Goal: Task Accomplishment & Management: Use online tool/utility

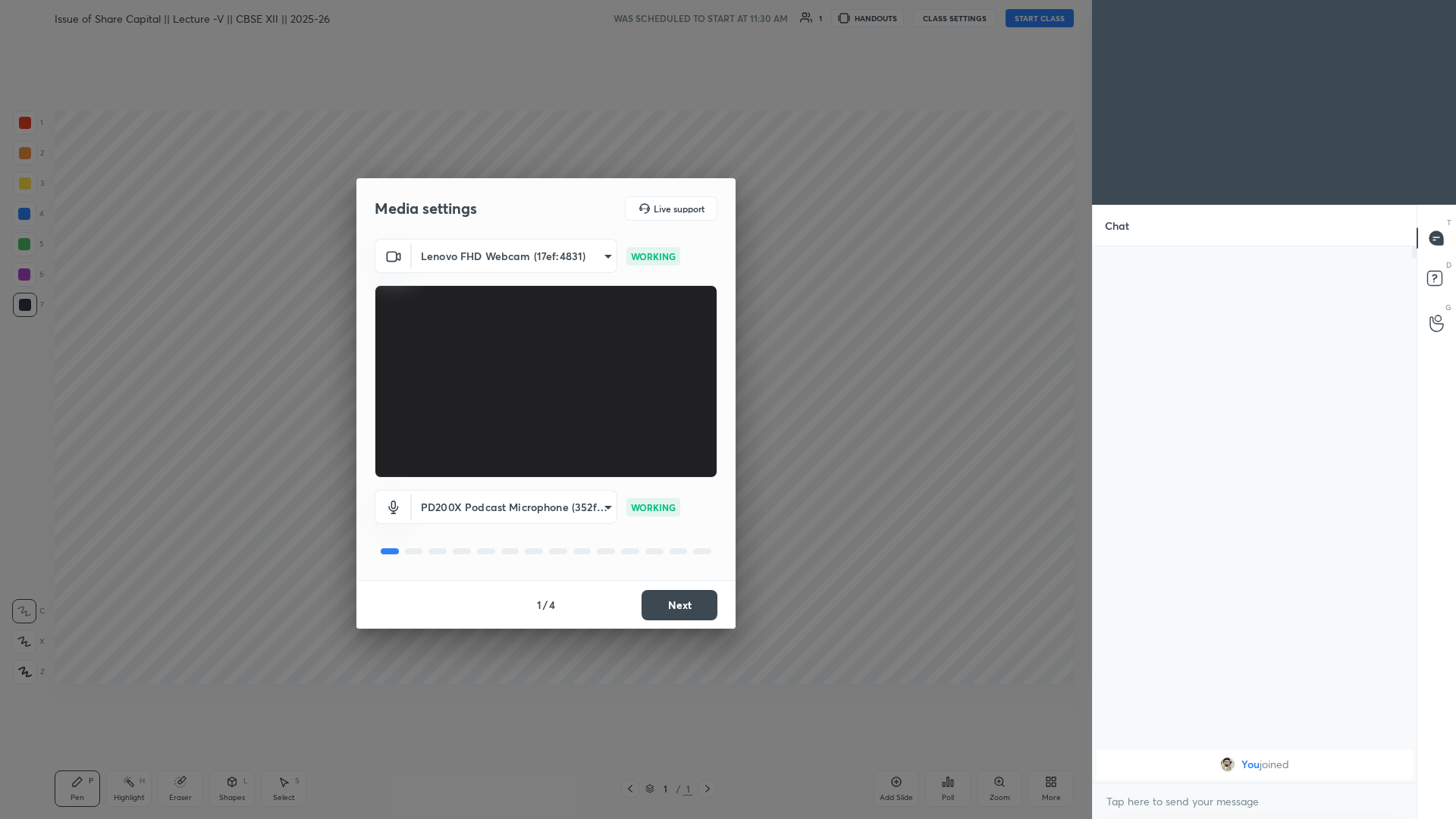
click at [544, 356] on button "Next" at bounding box center [680, 605] width 76 height 30
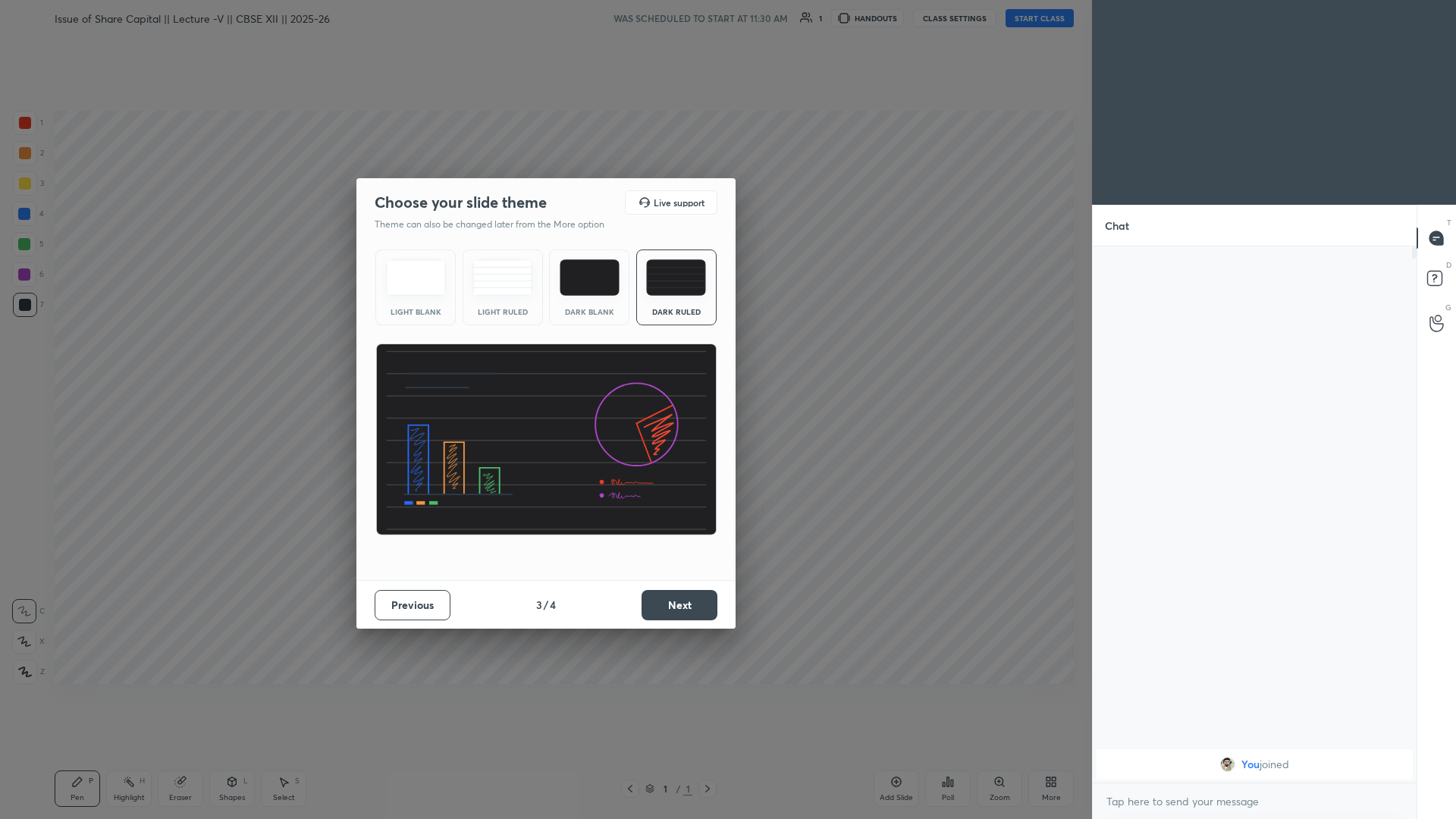
click at [544, 356] on button "Next" at bounding box center [680, 605] width 76 height 30
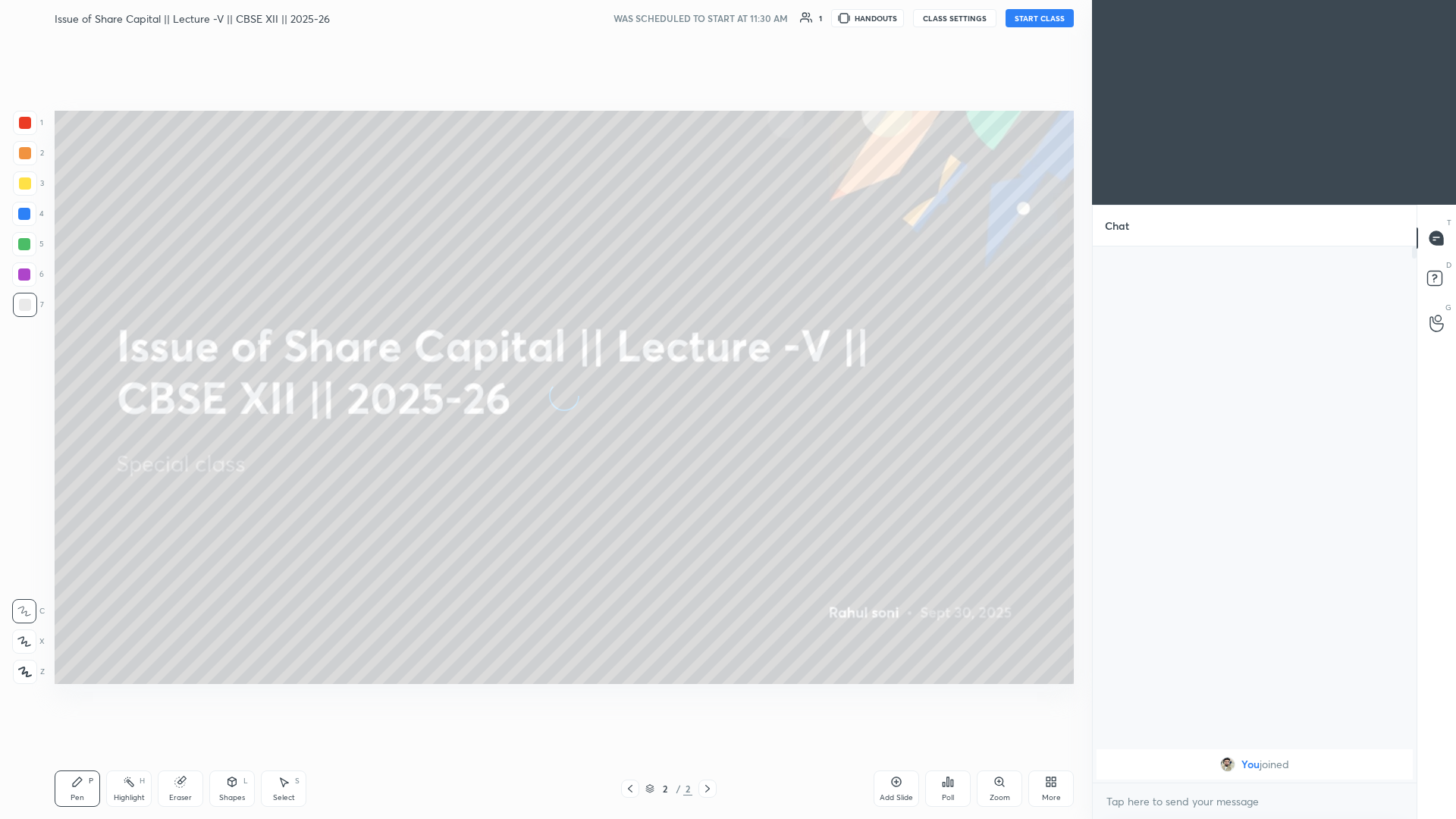
click at [544, 25] on button "START CLASS" at bounding box center [1040, 18] width 68 height 18
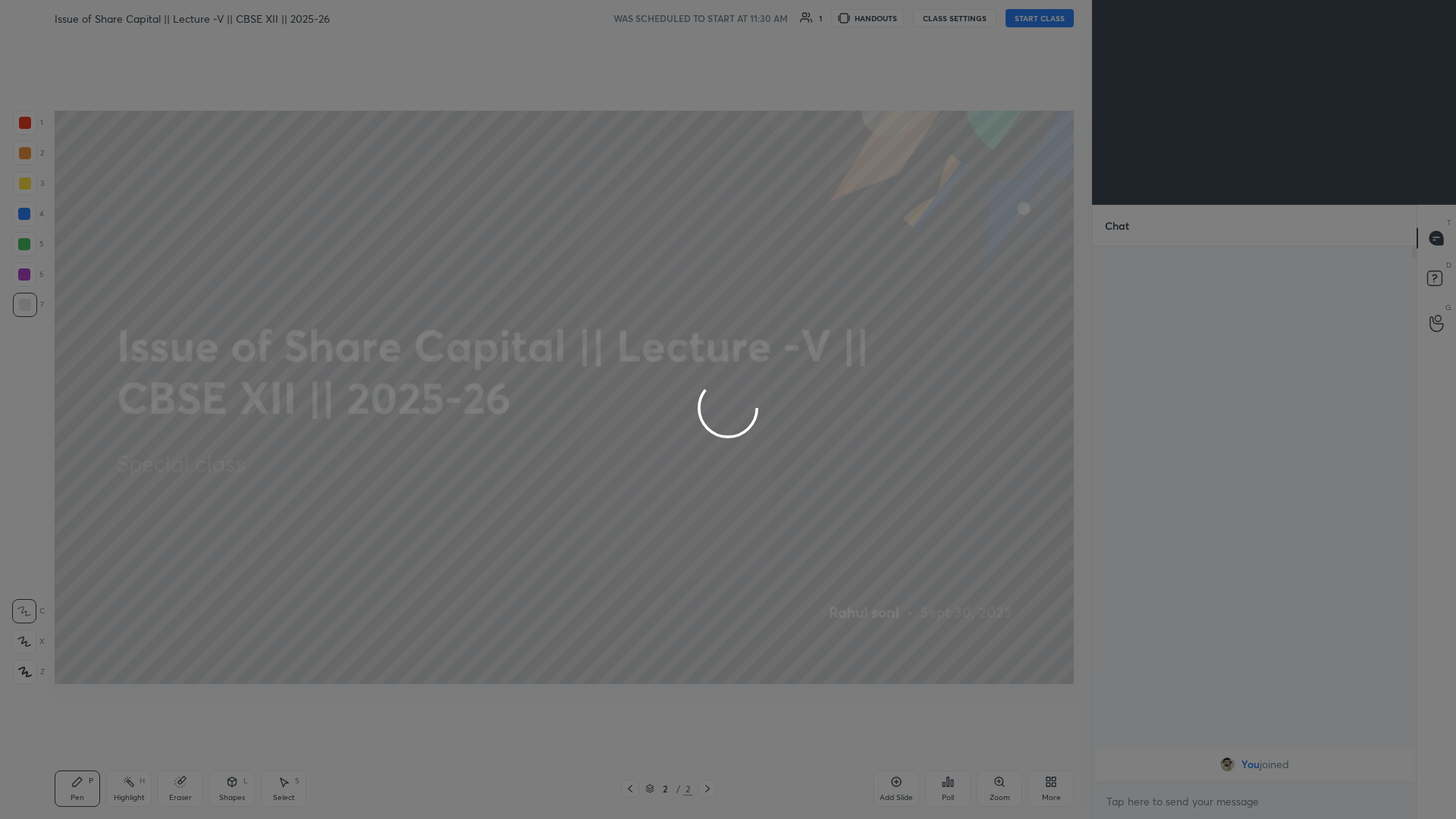
type textarea "x"
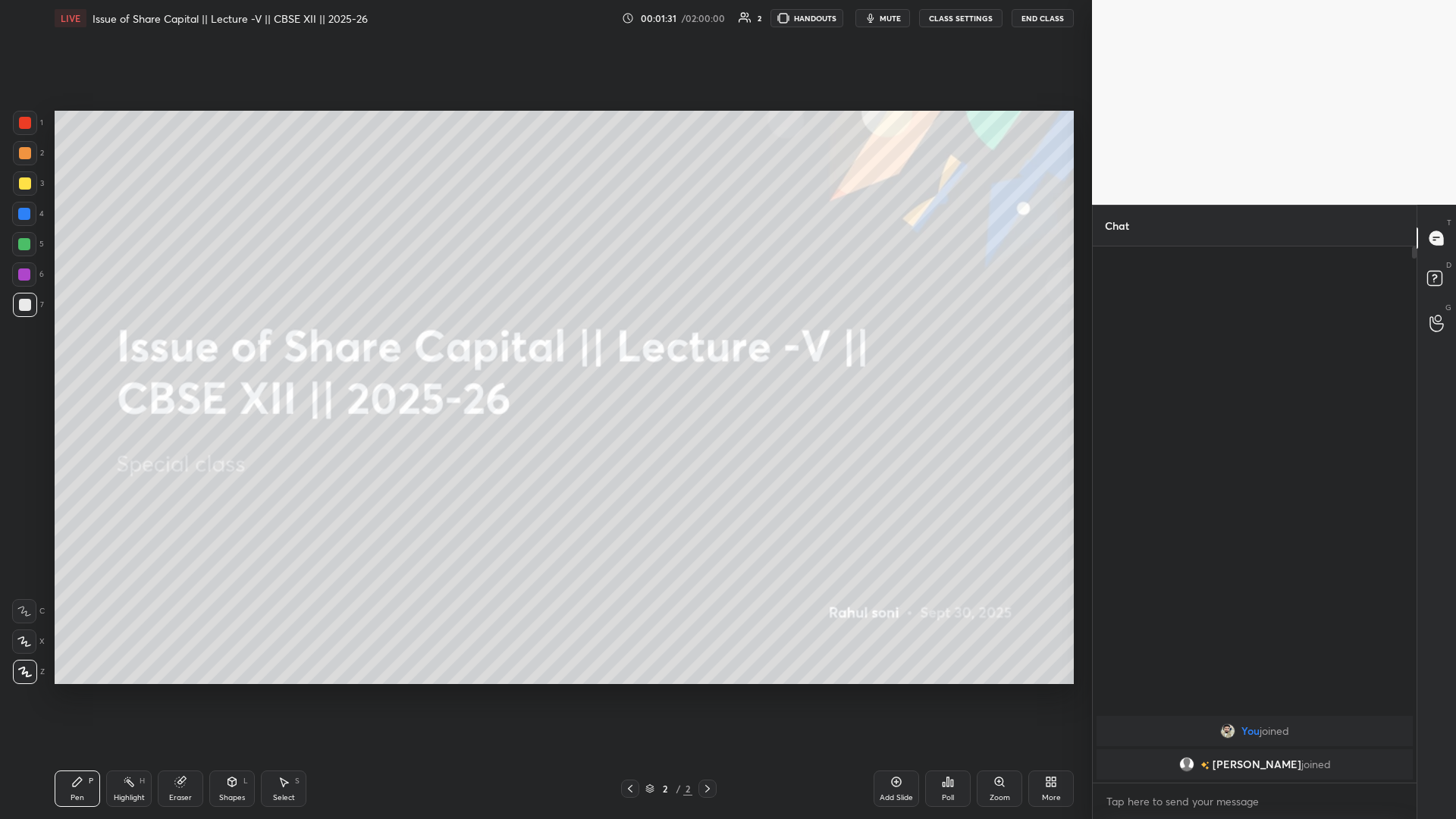
click at [25, 356] on icon at bounding box center [24, 611] width 14 height 11
click at [544, 356] on div "Add Slide" at bounding box center [896, 788] width 46 height 36
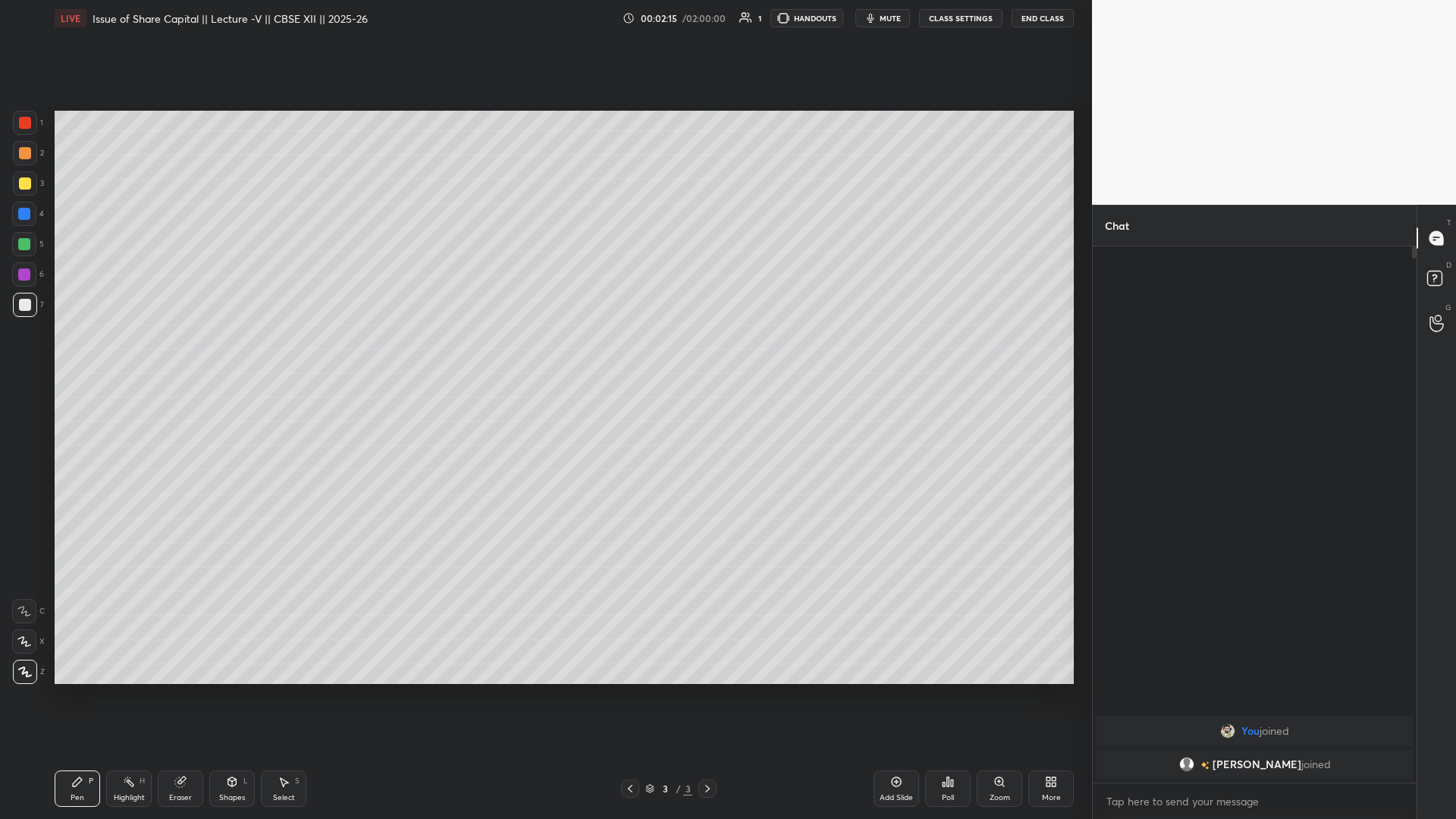
click at [26, 356] on icon at bounding box center [24, 611] width 14 height 11
click at [26, 356] on icon at bounding box center [25, 672] width 14 height 11
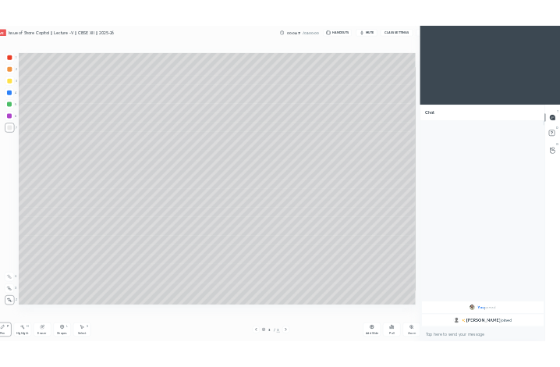
scroll to position [77251, 76933]
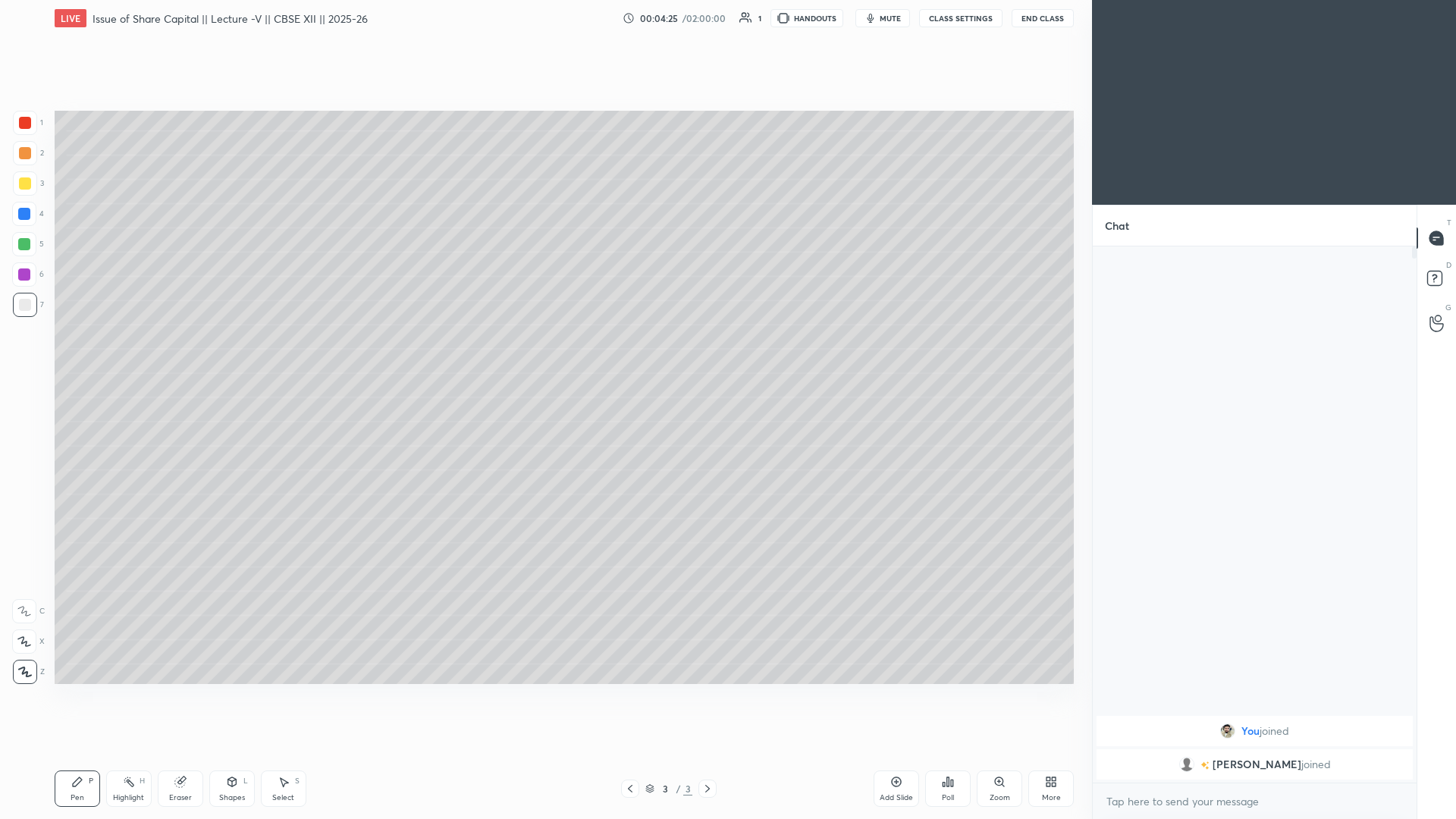
click at [544, 356] on div "More" at bounding box center [1051, 788] width 46 height 36
click at [544, 356] on icon at bounding box center [966, 665] width 12 height 18
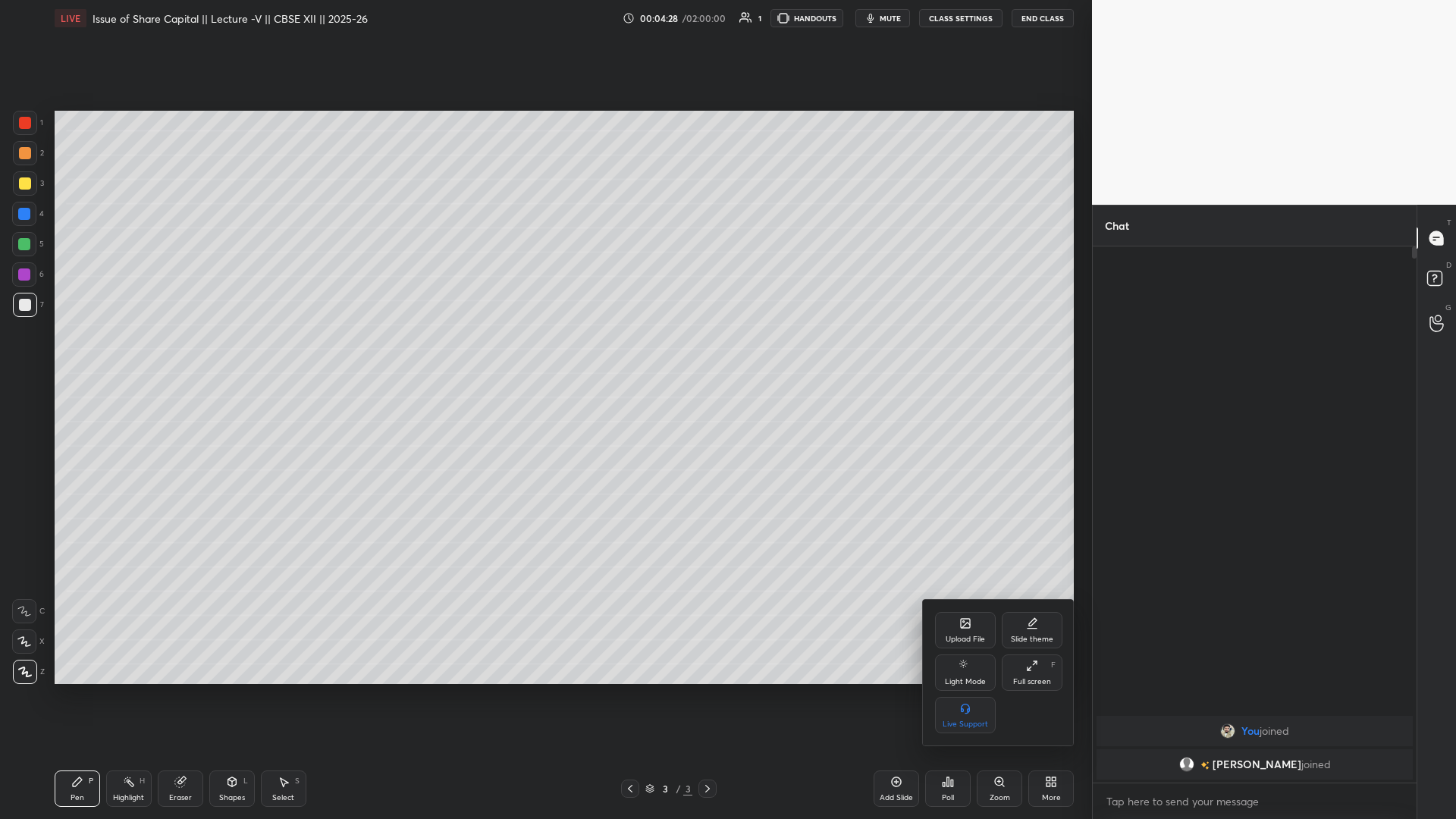
click at [329, 356] on div at bounding box center [728, 410] width 1456 height 819
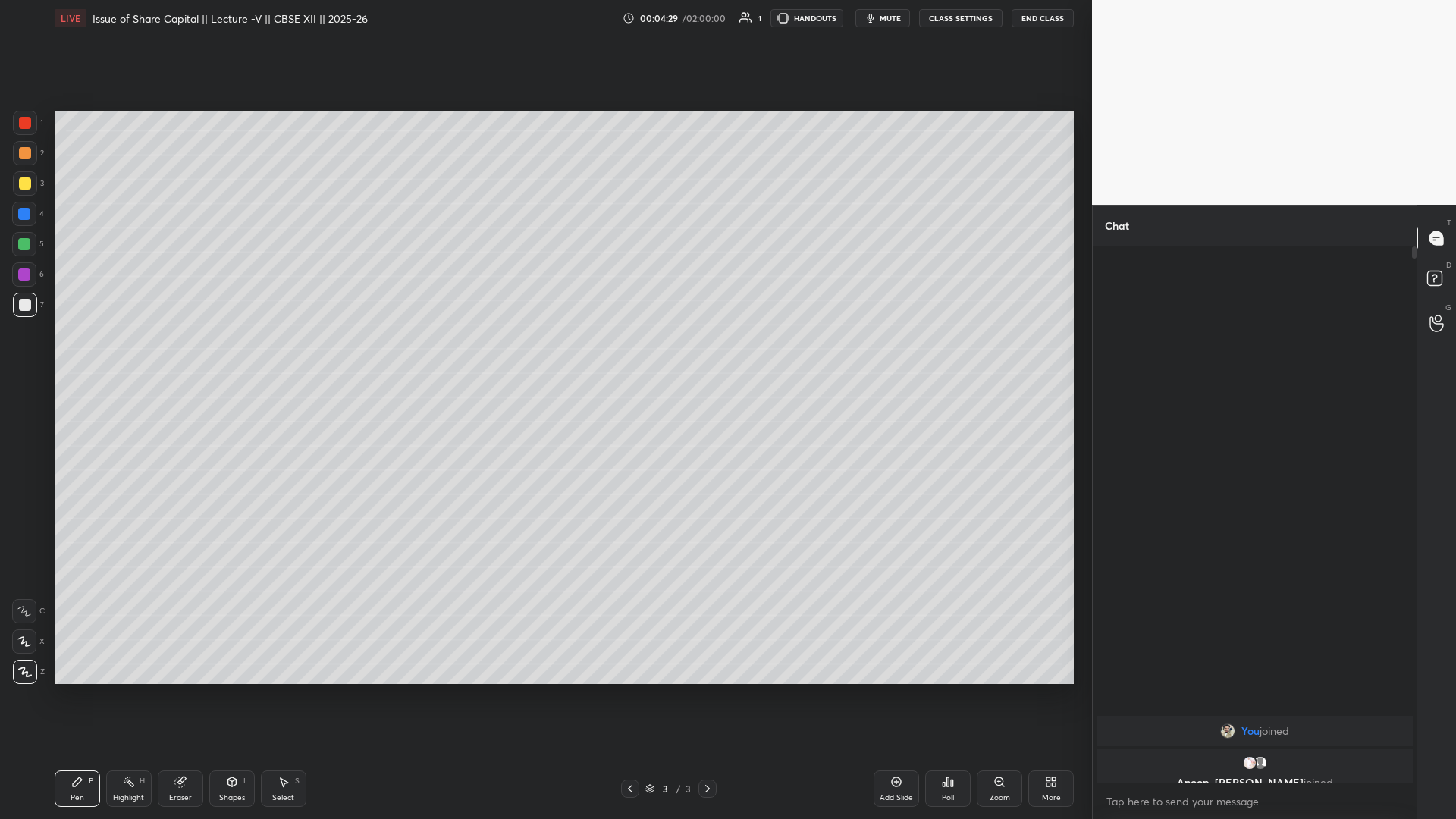
click at [28, 135] on div "1" at bounding box center [27, 125] width 30 height 30
click at [544, 356] on div "More" at bounding box center [1051, 788] width 46 height 36
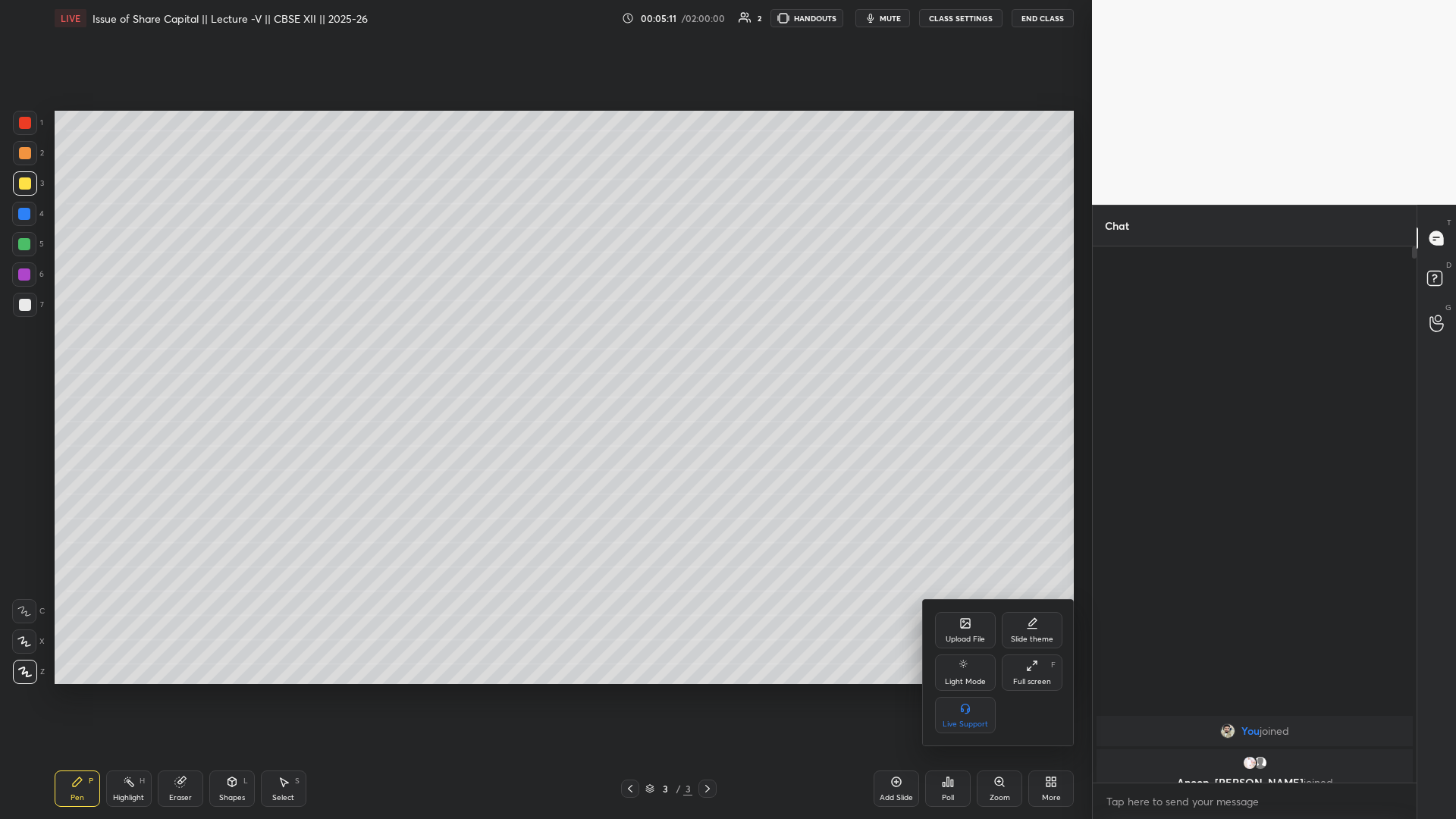
click at [544, 356] on div "Upload File" at bounding box center [966, 629] width 60 height 36
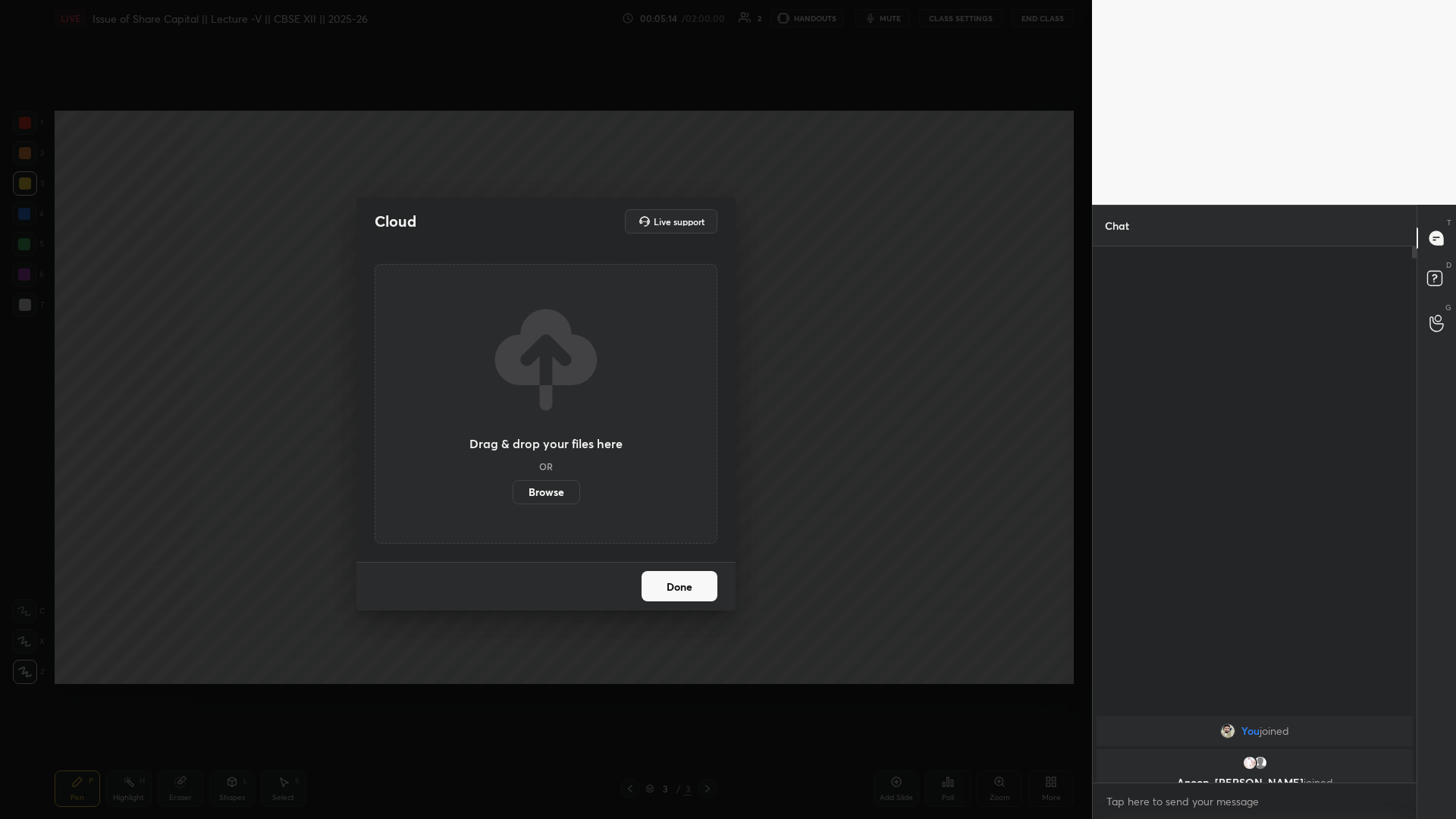
click at [543, 356] on label "Browse" at bounding box center [546, 492] width 67 height 24
click at [513, 356] on input "Browse" at bounding box center [513, 492] width 0 height 24
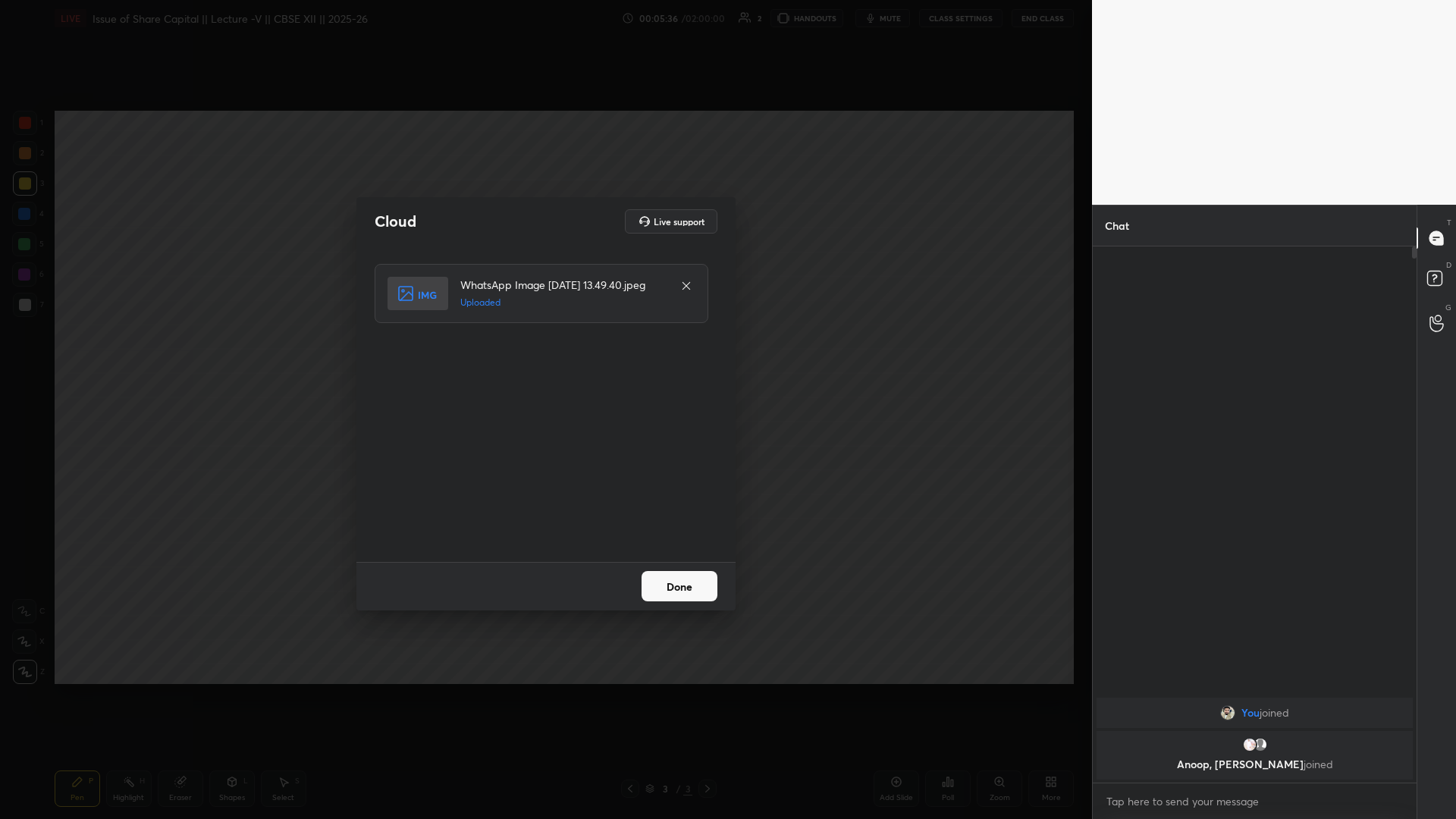
click at [544, 356] on button "Done" at bounding box center [680, 586] width 76 height 30
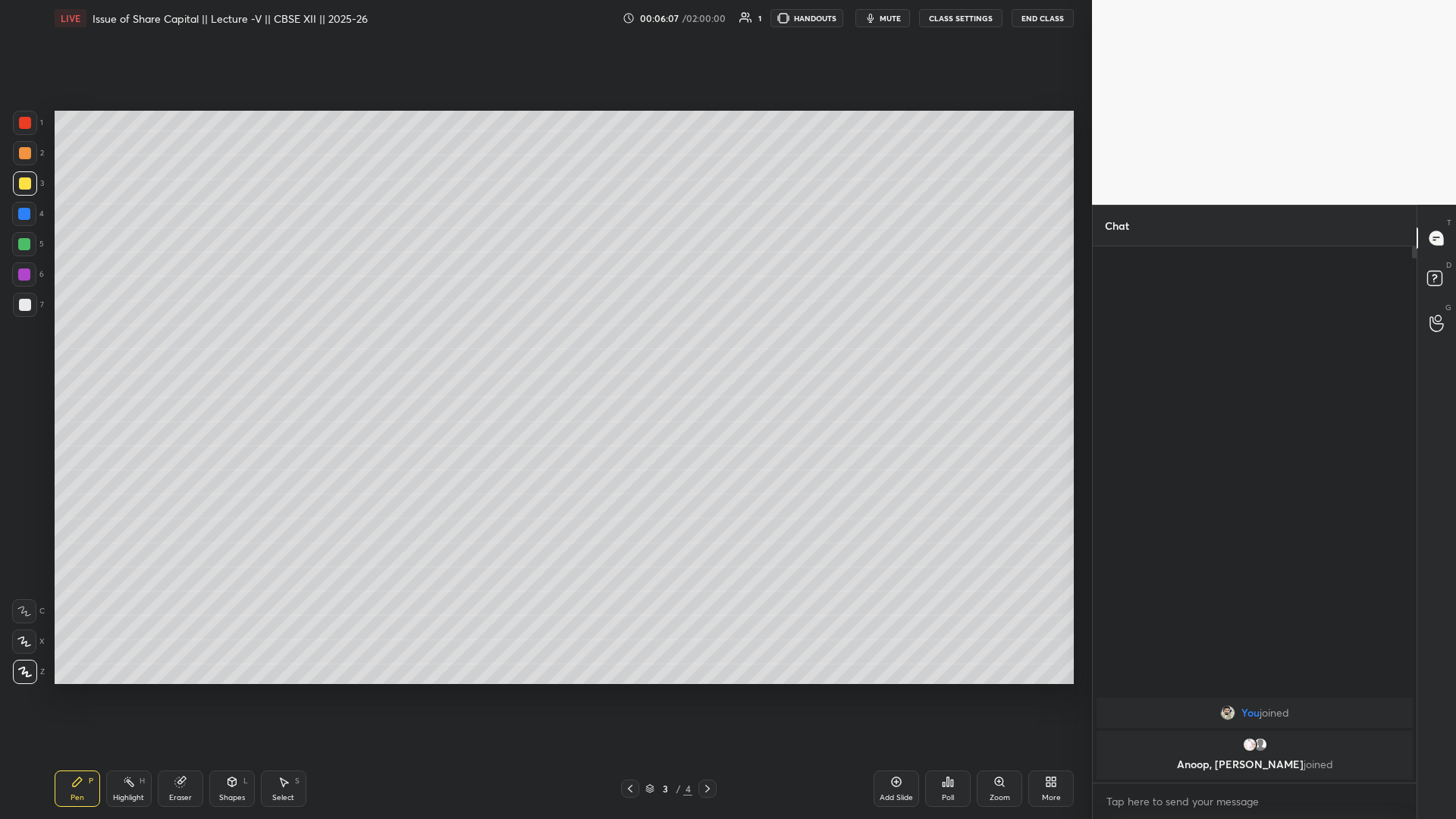
click at [544, 356] on div "More" at bounding box center [1051, 788] width 46 height 36
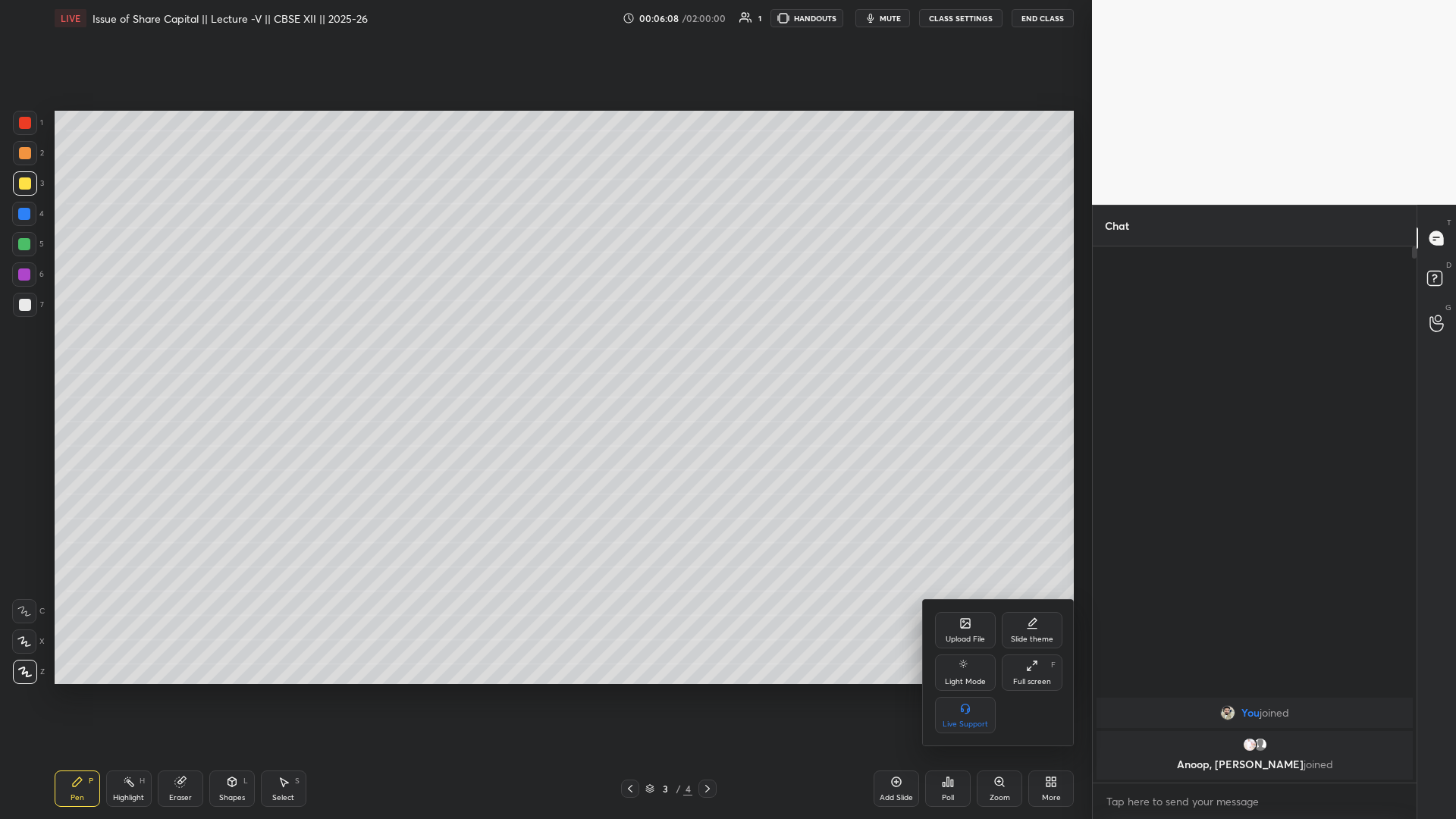
click at [544, 356] on div "Upload File" at bounding box center [966, 629] width 60 height 36
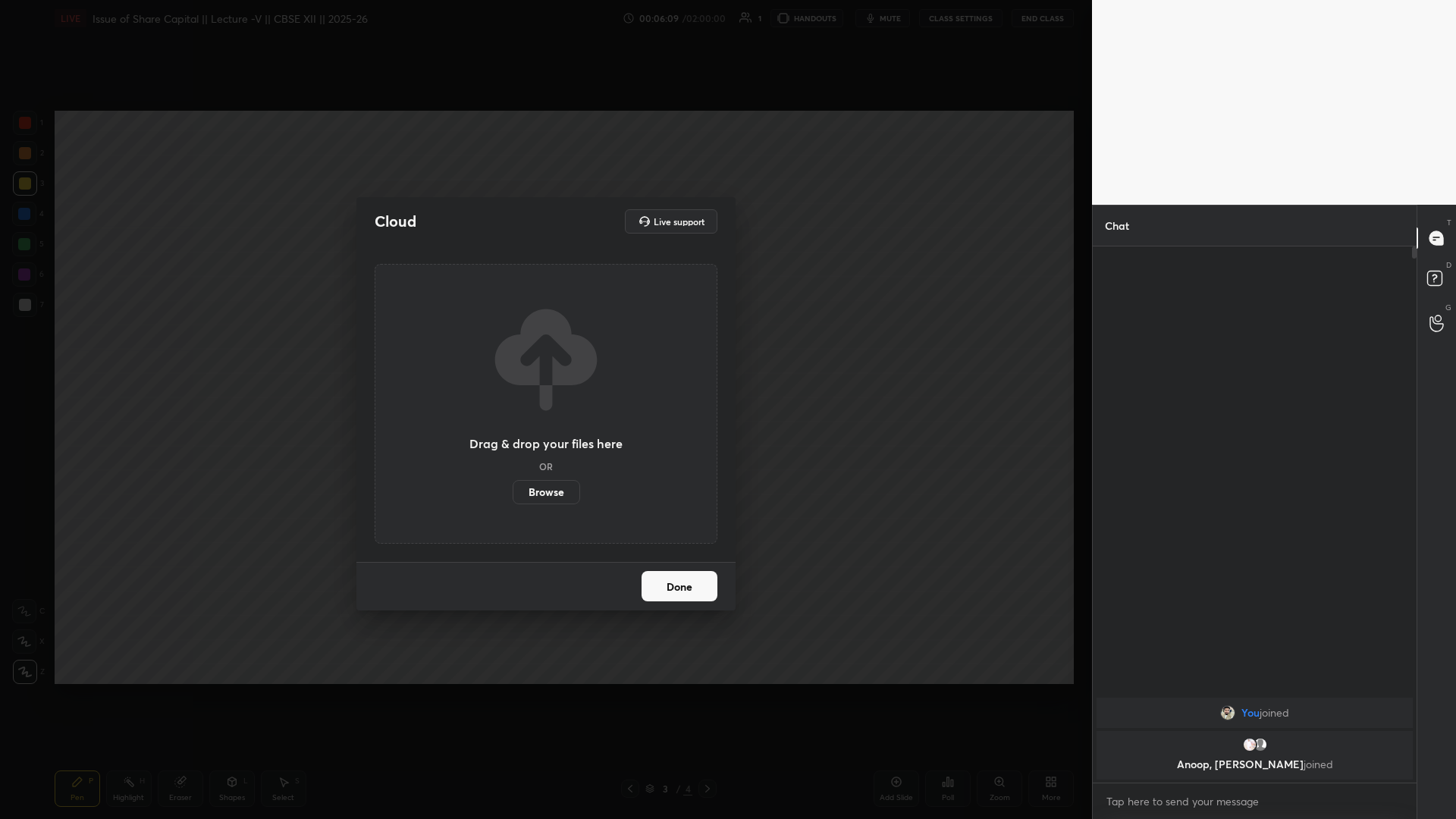
click at [544, 356] on div "Drag & drop your files here OR Browse" at bounding box center [547, 403] width 154 height 201
click at [544, 356] on label "Browse" at bounding box center [546, 492] width 67 height 24
click at [513, 356] on input "Browse" at bounding box center [513, 492] width 0 height 24
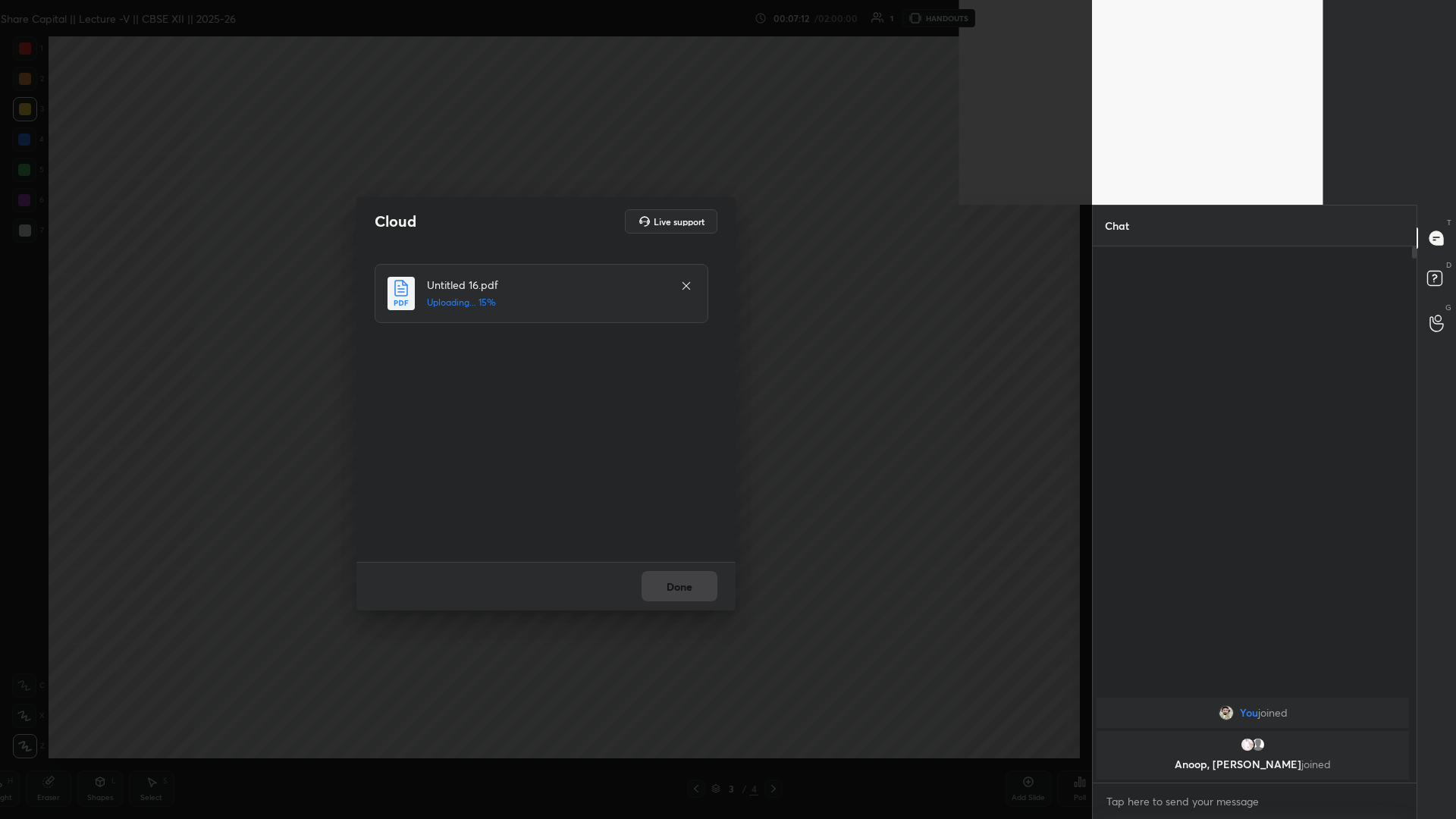
scroll to position [568, 319]
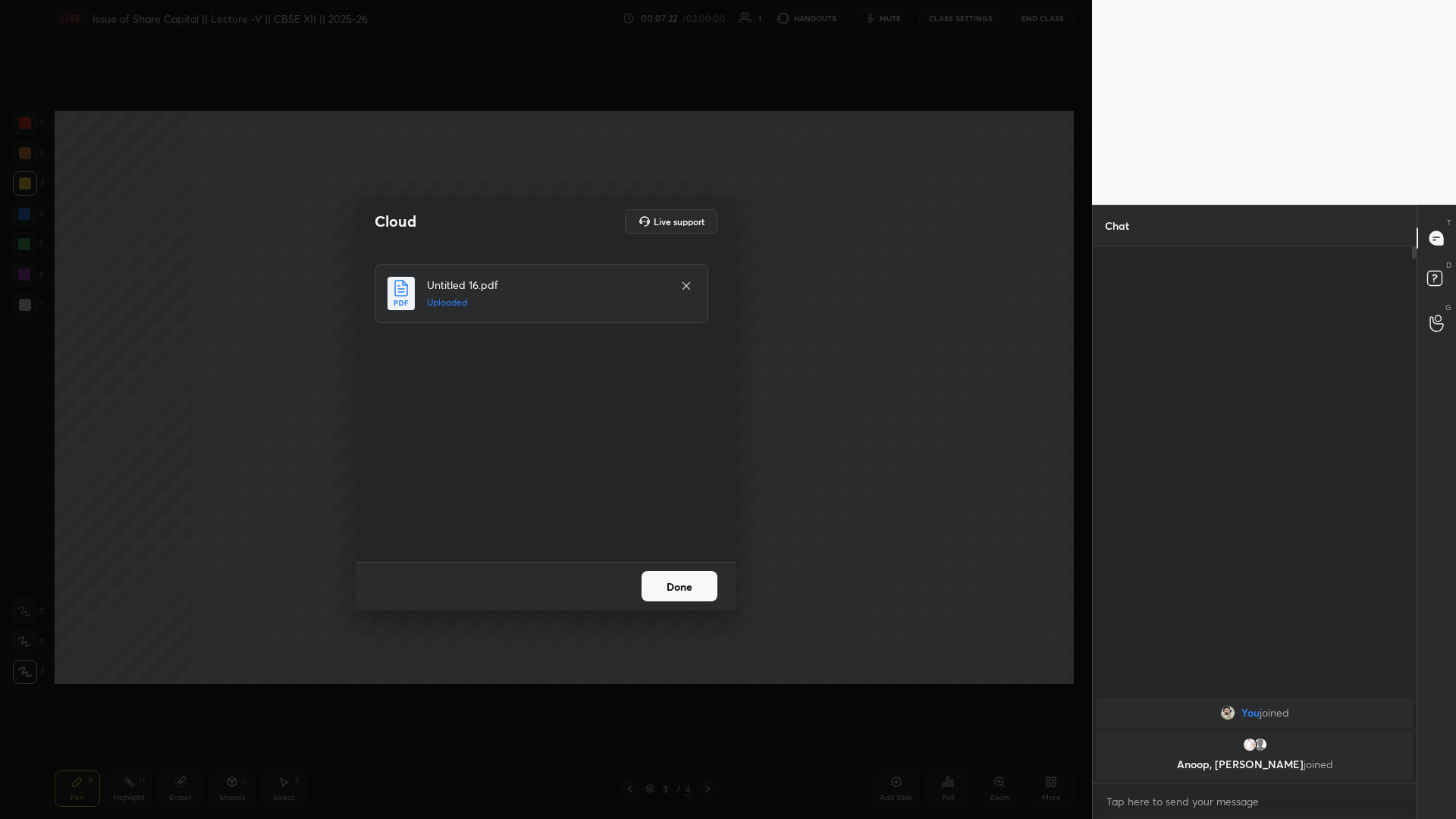
click at [544, 356] on button "Done" at bounding box center [680, 586] width 76 height 30
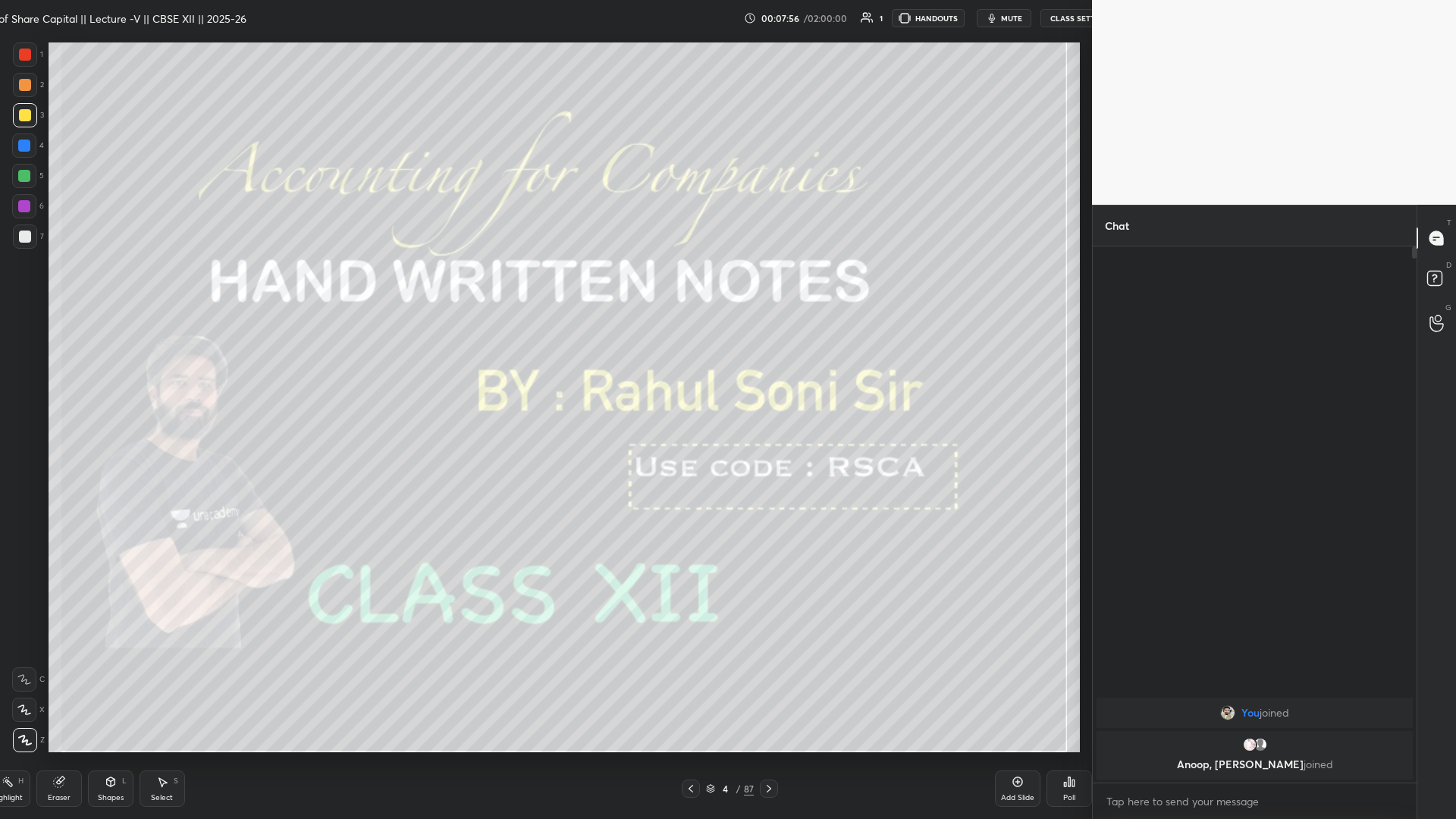
scroll to position [75141, 74815]
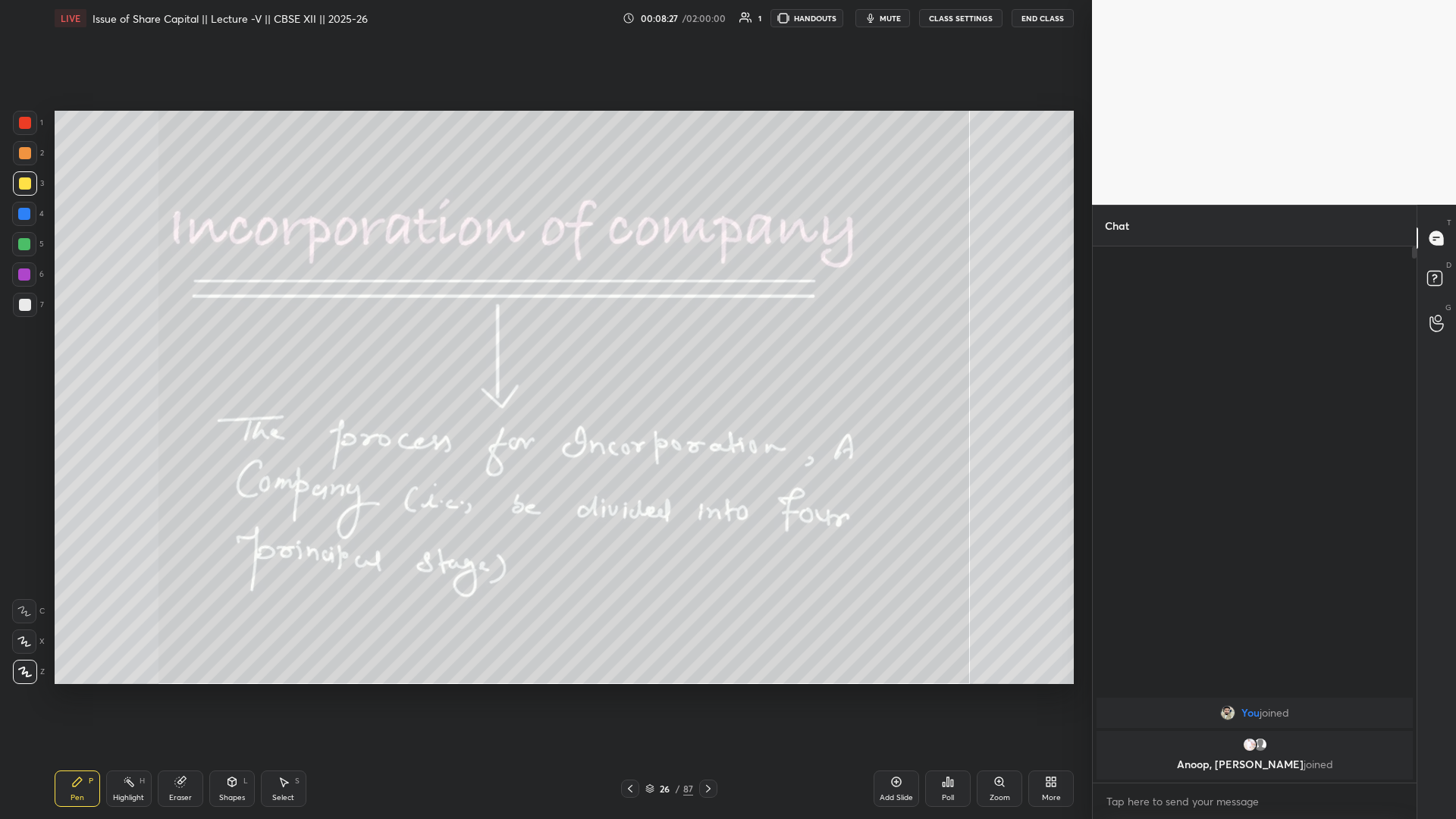
drag, startPoint x: 685, startPoint y: 789, endPoint x: 688, endPoint y: 781, distance: 8.5
click at [544, 356] on div "87" at bounding box center [689, 789] width 10 height 14
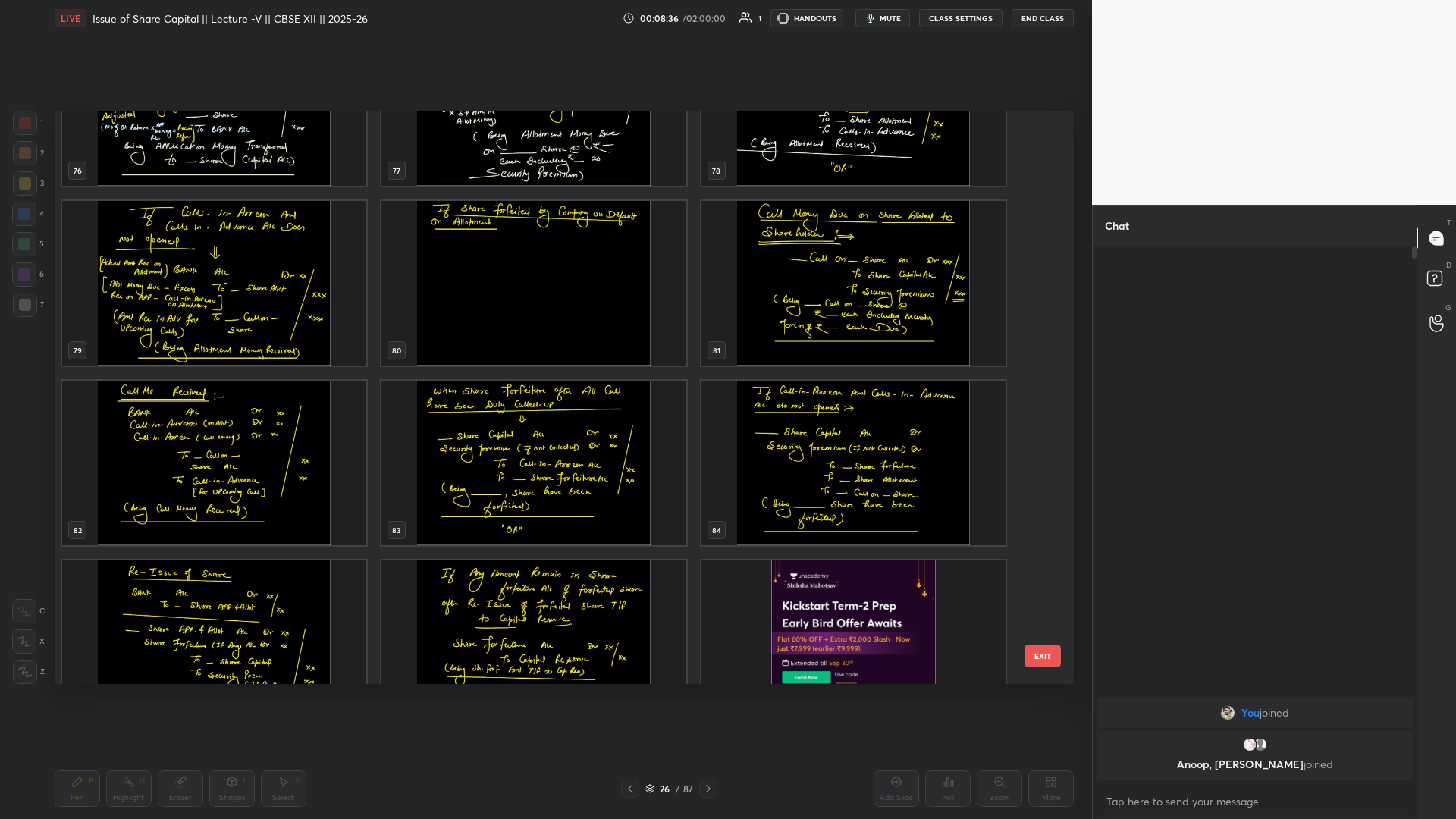
scroll to position [4603, 0]
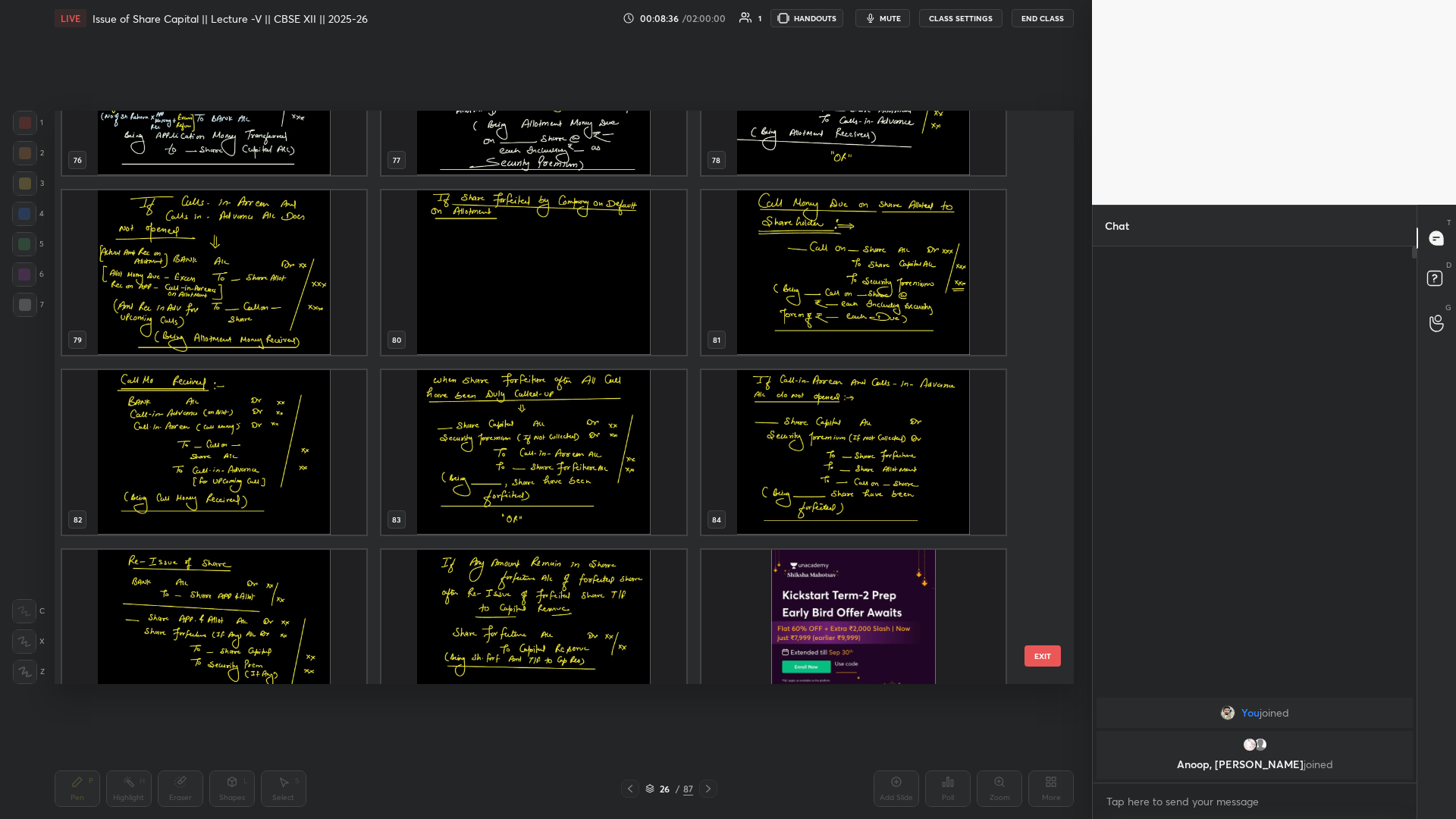
click at [468, 266] on img "grid" at bounding box center [533, 272] width 304 height 164
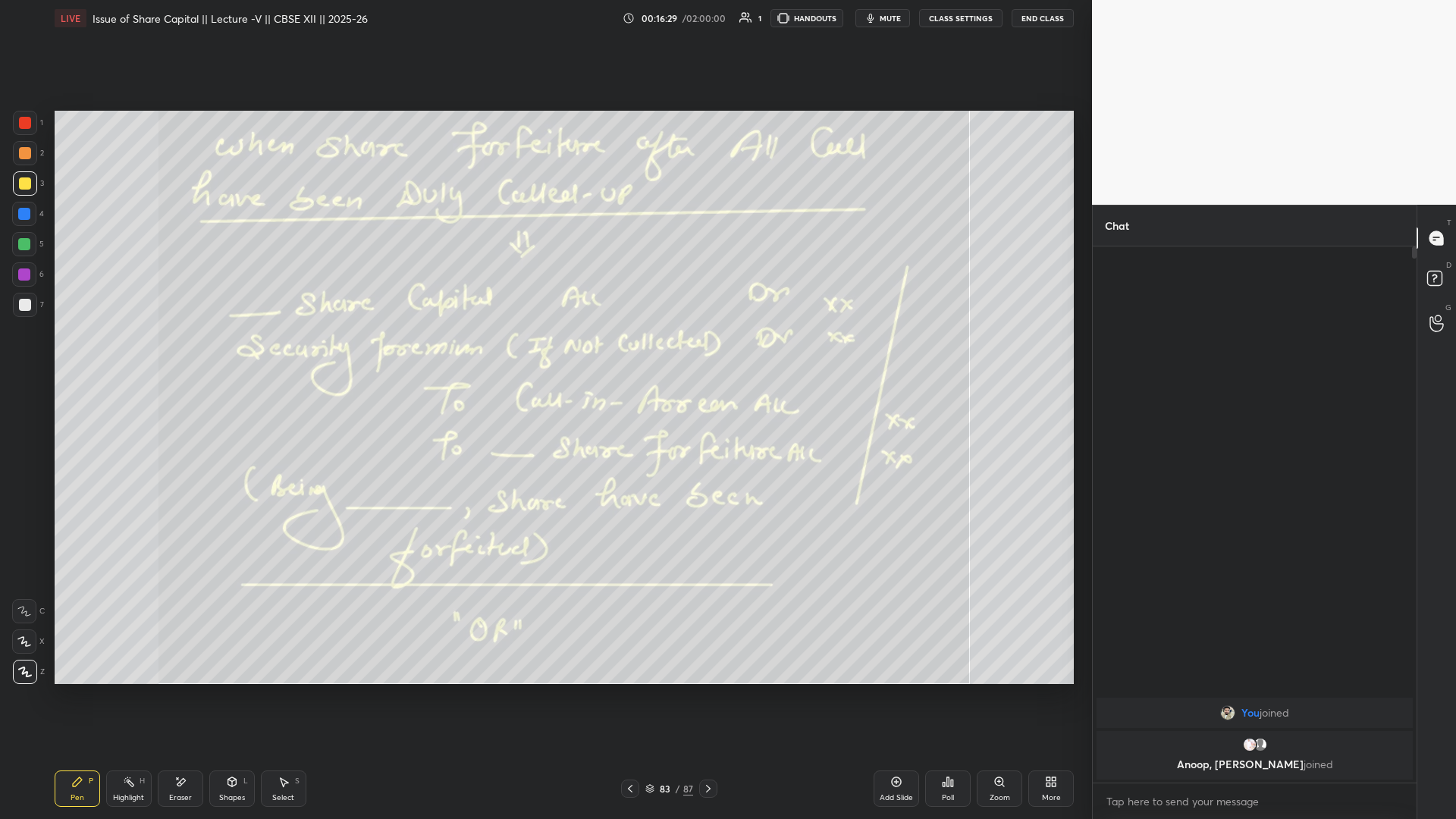
click at [544, 356] on icon at bounding box center [708, 789] width 12 height 12
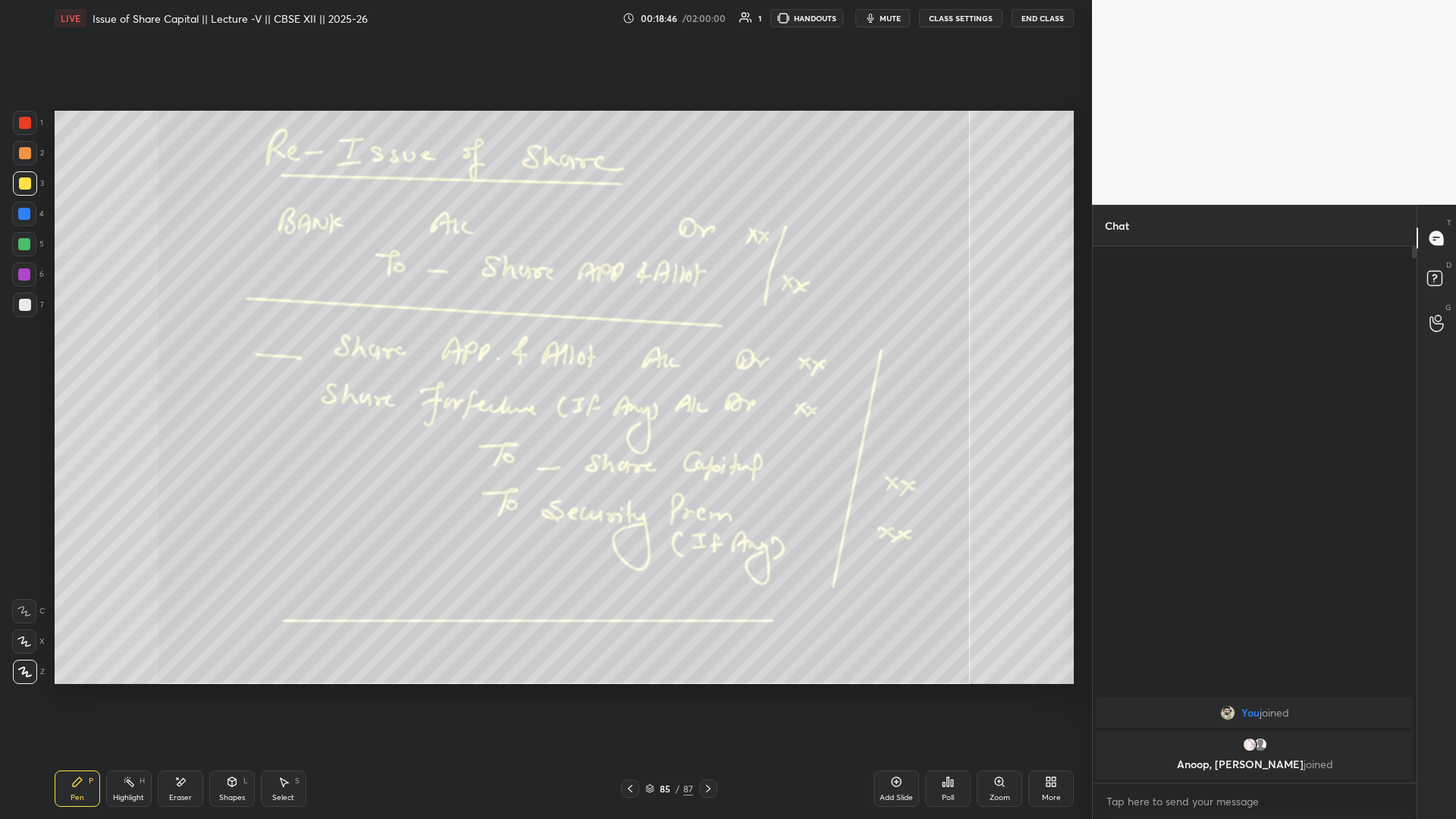
click at [544, 356] on icon at bounding box center [708, 789] width 12 height 12
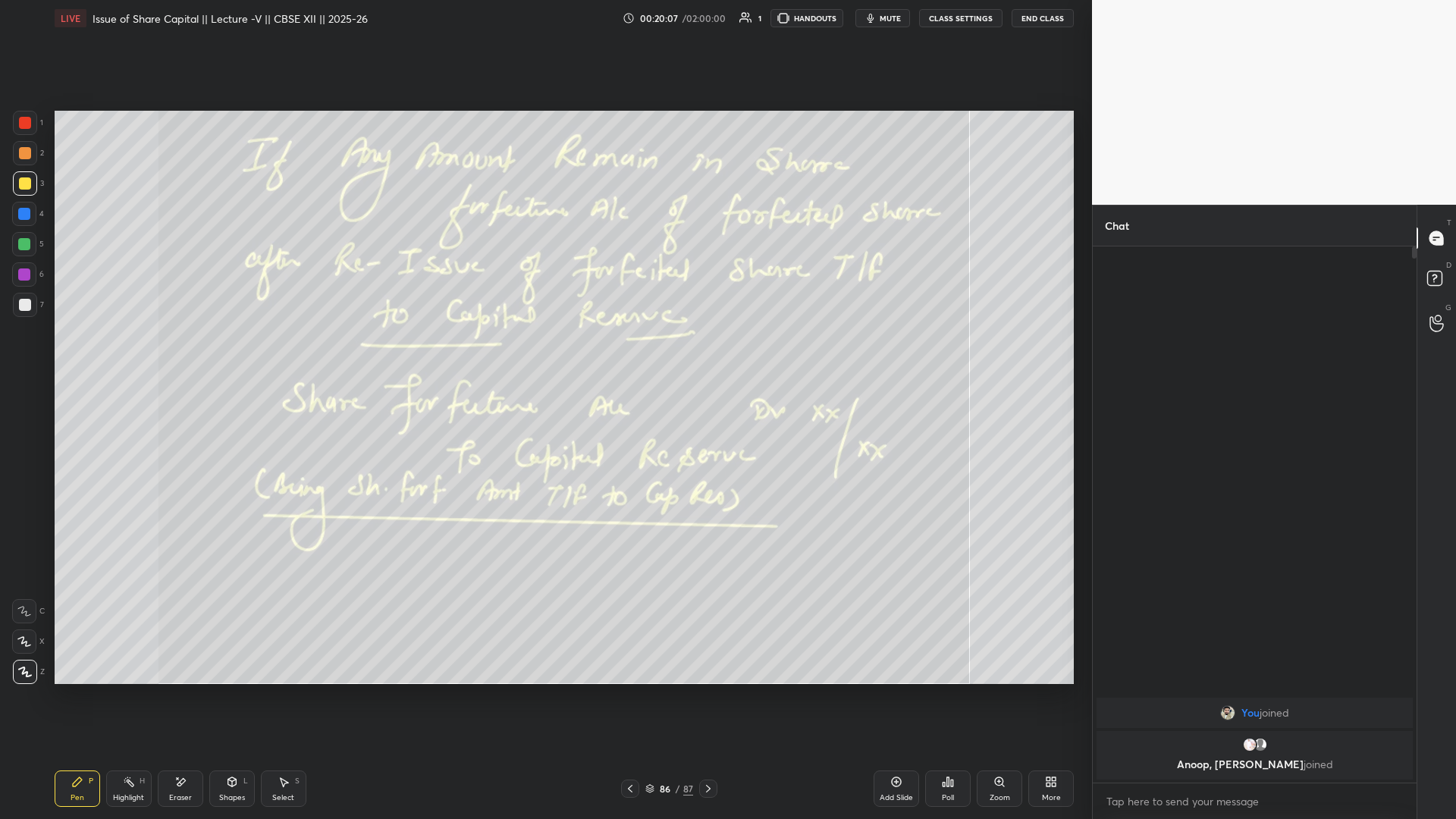
click at [544, 356] on div "Add Slide" at bounding box center [897, 799] width 33 height 8
click at [544, 356] on div "87 / 88" at bounding box center [669, 789] width 49 height 14
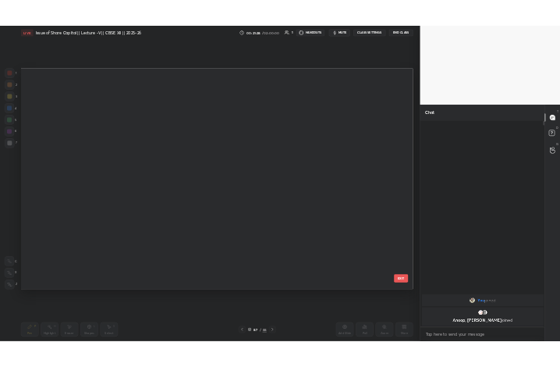
scroll to position [585, 1041]
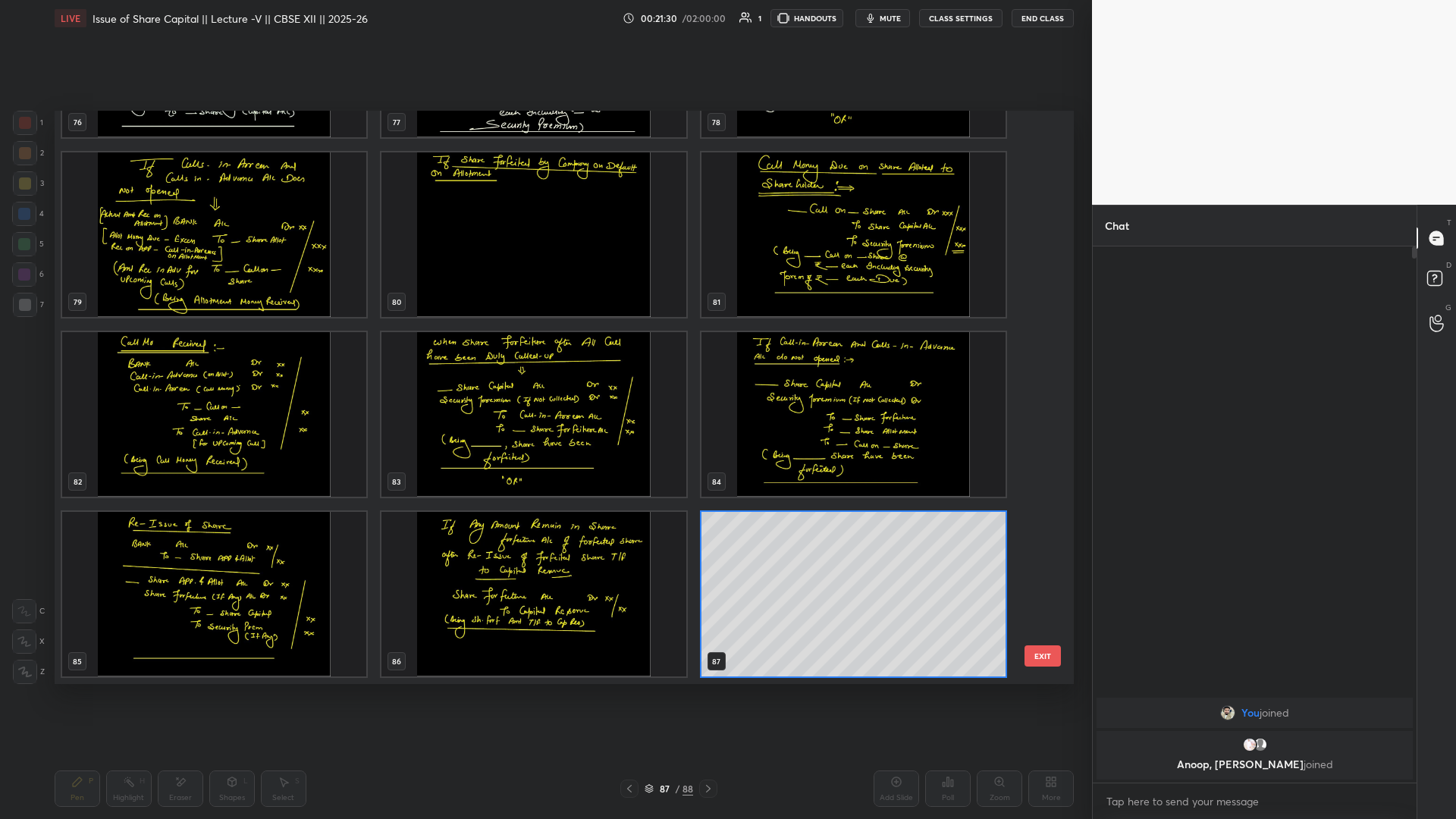
click at [544, 356] on button "EXIT" at bounding box center [1043, 657] width 36 height 21
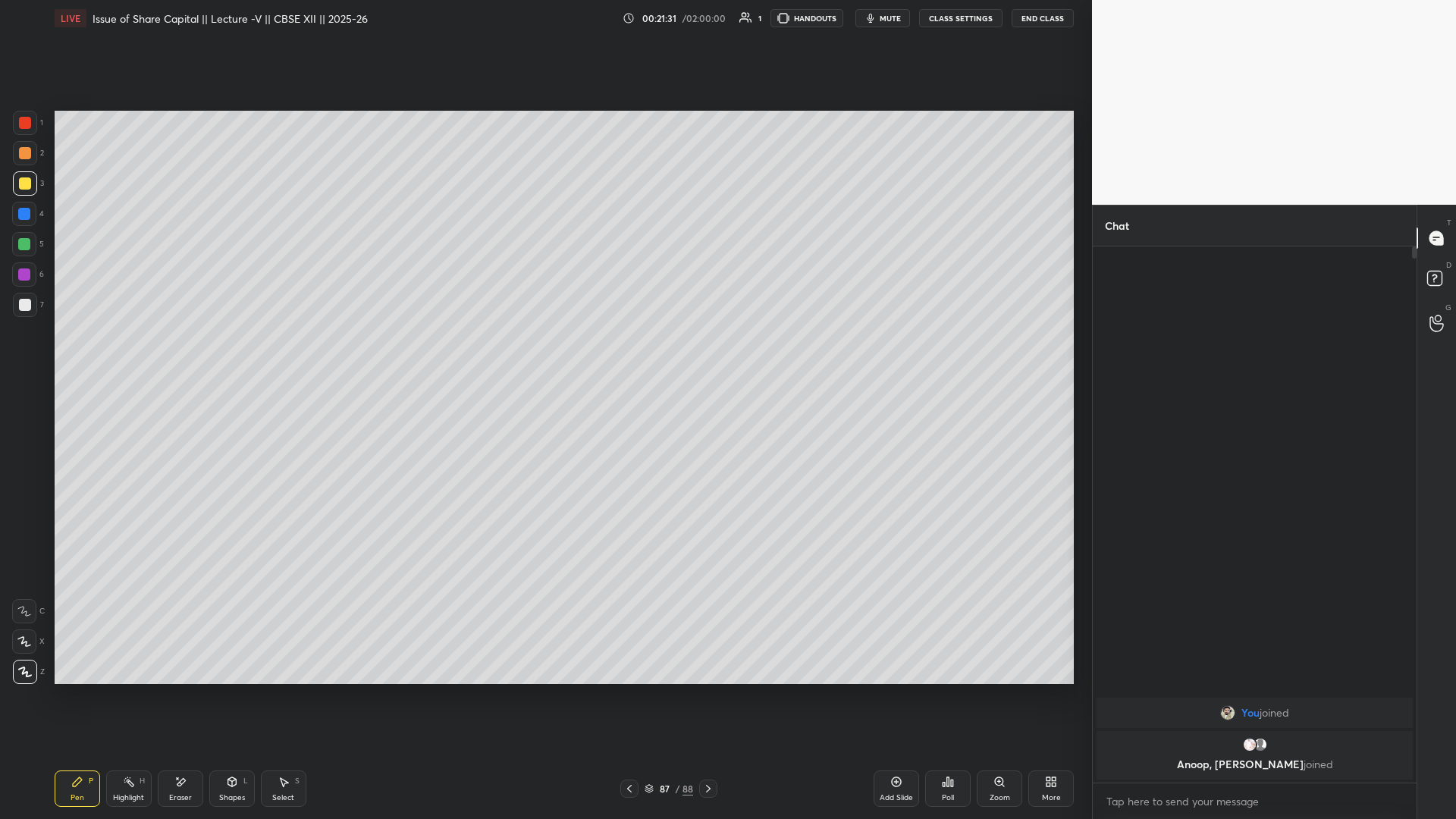
drag, startPoint x: 769, startPoint y: 779, endPoint x: 655, endPoint y: 743, distance: 119.5
click at [544, 356] on div "87 / 88" at bounding box center [668, 789] width 409 height 18
click at [544, 356] on div "Add Slide" at bounding box center [896, 788] width 46 height 36
click at [544, 356] on div "More" at bounding box center [1051, 799] width 18 height 8
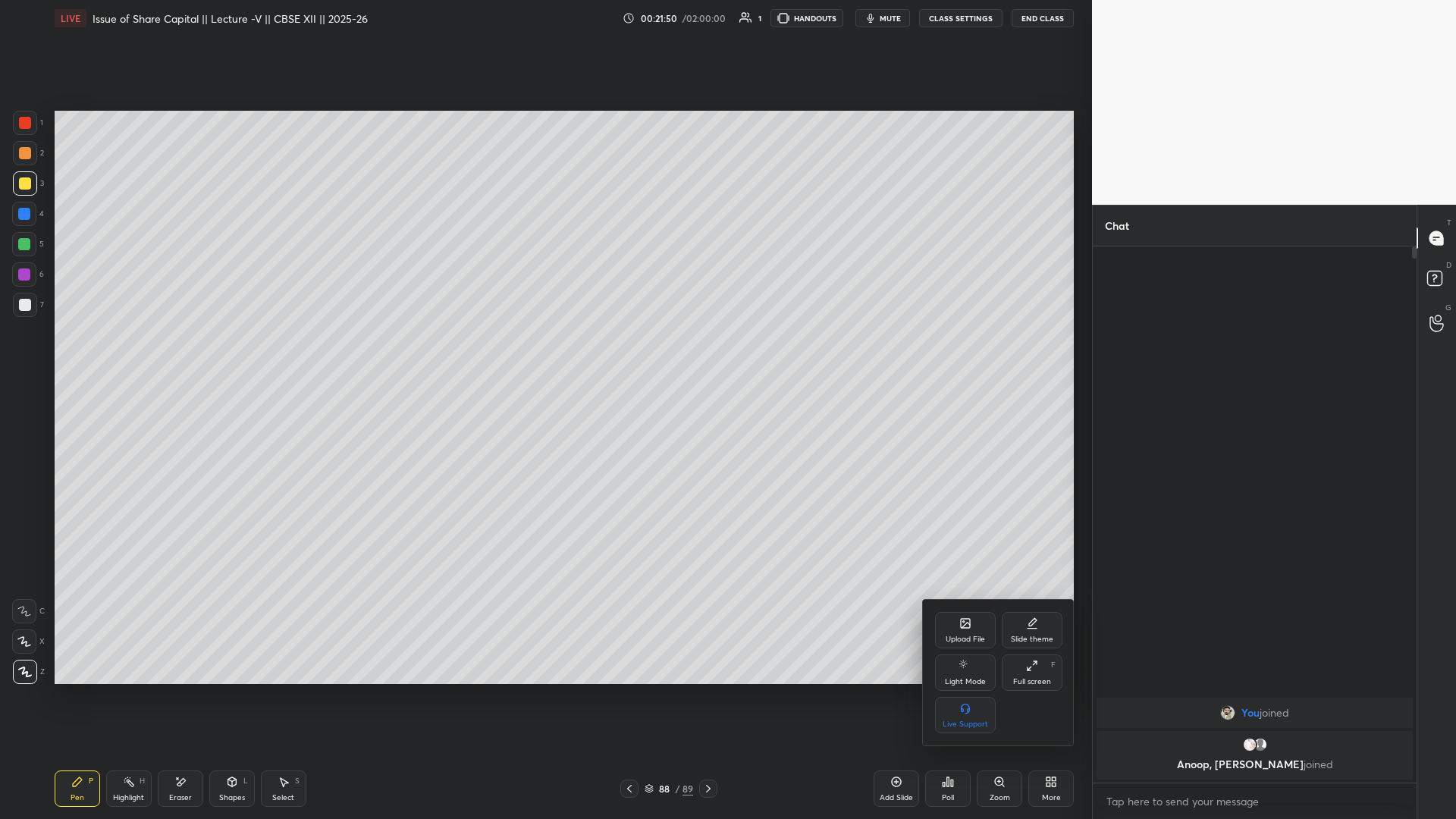
click at [544, 356] on div "Upload File" at bounding box center [966, 629] width 60 height 36
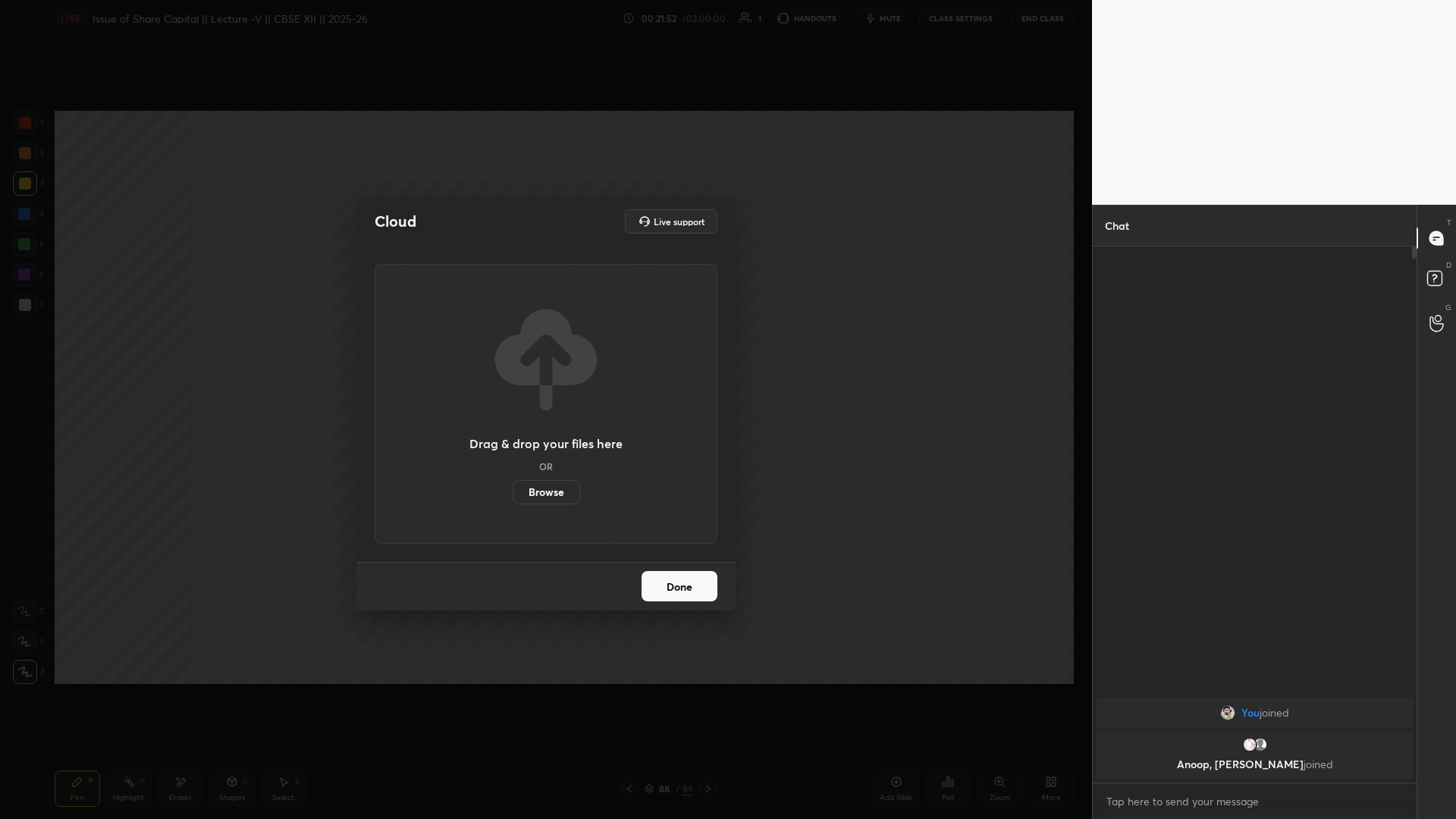
click at [544, 356] on label "Browse" at bounding box center [546, 492] width 67 height 24
click at [513, 356] on input "Browse" at bounding box center [513, 492] width 0 height 24
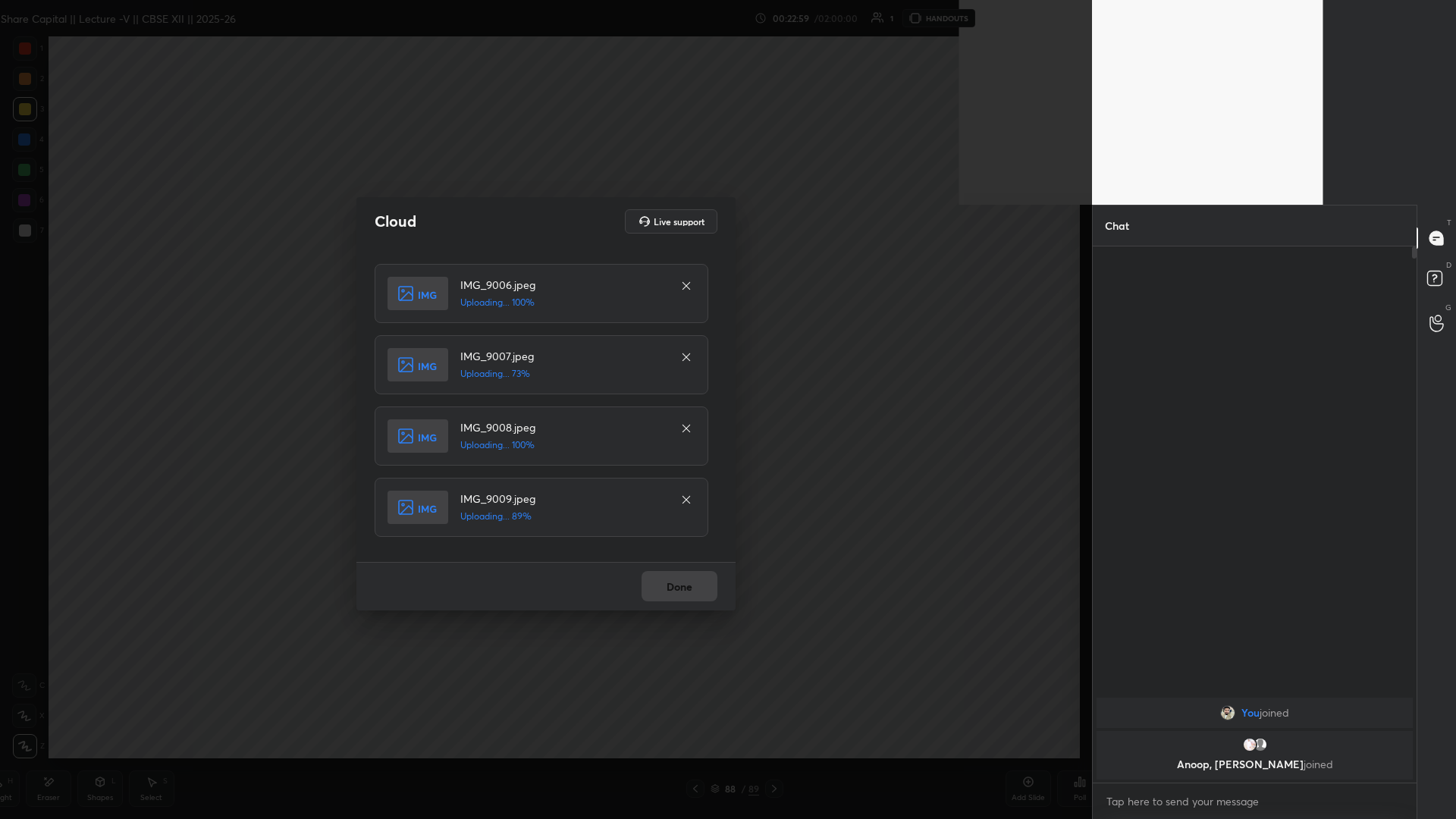
scroll to position [568, 319]
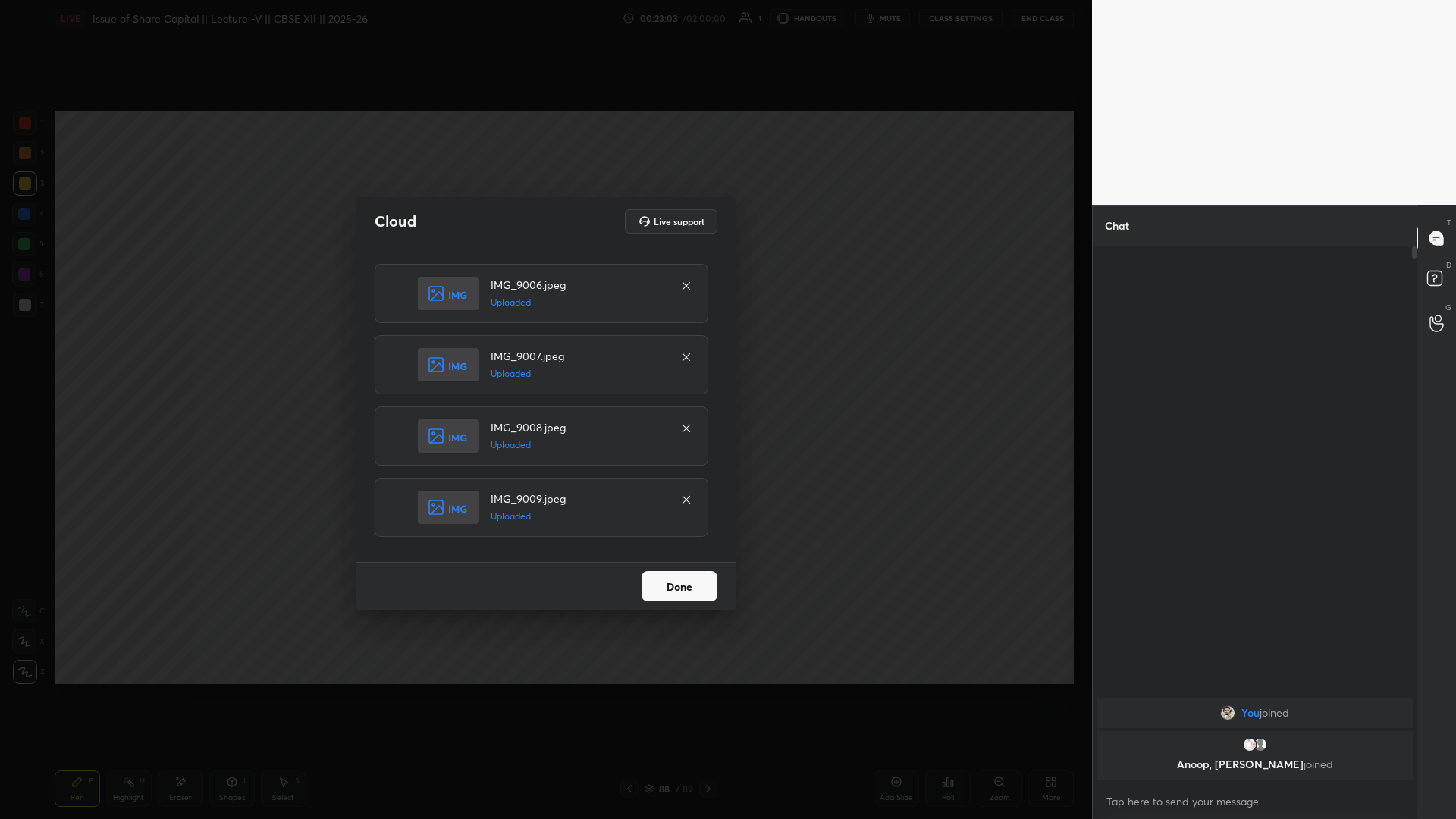
click at [544, 356] on button "Done" at bounding box center [680, 586] width 76 height 30
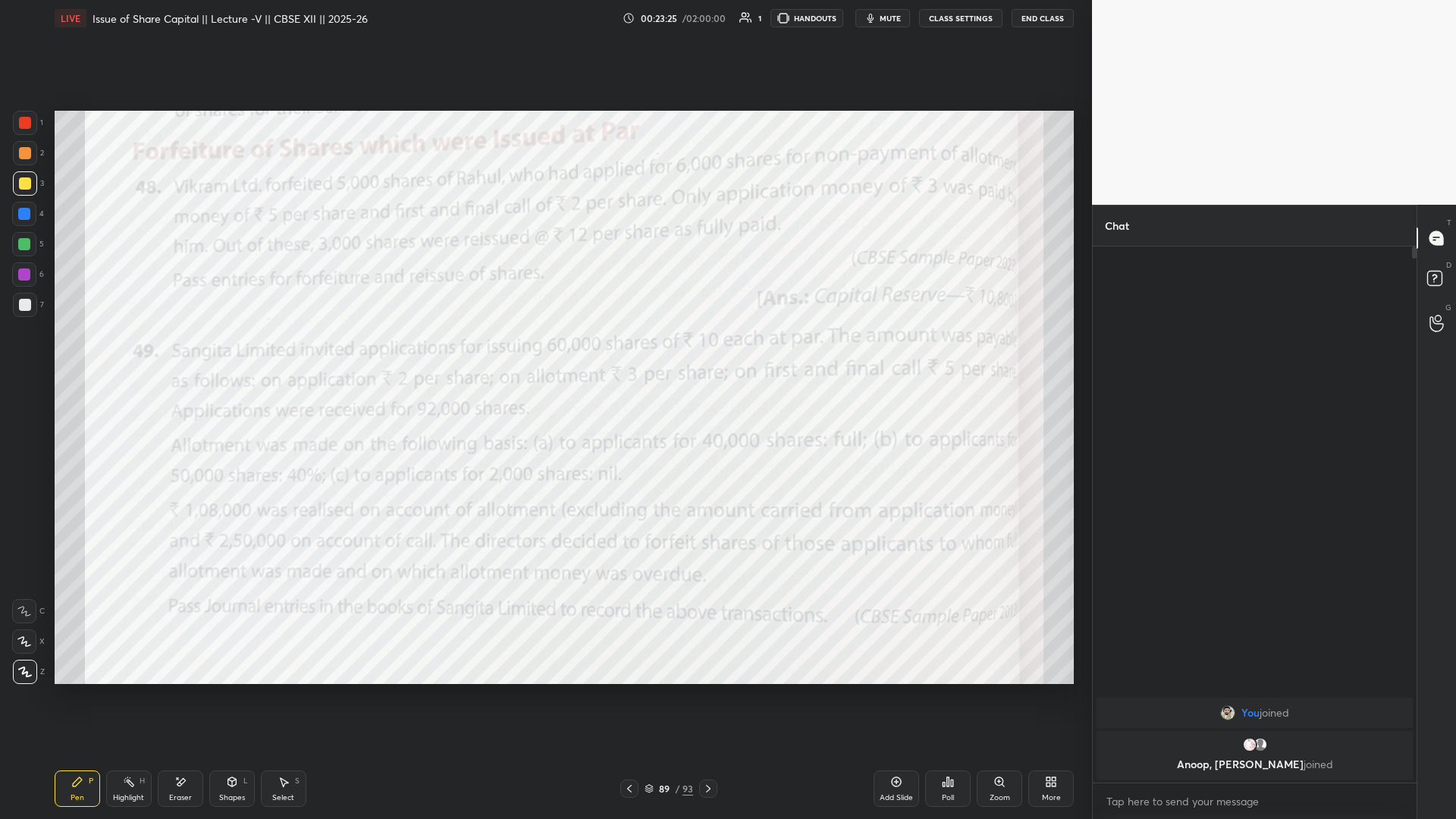
drag, startPoint x: 30, startPoint y: 124, endPoint x: 41, endPoint y: 127, distance: 11.4
click at [30, 125] on div at bounding box center [24, 123] width 24 height 24
click at [544, 356] on icon at bounding box center [897, 782] width 12 height 12
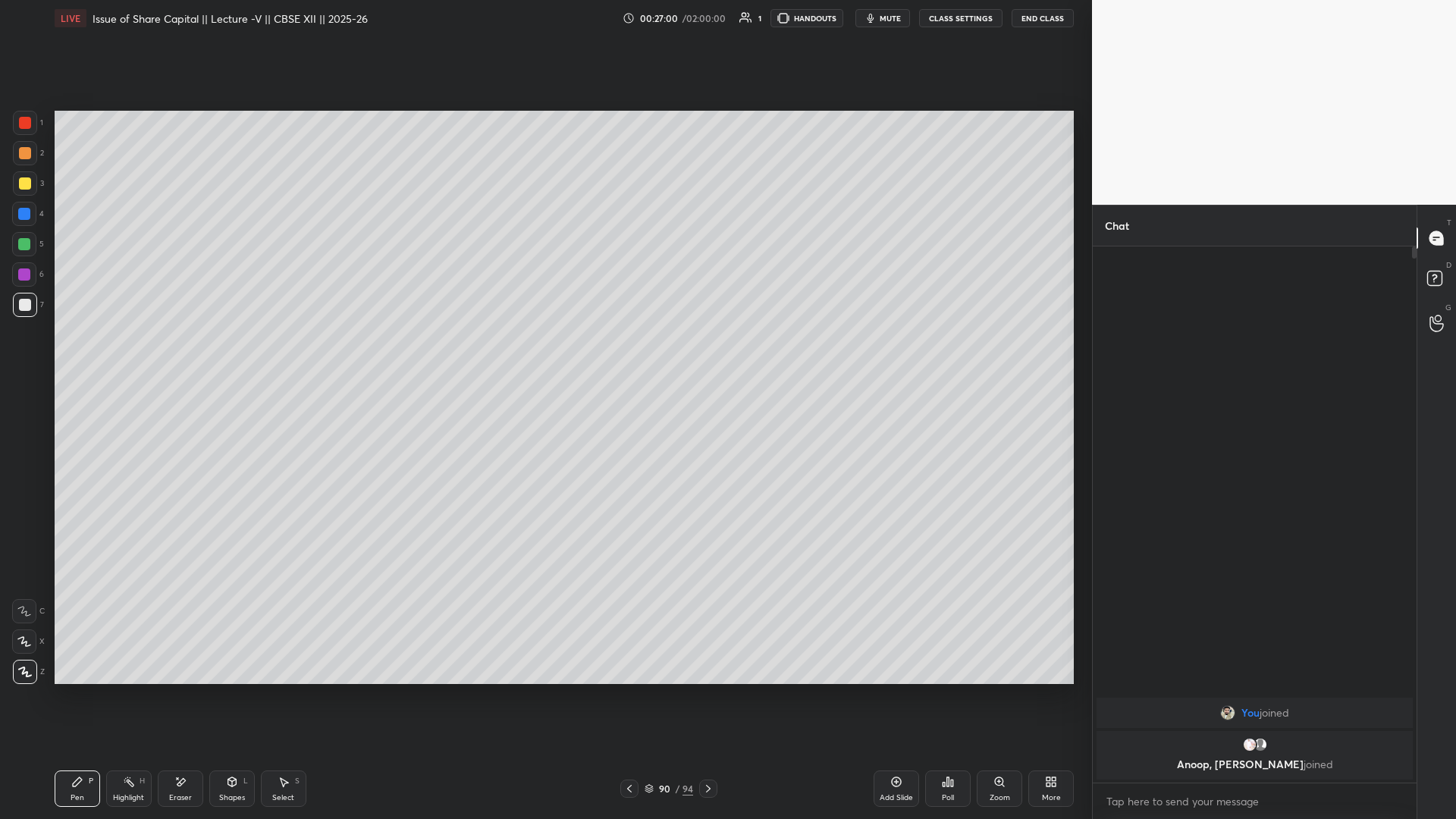
click at [544, 356] on icon at bounding box center [629, 789] width 12 height 12
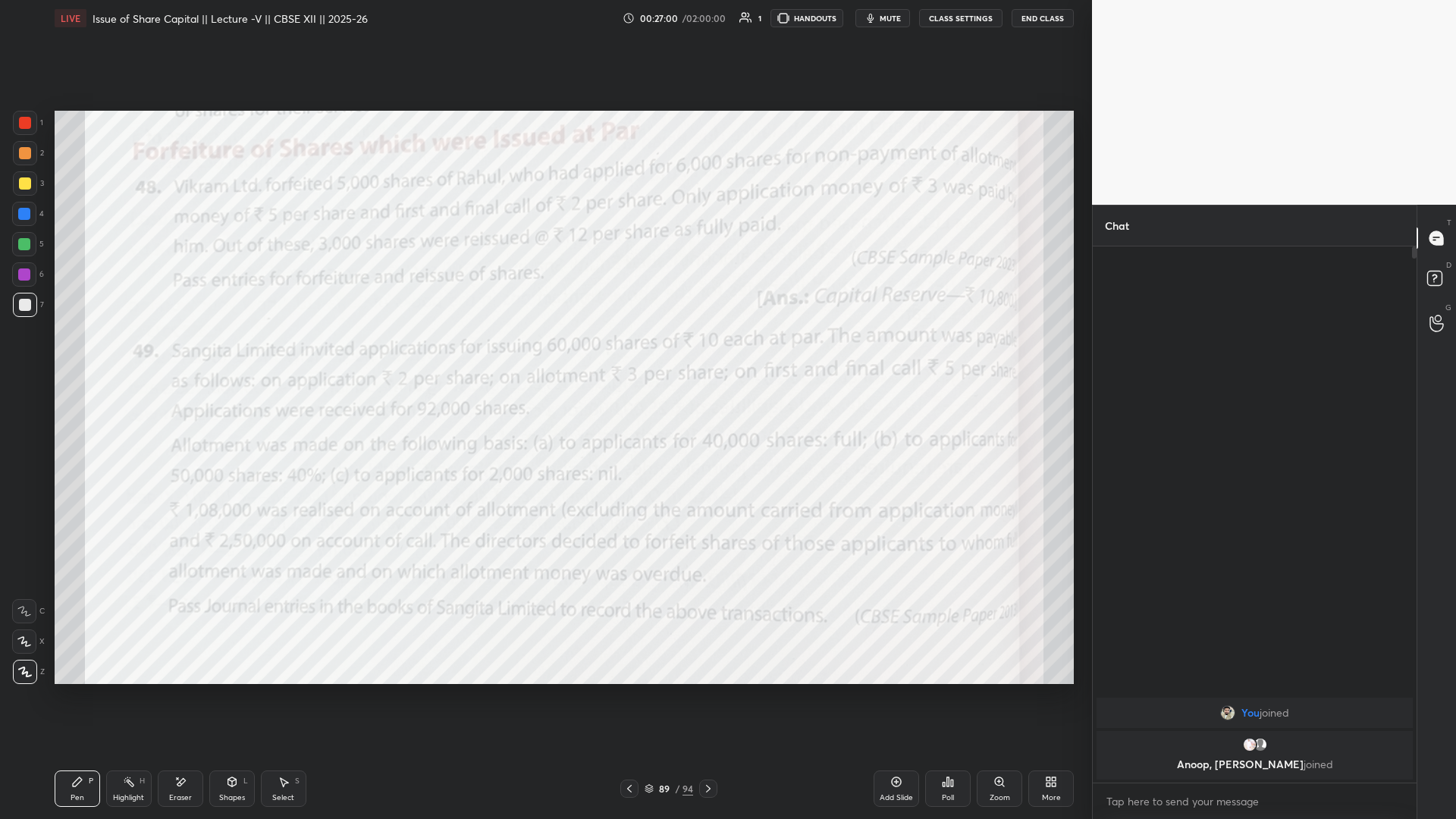
click at [544, 356] on icon at bounding box center [629, 789] width 5 height 8
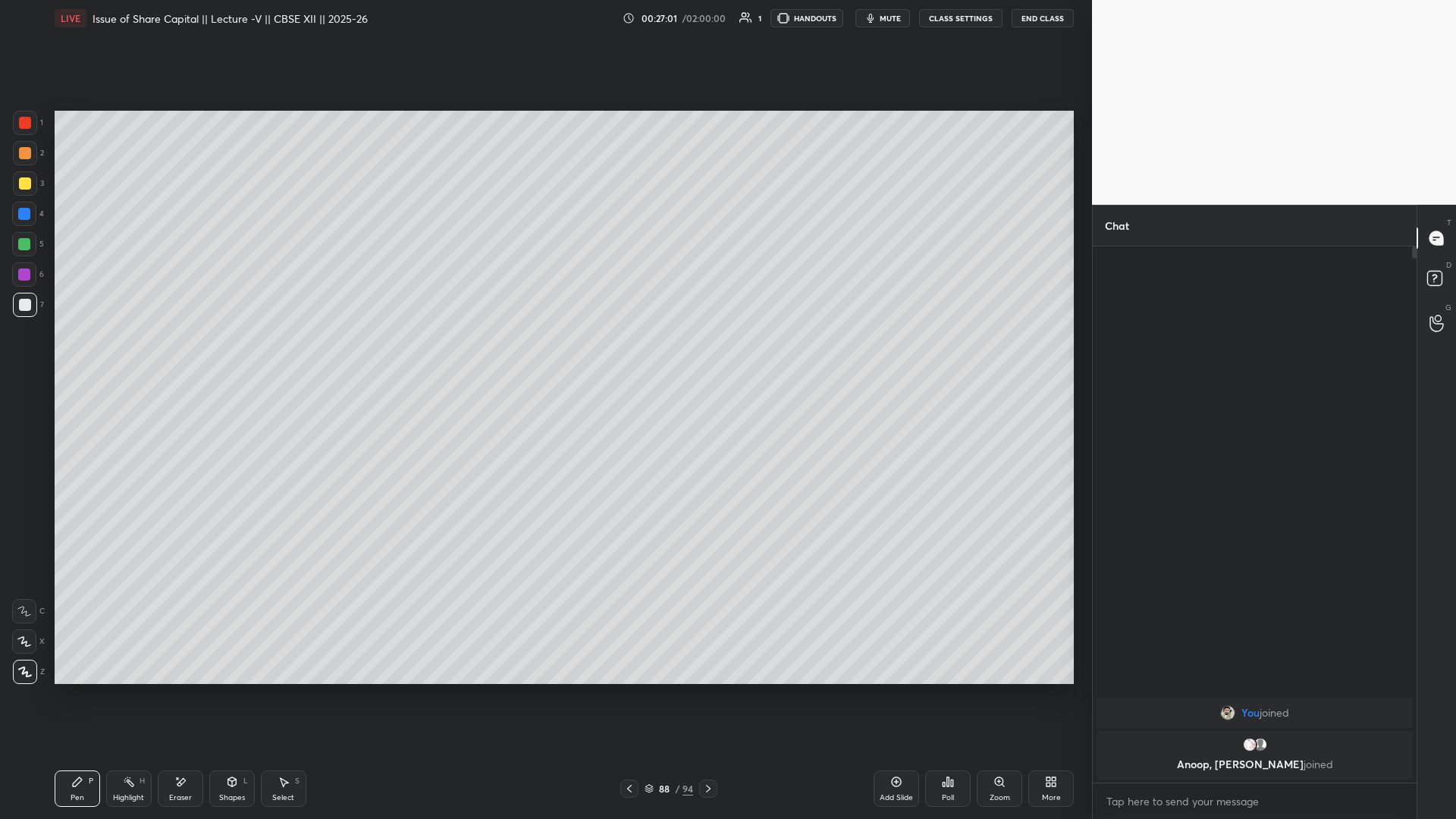
click at [544, 356] on div at bounding box center [708, 789] width 18 height 18
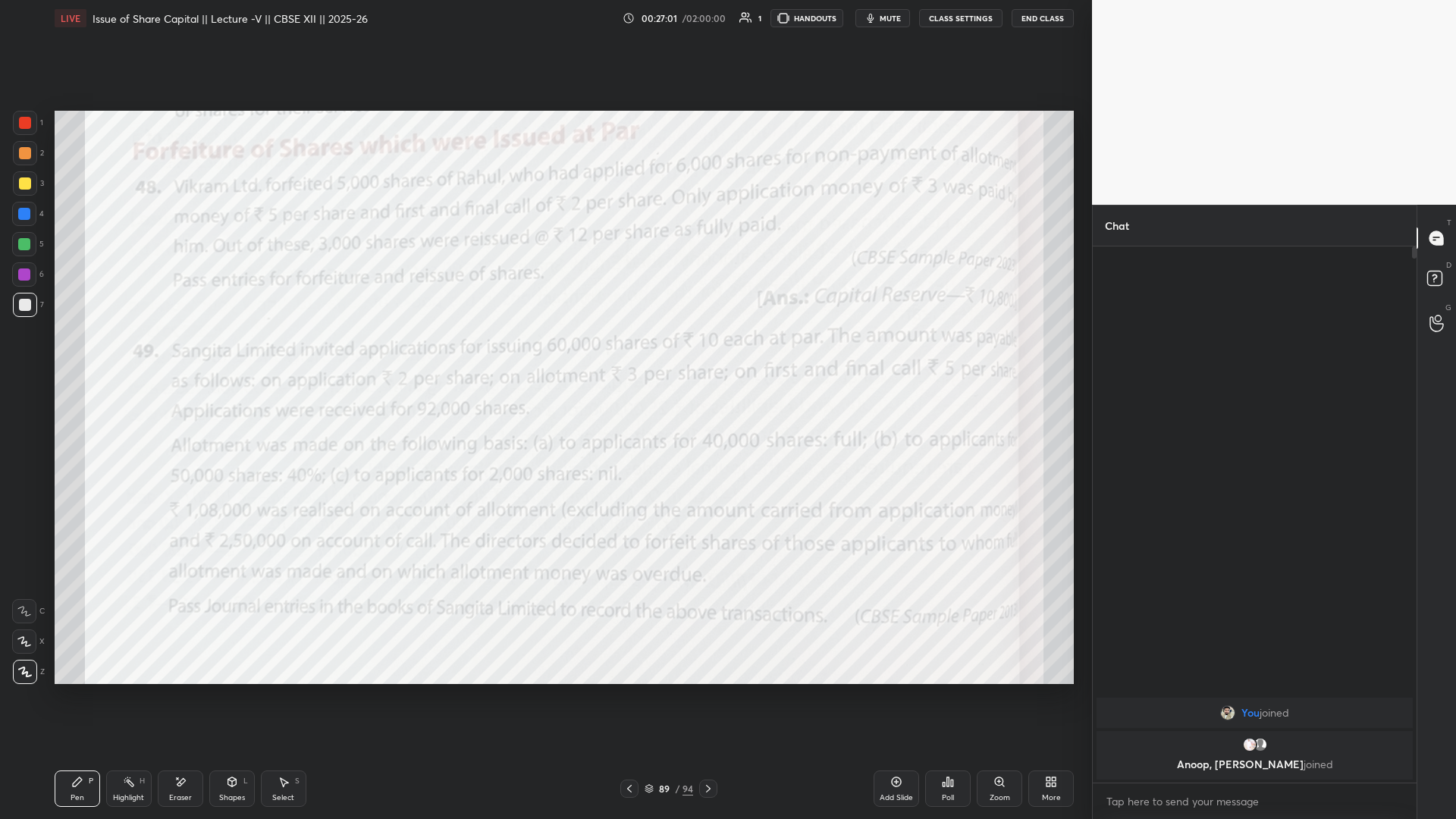
click at [544, 356] on icon at bounding box center [1048, 785] width 4 height 4
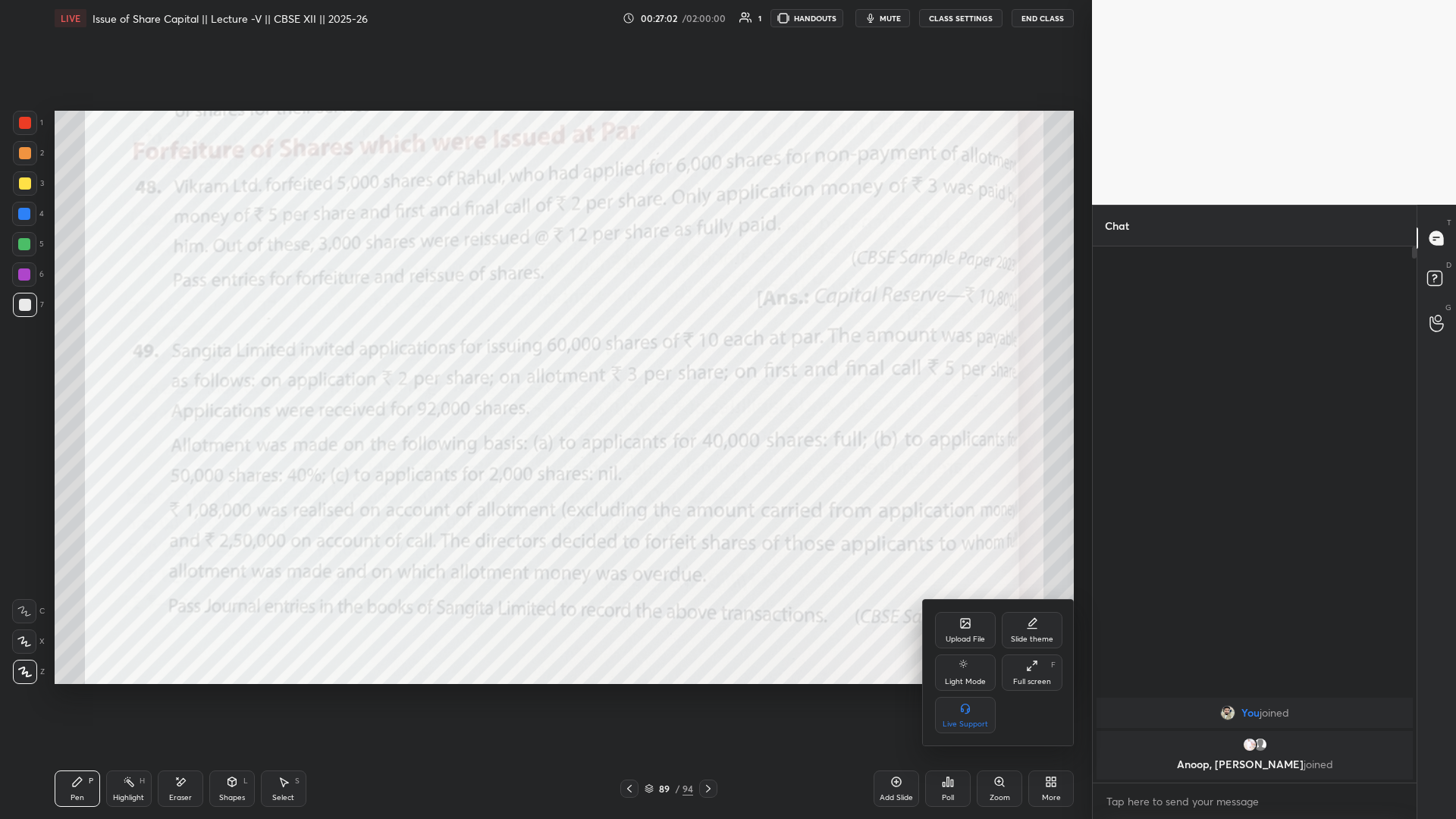
click at [544, 356] on div "Full screen F" at bounding box center [1032, 672] width 60 height 36
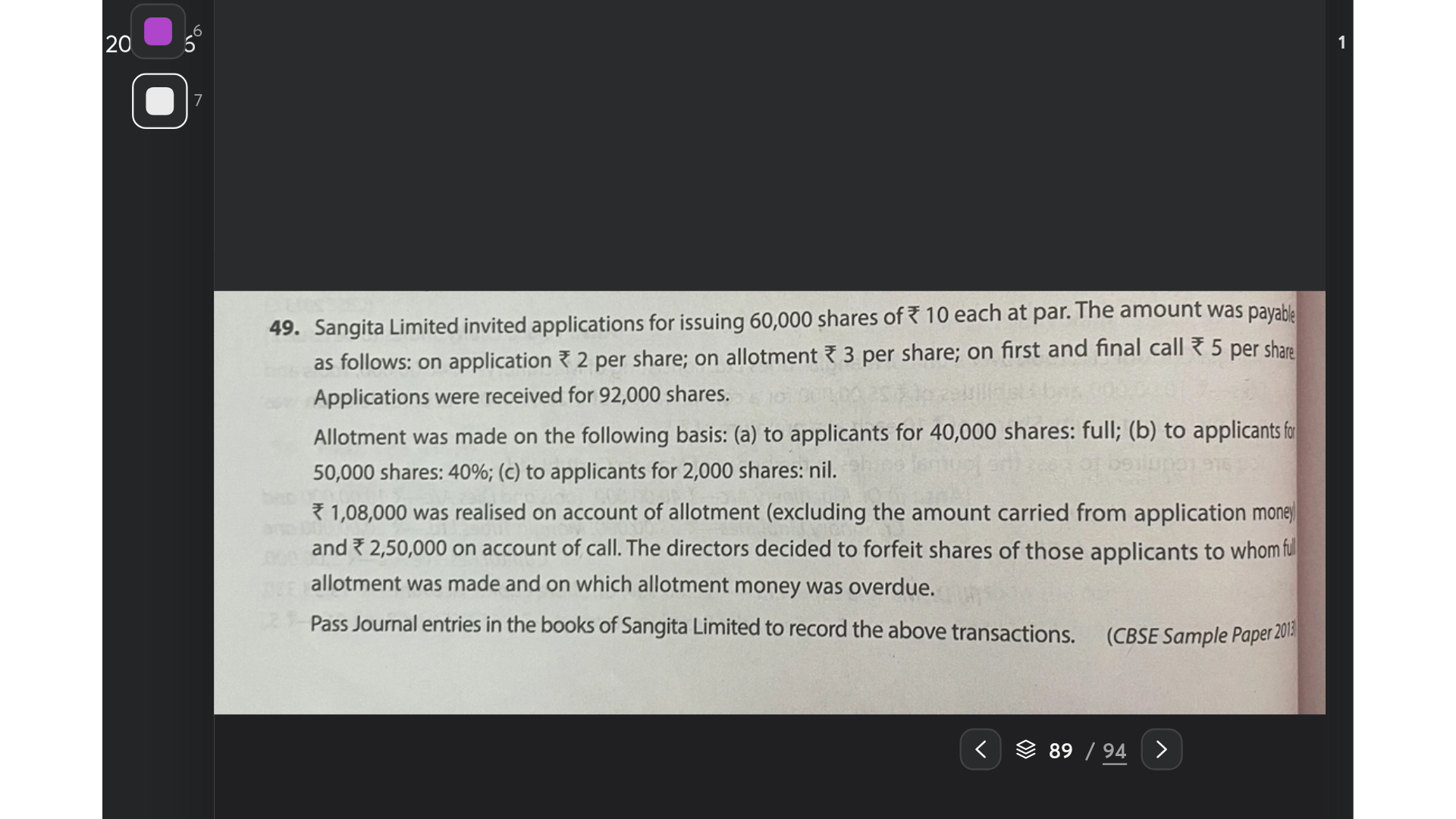
scroll to position [5, 5]
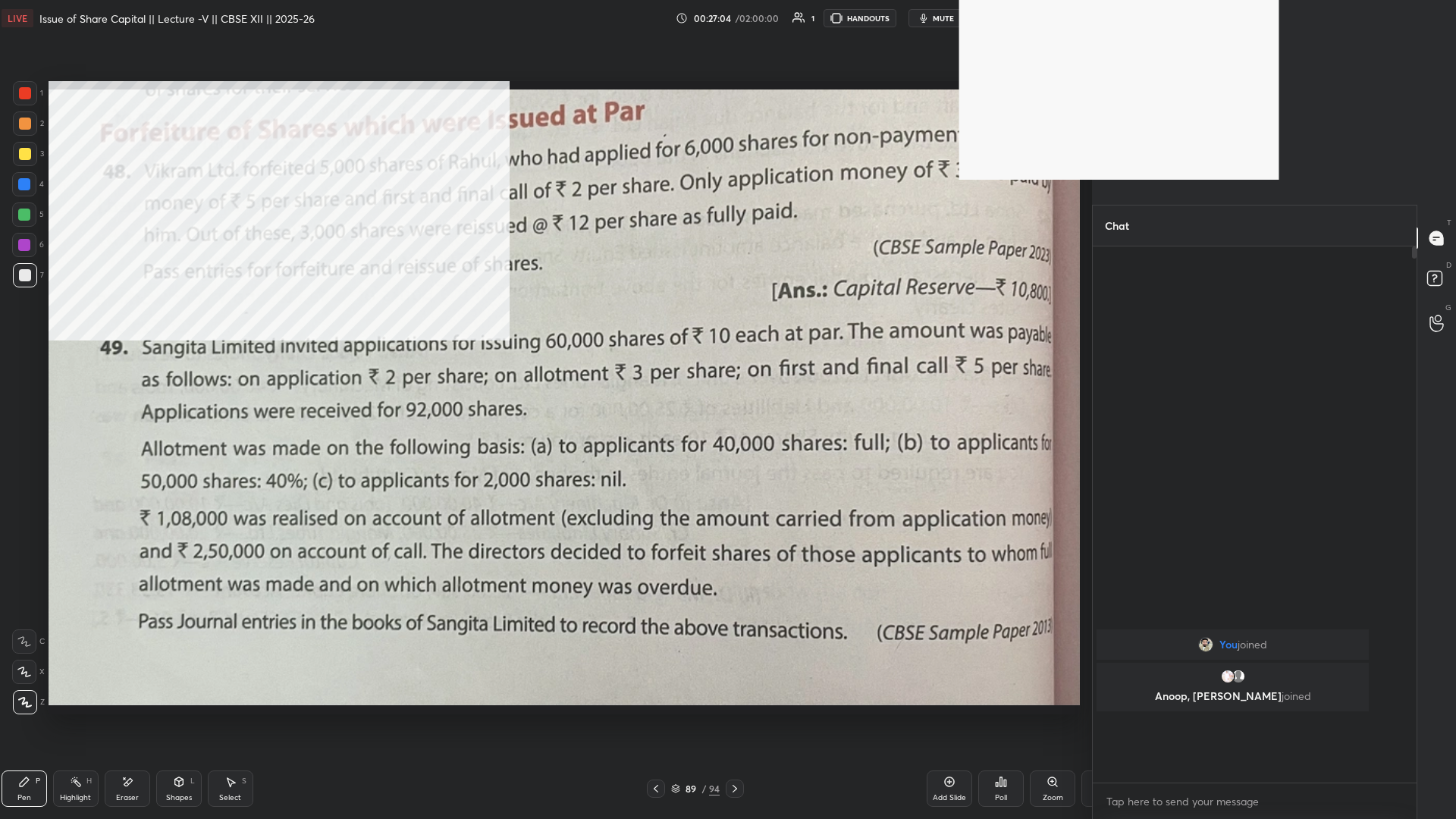
type textarea "x"
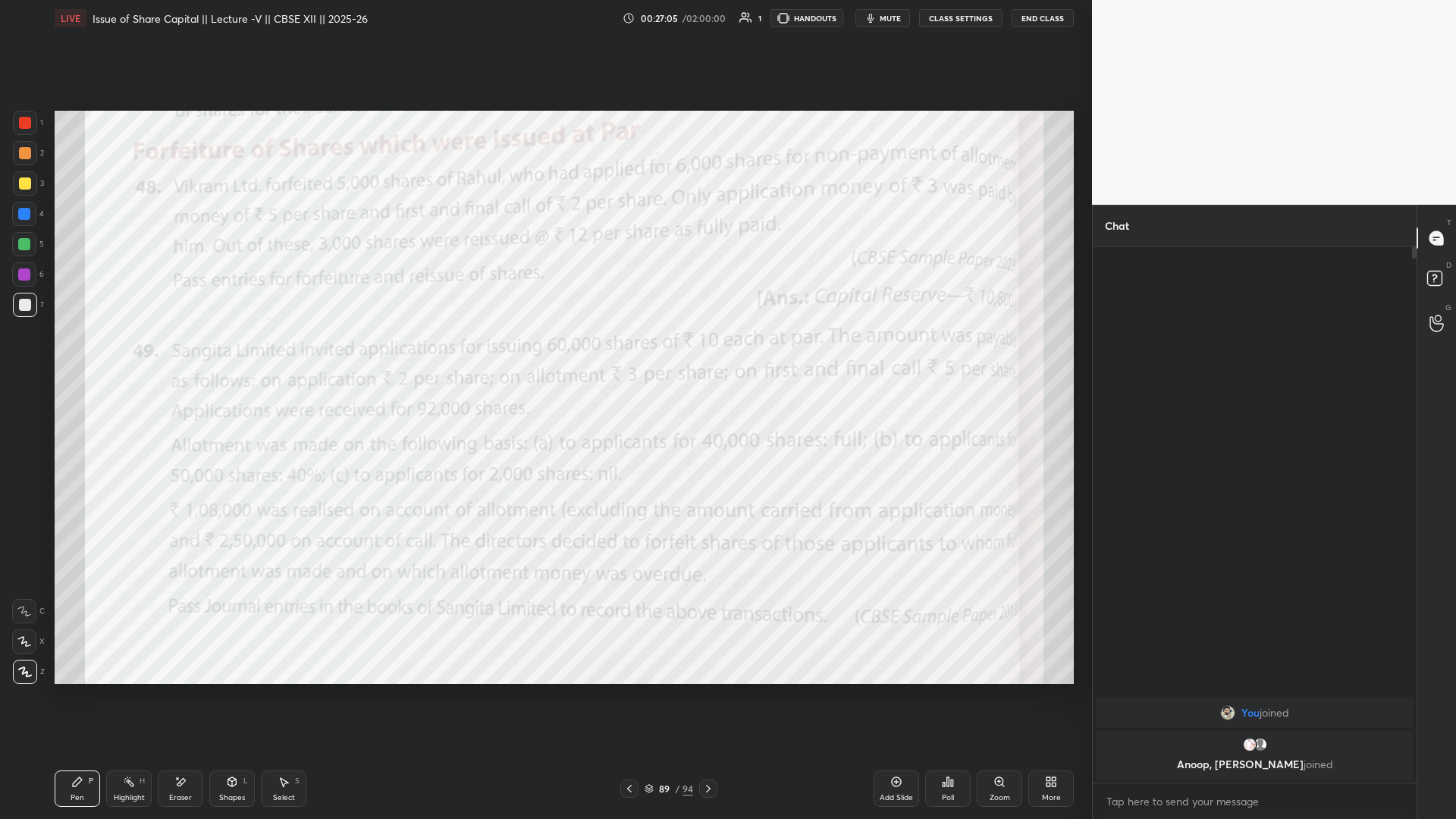
scroll to position [75141, 74826]
click at [544, 356] on div "More" at bounding box center [1051, 799] width 18 height 8
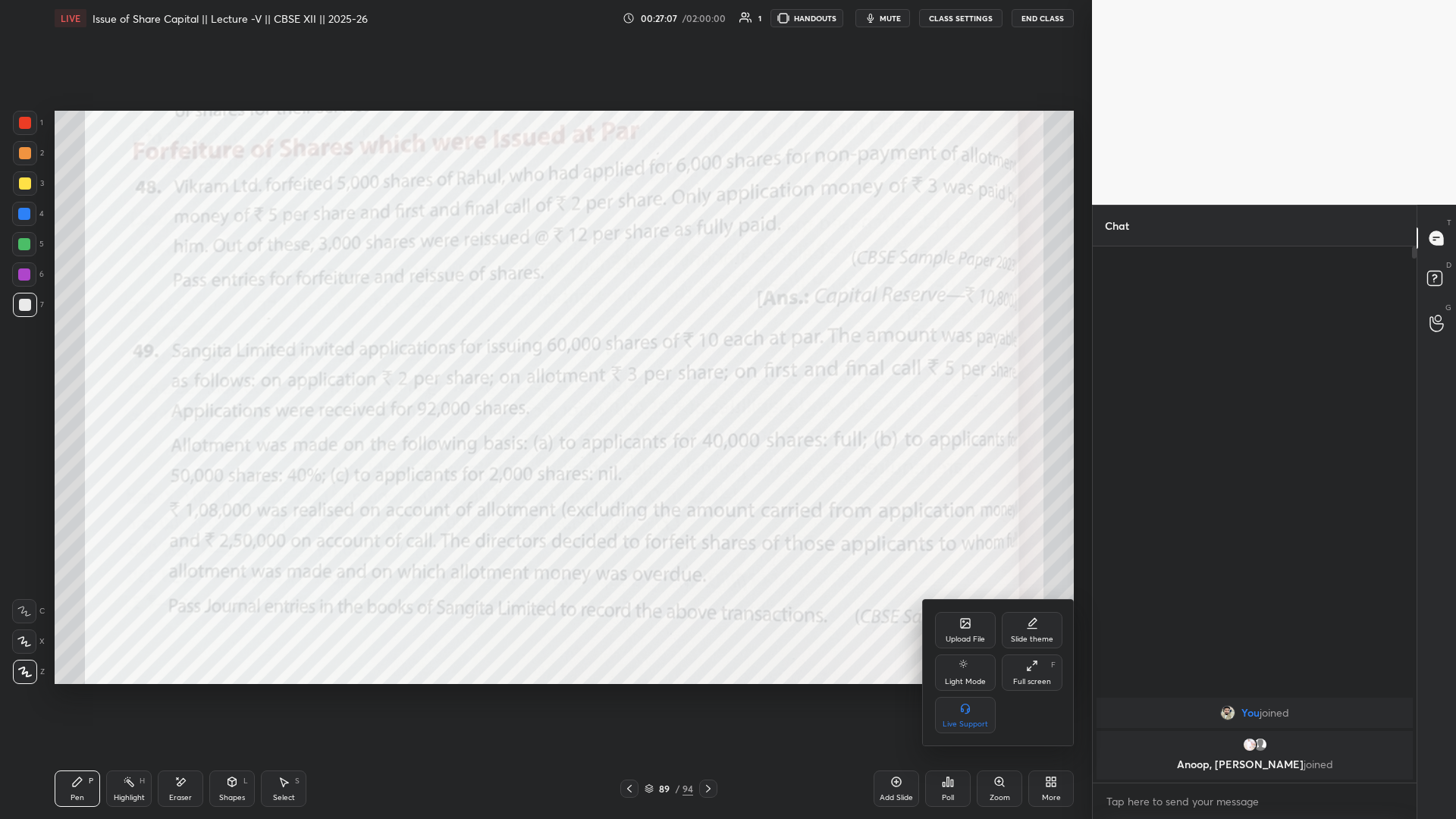
click at [544, 356] on div "Slide theme" at bounding box center [1032, 629] width 60 height 36
click at [544, 356] on div "Dark Ruled" at bounding box center [1032, 715] width 60 height 36
click at [544, 356] on div at bounding box center [728, 410] width 1456 height 819
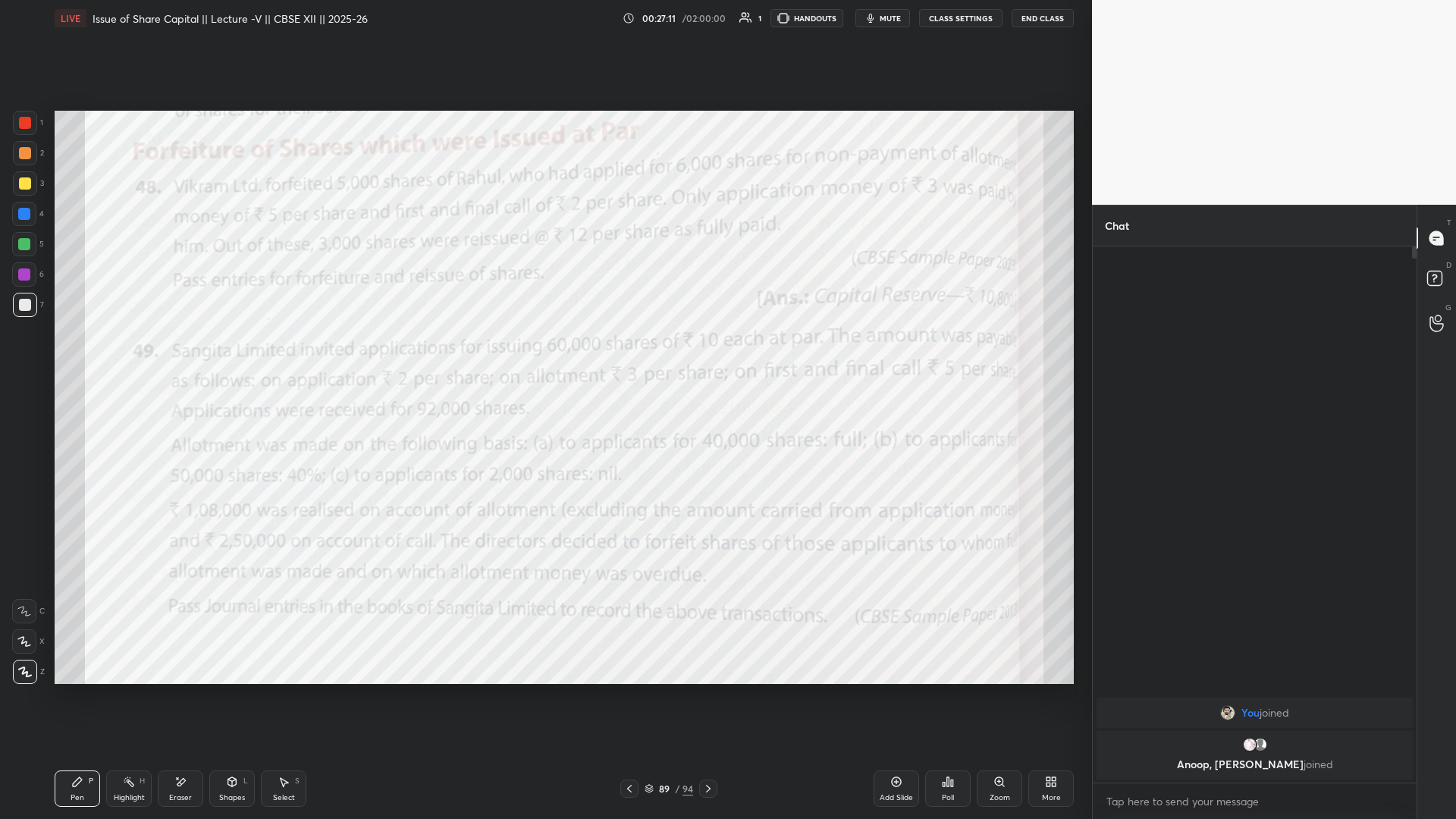
click at [544, 356] on div "Add Slide" at bounding box center [896, 788] width 46 height 36
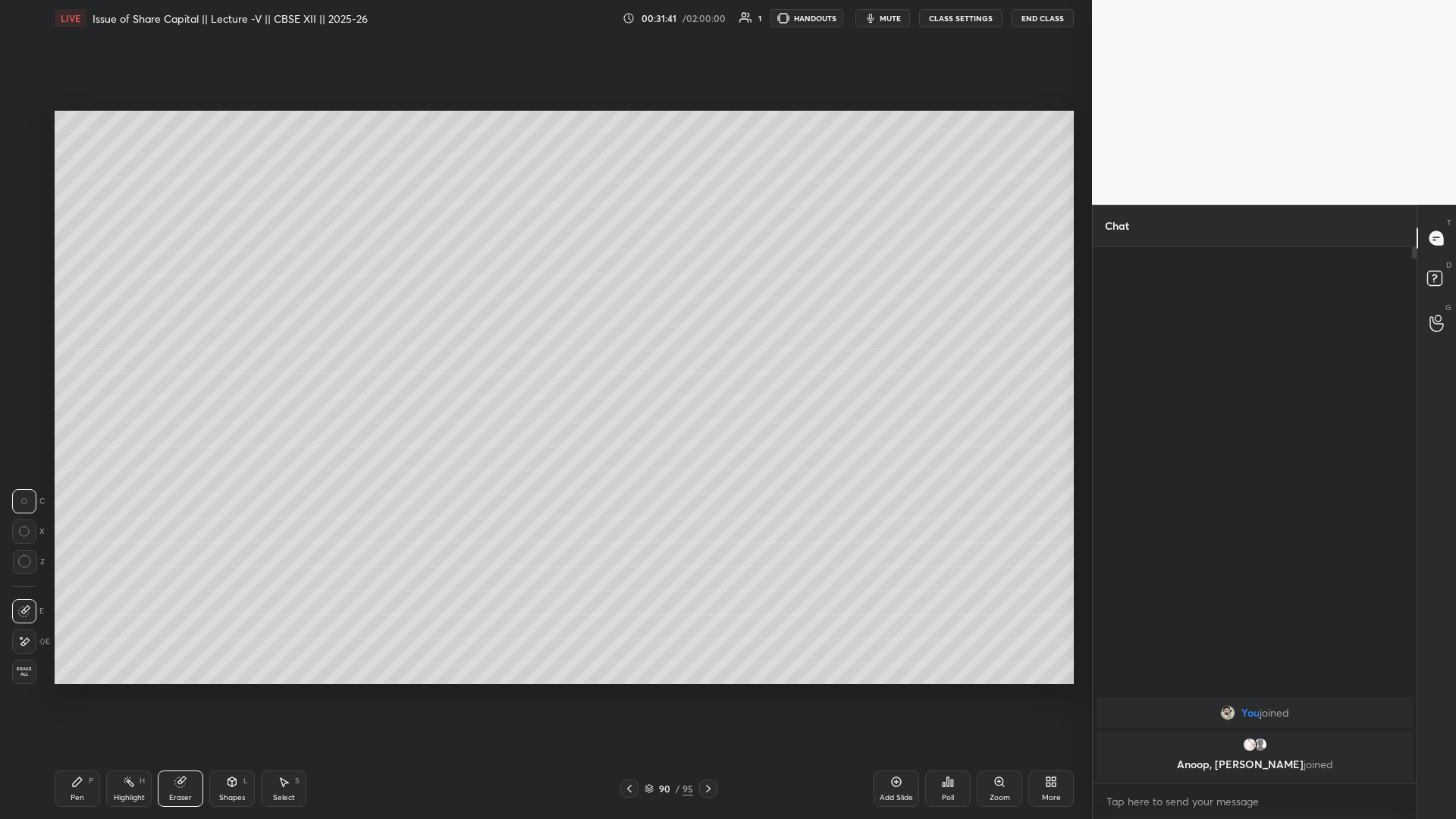
click at [20, 356] on icon at bounding box center [24, 642] width 12 height 13
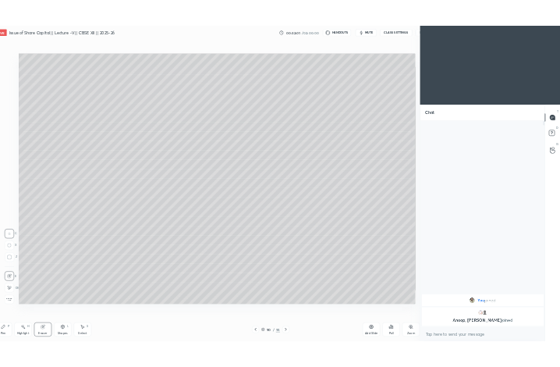
scroll to position [77251, 76933]
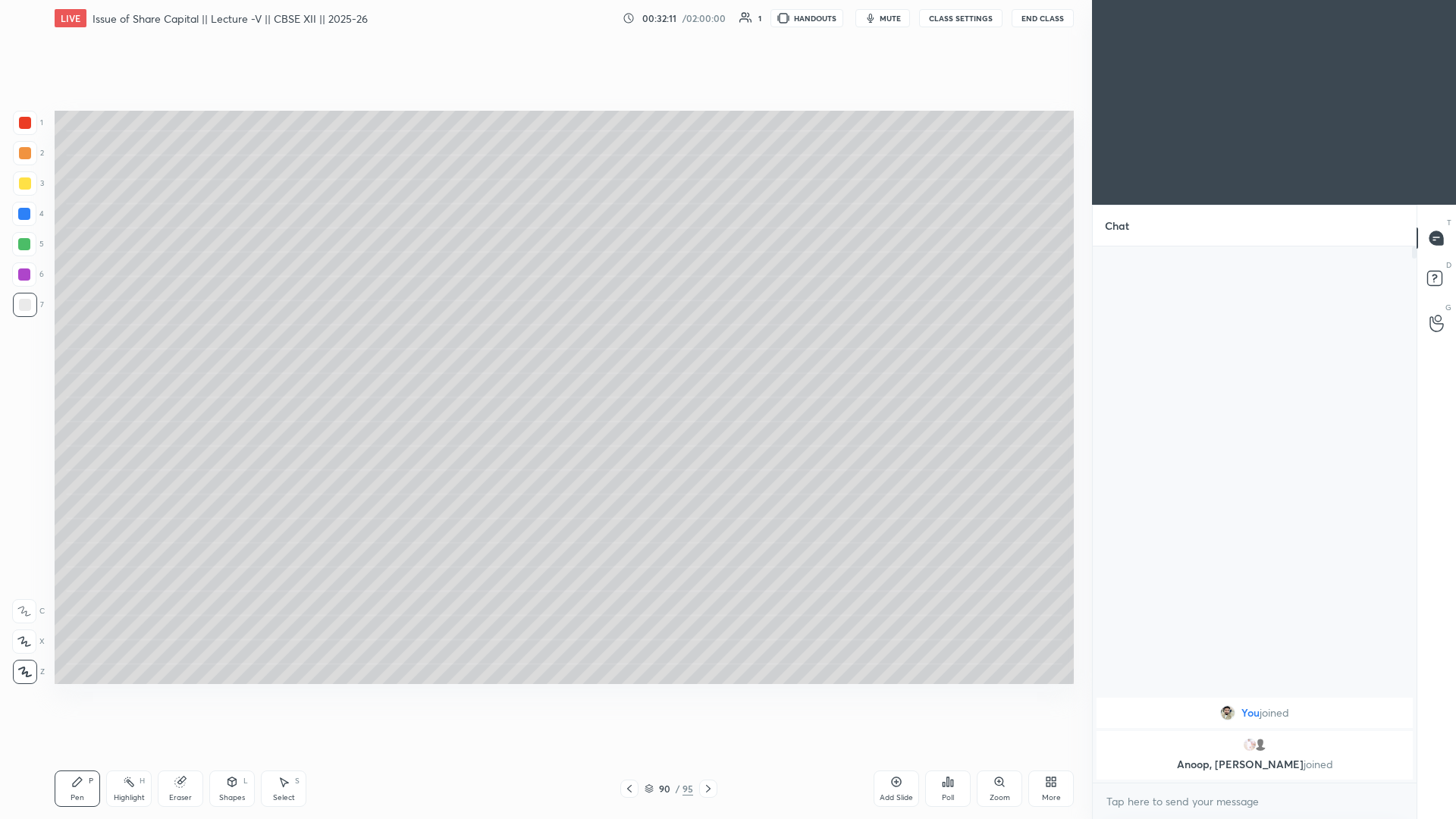
click at [544, 356] on div "Add Slide" at bounding box center [896, 788] width 46 height 36
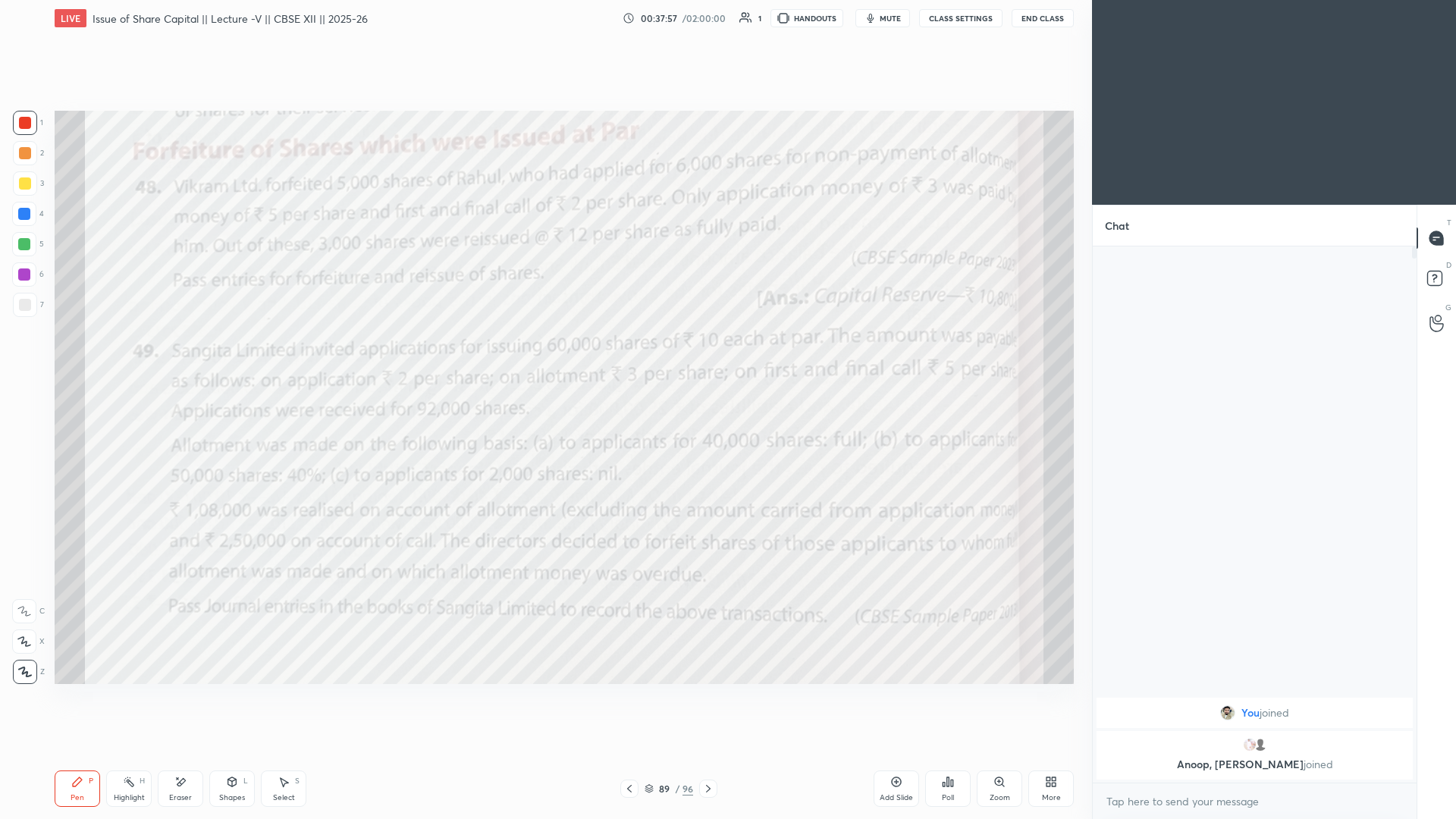
click at [544, 356] on icon at bounding box center [897, 782] width 12 height 12
click at [544, 356] on icon at bounding box center [897, 782] width 10 height 10
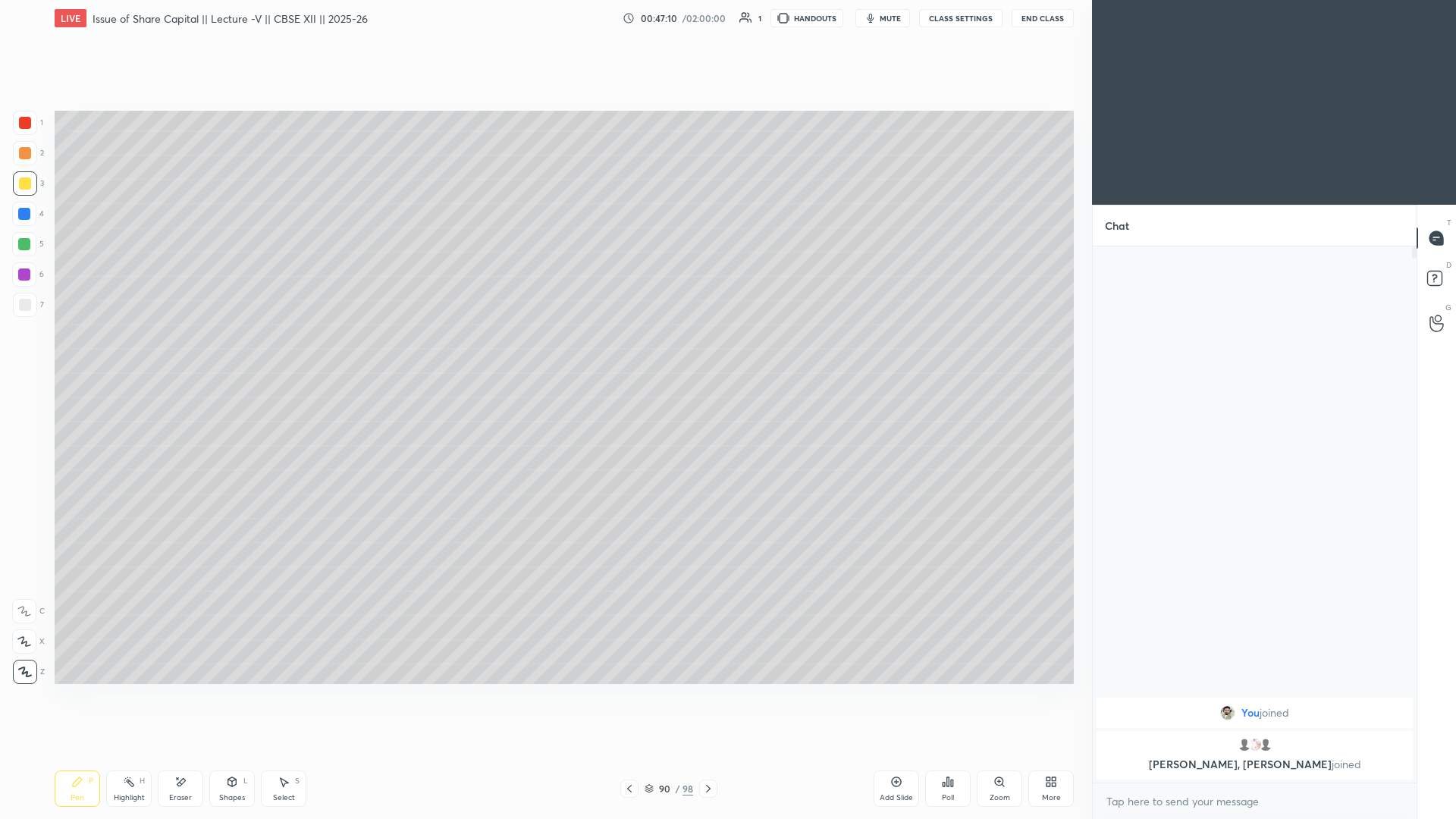
click at [544, 356] on icon at bounding box center [897, 782] width 12 height 12
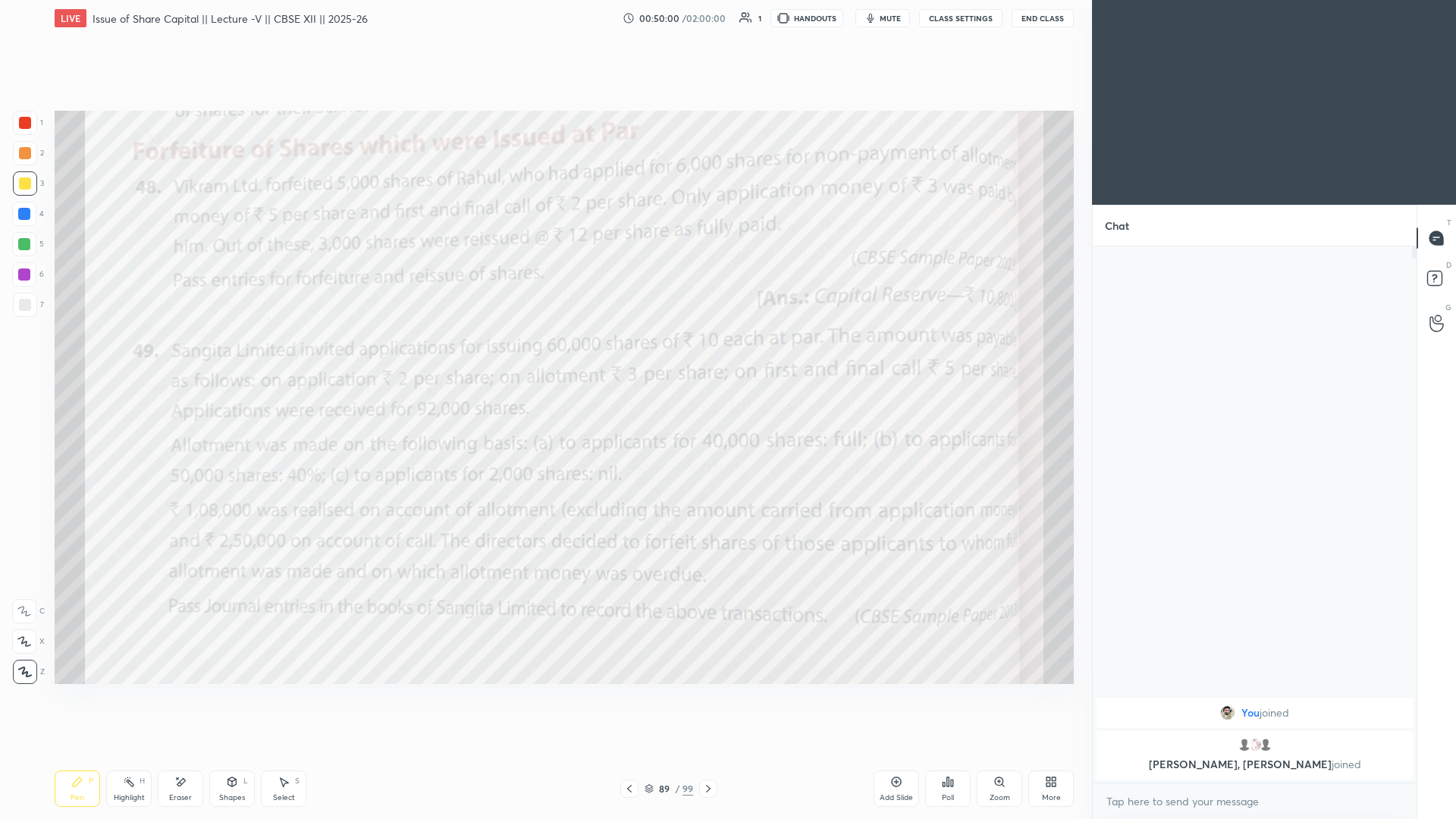
click at [544, 356] on icon at bounding box center [708, 789] width 5 height 8
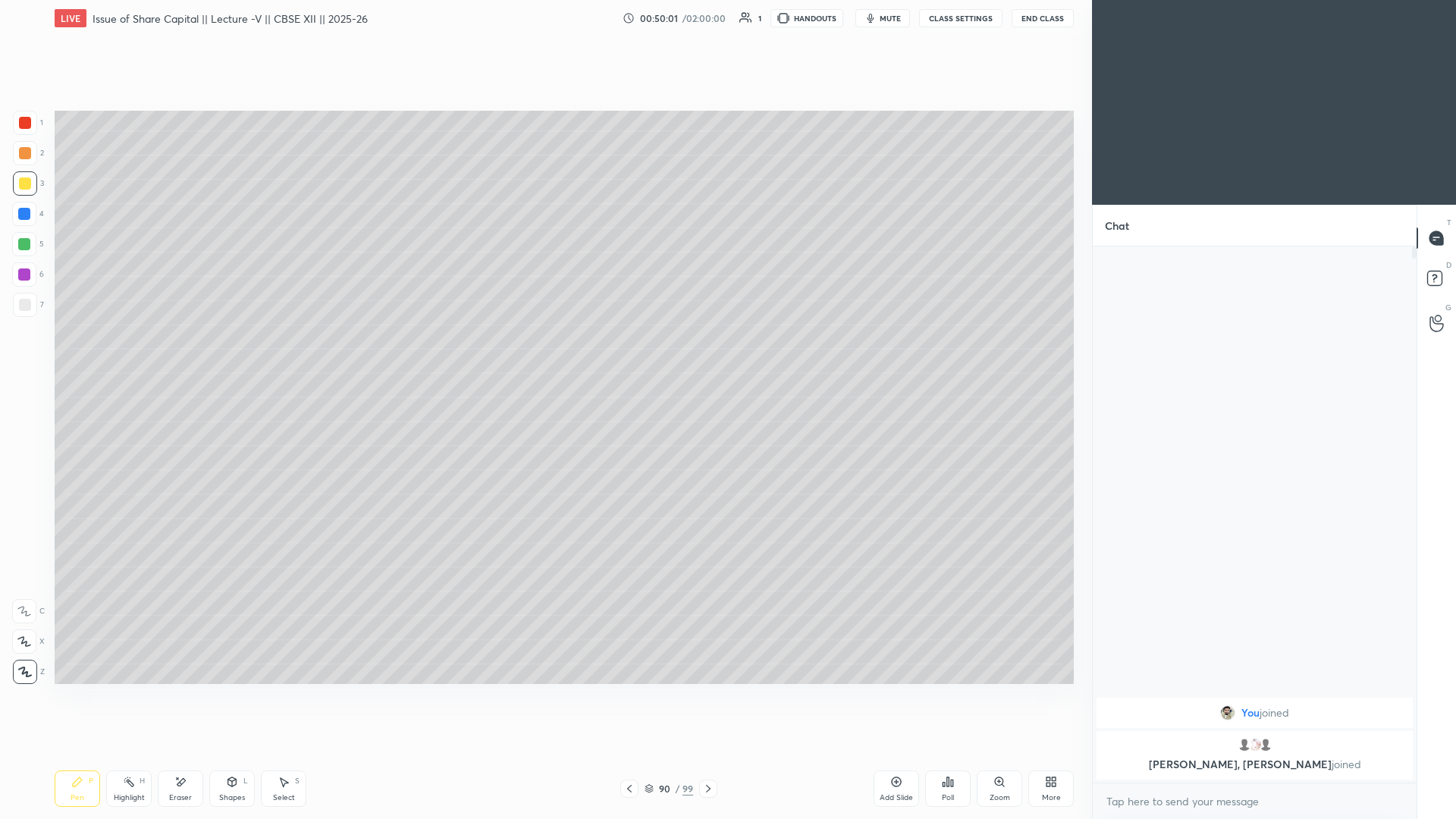
click at [544, 356] on icon at bounding box center [708, 789] width 12 height 12
click at [544, 356] on icon at bounding box center [897, 782] width 10 height 10
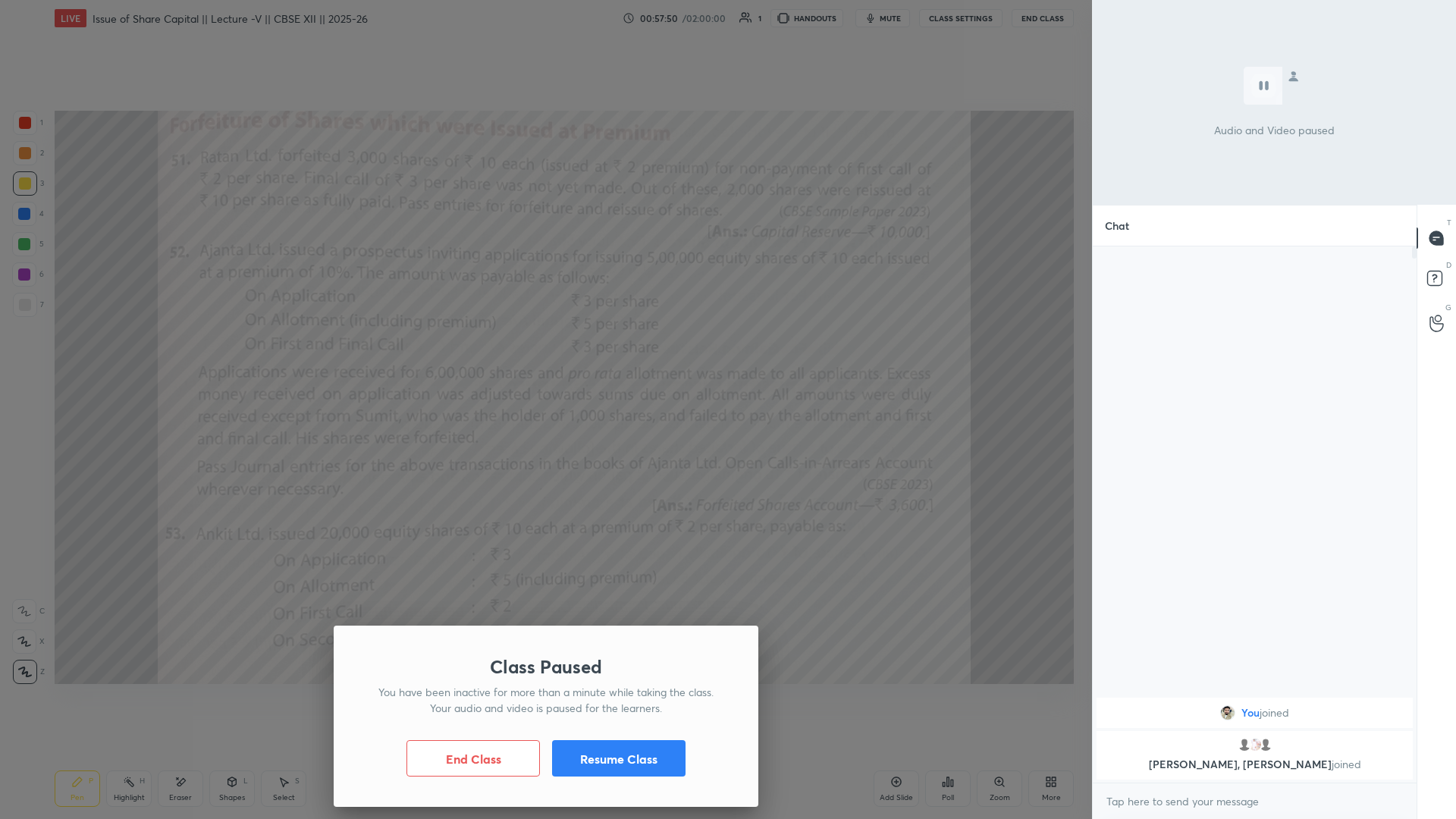
click at [544, 356] on button "Resume Class" at bounding box center [619, 758] width 133 height 36
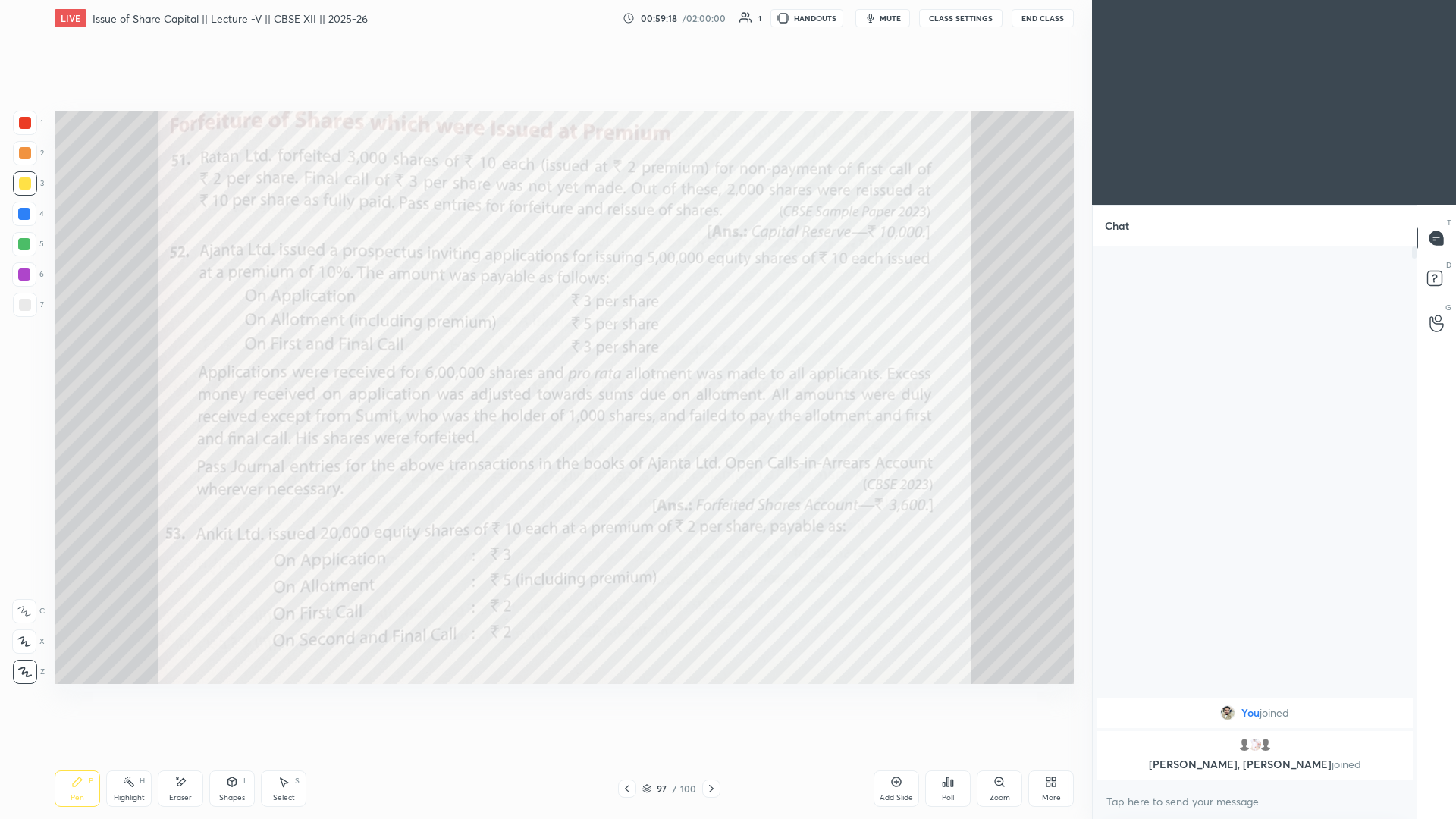
click at [544, 356] on div "Add Slide" at bounding box center [897, 799] width 33 height 8
click at [544, 356] on div "More" at bounding box center [1051, 788] width 46 height 36
click at [544, 356] on icon at bounding box center [963, 663] width 6 height 6
type textarea "x"
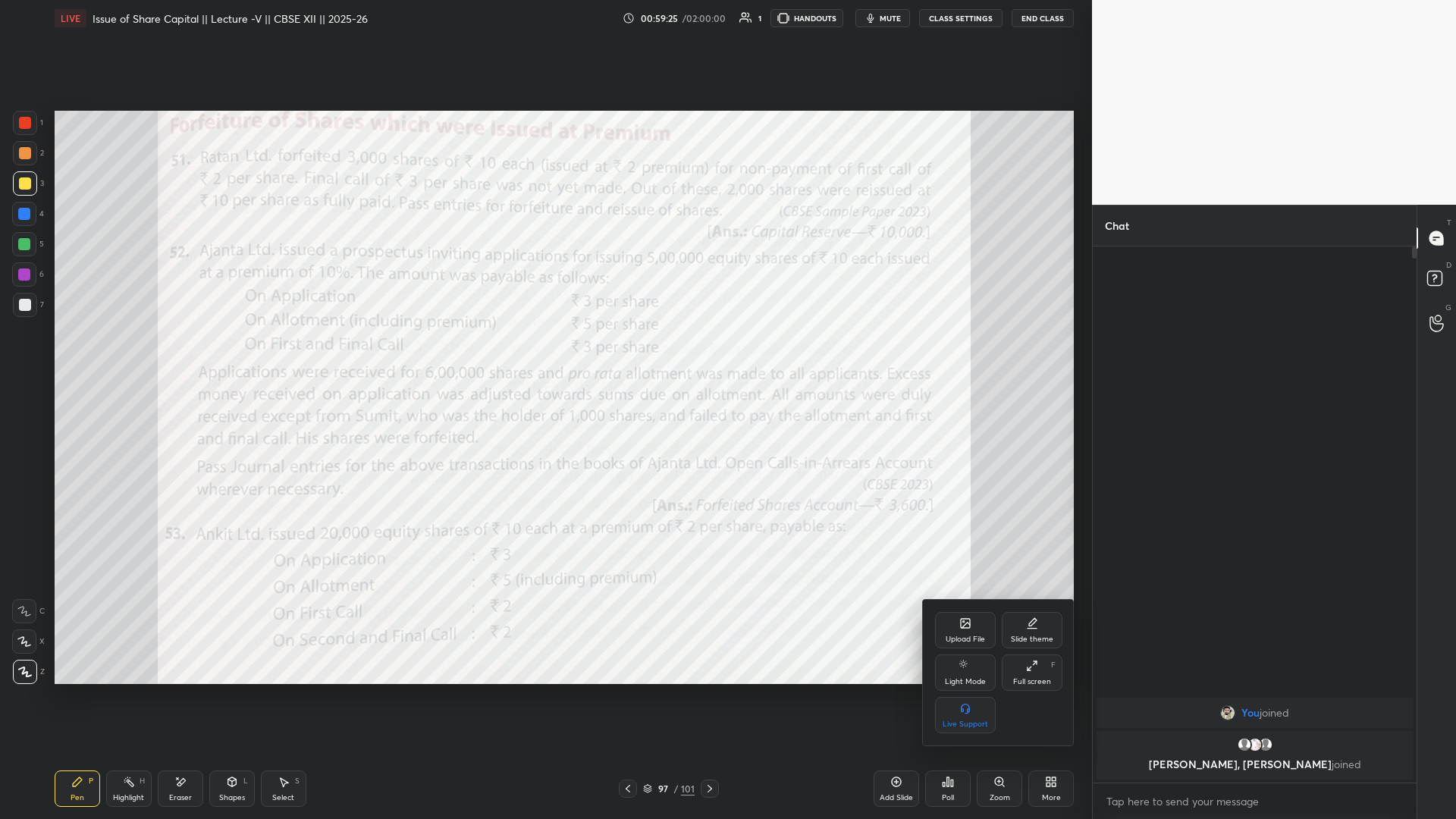
click at [544, 356] on div at bounding box center [728, 410] width 1456 height 819
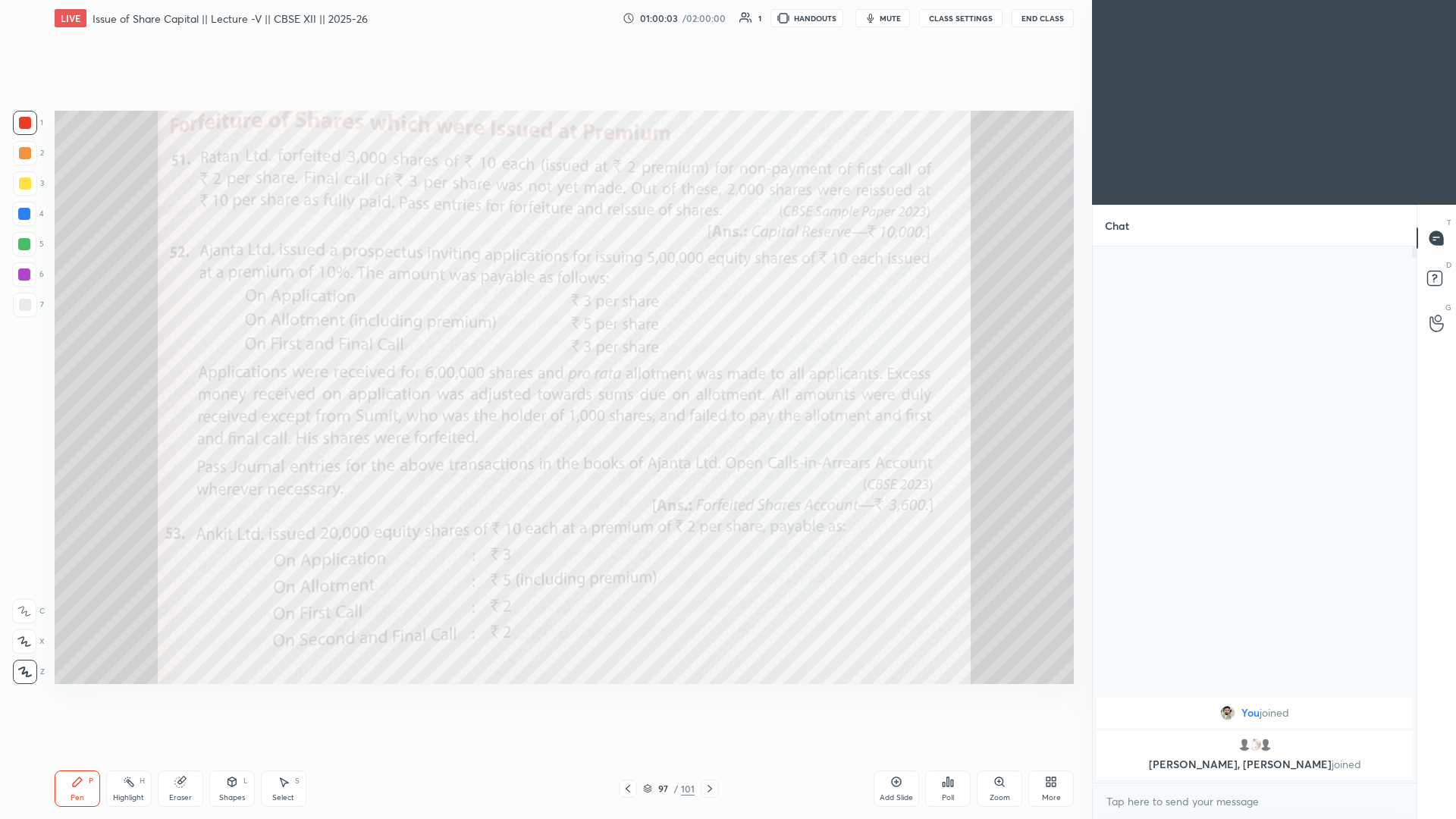
click at [544, 356] on div "More" at bounding box center [1051, 788] width 46 height 36
click at [544, 356] on icon at bounding box center [966, 665] width 12 height 18
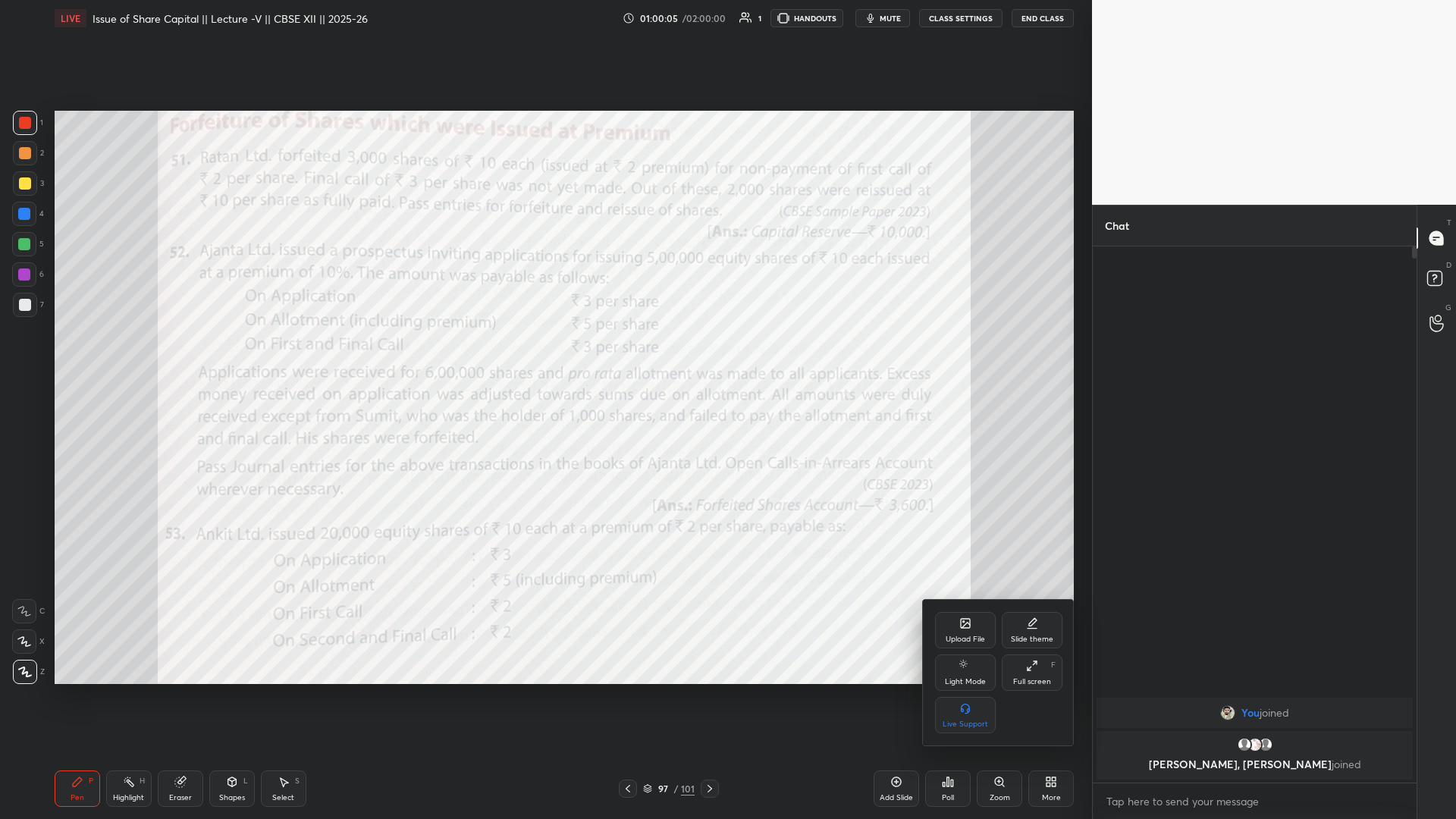
click at [544, 356] on div at bounding box center [728, 410] width 1456 height 819
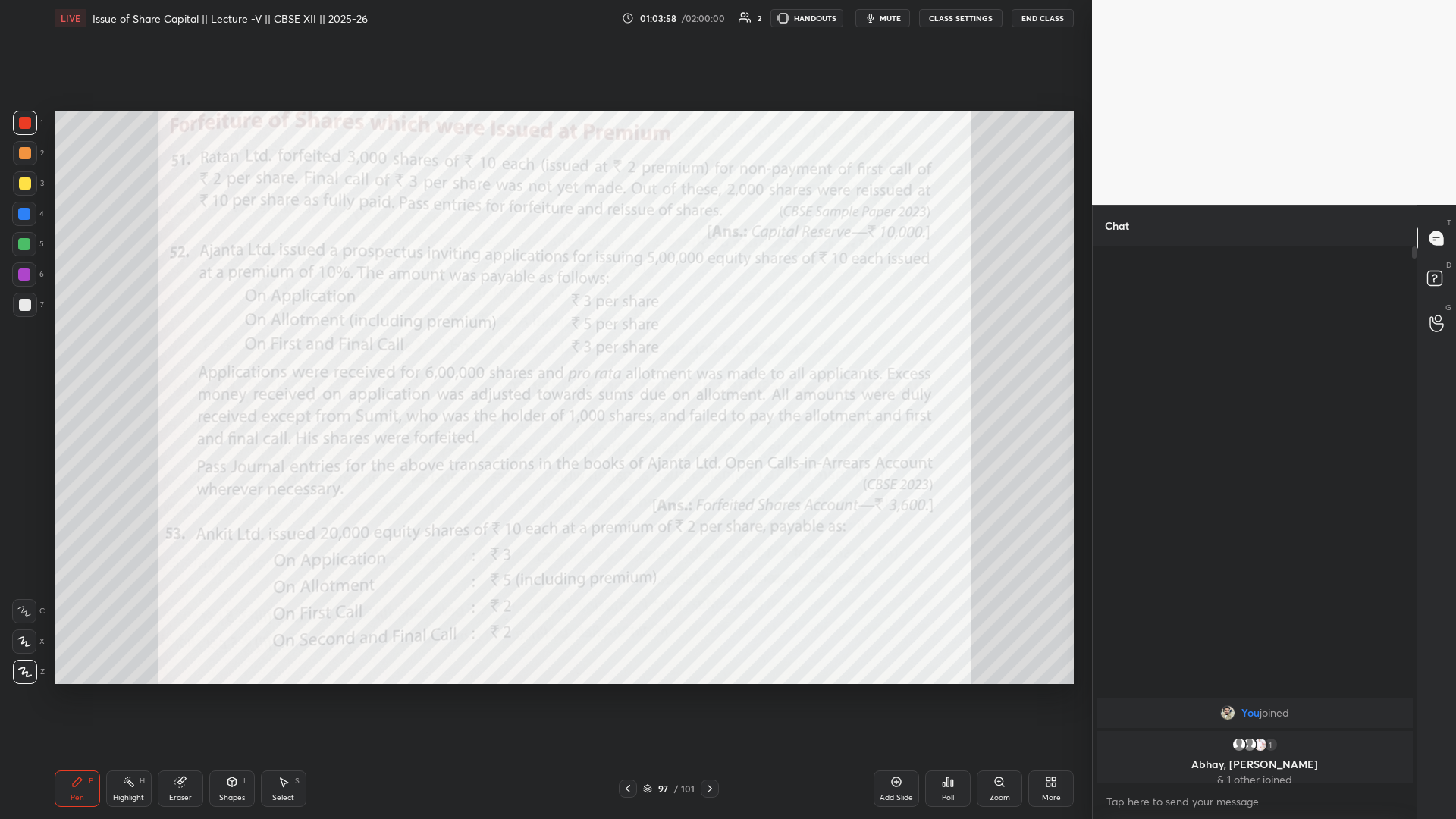
click at [544, 356] on div "Setting up your live class Poll for secs No correct answer Start poll" at bounding box center [564, 397] width 1032 height 722
click at [544, 356] on icon at bounding box center [897, 782] width 12 height 12
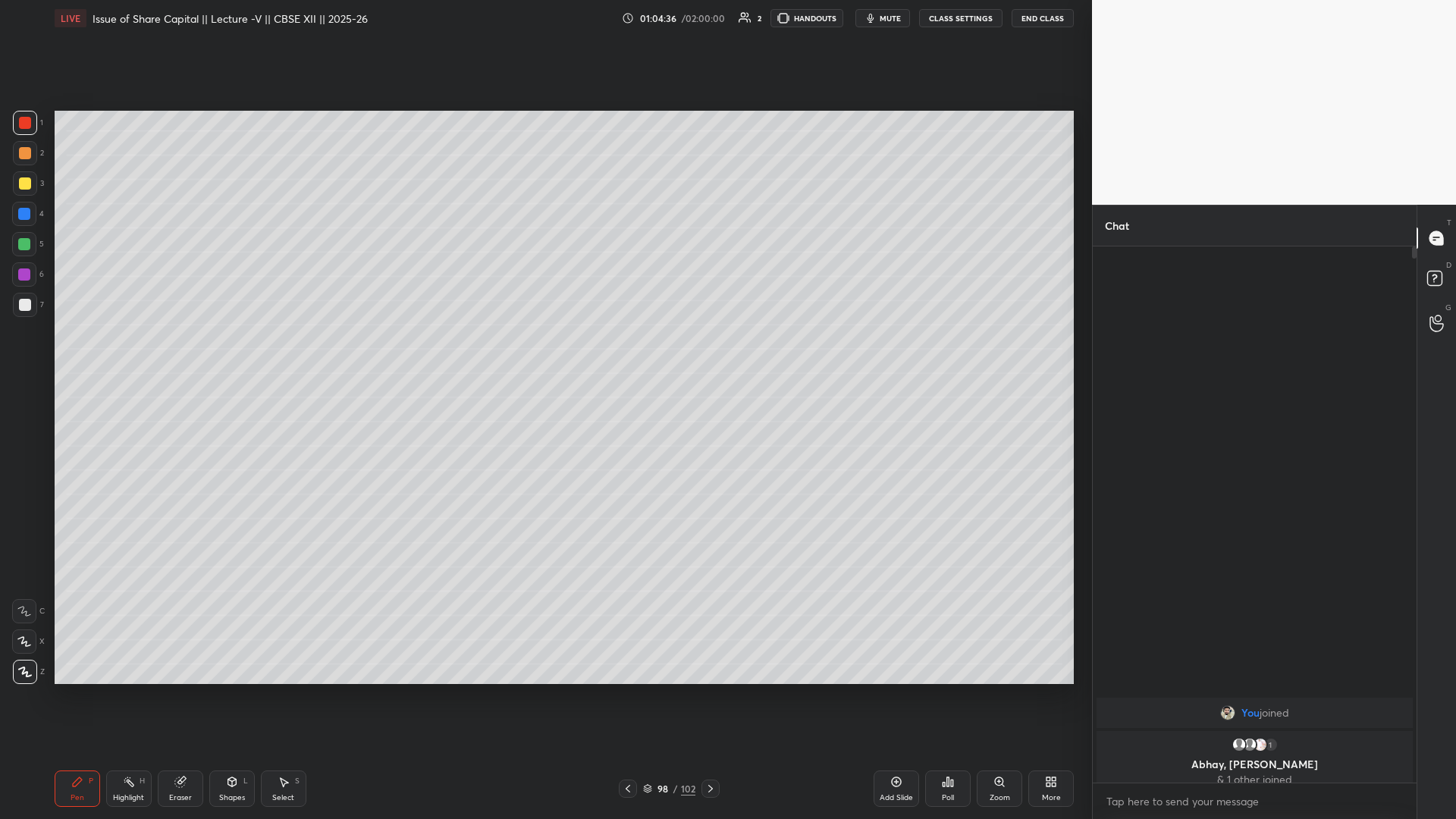
click at [24, 185] on div at bounding box center [24, 184] width 12 height 12
click at [544, 356] on icon at bounding box center [897, 782] width 12 height 12
click at [544, 356] on div "Add Slide" at bounding box center [896, 788] width 46 height 36
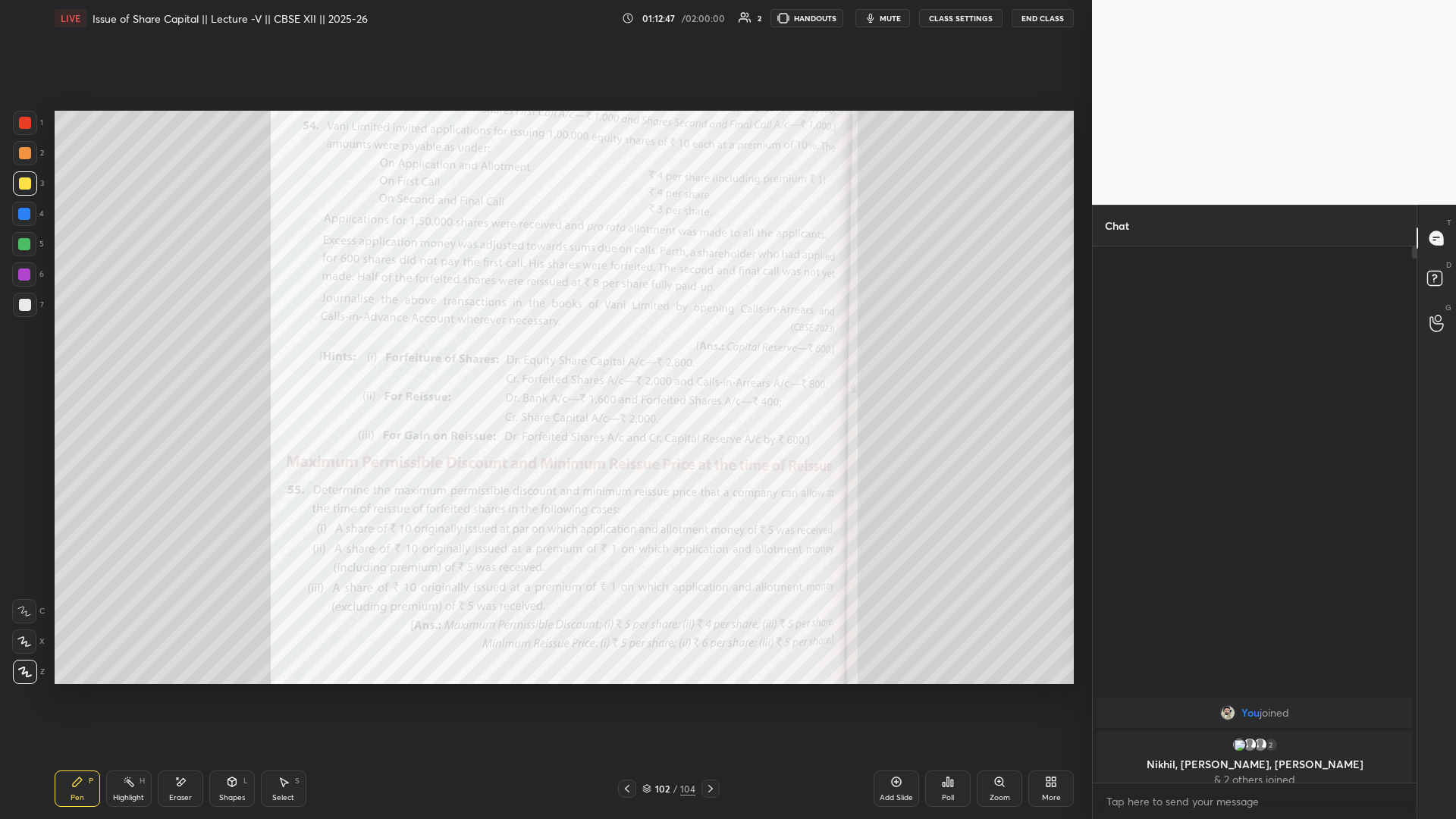
click at [333, 105] on div "Setting up your live class Poll for secs No correct answer Start poll" at bounding box center [564, 397] width 1032 height 722
click at [544, 356] on div "Zoom" at bounding box center [1000, 799] width 20 height 8
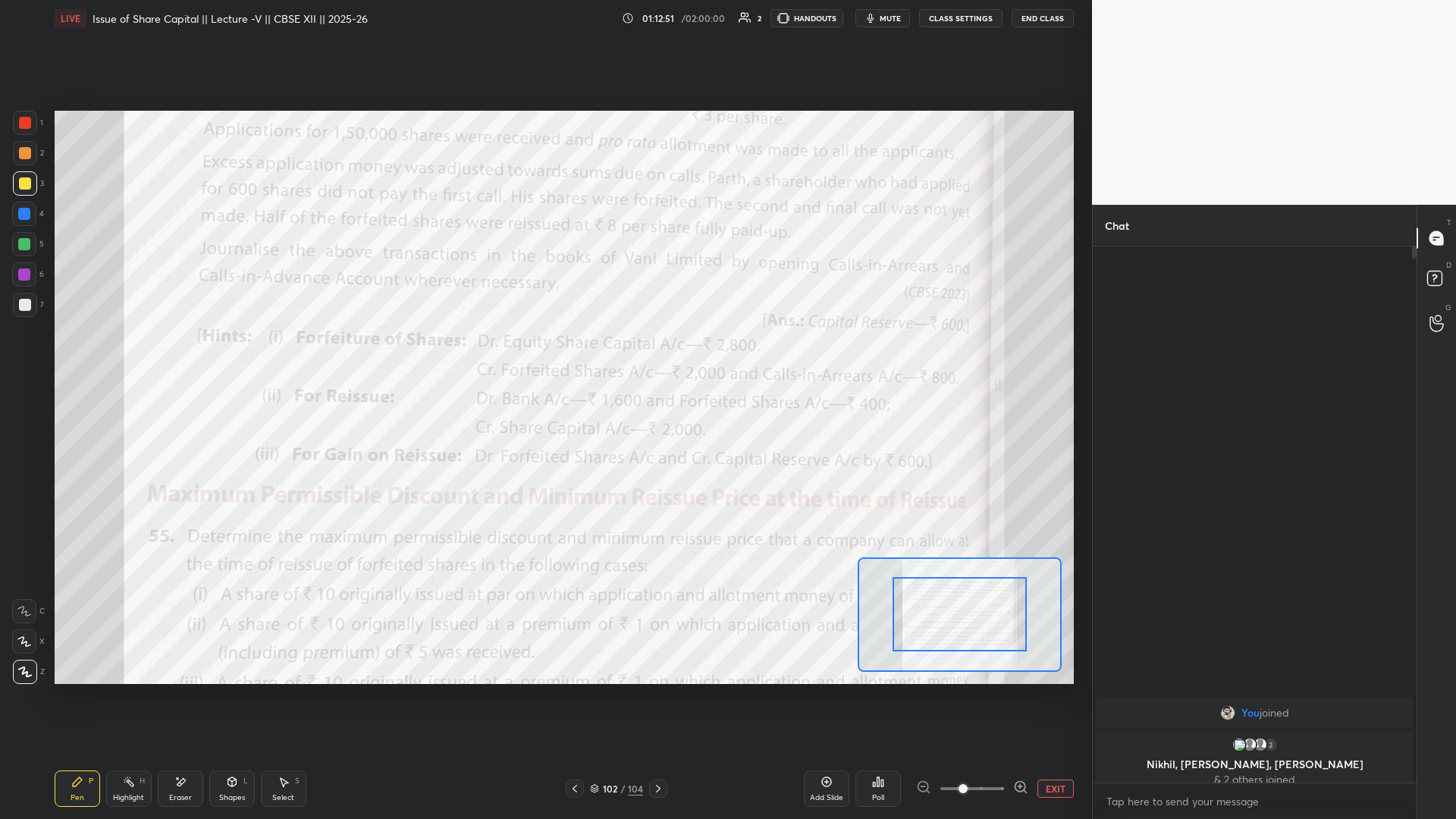
click at [544, 356] on span at bounding box center [973, 788] width 64 height 22
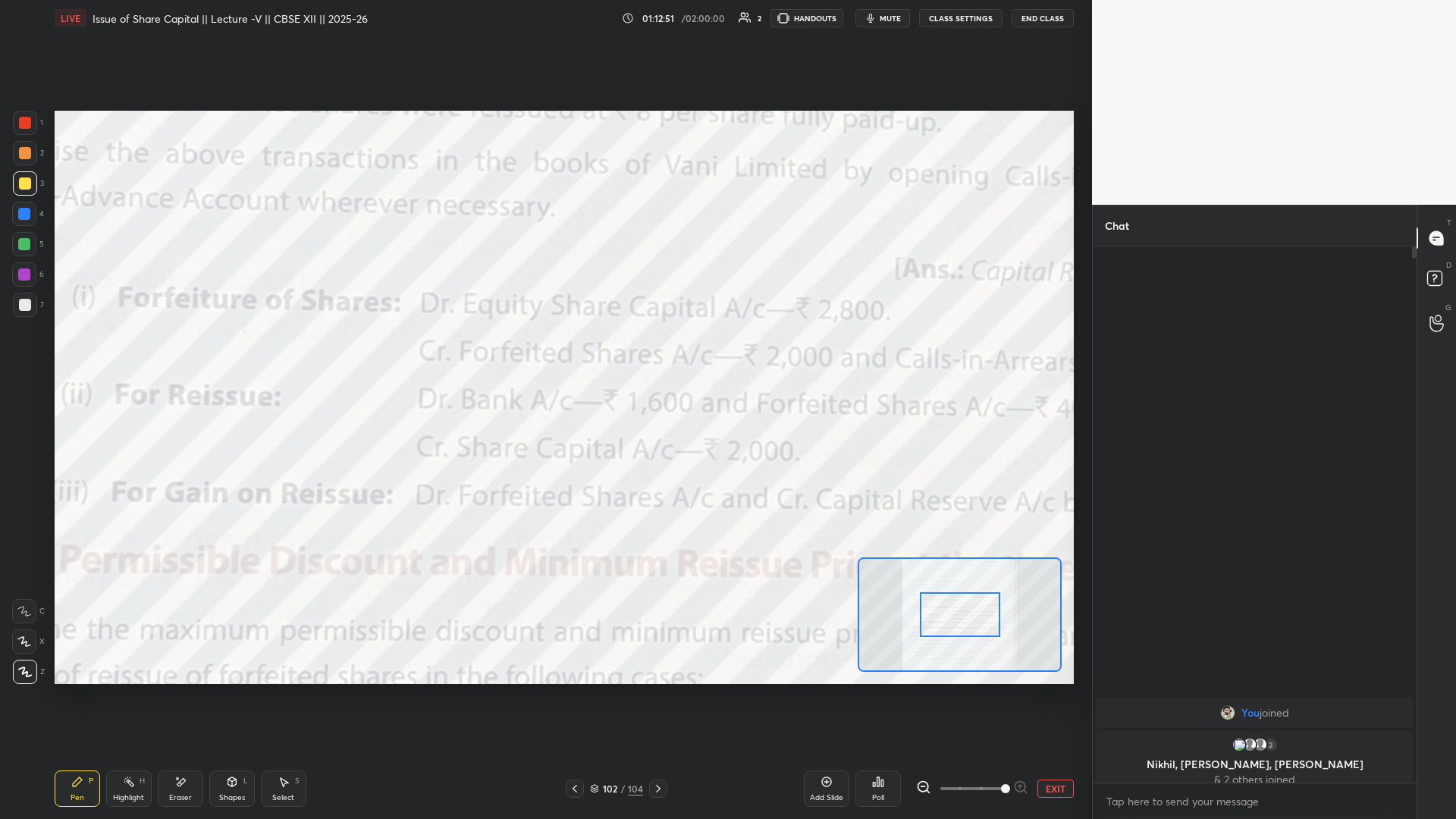
drag, startPoint x: 1002, startPoint y: 795, endPoint x: 991, endPoint y: 766, distance: 31.0
click at [544, 356] on span at bounding box center [1006, 788] width 9 height 9
drag, startPoint x: 954, startPoint y: 607, endPoint x: 961, endPoint y: 599, distance: 10.6
click at [544, 356] on div at bounding box center [969, 607] width 81 height 45
click at [544, 356] on span at bounding box center [973, 788] width 64 height 22
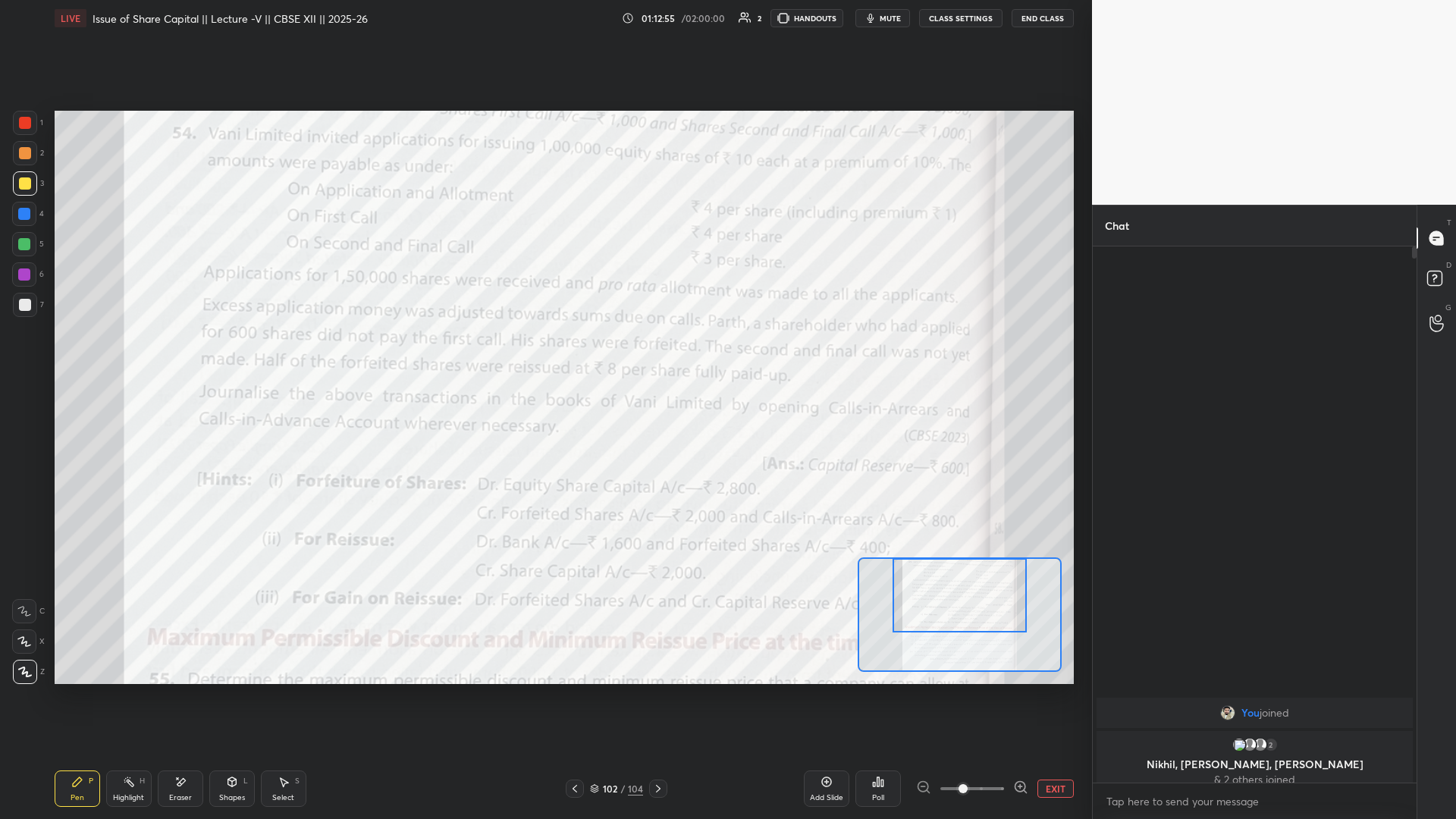
drag, startPoint x: 942, startPoint y: 613, endPoint x: 933, endPoint y: 591, distance: 23.8
click at [544, 356] on div at bounding box center [960, 595] width 134 height 74
click at [544, 356] on icon at bounding box center [827, 782] width 10 height 10
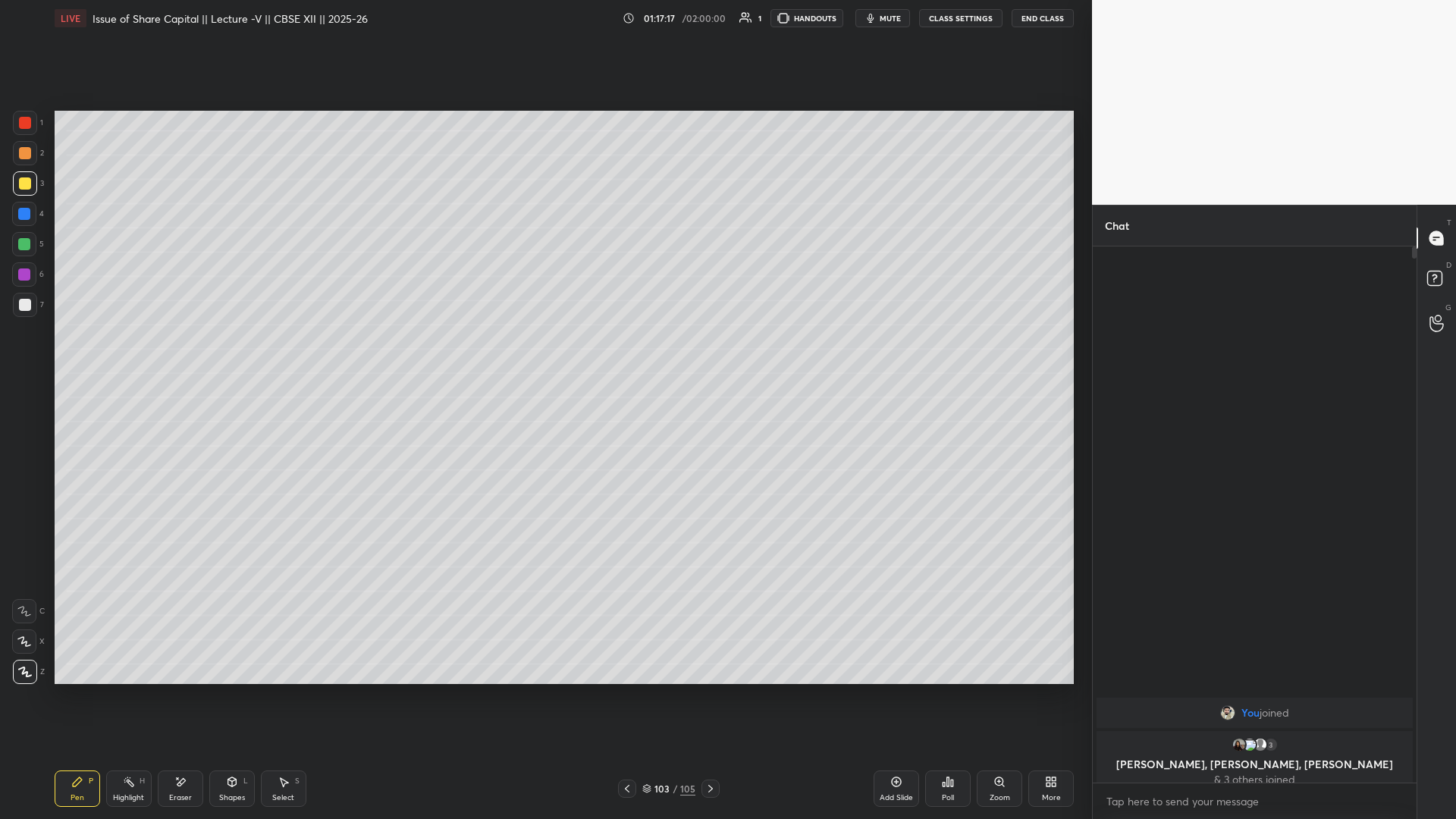
drag, startPoint x: 741, startPoint y: 724, endPoint x: 750, endPoint y: 734, distance: 13.5
click at [544, 356] on div "Setting up your live class Poll for secs No correct answer Start poll" at bounding box center [564, 397] width 1032 height 722
click at [544, 356] on div "Add Slide" at bounding box center [897, 799] width 33 height 8
click at [544, 356] on icon at bounding box center [627, 789] width 12 height 12
click at [544, 356] on div "Add Slide" at bounding box center [896, 788] width 46 height 36
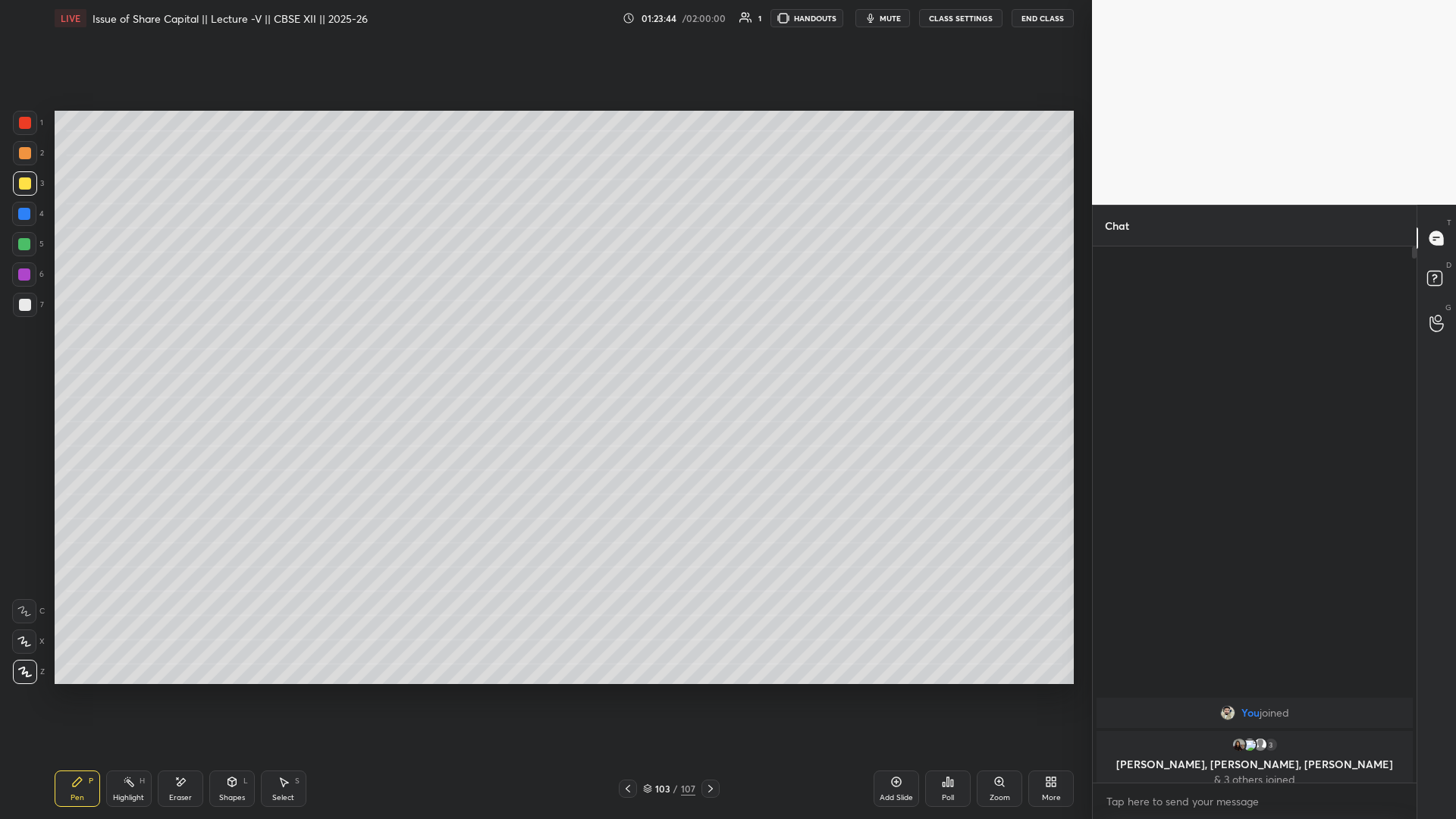
click at [544, 356] on div "Add Slide" at bounding box center [896, 788] width 46 height 36
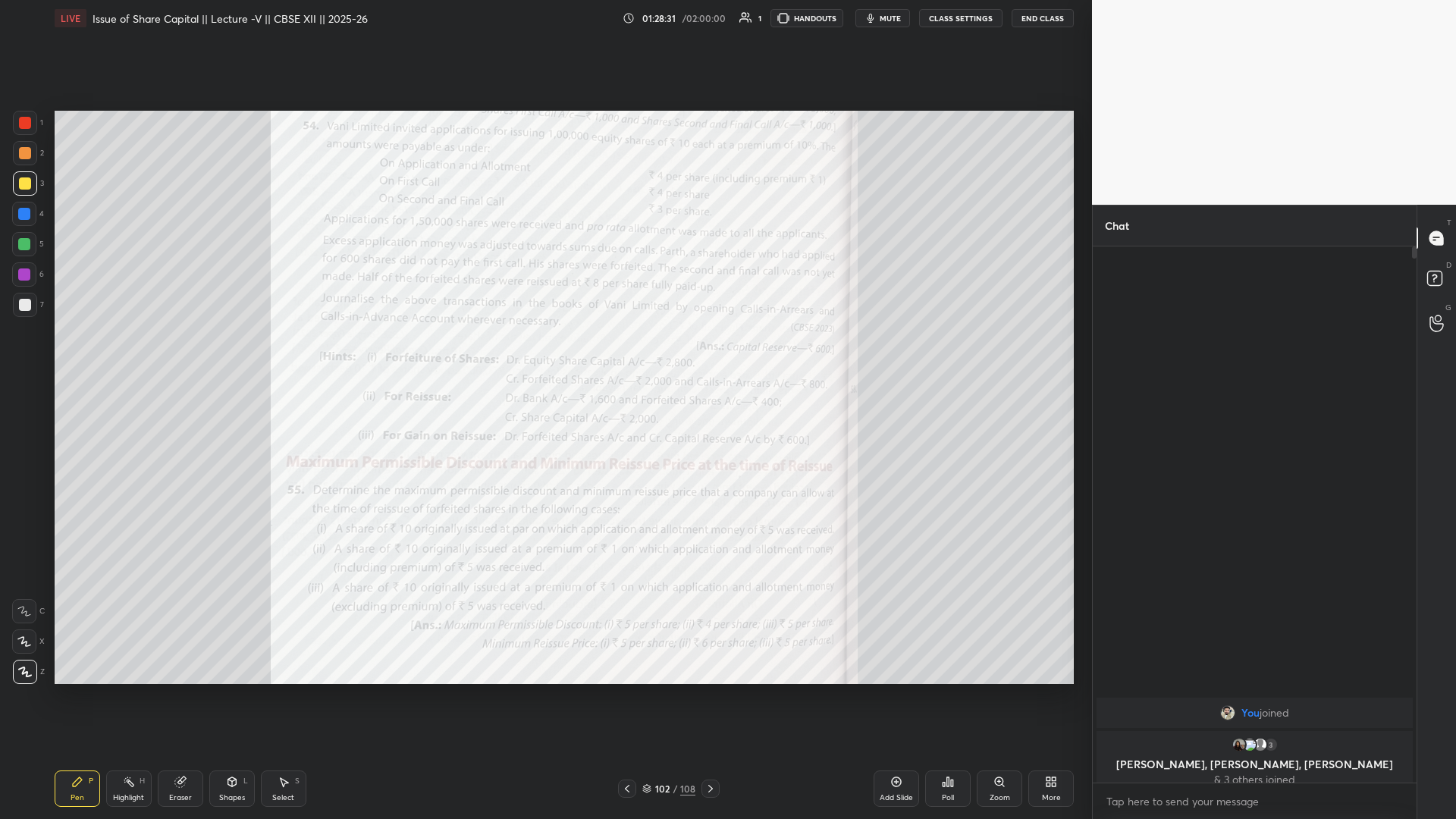
drag, startPoint x: 993, startPoint y: 799, endPoint x: 1002, endPoint y: 798, distance: 9.1
click at [544, 356] on div "Zoom" at bounding box center [1000, 799] width 20 height 8
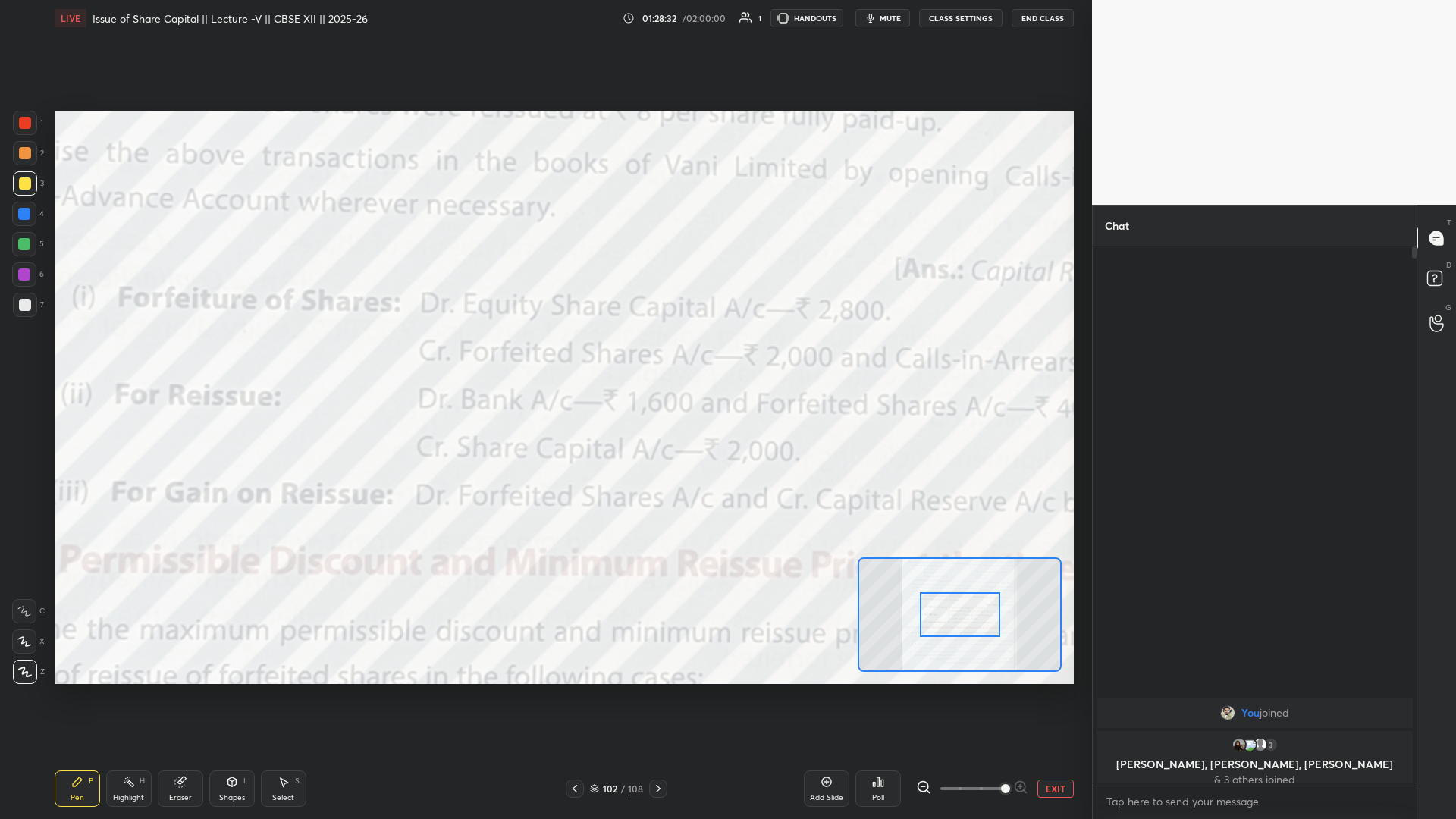
click at [544, 356] on span at bounding box center [973, 788] width 64 height 22
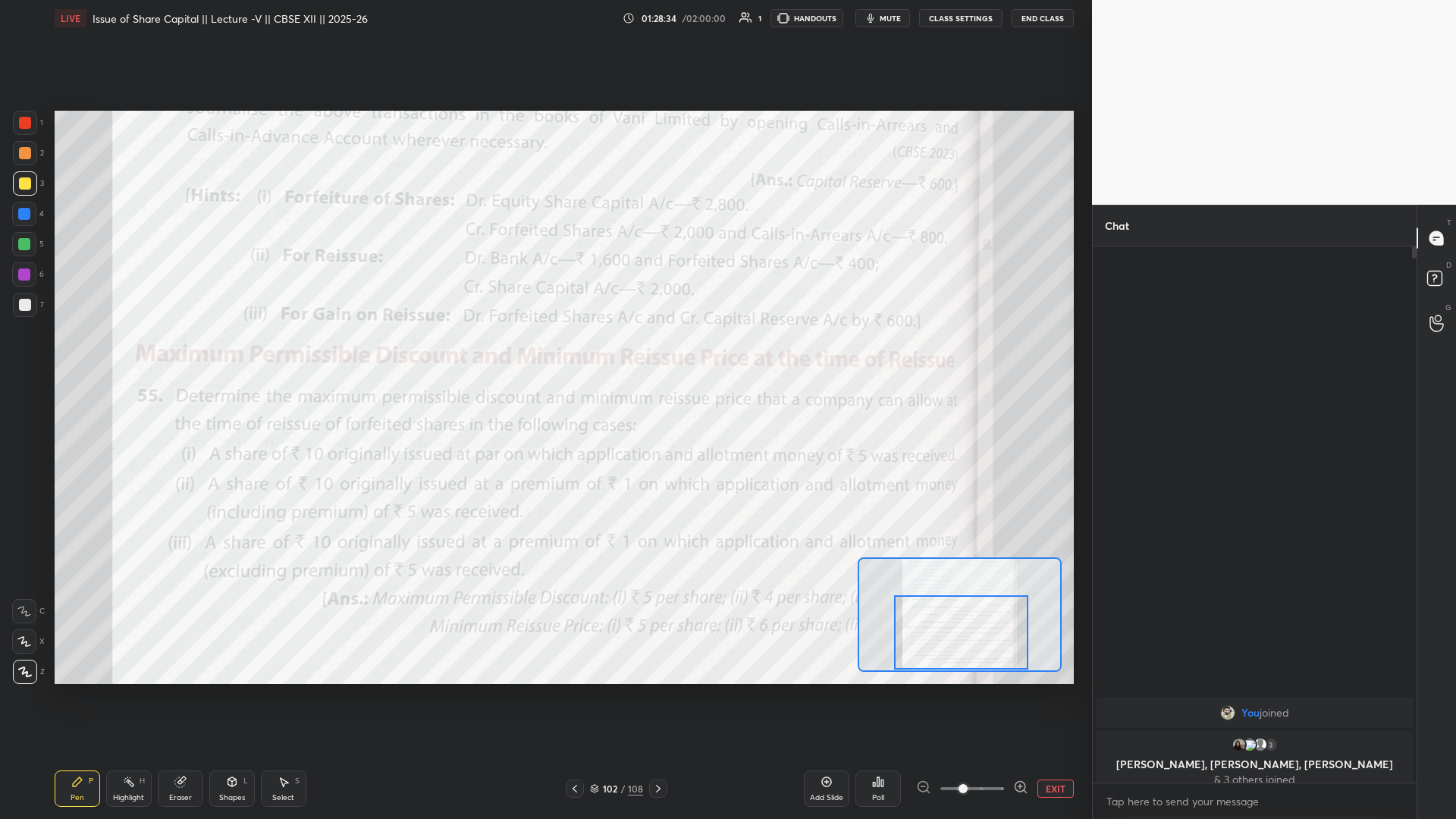
drag, startPoint x: 951, startPoint y: 625, endPoint x: 952, endPoint y: 648, distance: 23.0
click at [544, 356] on div at bounding box center [962, 632] width 134 height 74
click at [20, 129] on div at bounding box center [24, 123] width 24 height 24
click at [26, 217] on div at bounding box center [24, 214] width 12 height 12
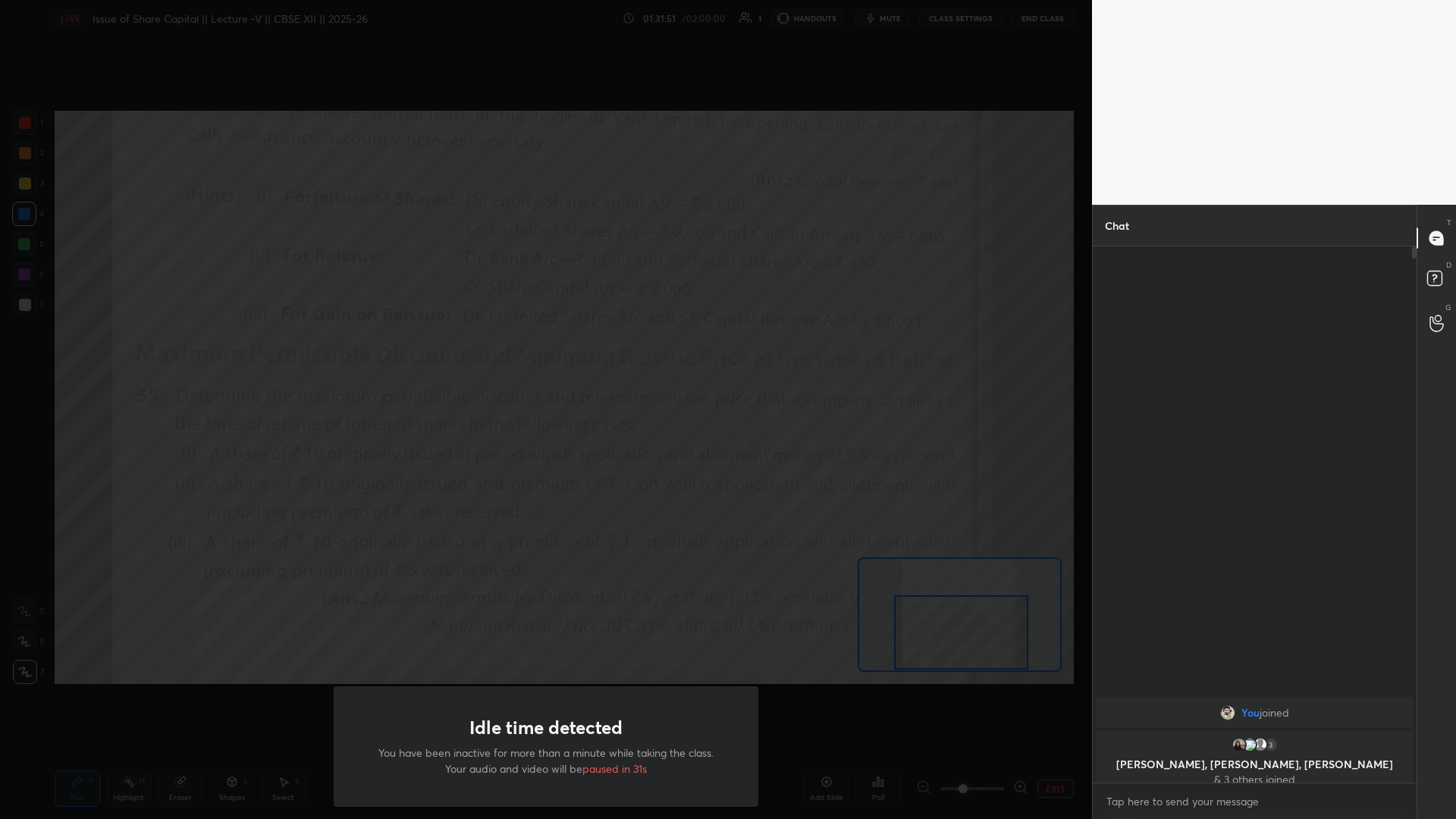
drag, startPoint x: 50, startPoint y: 452, endPoint x: 0, endPoint y: 819, distance: 370.4
click at [44, 356] on div "Idle time detected You have been inactive for more than a minute while taking t…" at bounding box center [546, 410] width 1092 height 819
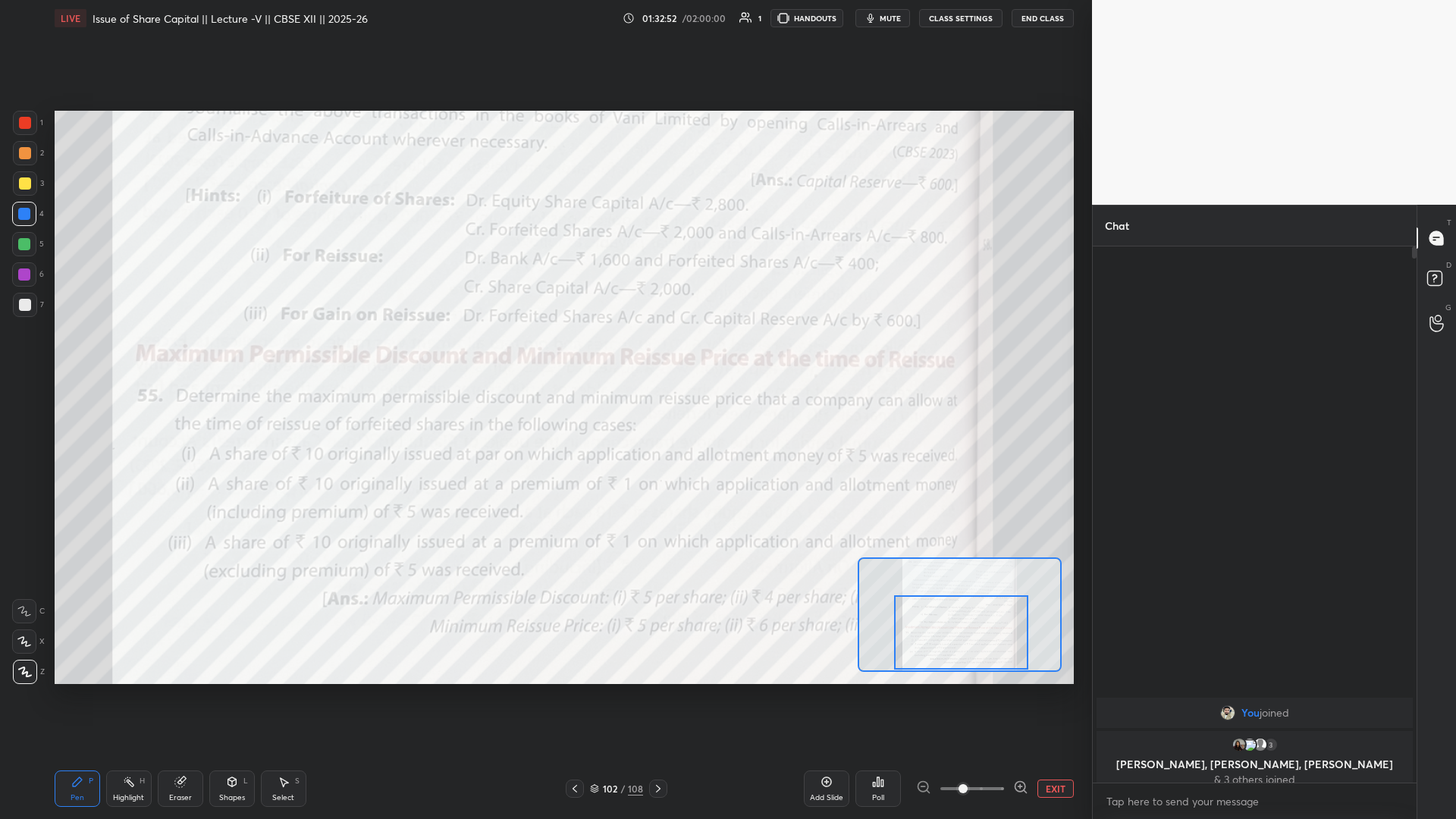
drag, startPoint x: 959, startPoint y: 636, endPoint x: 996, endPoint y: 637, distance: 37.0
click at [544, 356] on div at bounding box center [962, 632] width 134 height 74
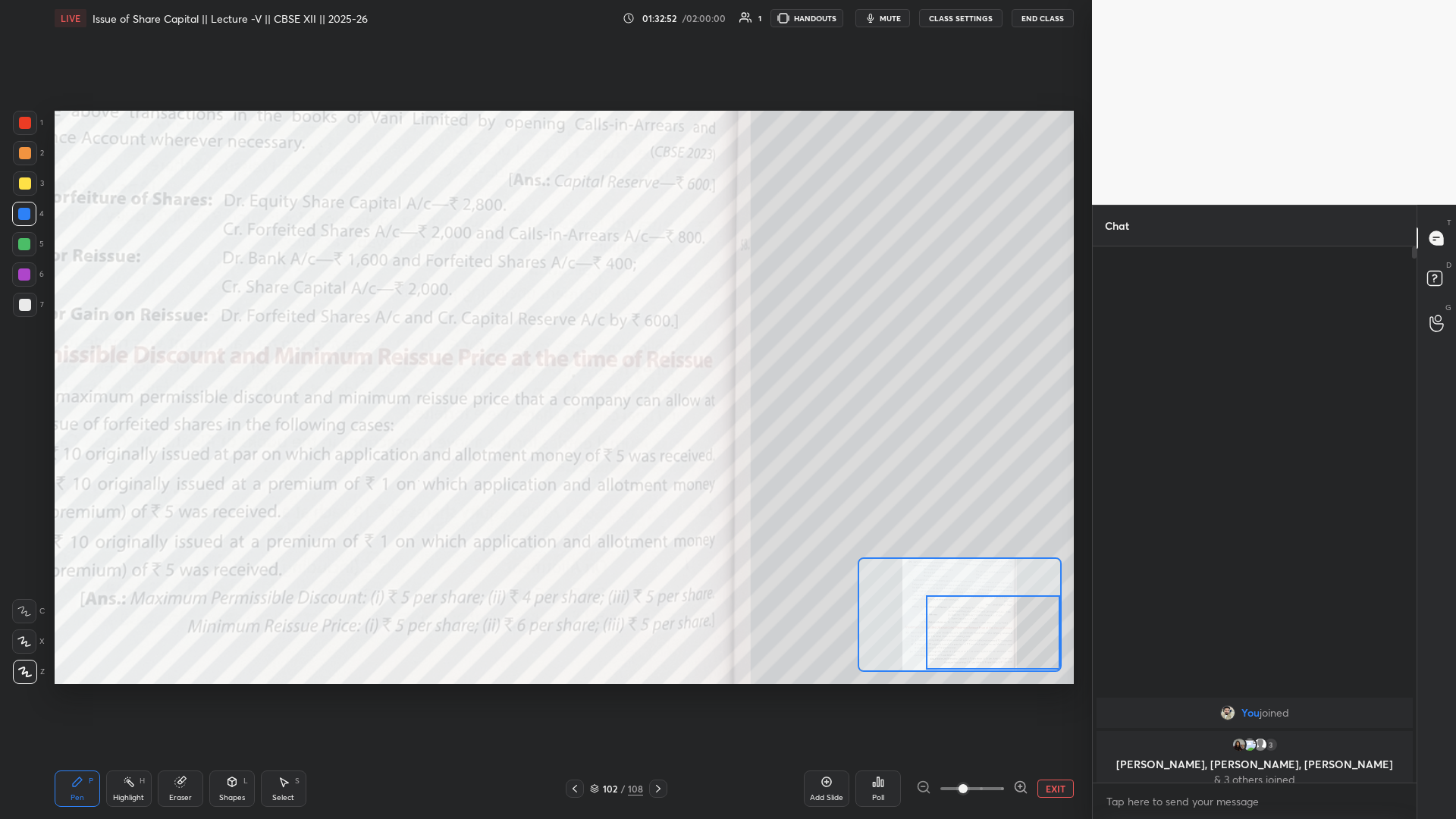
click at [544, 356] on div at bounding box center [993, 632] width 134 height 74
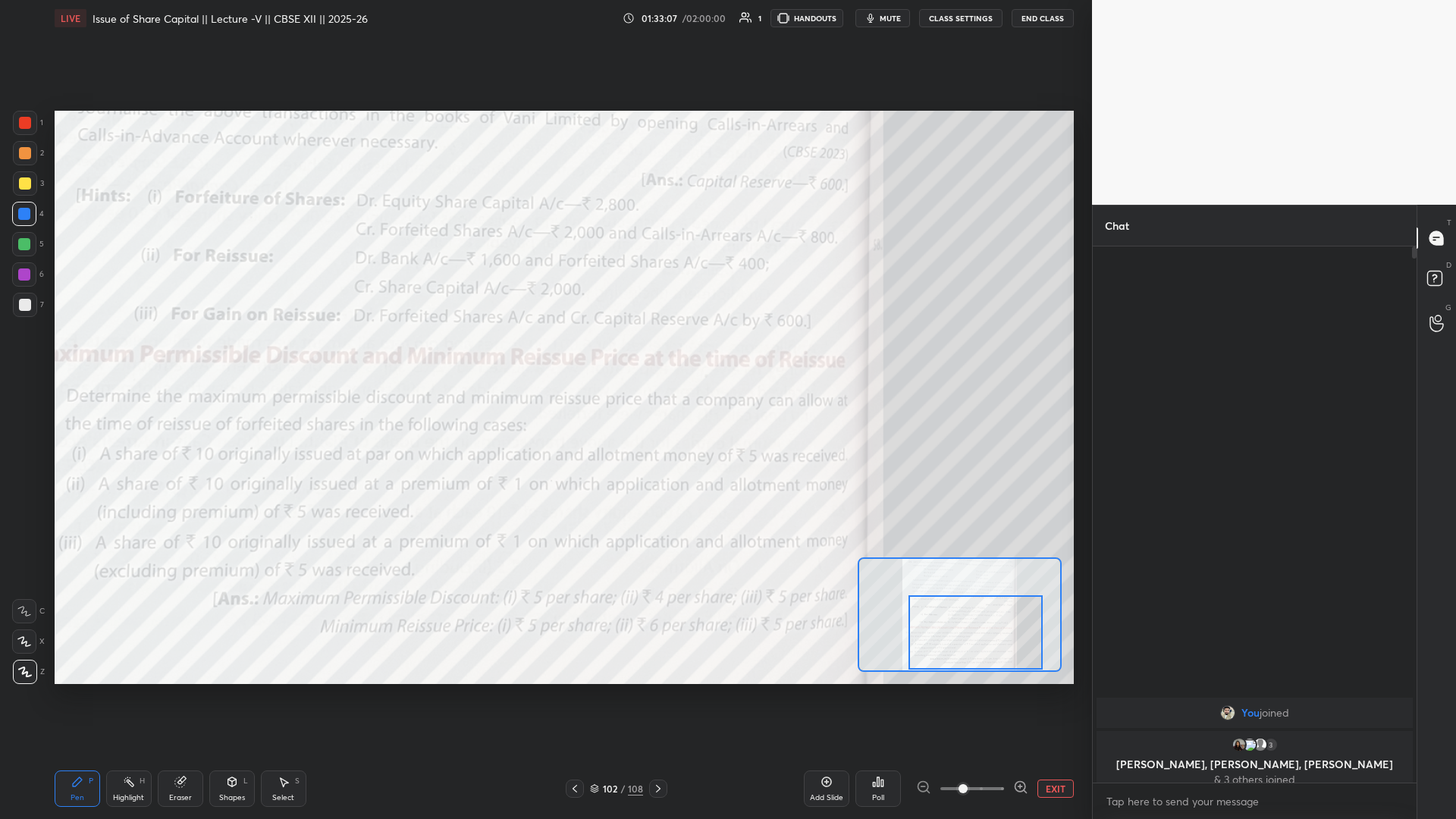
drag, startPoint x: 963, startPoint y: 634, endPoint x: 946, endPoint y: 654, distance: 26.2
click at [544, 356] on div at bounding box center [976, 632] width 134 height 74
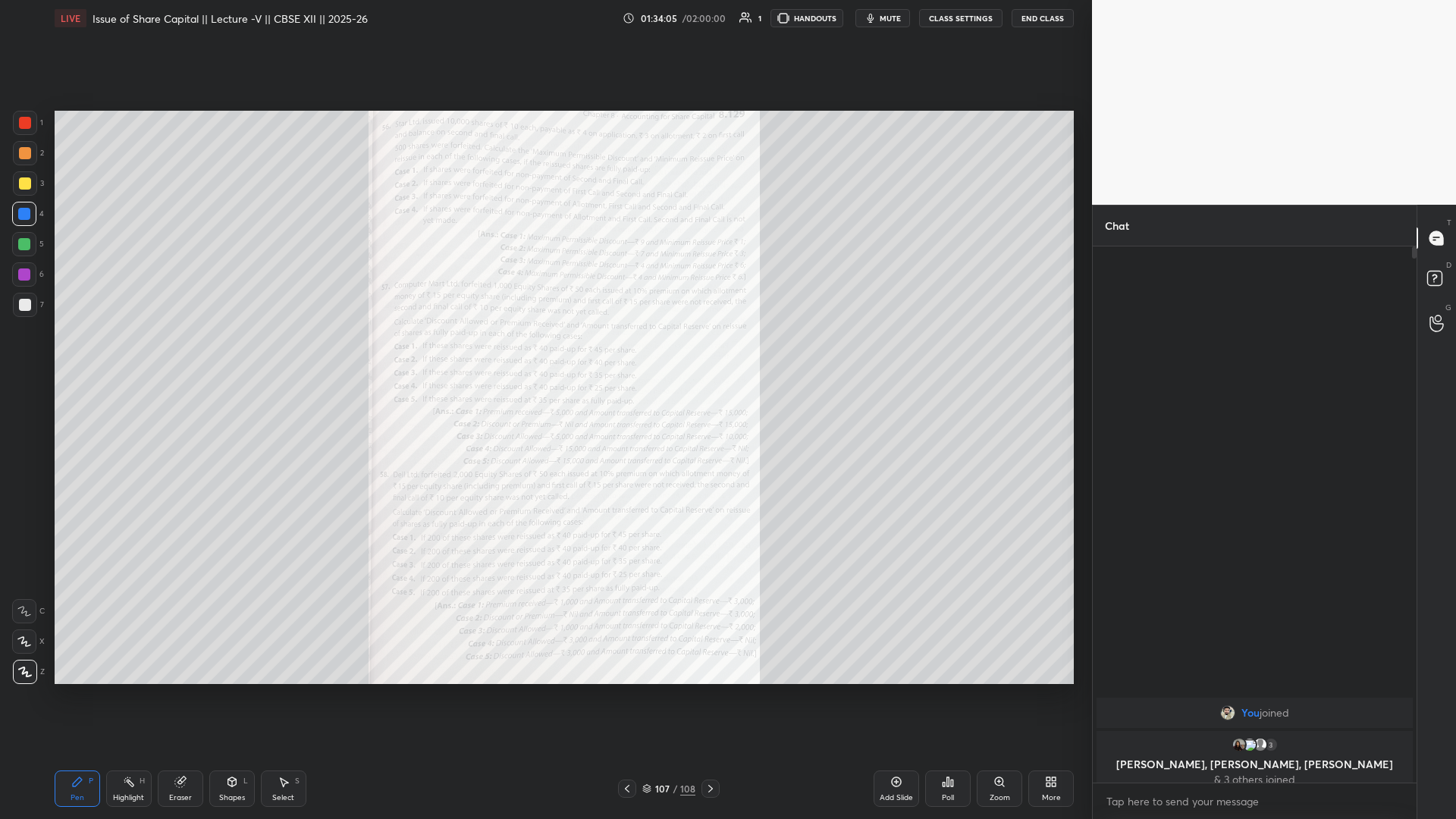
click at [544, 356] on div "Zoom" at bounding box center [1000, 788] width 46 height 36
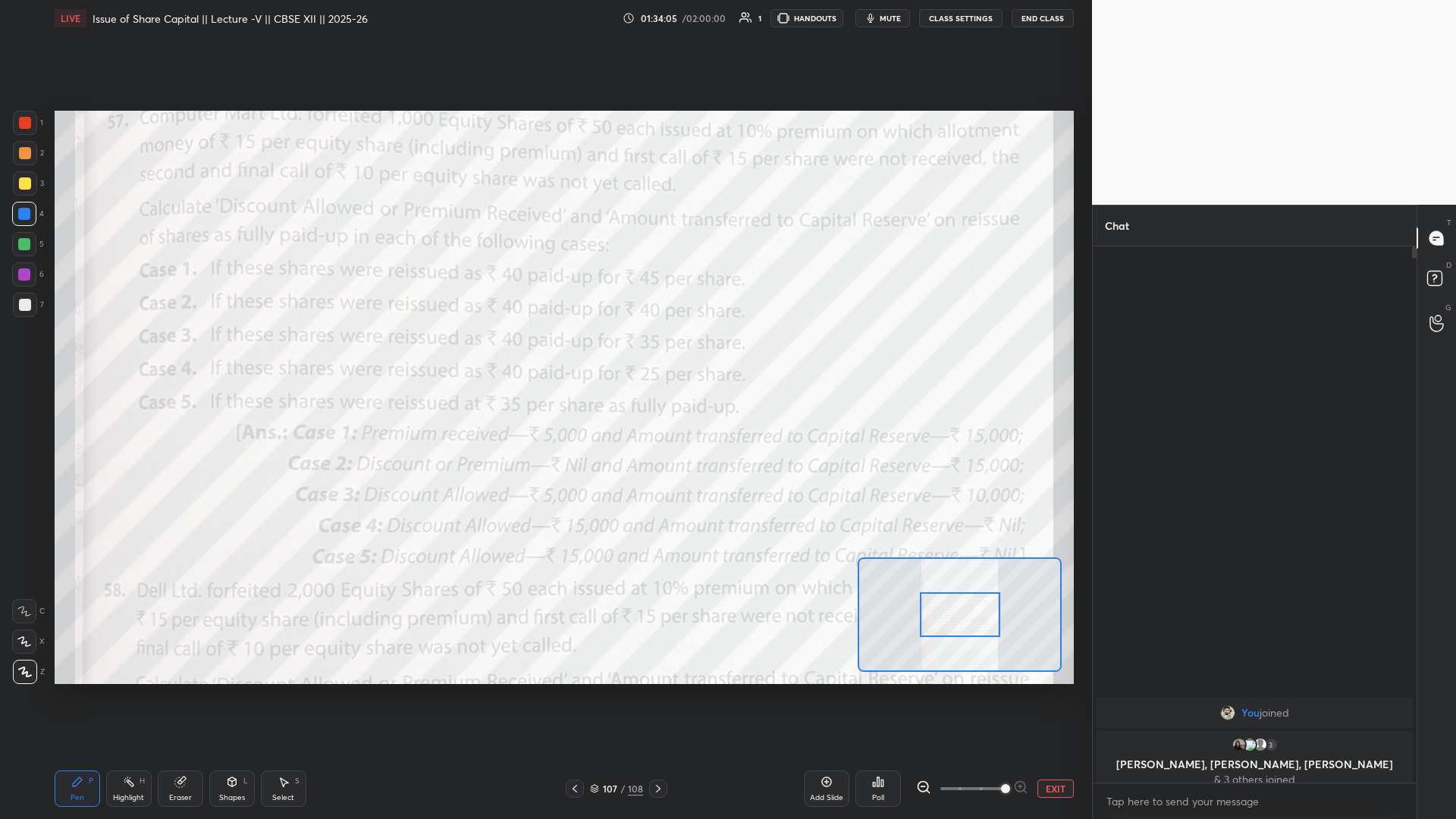
click at [544, 356] on span at bounding box center [1006, 788] width 9 height 9
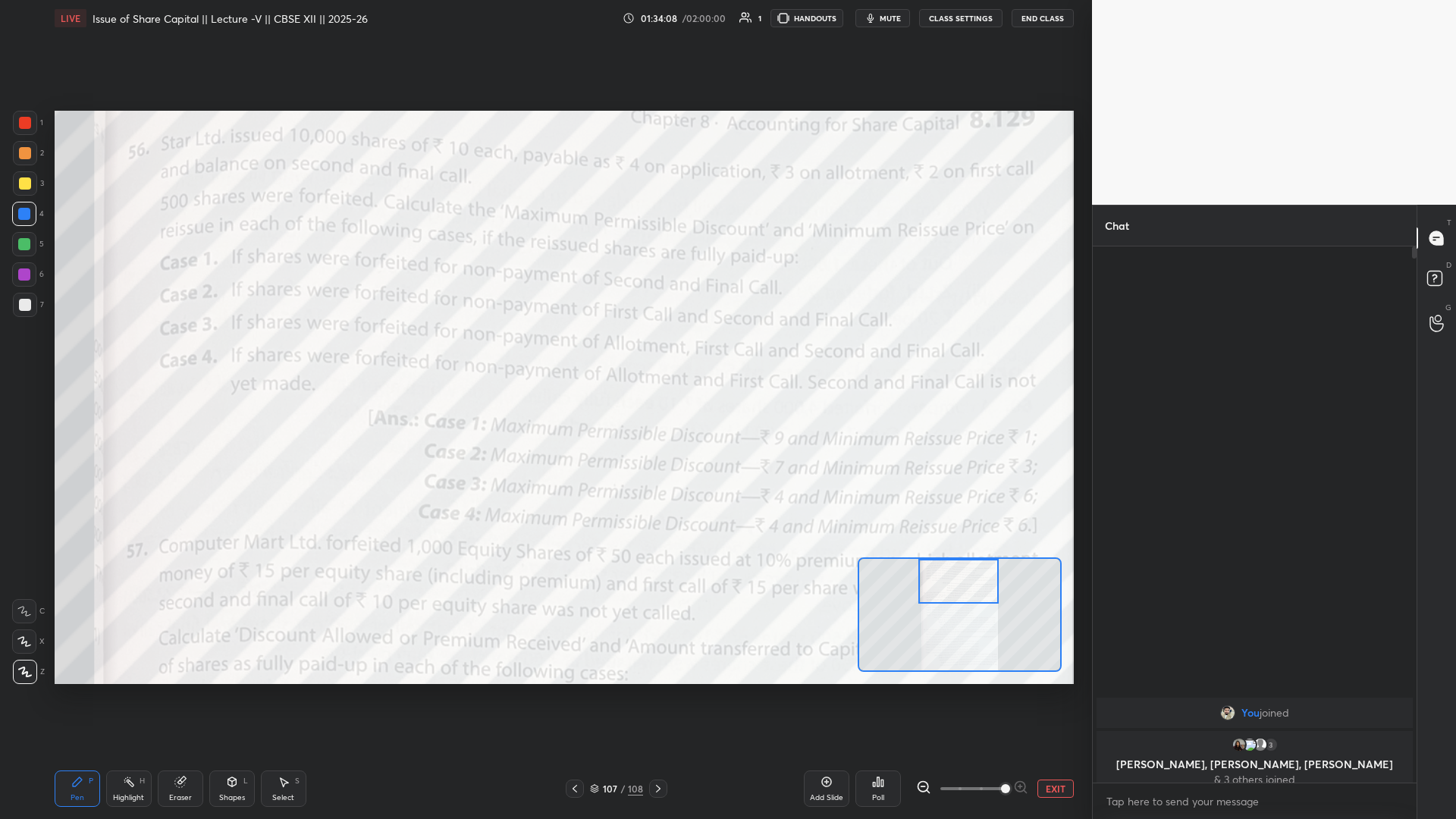
drag, startPoint x: 953, startPoint y: 622, endPoint x: 953, endPoint y: 581, distance: 41.0
click at [544, 356] on div at bounding box center [959, 582] width 81 height 45
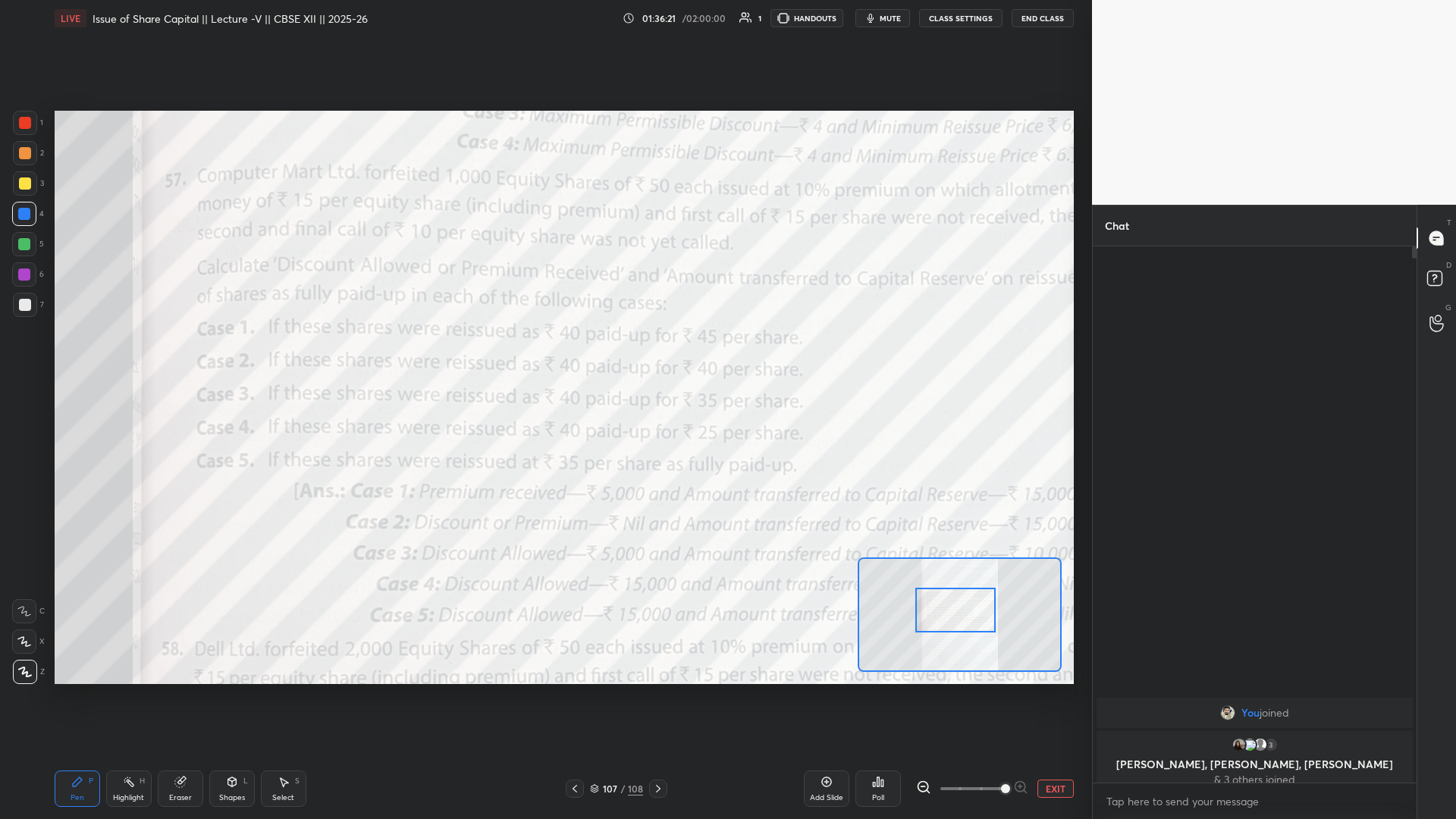
drag, startPoint x: 954, startPoint y: 588, endPoint x: 950, endPoint y: 618, distance: 30.3
click at [544, 356] on div at bounding box center [955, 610] width 81 height 45
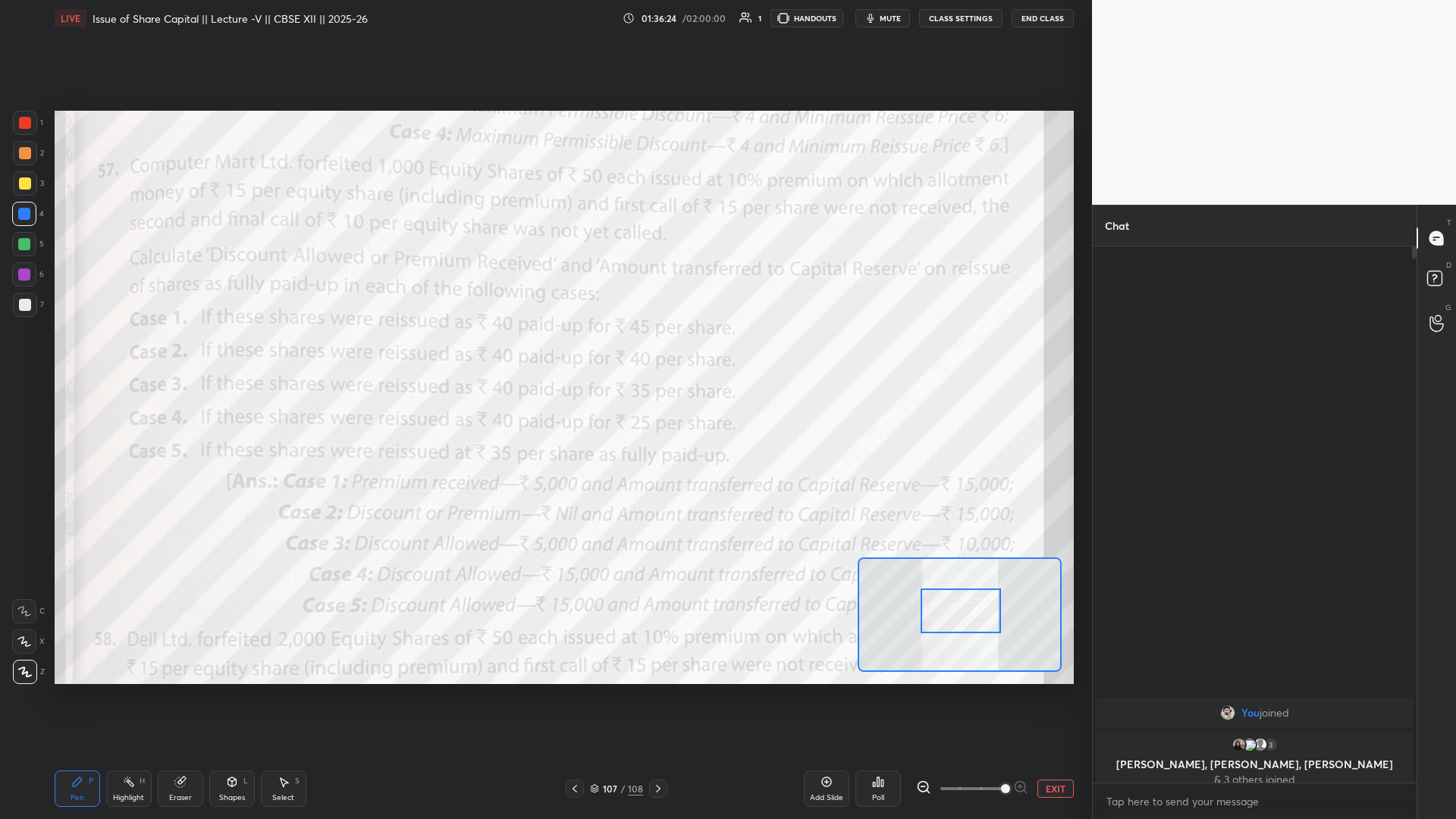
click at [544, 356] on div at bounding box center [961, 611] width 81 height 45
click at [544, 356] on button "EXIT" at bounding box center [1055, 789] width 36 height 18
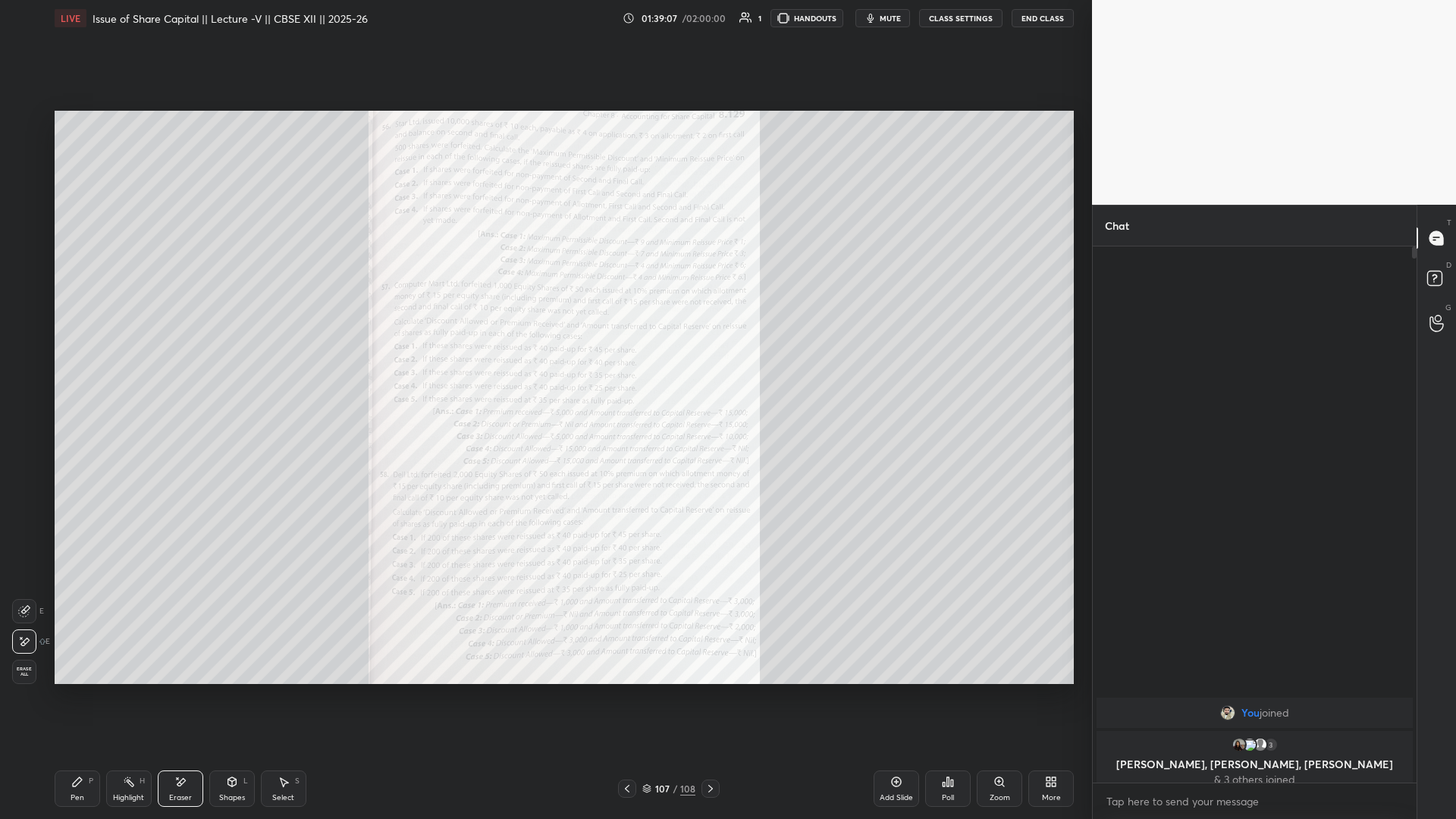
click at [544, 356] on div "Zoom" at bounding box center [1000, 799] width 20 height 8
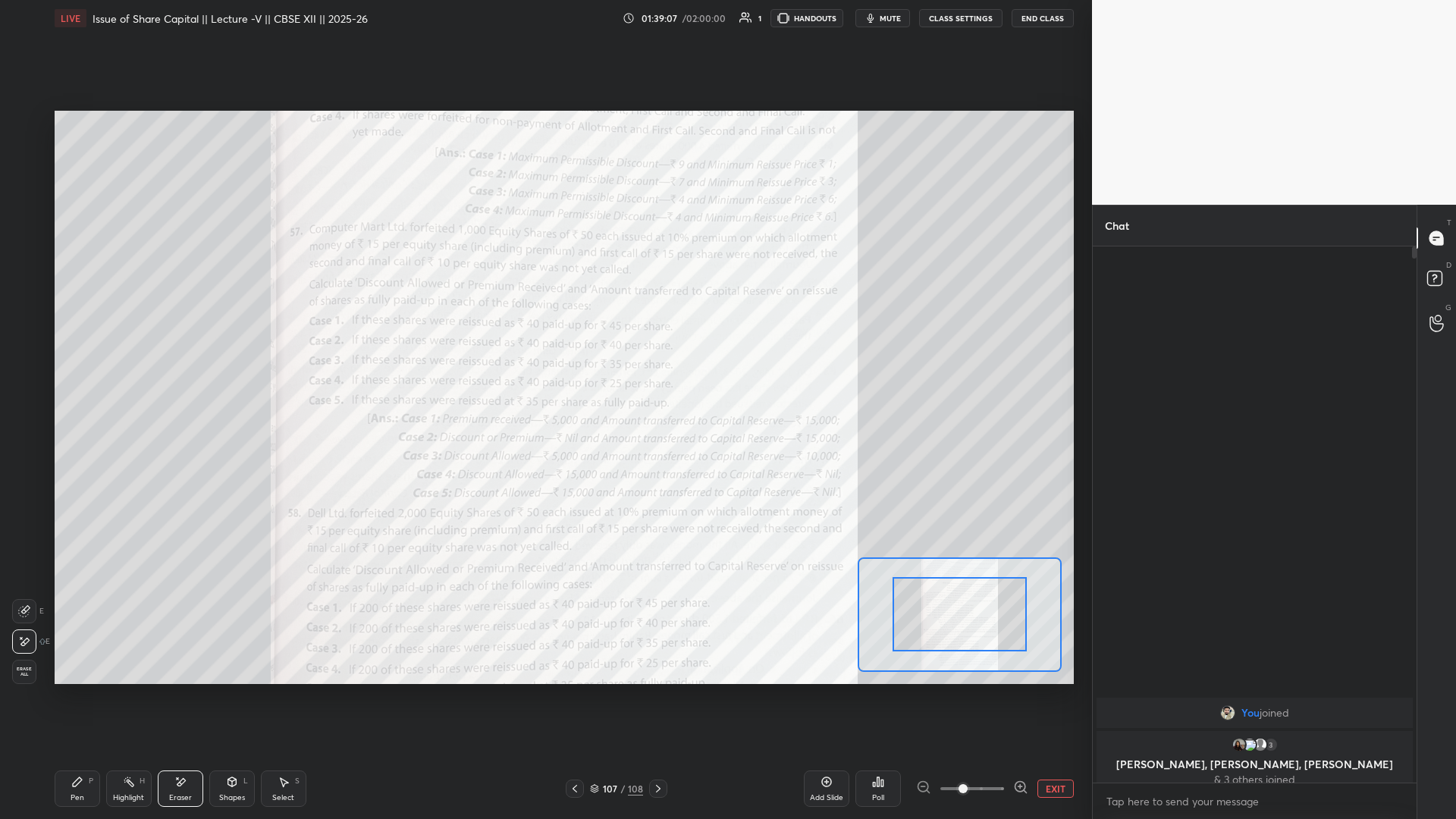
click at [544, 356] on div at bounding box center [972, 789] width 112 height 18
drag, startPoint x: 960, startPoint y: 623, endPoint x: 960, endPoint y: 637, distance: 14.0
drag, startPoint x: 960, startPoint y: 639, endPoint x: 961, endPoint y: 650, distance: 11.0
click at [544, 356] on div at bounding box center [960, 632] width 134 height 74
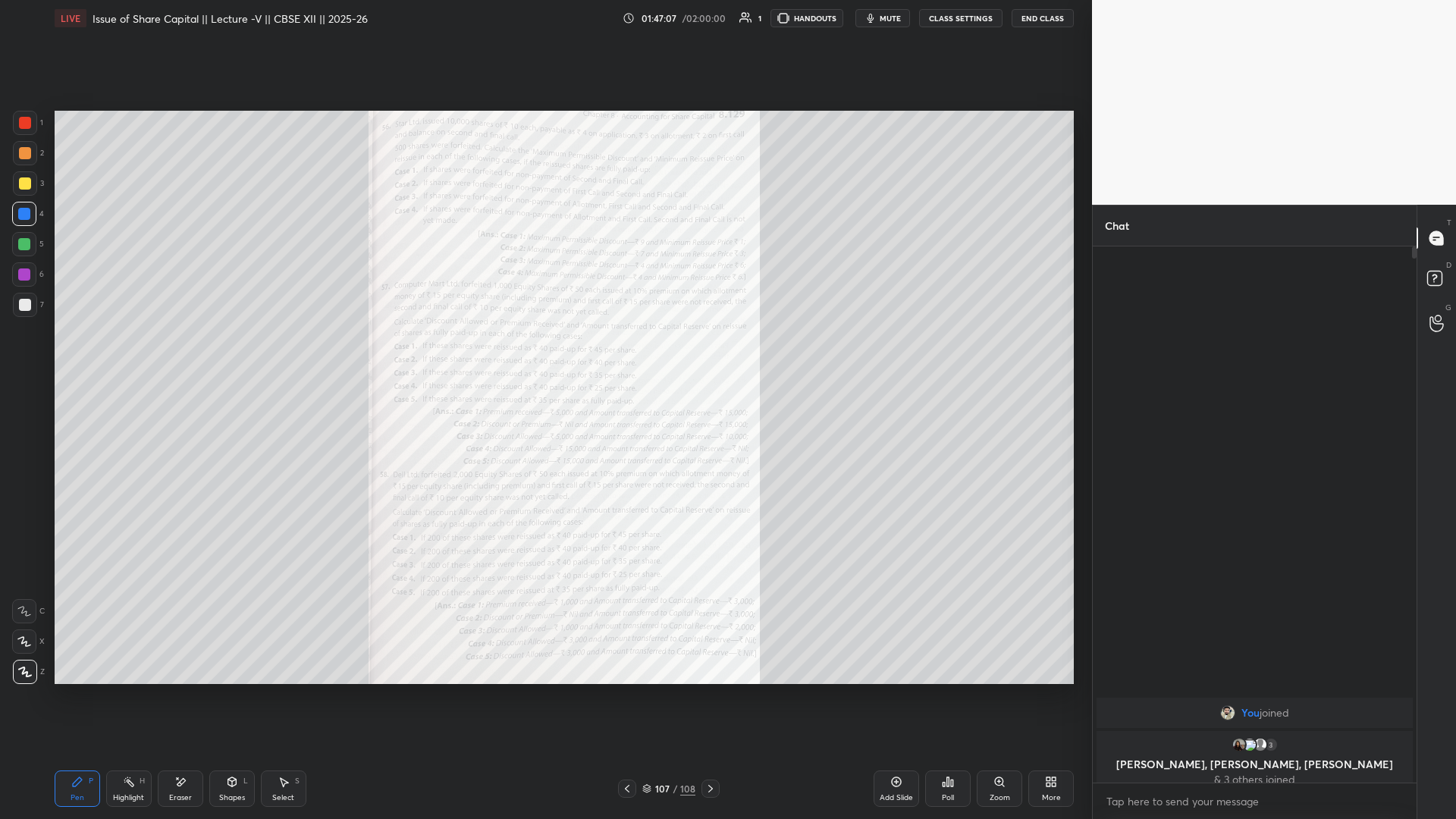
click at [544, 356] on icon at bounding box center [1048, 785] width 4 height 4
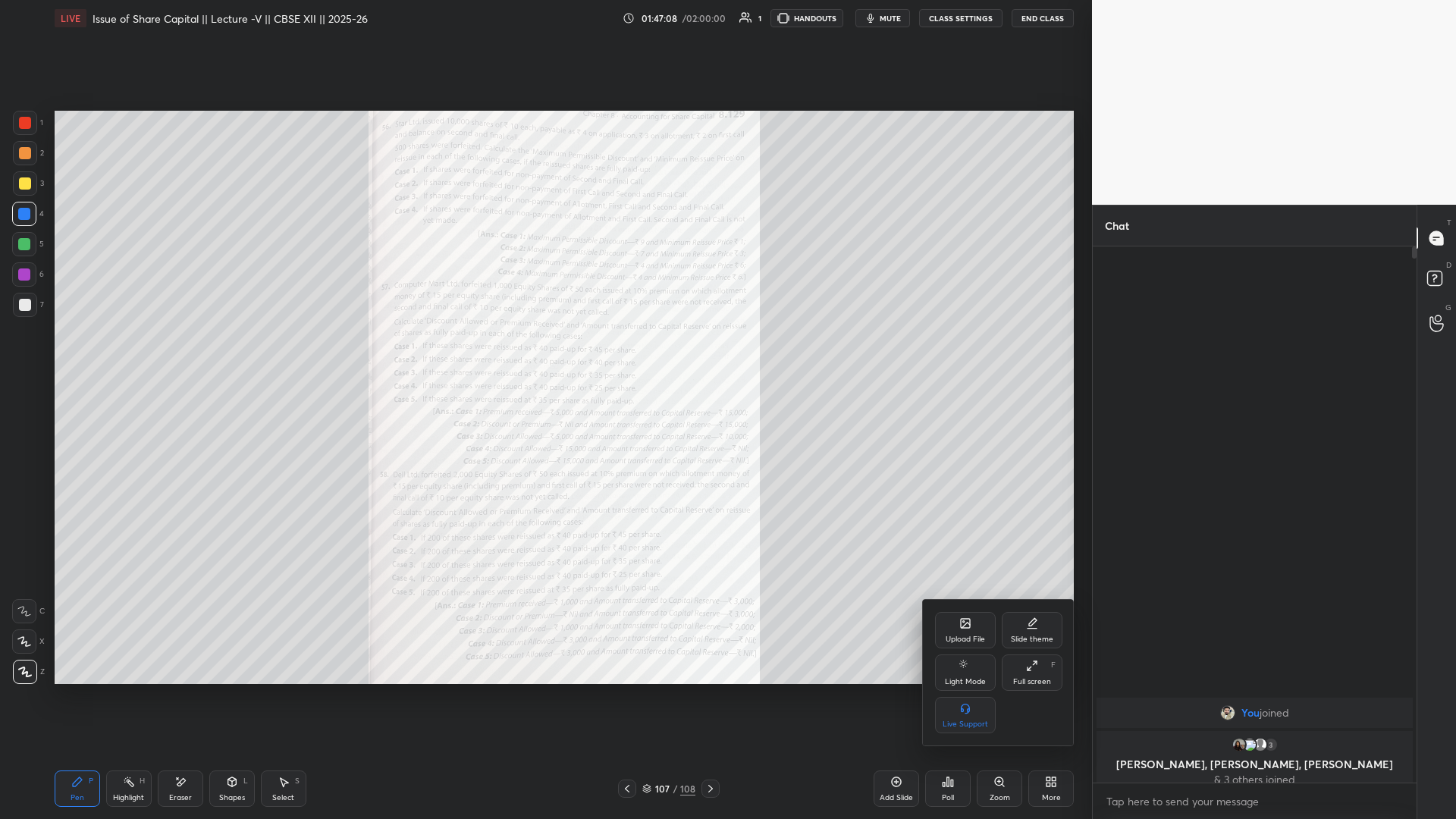
click at [544, 356] on div "Upload File" at bounding box center [966, 629] width 60 height 36
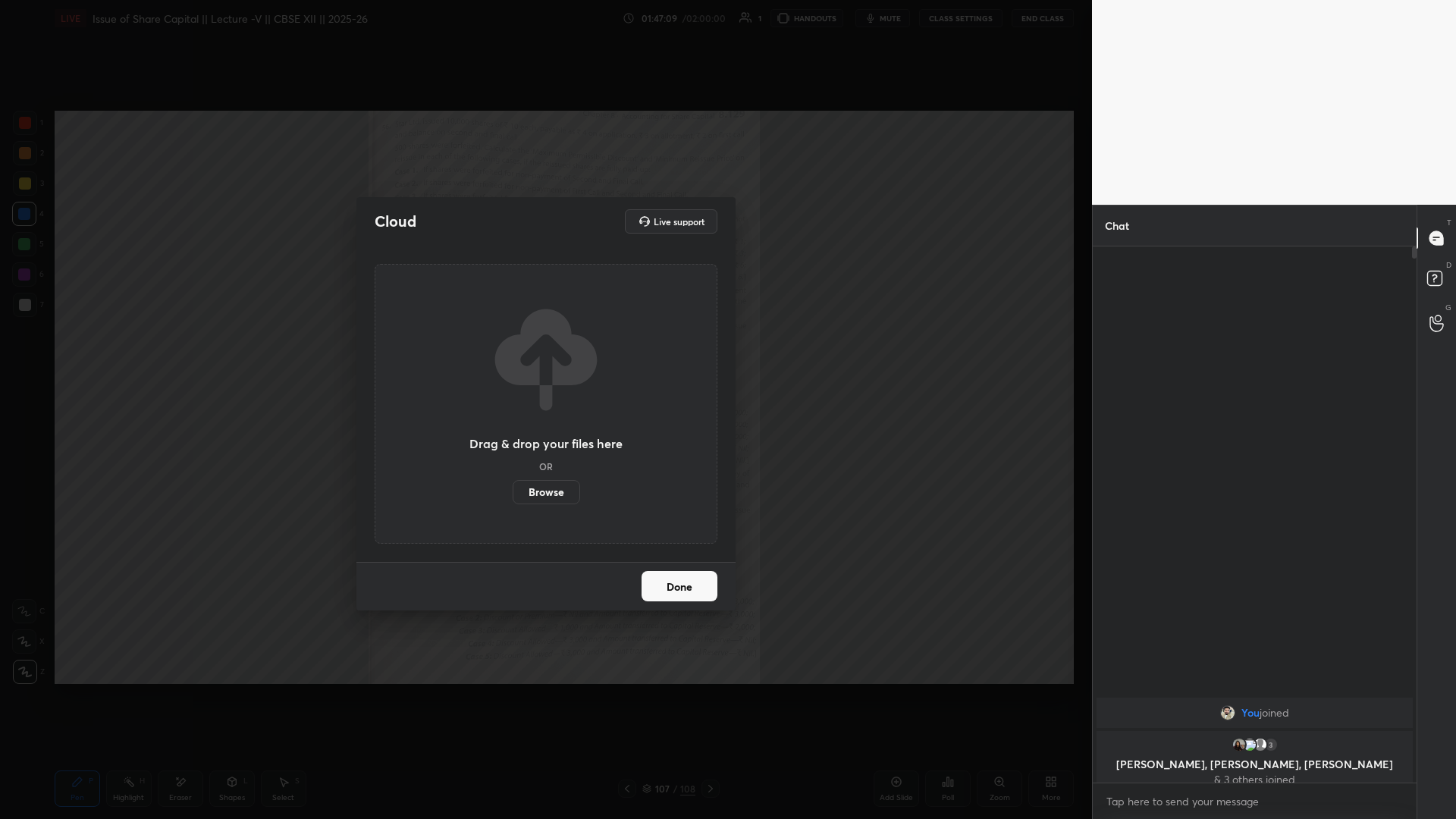
click at [544, 356] on label "Browse" at bounding box center [546, 492] width 67 height 24
click at [513, 356] on input "Browse" at bounding box center [513, 492] width 0 height 24
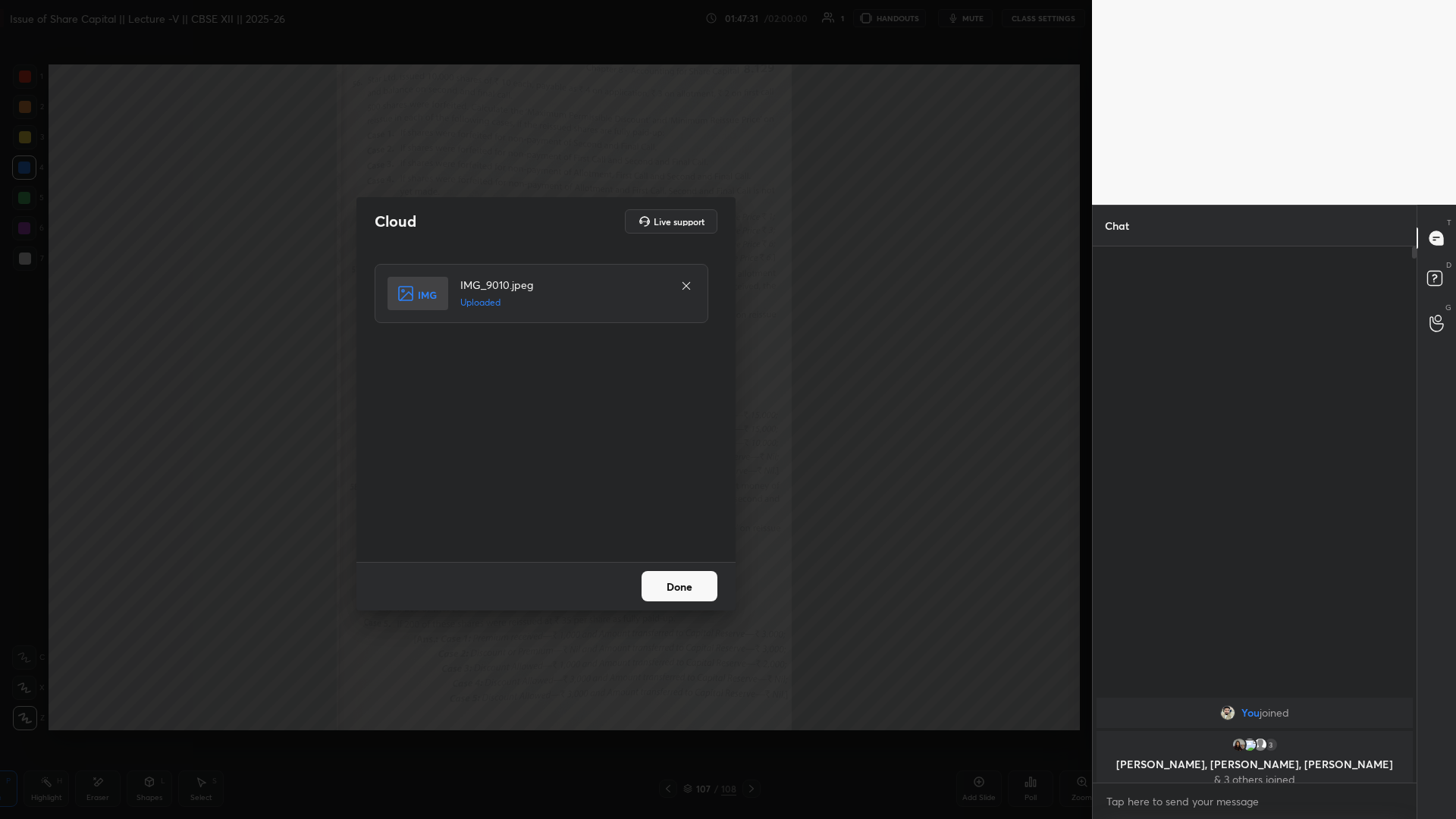
scroll to position [75141, 74820]
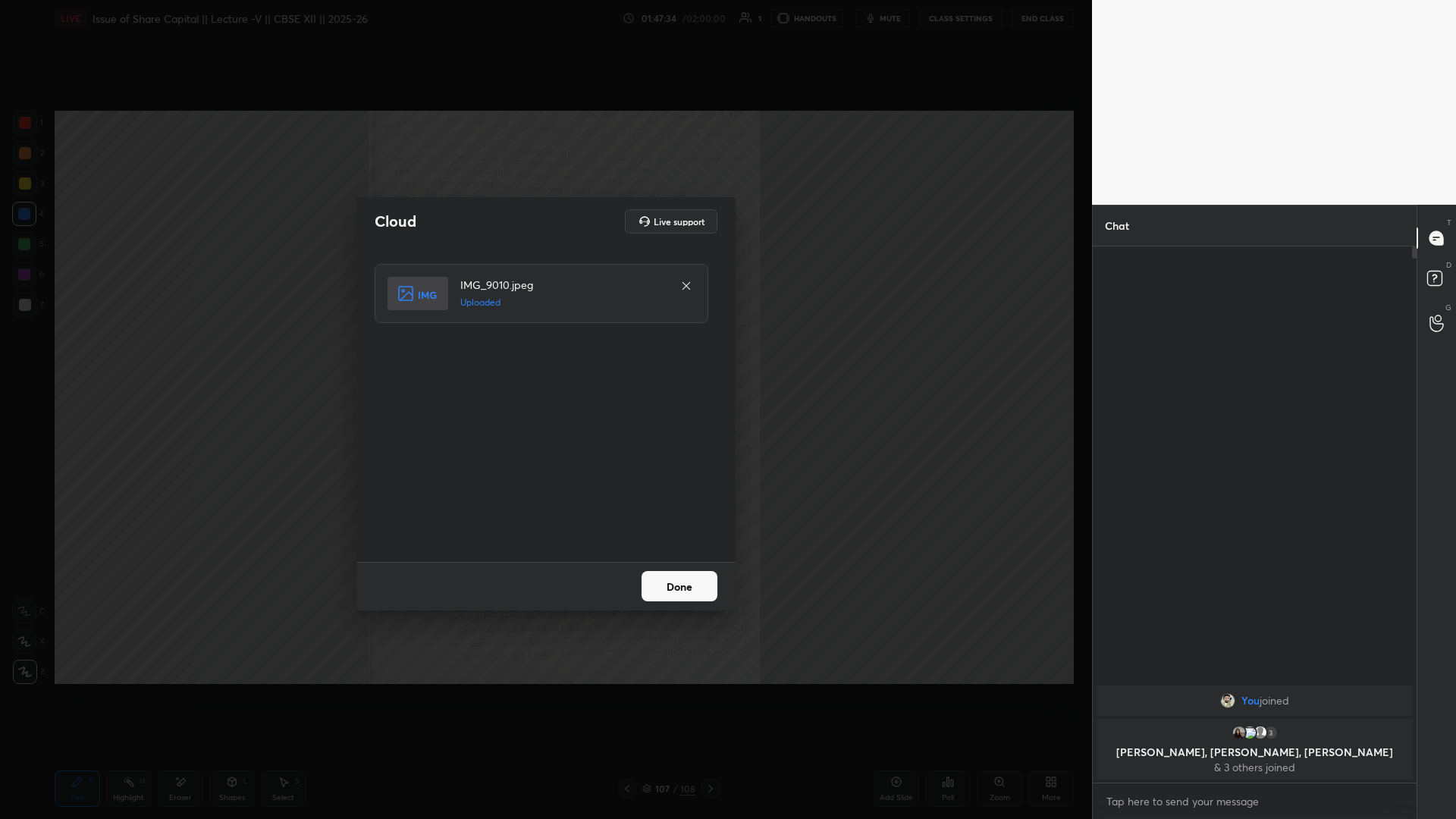
click at [544, 356] on button "Done" at bounding box center [680, 586] width 76 height 30
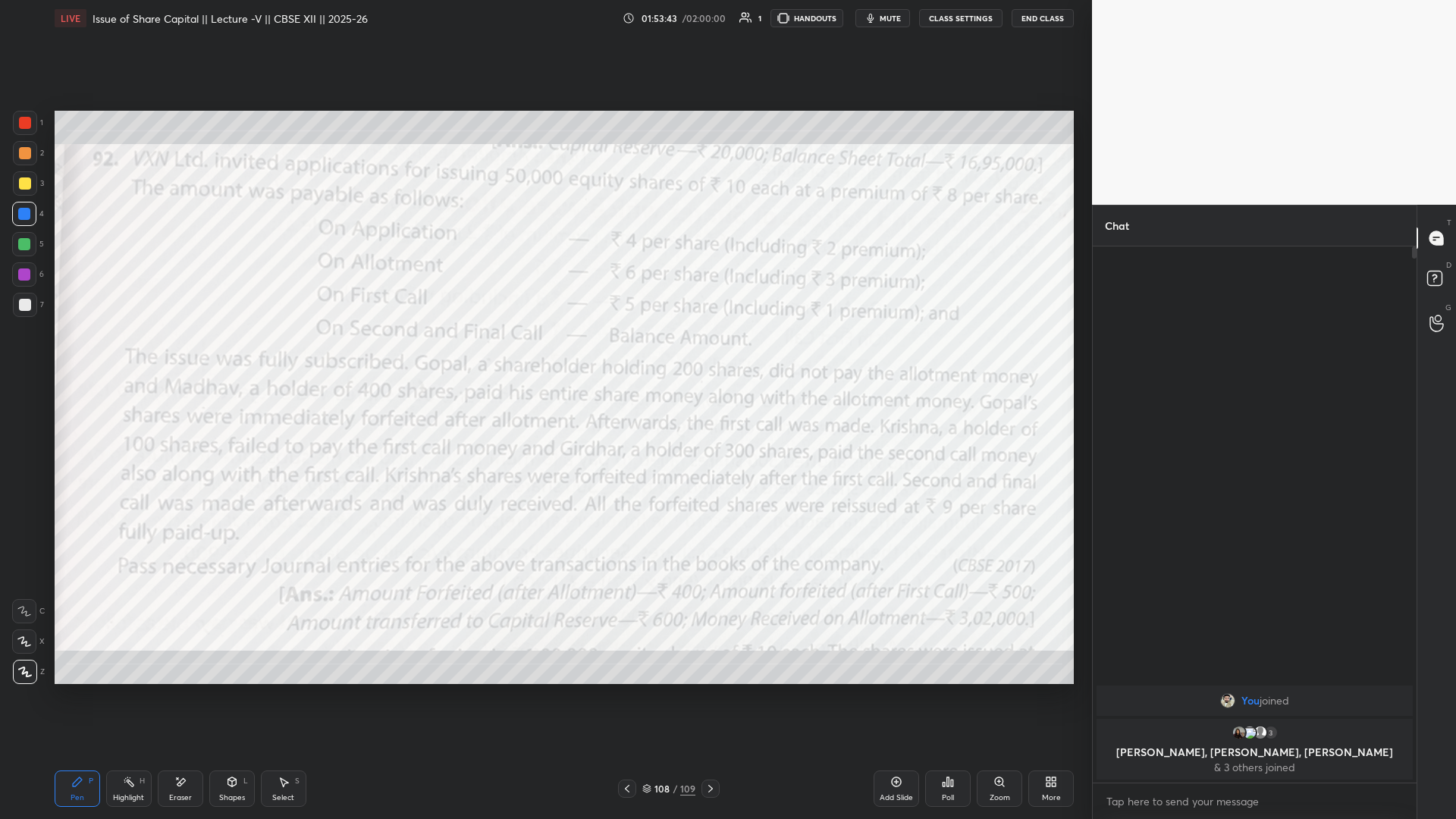
click at [544, 356] on icon at bounding box center [897, 782] width 10 height 10
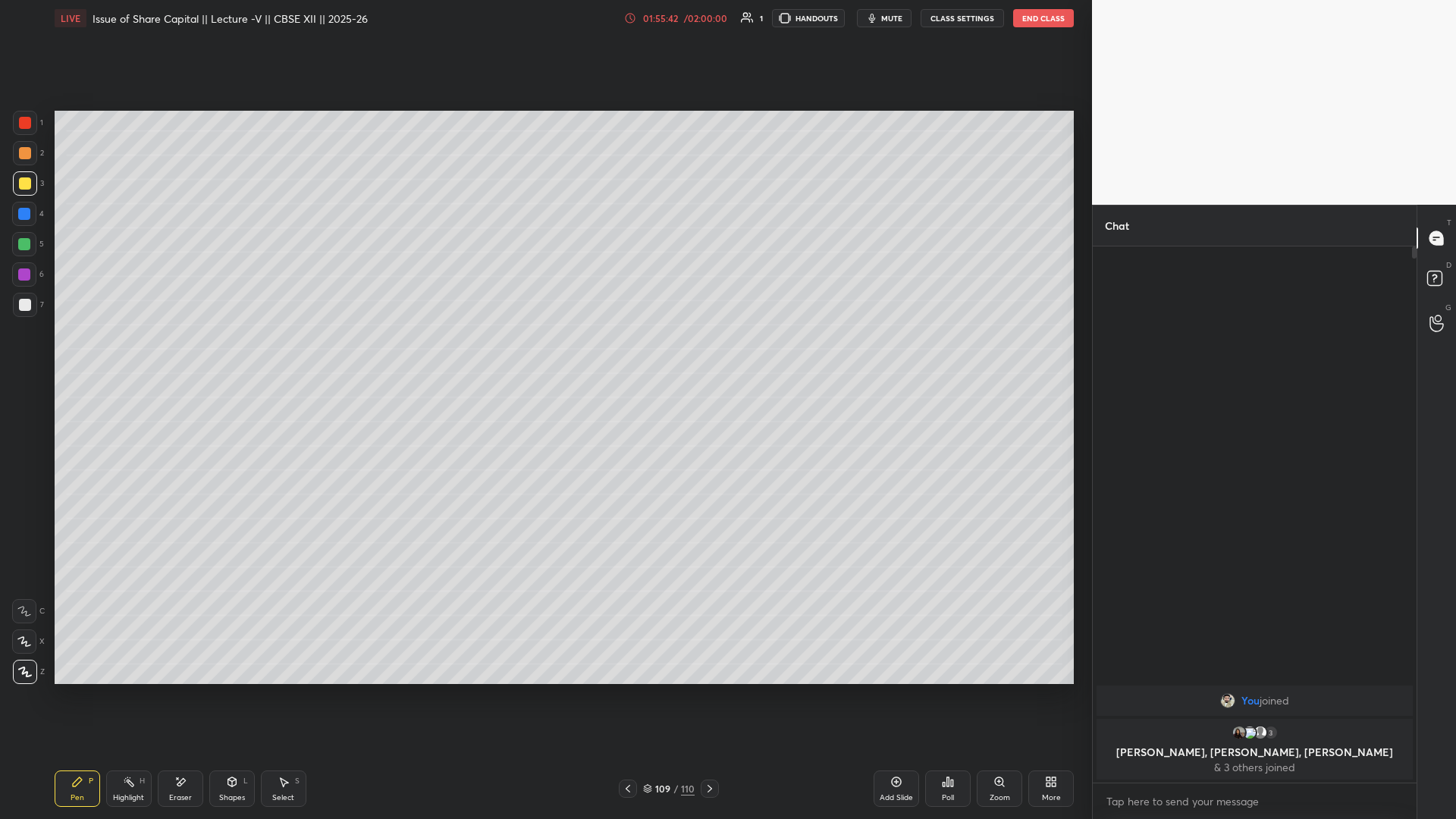
click at [544, 356] on div "Add Slide Poll Zoom More" at bounding box center [974, 788] width 200 height 85
click at [544, 356] on div "Add Slide" at bounding box center [896, 788] width 46 height 36
click at [544, 19] on button "End Class" at bounding box center [1044, 18] width 60 height 18
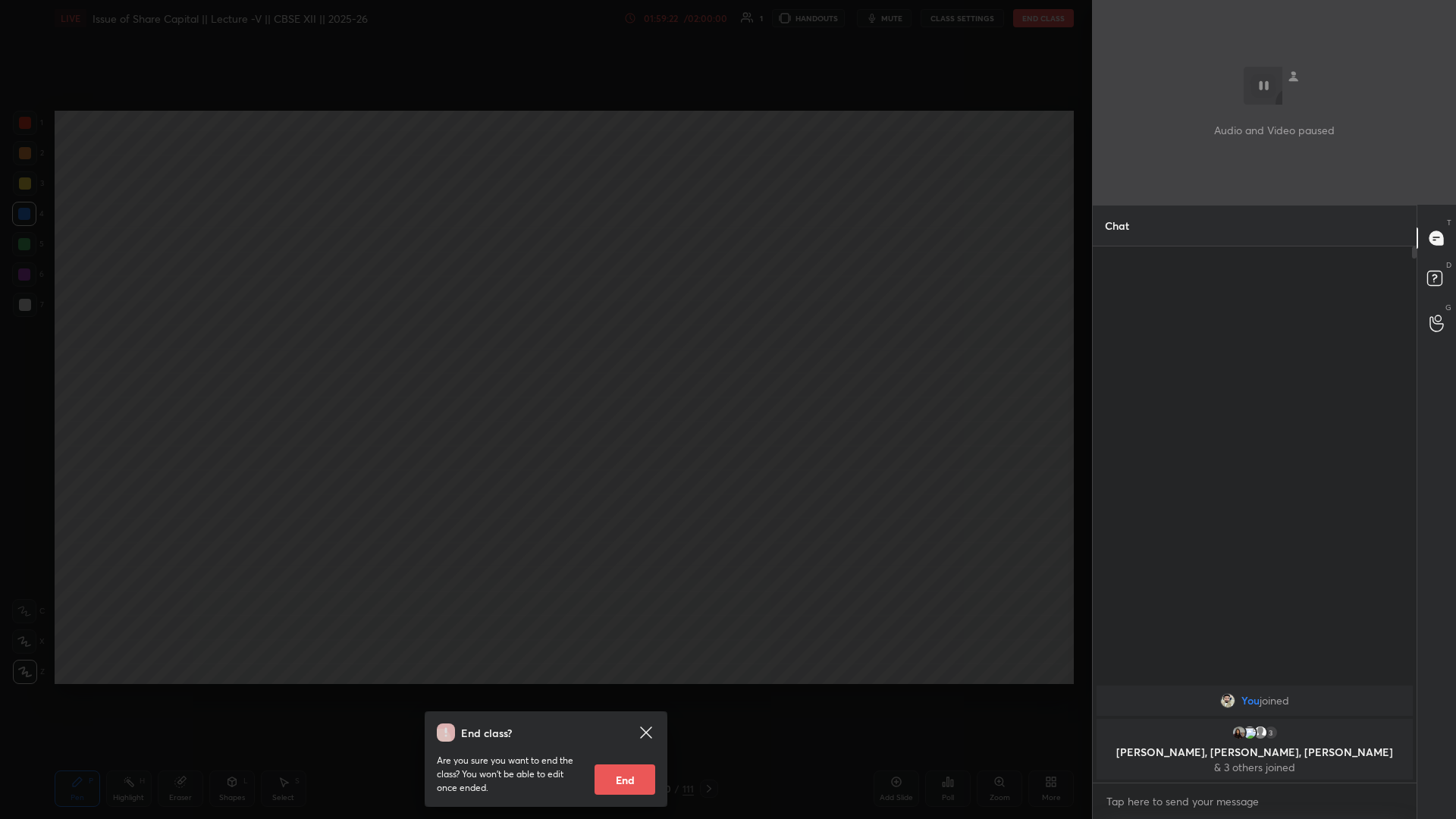
click at [544, 356] on button "End" at bounding box center [624, 779] width 60 height 30
type textarea "x"
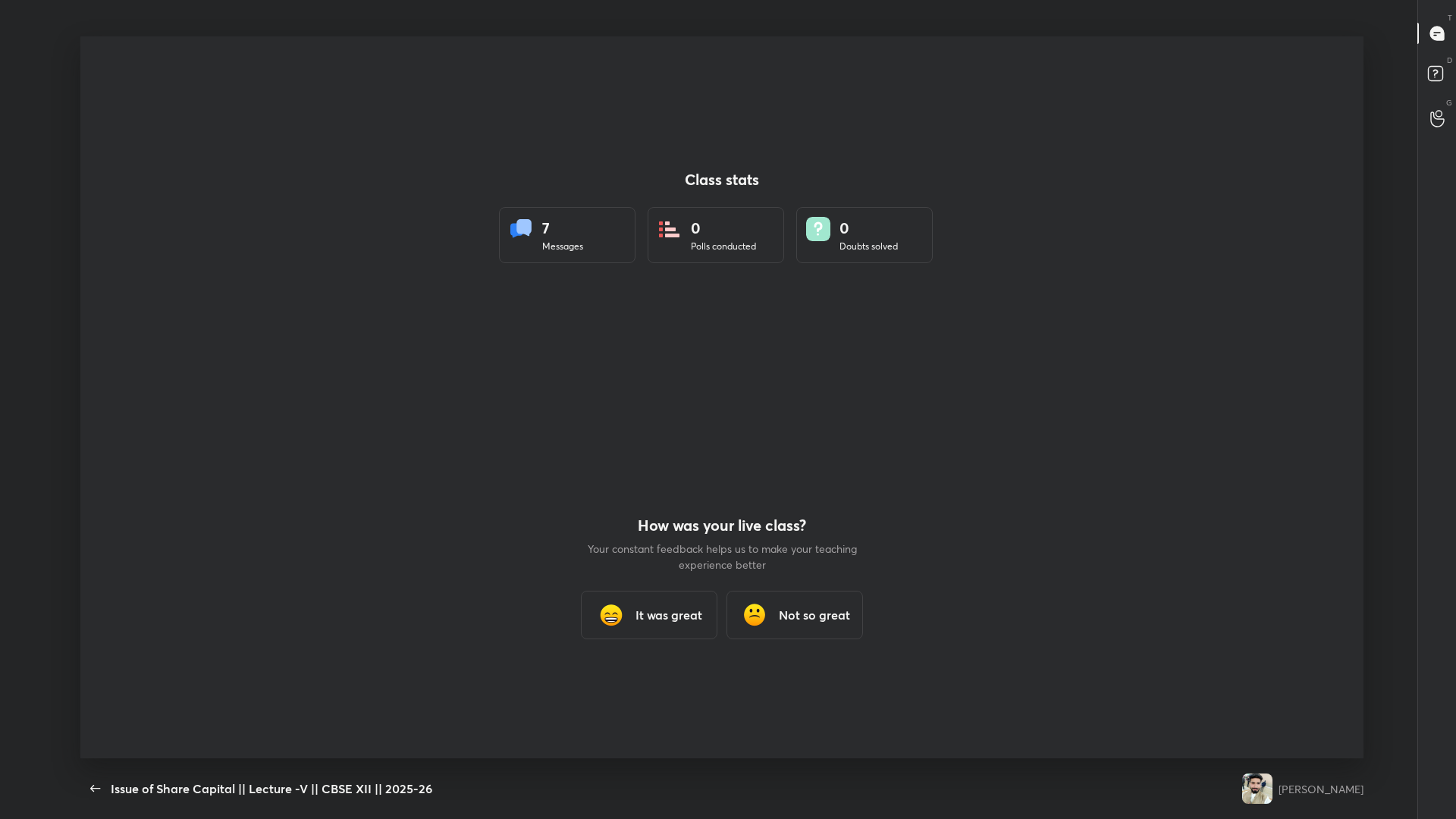
scroll to position [722, 1444]
click at [74, 356] on div "Issue of Share Capital || Lecture -V || CBSE XII || 2025-26 1 HANDOUTS CLASS SE…" at bounding box center [722, 410] width 1444 height 819
click at [78, 356] on div "Issue of Share Capital || Lecture -V || CBSE XII || 2025-26 1 HANDOUTS CLASS SE…" at bounding box center [722, 410] width 1444 height 819
click at [94, 356] on icon "button" at bounding box center [95, 788] width 10 height 7
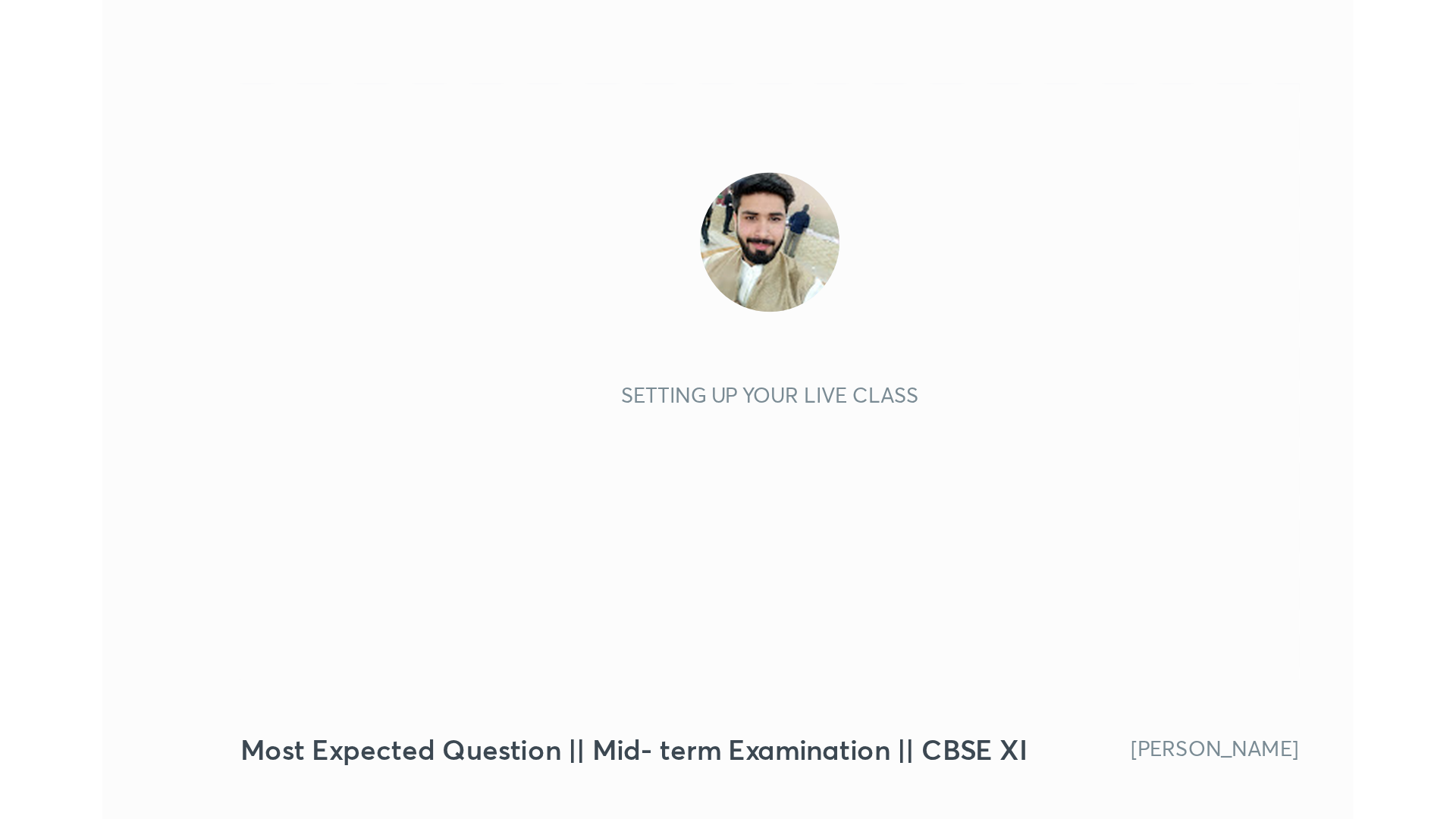
scroll to position [260, 484]
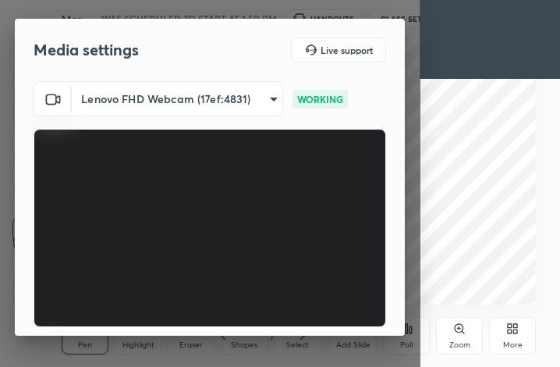
click at [233, 255] on video at bounding box center [210, 228] width 353 height 198
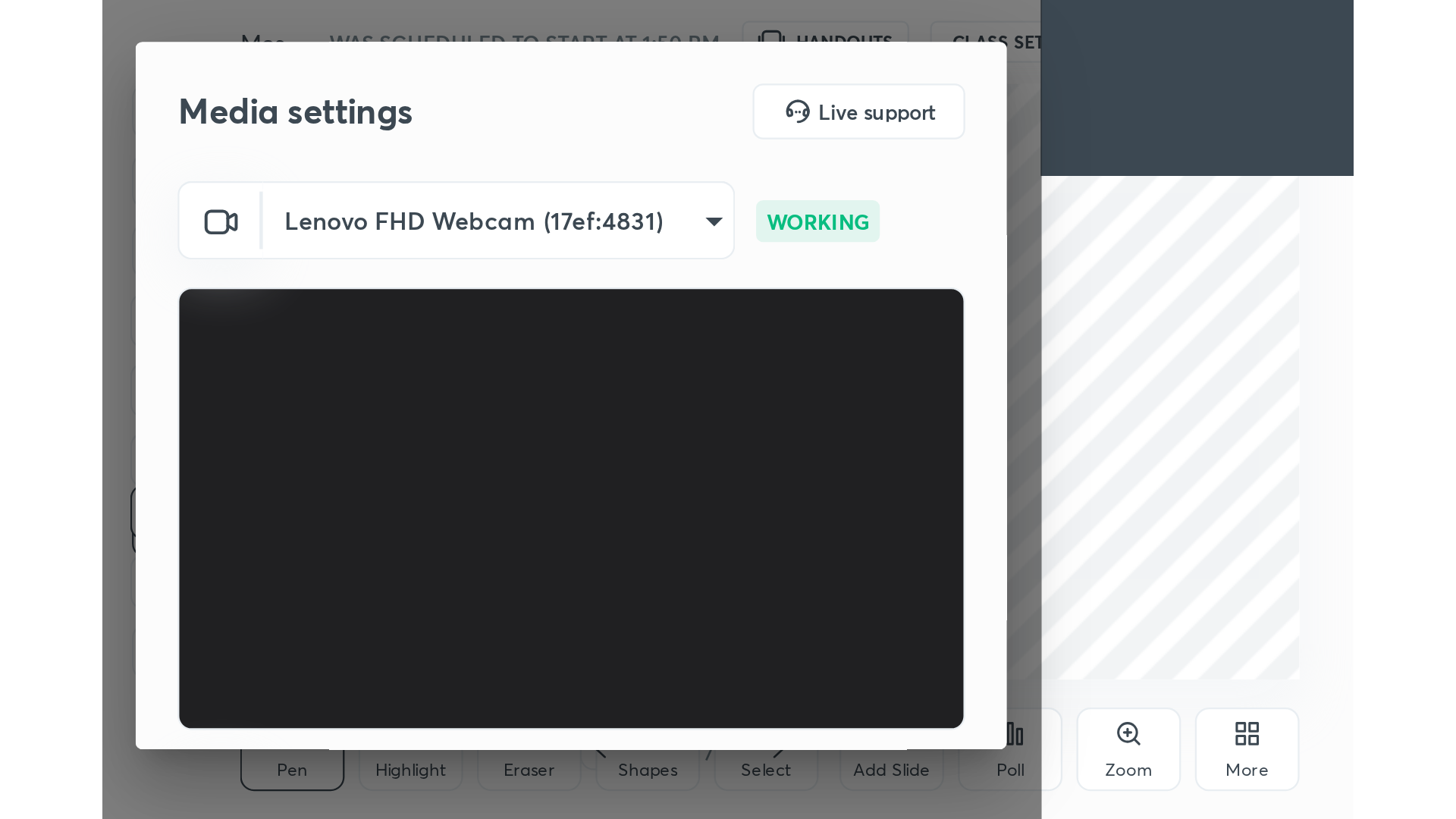
scroll to position [75604, 75374]
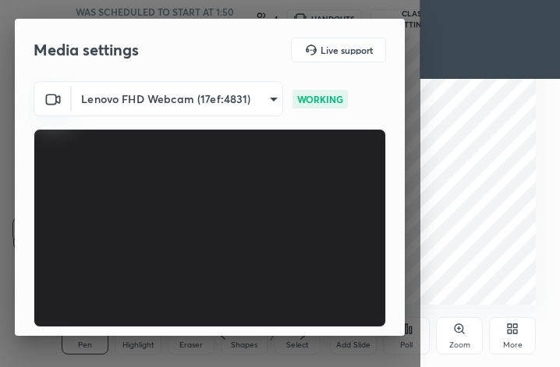
click at [154, 223] on video at bounding box center [210, 228] width 353 height 198
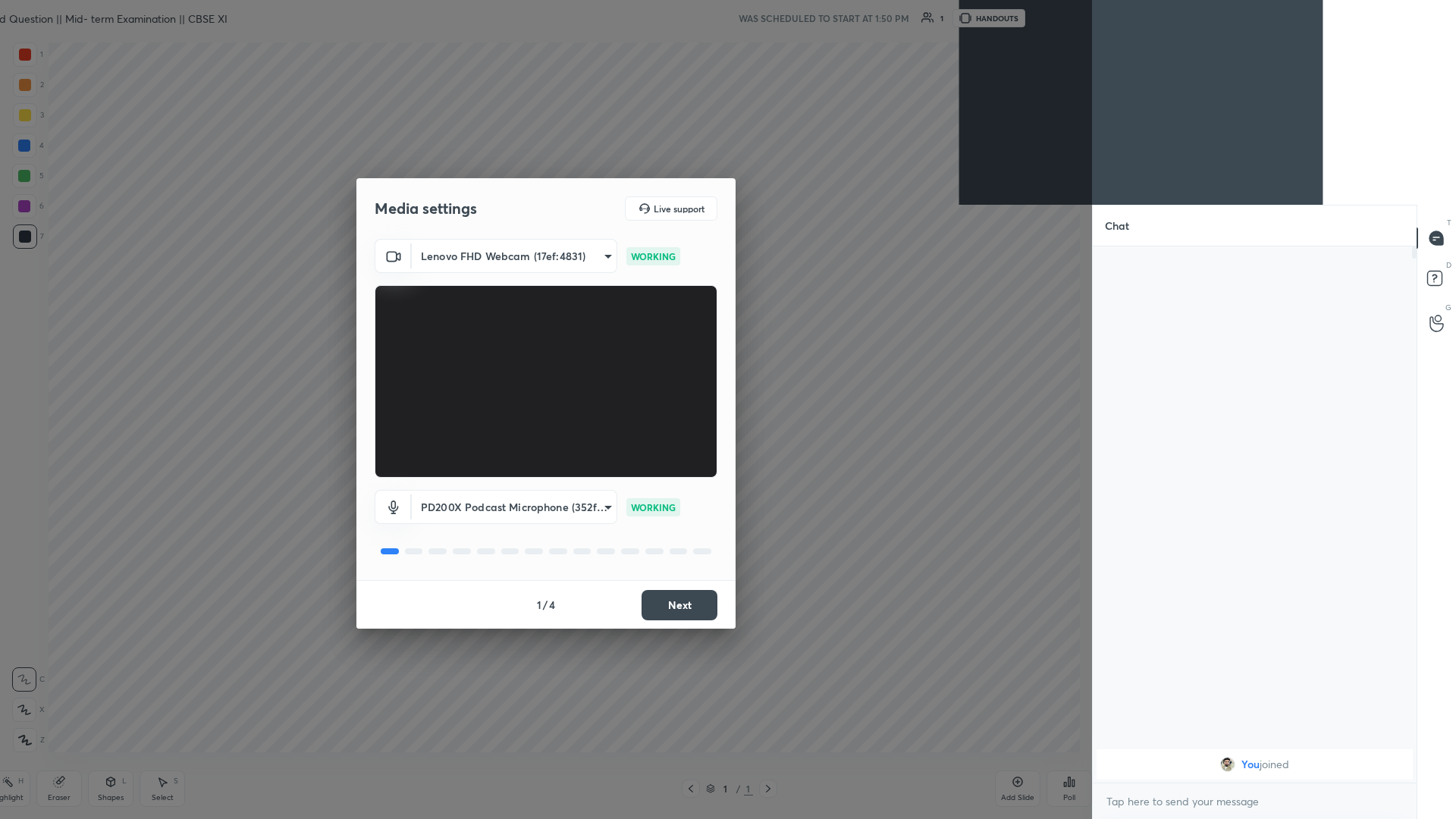
scroll to position [722, 1143]
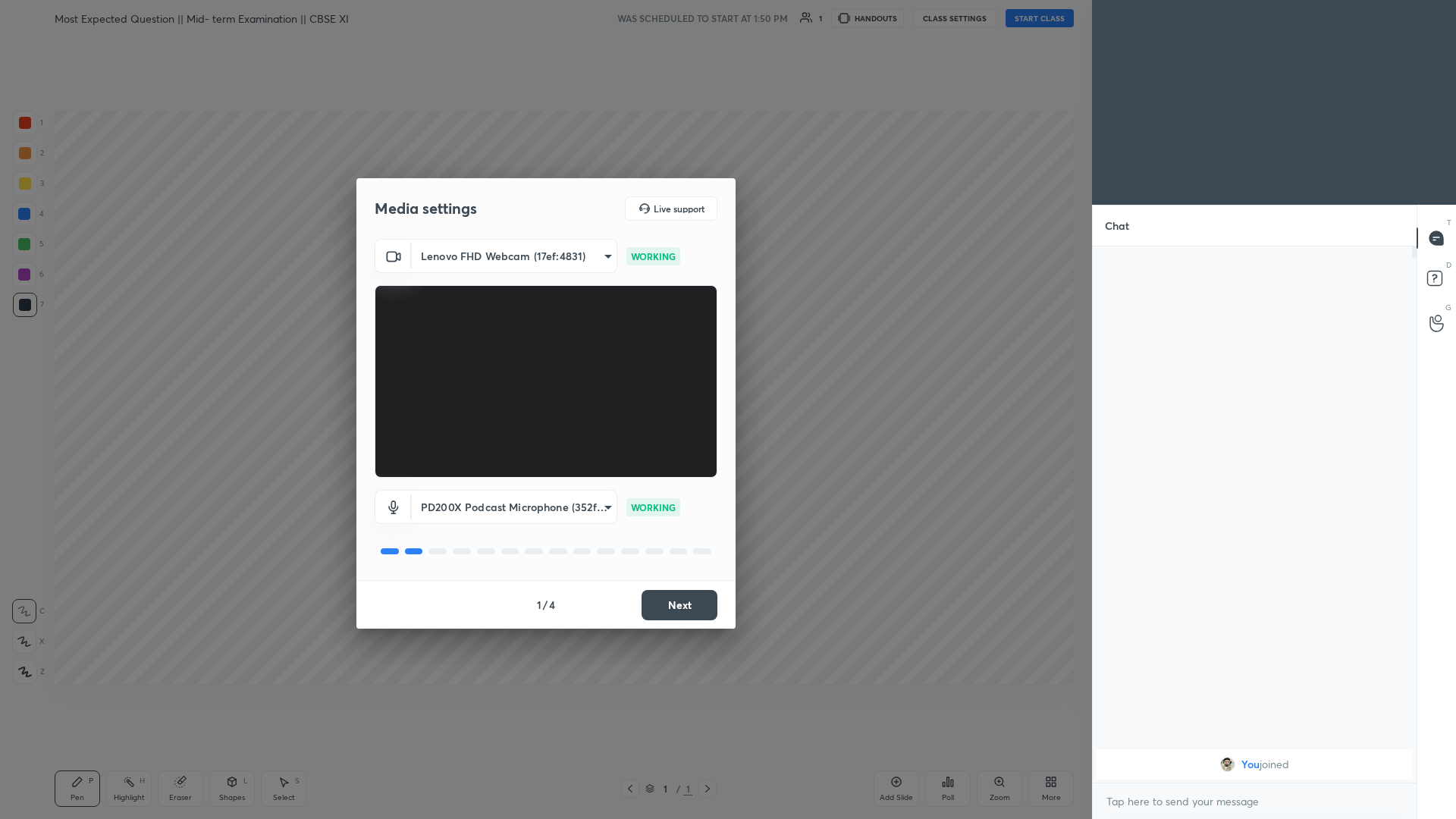
click at [544, 356] on button "Next" at bounding box center [680, 605] width 76 height 30
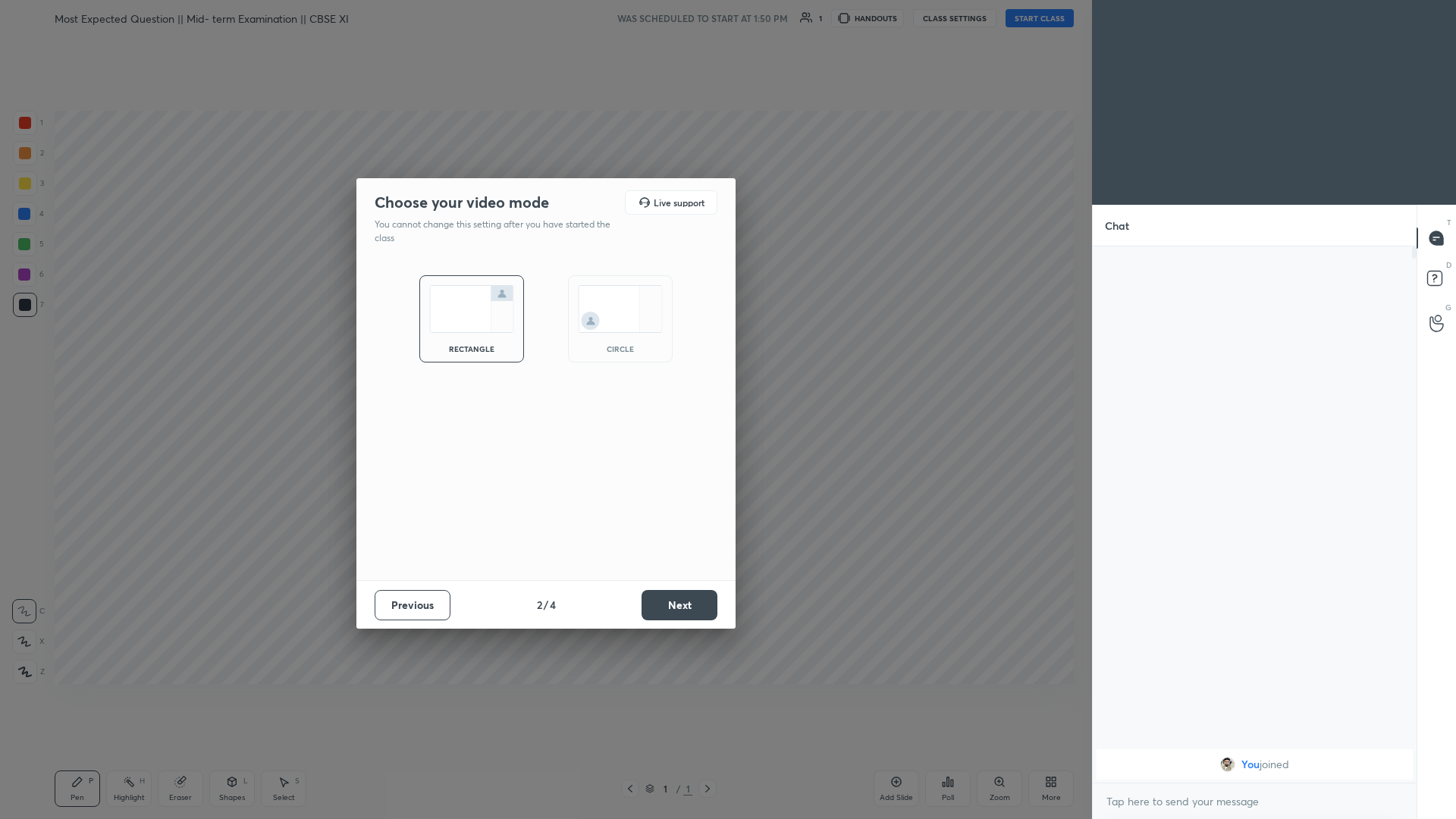
click at [544, 356] on button "Next" at bounding box center [680, 605] width 76 height 30
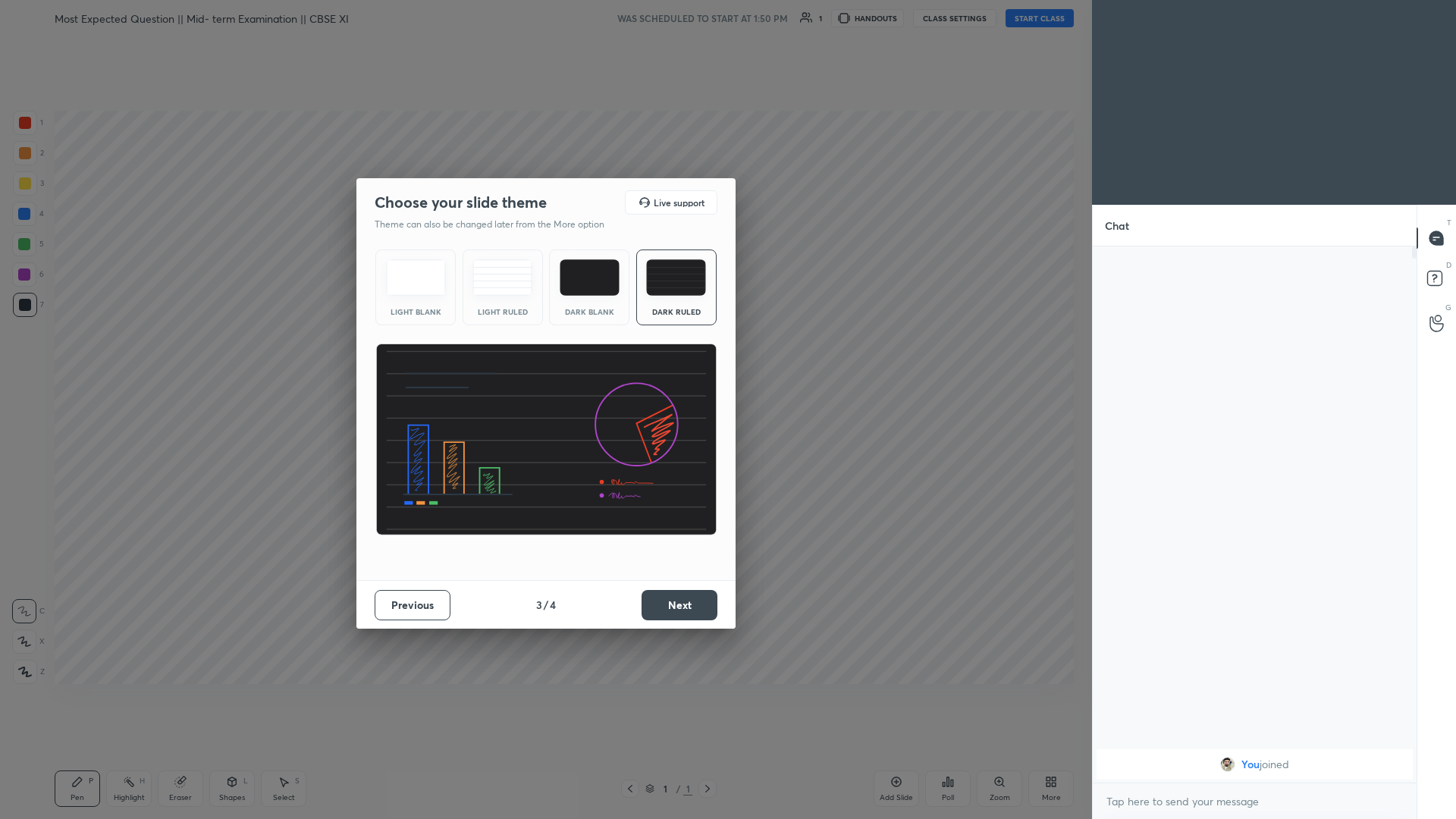
click at [544, 356] on button "Next" at bounding box center [680, 605] width 76 height 30
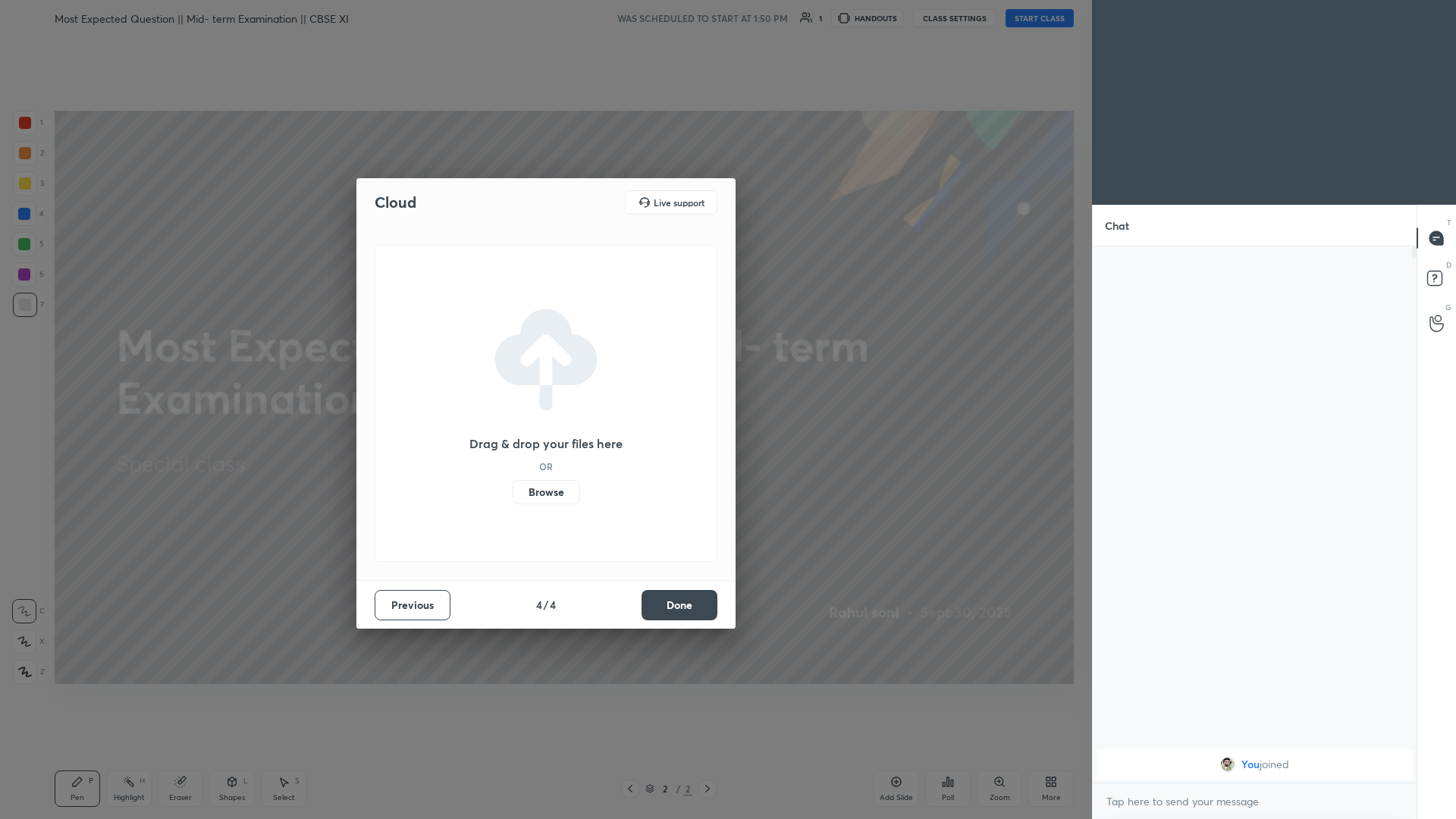
click at [544, 356] on button "Done" at bounding box center [680, 605] width 76 height 30
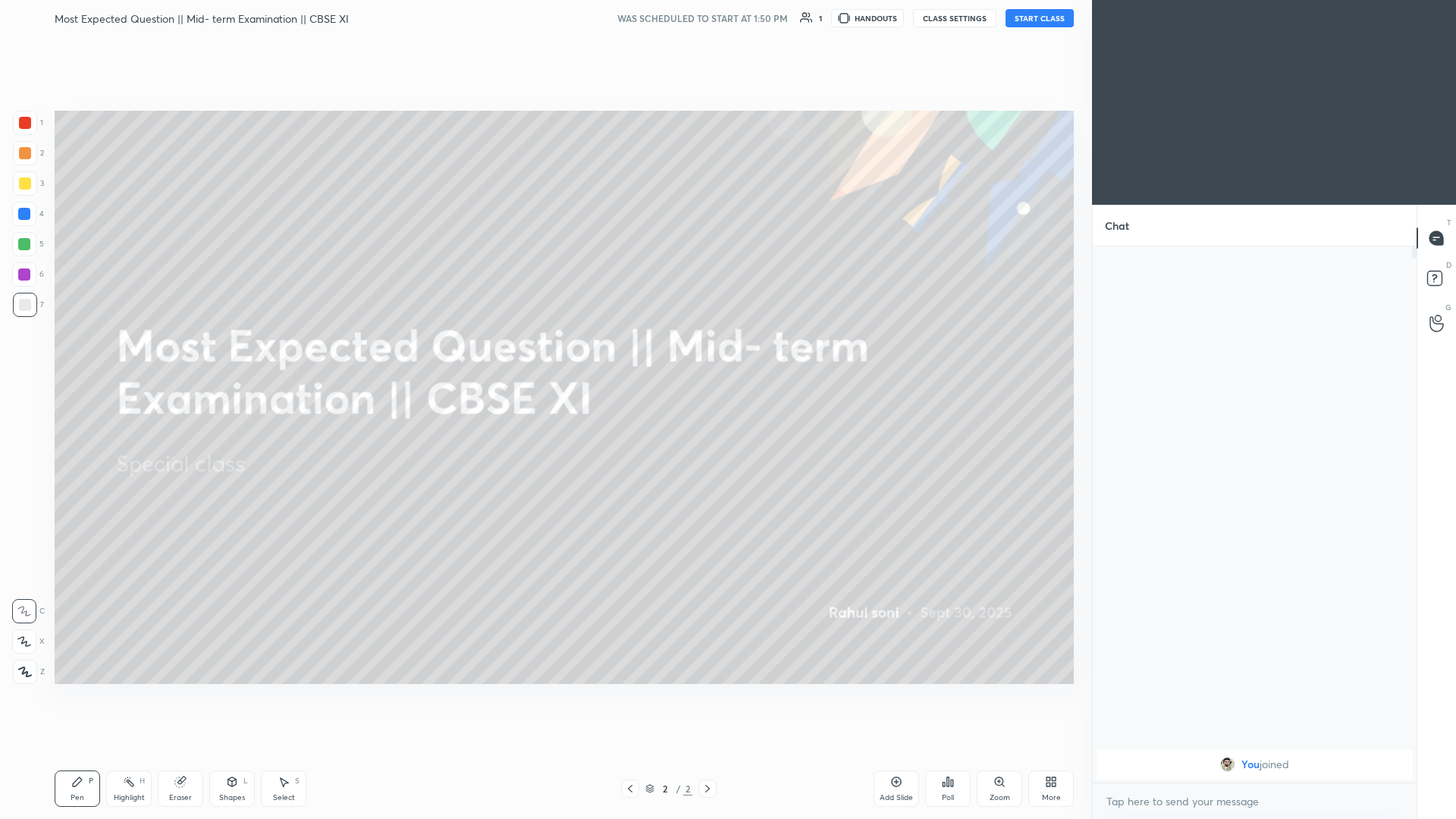
click at [544, 20] on button "START CLASS" at bounding box center [1040, 18] width 68 height 18
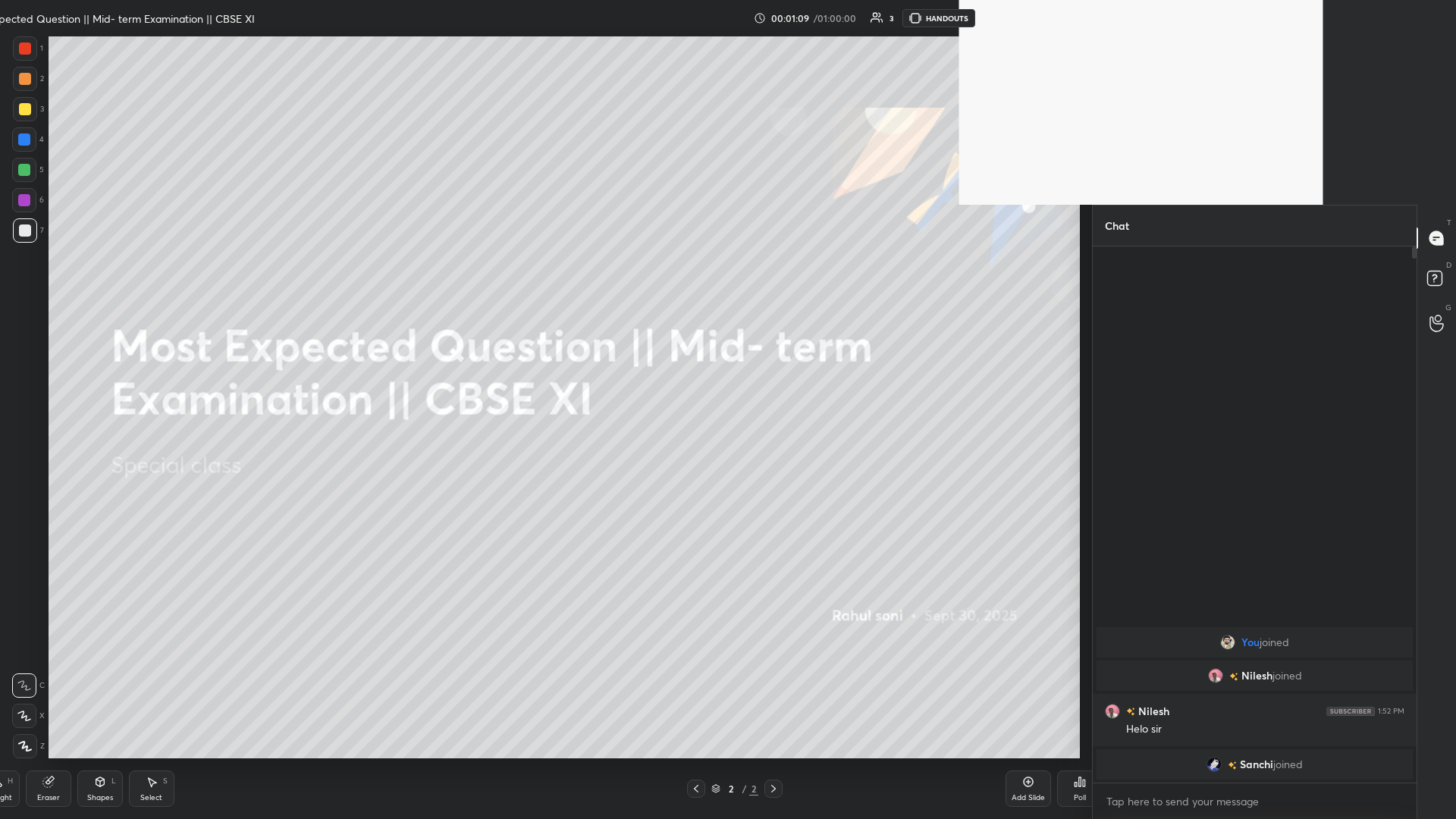
scroll to position [568, 319]
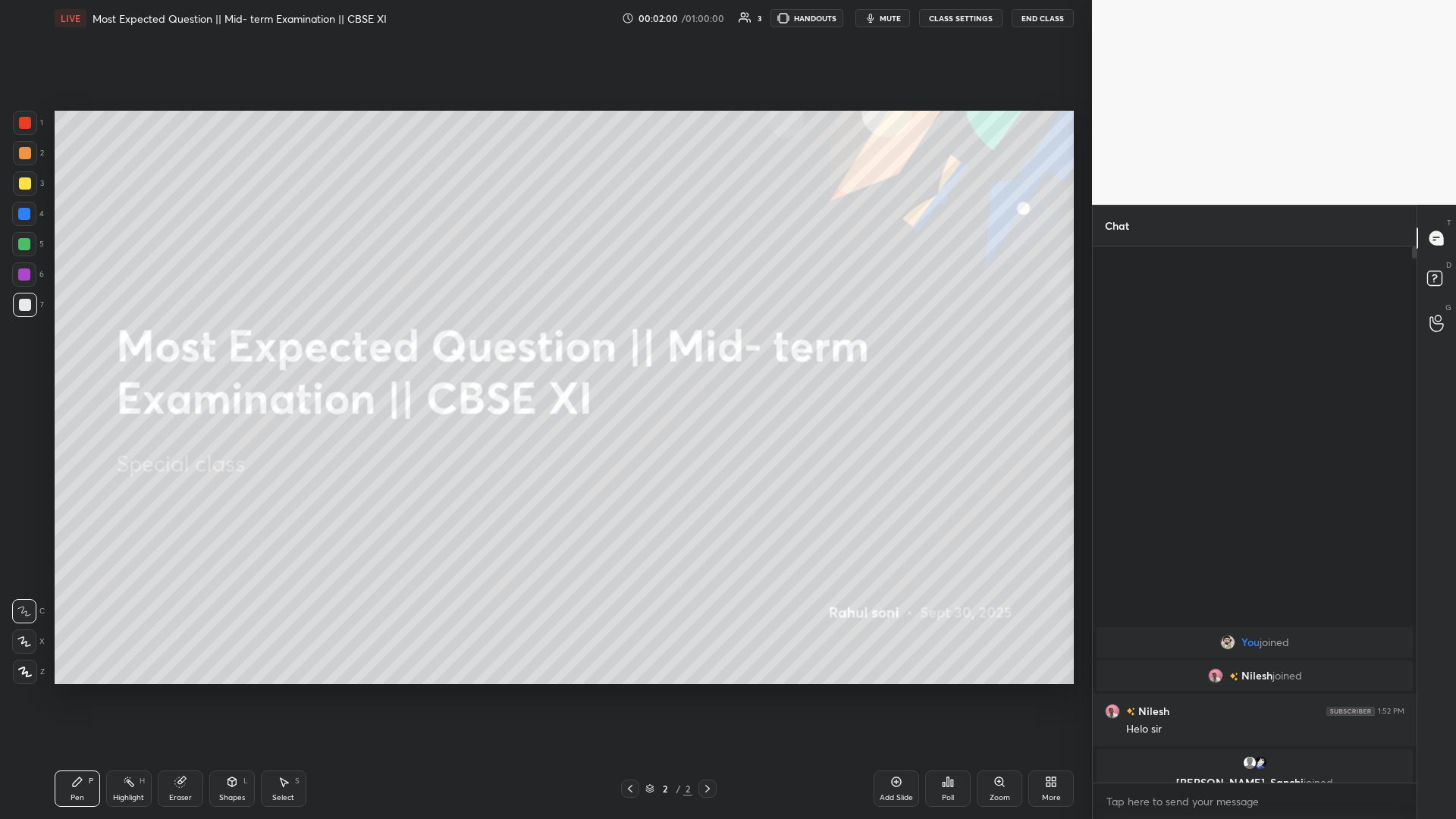
click at [544, 356] on div "Add Slide" at bounding box center [896, 788] width 46 height 36
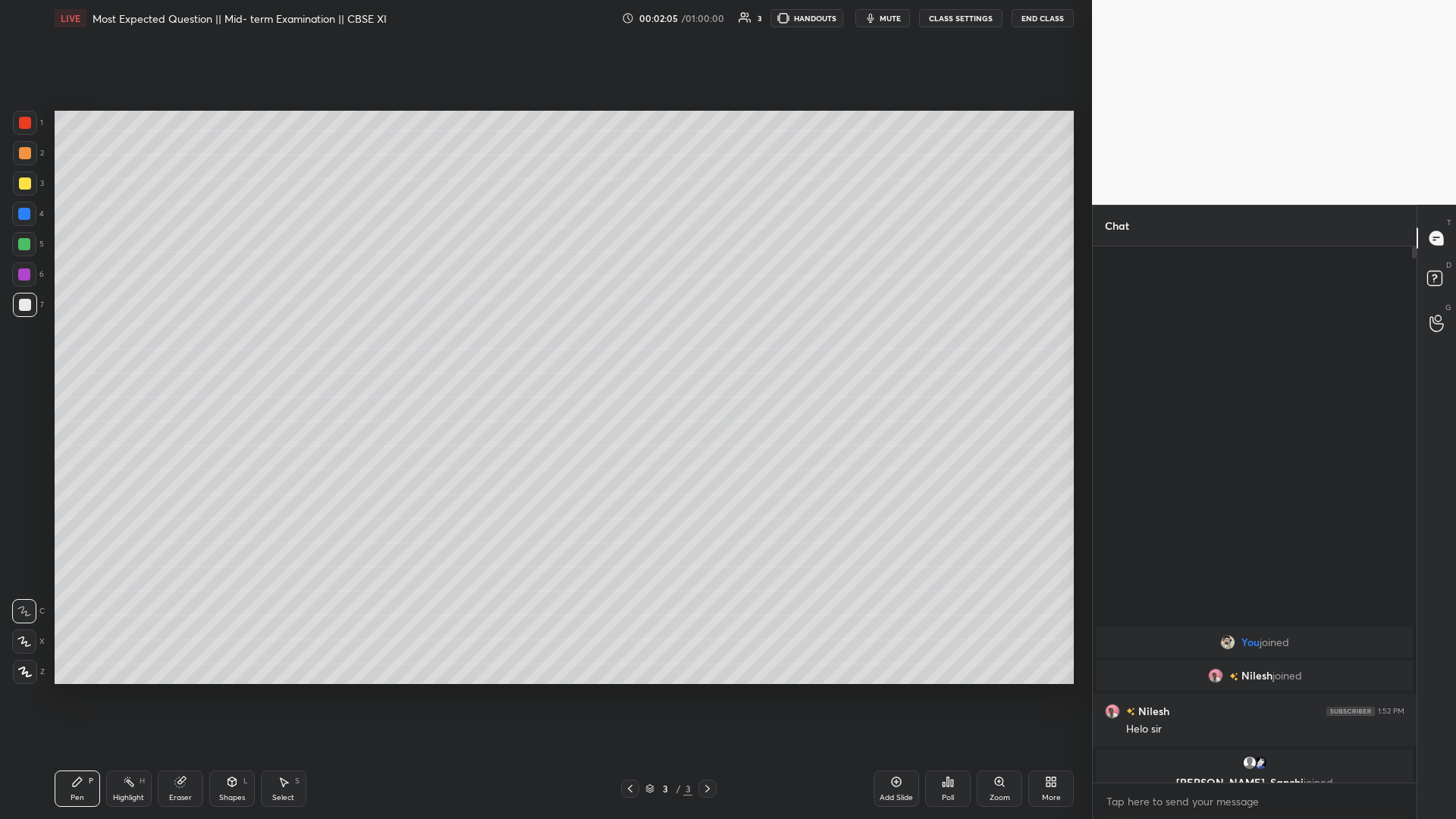
click at [22, 356] on div "1 2 3 4 5 6 7 C X Z C X Z E E Erase all H H LIVE Most Expected Question || Mid-…" at bounding box center [540, 410] width 1081 height 819
click at [13, 356] on div at bounding box center [24, 672] width 24 height 24
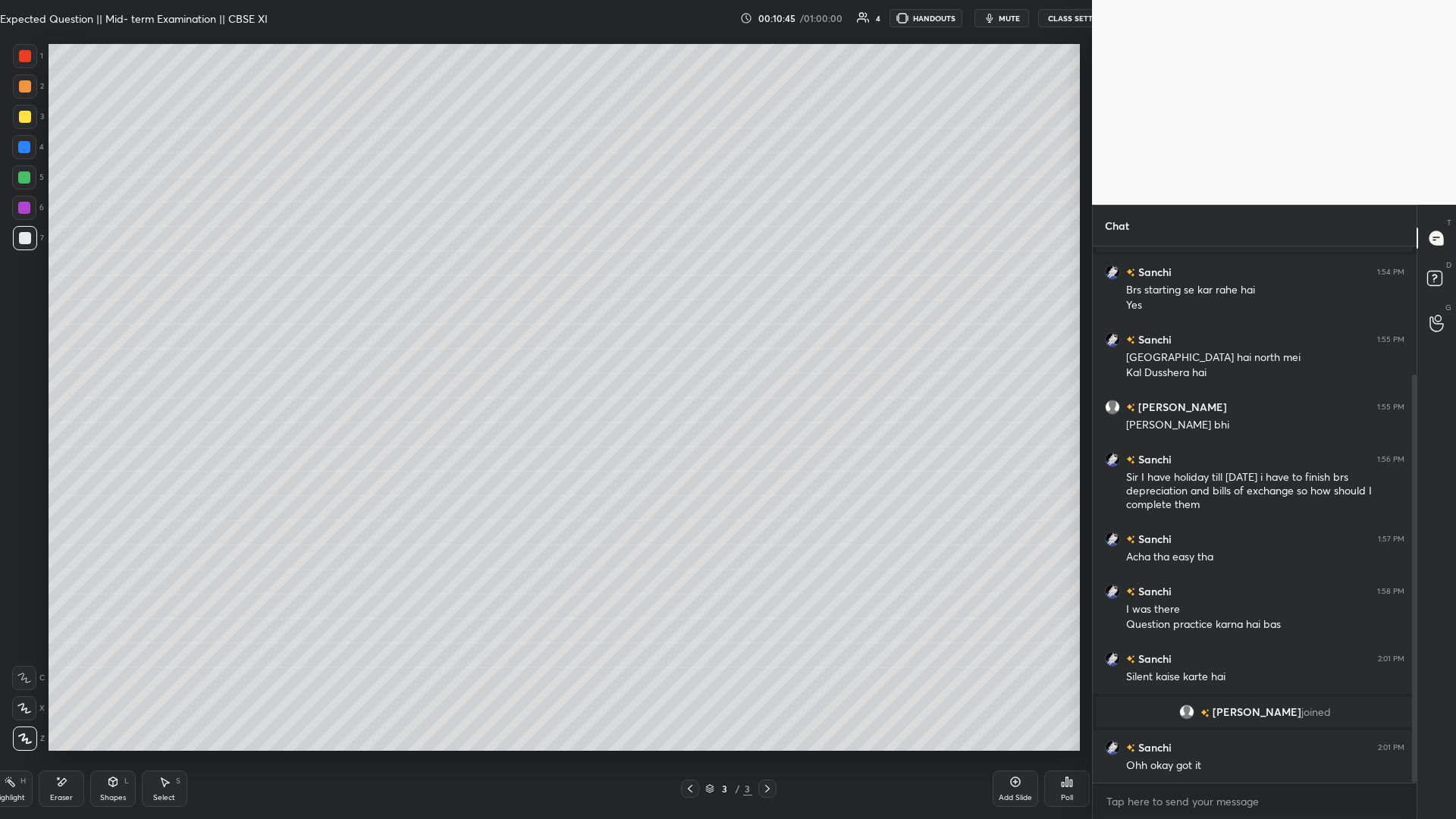
scroll to position [532, 319]
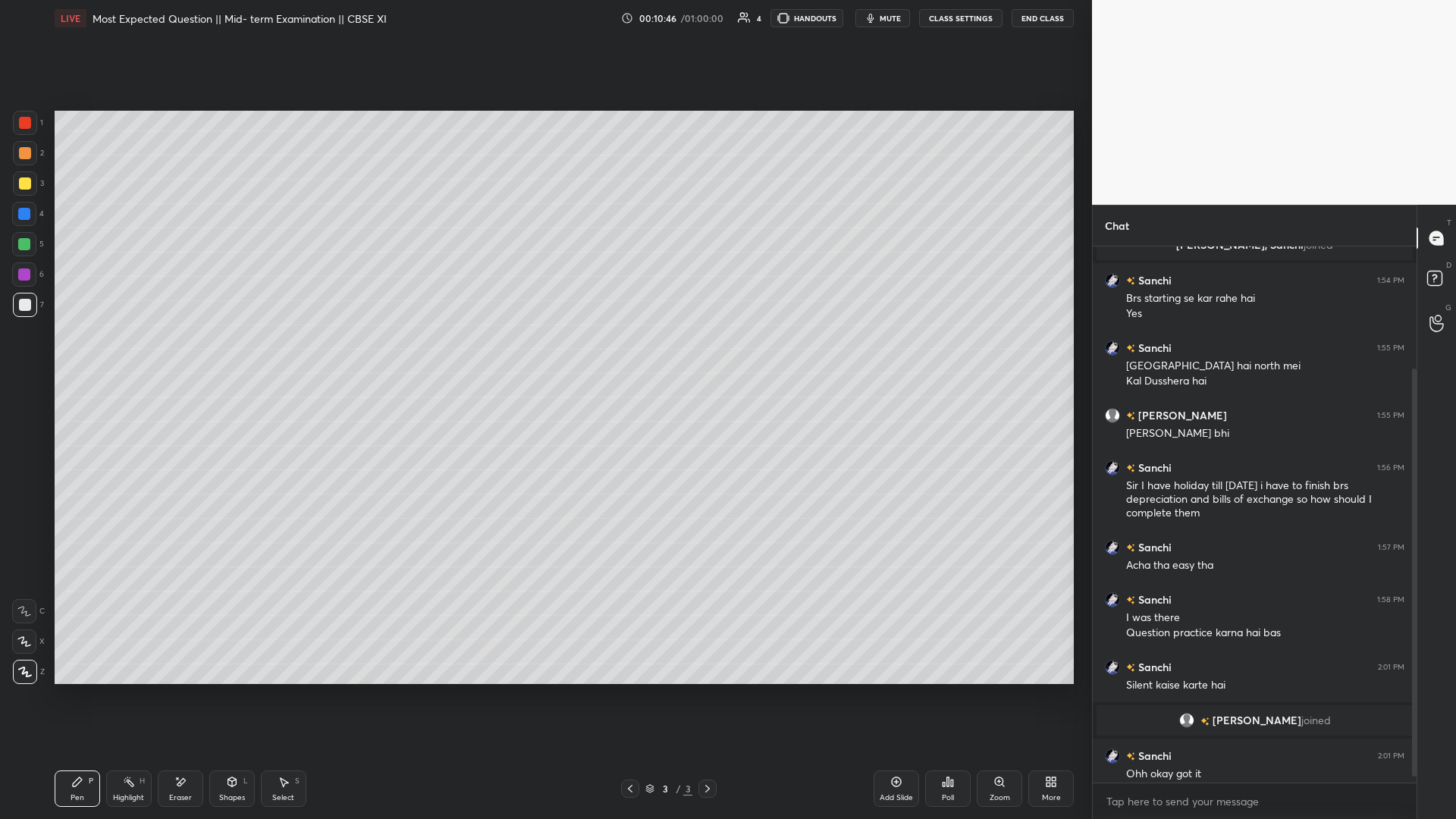
click at [544, 356] on div "More" at bounding box center [1051, 788] width 46 height 36
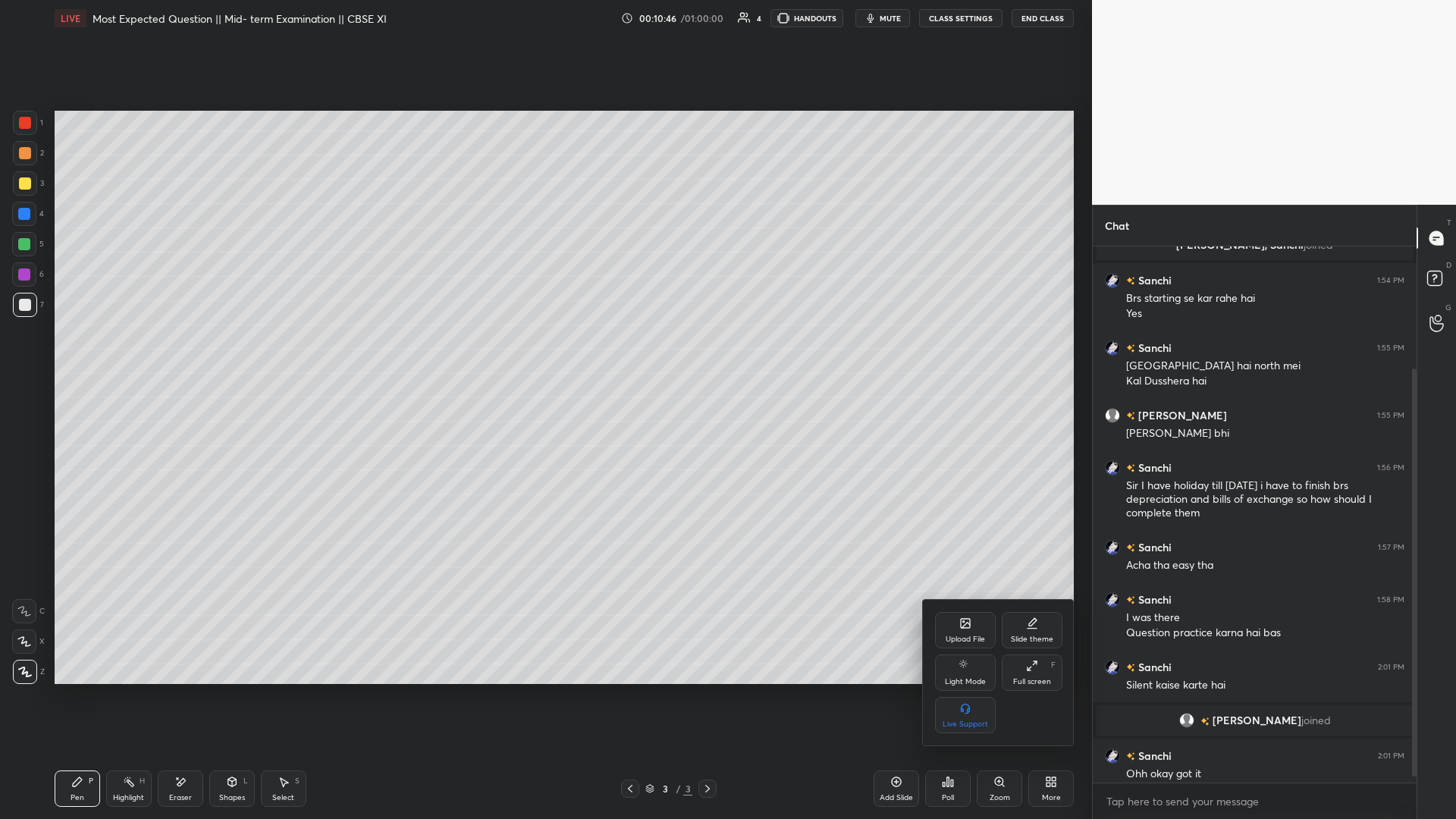
click at [544, 356] on div "Upload File" at bounding box center [966, 629] width 60 height 36
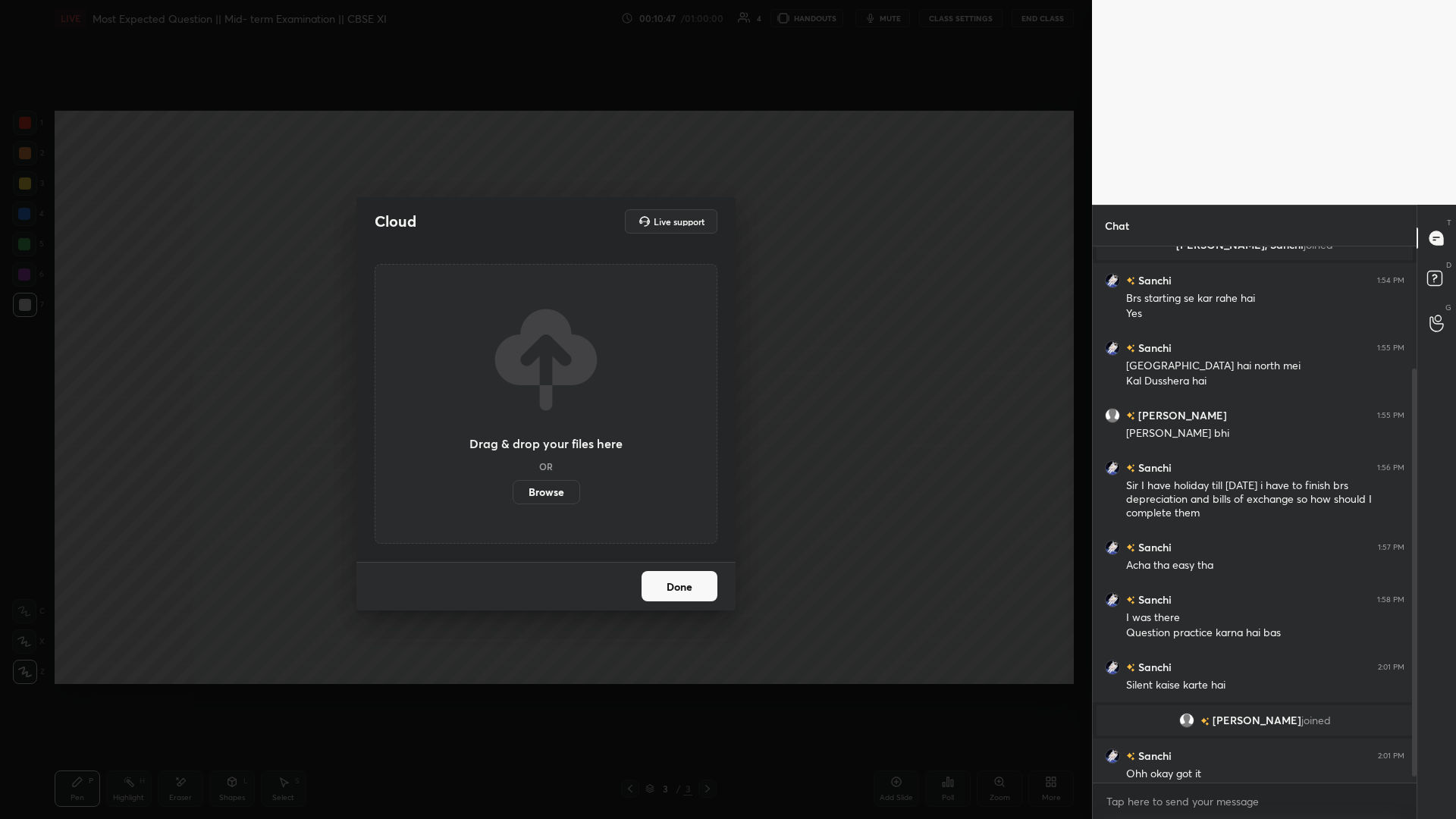
click at [544, 356] on label "Browse" at bounding box center [546, 492] width 67 height 24
click at [513, 356] on input "Browse" at bounding box center [513, 492] width 0 height 24
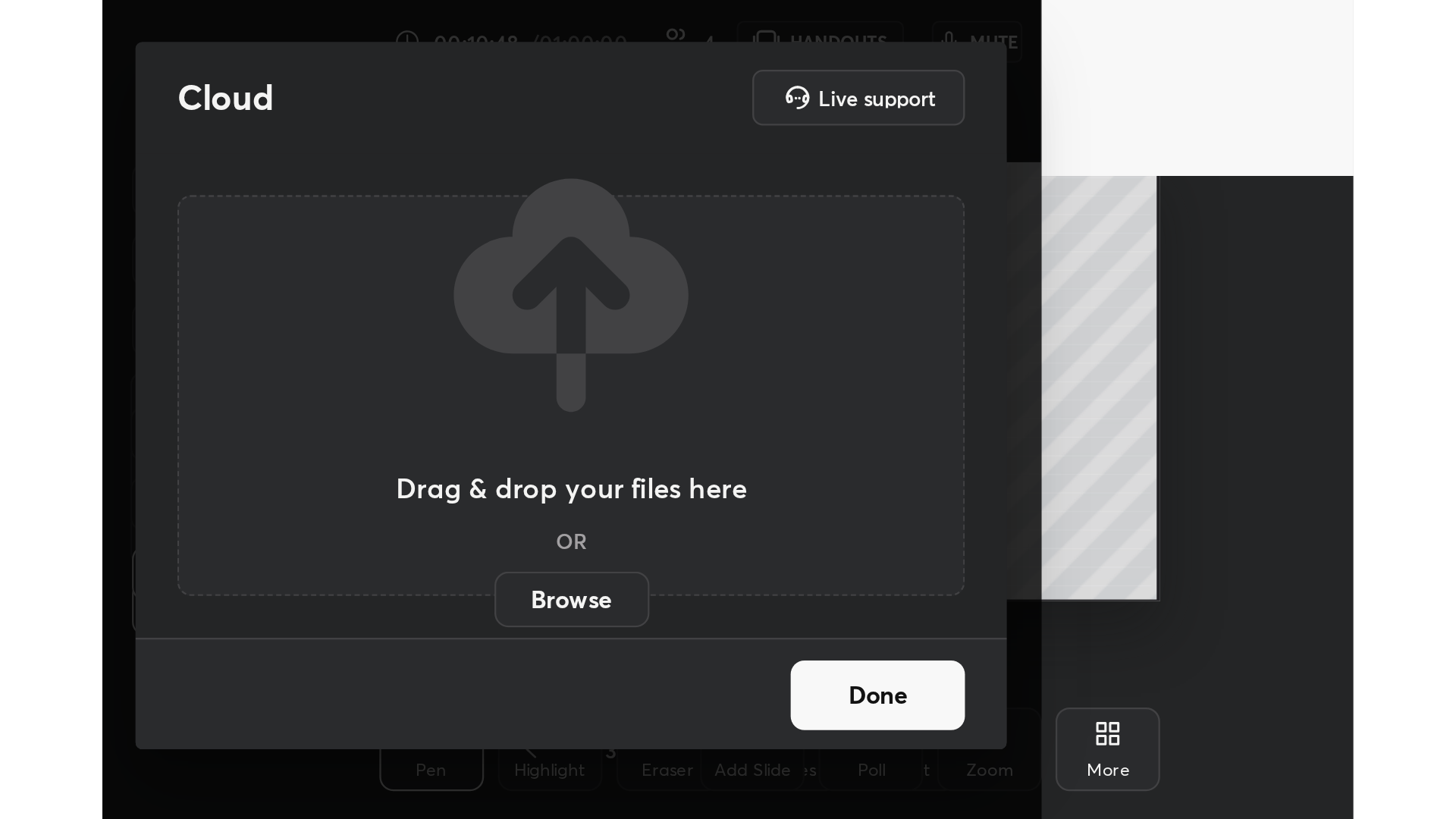
scroll to position [260, 484]
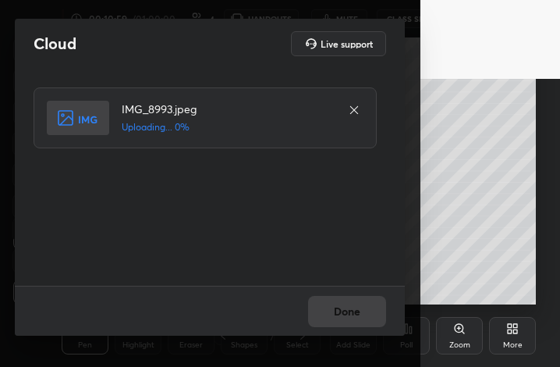
click at [129, 229] on div "IMG_8993.jpeg Uploading... 0%" at bounding box center [212, 176] width 356 height 179
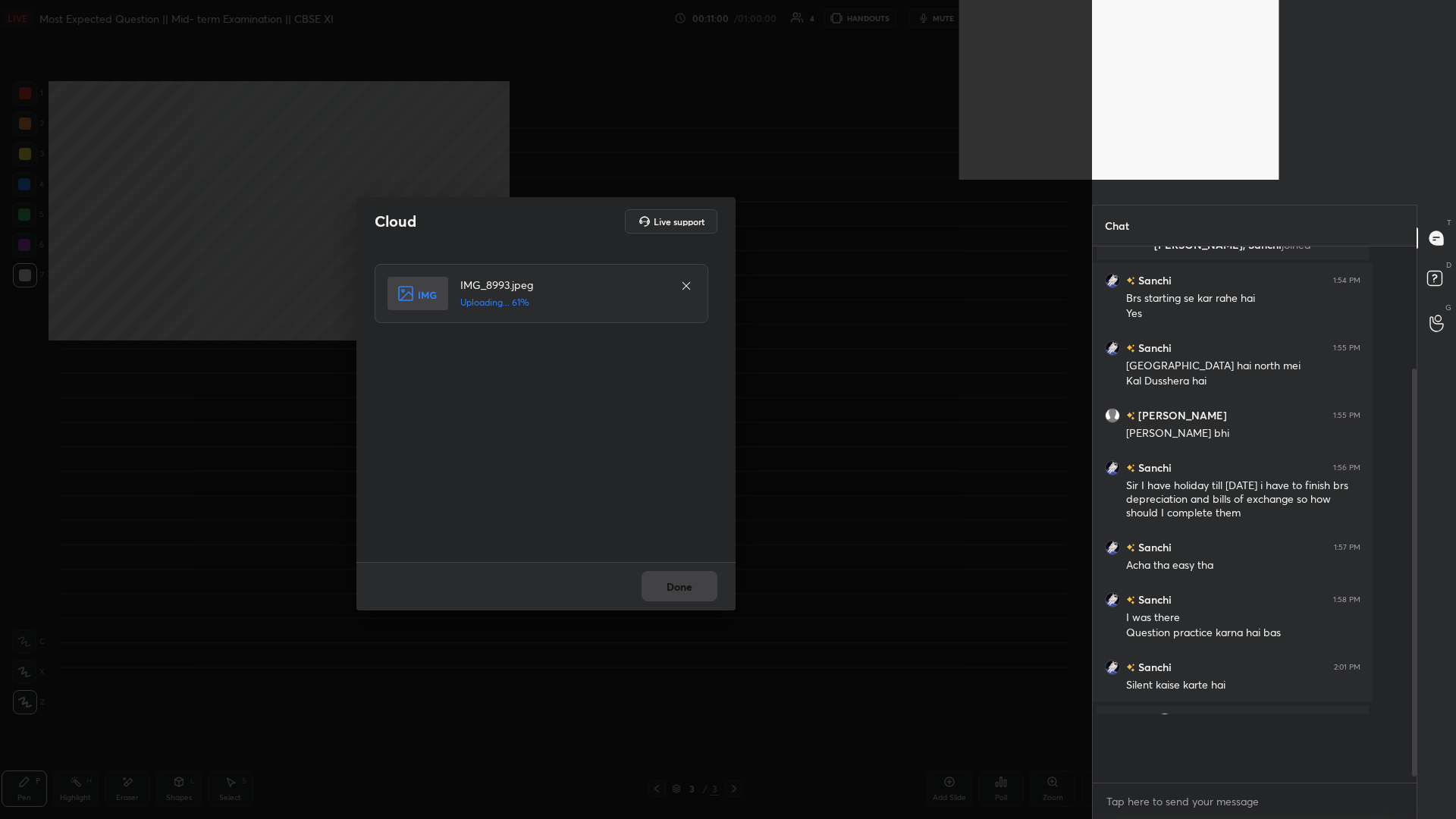
scroll to position [532, 319]
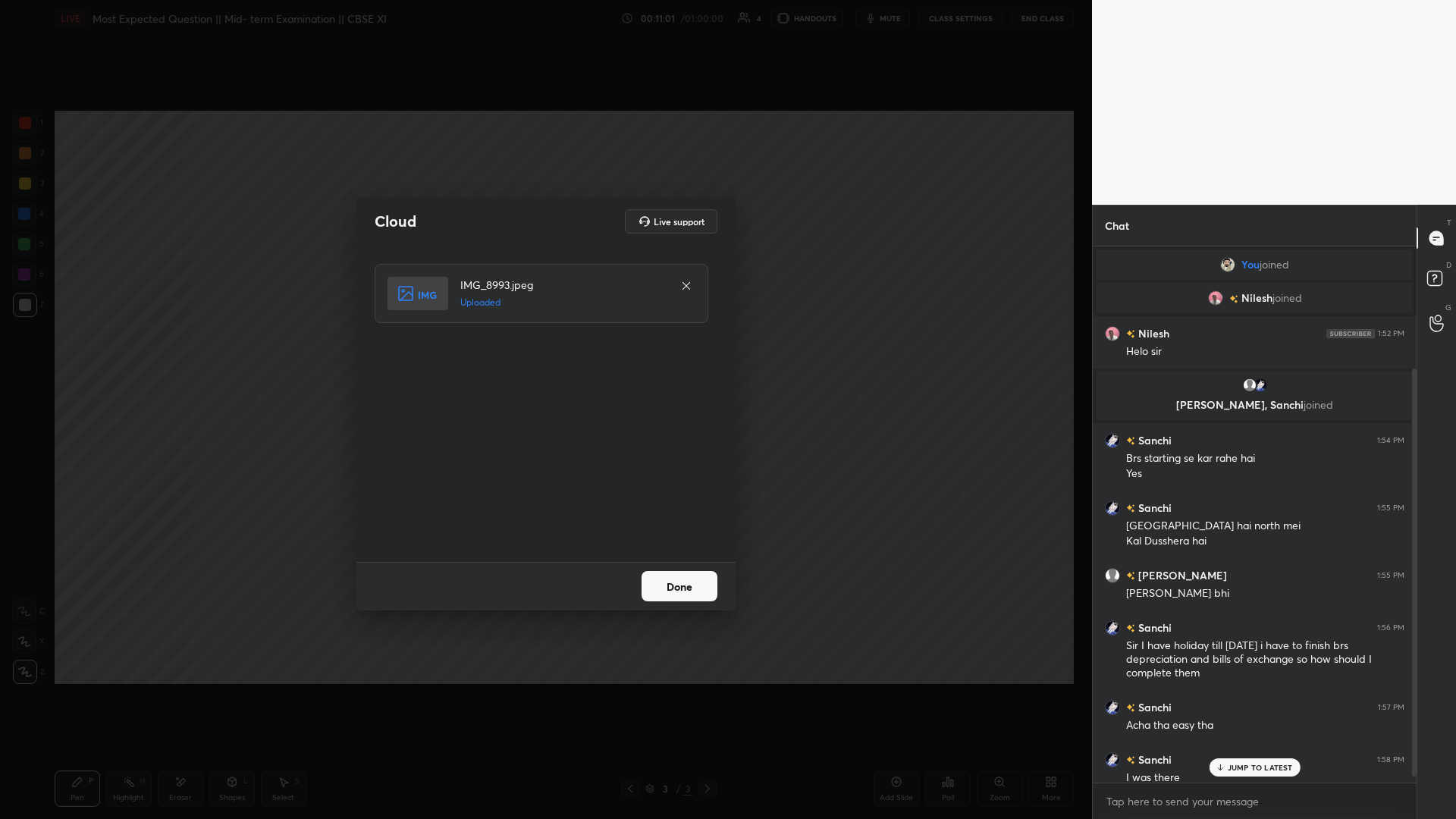
click at [544, 356] on button "Done" at bounding box center [680, 586] width 76 height 30
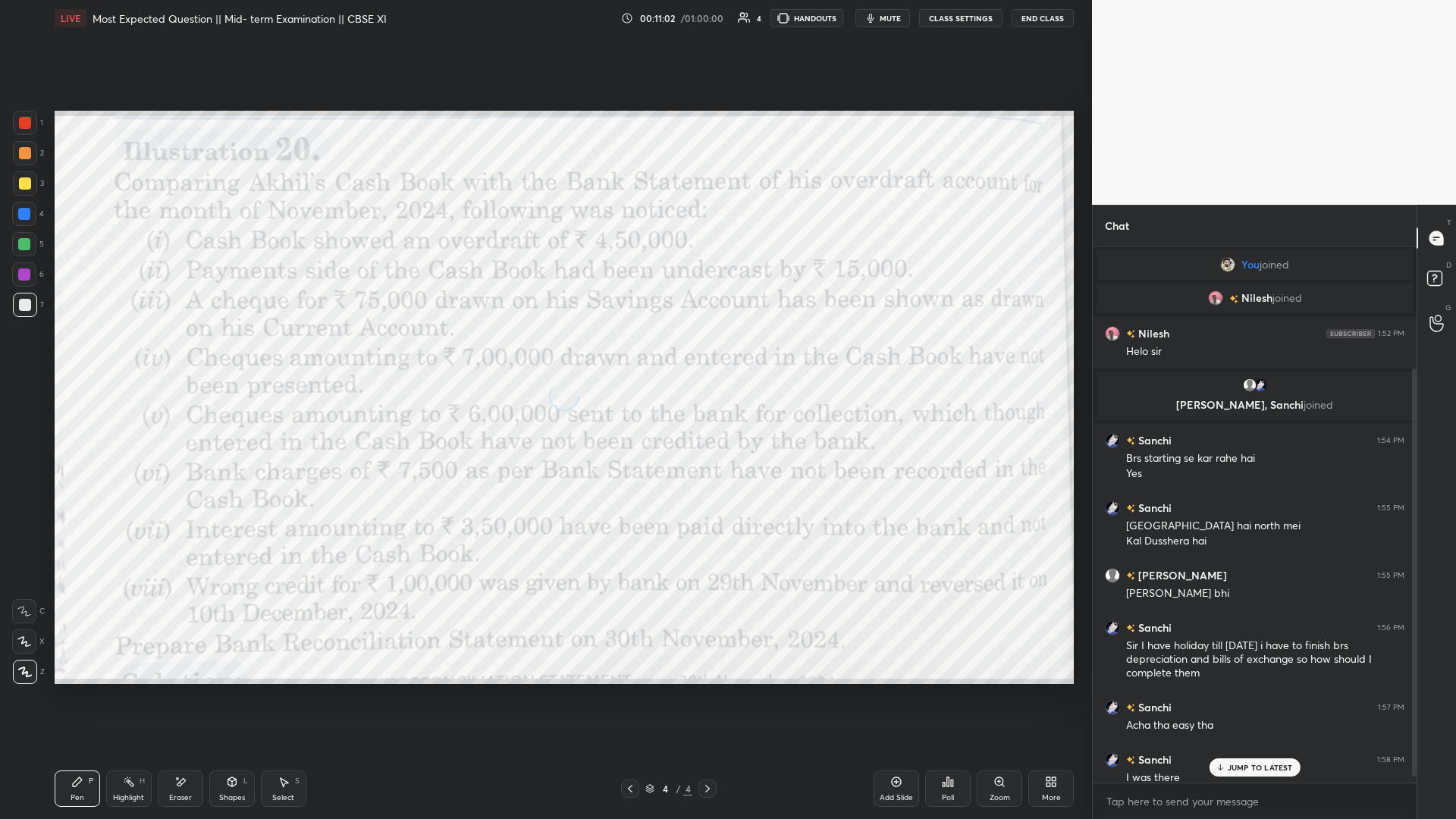
click at [544, 356] on p "JUMP TO LATEST" at bounding box center [1261, 767] width 65 height 9
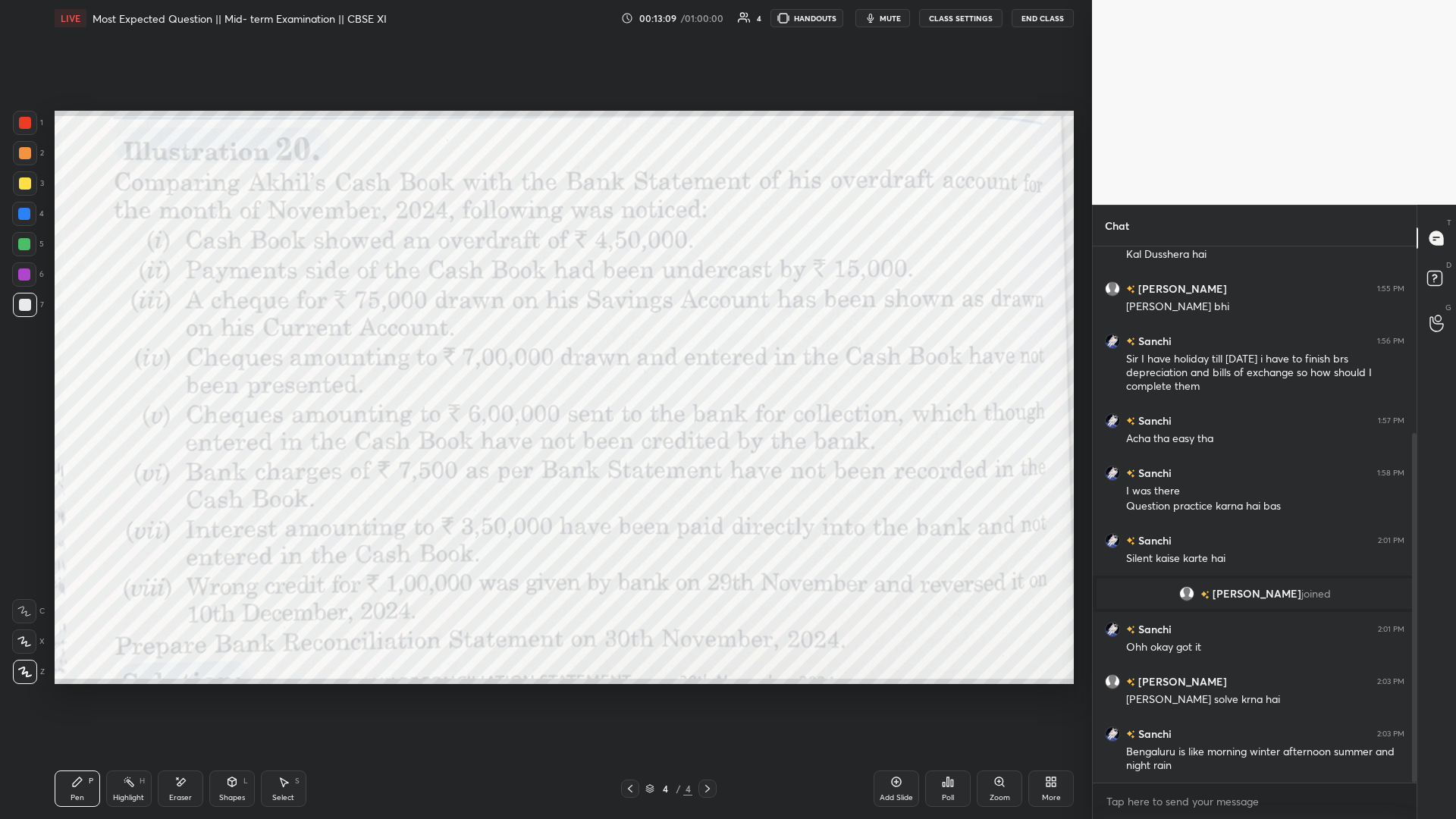
scroll to position [339, 0]
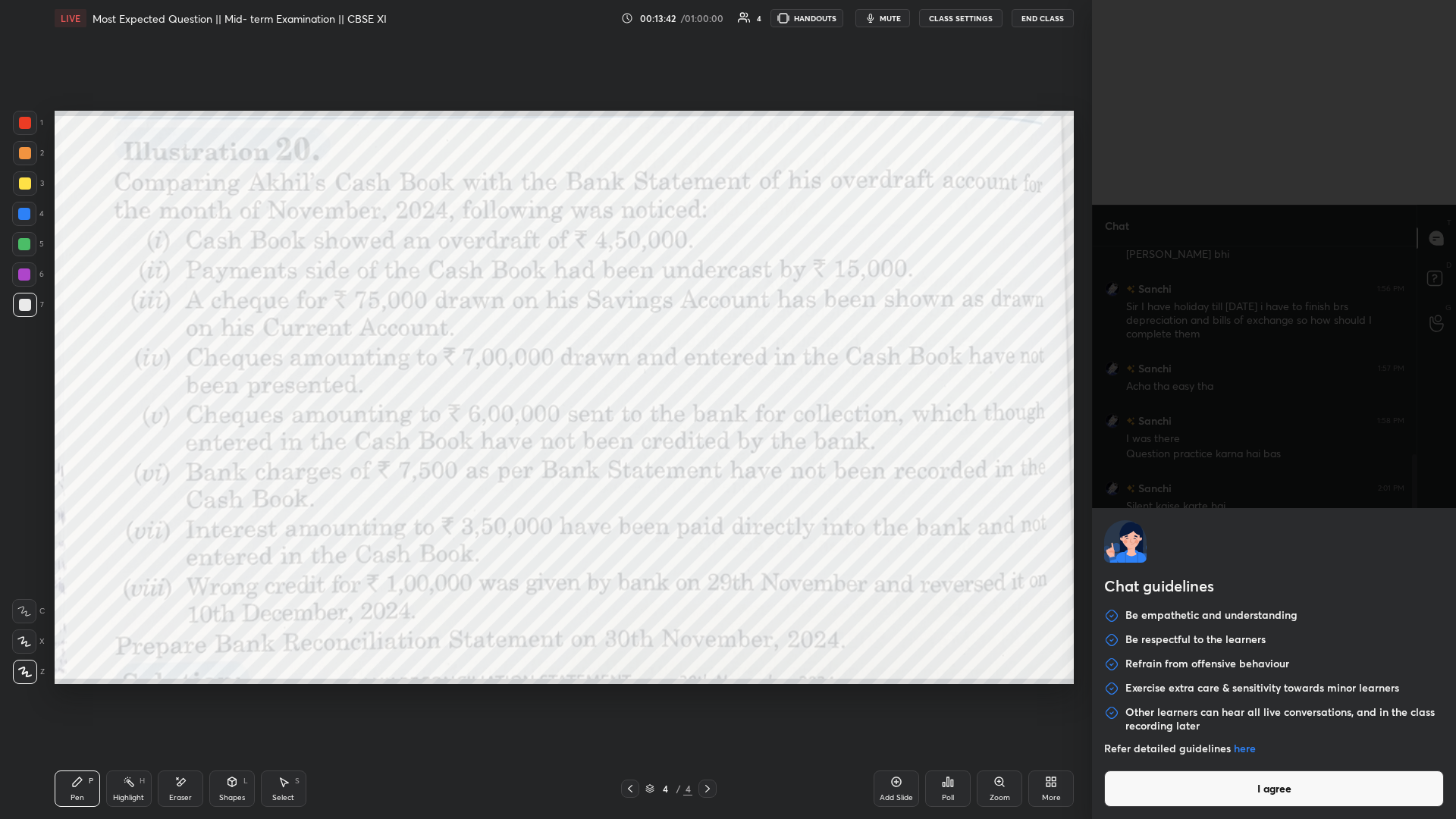
click at [544, 356] on body "1 2 3 4 5 6 7 C X Z E E Erase all H H LIVE Most Expected Question || Mid- term …" at bounding box center [728, 410] width 1456 height 819
click at [544, 356] on button "I agree" at bounding box center [1274, 788] width 339 height 36
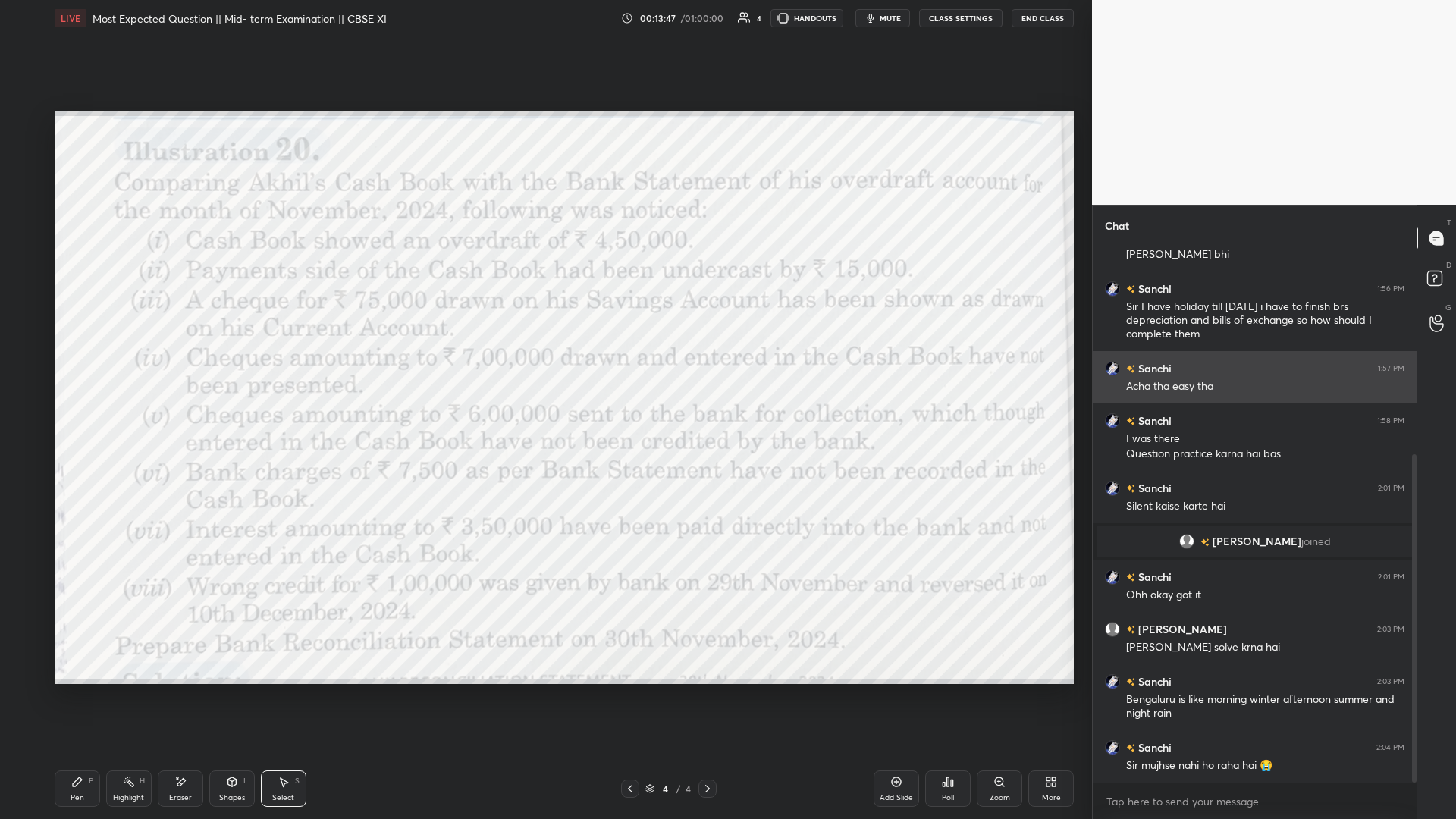
click at [544, 356] on div "Acha tha easy tha" at bounding box center [1265, 387] width 278 height 16
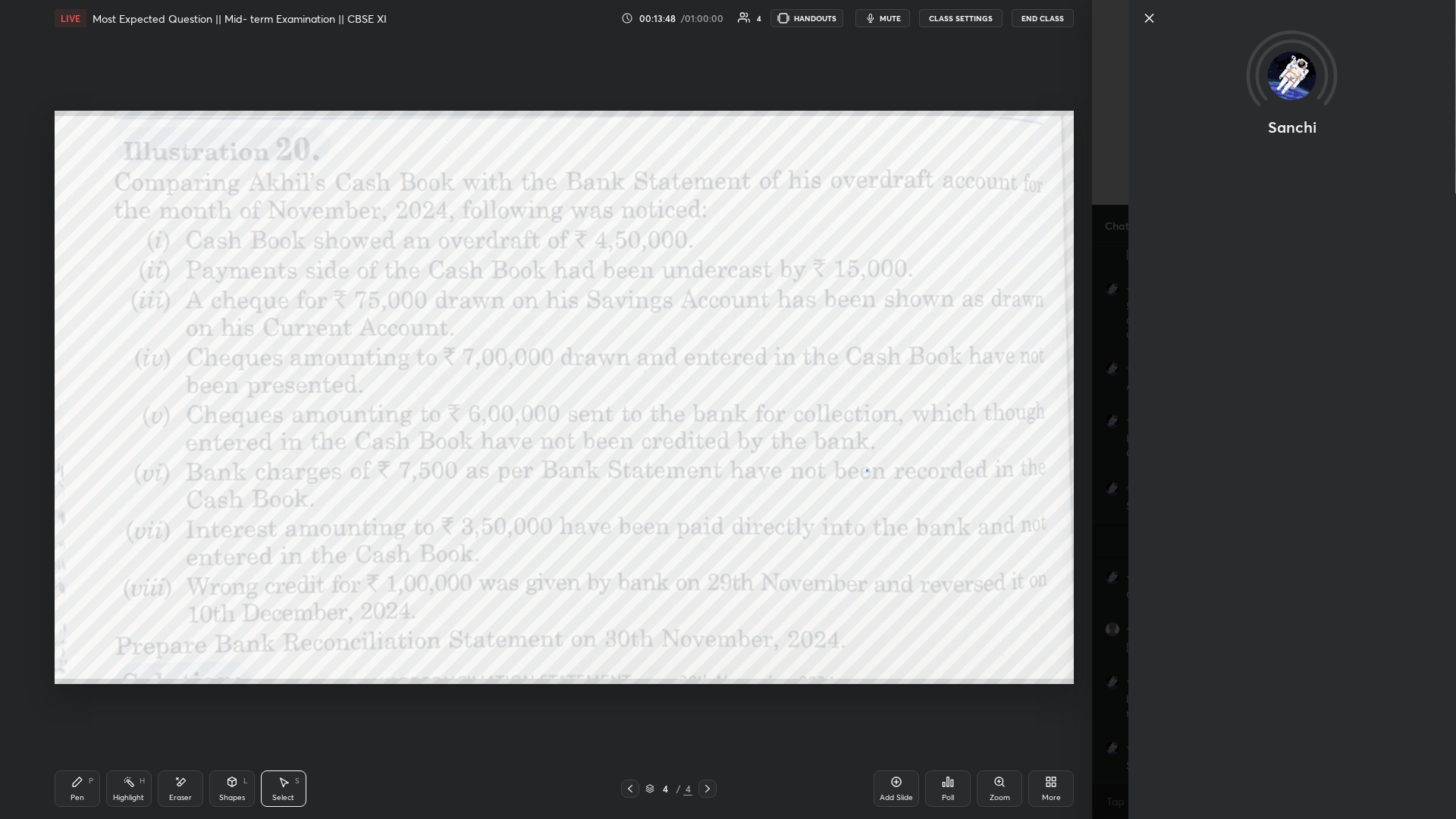
click at [544, 356] on div "0 ° Undo Copy Duplicate Duplicate to new slide Delete" at bounding box center [564, 398] width 1019 height 574
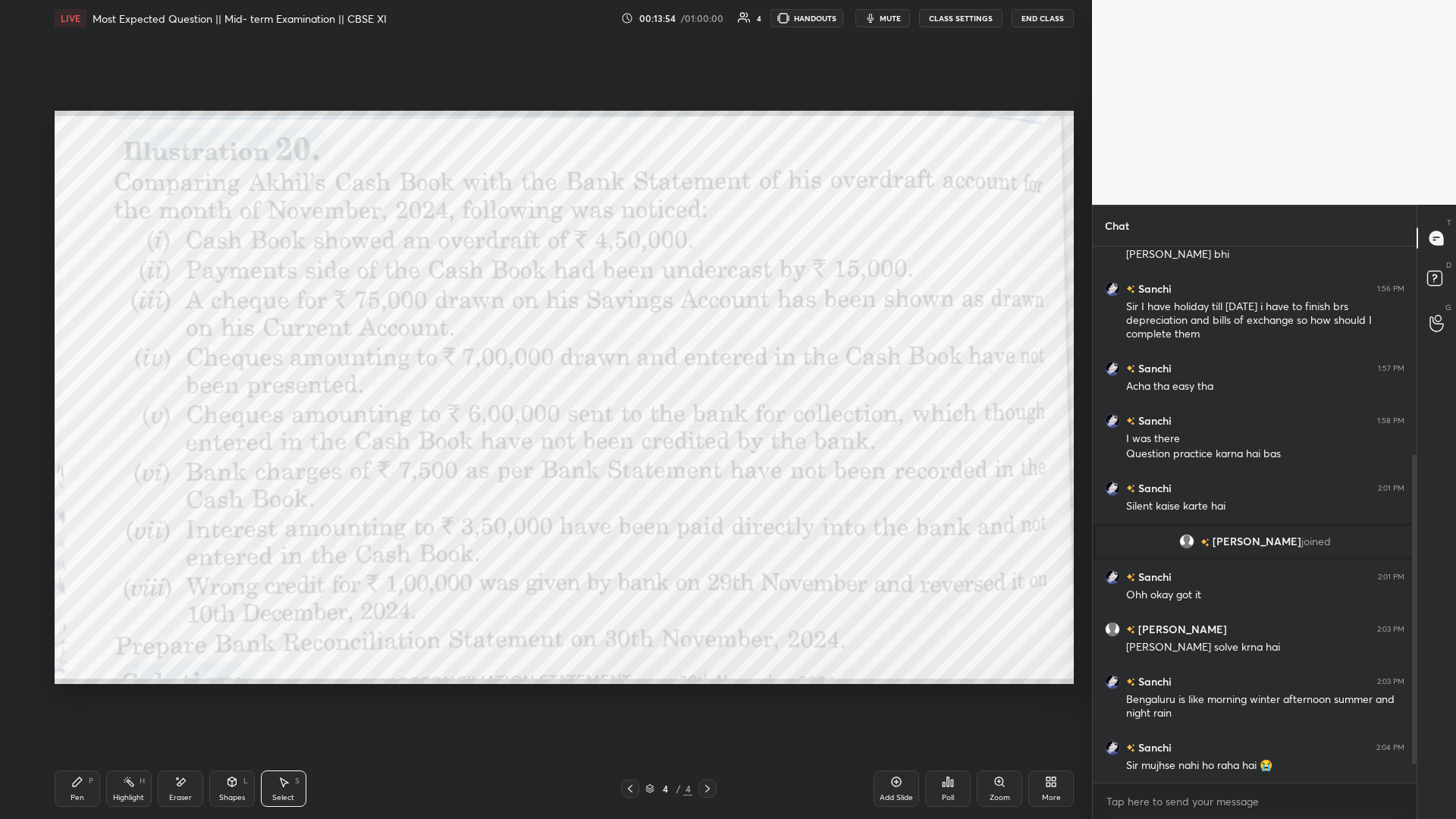
scroll to position [391, 0]
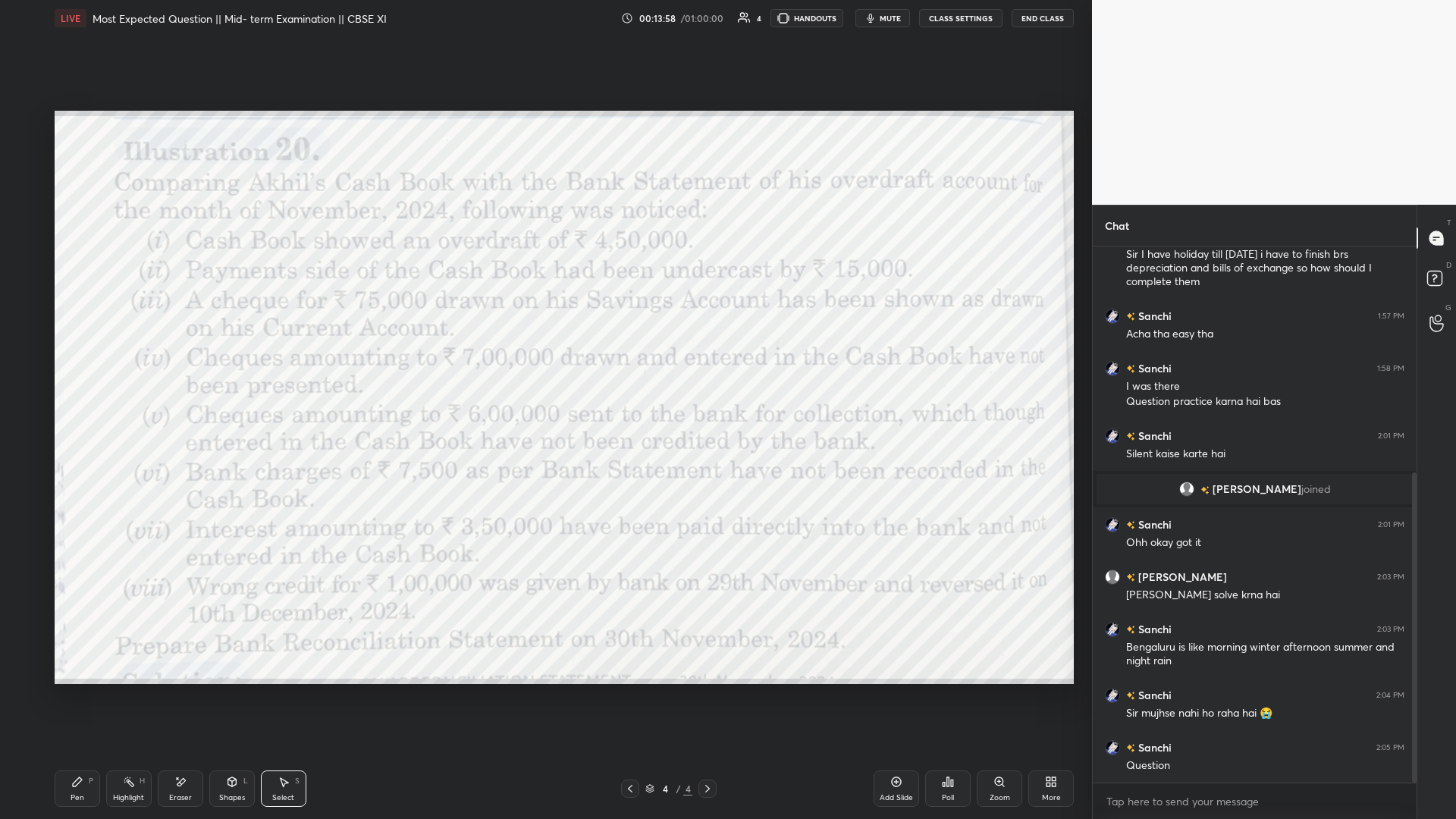
click at [544, 18] on span "mute" at bounding box center [891, 18] width 21 height 11
click at [544, 2] on div "LIVE Most Expected Question || Mid- term Examination || CBSE XI 00:14:28 / 01:0…" at bounding box center [564, 18] width 1019 height 36
click at [544, 15] on button "unmute" at bounding box center [883, 18] width 54 height 18
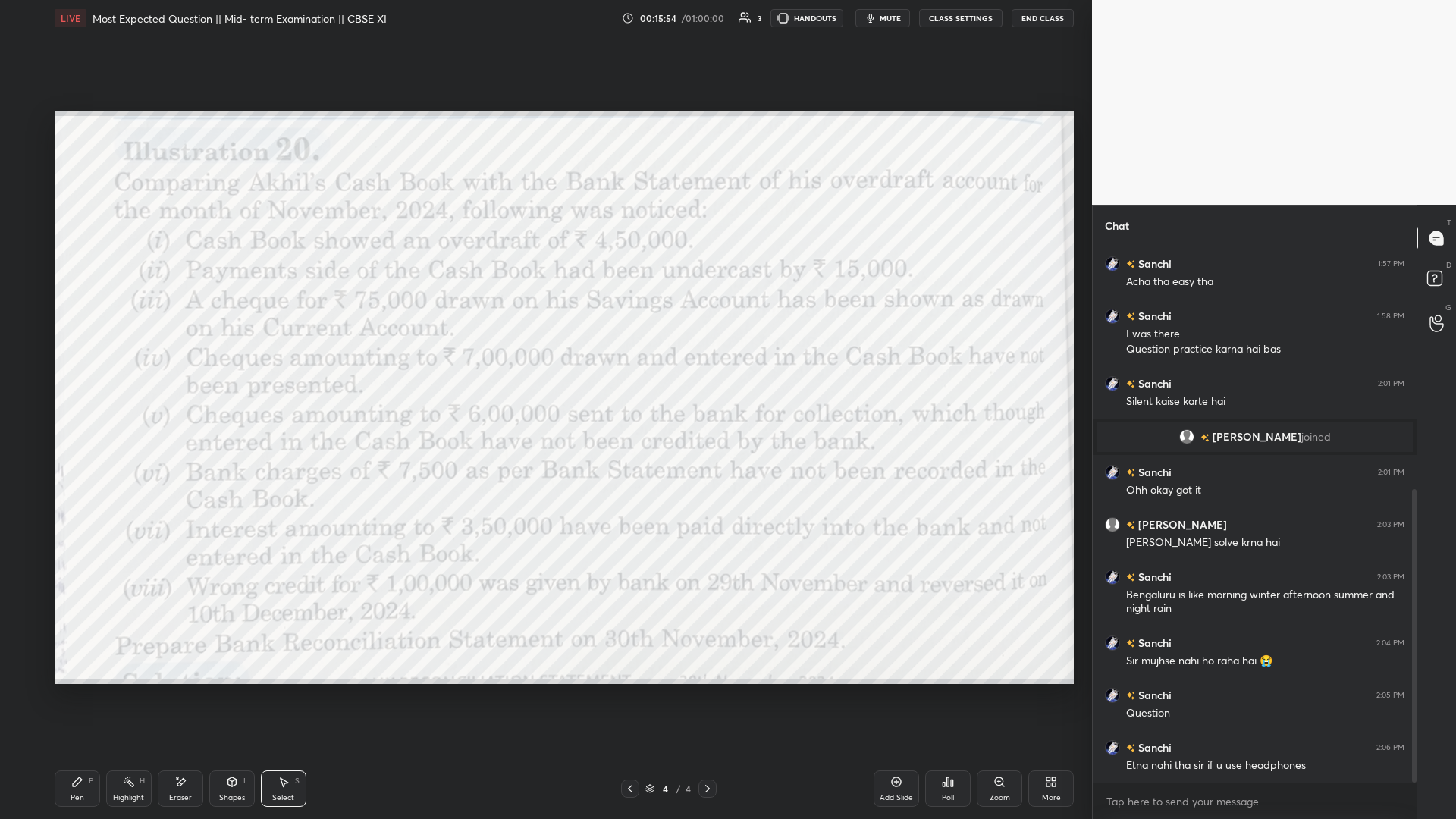
scroll to position [496, 0]
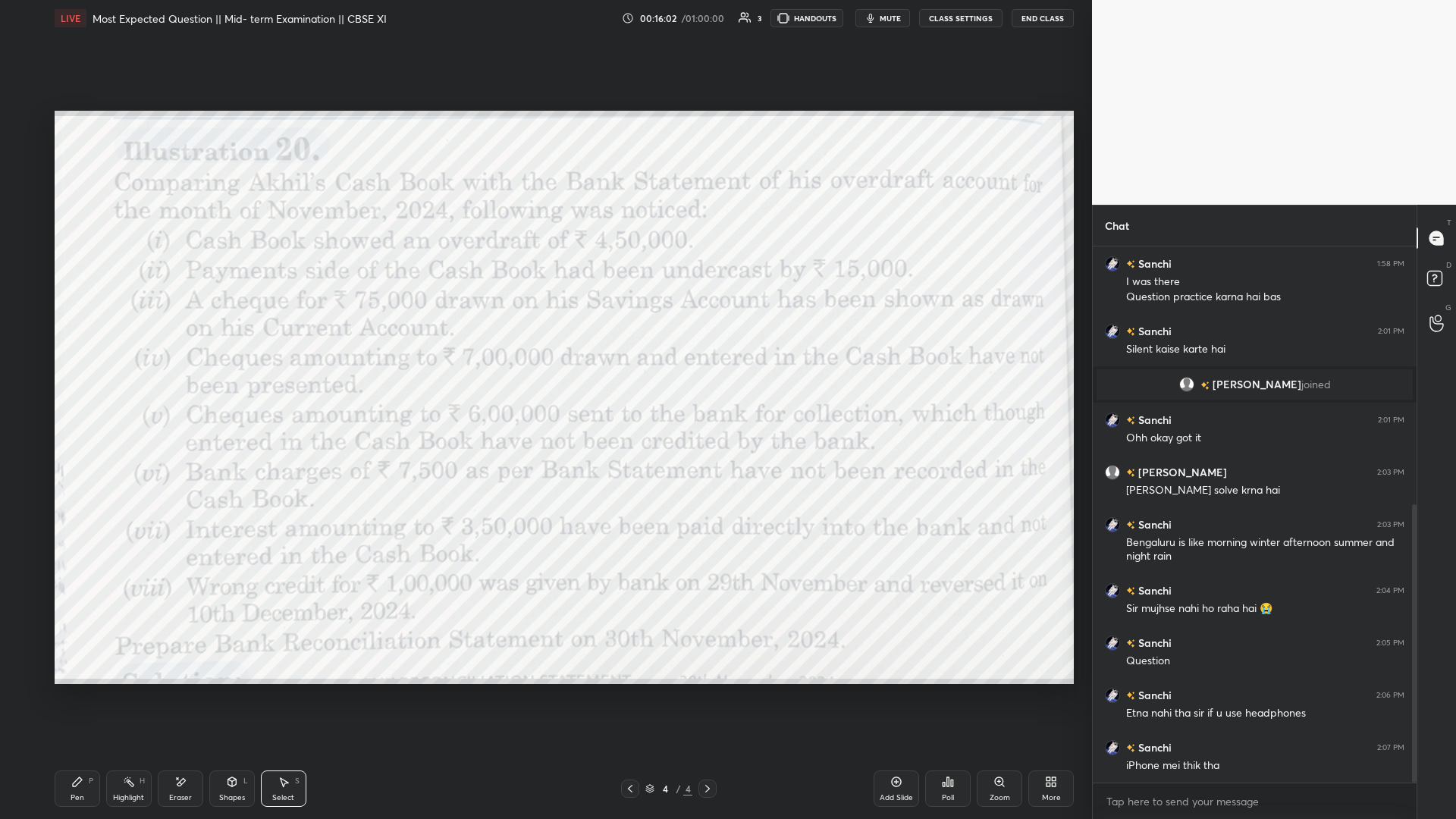
click at [544, 356] on div "Add Slide" at bounding box center [897, 799] width 33 height 8
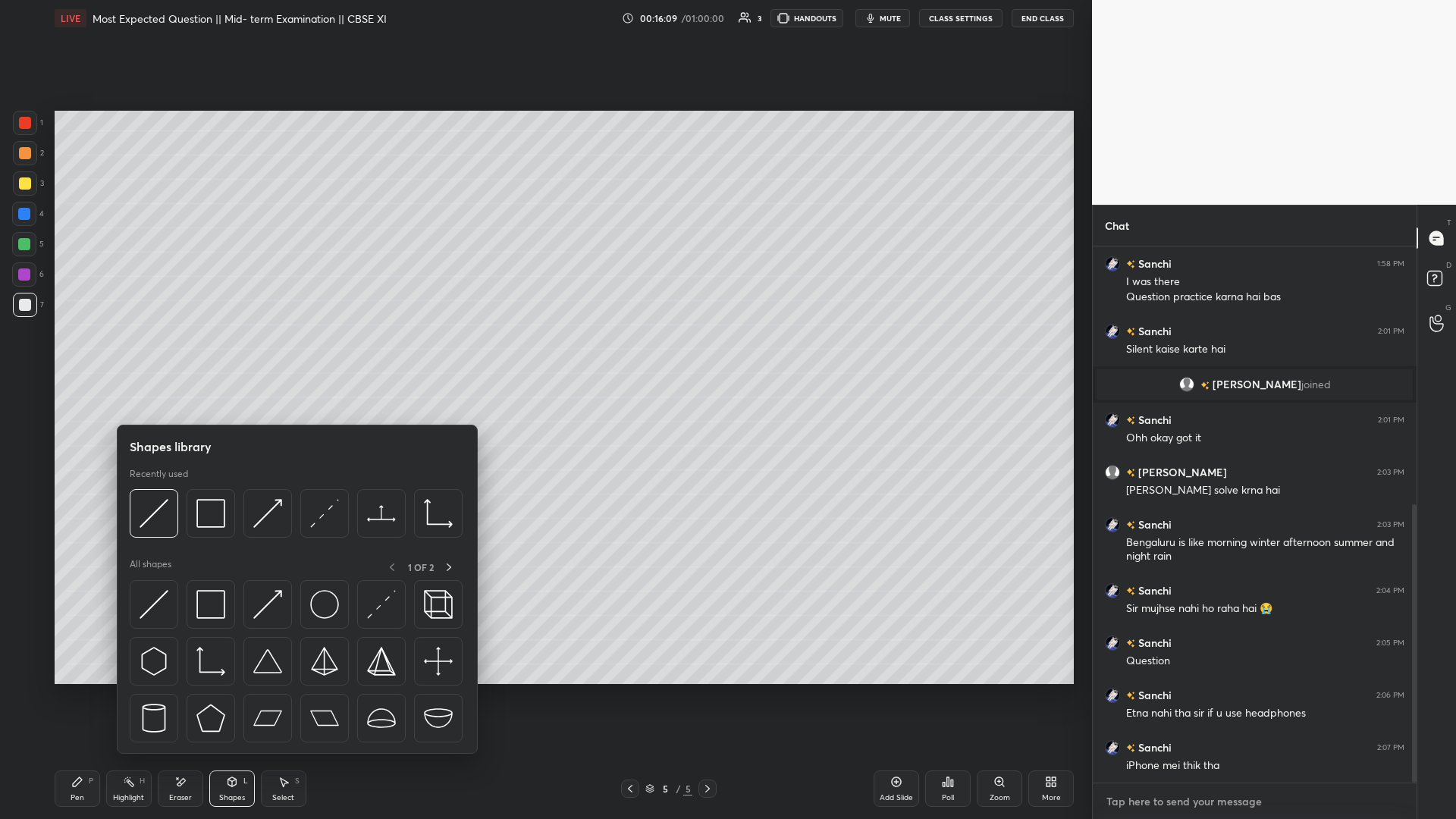
click at [544, 356] on textarea at bounding box center [1255, 801] width 300 height 24
type textarea "x"
click at [544, 356] on textarea at bounding box center [1255, 801] width 300 height 24
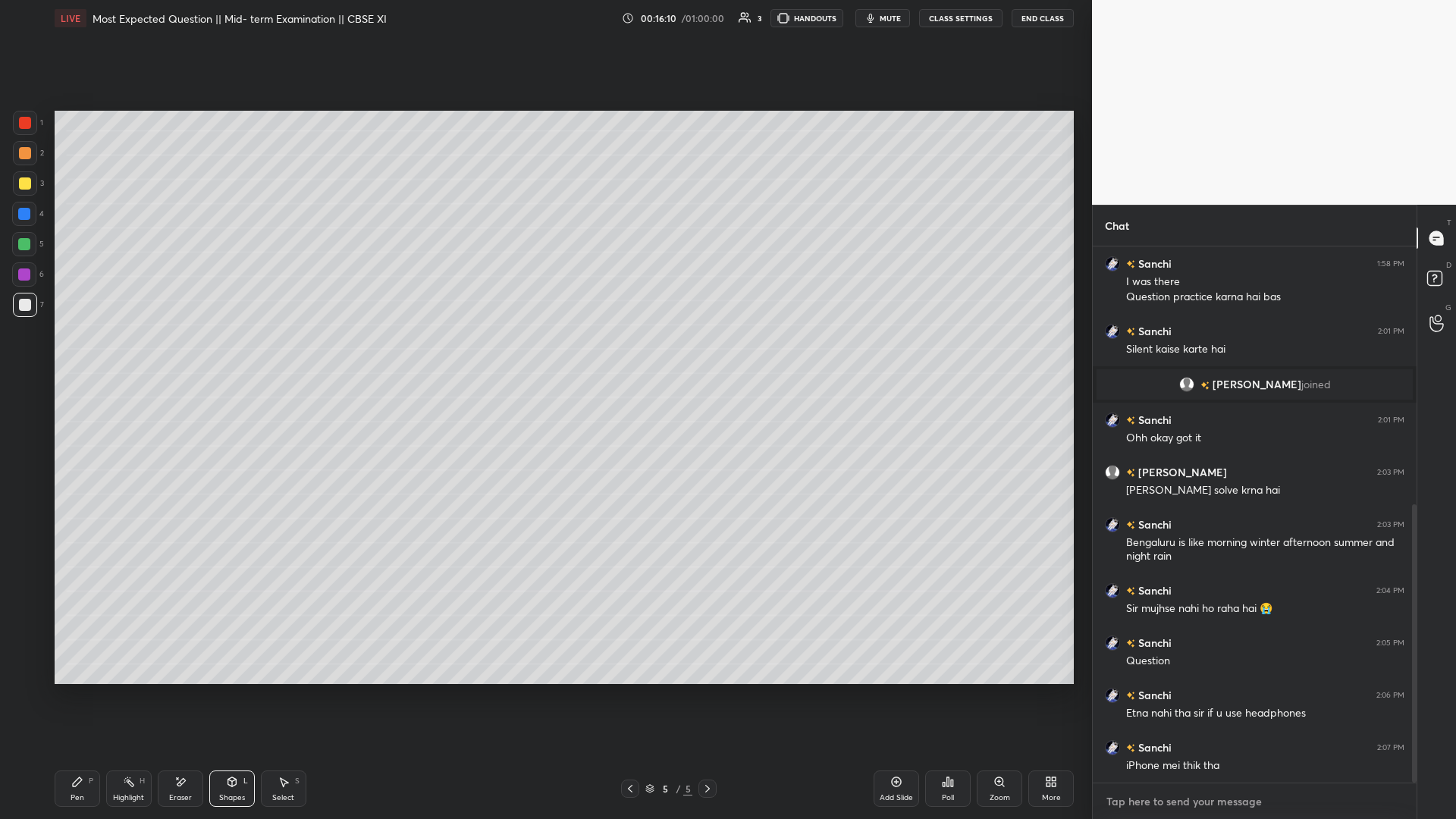
paste textarea "https://unacademy.com/class/most-expected-question-mid-term-examination-cbse-xi…"
type textarea "https://unacademy.com/class/most-expected-question-mid-term-examination-cbse-xi…"
type textarea "x"
type textarea "https://unacademy.com/class/most-expected-question-mid-term-examination-cbse-xi…"
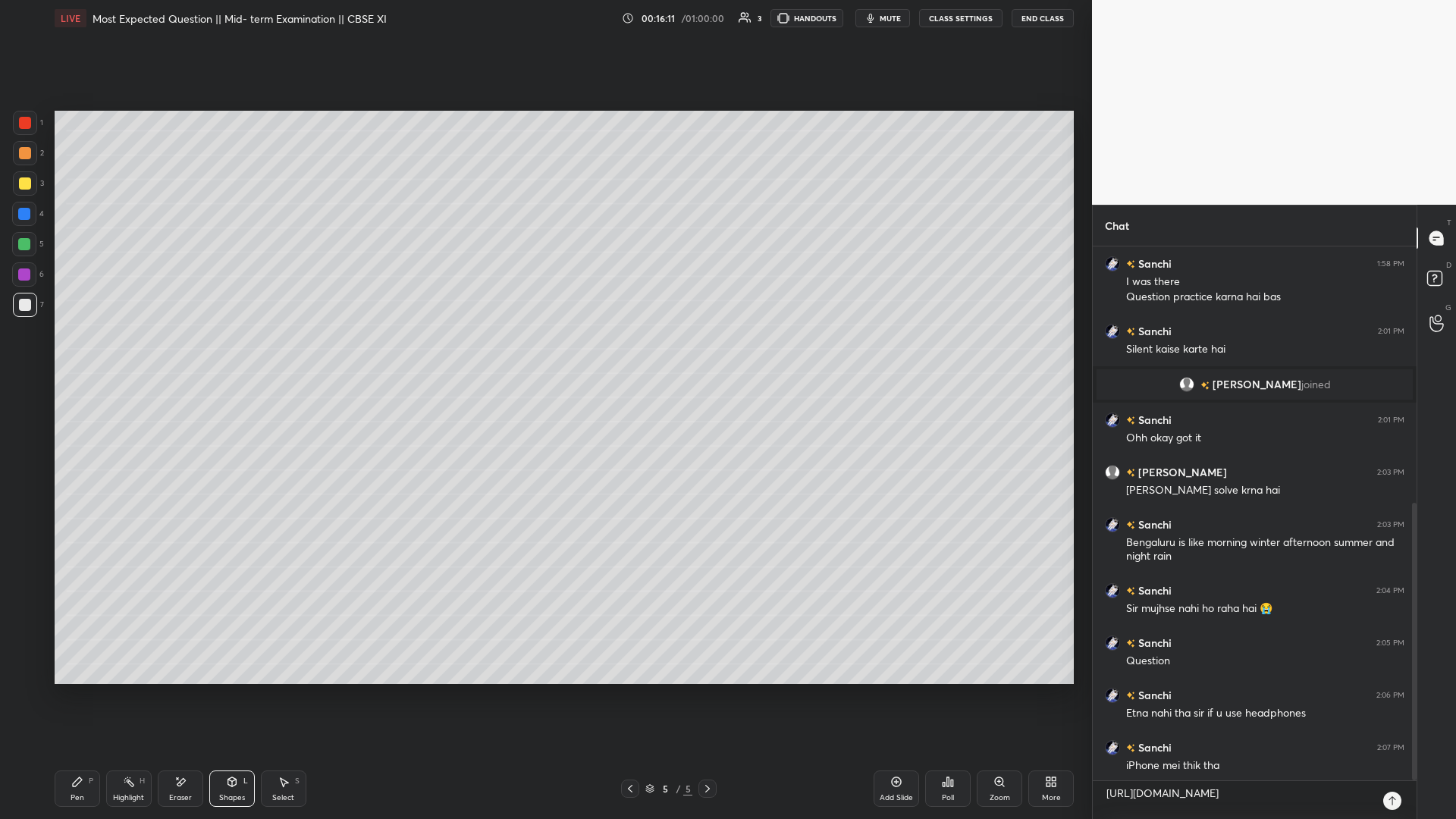
type textarea "x"
click at [544, 356] on div at bounding box center [1393, 801] width 18 height 18
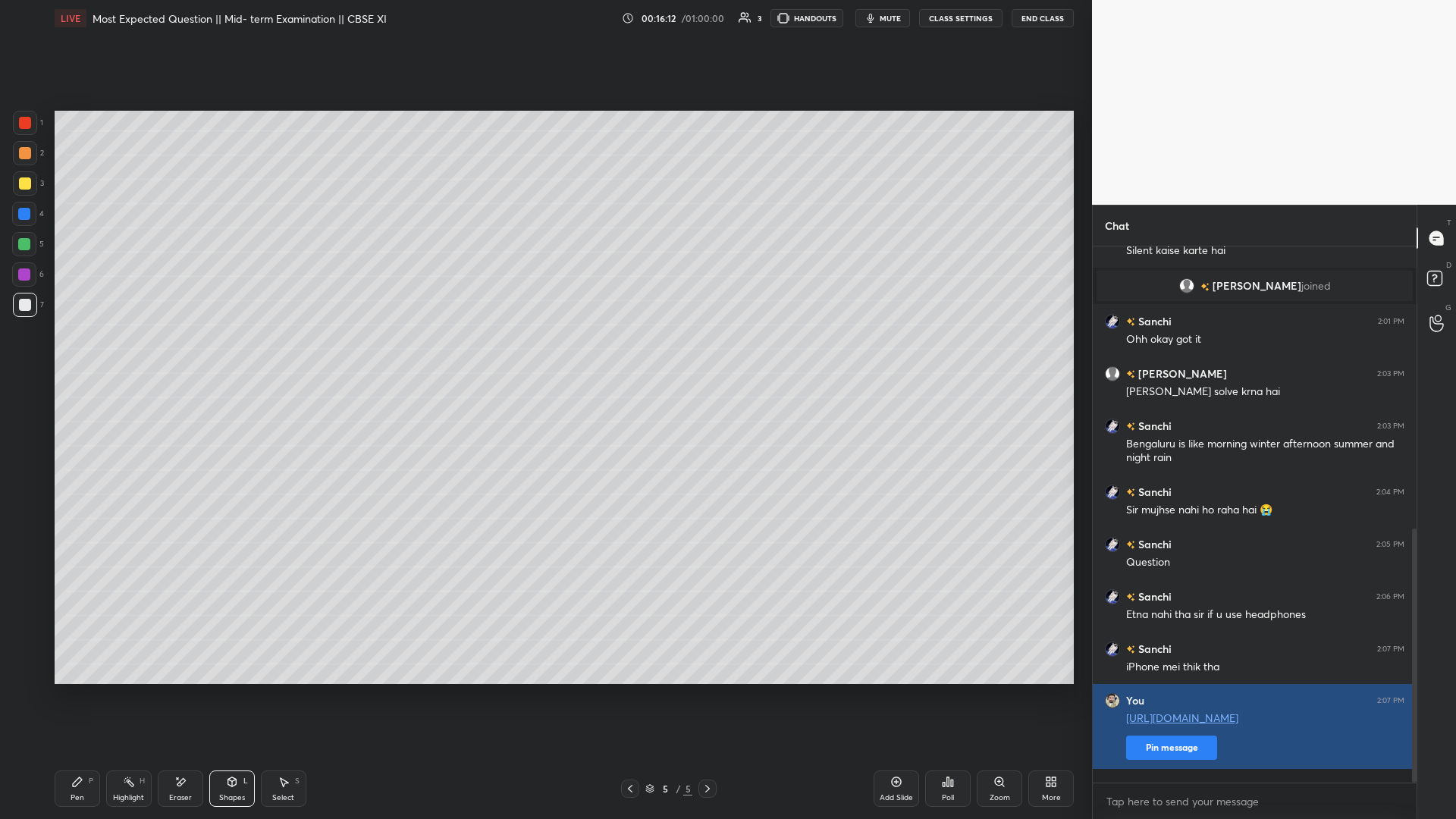
type textarea "x"
click at [544, 356] on button "Pin message" at bounding box center [1172, 748] width 91 height 24
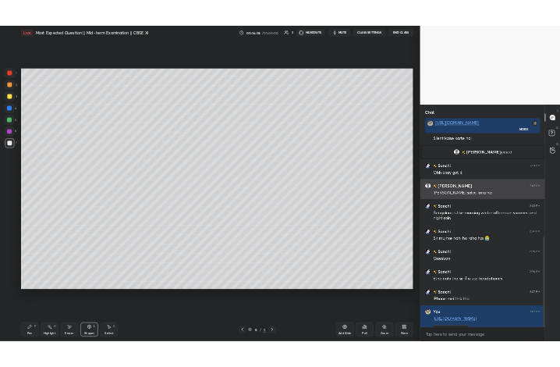
scroll to position [655, 0]
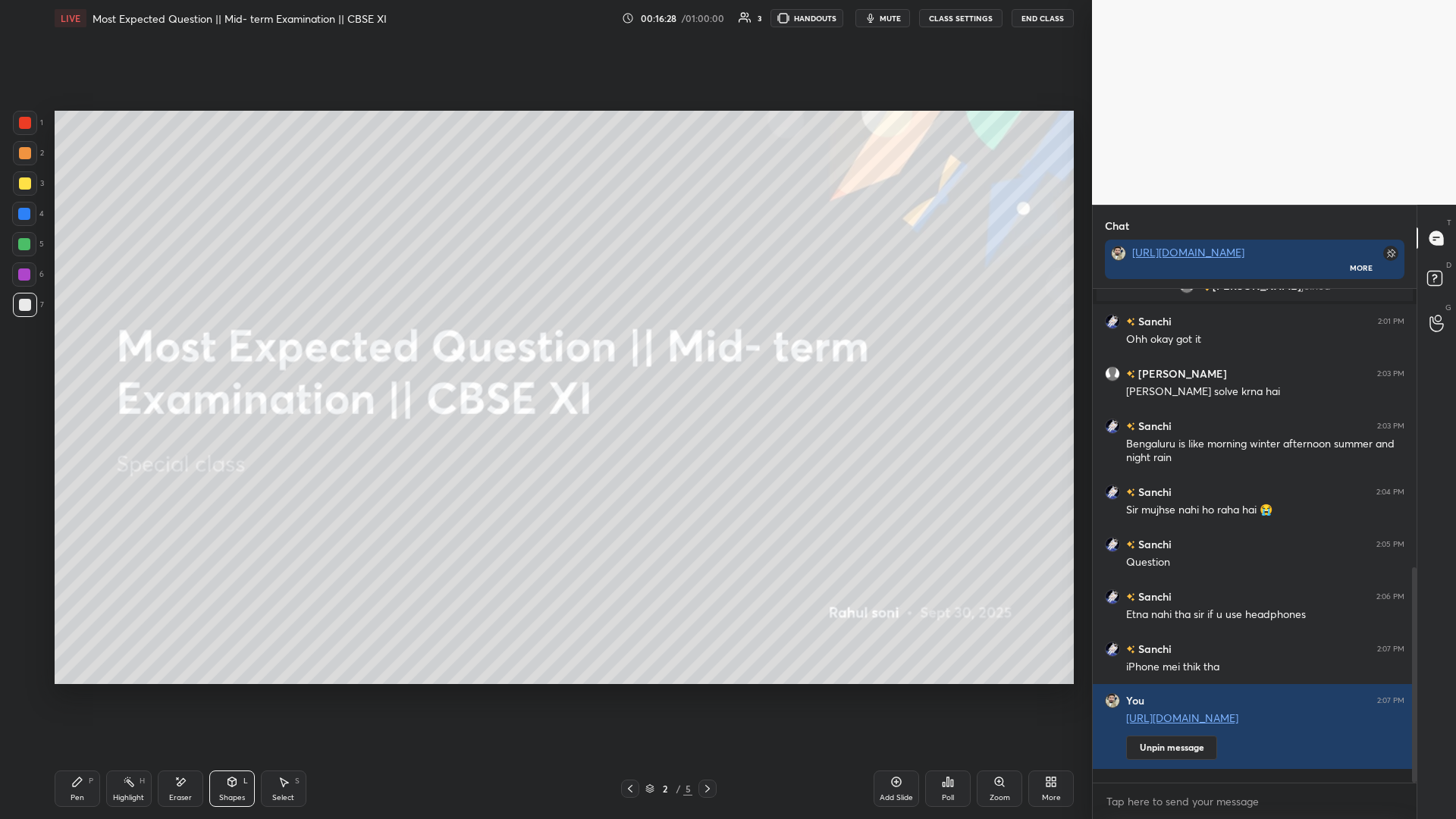
click at [544, 356] on div "More" at bounding box center [1051, 788] width 46 height 36
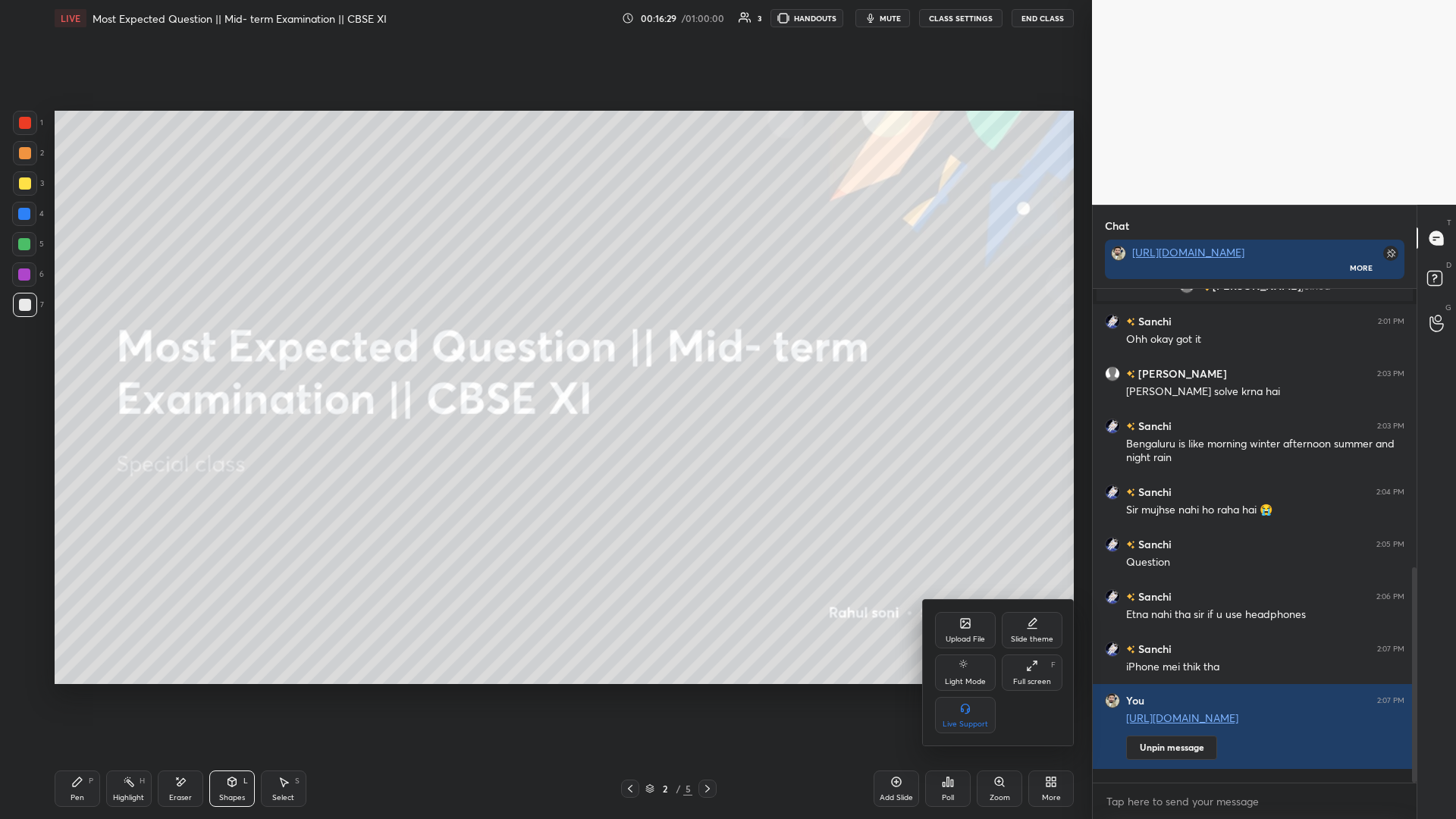
click at [544, 356] on div "Upload File" at bounding box center [966, 629] width 60 height 36
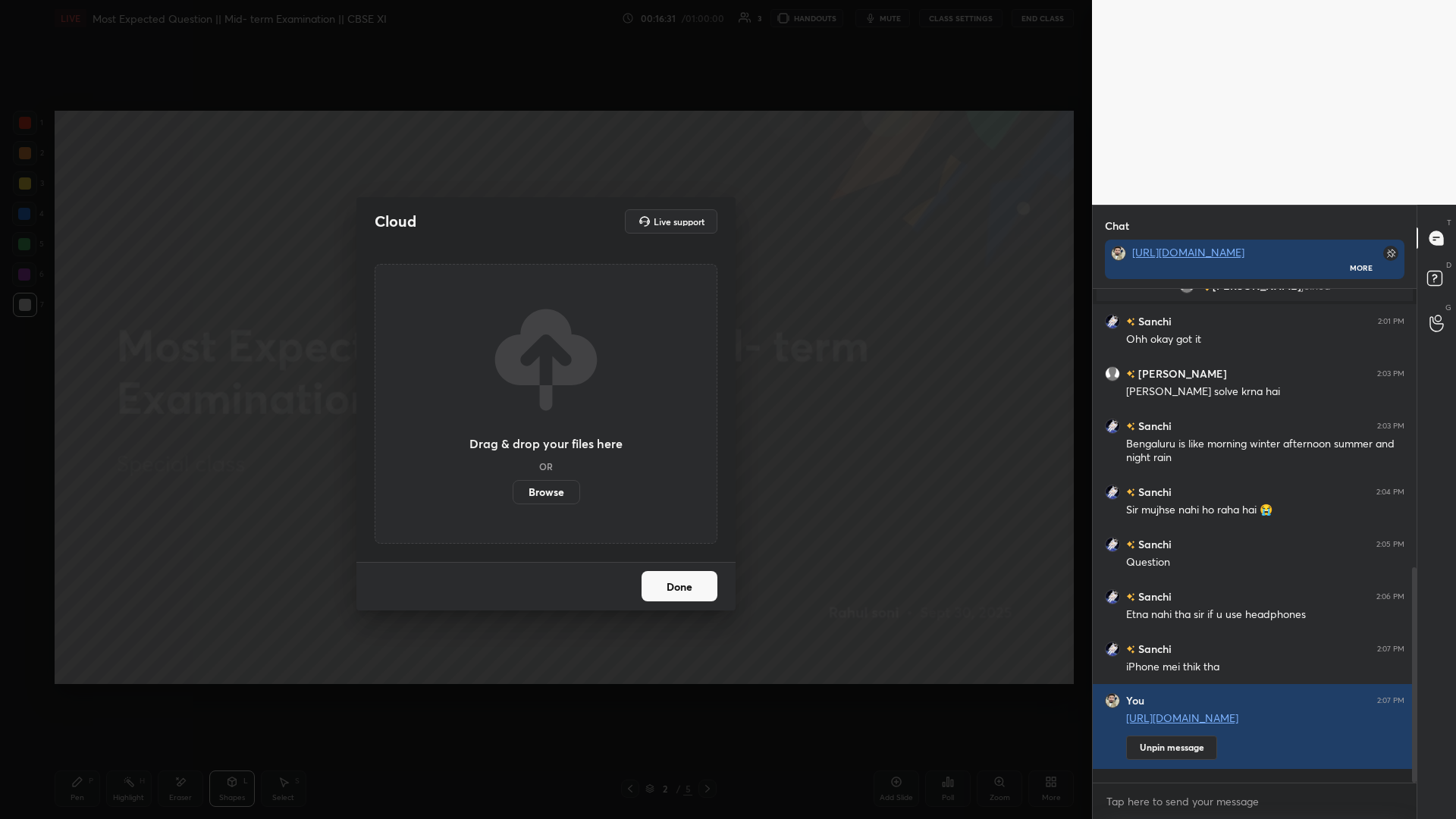
click at [533, 356] on label "Browse" at bounding box center [546, 492] width 67 height 24
click at [513, 356] on input "Browse" at bounding box center [513, 492] width 0 height 24
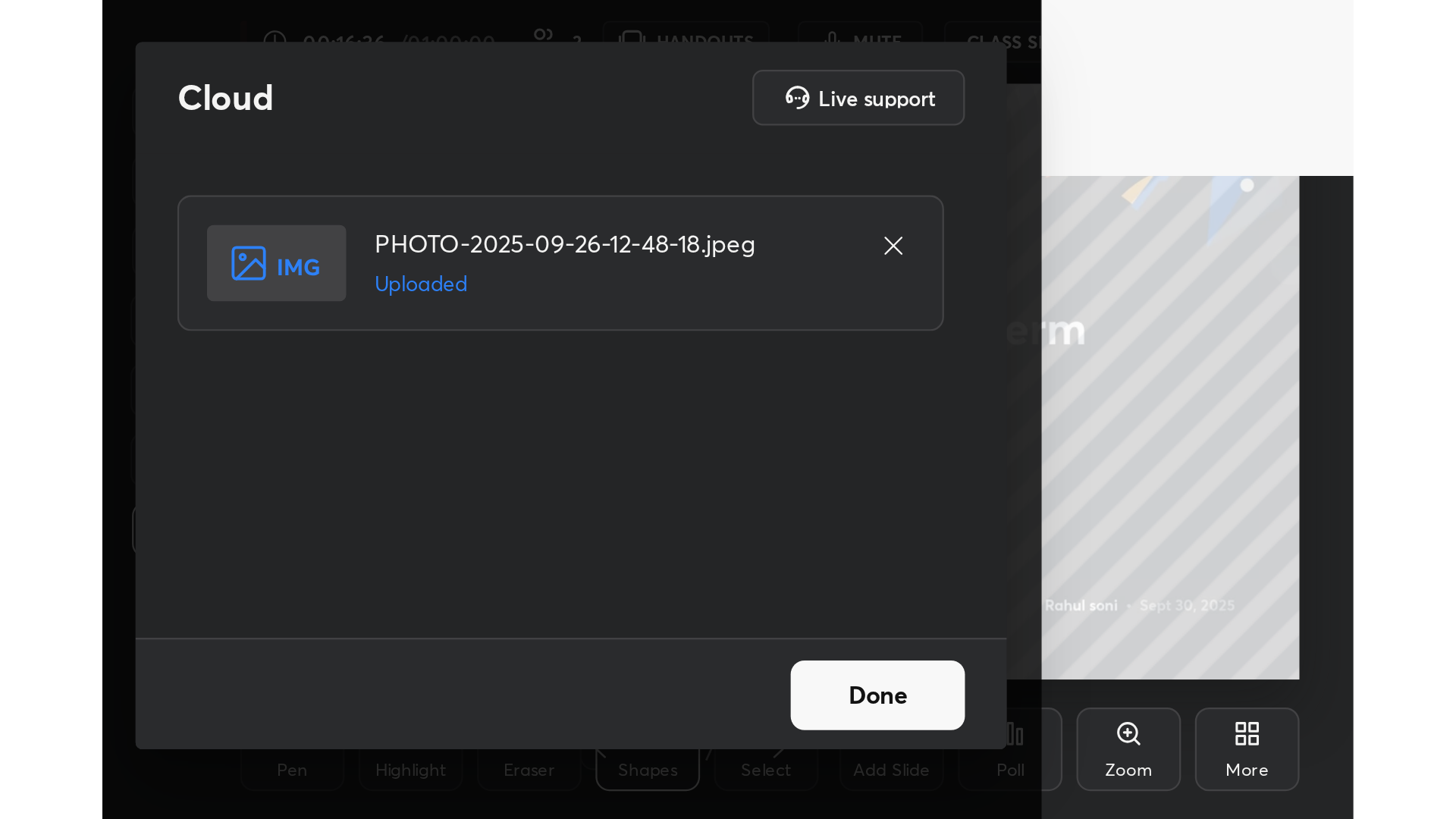
scroll to position [5, 3]
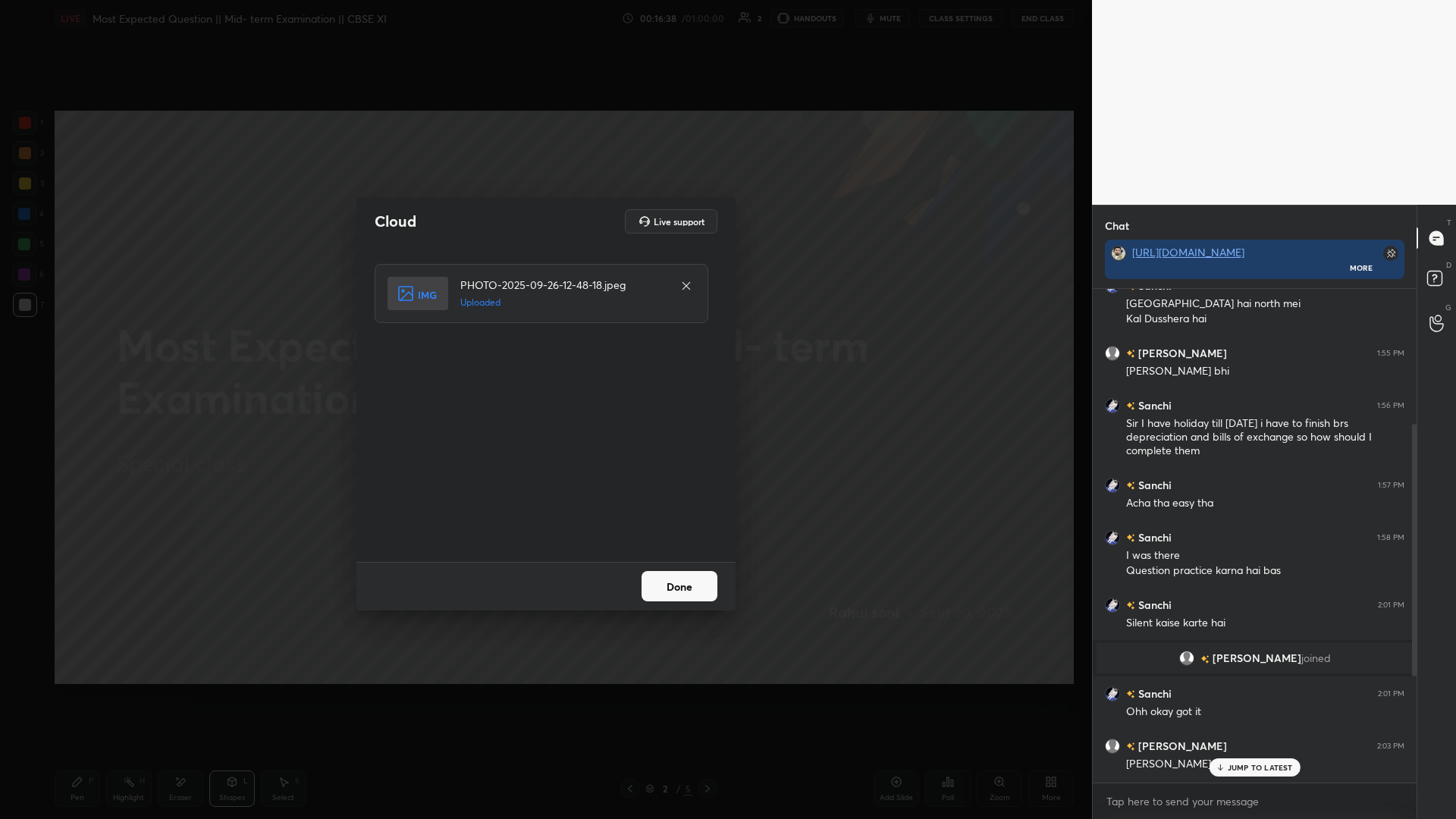
click at [544, 356] on div "Cloud Live support PHOTO-2025-09-26-12-48-18.jpeg Uploaded Done" at bounding box center [546, 410] width 1092 height 819
click at [544, 356] on button "Done" at bounding box center [680, 586] width 76 height 30
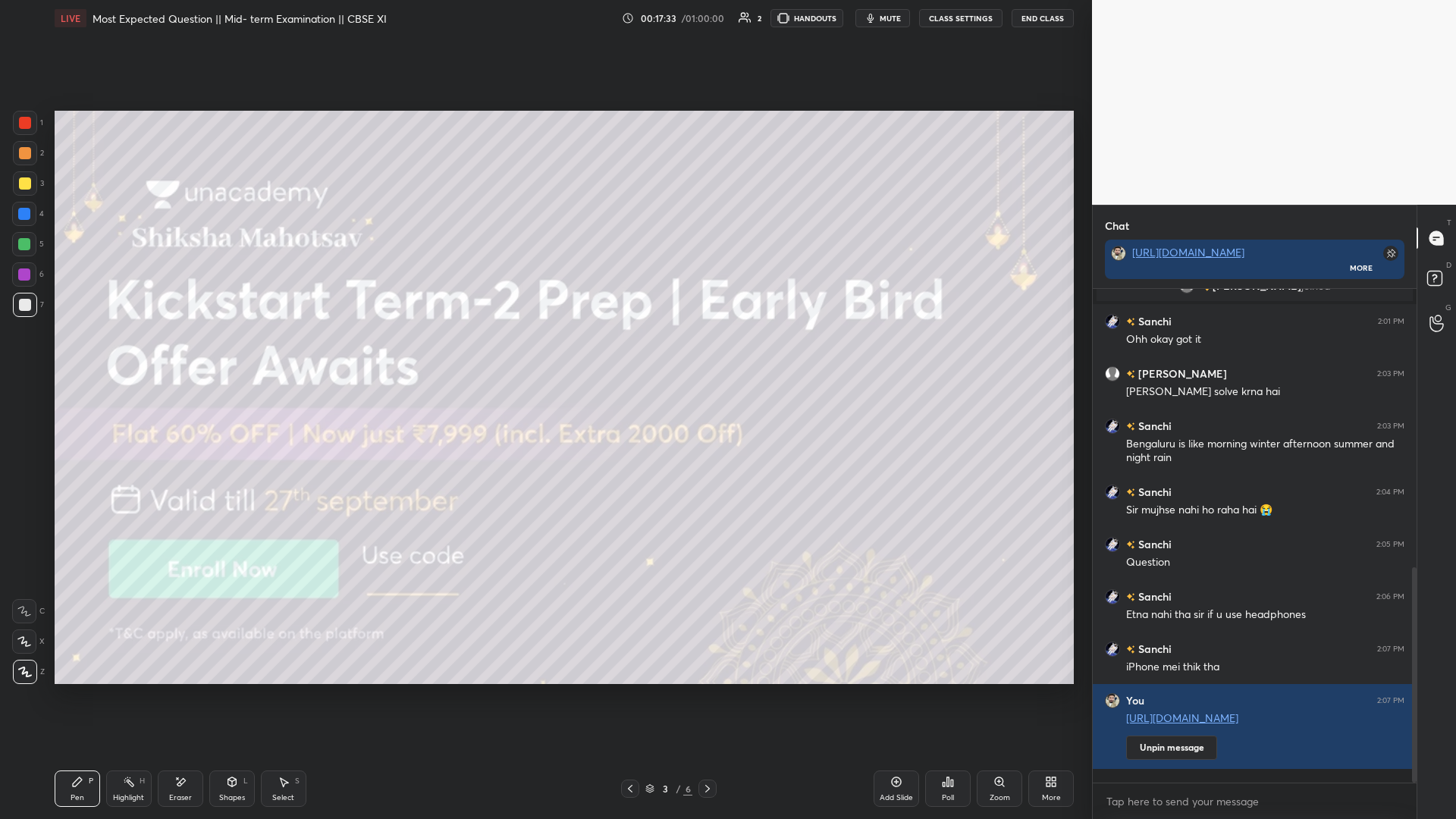
scroll to position [674, 0]
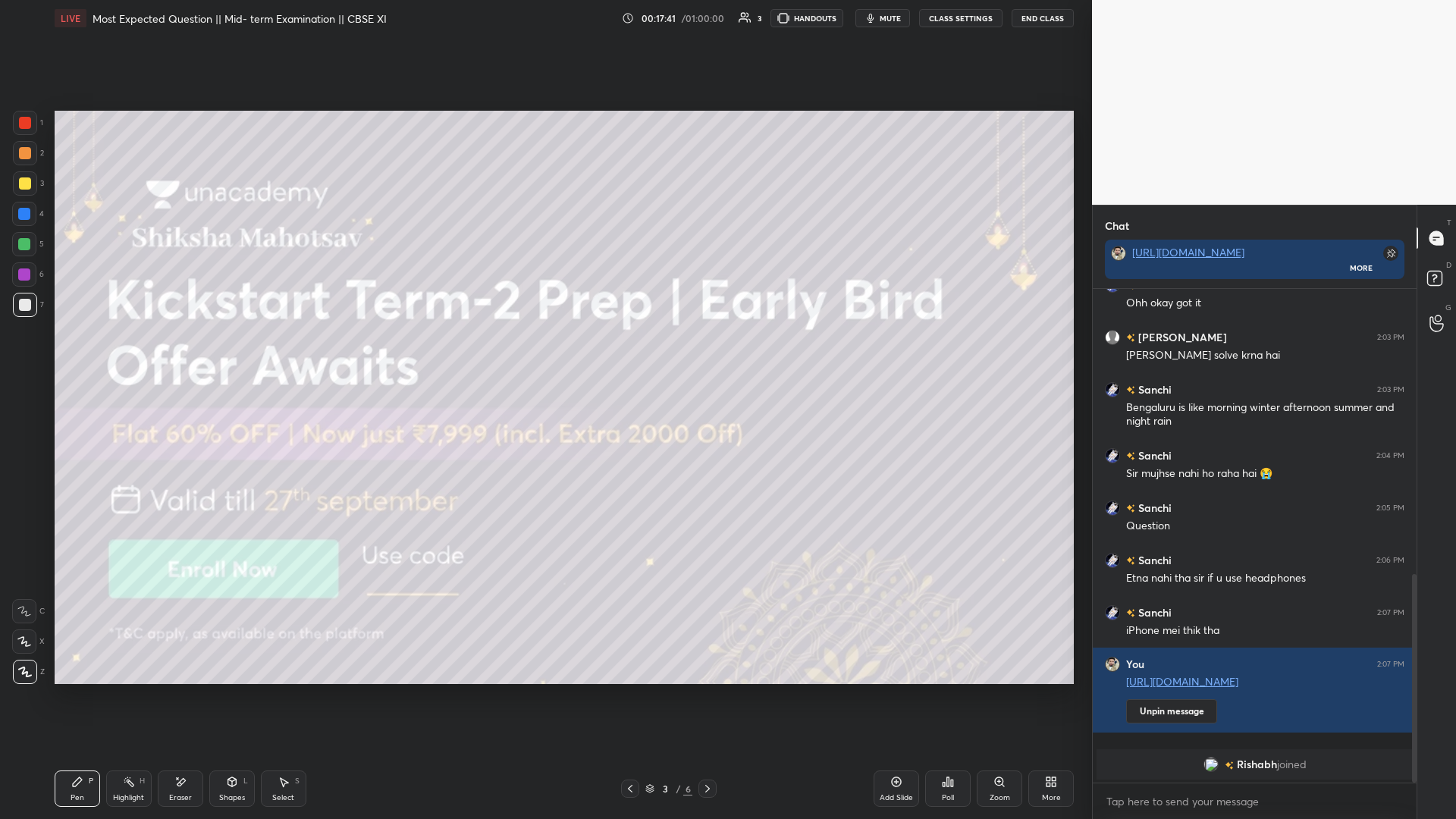
drag, startPoint x: 711, startPoint y: 788, endPoint x: 697, endPoint y: 790, distance: 14.1
click at [544, 356] on icon at bounding box center [707, 789] width 12 height 12
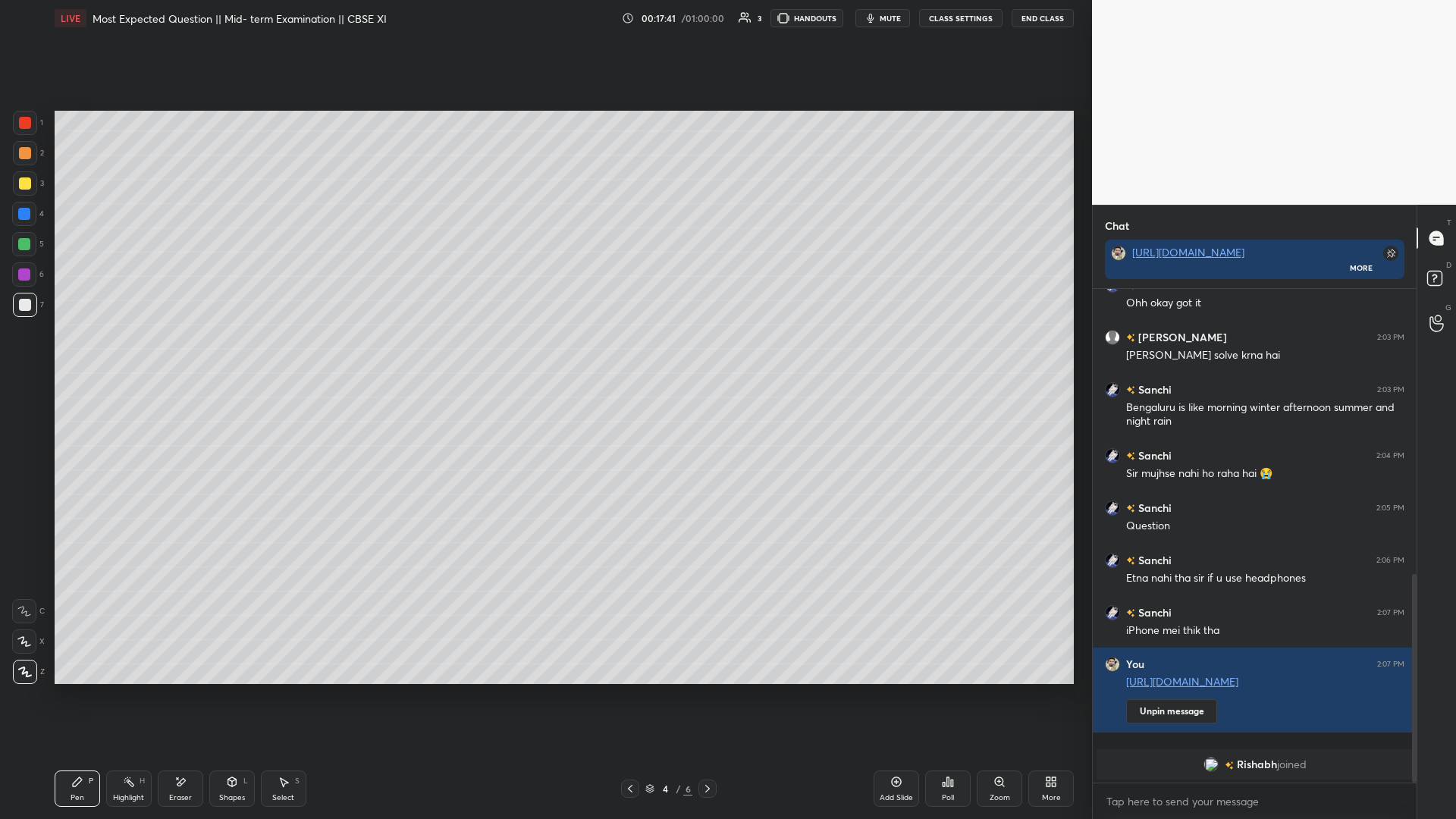
click at [544, 356] on icon at bounding box center [707, 789] width 12 height 12
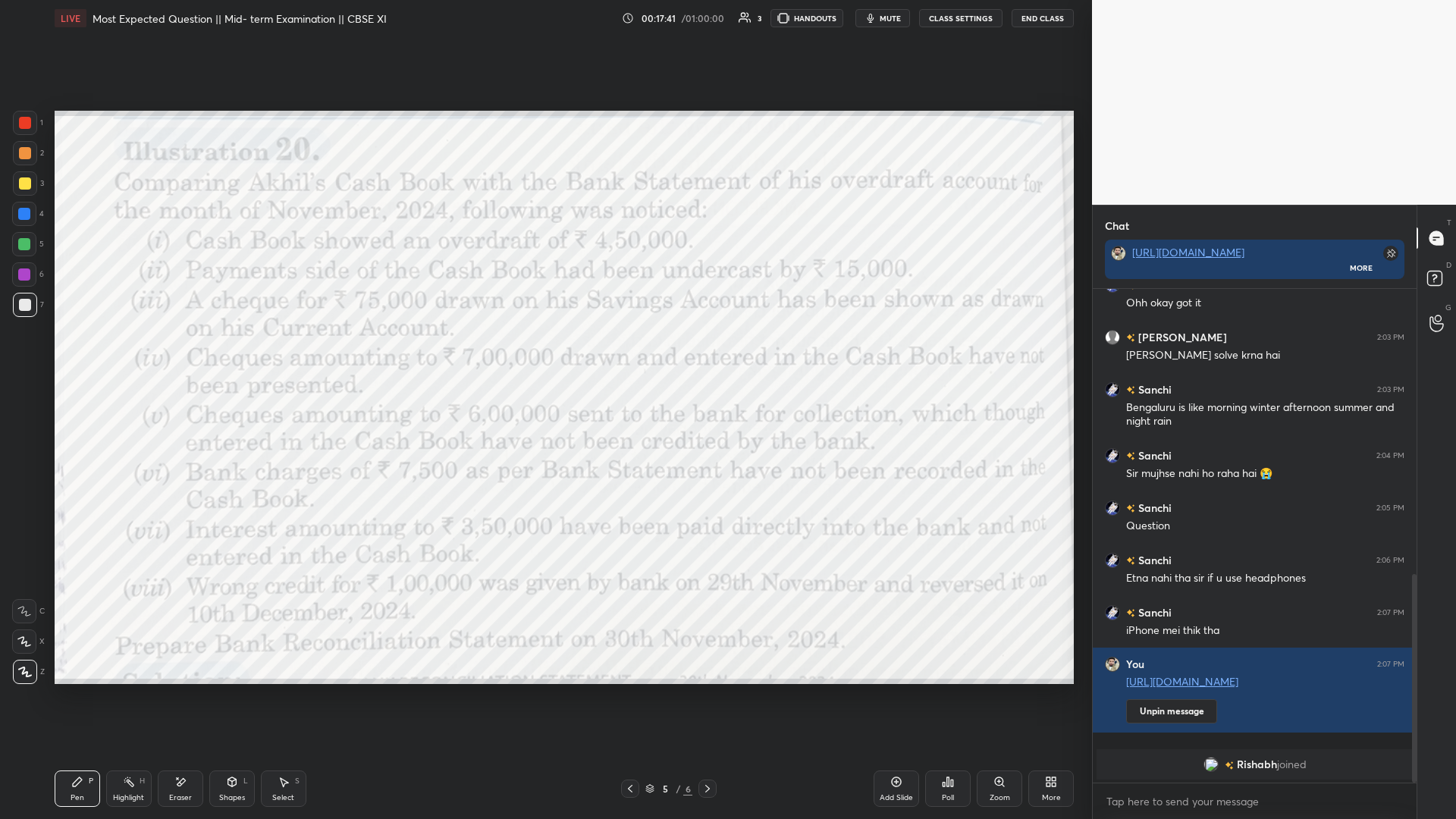
click at [544, 356] on icon at bounding box center [707, 789] width 12 height 12
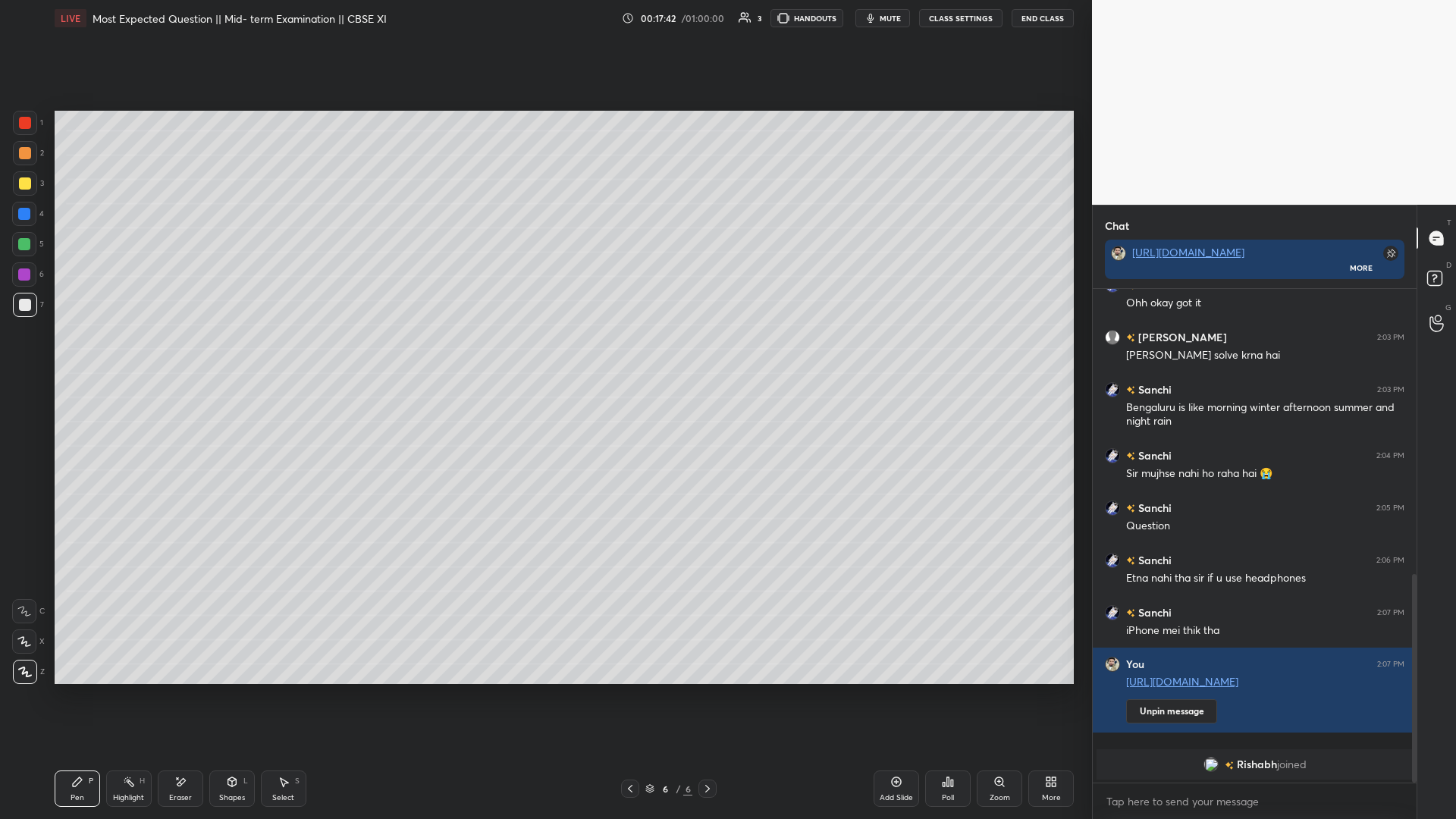
click at [544, 356] on icon at bounding box center [630, 789] width 12 height 12
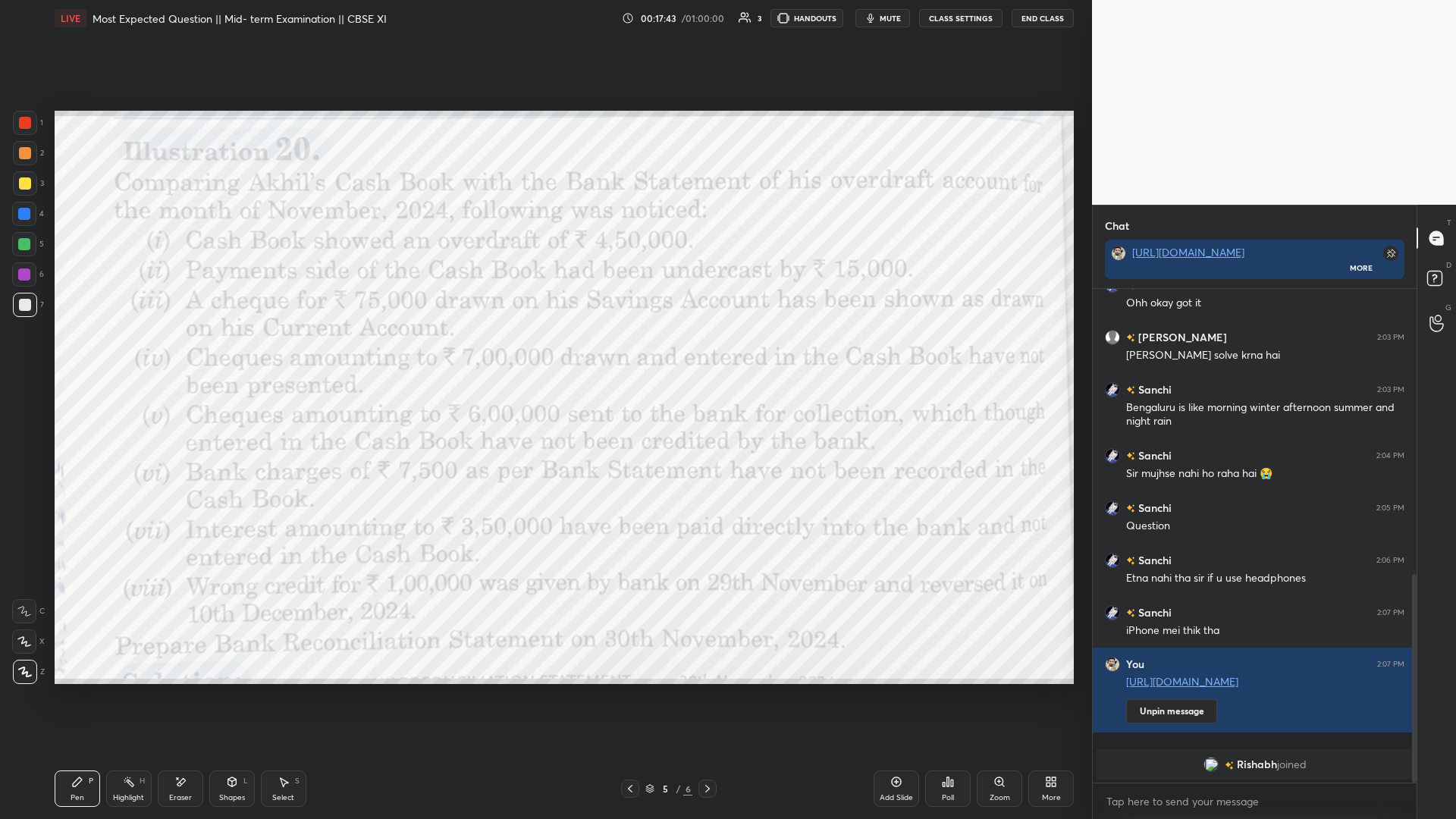
click at [544, 356] on icon at bounding box center [707, 789] width 12 height 12
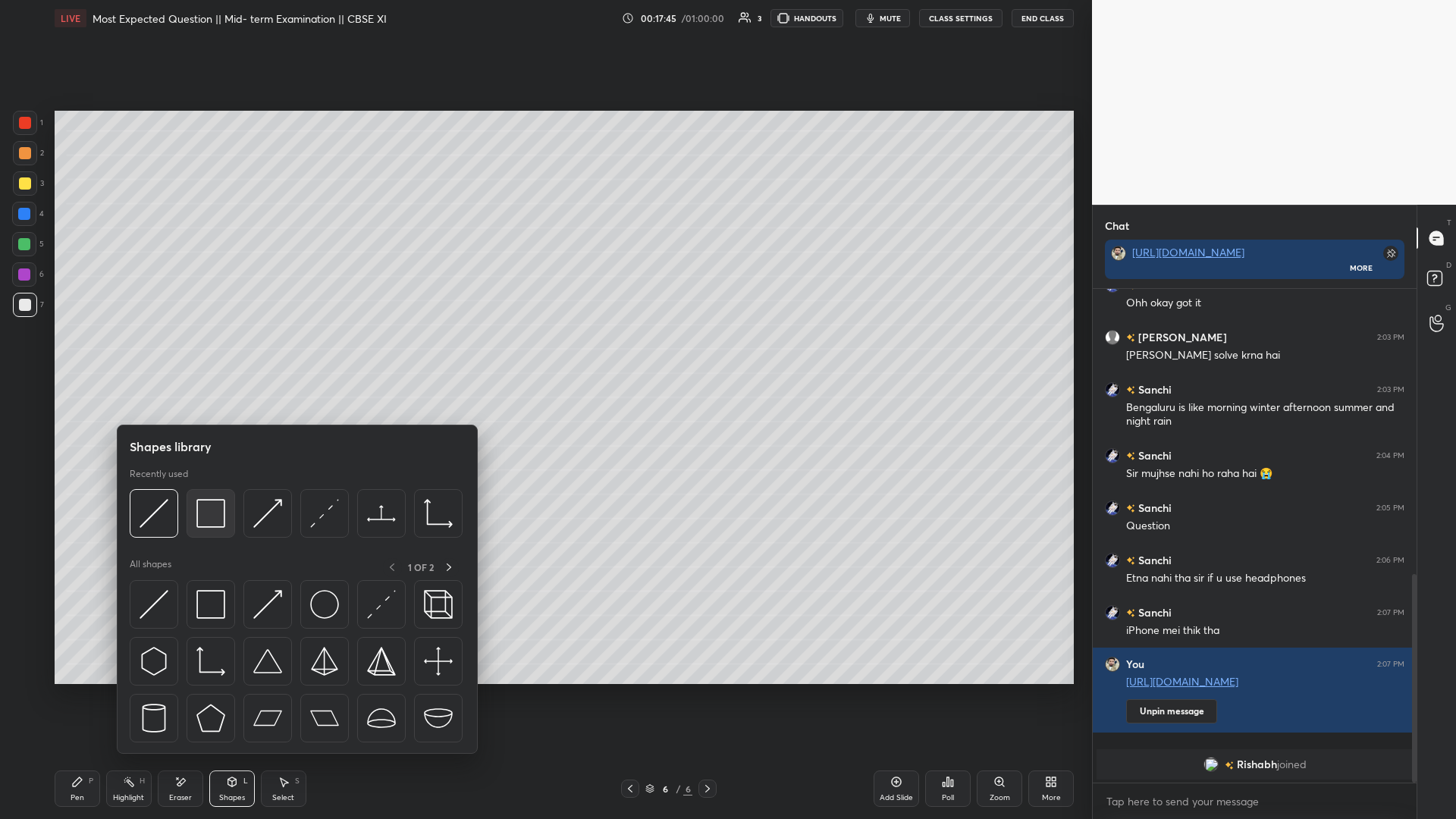
click at [208, 356] on img at bounding box center [211, 514] width 29 height 29
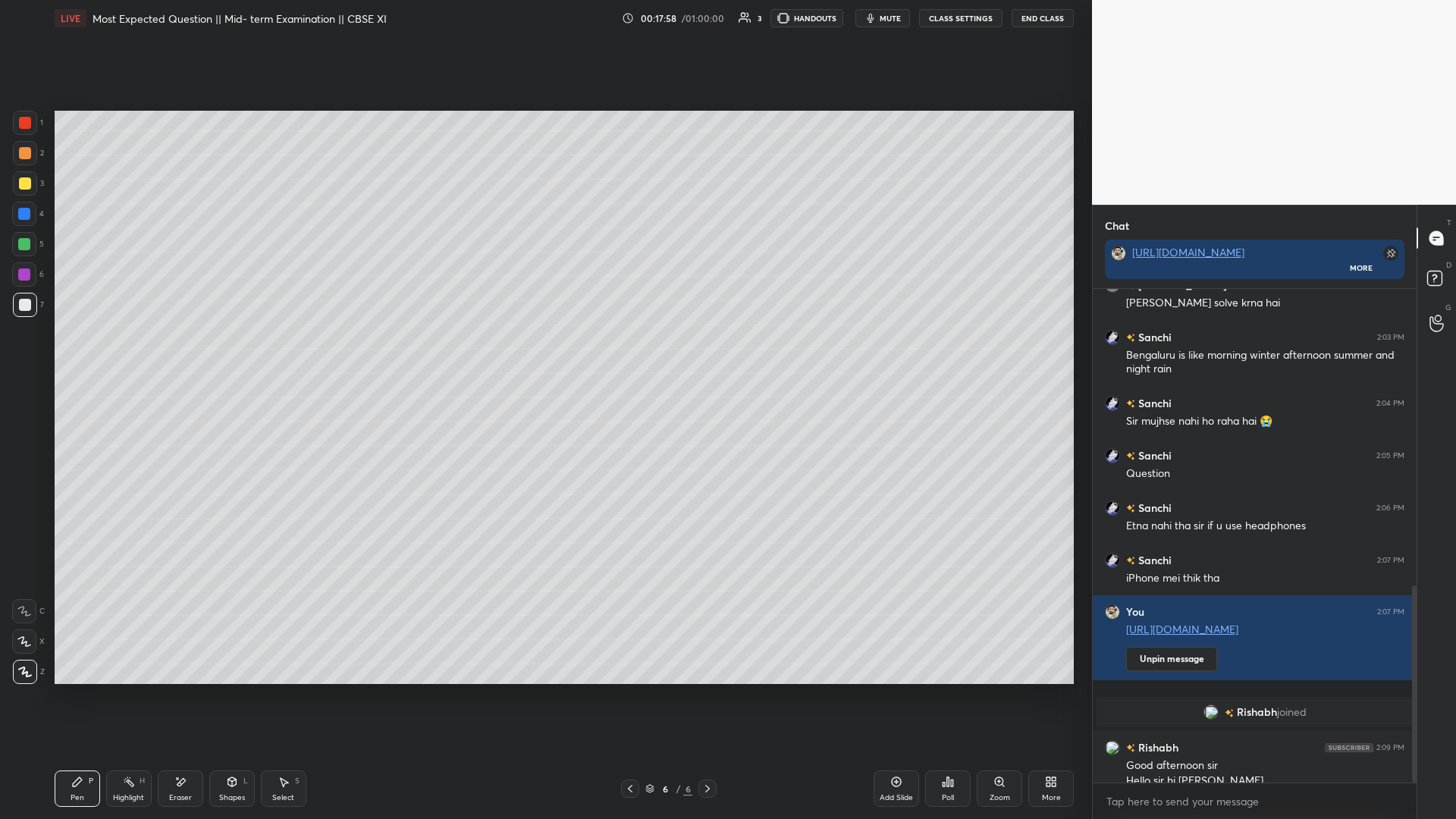
scroll to position [741, 0]
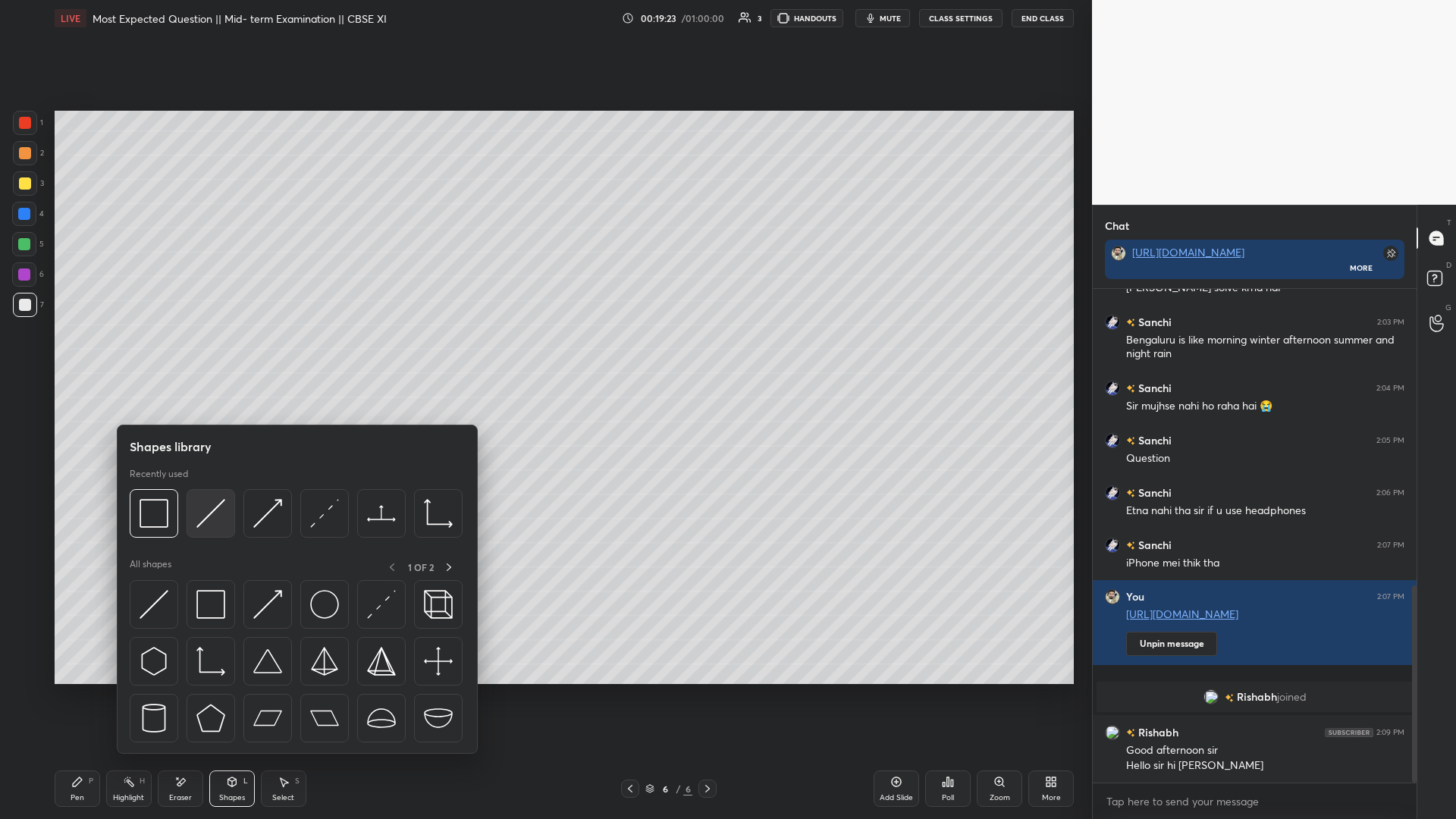
click at [211, 356] on img at bounding box center [211, 514] width 29 height 29
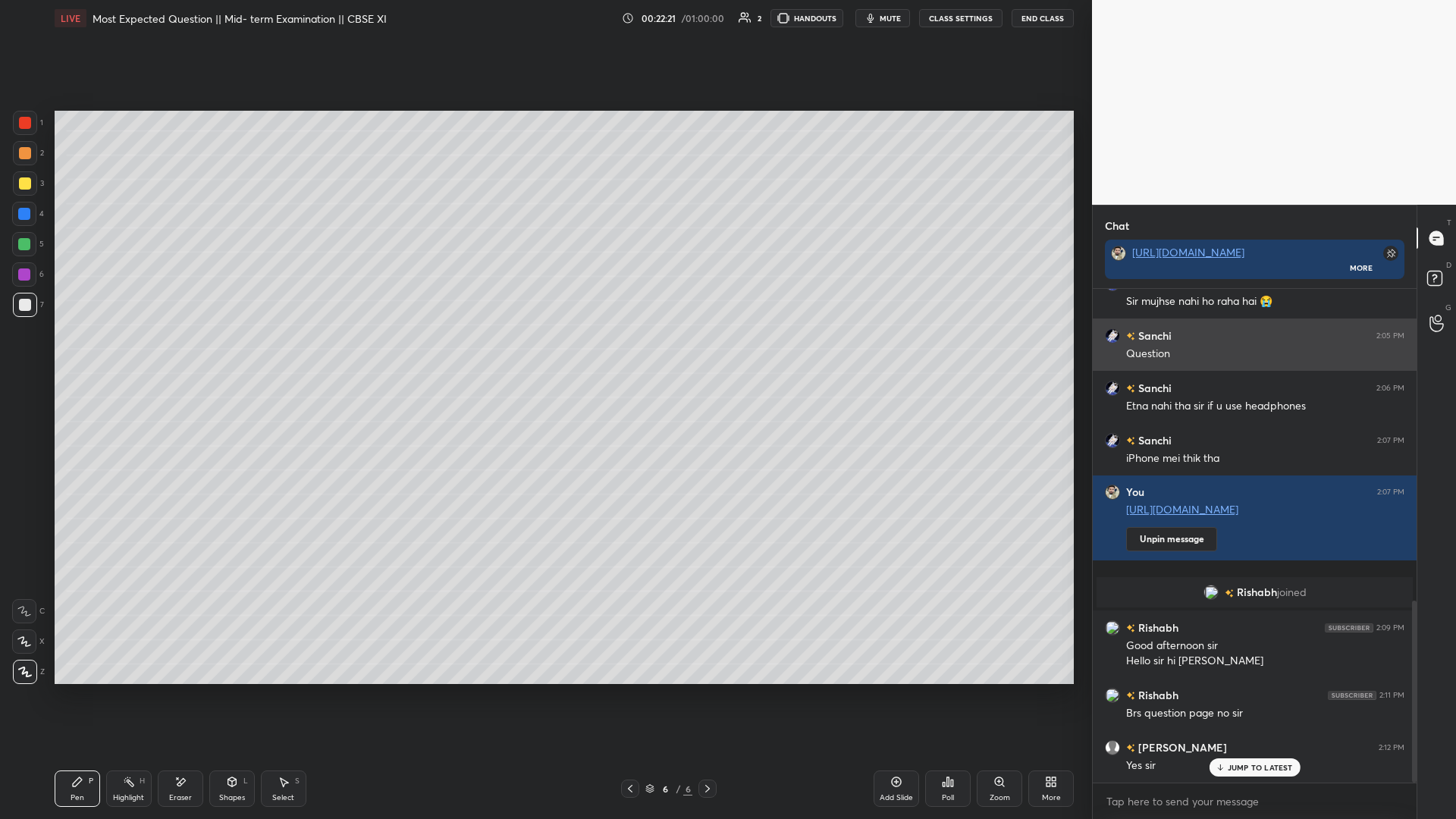
scroll to position [845, 0]
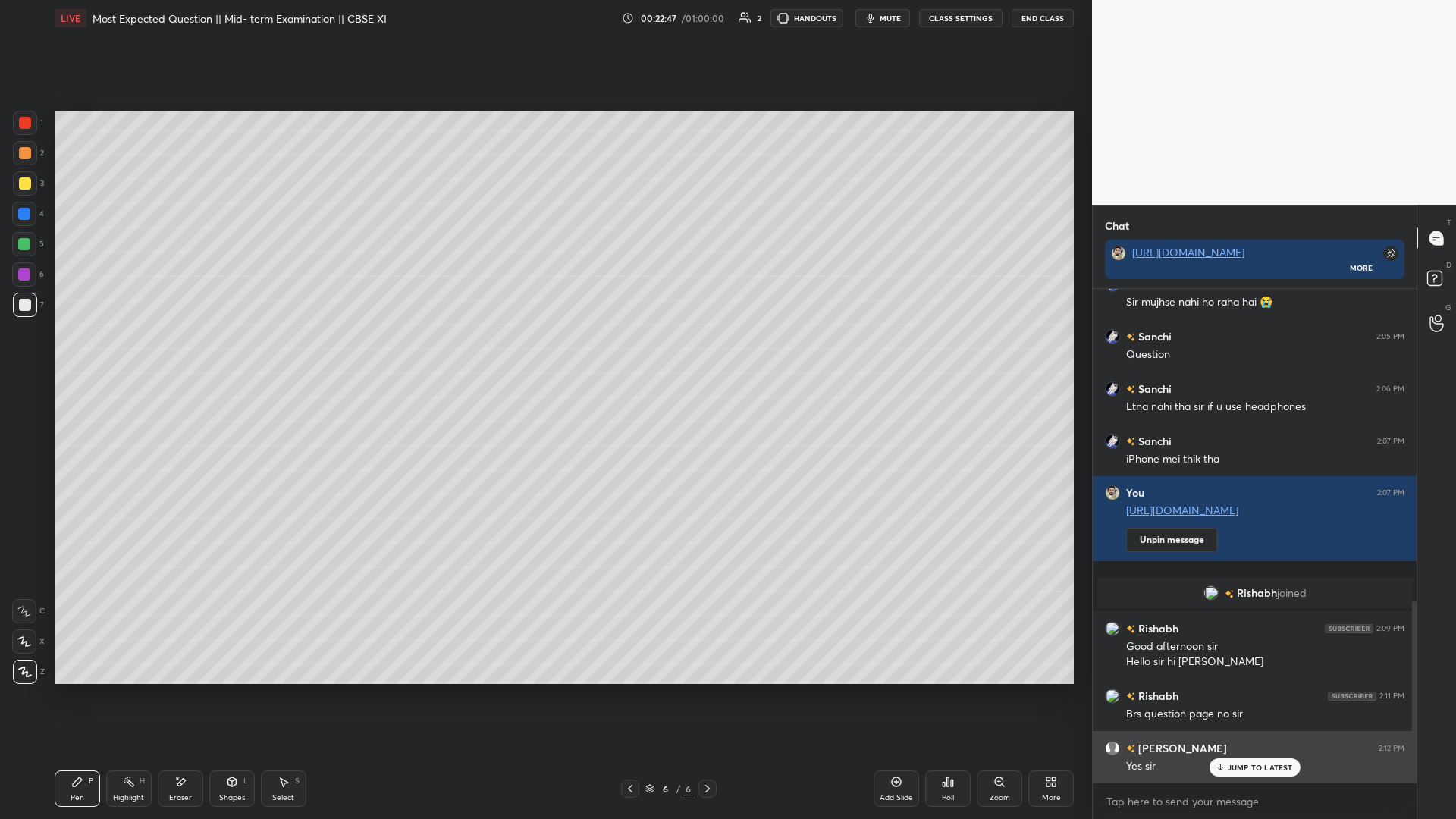
click at [544, 356] on p "JUMP TO LATEST" at bounding box center [1261, 767] width 65 height 9
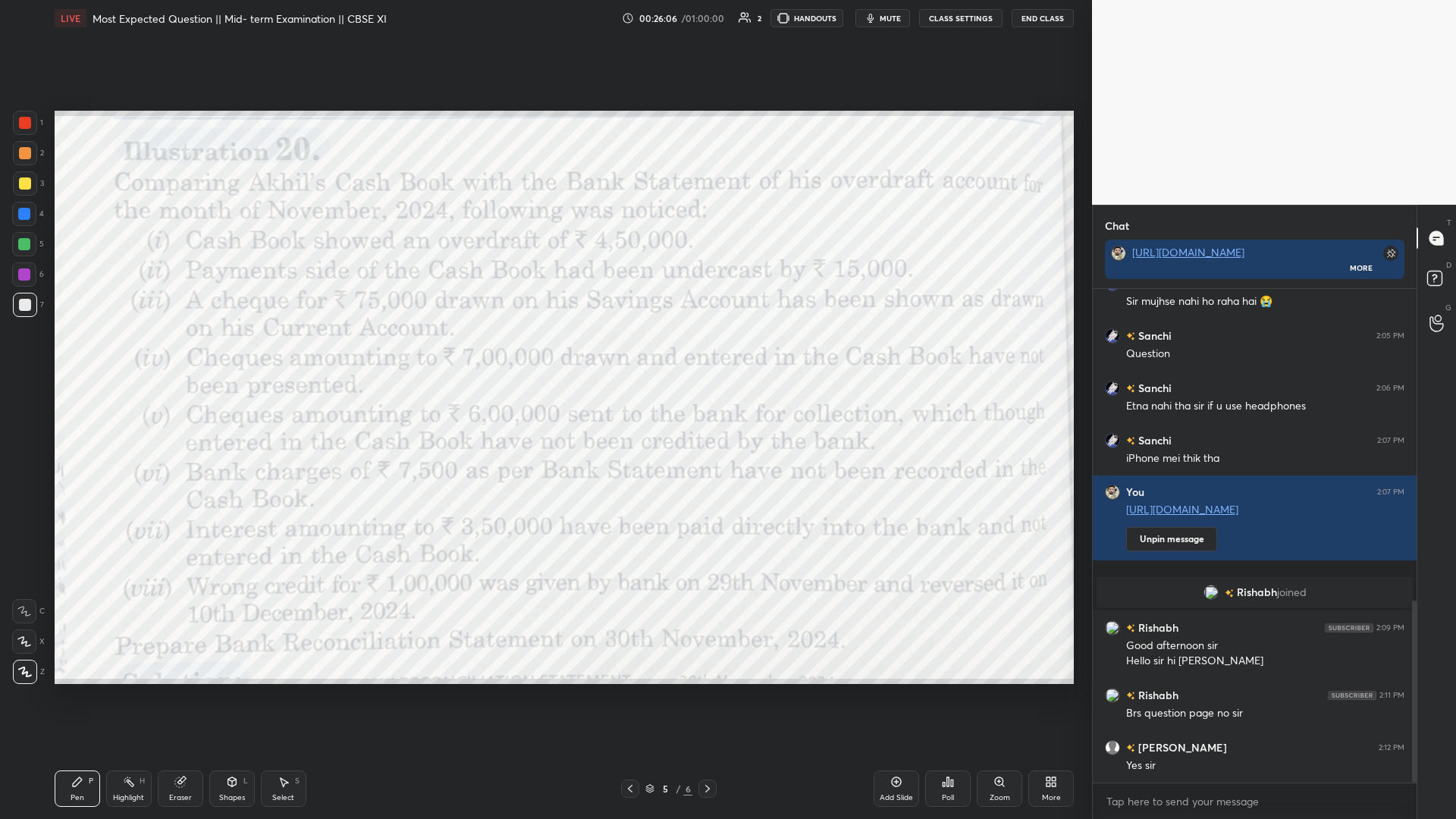
click at [544, 356] on icon at bounding box center [707, 789] width 12 height 12
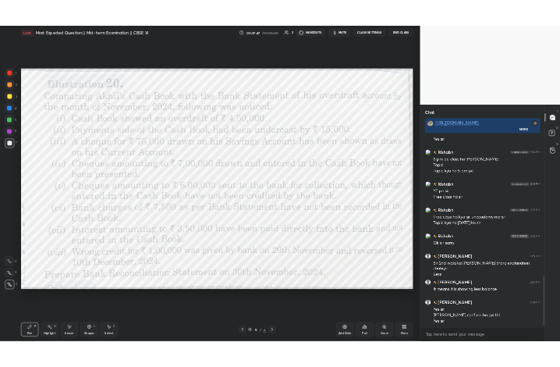
scroll to position [1409, 0]
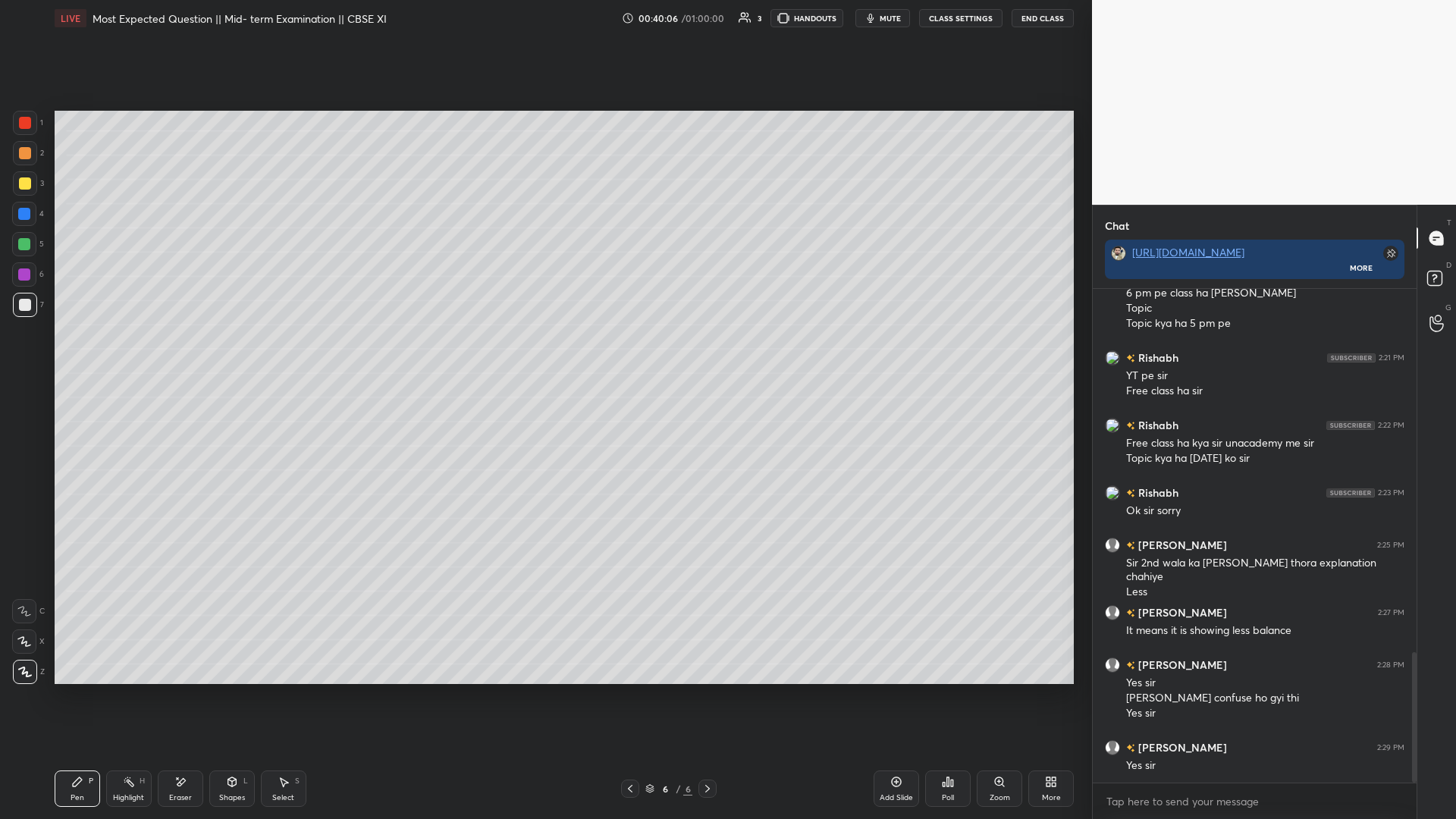
click at [544, 356] on div "More" at bounding box center [1051, 799] width 18 height 8
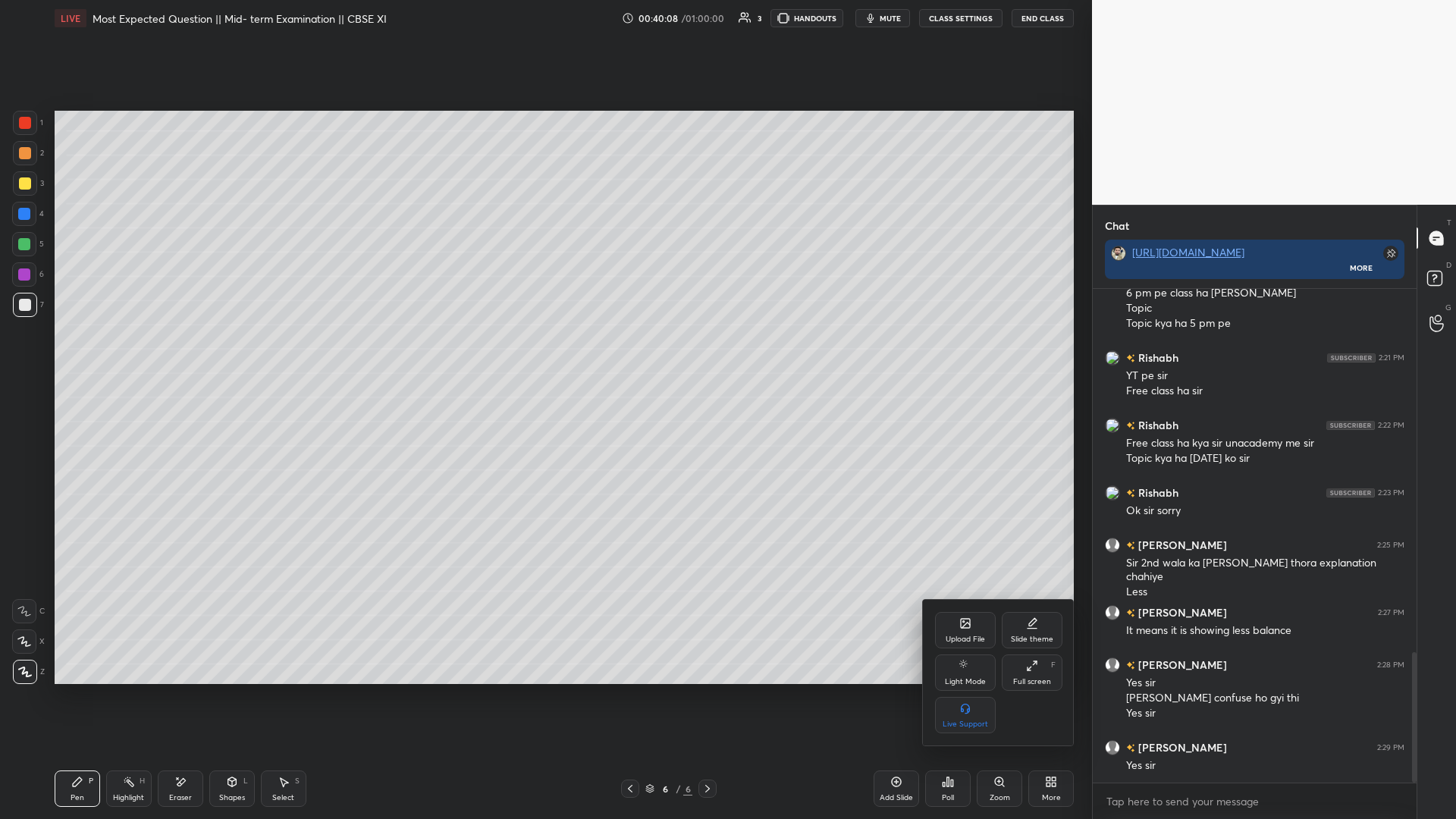
click at [544, 356] on div at bounding box center [728, 410] width 1456 height 819
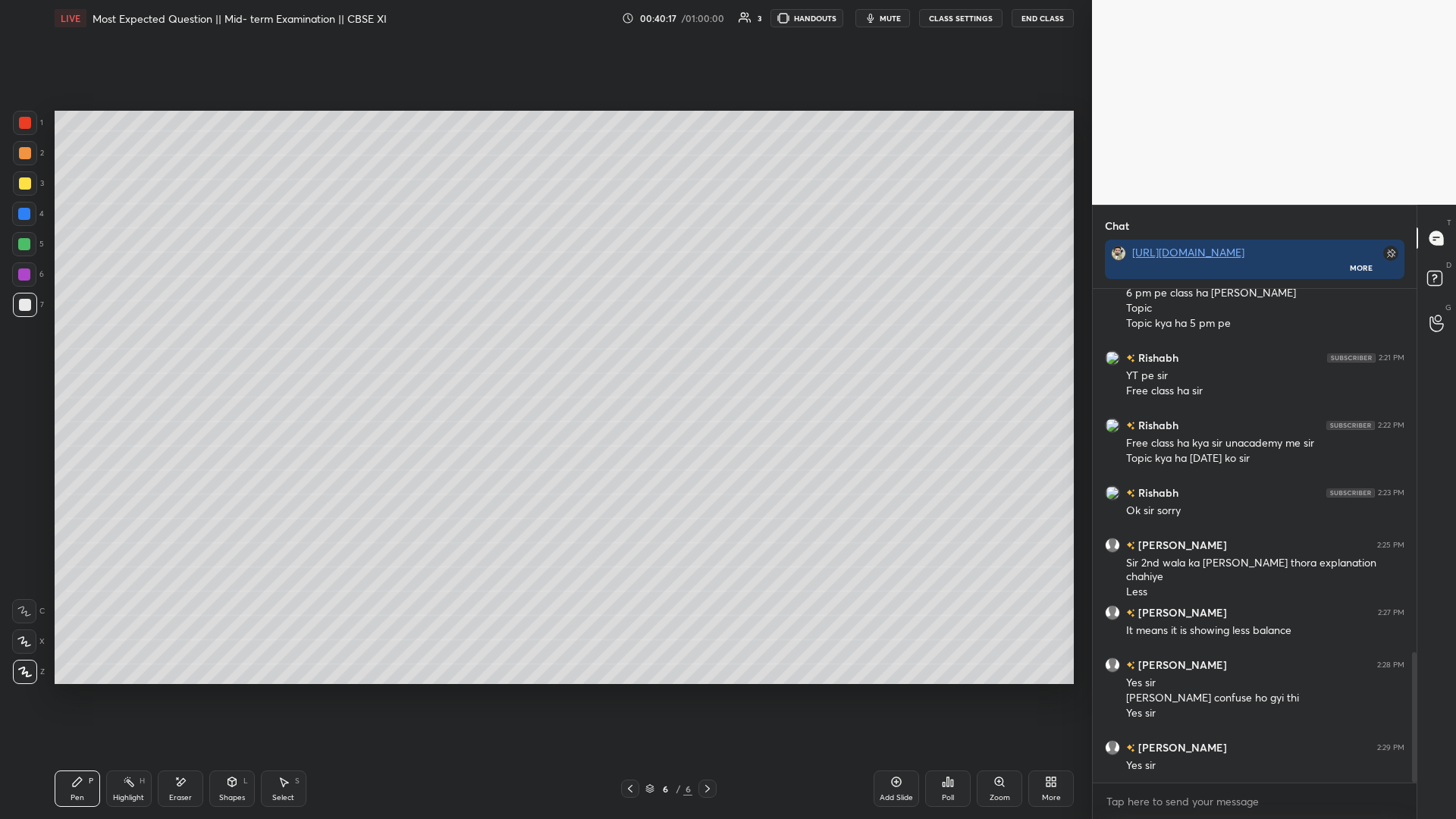
click at [544, 356] on icon at bounding box center [1051, 782] width 12 height 12
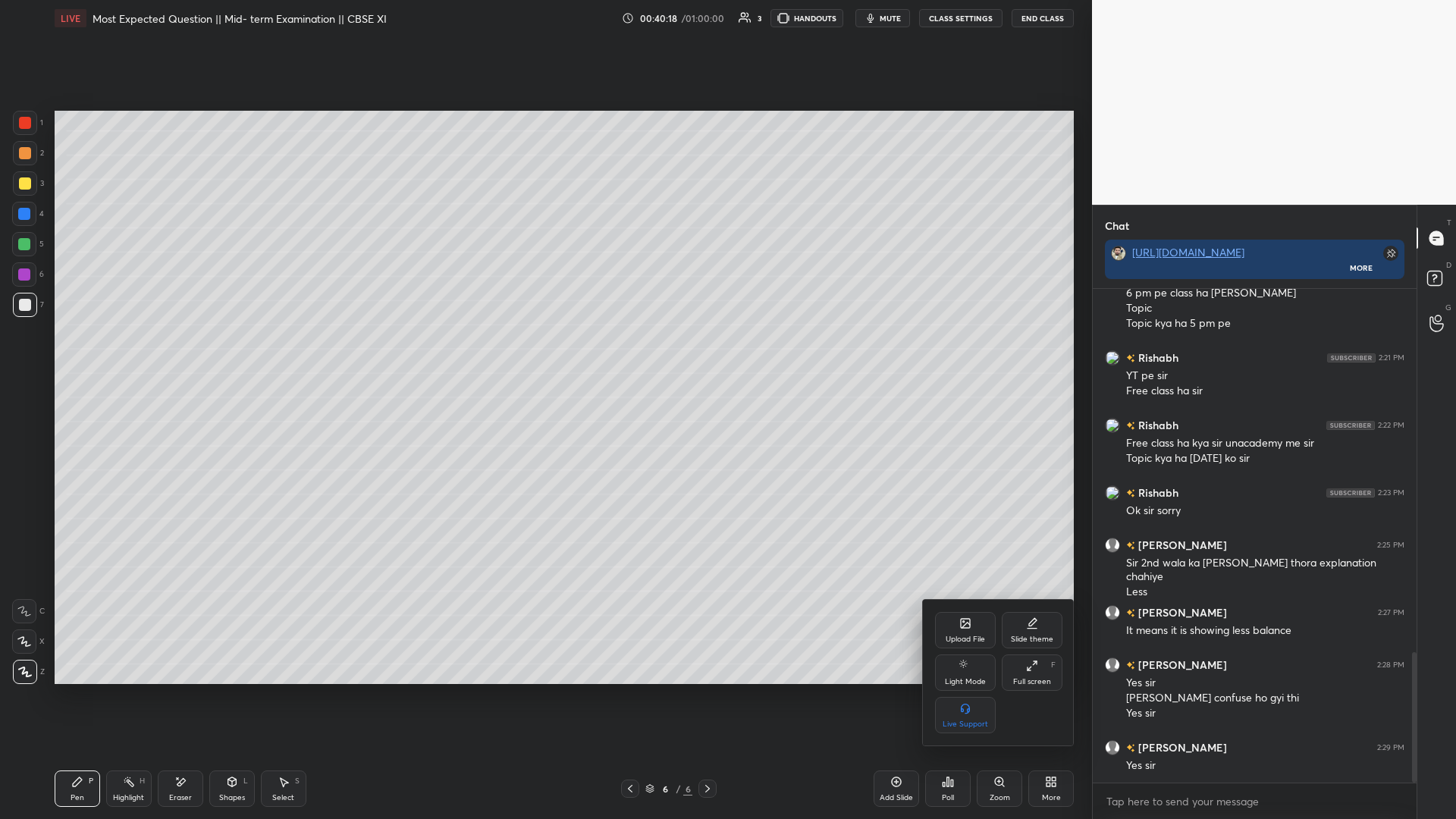
click at [544, 356] on div at bounding box center [728, 410] width 1456 height 819
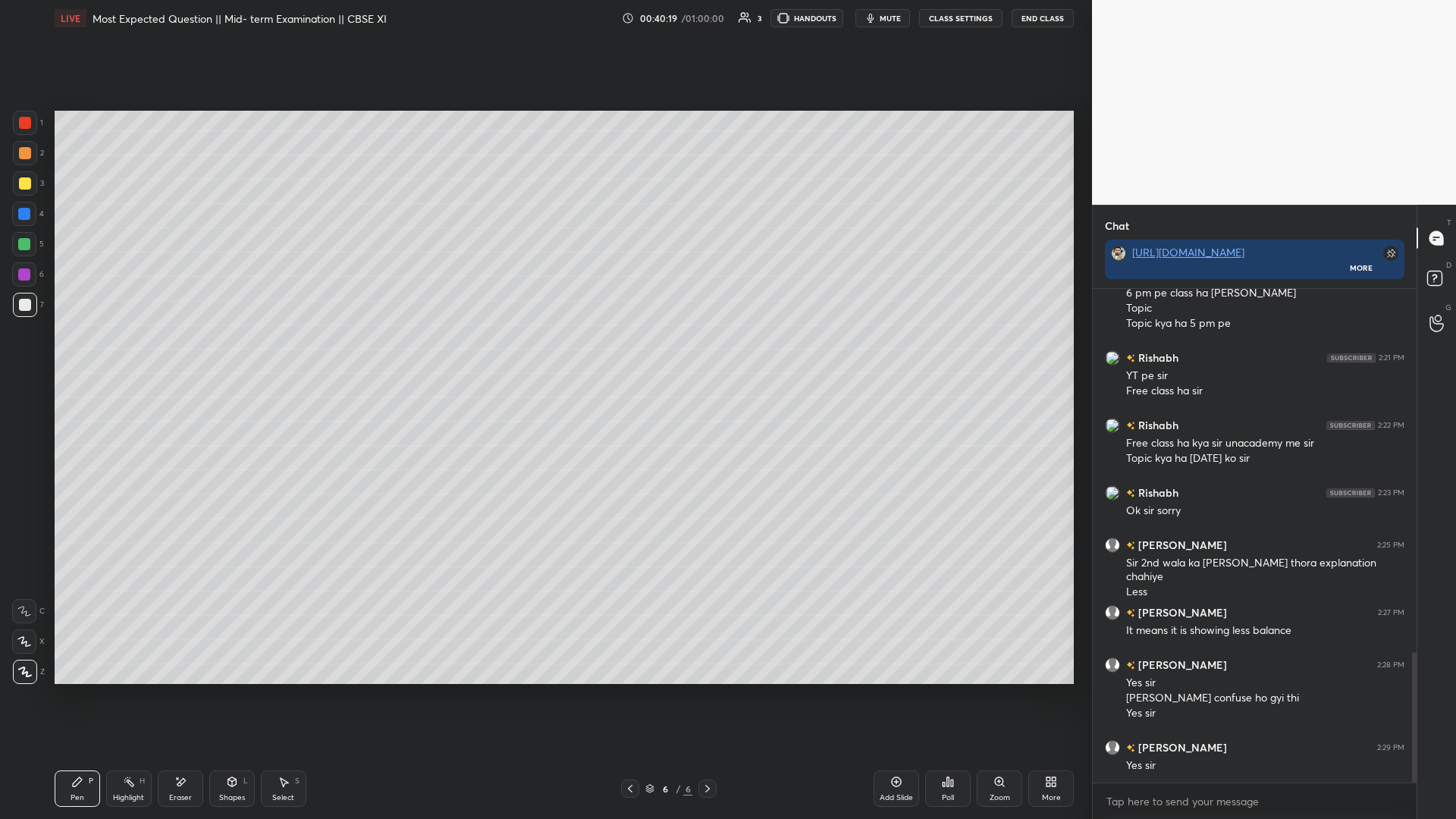
click at [544, 356] on div "More" at bounding box center [1051, 799] width 18 height 8
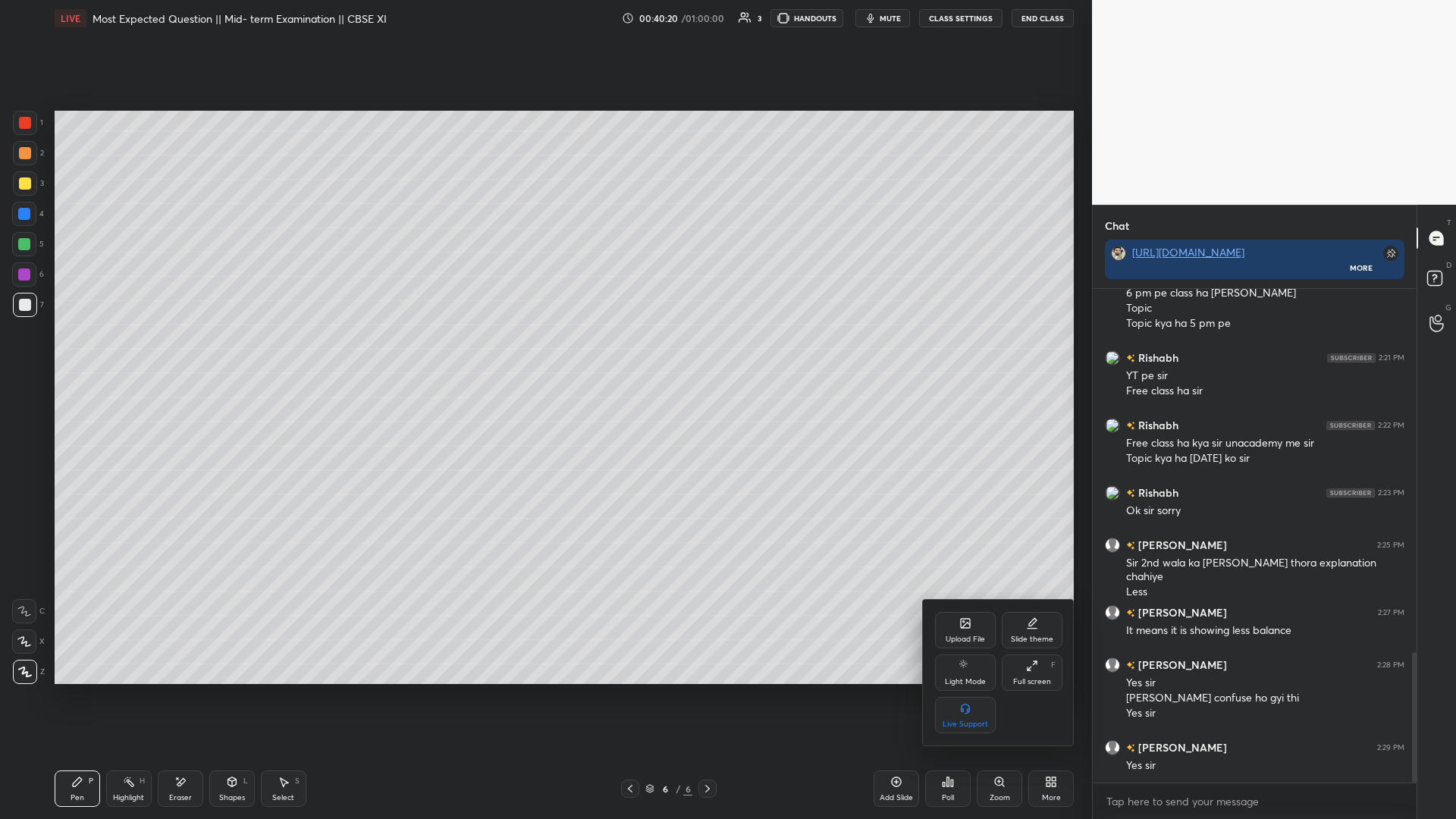
click at [544, 356] on div "Upload File" at bounding box center [966, 629] width 60 height 36
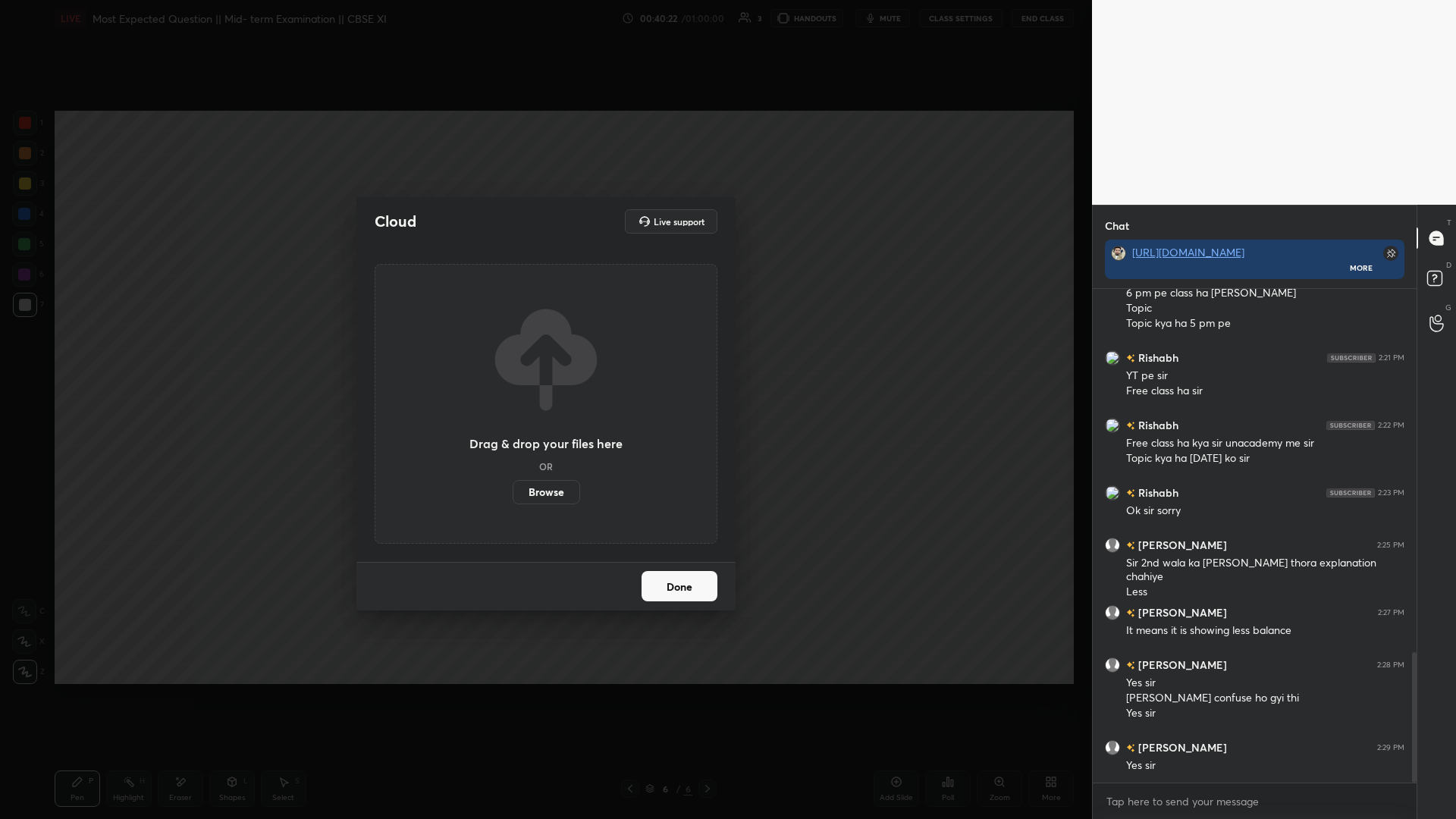
click at [529, 356] on label "Browse" at bounding box center [546, 492] width 67 height 24
click at [513, 356] on input "Browse" at bounding box center [513, 492] width 0 height 24
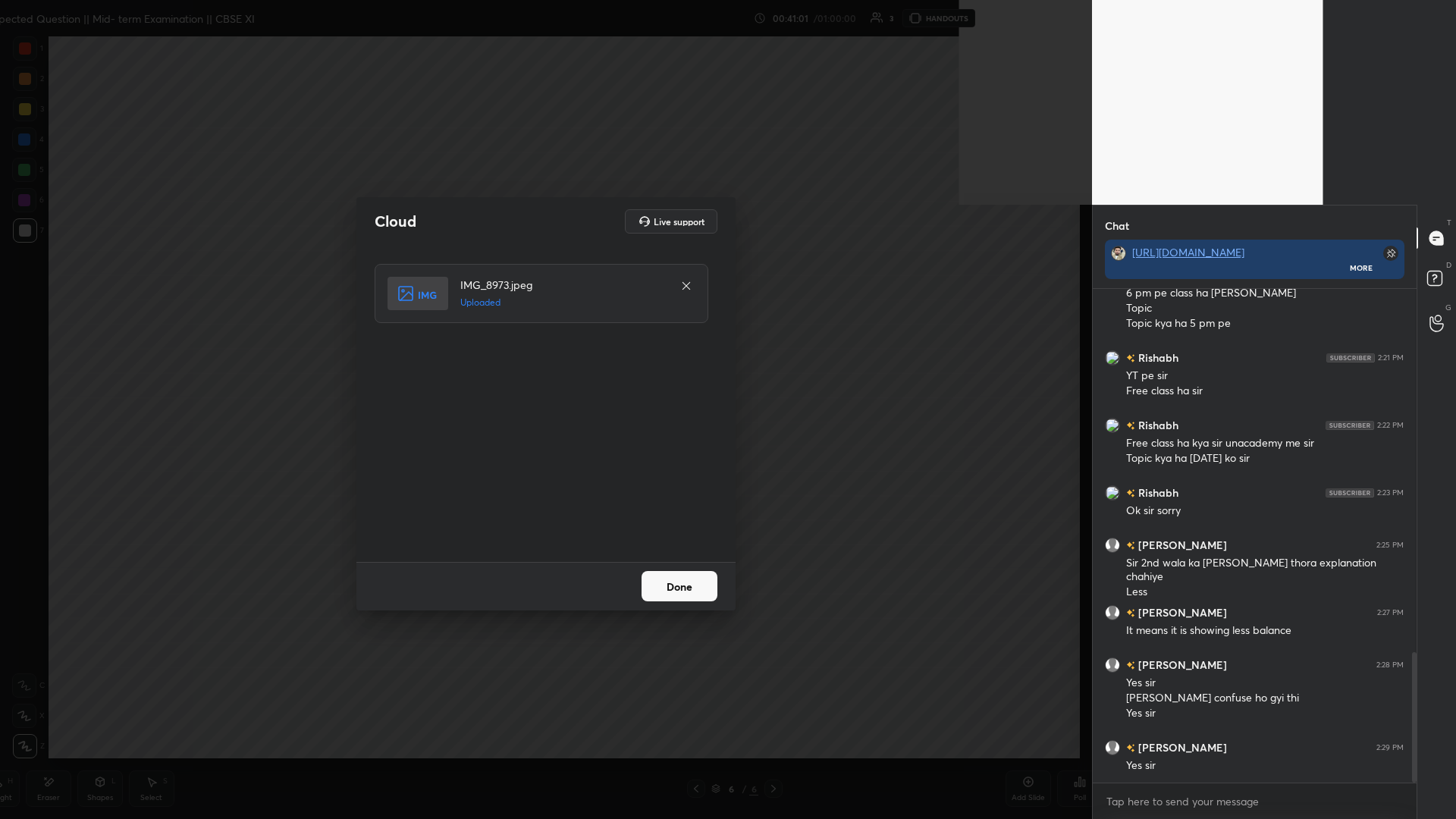
scroll to position [5, 5]
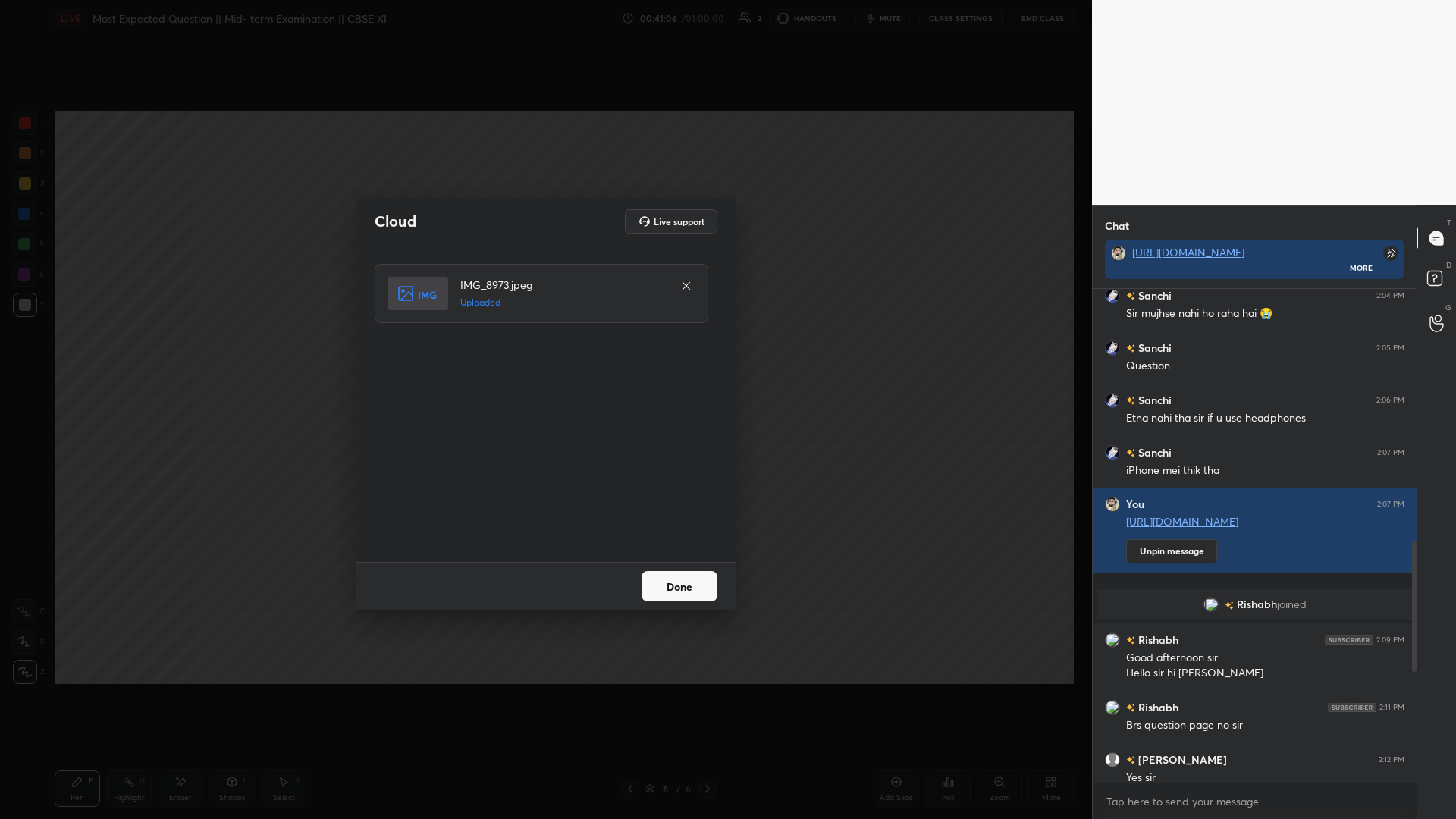
click at [544, 356] on button "Done" at bounding box center [680, 586] width 76 height 30
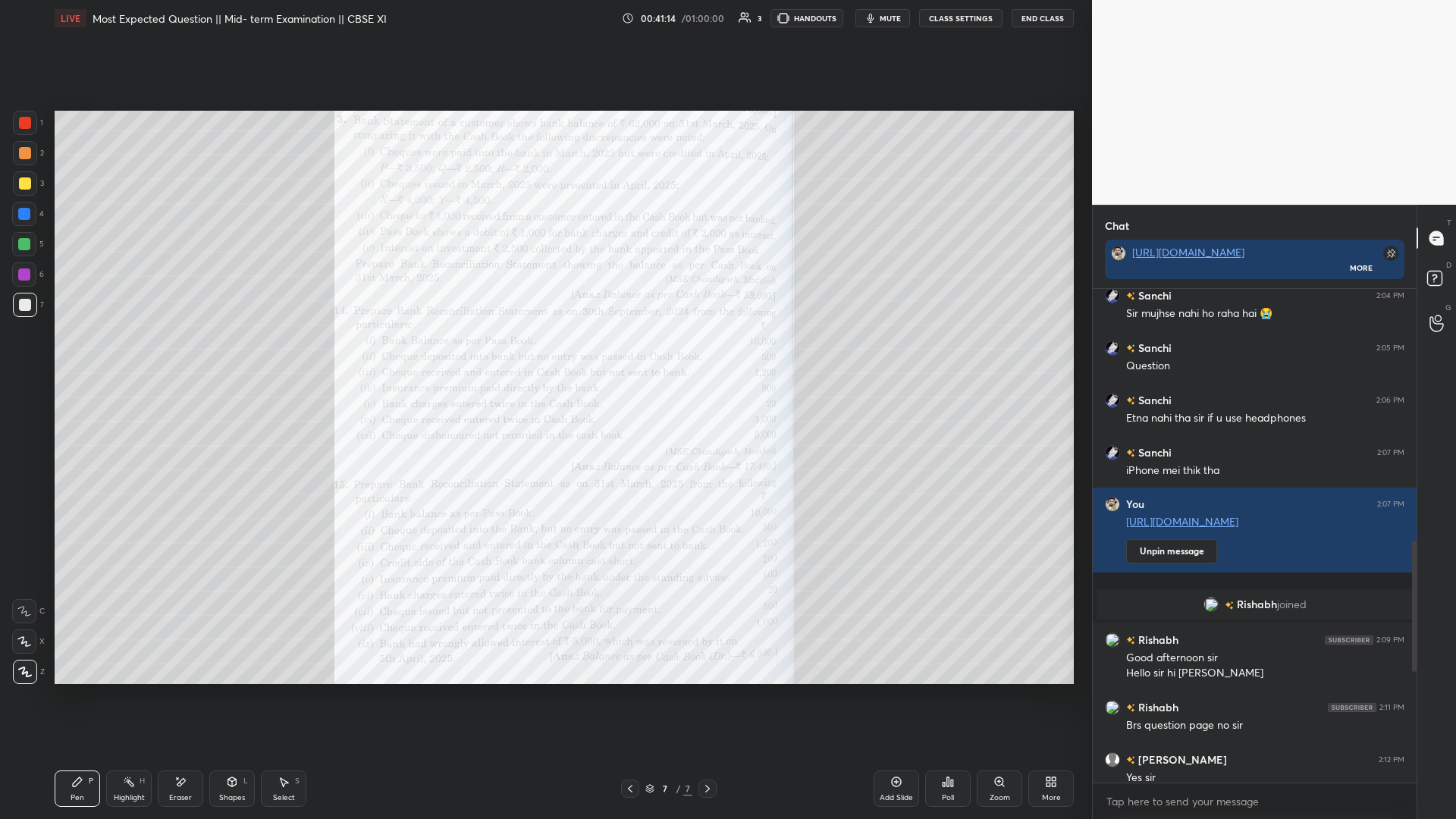
scroll to position [1369, 0]
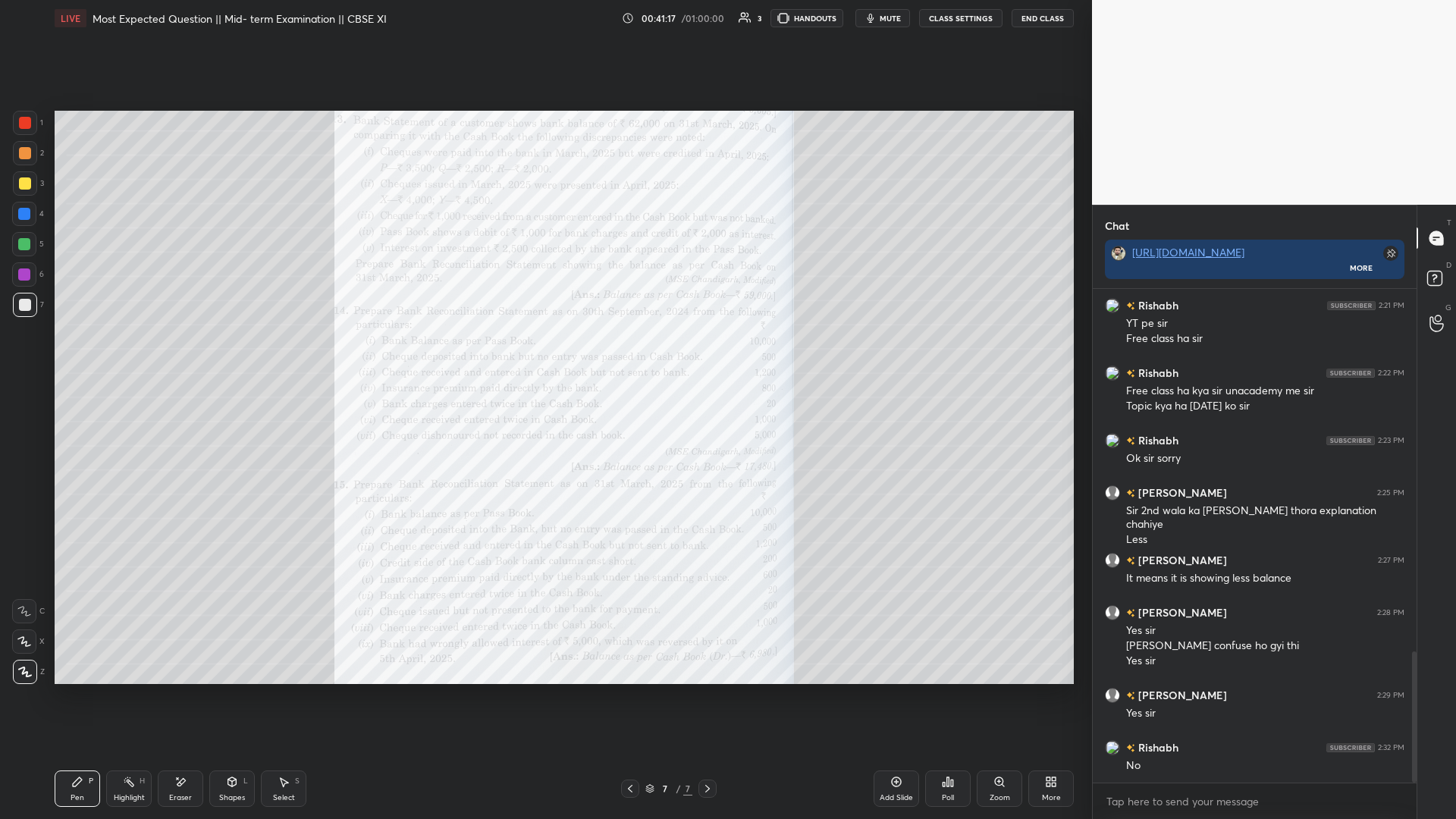
click at [353, 106] on div "Setting up your live class Poll for secs No correct answer Start poll" at bounding box center [564, 397] width 1032 height 722
click at [544, 356] on div "Zoom" at bounding box center [1000, 788] width 46 height 36
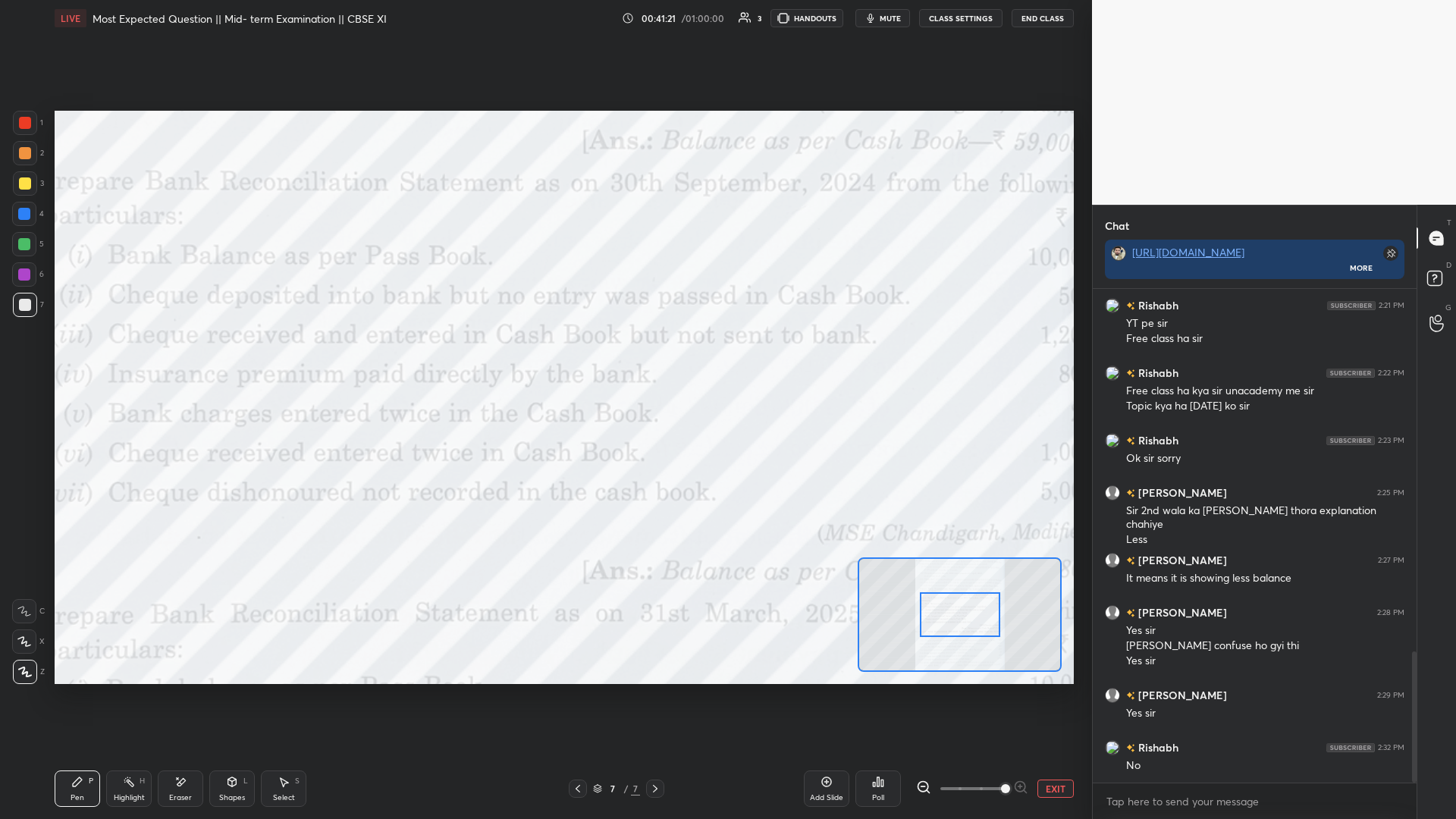
click at [544, 356] on span at bounding box center [973, 788] width 64 height 22
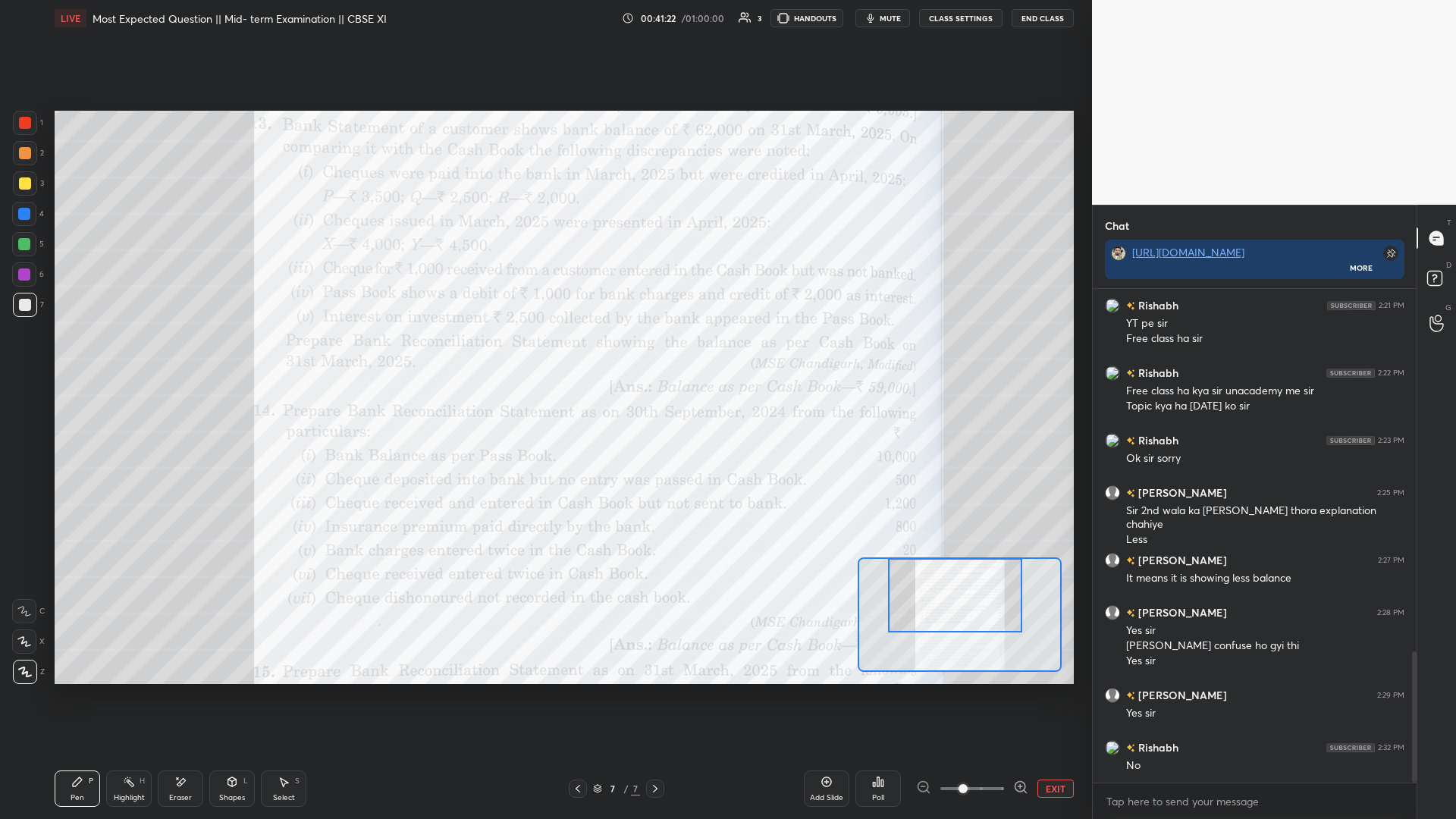
drag, startPoint x: 949, startPoint y: 625, endPoint x: 948, endPoint y: 589, distance: 36.0
click at [544, 356] on div at bounding box center [955, 595] width 134 height 74
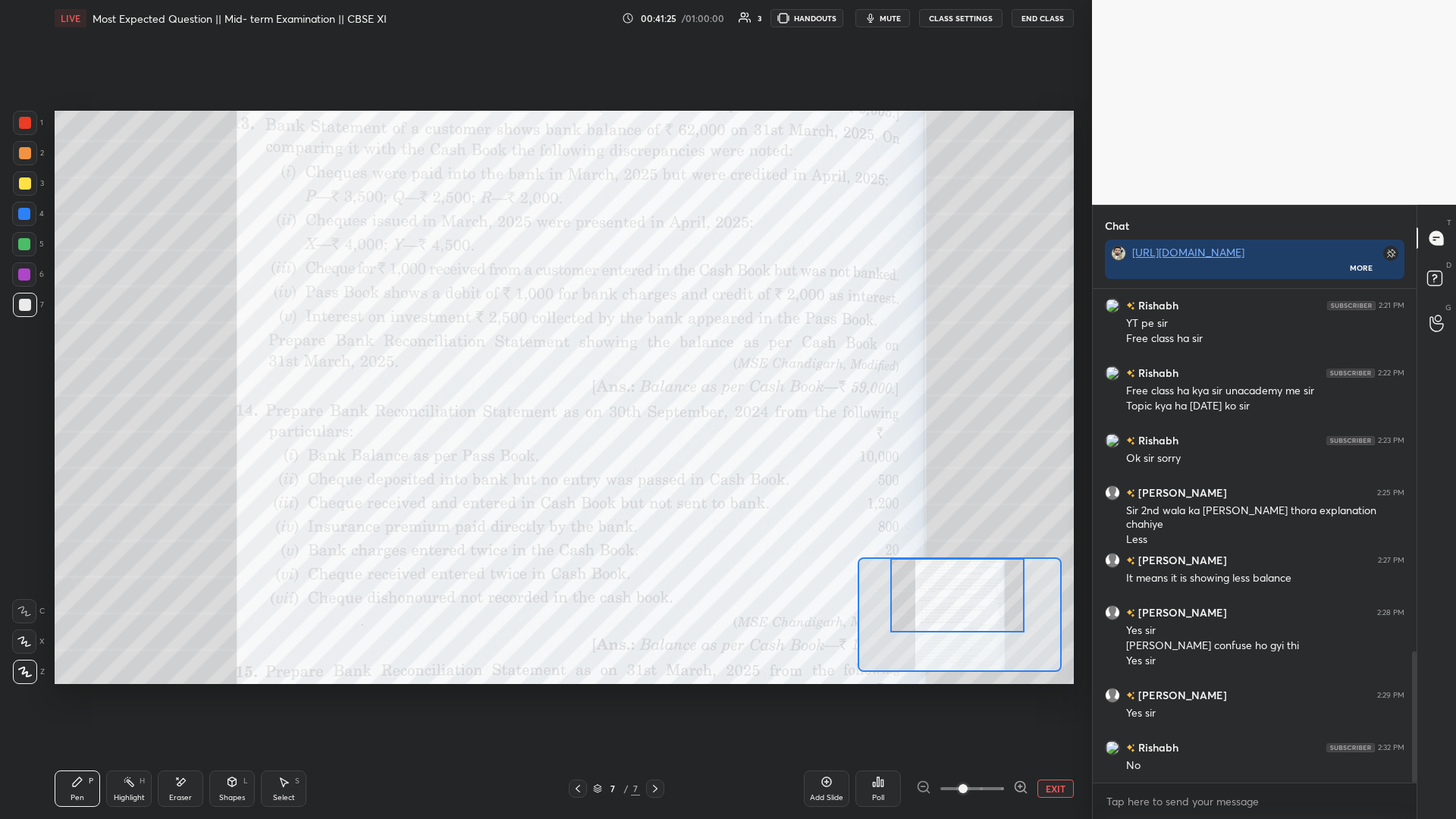
click at [284, 356] on icon at bounding box center [285, 782] width 9 height 9
click at [252, 356] on div "Shapes L" at bounding box center [231, 788] width 46 height 36
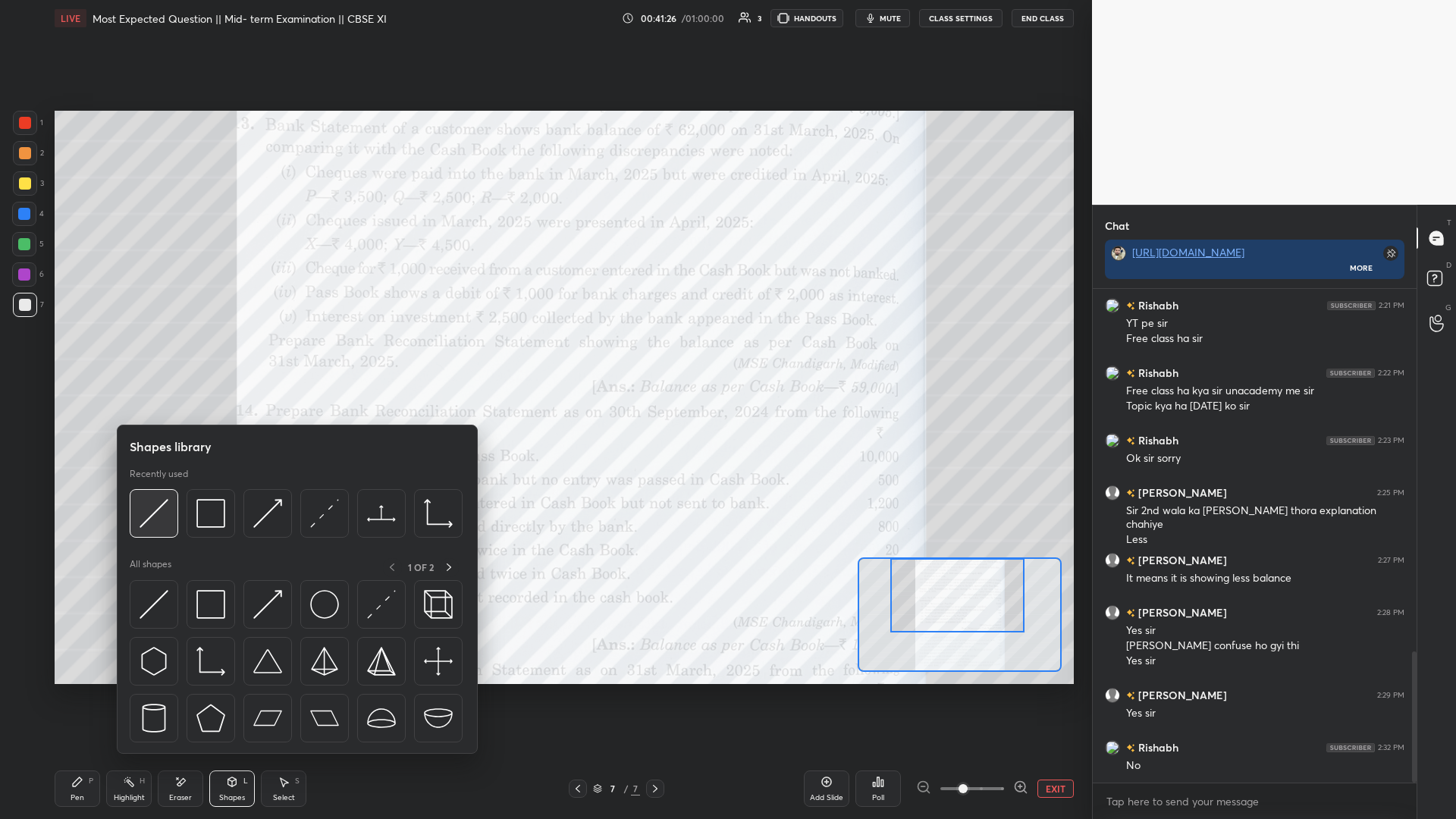
click at [143, 356] on img at bounding box center [155, 514] width 29 height 29
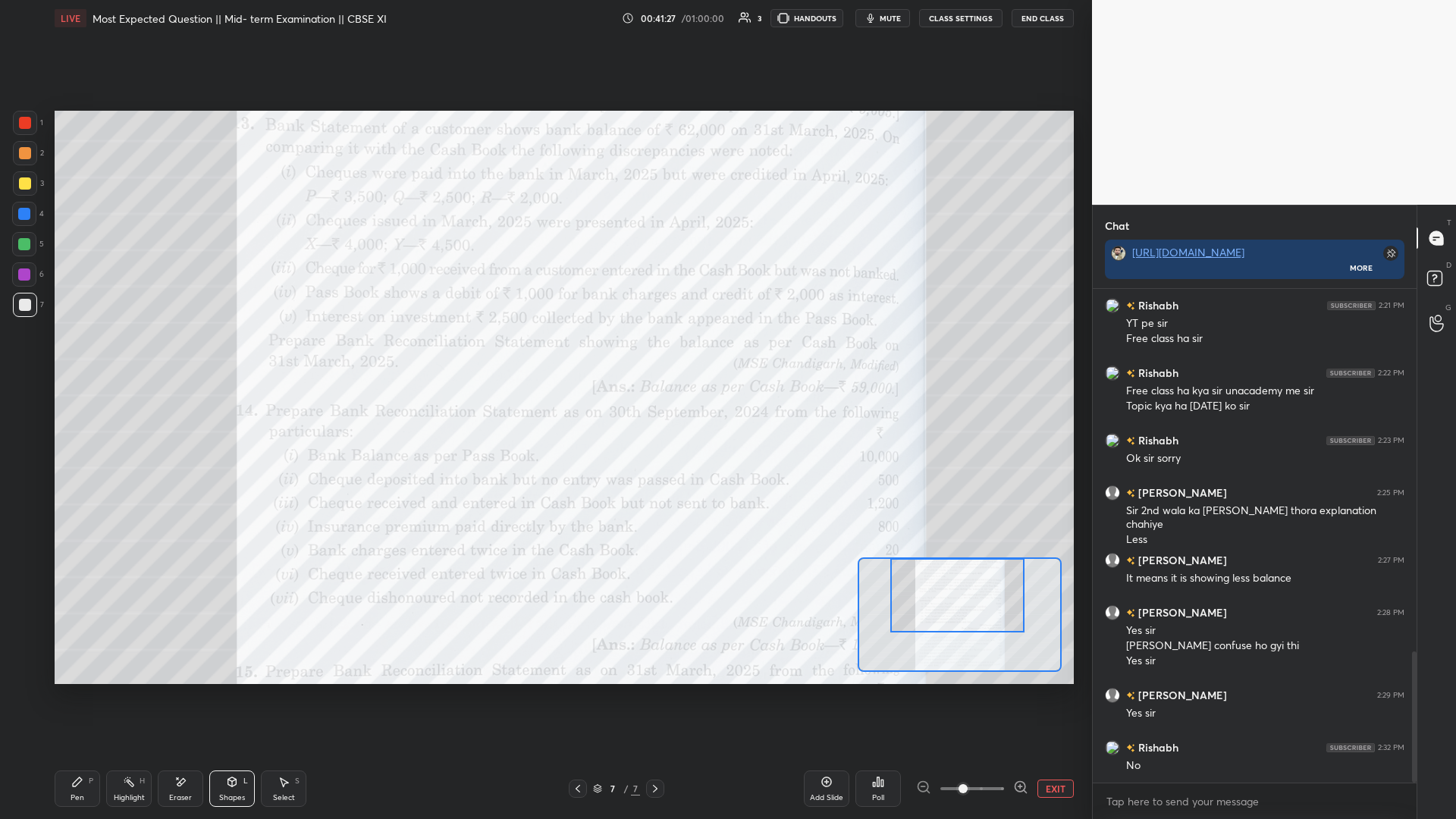
click at [12, 181] on div "1 2 3 4 5 6 7 C X Z E E Erase all H H" at bounding box center [24, 398] width 49 height 574
click at [26, 123] on div at bounding box center [24, 123] width 12 height 12
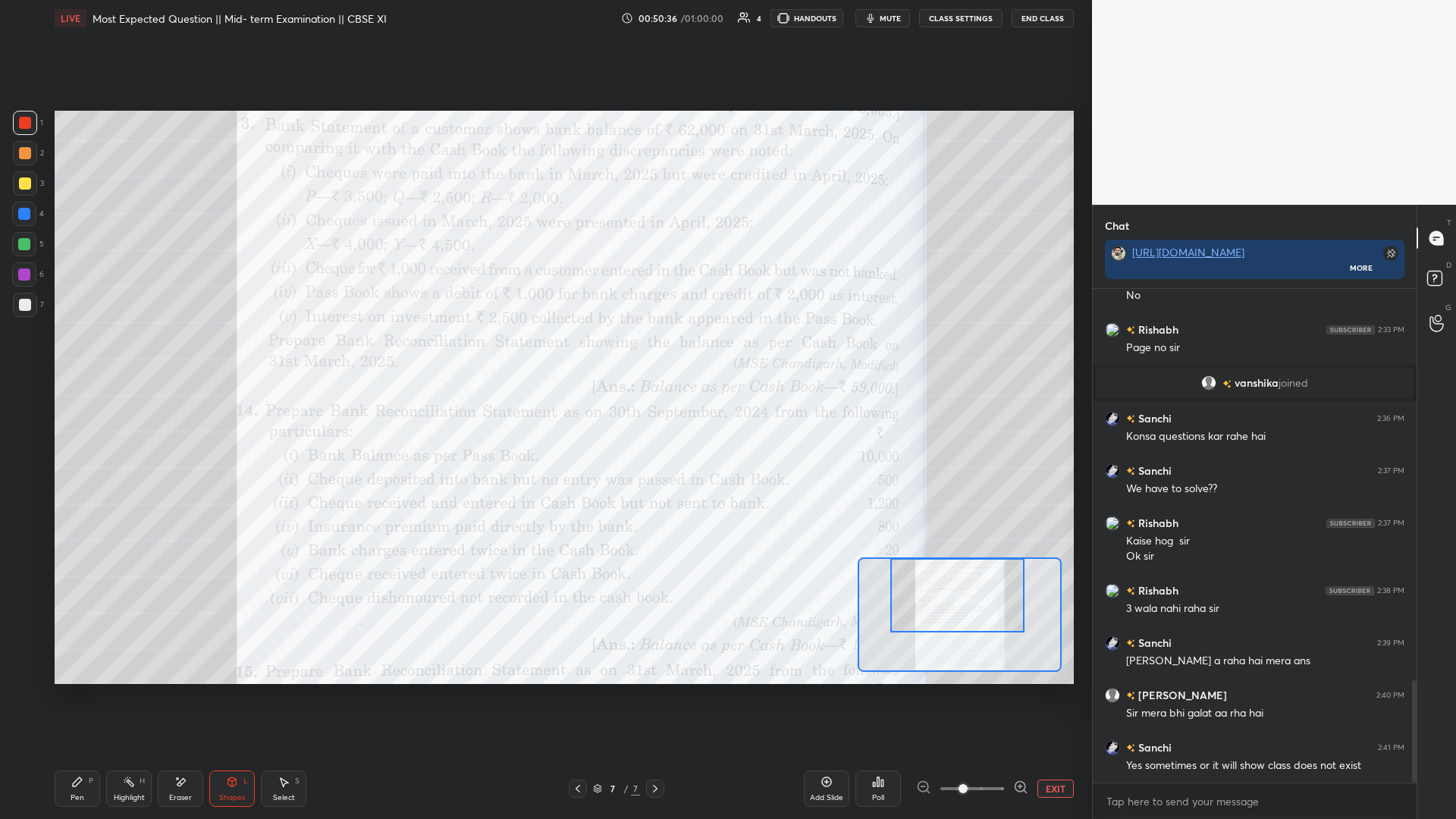
scroll to position [1946, 0]
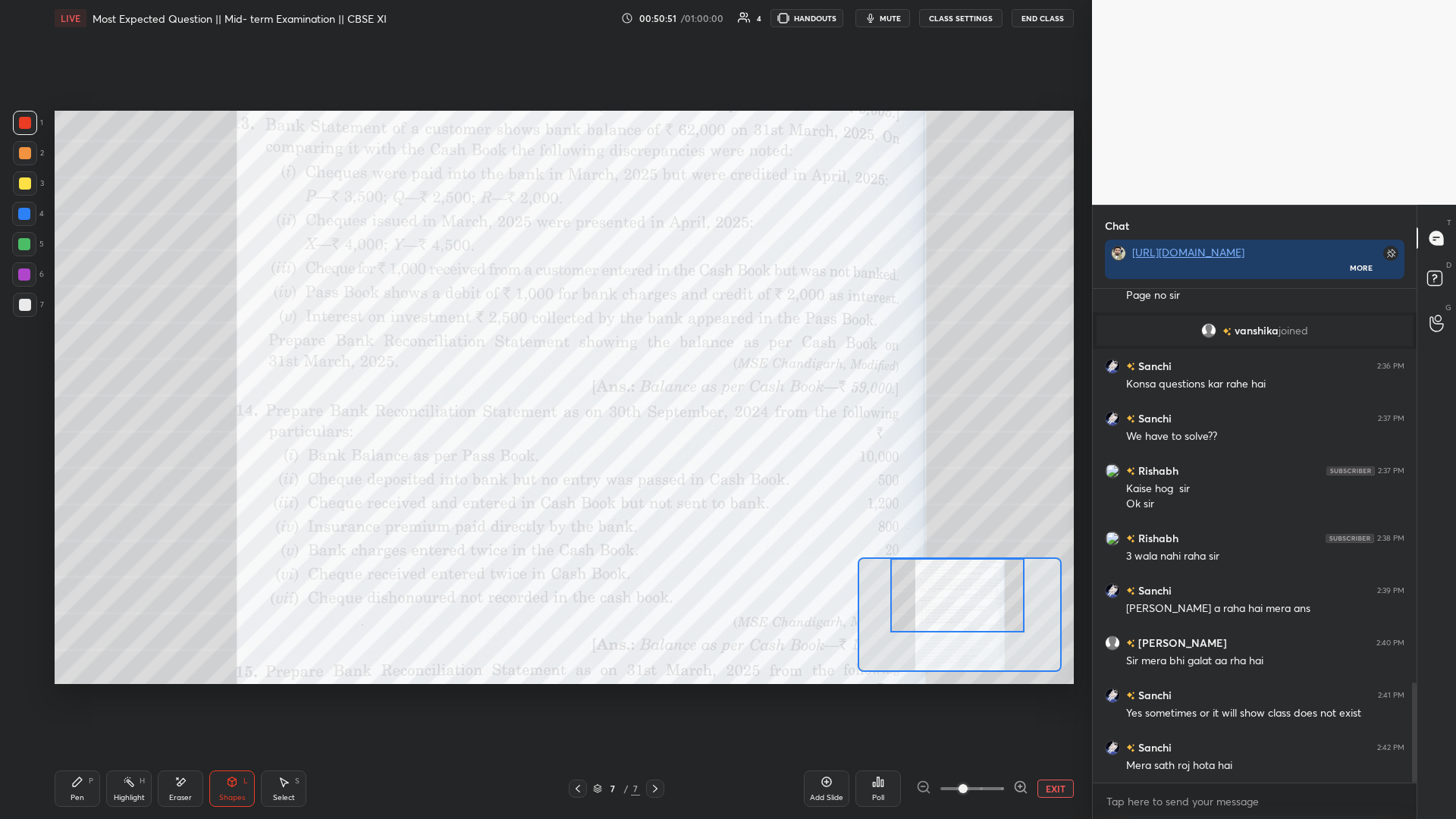
click at [18, 186] on div at bounding box center [24, 184] width 12 height 12
click at [29, 122] on div at bounding box center [24, 123] width 12 height 12
click at [544, 356] on div "Setting up your live class Poll for secs No correct answer Start poll" at bounding box center [564, 398] width 1019 height 574
click at [544, 356] on button "EXIT" at bounding box center [1055, 789] width 36 height 18
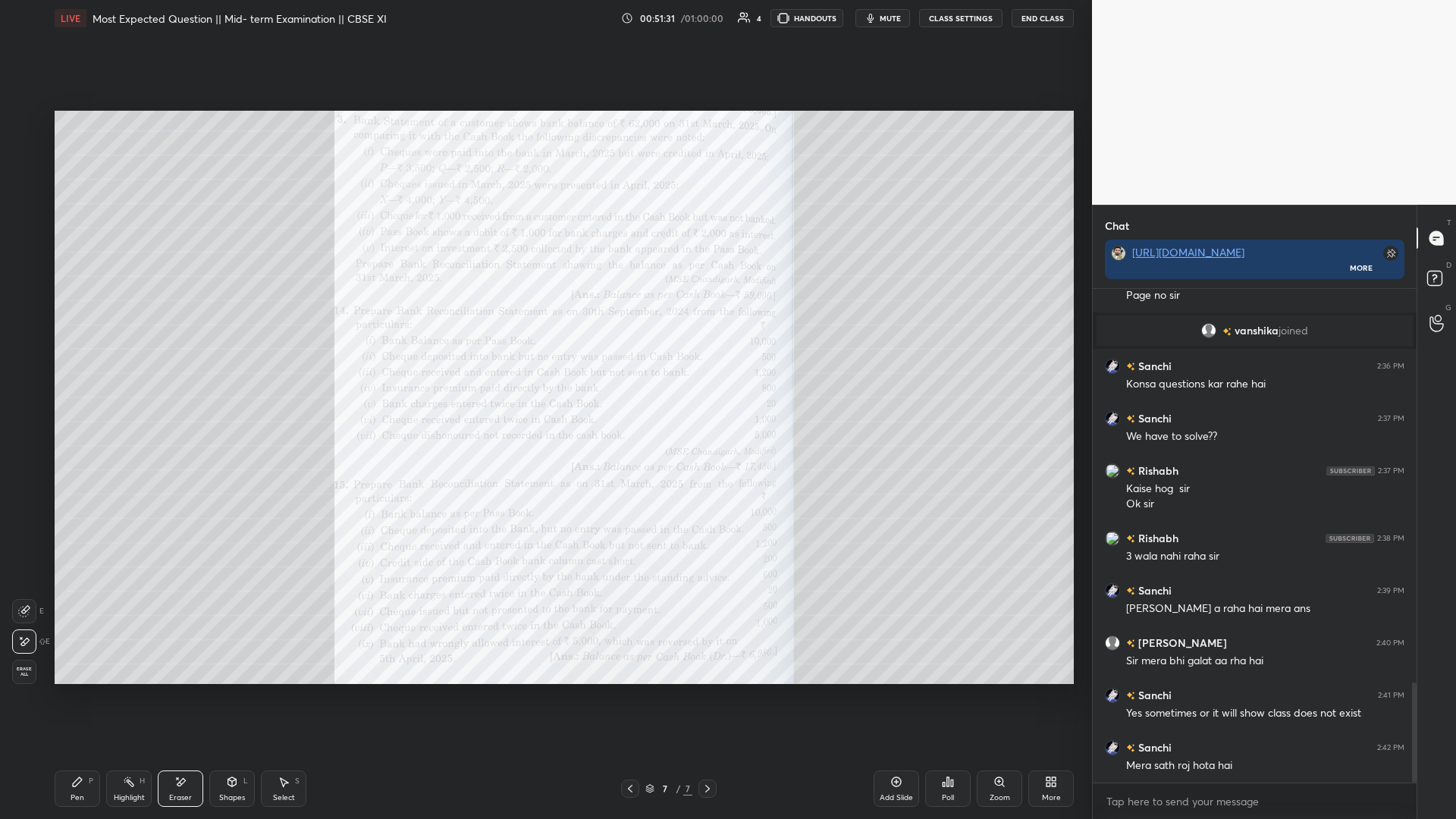
click at [544, 356] on icon at bounding box center [897, 782] width 12 height 12
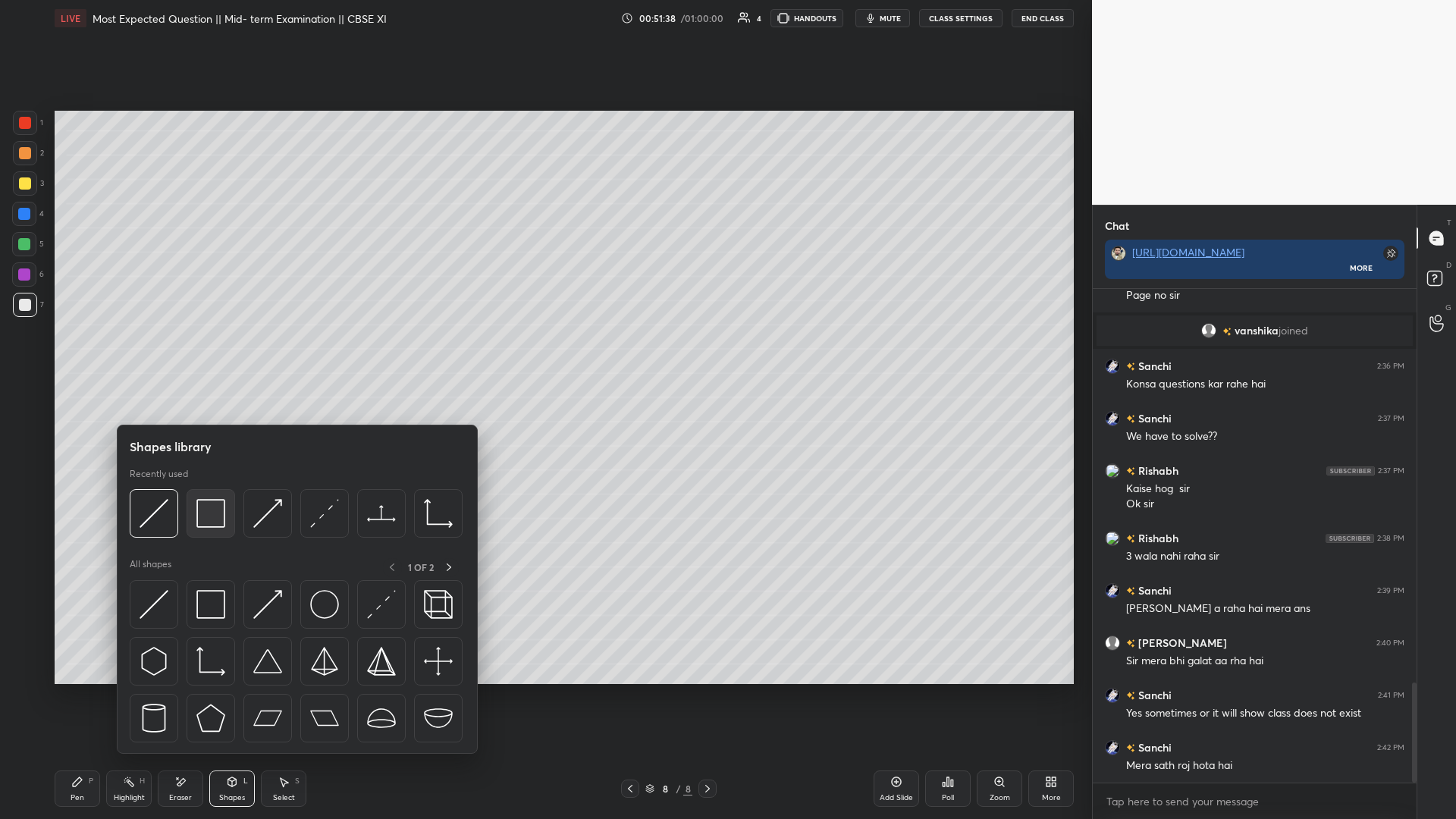
click at [217, 356] on img at bounding box center [211, 514] width 29 height 29
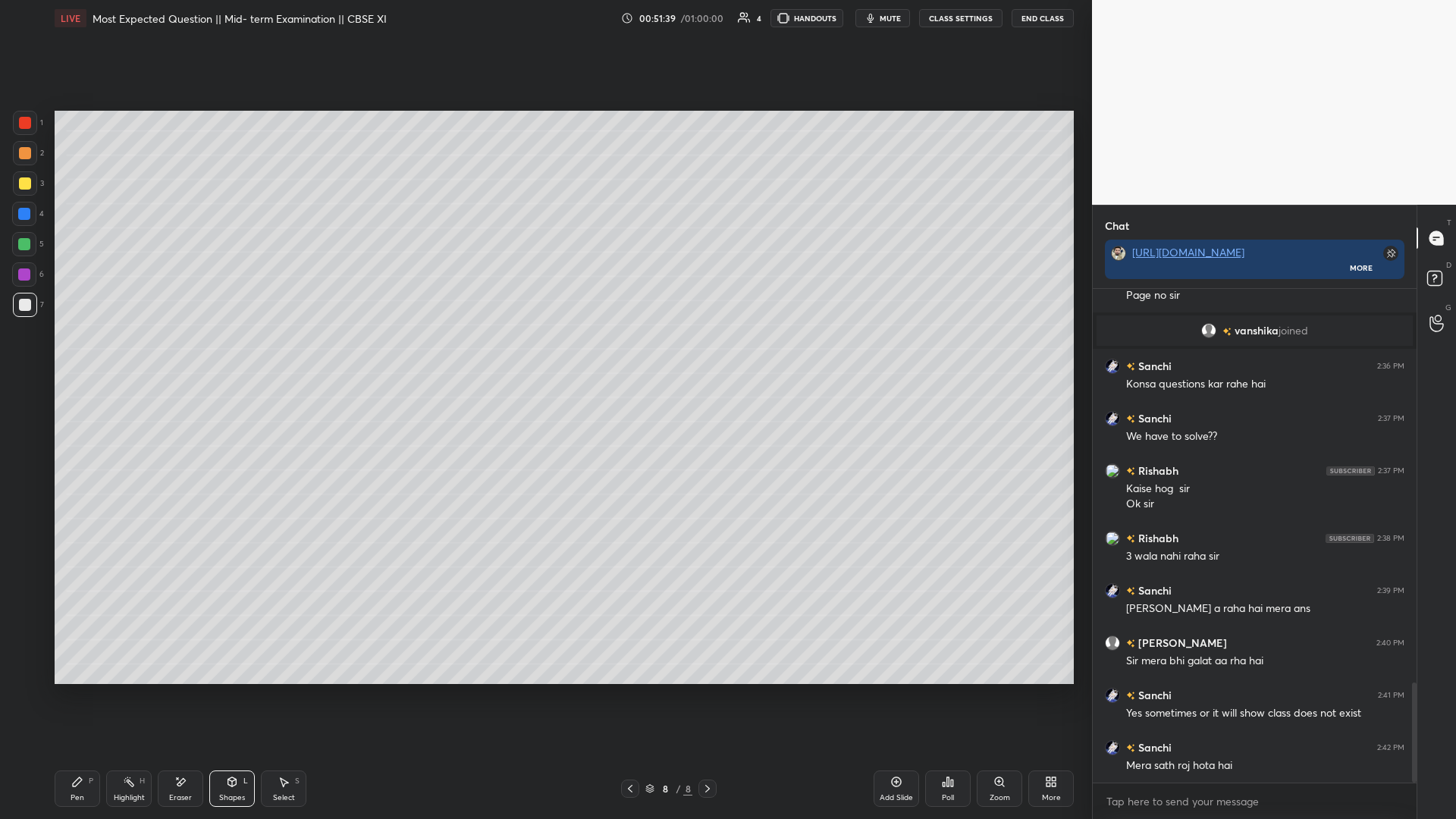
scroll to position [1998, 0]
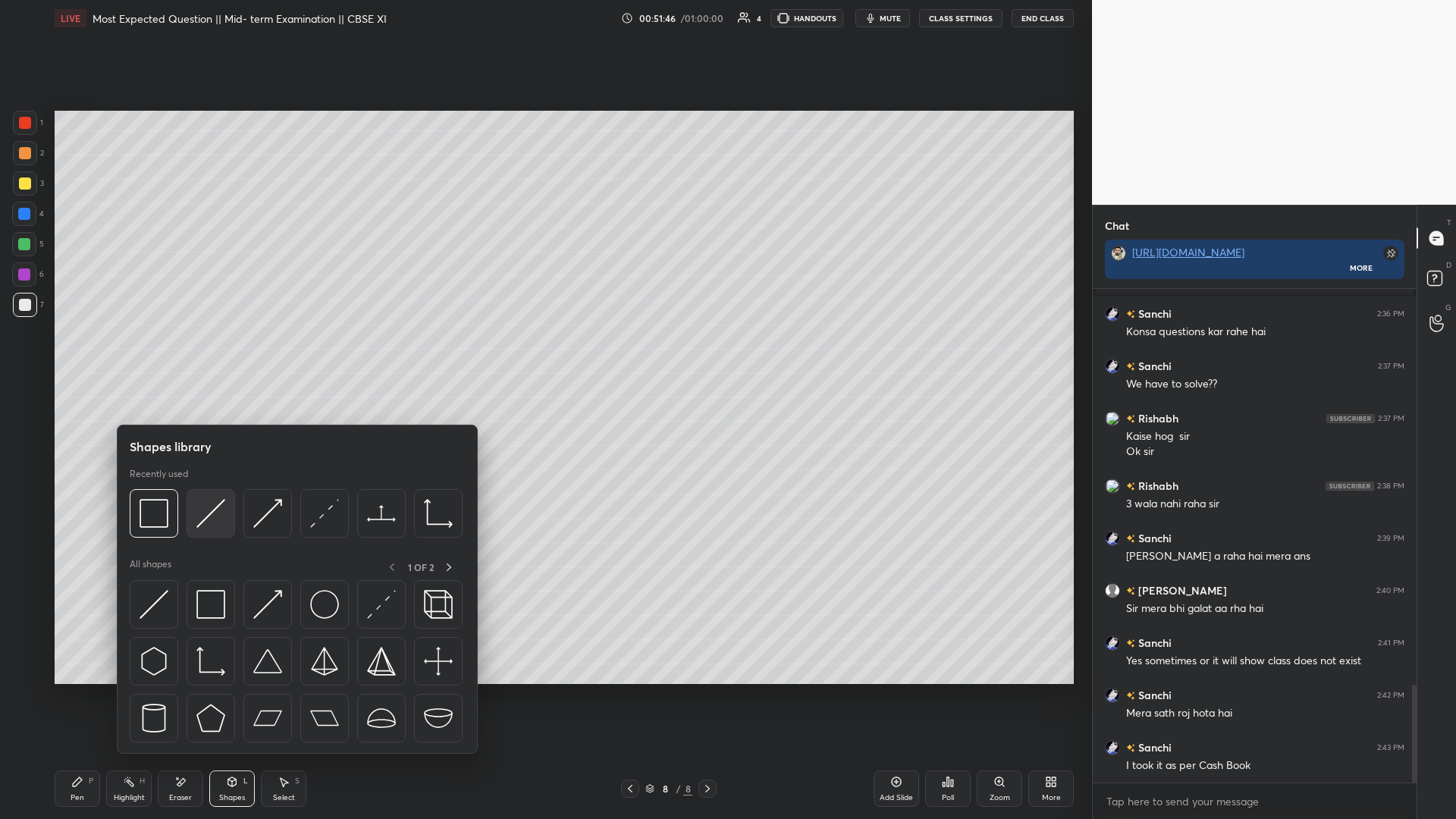
click at [208, 356] on img at bounding box center [211, 514] width 29 height 29
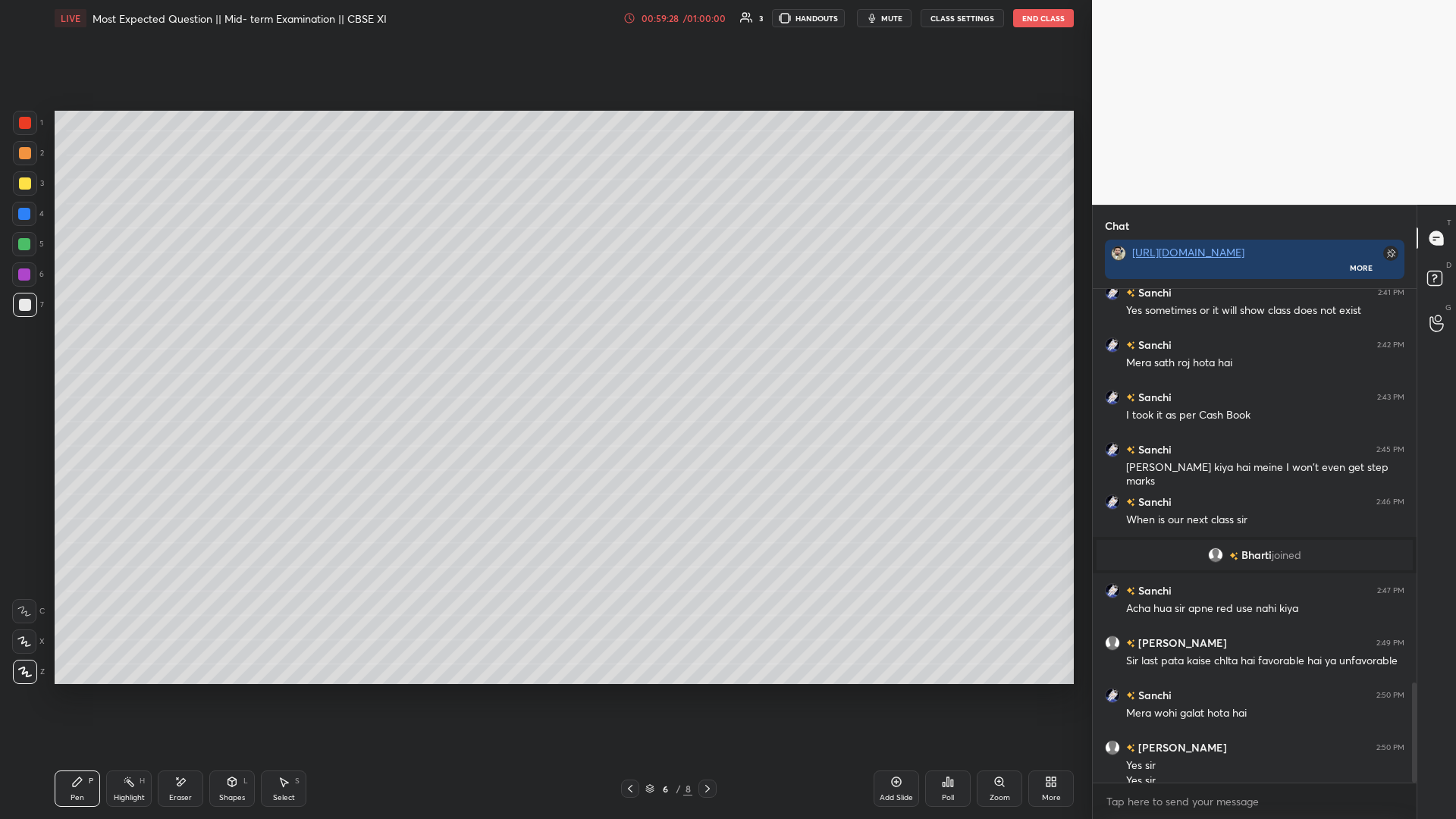
scroll to position [1949, 0]
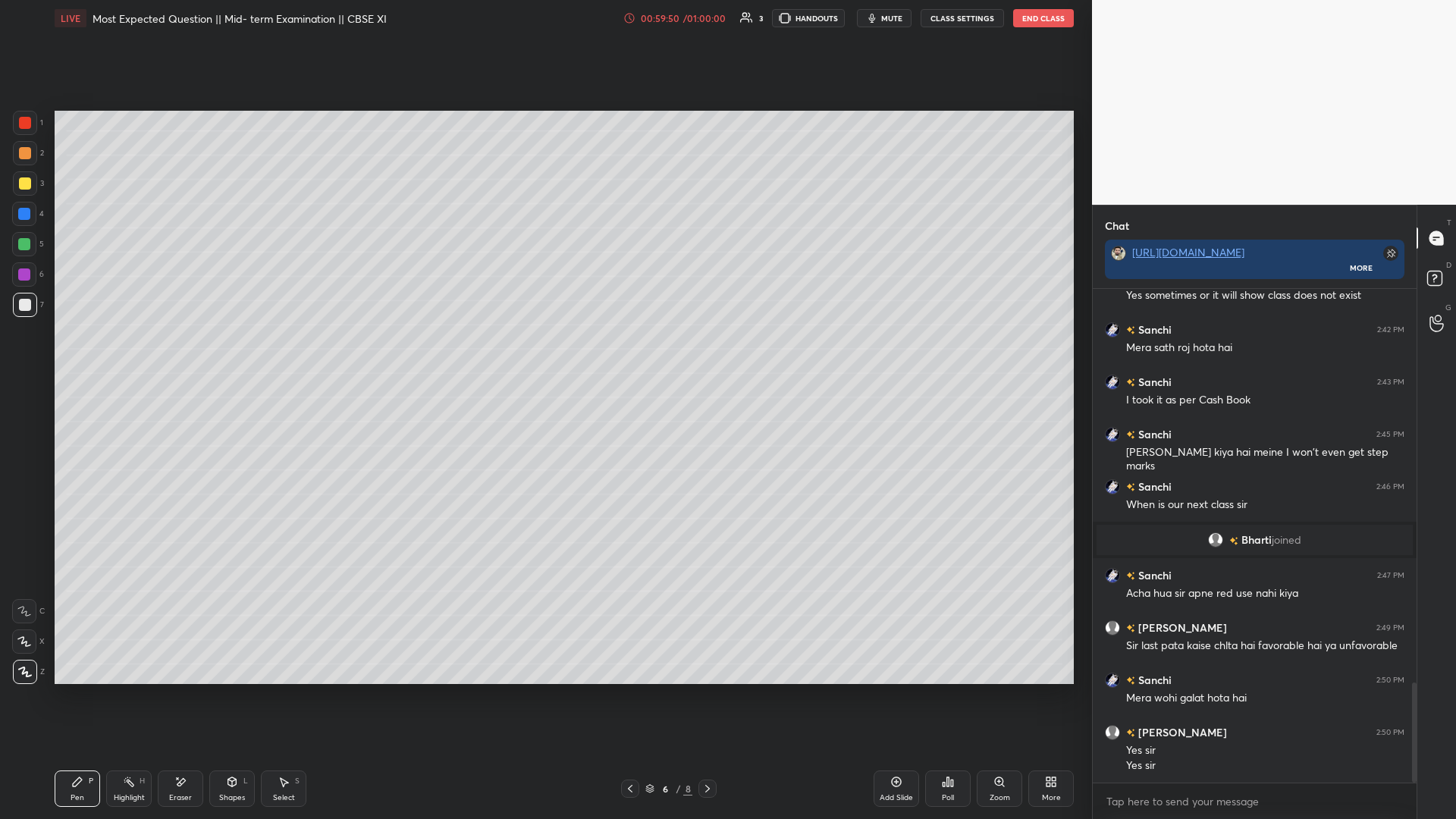
click at [544, 0] on div "LIVE Most Expected Question || Mid- term Examination || CBSE XI 00:59:50 / 01:0…" at bounding box center [564, 18] width 1019 height 36
click at [544, 21] on button "End Class" at bounding box center [1044, 18] width 60 height 18
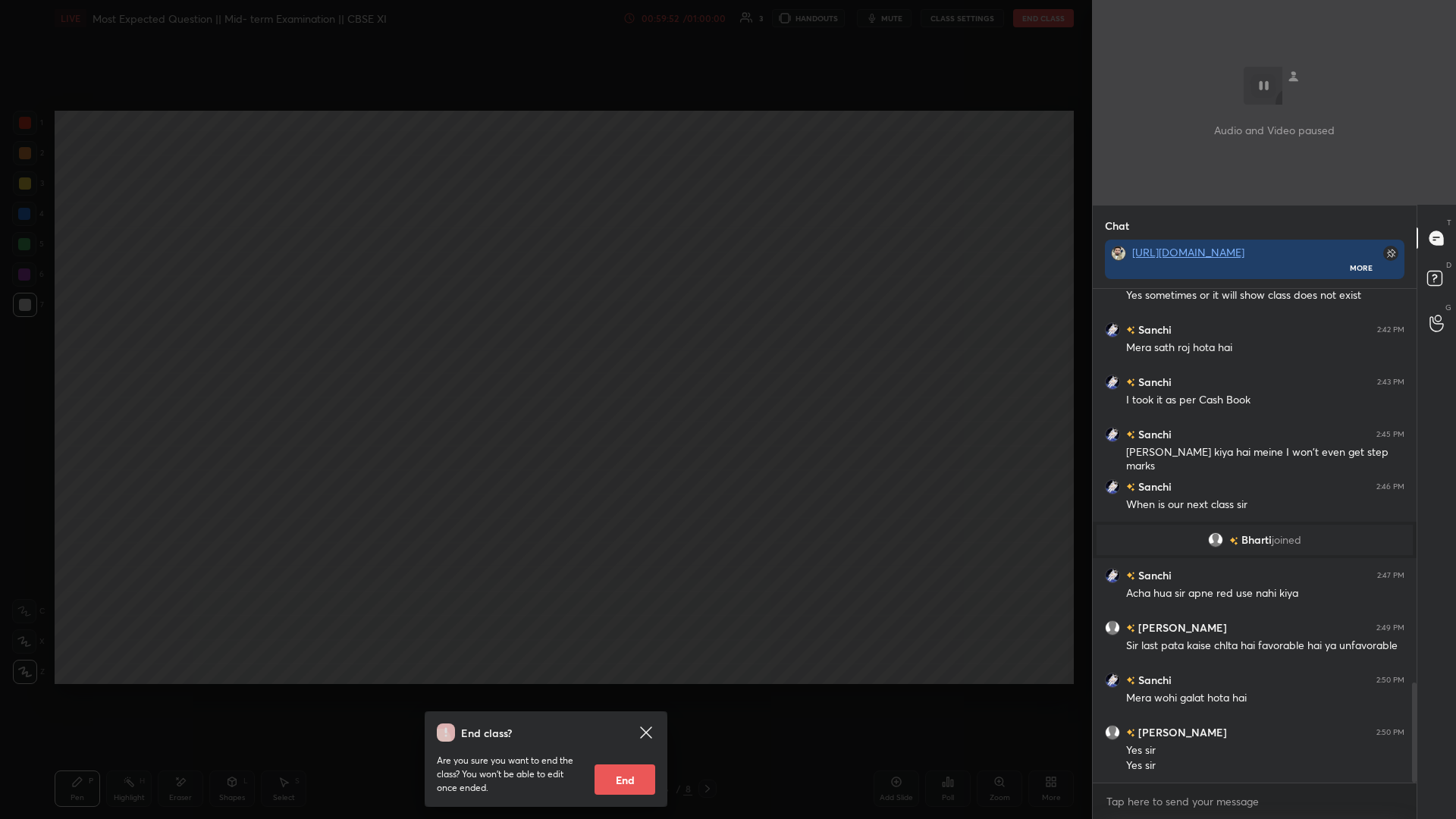
click at [544, 356] on button "End" at bounding box center [624, 779] width 60 height 30
type textarea "x"
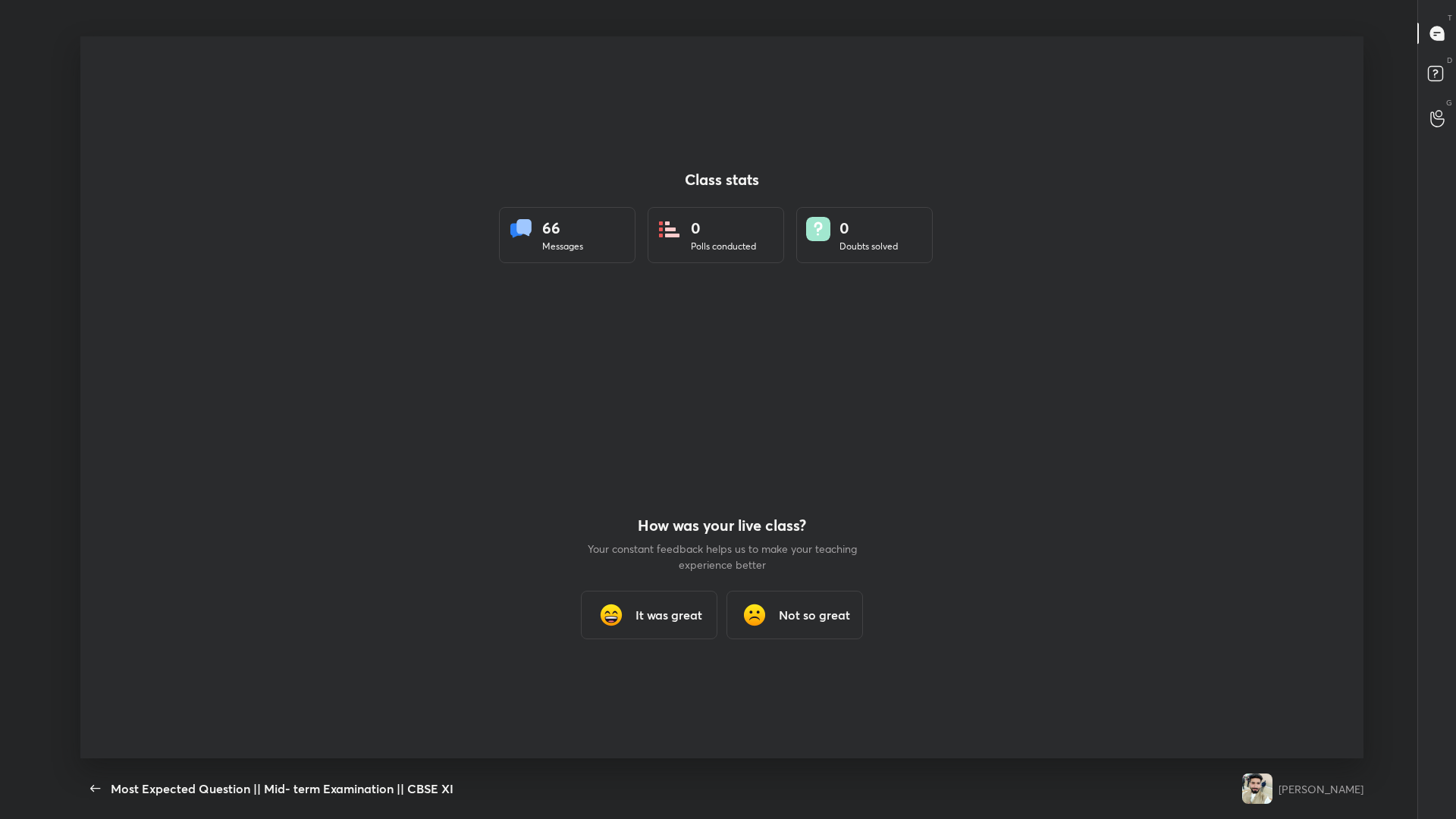
scroll to position [75141, 74414]
click at [544, 356] on h3 "It was great" at bounding box center [669, 615] width 67 height 18
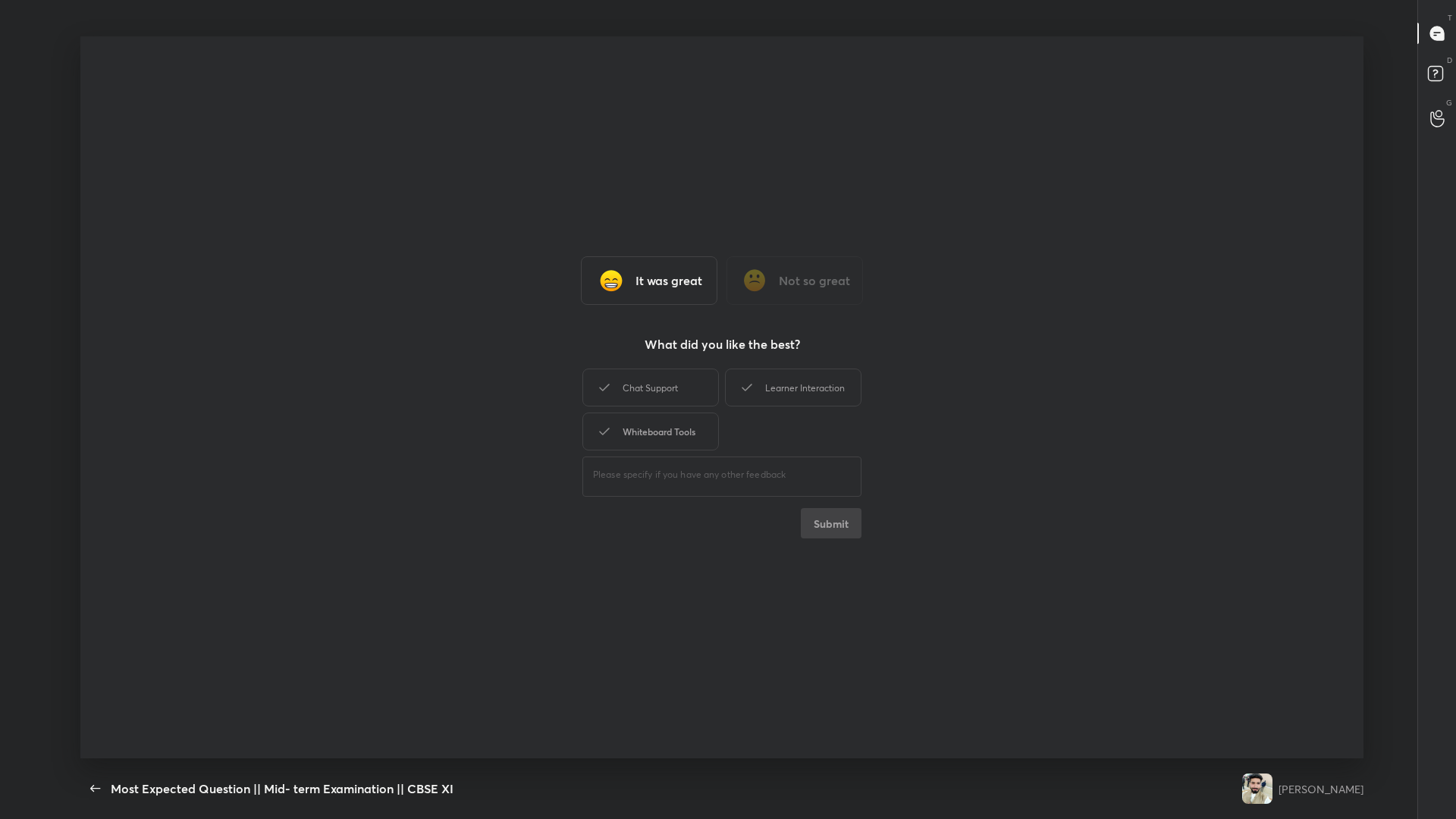
click at [544, 356] on div "Whiteboard Tools" at bounding box center [651, 431] width 136 height 38
click at [544, 356] on div "Chat Support" at bounding box center [651, 387] width 136 height 38
click at [544, 356] on div "Learner Interaction" at bounding box center [794, 387] width 136 height 38
click at [544, 356] on button "Submit" at bounding box center [832, 523] width 60 height 30
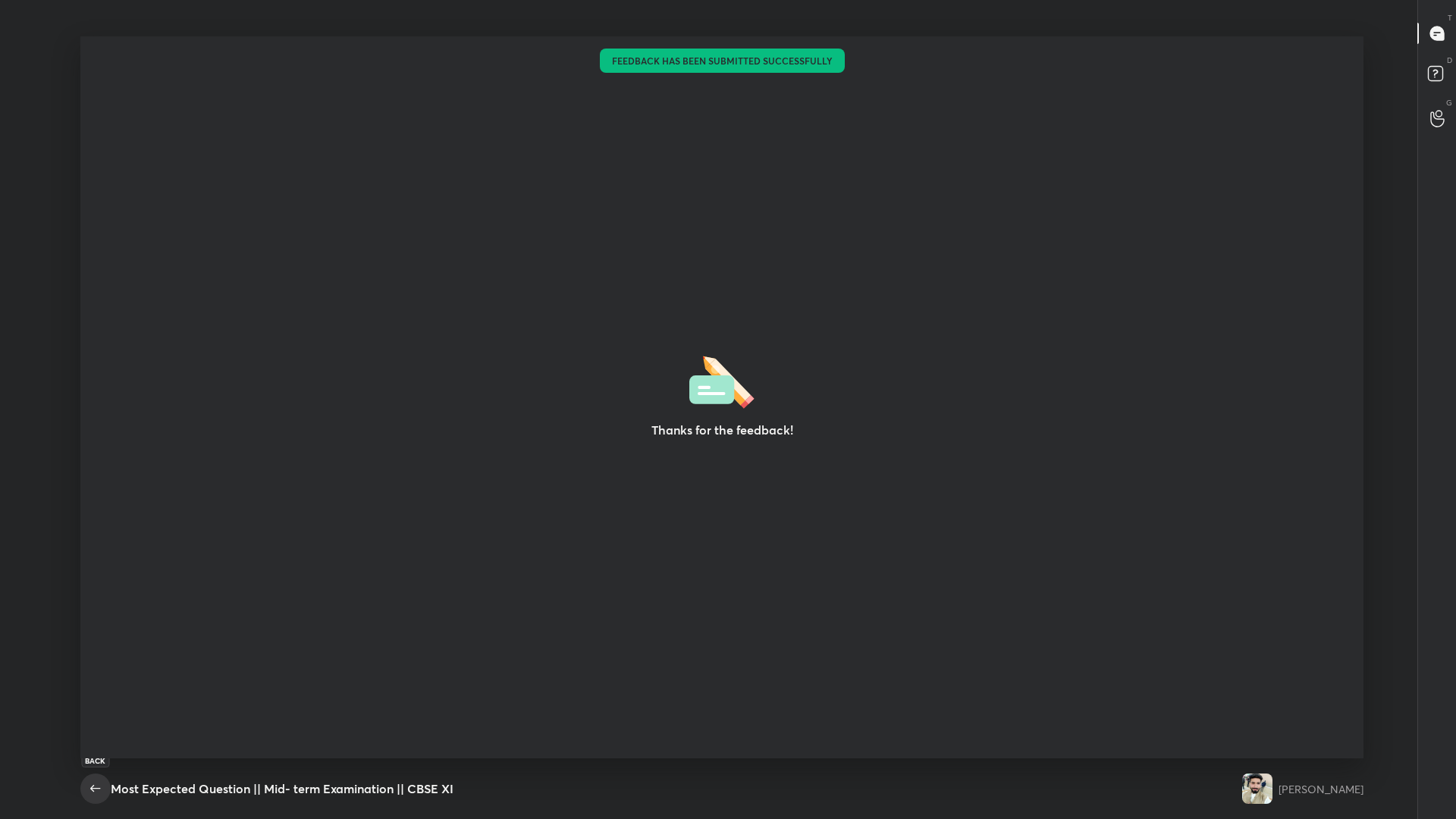
click at [92, 356] on icon "button" at bounding box center [95, 789] width 18 height 18
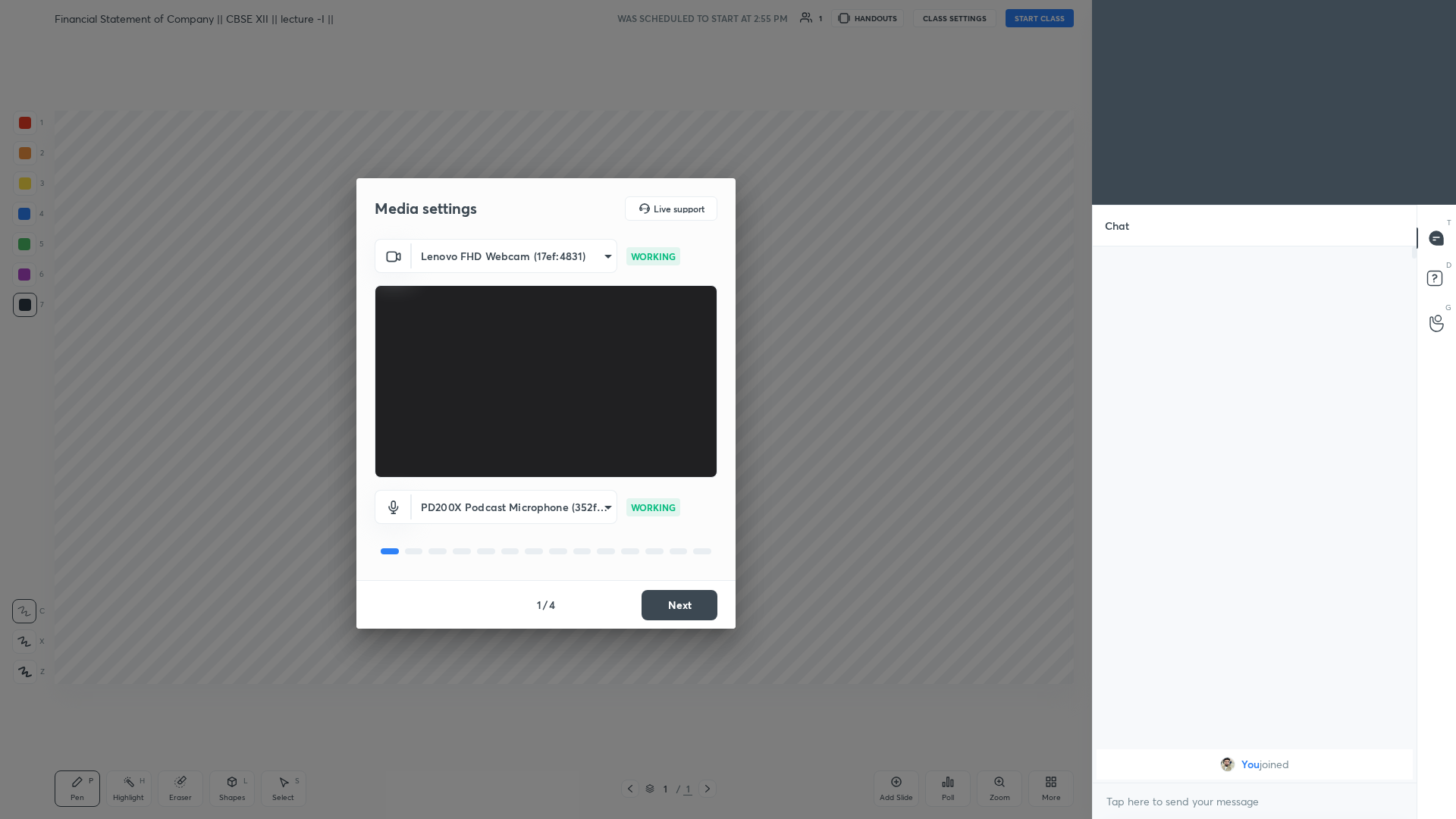
click at [544, 356] on button "Next" at bounding box center [680, 605] width 76 height 30
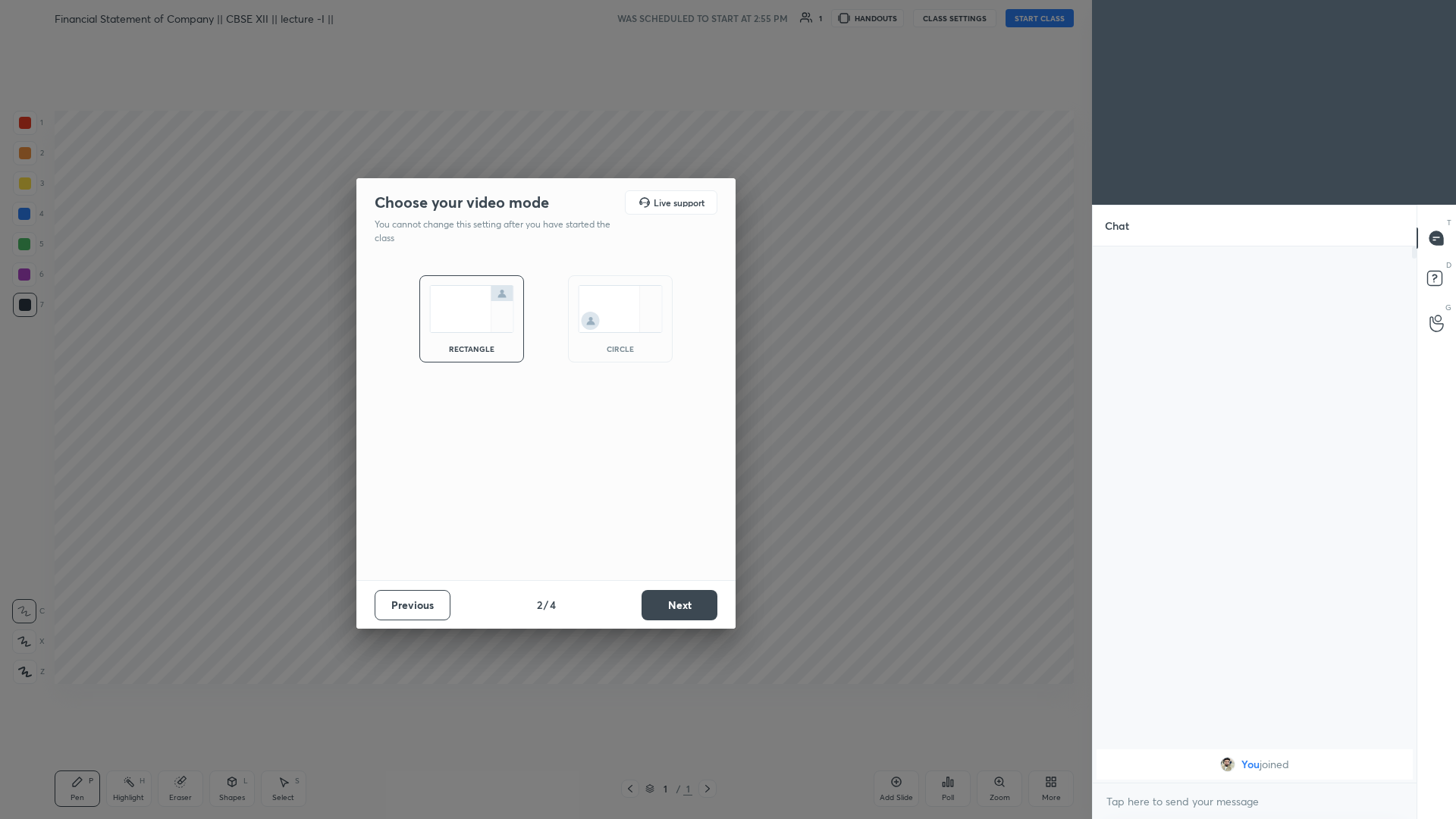
click at [544, 356] on button "Next" at bounding box center [680, 605] width 76 height 30
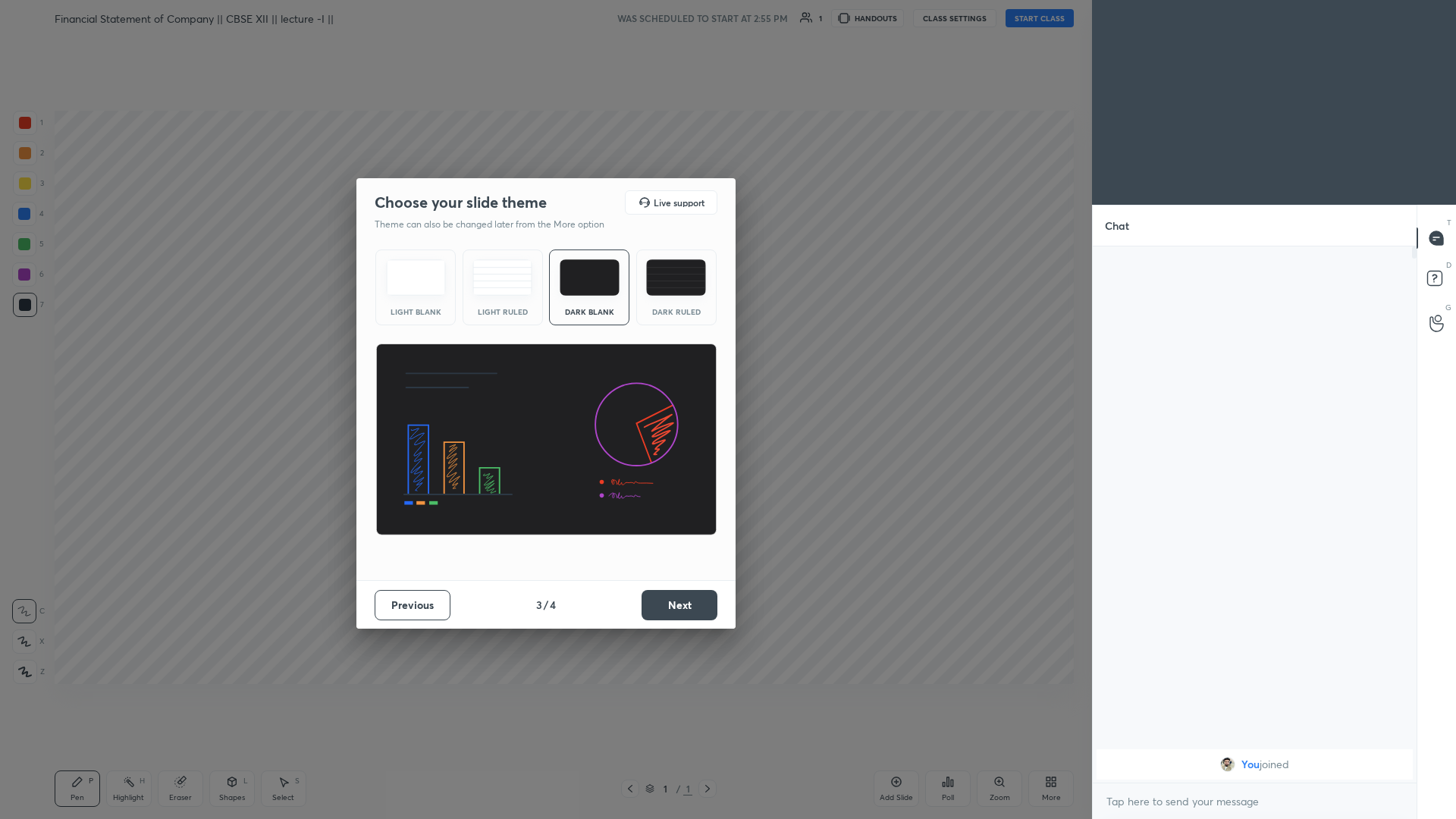
click at [544, 356] on button "Next" at bounding box center [680, 605] width 76 height 30
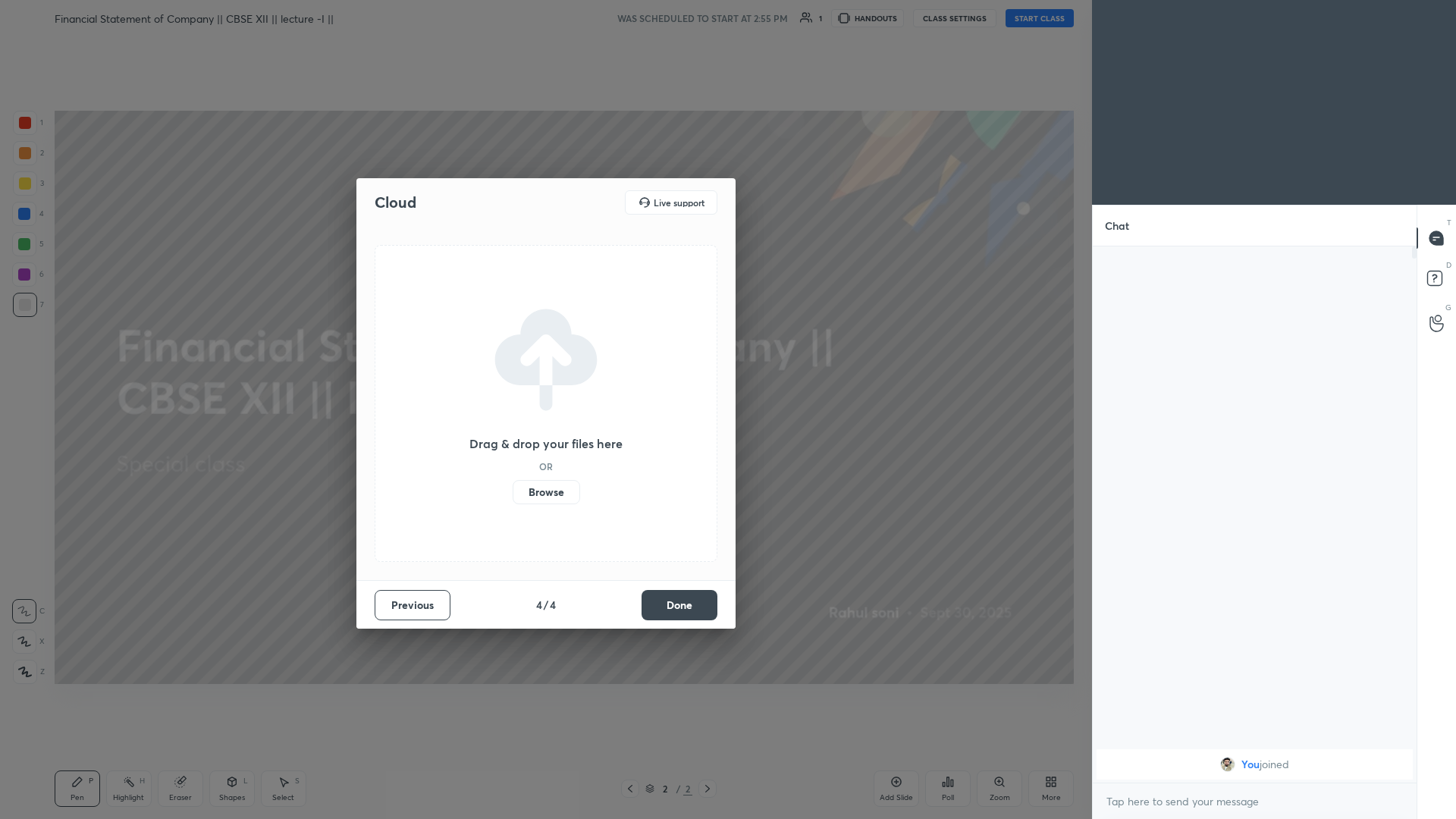
click at [388, 356] on button "Previous" at bounding box center [412, 605] width 76 height 30
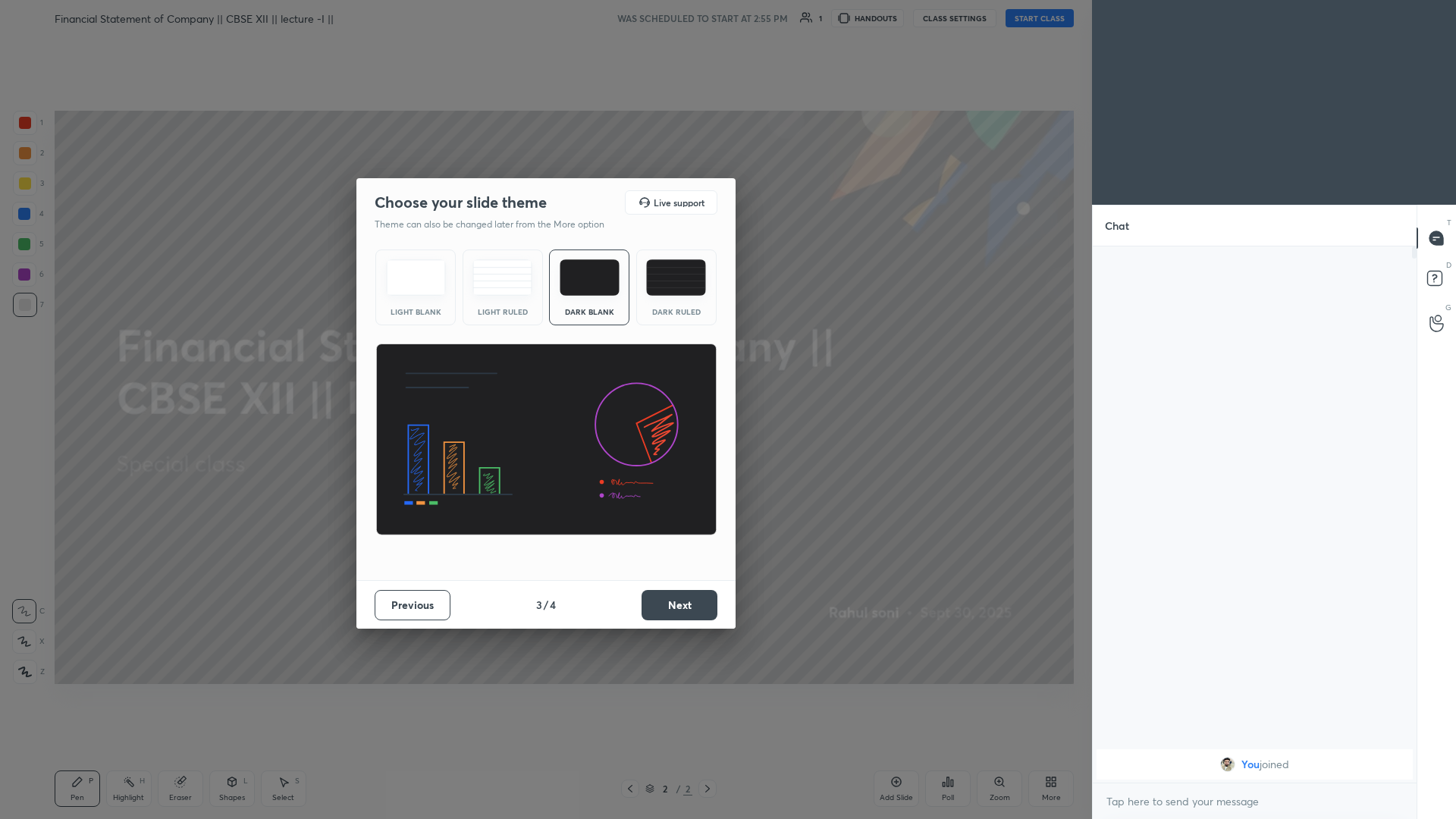
click at [544, 288] on img at bounding box center [677, 277] width 60 height 36
click at [544, 356] on button "Next" at bounding box center [680, 605] width 76 height 30
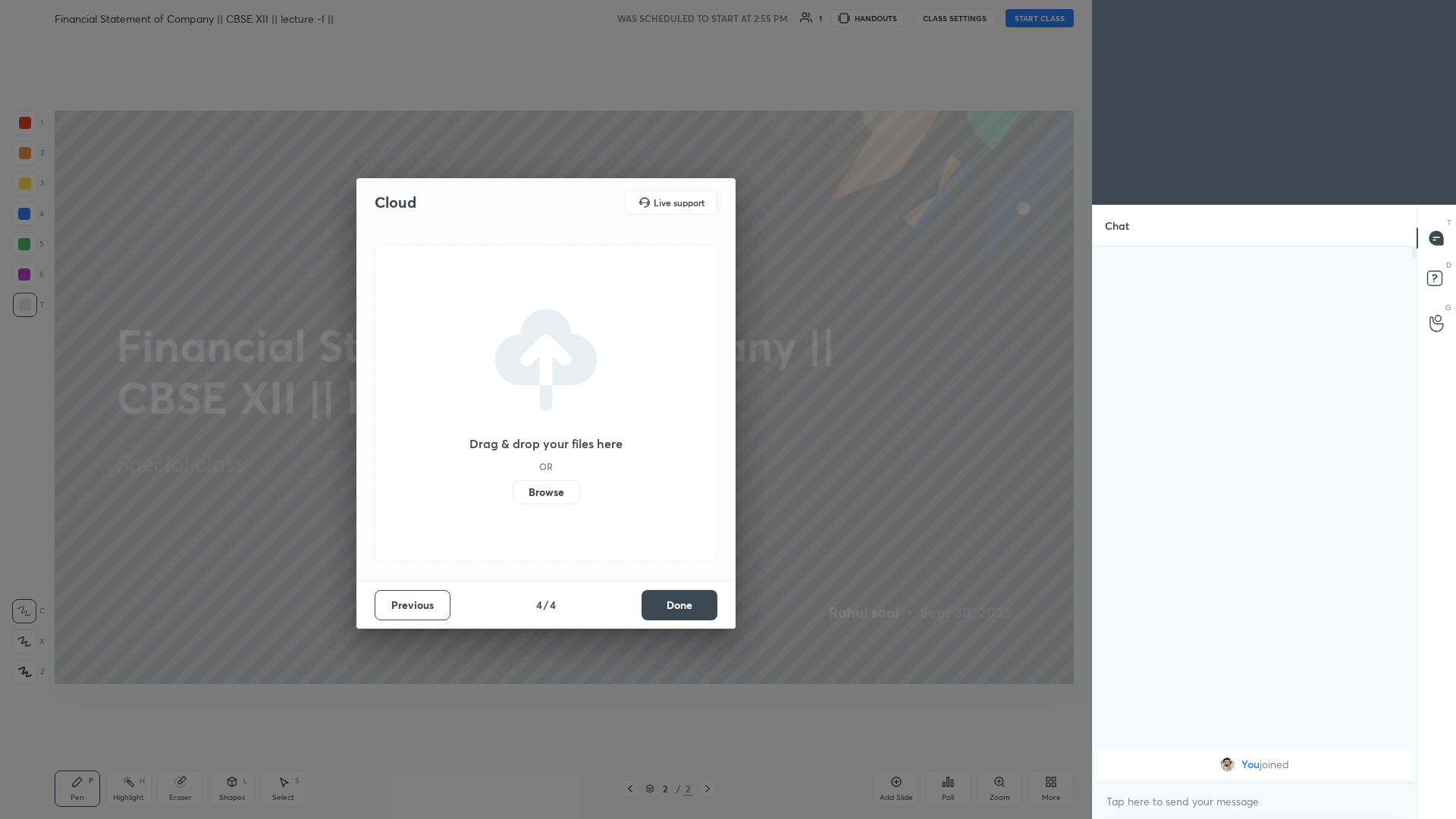
click at [544, 356] on button "Done" at bounding box center [680, 605] width 76 height 30
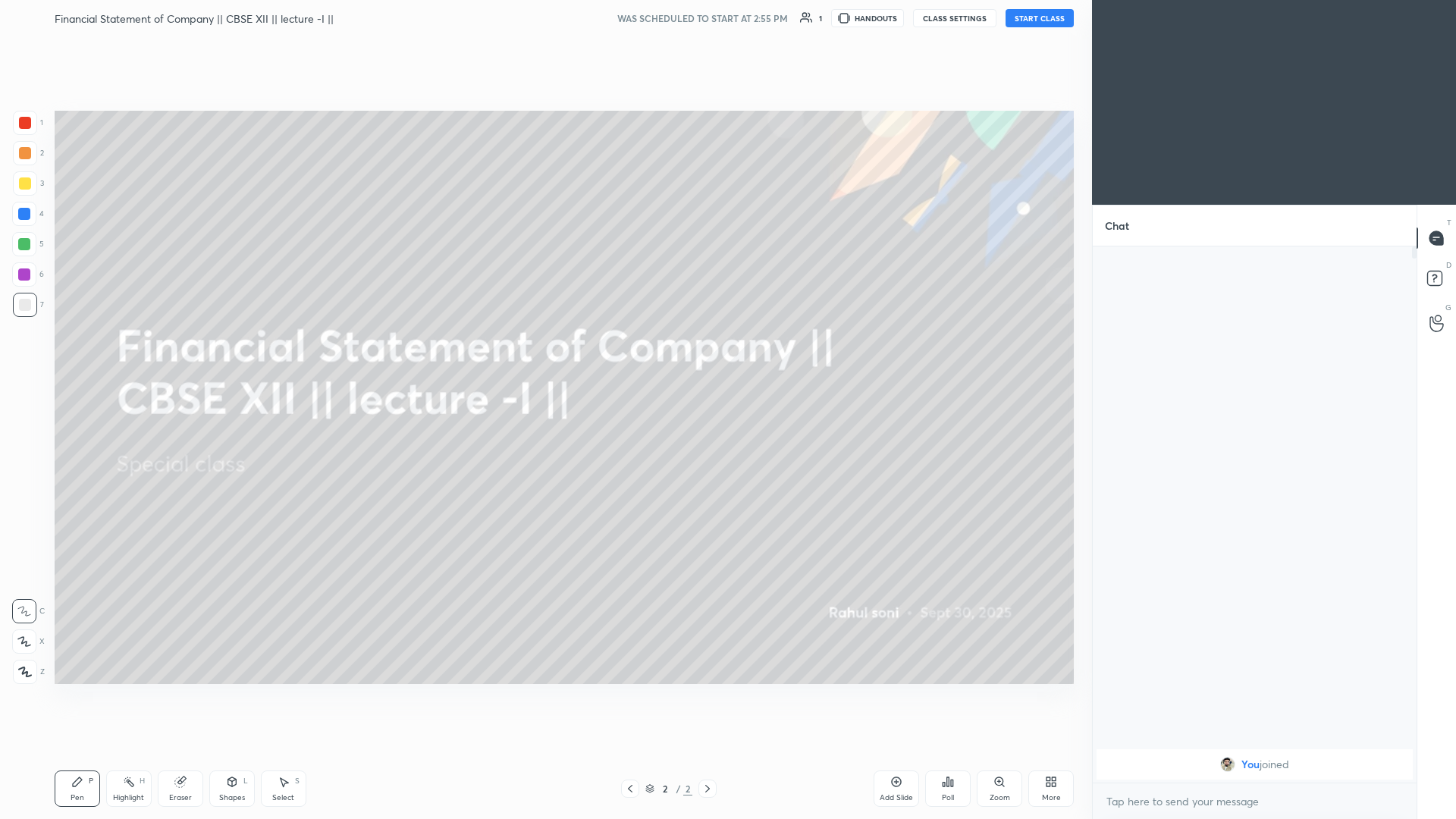
click at [544, 25] on button "START CLASS" at bounding box center [1040, 18] width 68 height 18
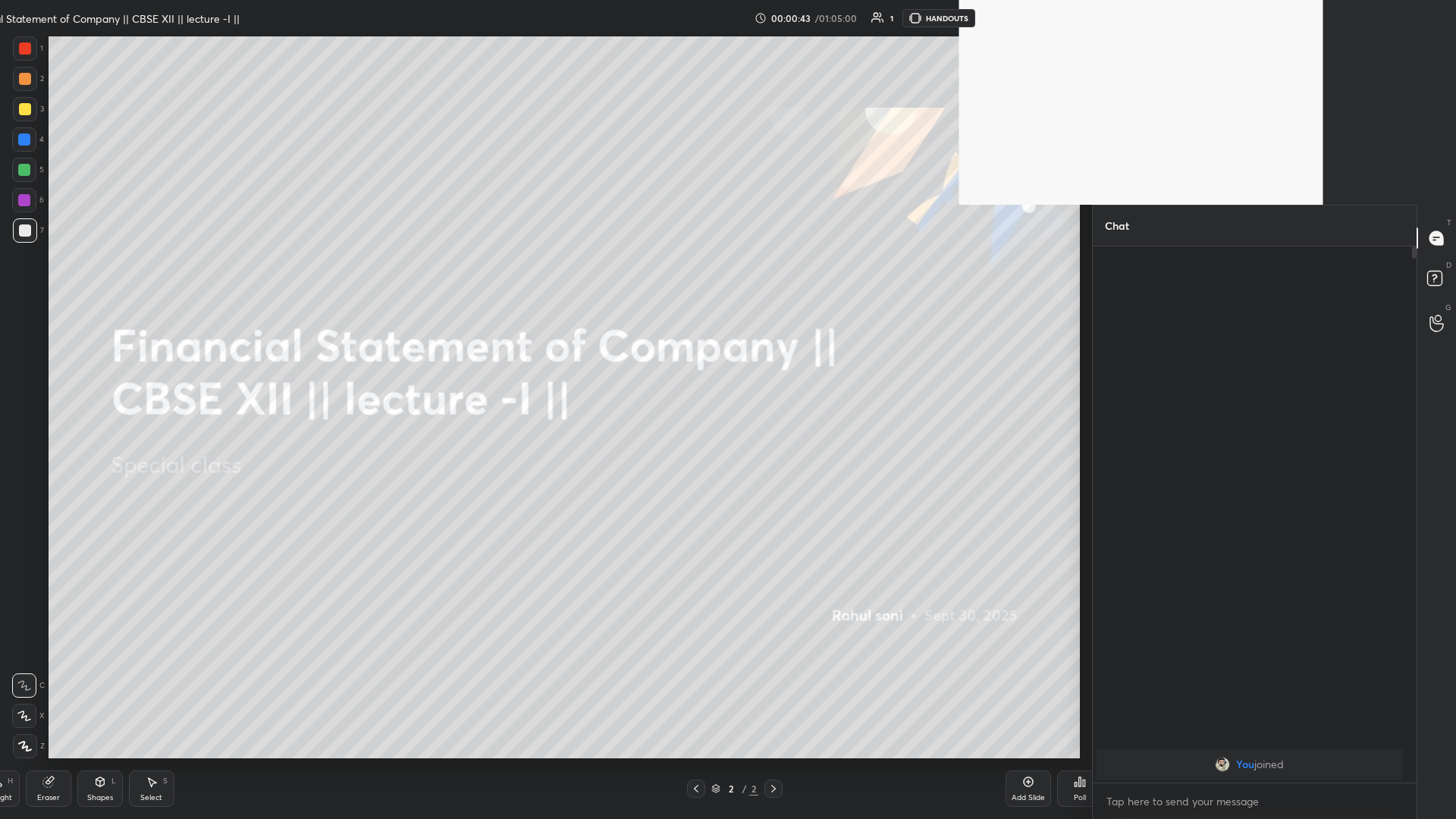
scroll to position [5, 5]
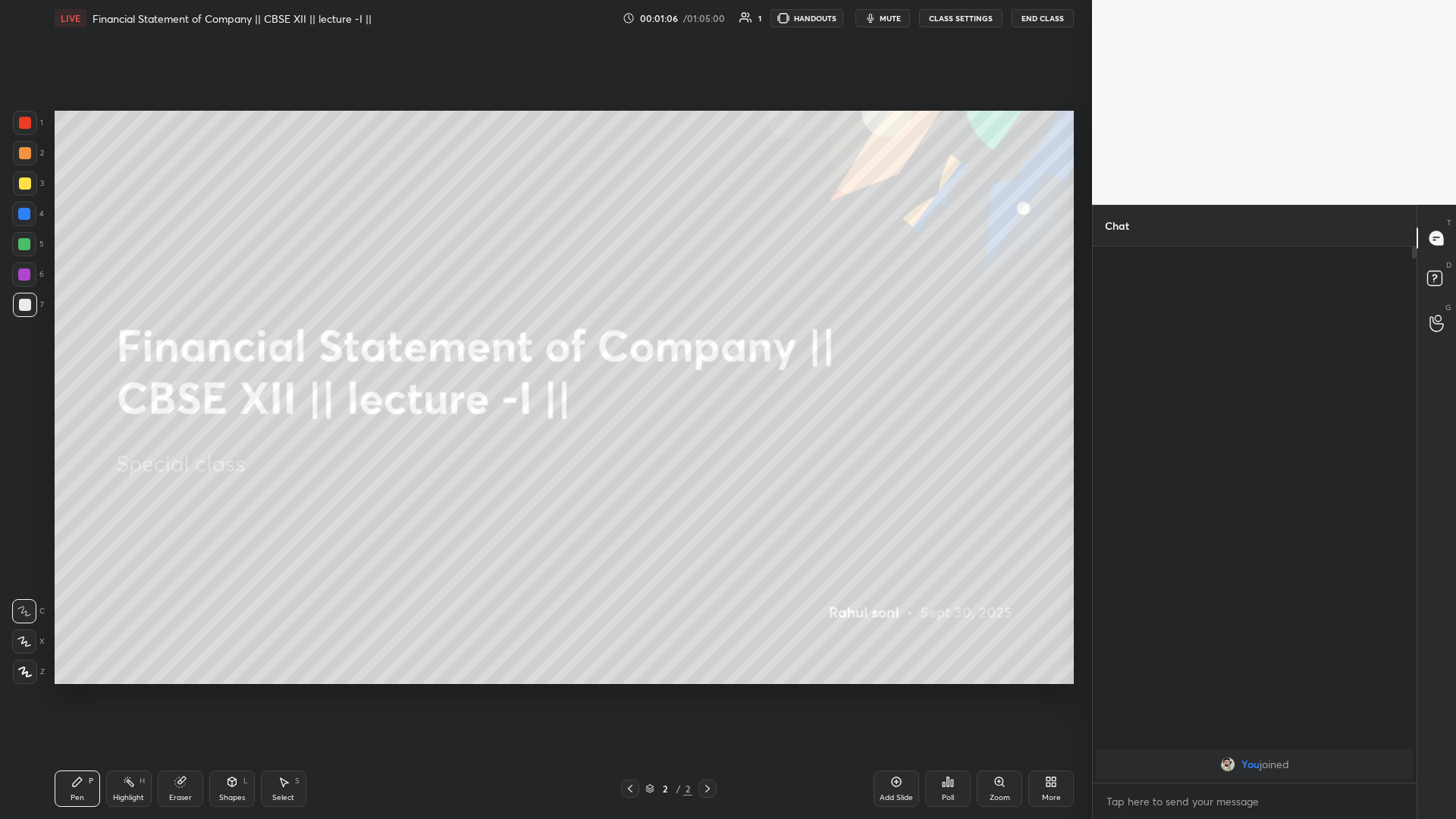
click at [26, 356] on div at bounding box center [24, 672] width 24 height 24
click at [544, 356] on div "Add Slide" at bounding box center [896, 788] width 46 height 36
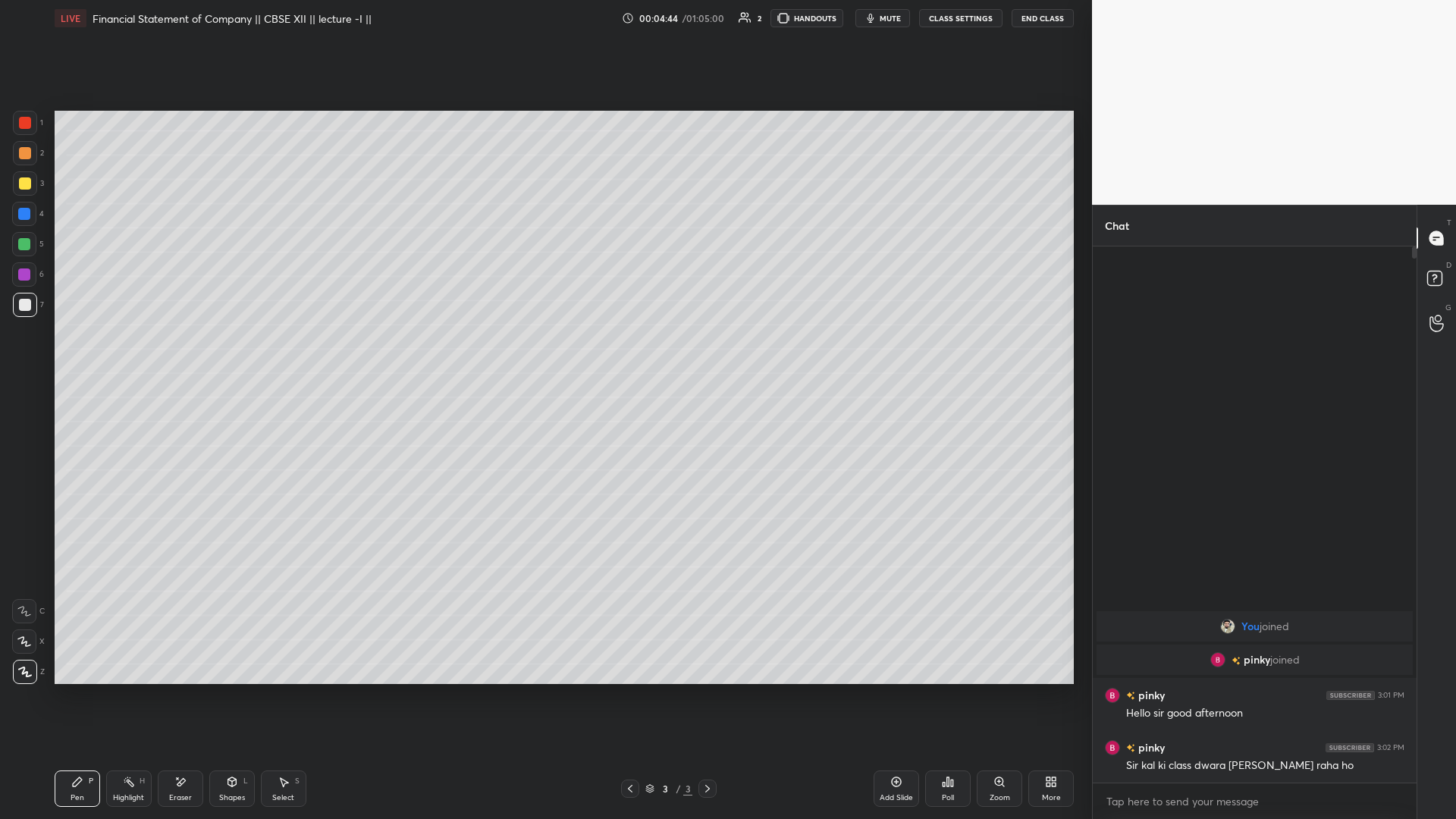
click at [544, 356] on div "More" at bounding box center [1051, 788] width 46 height 36
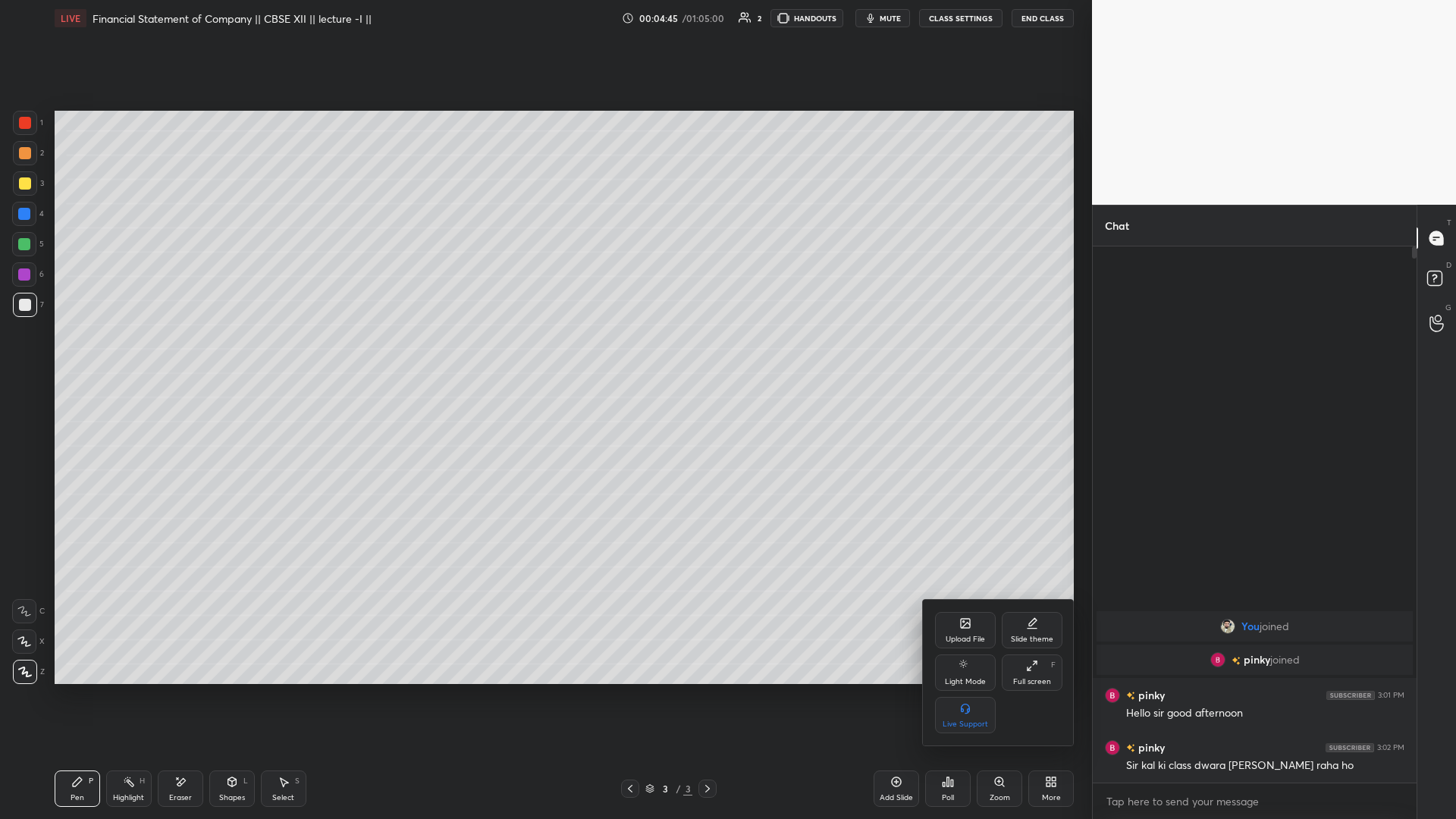
click at [544, 356] on div "Upload File" at bounding box center [966, 640] width 40 height 8
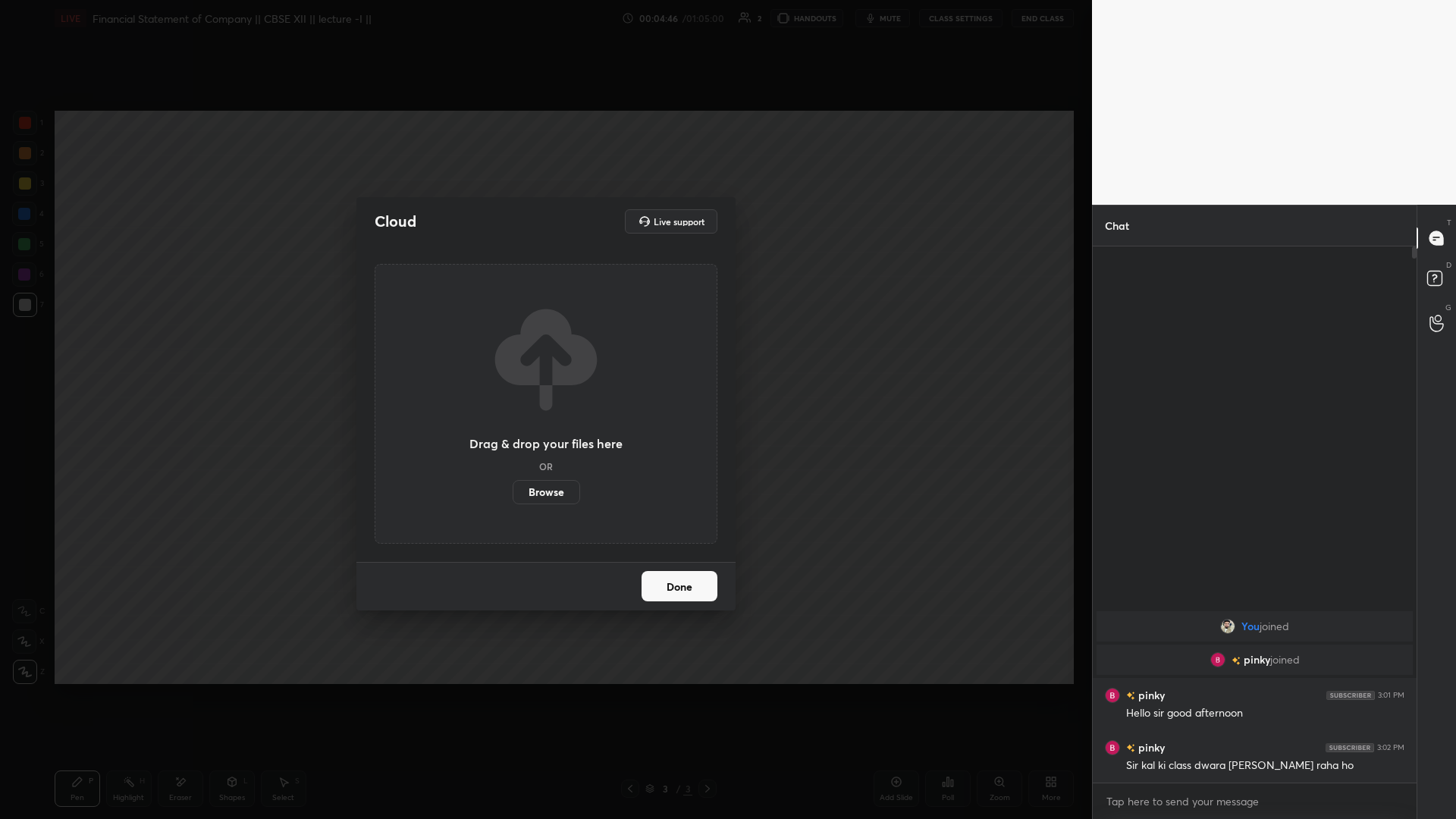
click at [544, 356] on label "Browse" at bounding box center [546, 492] width 67 height 24
click at [513, 356] on input "Browse" at bounding box center [513, 492] width 0 height 24
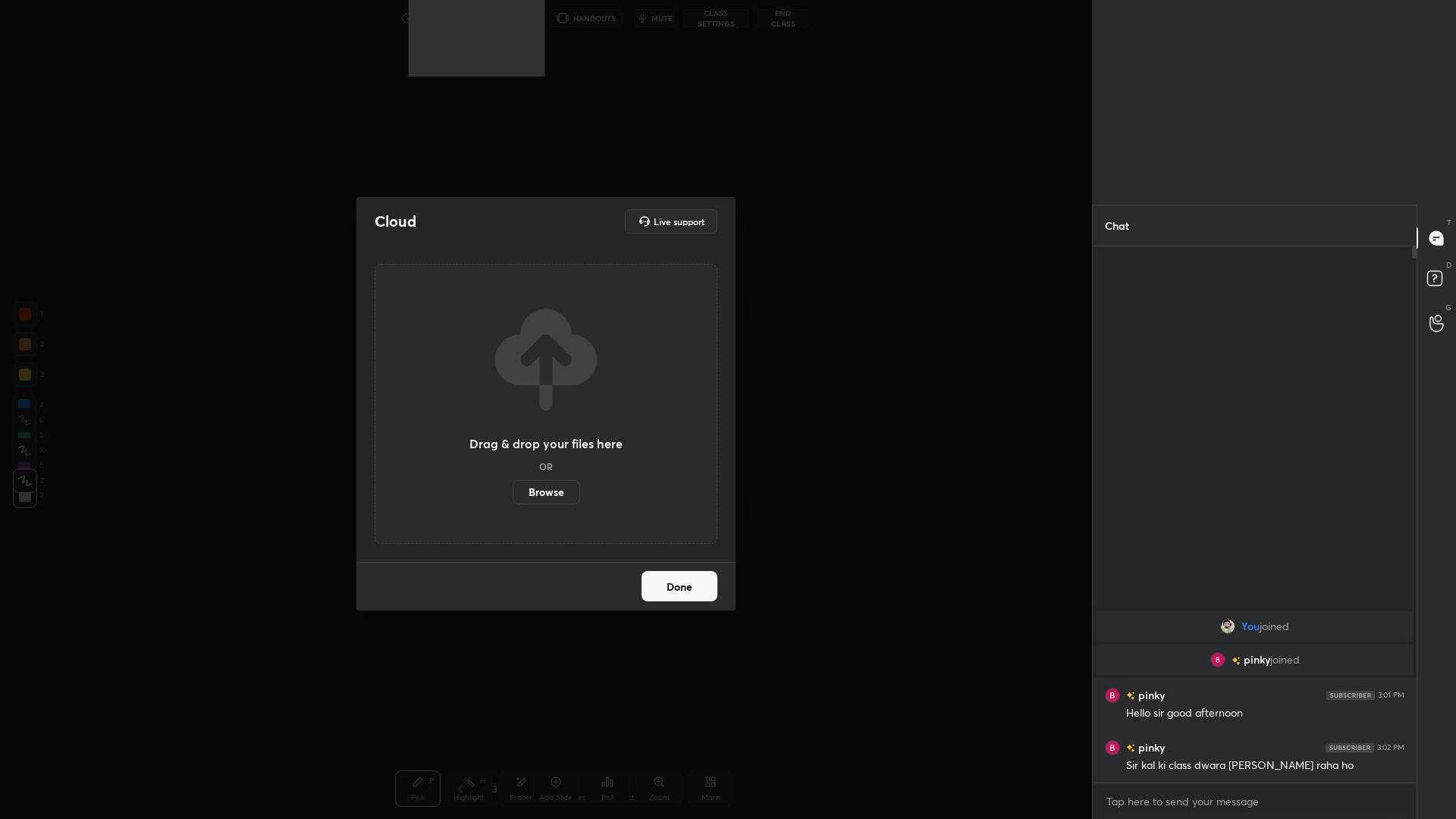
scroll to position [75604, 75374]
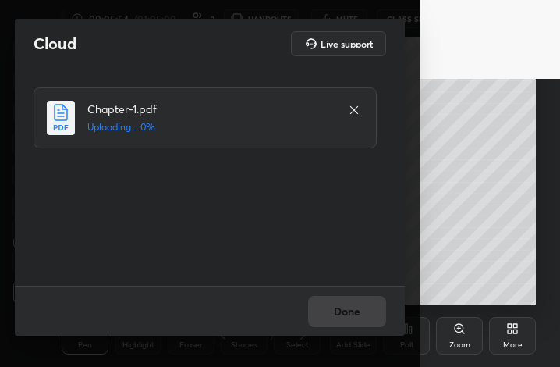
click at [124, 228] on div "Chapter-1.pdf Uploading... 0%" at bounding box center [212, 176] width 356 height 179
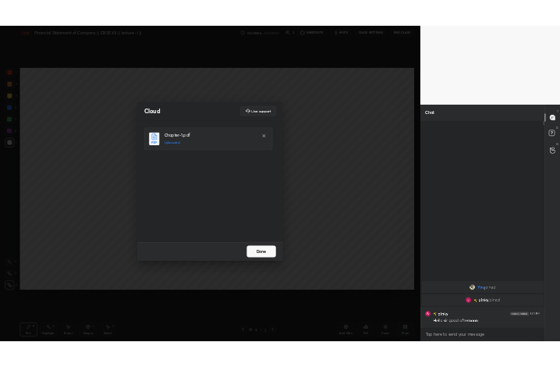
scroll to position [77251, 76933]
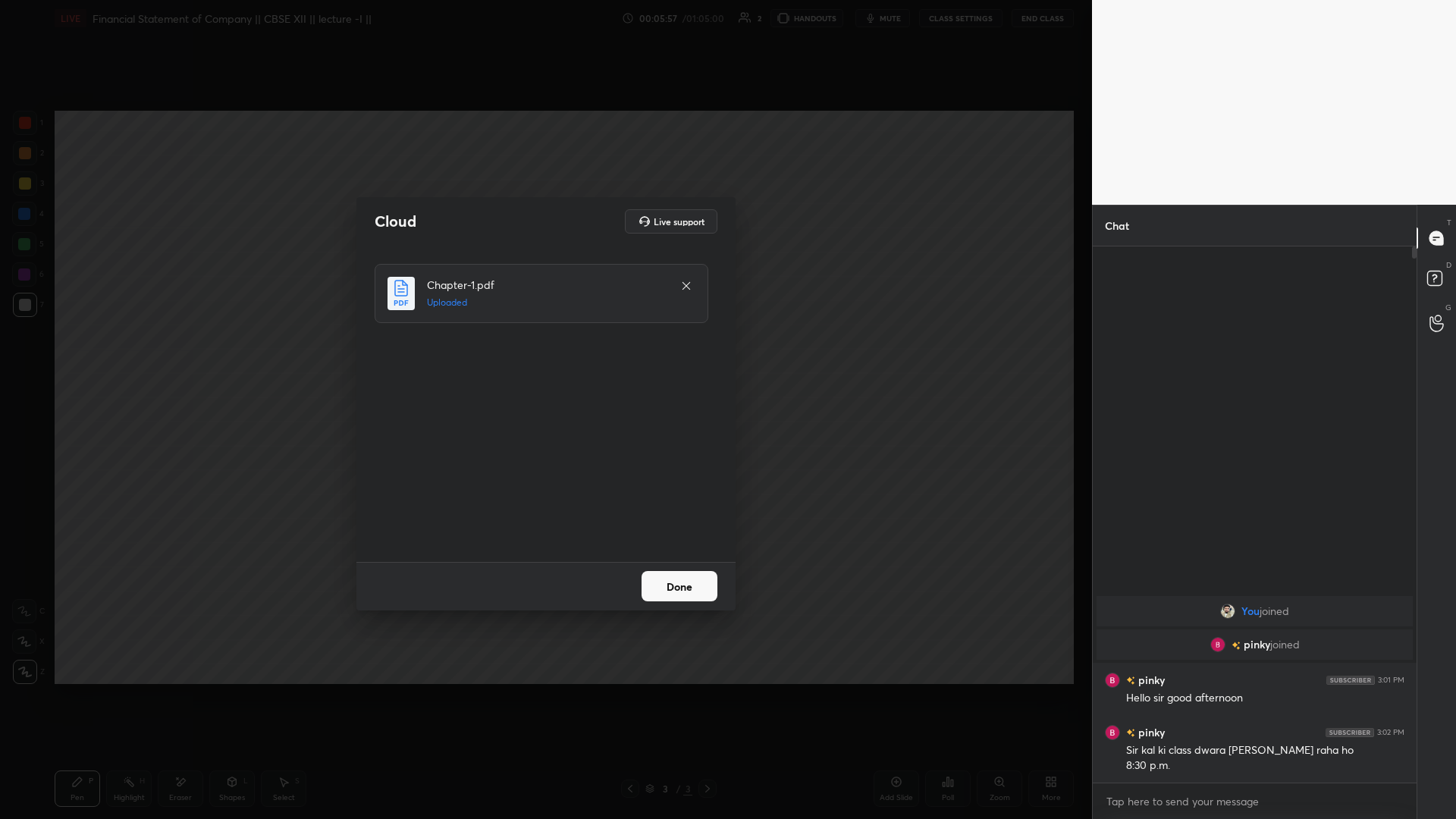
click at [544, 356] on button "Done" at bounding box center [680, 586] width 76 height 30
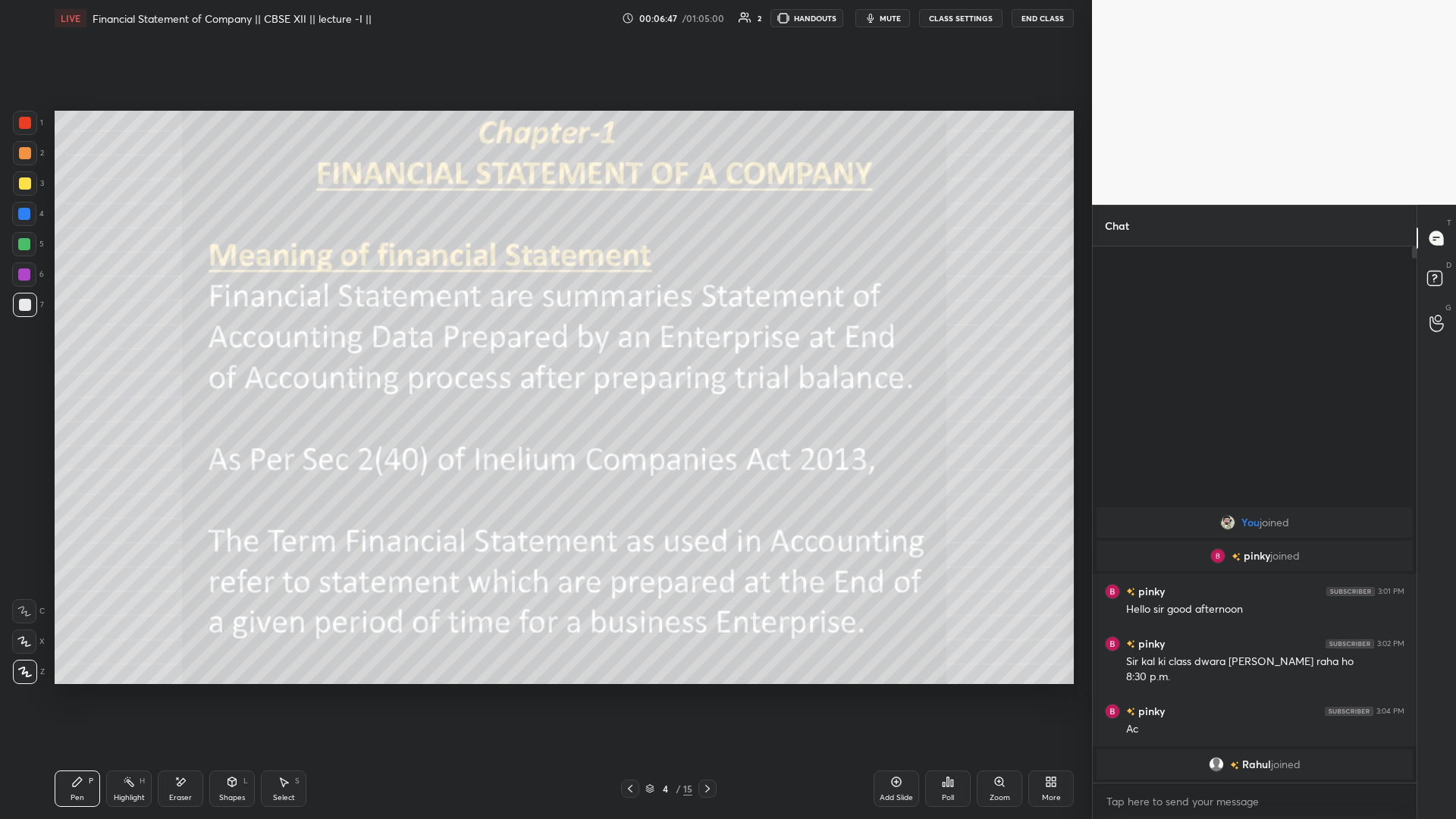
drag, startPoint x: 25, startPoint y: 179, endPoint x: 26, endPoint y: 168, distance: 11.0
click at [25, 180] on div at bounding box center [24, 184] width 12 height 12
click at [33, 121] on div at bounding box center [24, 123] width 24 height 24
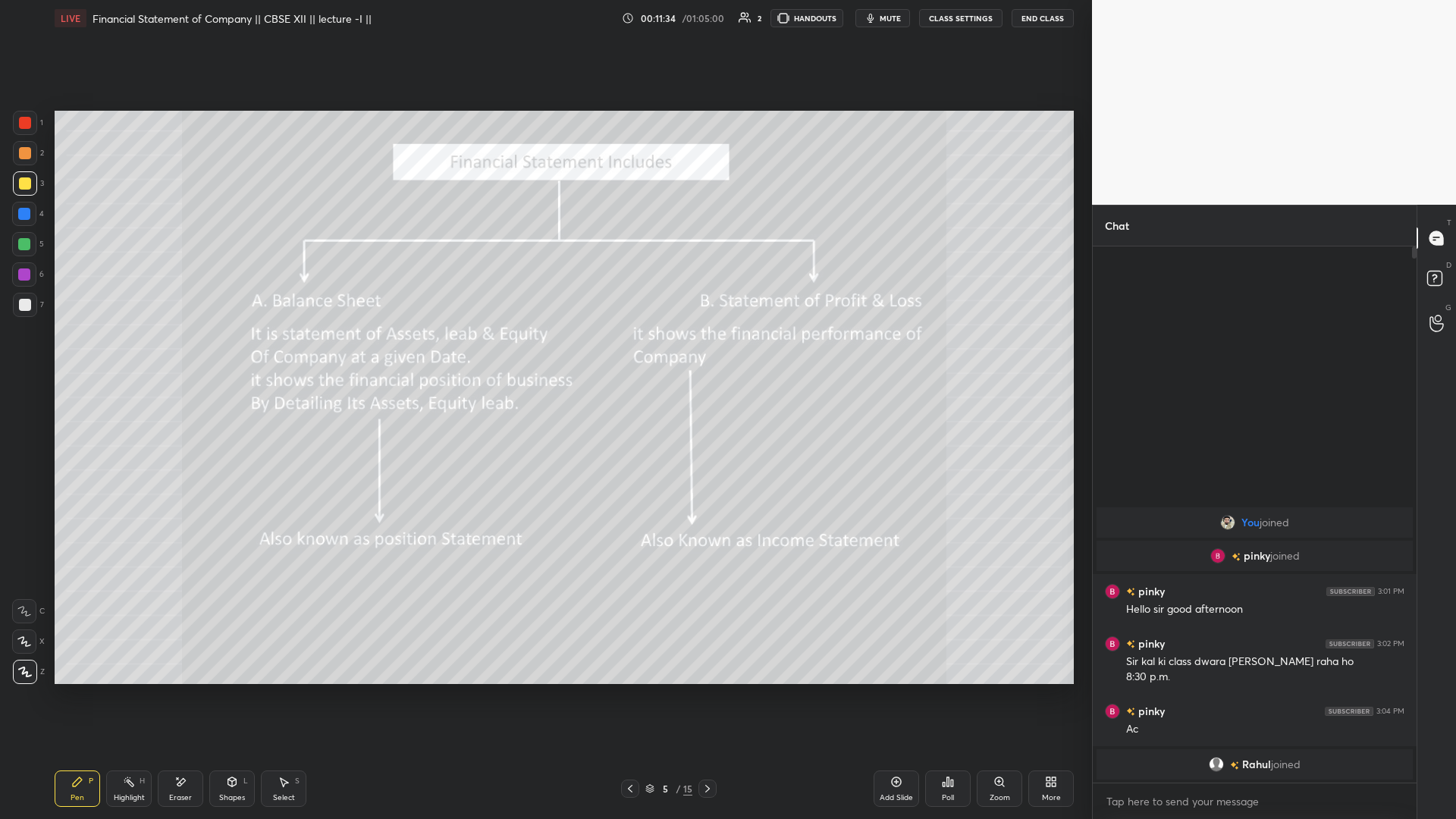
click at [544, 356] on icon at bounding box center [707, 789] width 12 height 12
click at [544, 356] on div "Add Slide" at bounding box center [896, 788] width 46 height 36
click at [544, 356] on icon at bounding box center [630, 789] width 12 height 12
click at [544, 356] on icon at bounding box center [707, 789] width 12 height 12
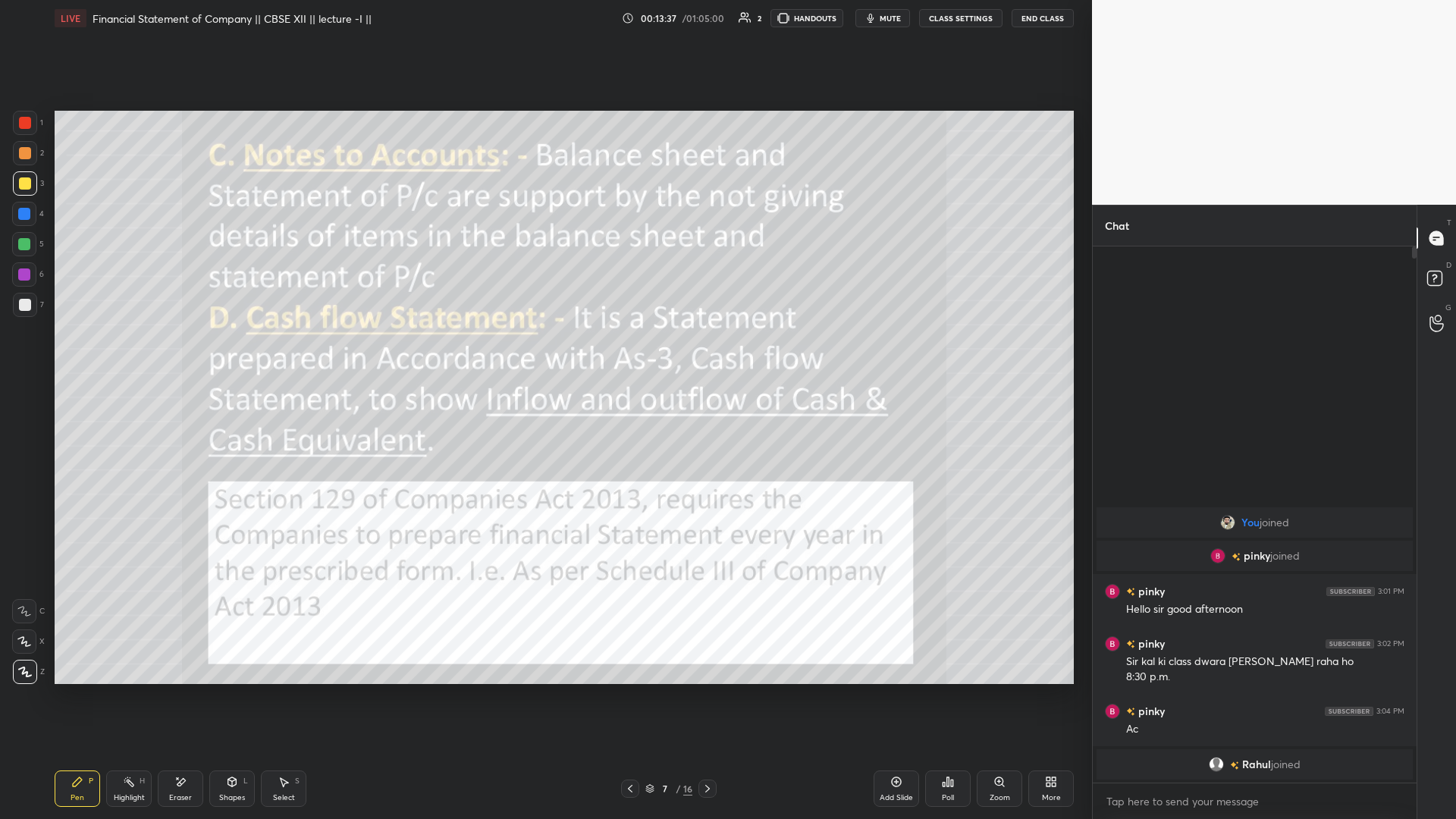
click at [544, 356] on icon at bounding box center [707, 789] width 12 height 12
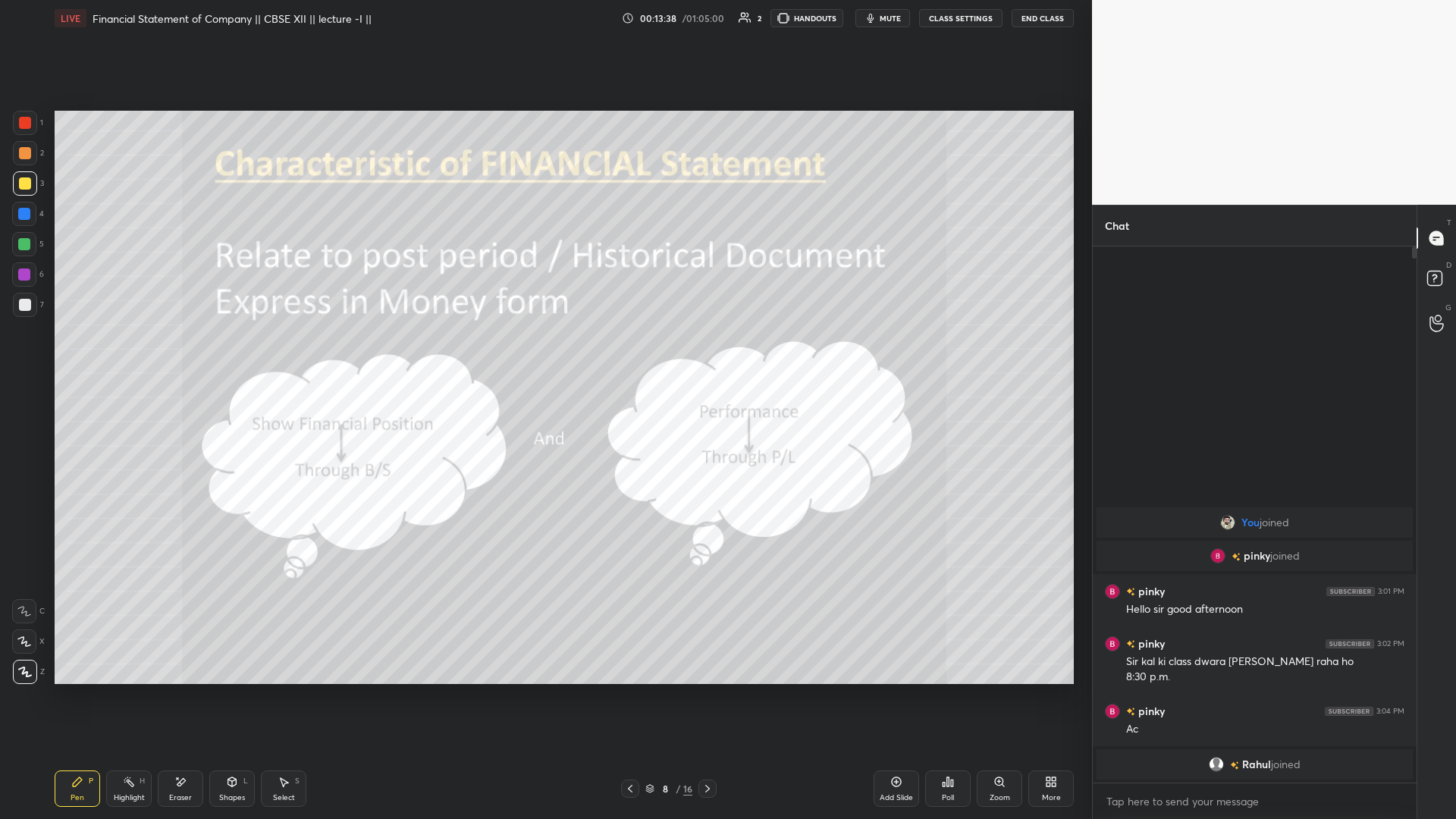
click at [544, 356] on icon at bounding box center [630, 789] width 12 height 12
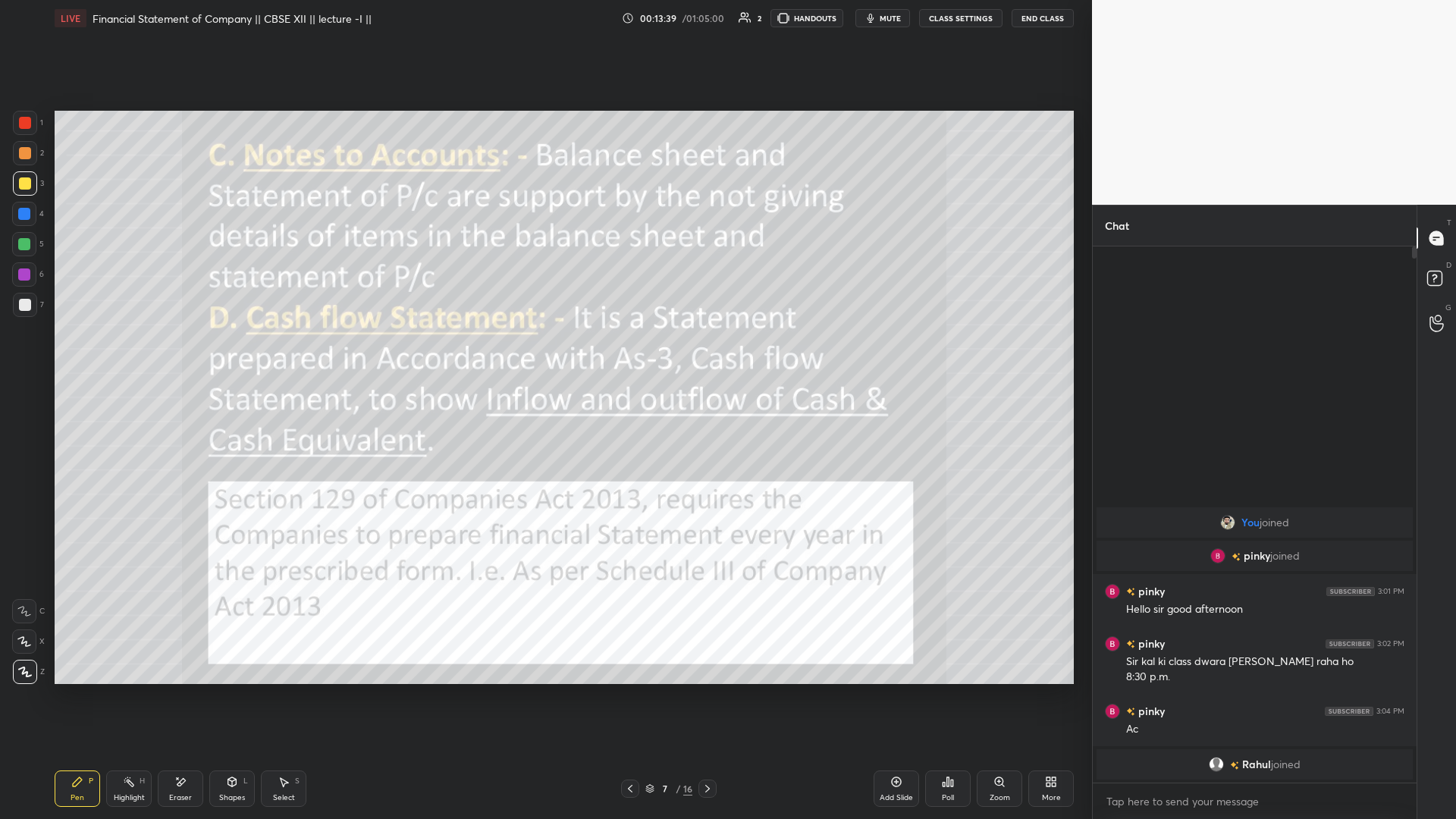
click at [544, 356] on icon at bounding box center [630, 789] width 5 height 8
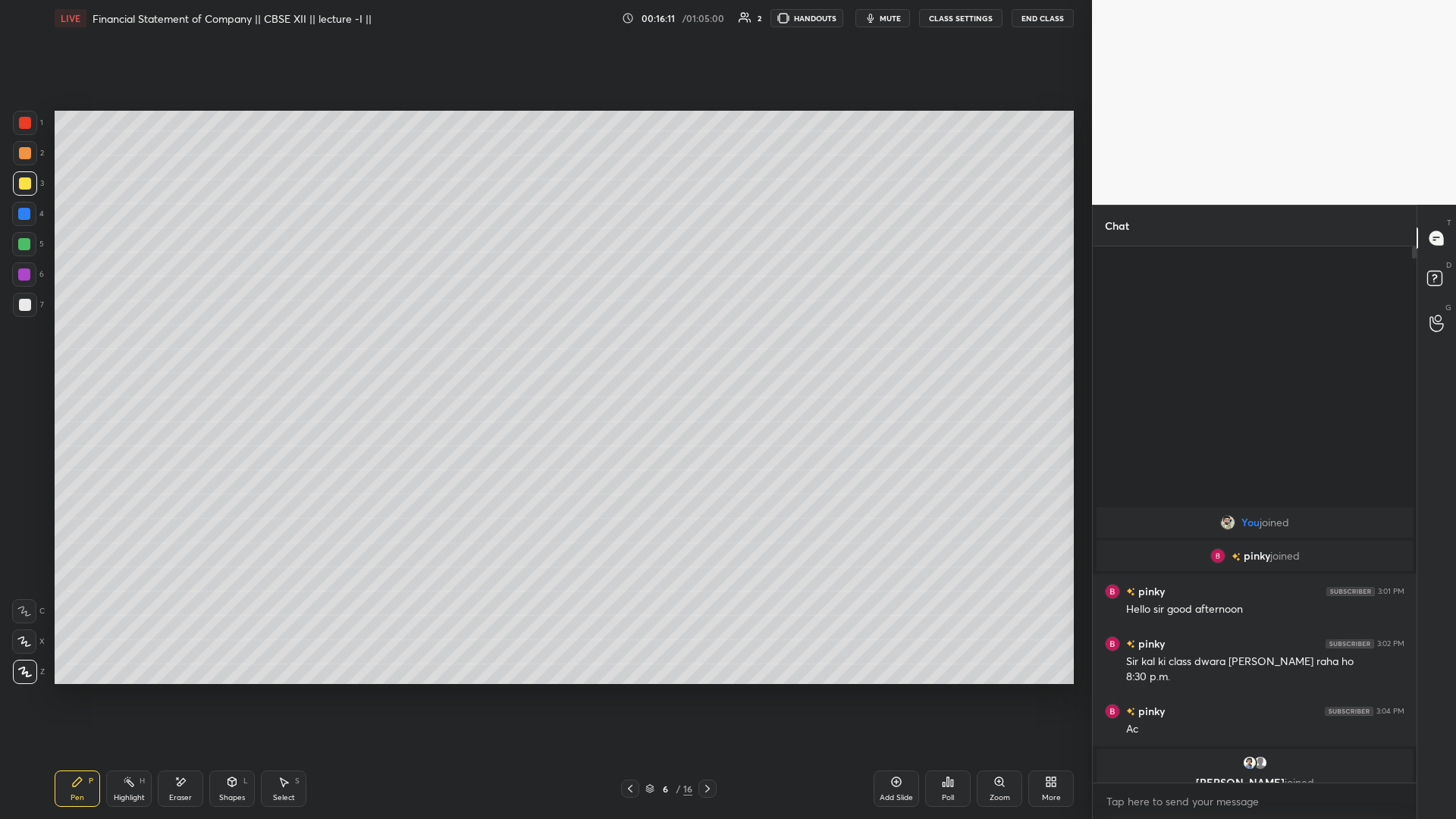
click at [544, 356] on icon at bounding box center [707, 789] width 12 height 12
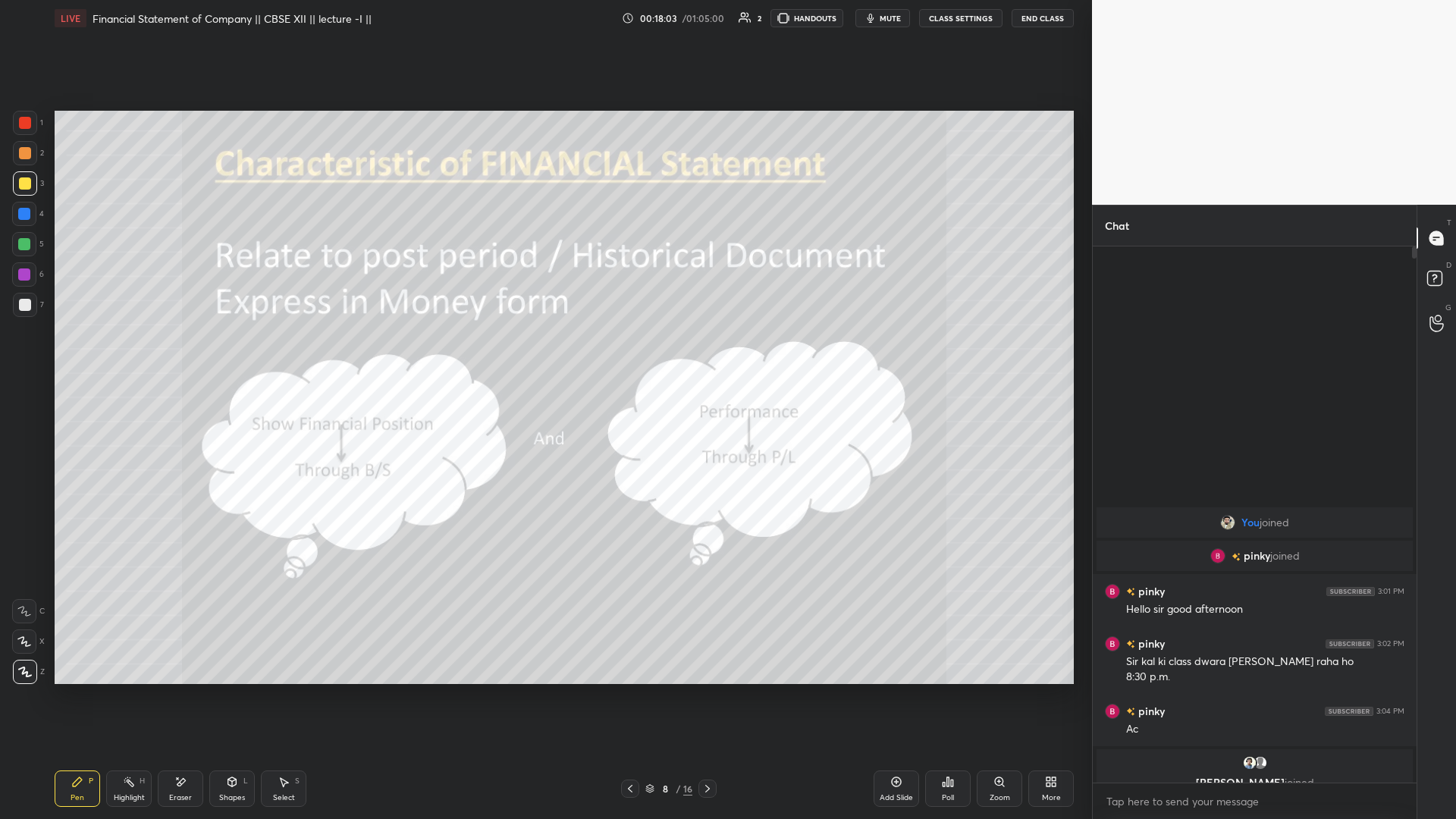
click at [544, 356] on icon at bounding box center [707, 789] width 12 height 12
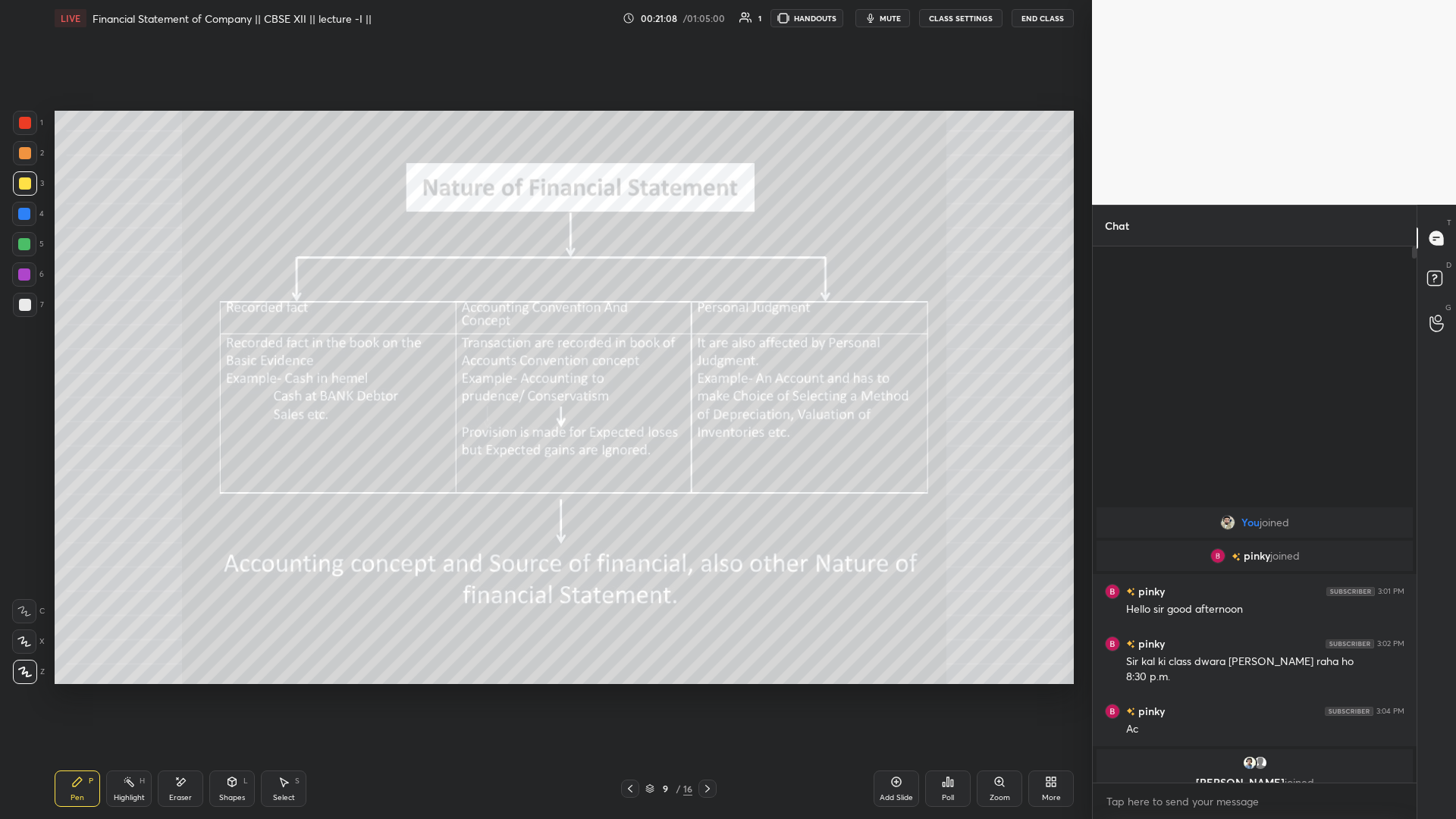
click at [544, 356] on icon at bounding box center [707, 789] width 12 height 12
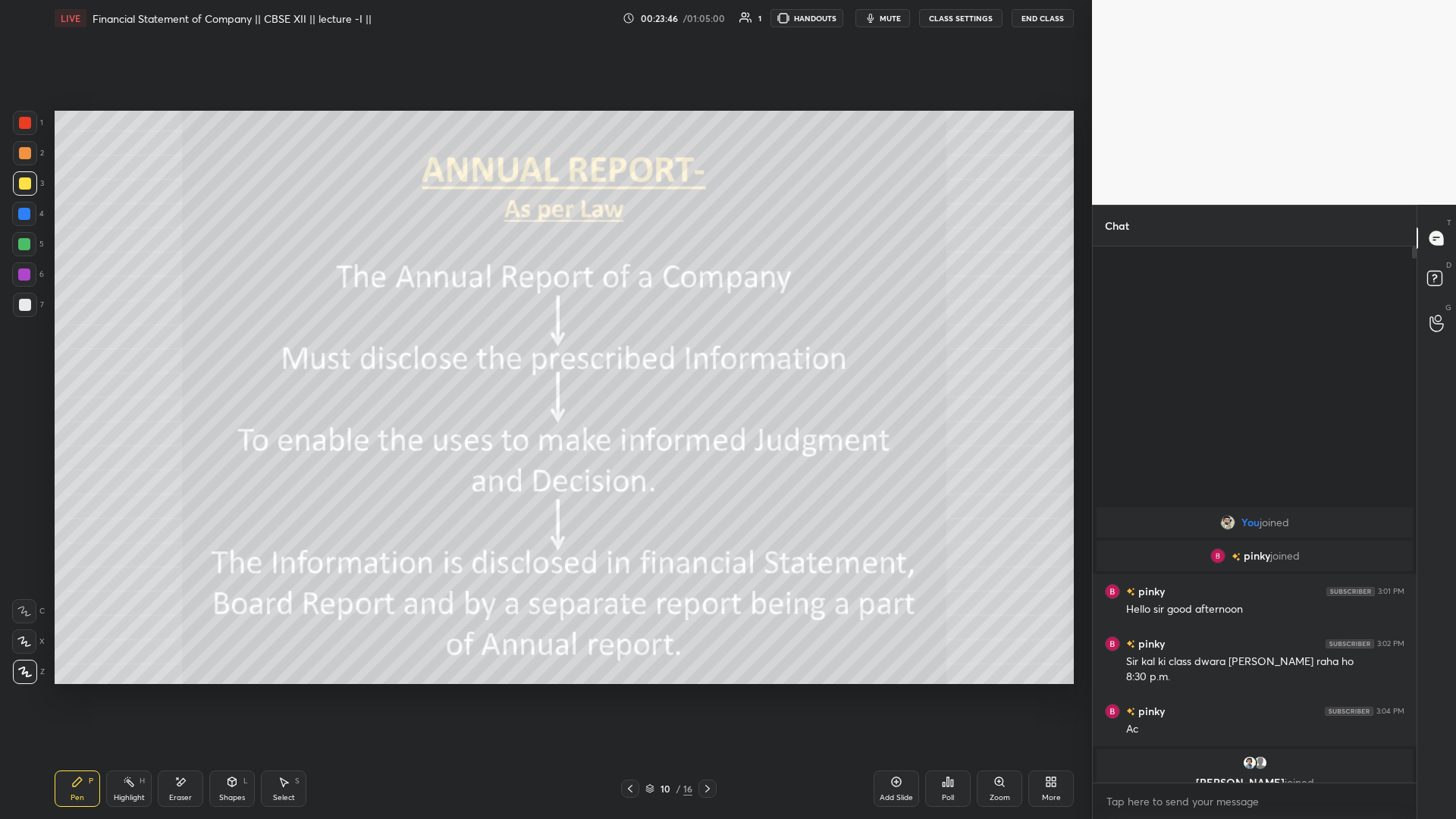
click at [544, 356] on icon at bounding box center [707, 789] width 12 height 12
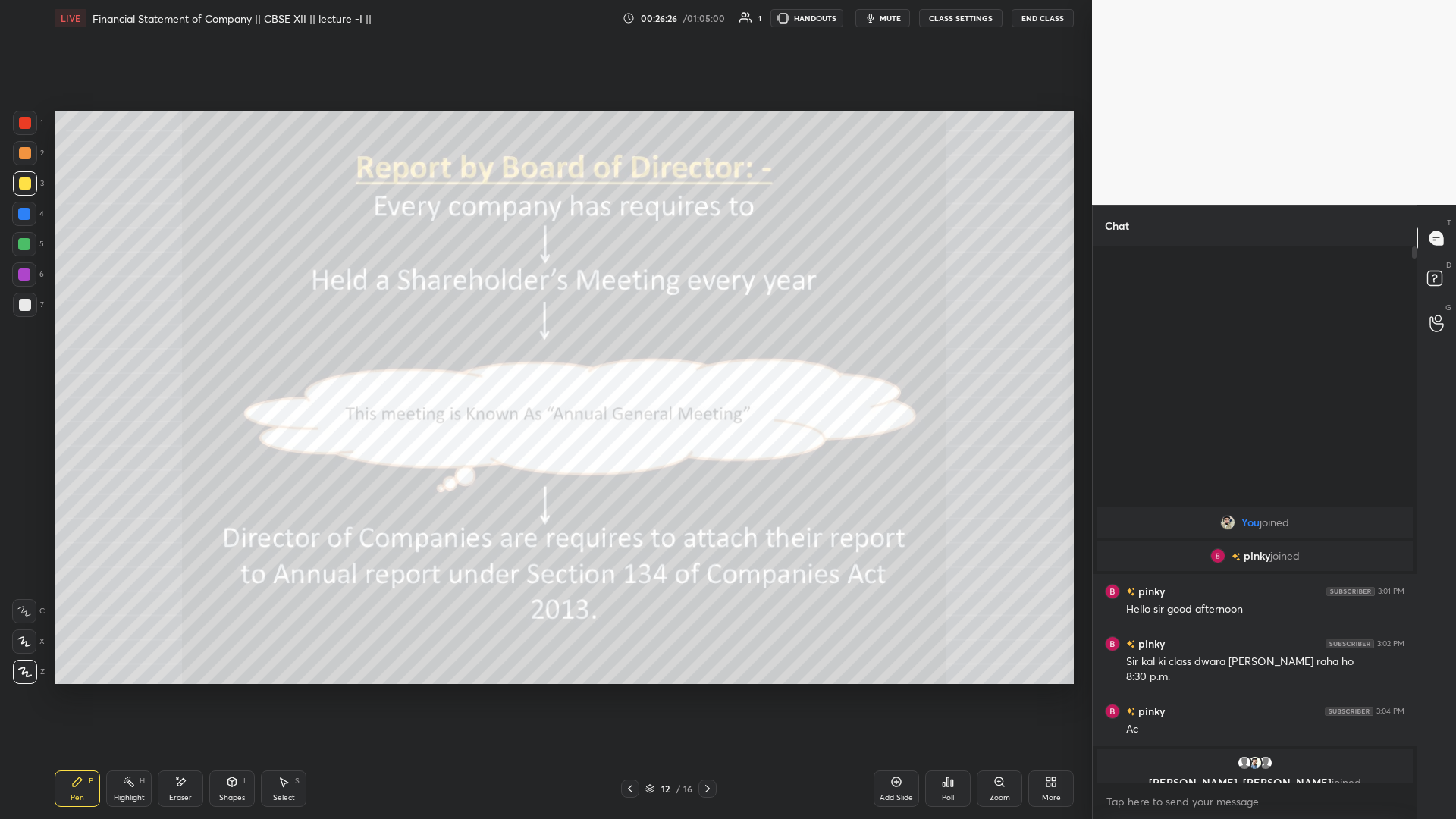
click at [544, 18] on button "mute" at bounding box center [883, 18] width 54 height 18
click at [544, 17] on span "unmute" at bounding box center [890, 18] width 33 height 11
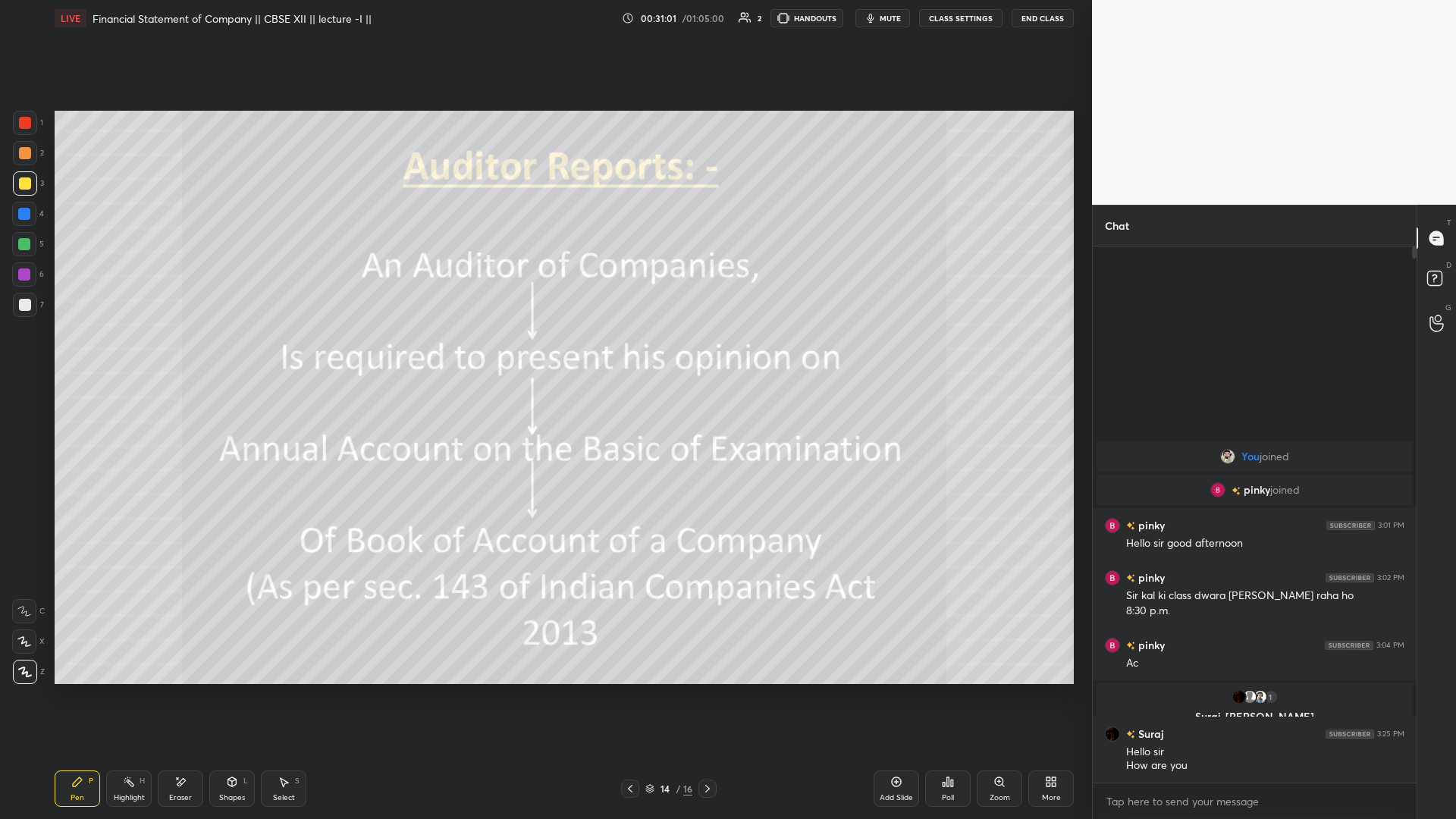
click at [544, 356] on icon at bounding box center [707, 789] width 12 height 12
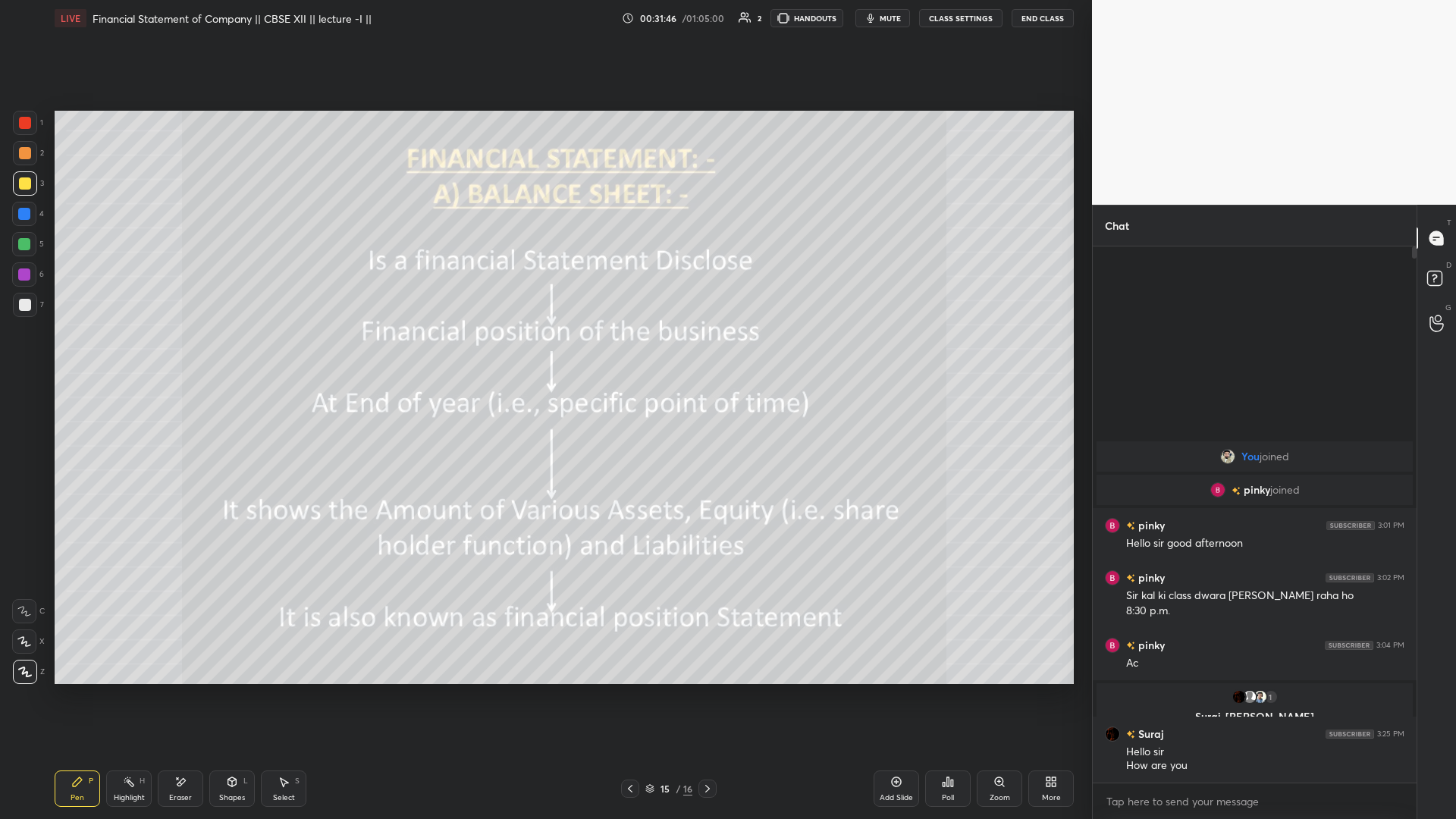
click at [544, 356] on icon at bounding box center [707, 789] width 12 height 12
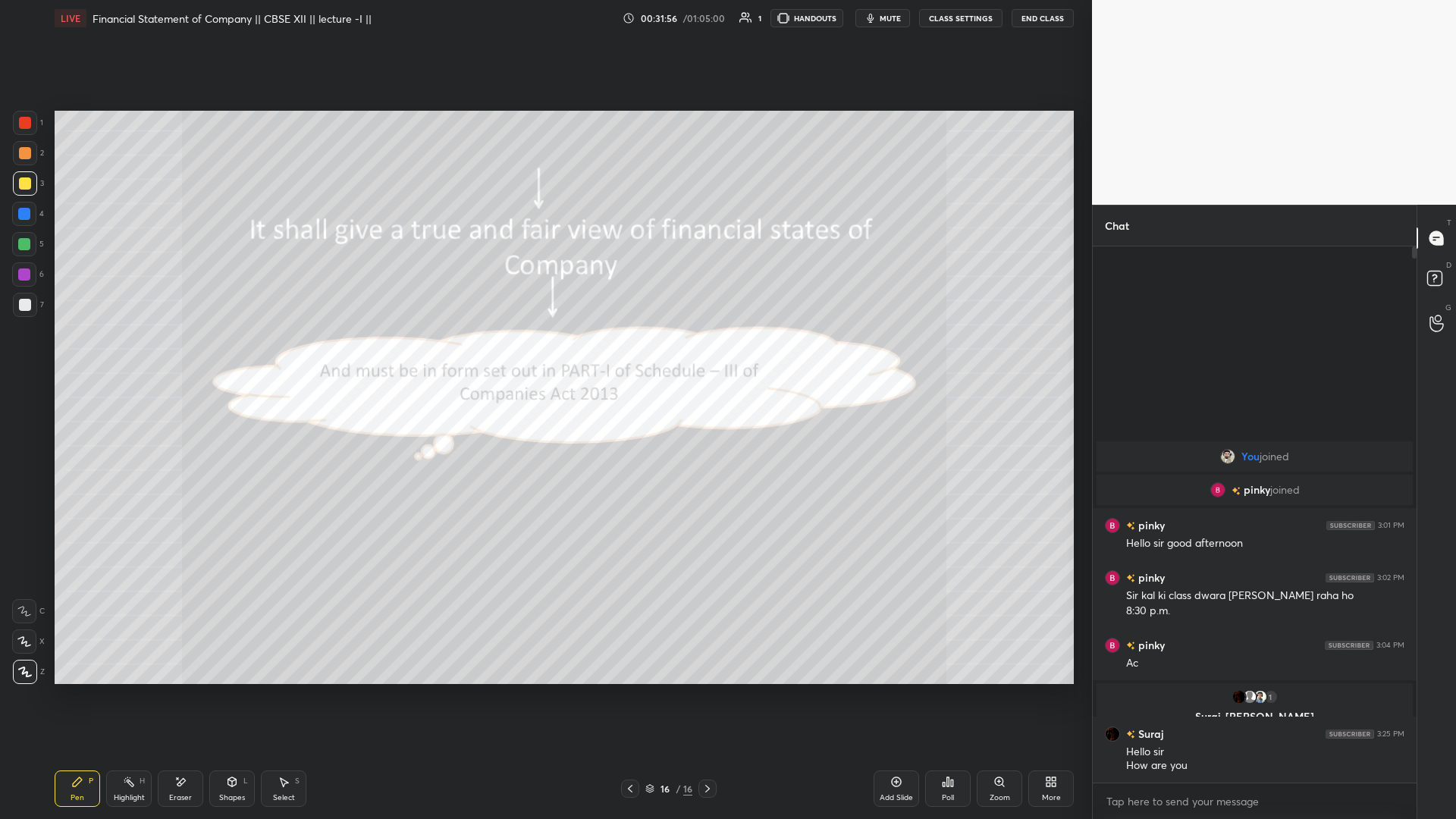
click at [544, 356] on div "More" at bounding box center [1051, 788] width 46 height 36
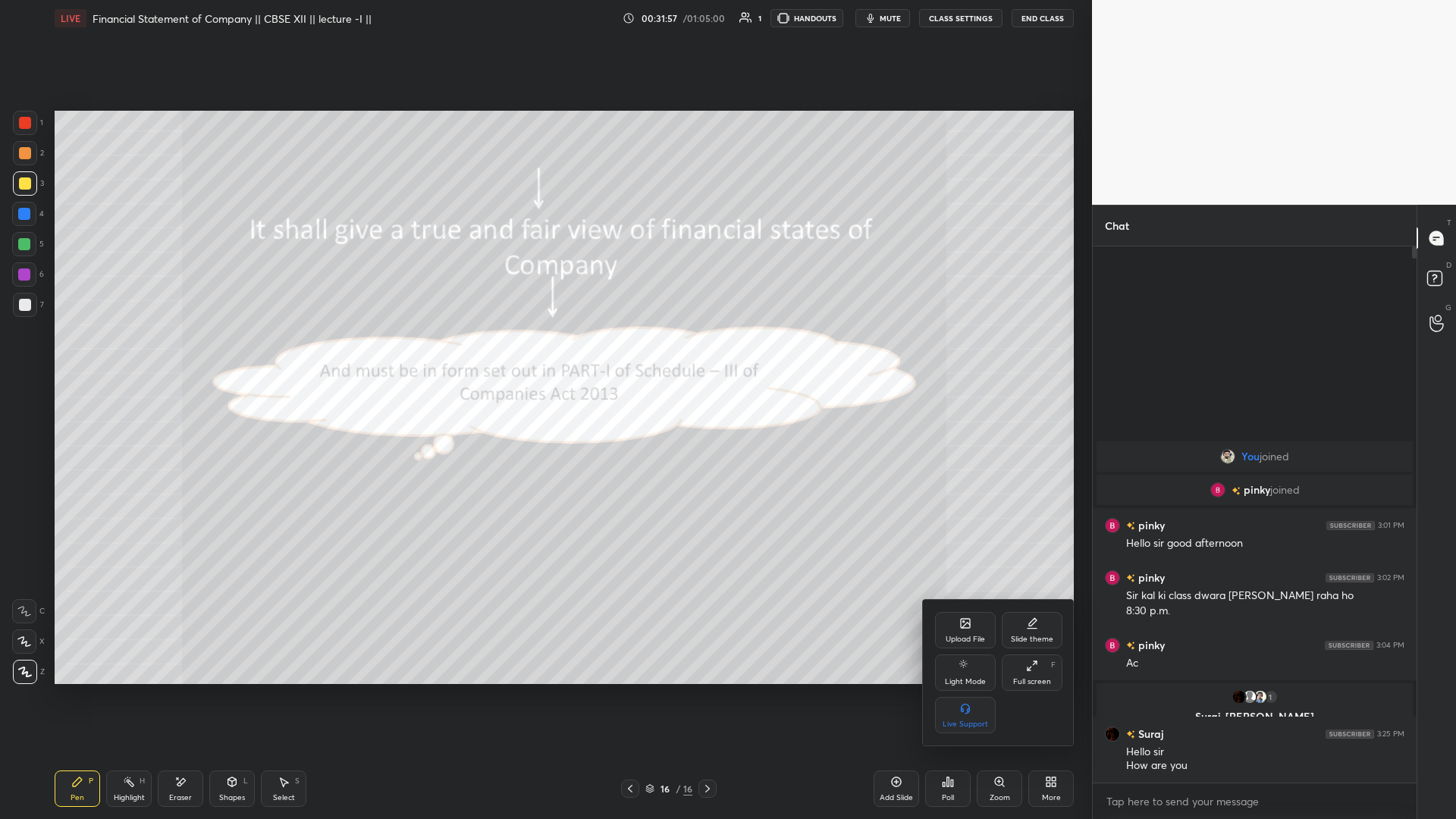
click at [544, 356] on div "Upload File" at bounding box center [966, 640] width 40 height 8
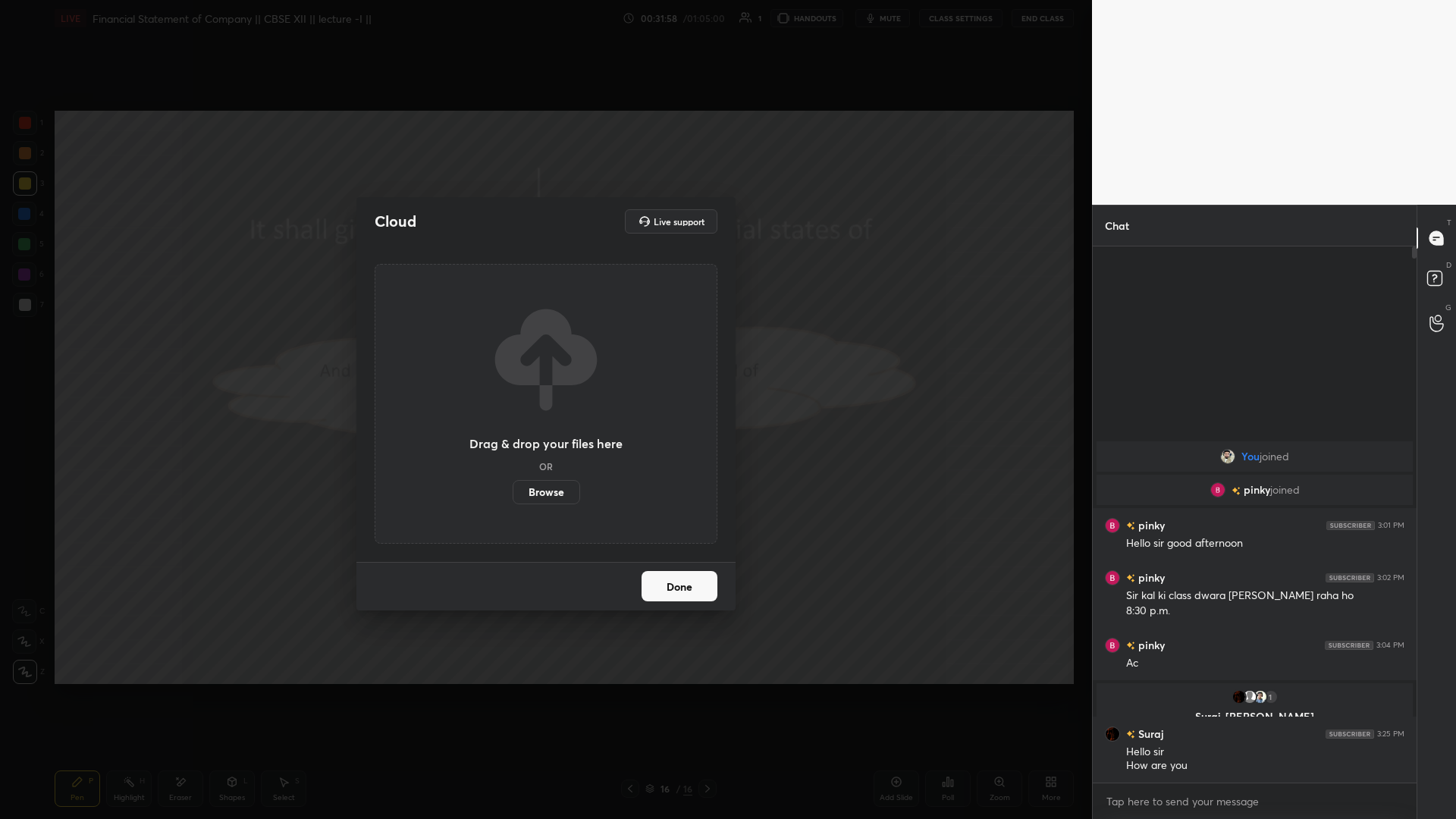
drag, startPoint x: 565, startPoint y: 484, endPoint x: 565, endPoint y: 425, distance: 59.0
click at [544, 356] on label "Browse" at bounding box center [546, 492] width 67 height 24
click at [513, 356] on input "Browse" at bounding box center [513, 492] width 0 height 24
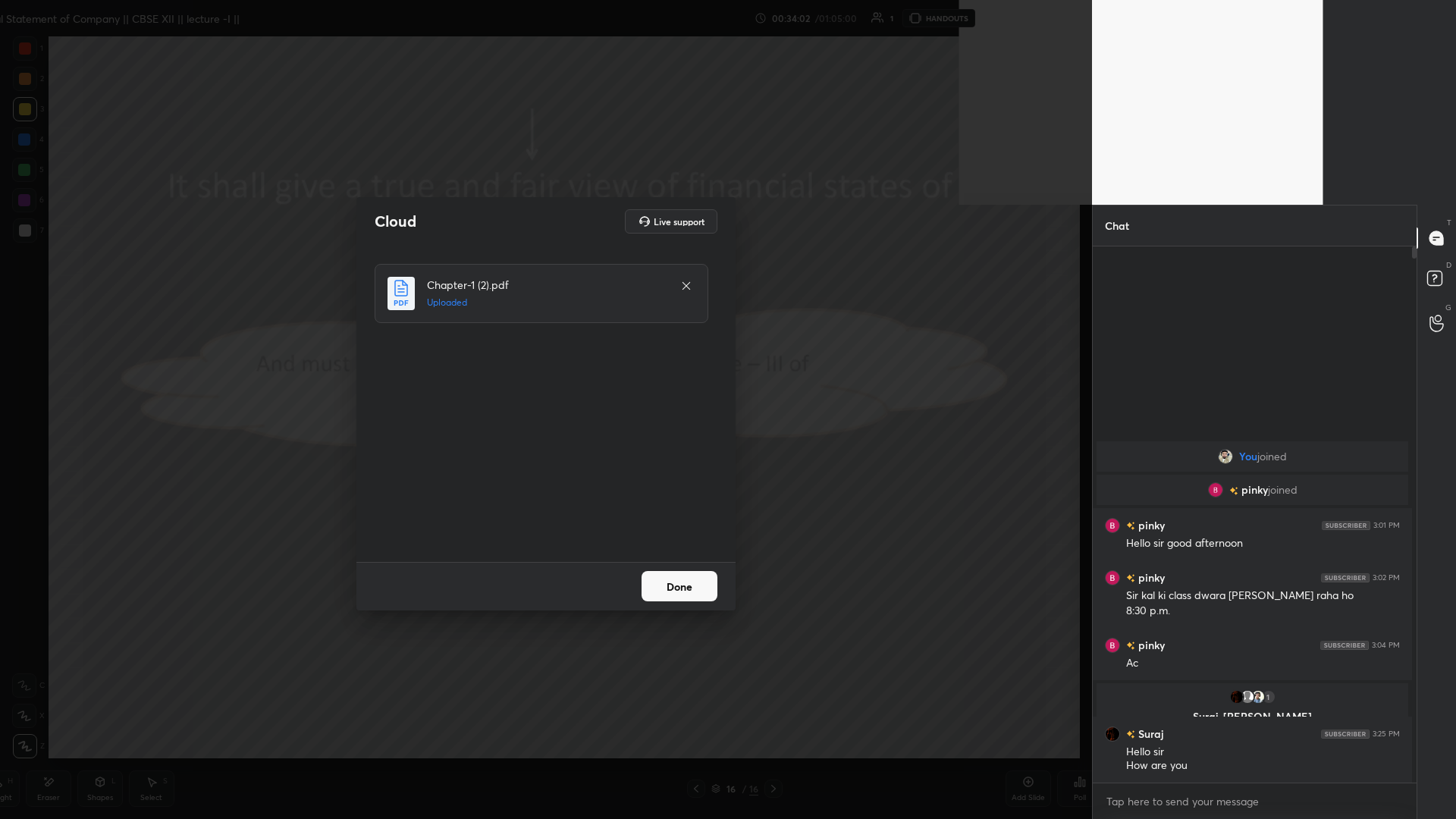
scroll to position [5, 5]
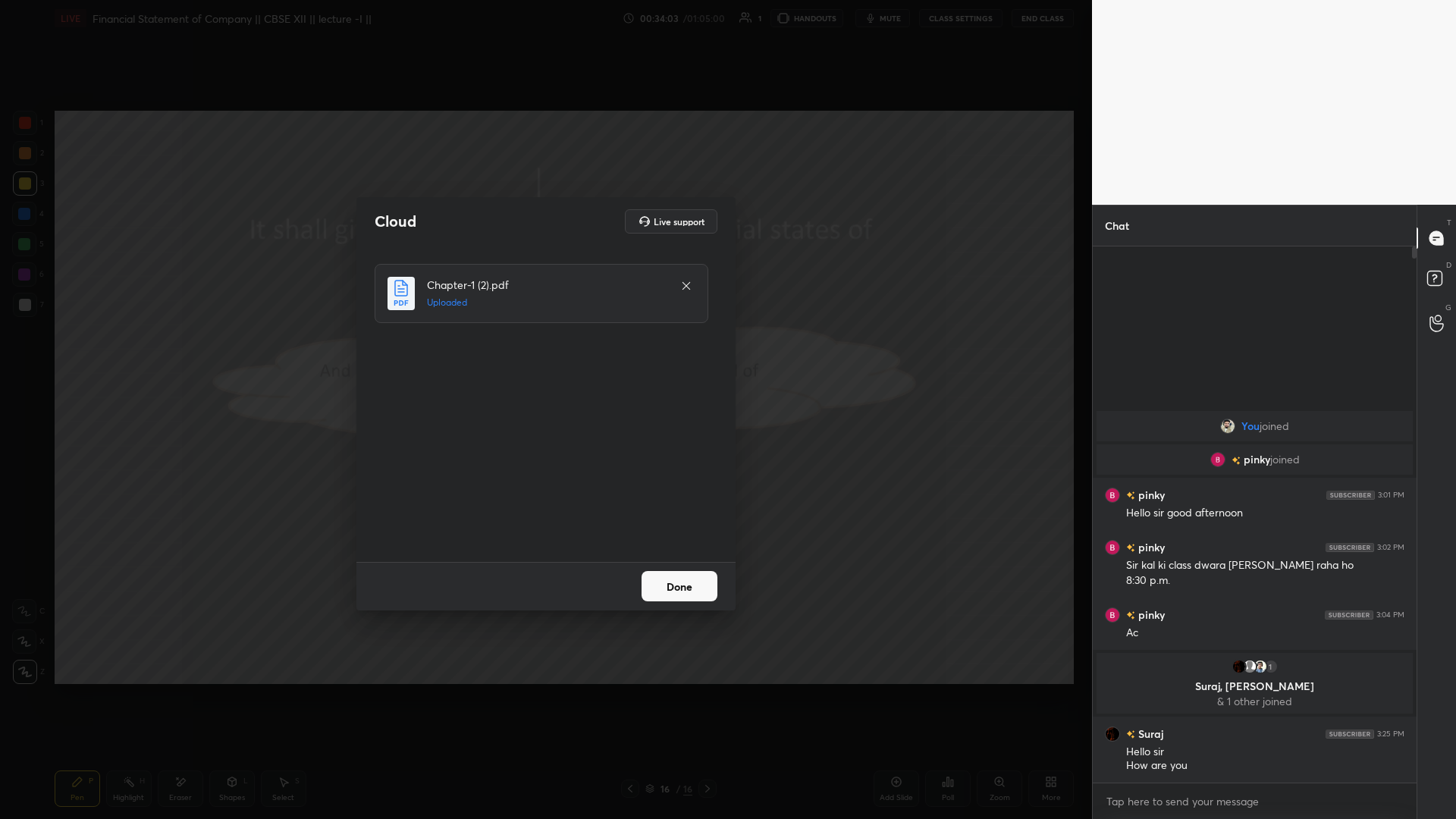
click at [544, 356] on button "Done" at bounding box center [680, 586] width 76 height 30
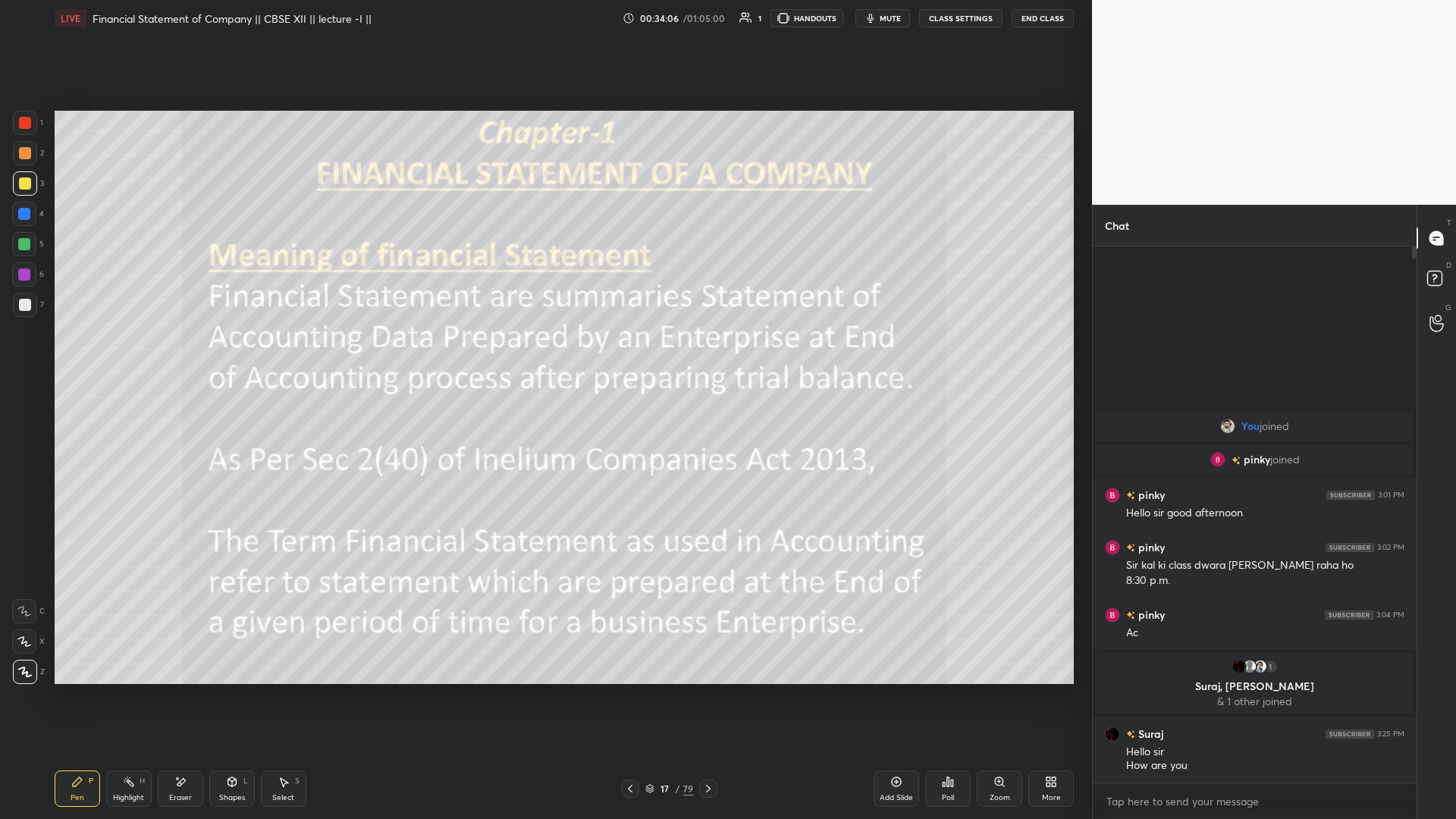
click at [544, 356] on icon at bounding box center [708, 789] width 12 height 12
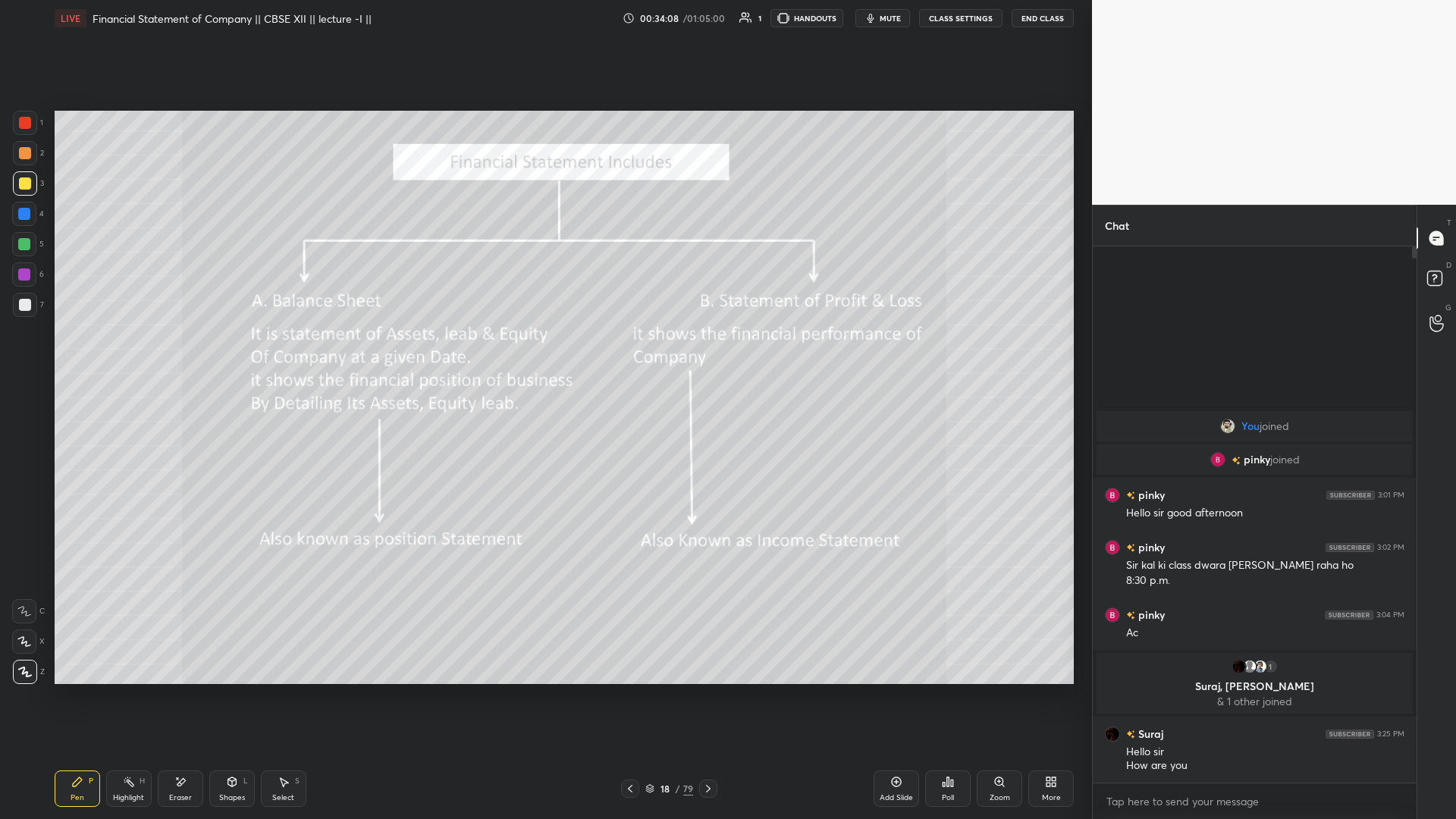
click at [544, 356] on div "18" at bounding box center [665, 788] width 16 height 9
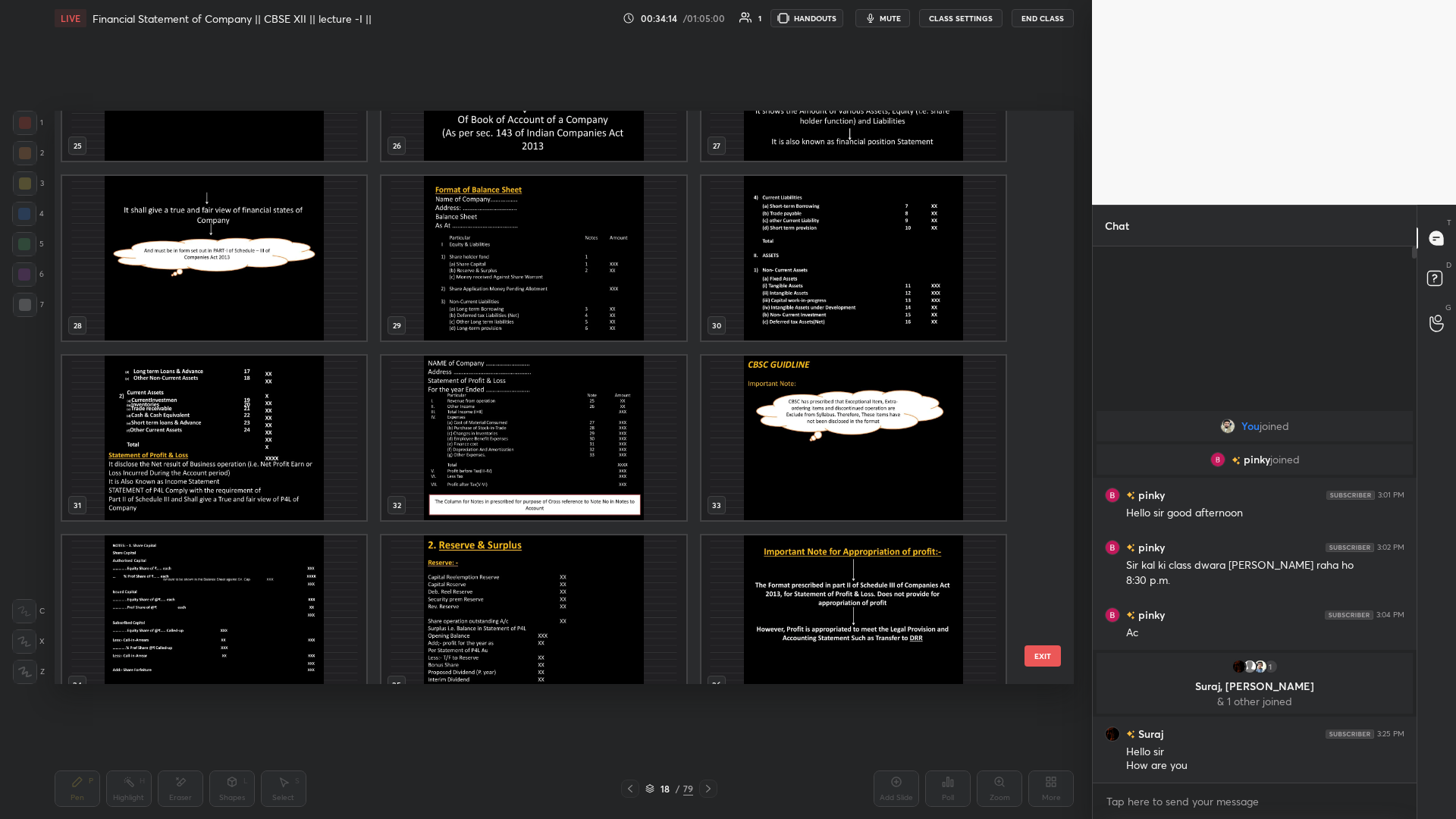
scroll to position [1463, 0]
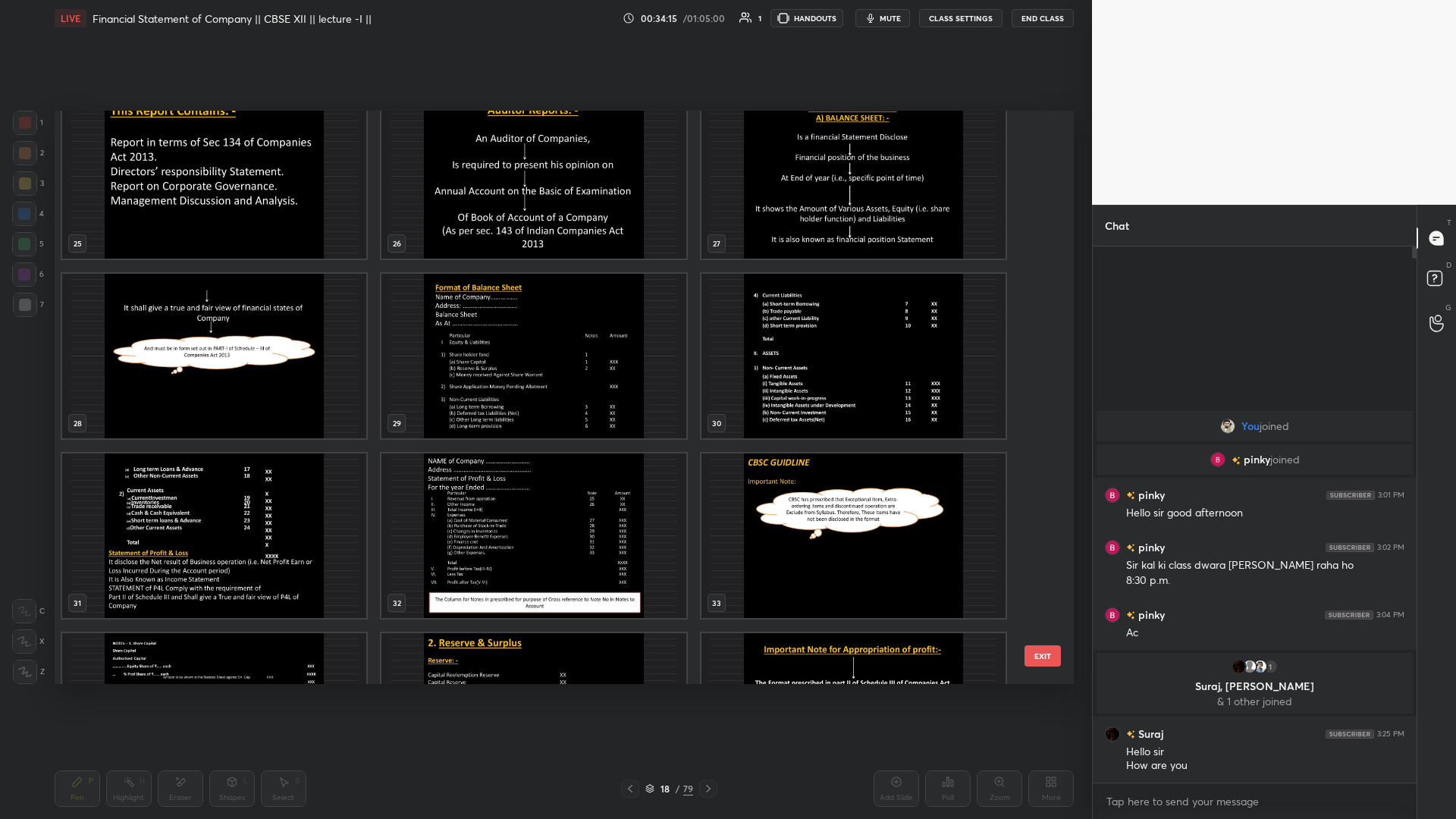
click at [249, 356] on img "grid" at bounding box center [214, 356] width 304 height 164
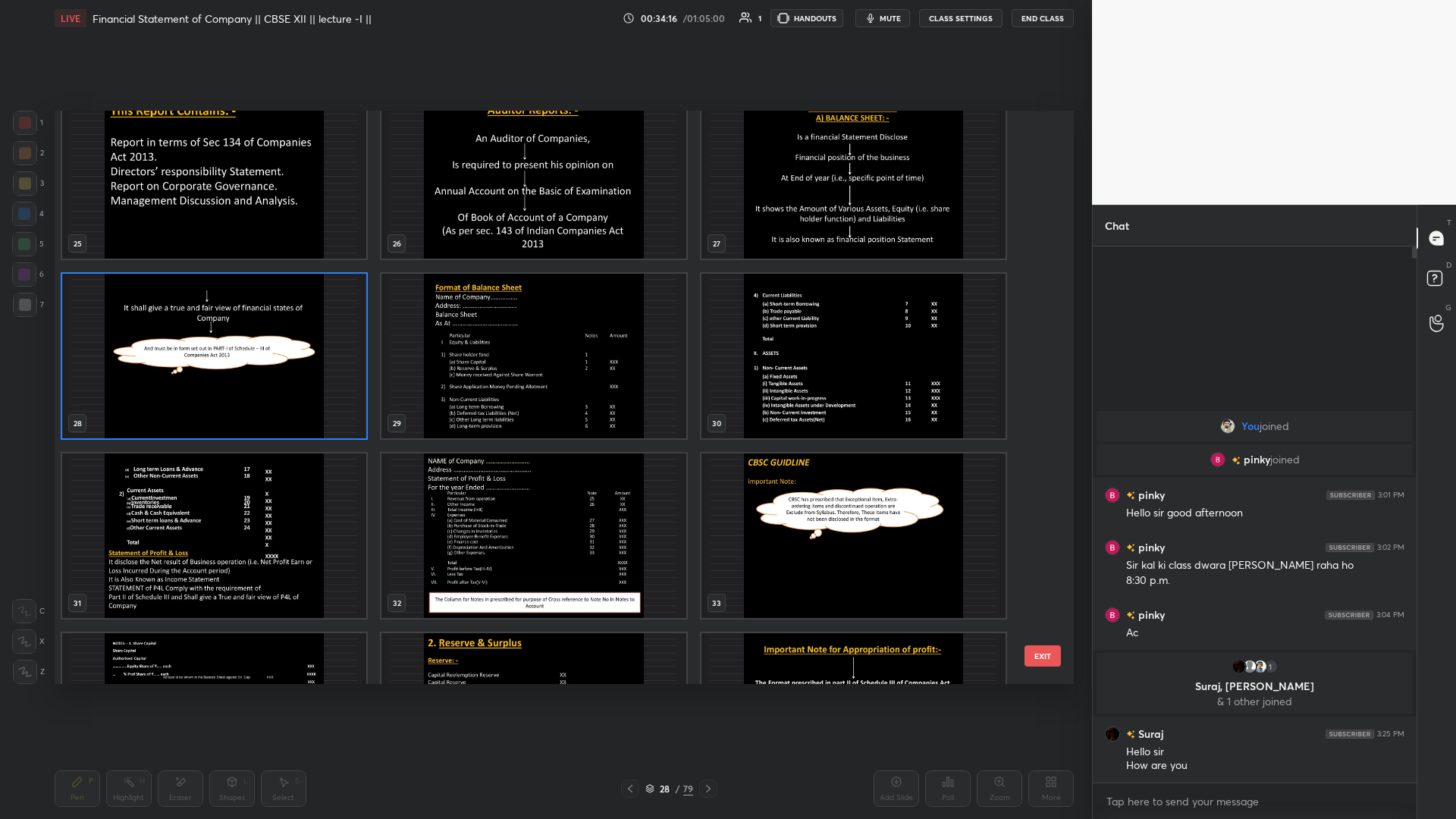
click at [249, 356] on img "grid" at bounding box center [214, 356] width 304 height 164
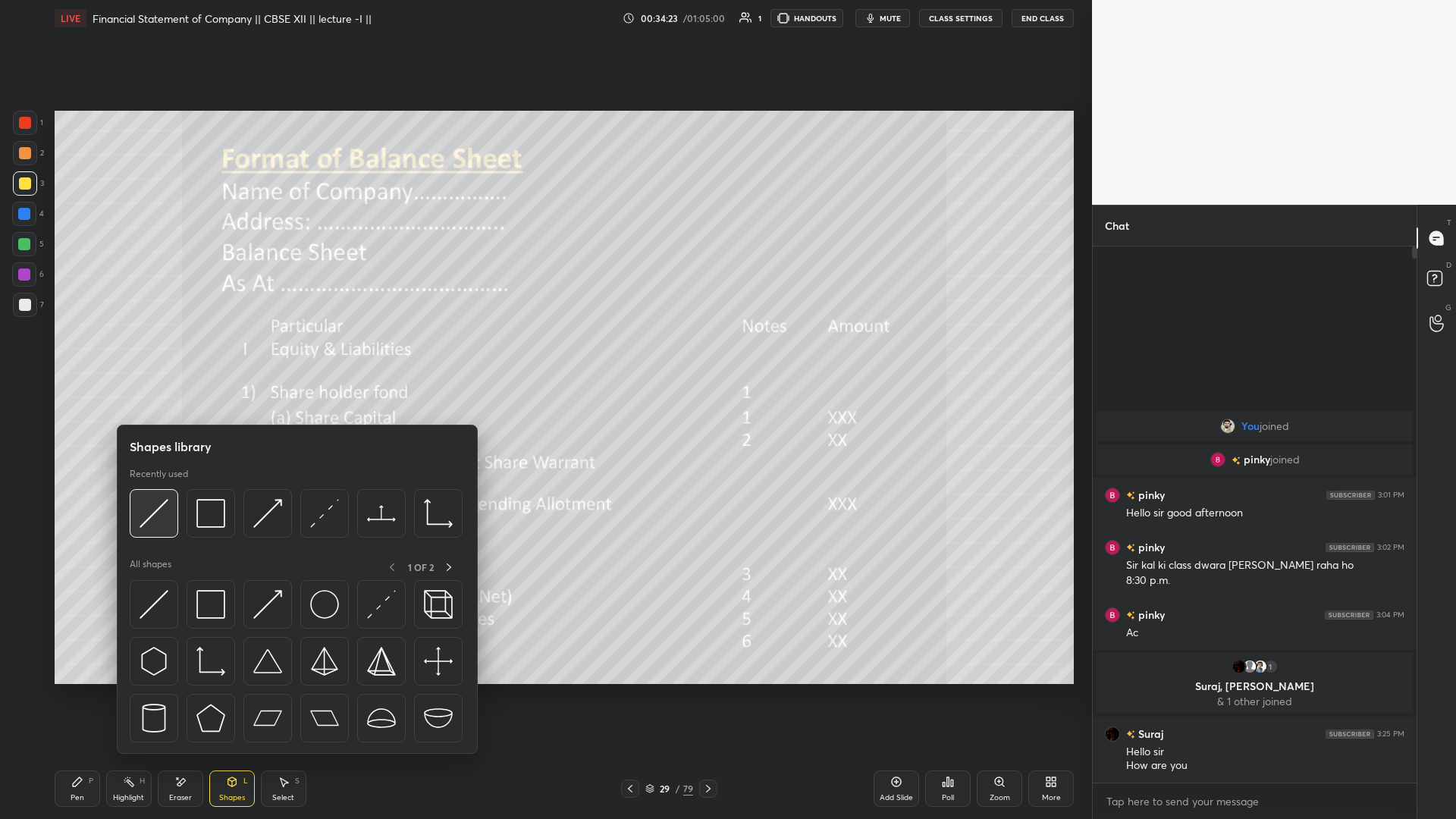
click at [165, 356] on img at bounding box center [155, 514] width 29 height 29
click at [219, 356] on img at bounding box center [211, 514] width 29 height 29
click at [212, 356] on img at bounding box center [211, 514] width 29 height 29
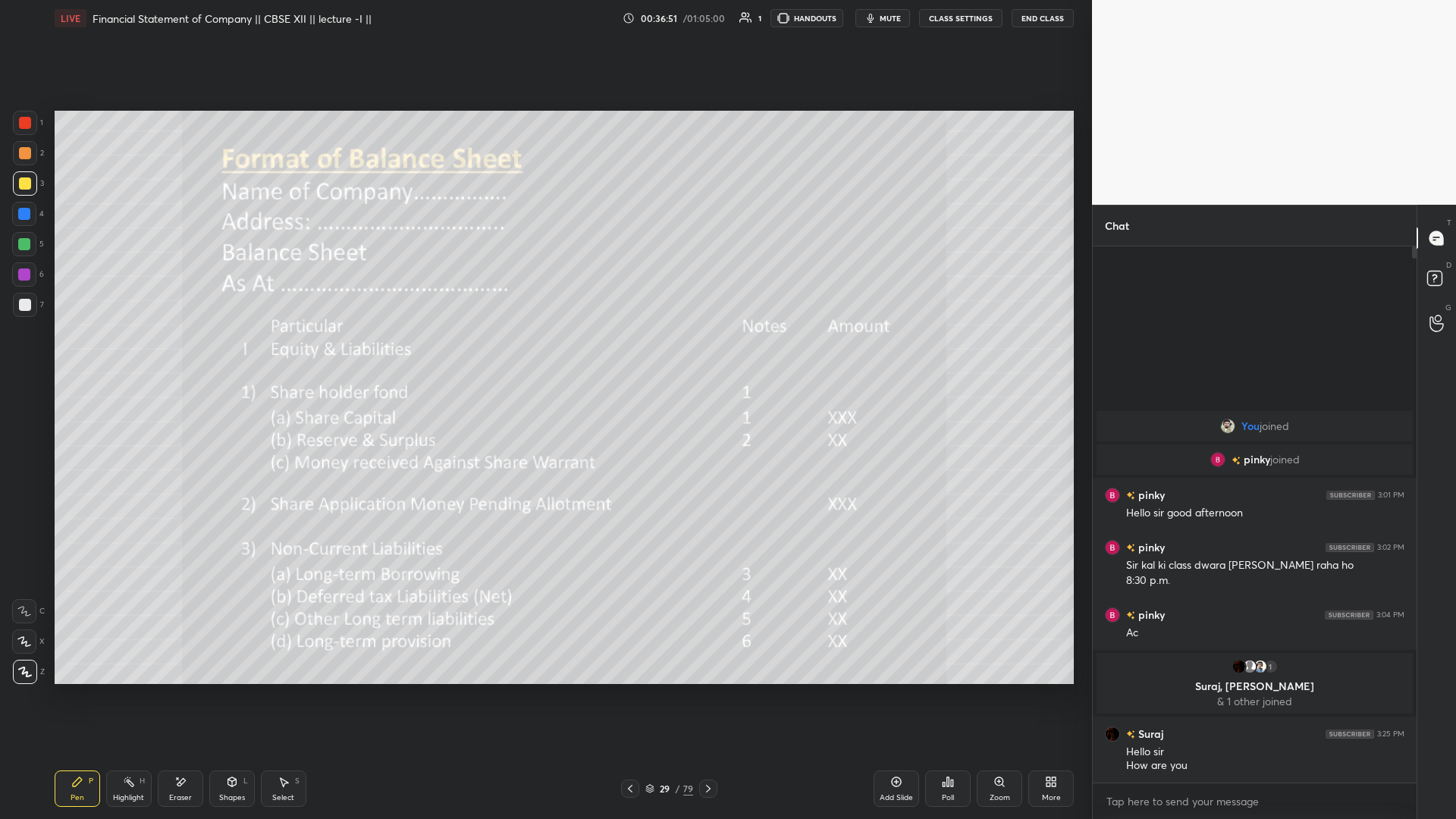
click at [544, 19] on span "mute" at bounding box center [891, 18] width 21 height 11
click at [544, 19] on span "unmute" at bounding box center [890, 18] width 33 height 11
drag, startPoint x: 630, startPoint y: 792, endPoint x: 647, endPoint y: 792, distance: 17.0
click at [544, 356] on icon at bounding box center [630, 789] width 12 height 12
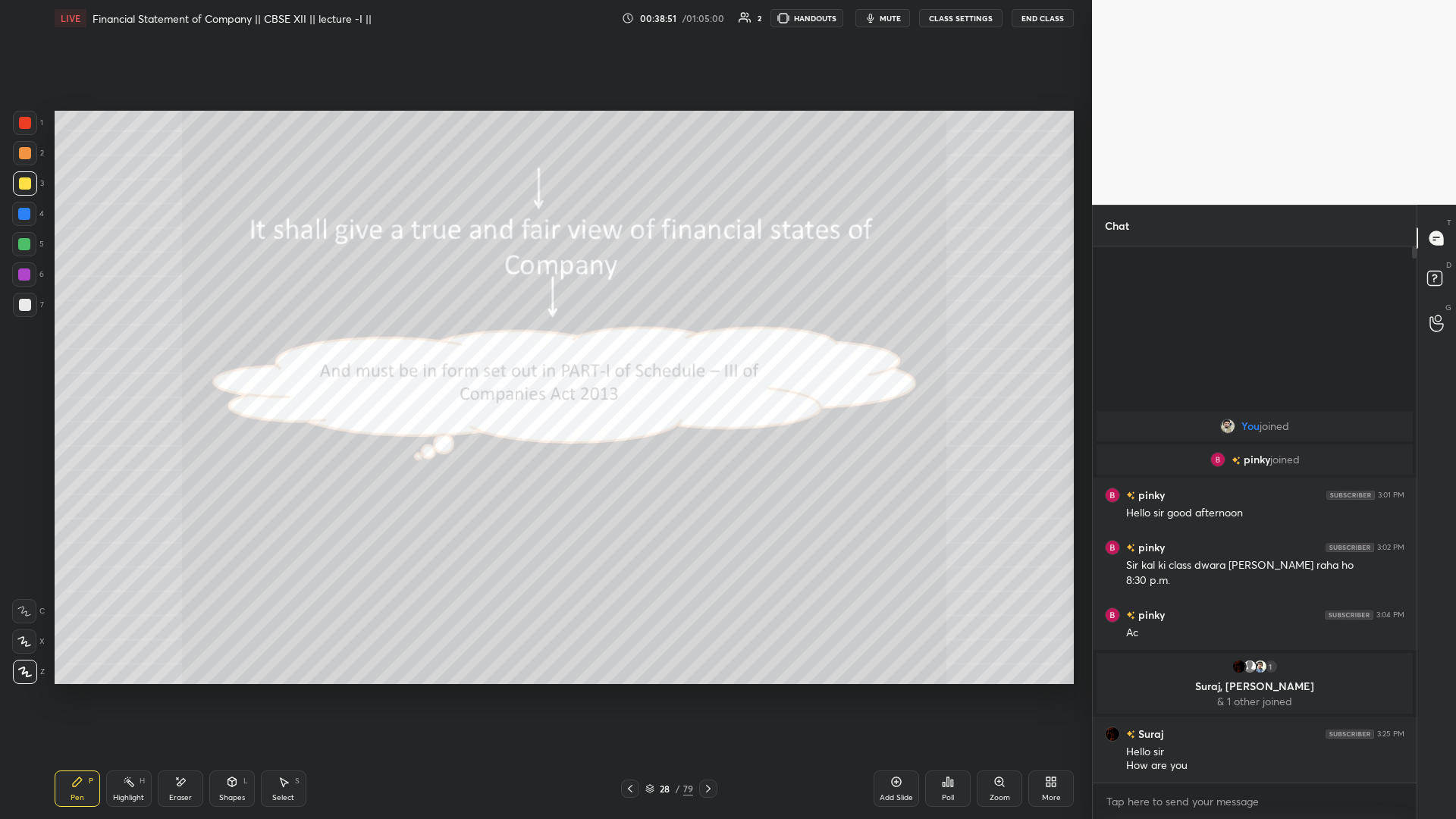
click at [544, 356] on icon at bounding box center [897, 782] width 12 height 12
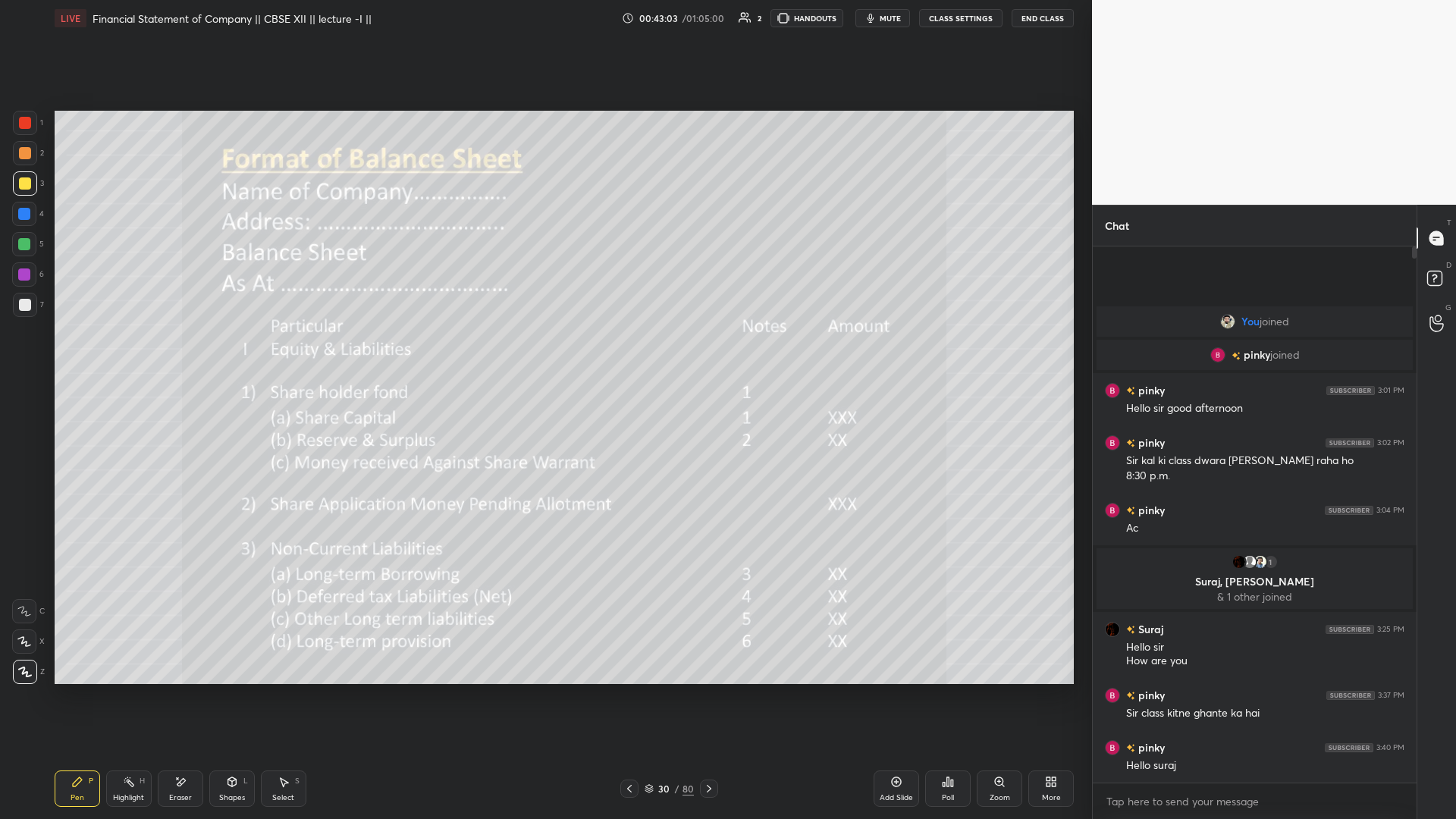
click at [544, 356] on icon at bounding box center [709, 789] width 12 height 12
click at [544, 356] on icon at bounding box center [629, 789] width 12 height 12
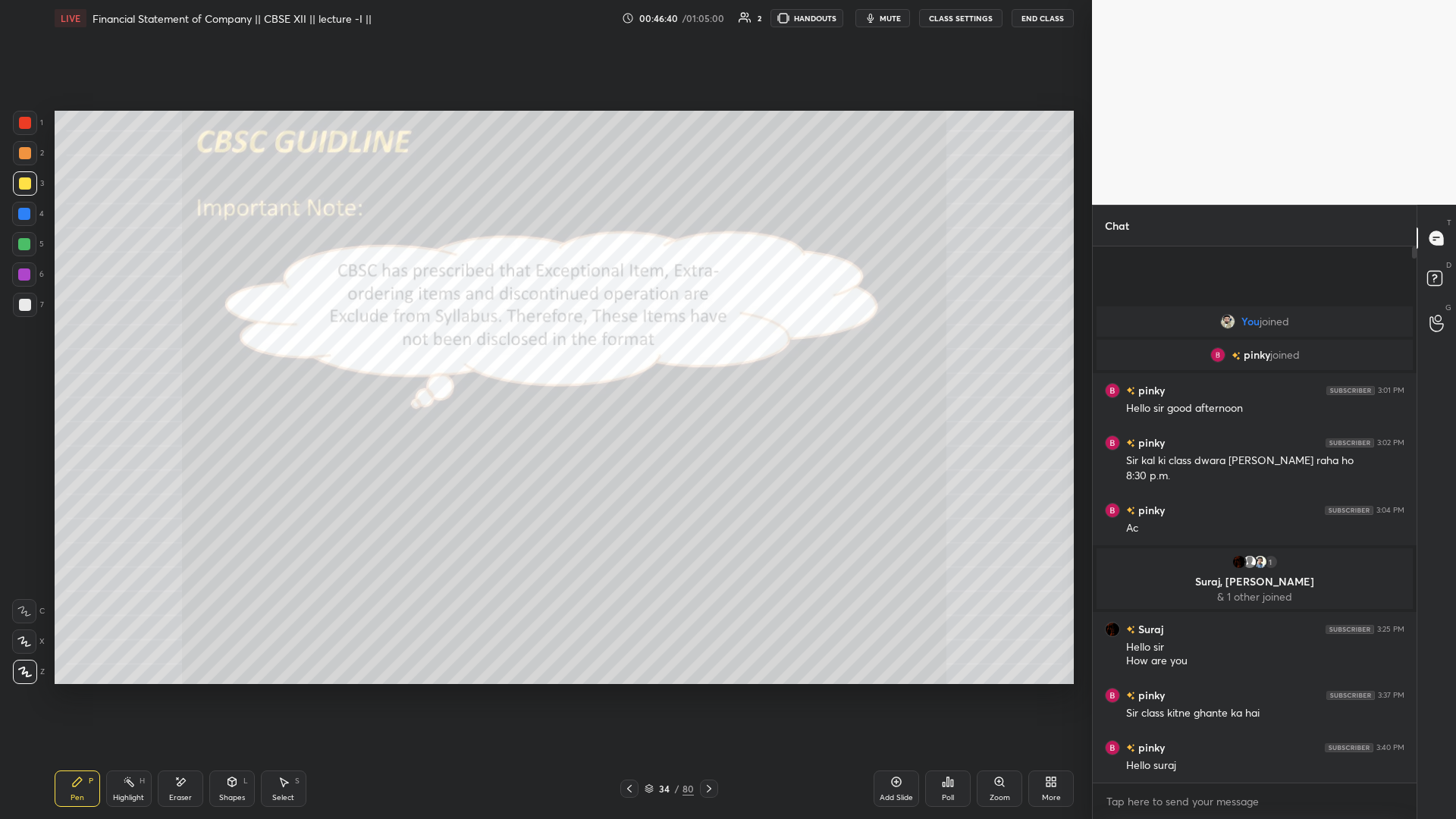
click at [544, 356] on icon at bounding box center [629, 789] width 12 height 12
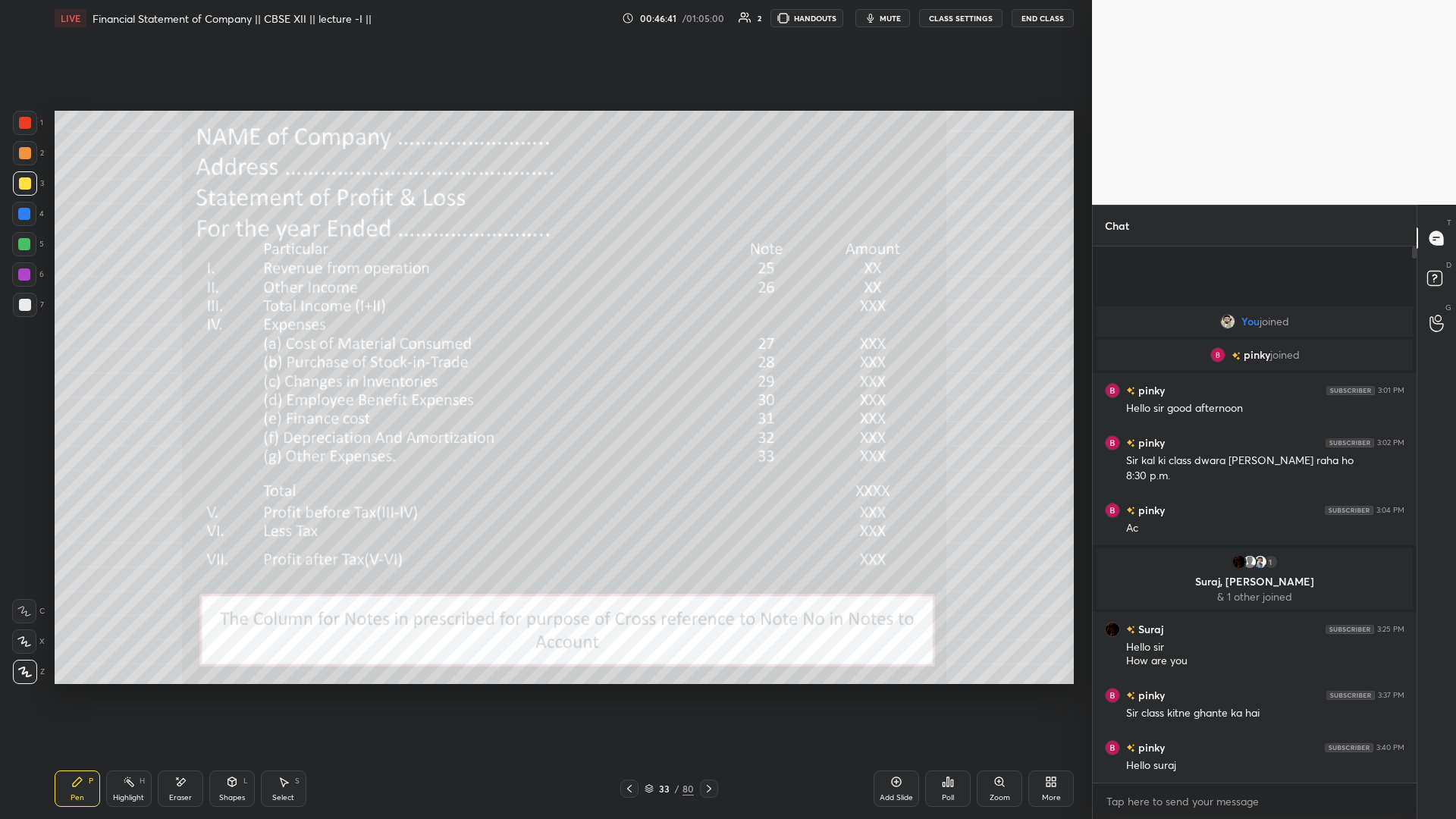
click at [544, 356] on icon at bounding box center [629, 789] width 12 height 12
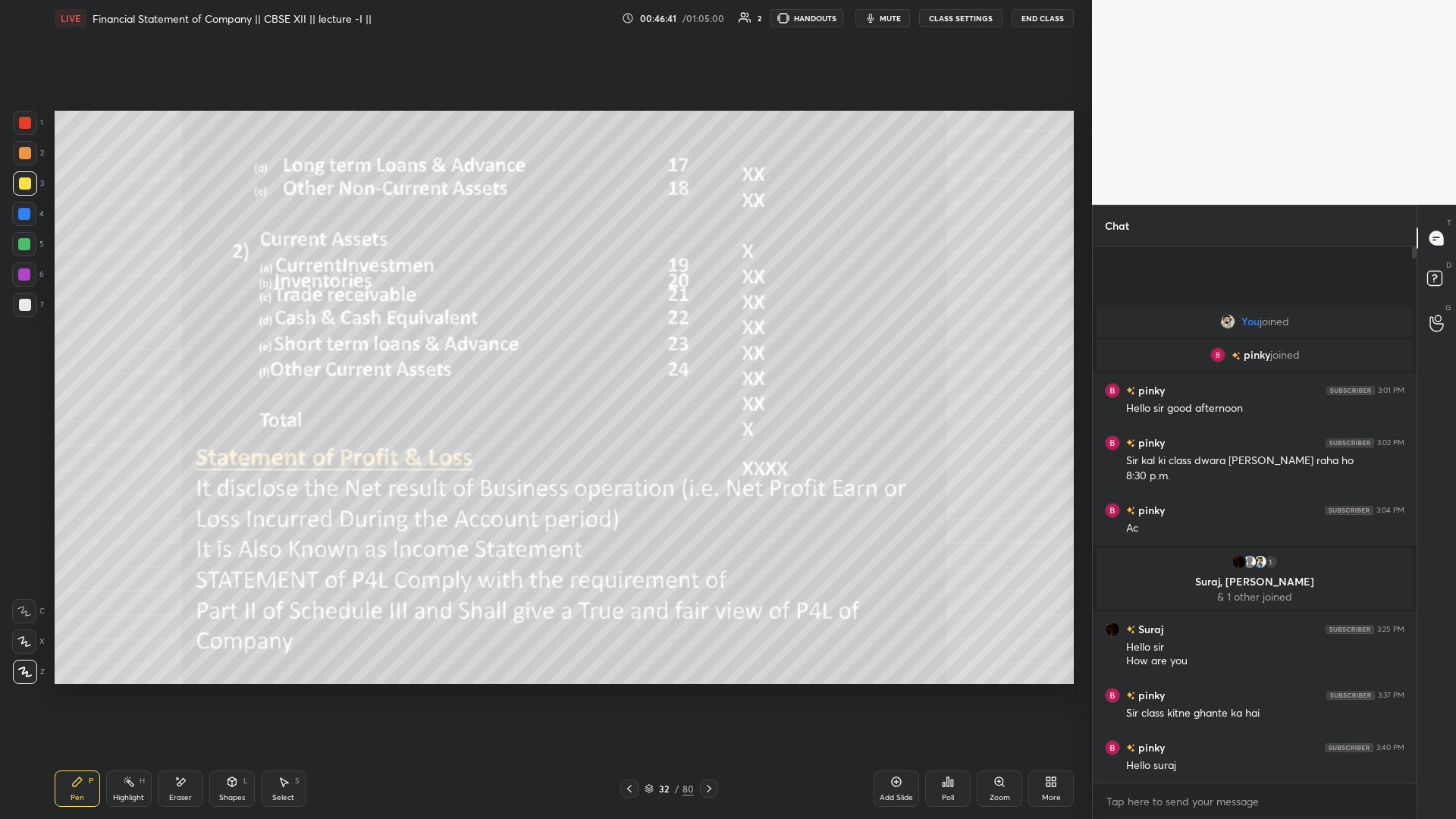
click at [544, 356] on icon at bounding box center [629, 789] width 12 height 12
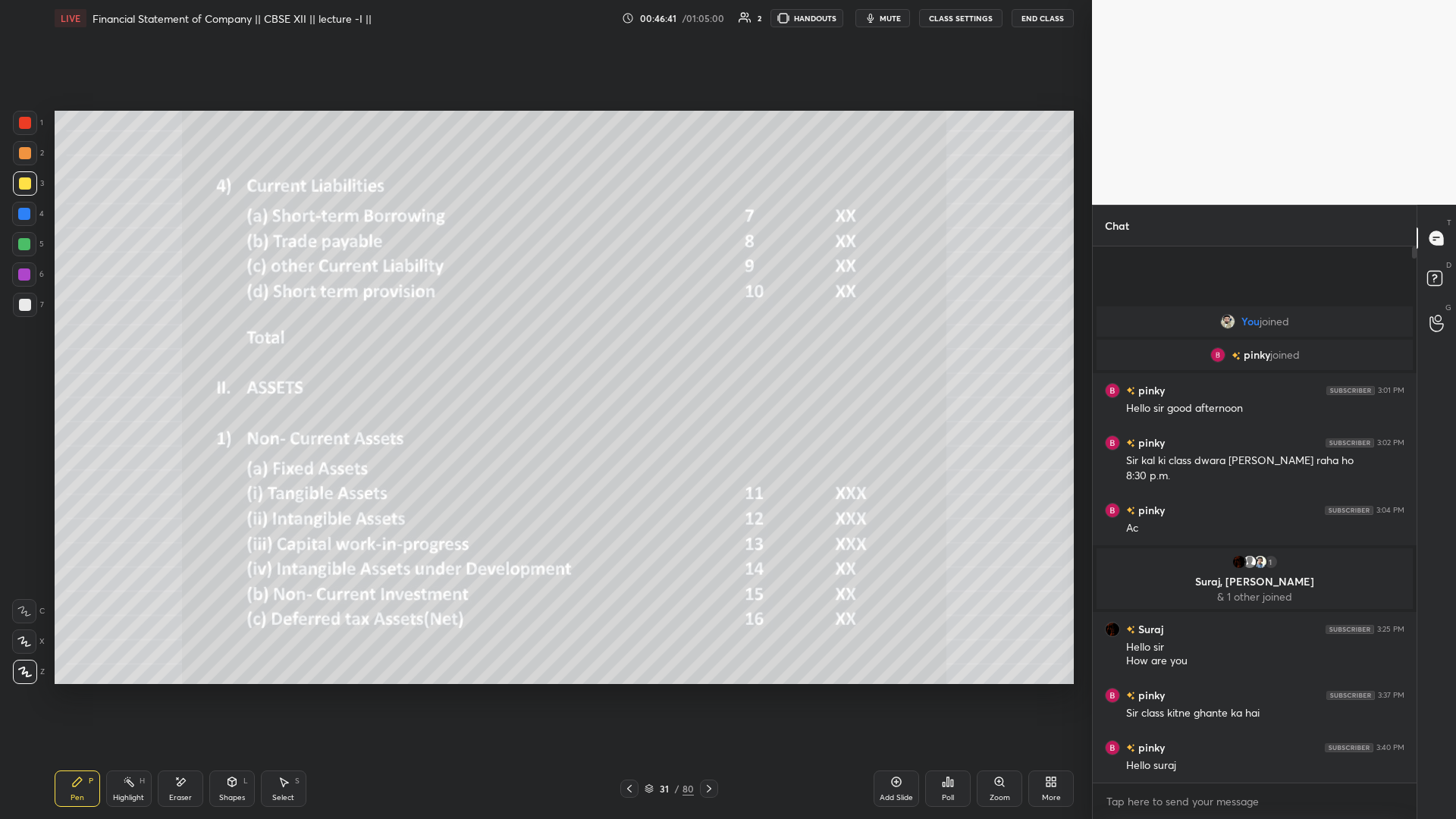
click at [544, 356] on icon at bounding box center [629, 789] width 12 height 12
click at [544, 356] on icon at bounding box center [629, 789] width 5 height 8
click at [544, 356] on div "Add Slide" at bounding box center [897, 799] width 33 height 8
click at [544, 356] on div "LIVE Financial Statement of Company || CBSE XII || lecture -I || 00:48:17 / 01:…" at bounding box center [564, 410] width 1032 height 819
click at [544, 356] on div "31 / 81" at bounding box center [669, 789] width 47 height 14
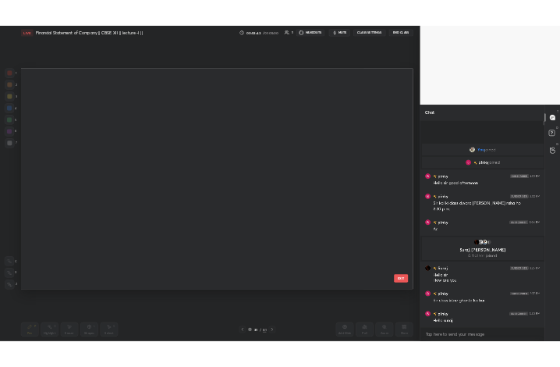
scroll to position [0, 0]
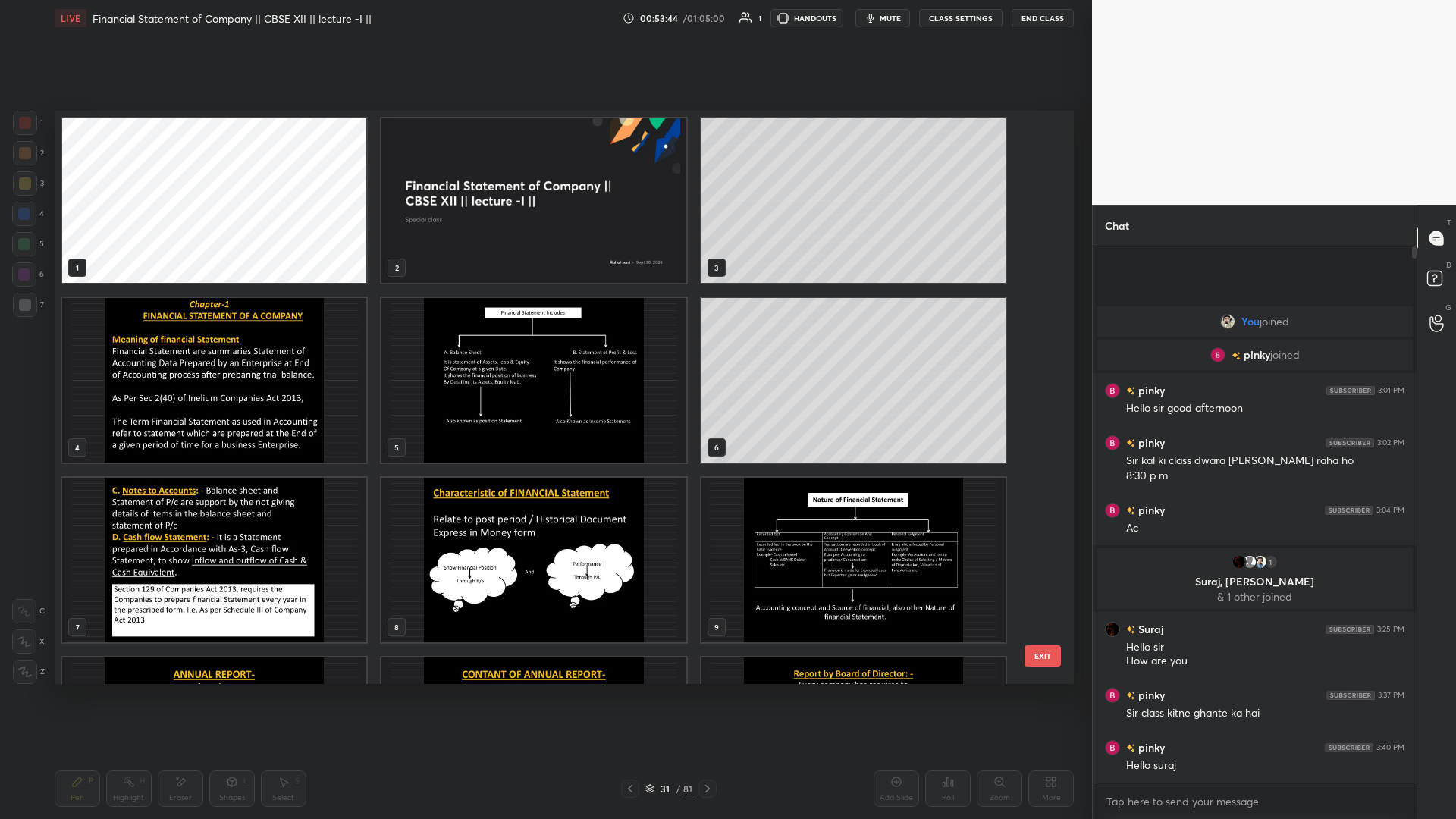
click at [500, 207] on img "grid" at bounding box center [533, 200] width 304 height 164
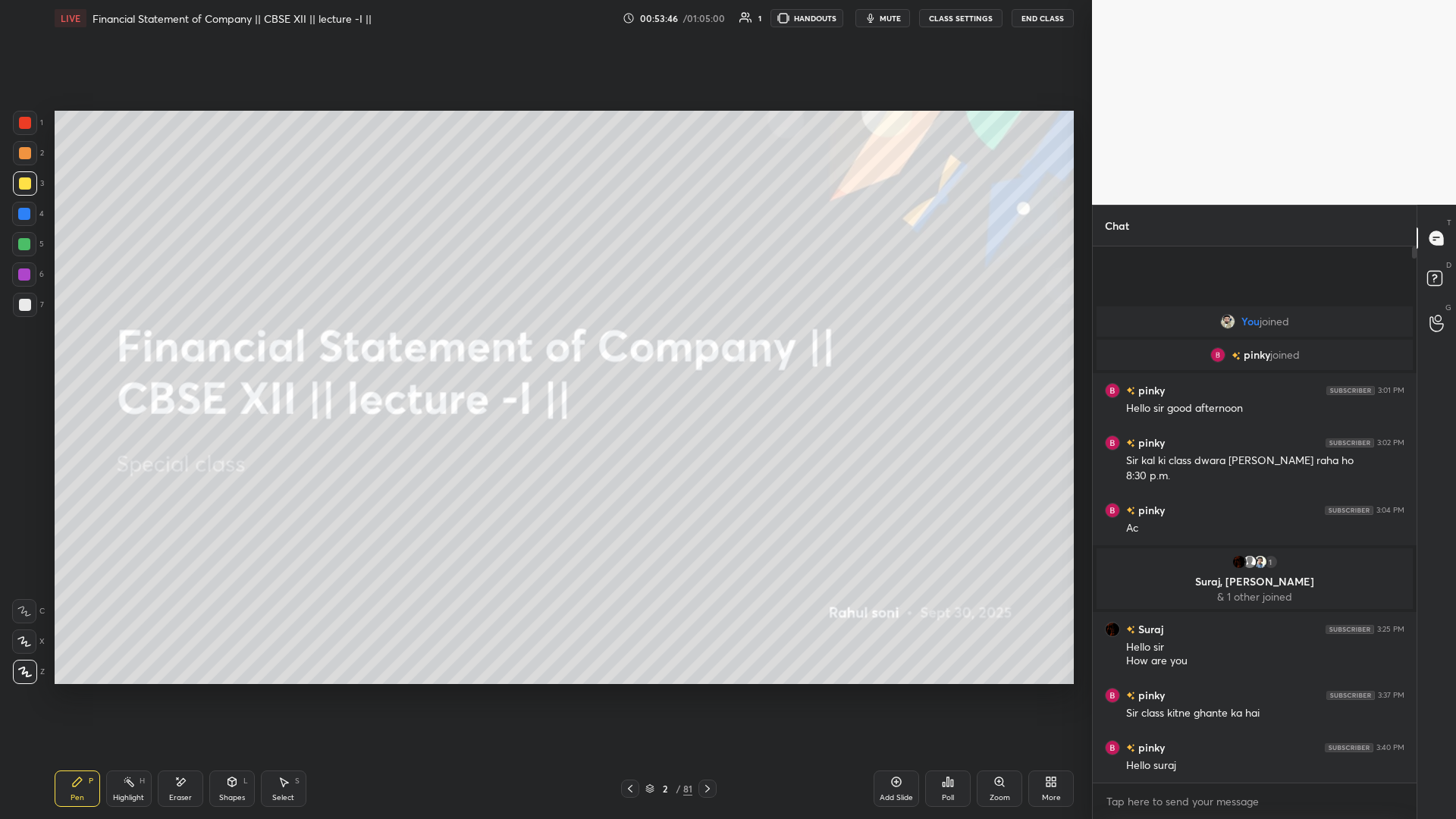
click at [544, 356] on div "Add Slide" at bounding box center [897, 799] width 33 height 8
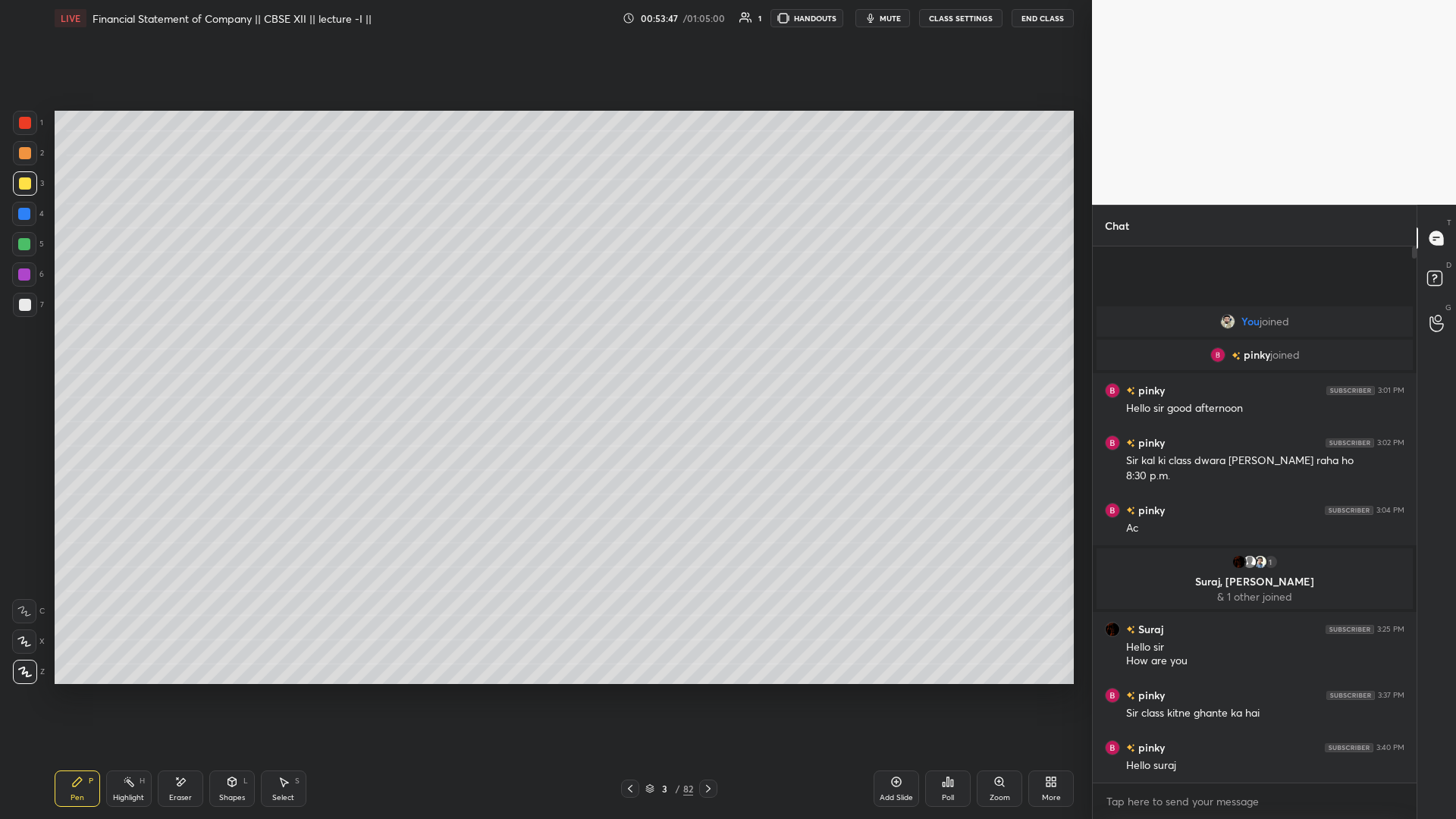
click at [544, 356] on icon at bounding box center [630, 789] width 12 height 12
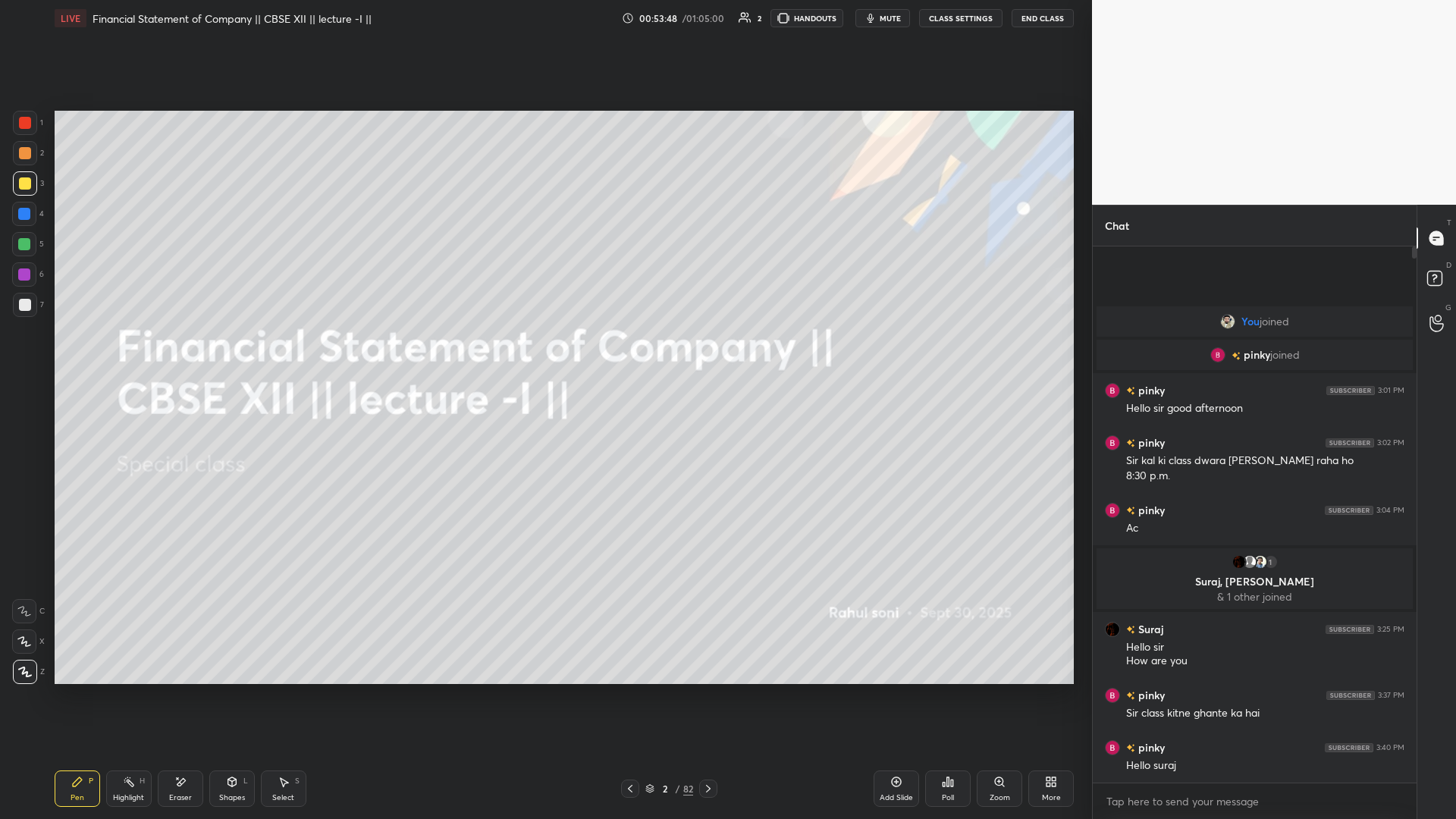
click at [544, 356] on div "More" at bounding box center [1051, 799] width 18 height 8
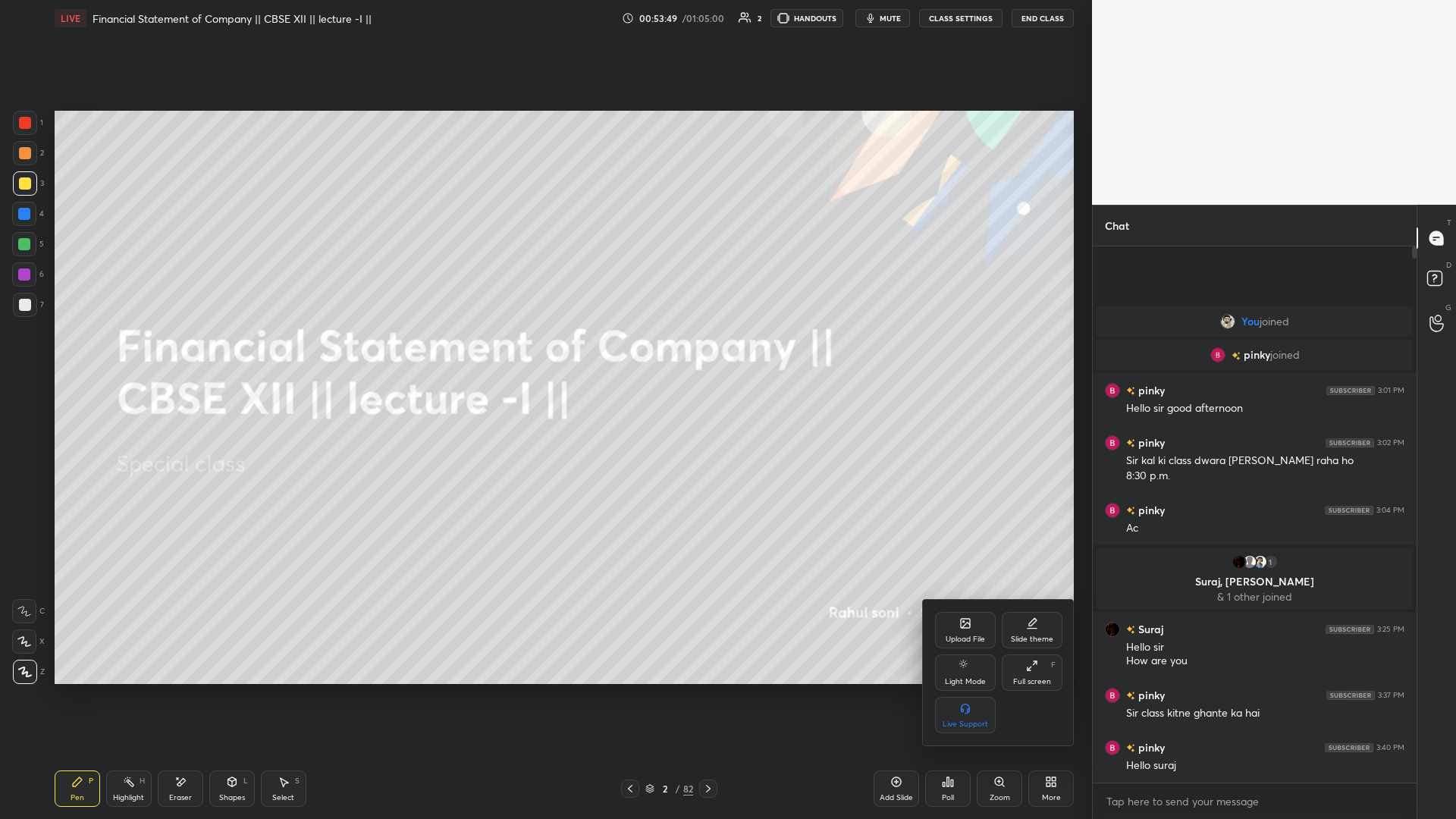
click at [544, 356] on div "Upload File" at bounding box center [966, 640] width 40 height 8
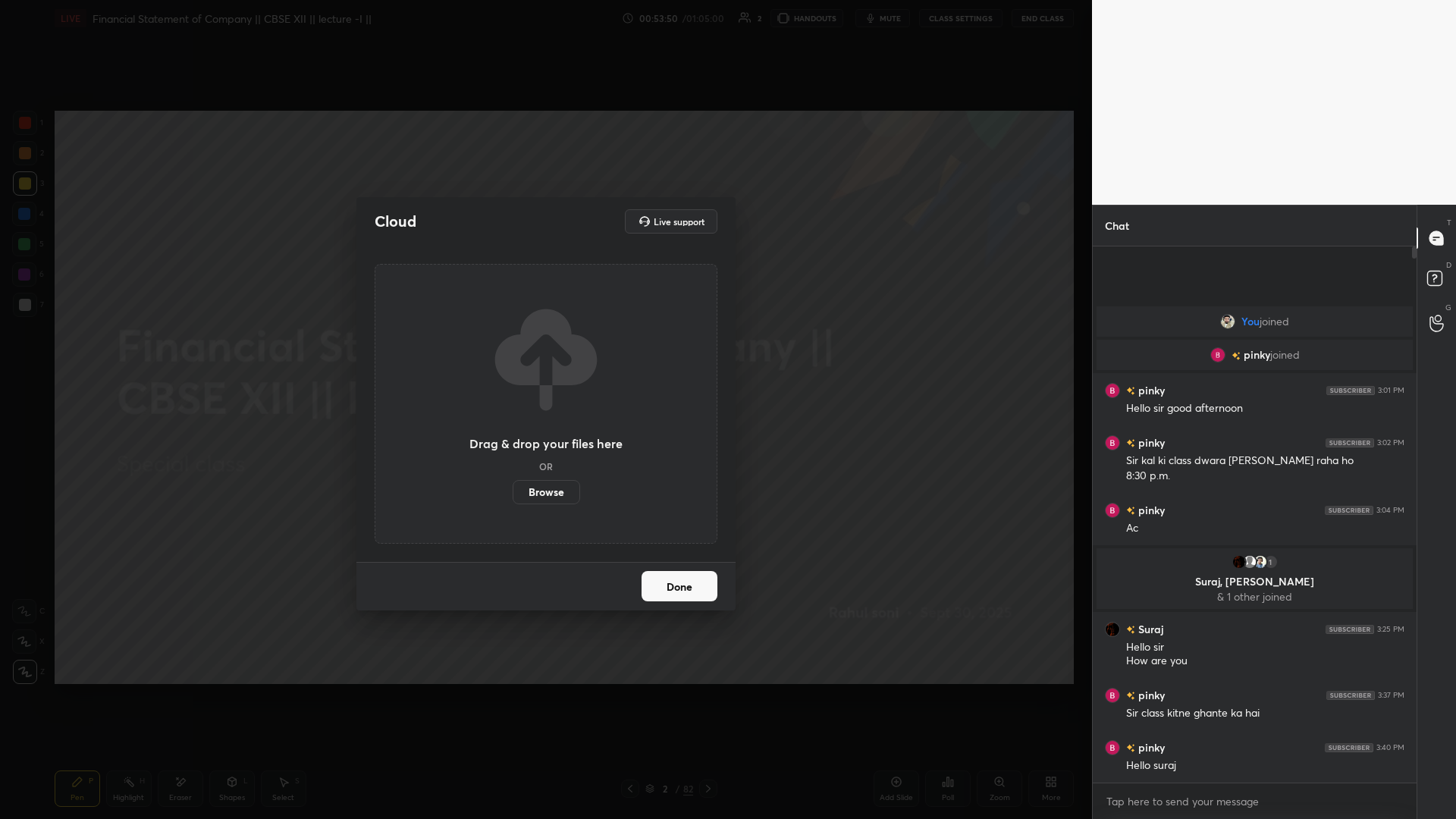
click at [544, 356] on label "Browse" at bounding box center [546, 492] width 67 height 24
click at [513, 356] on input "Browse" at bounding box center [513, 492] width 0 height 24
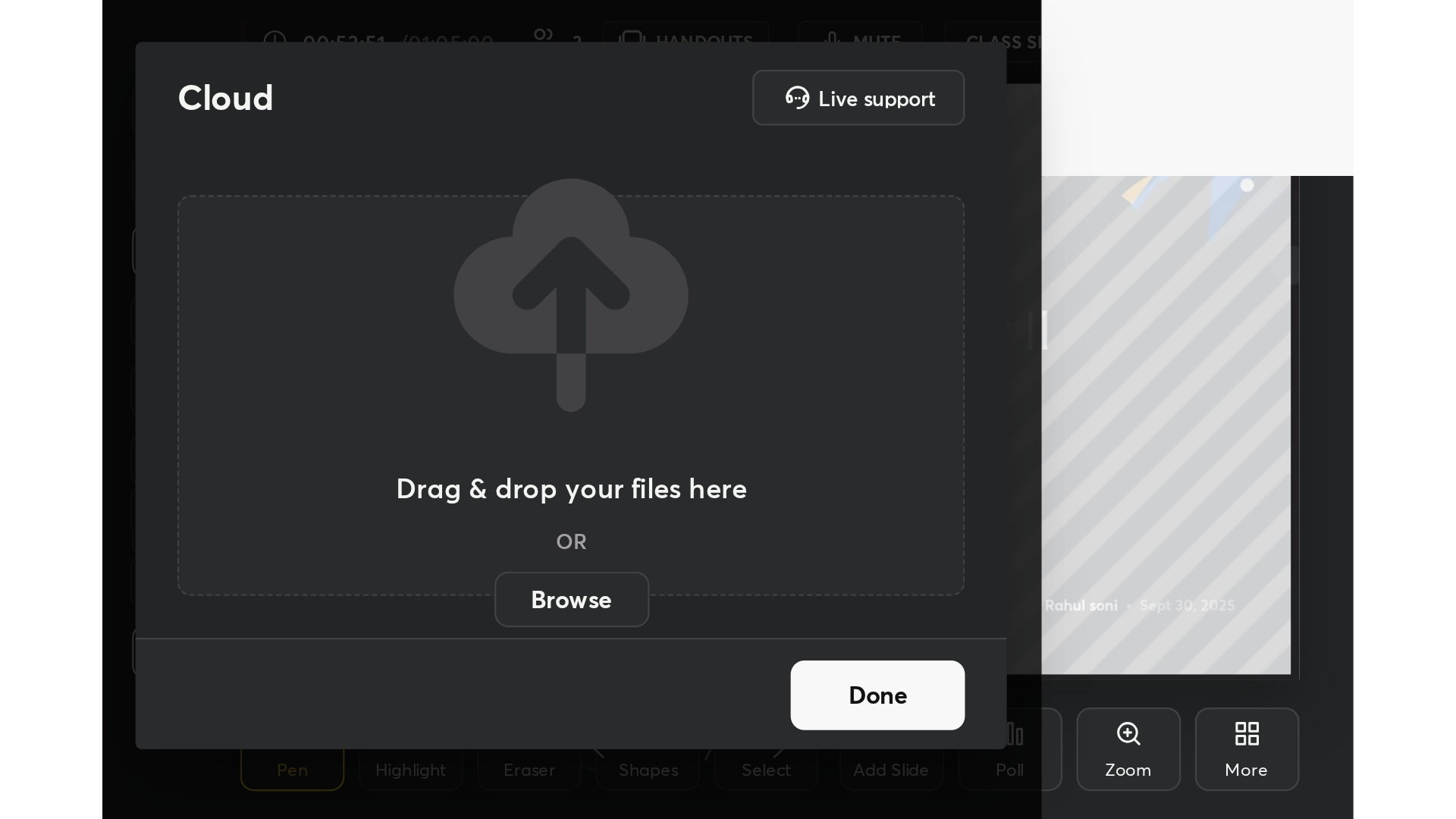
scroll to position [260, 484]
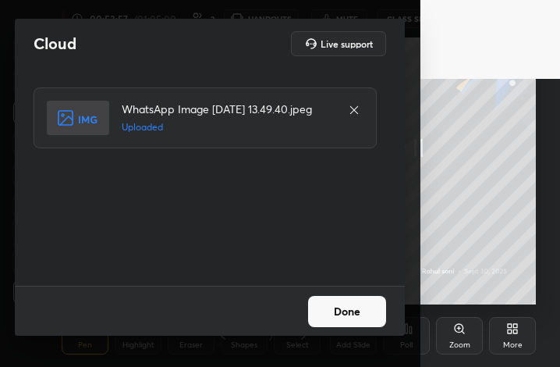
click at [342, 315] on button "Done" at bounding box center [347, 311] width 78 height 31
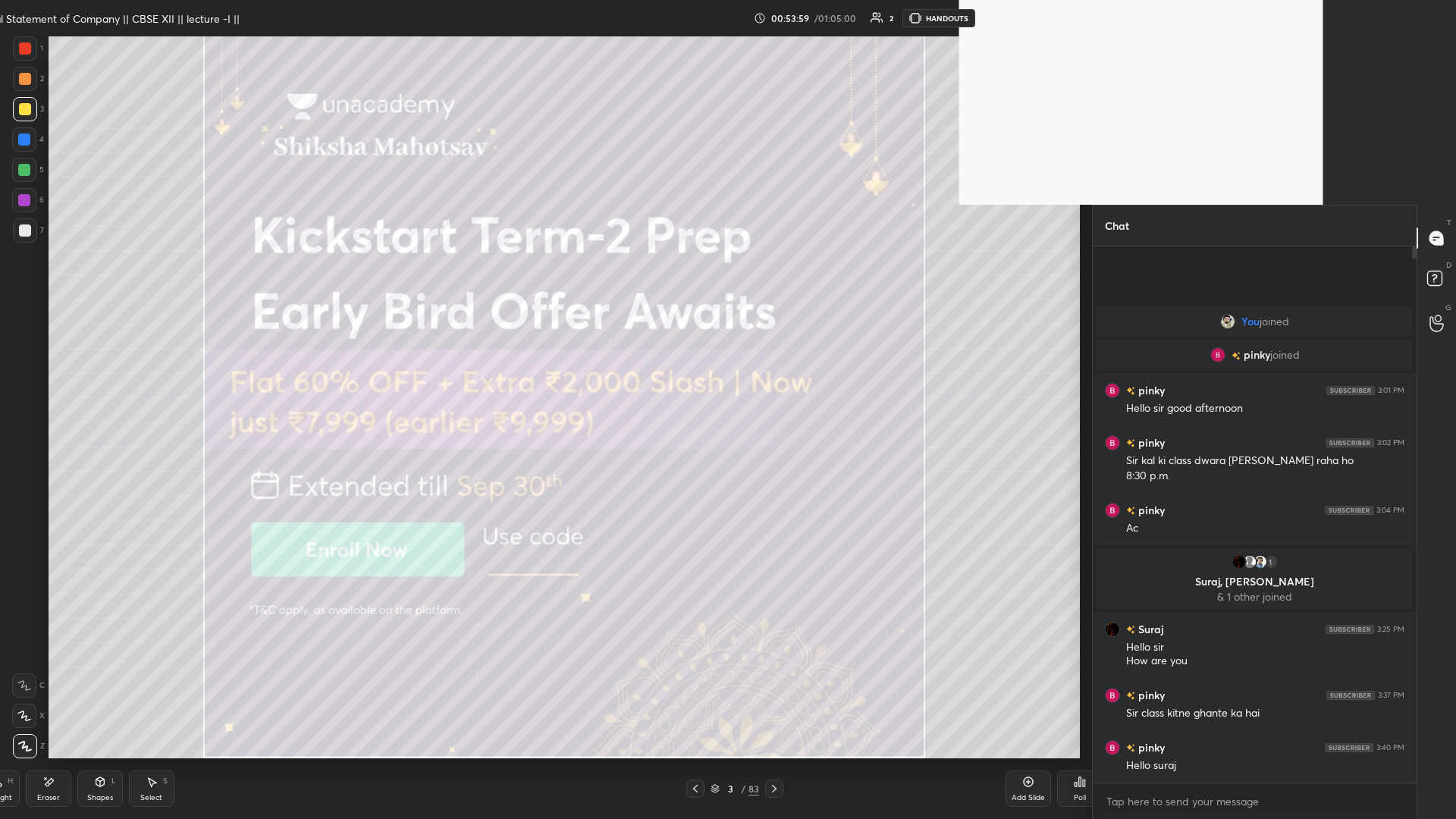
scroll to position [568, 319]
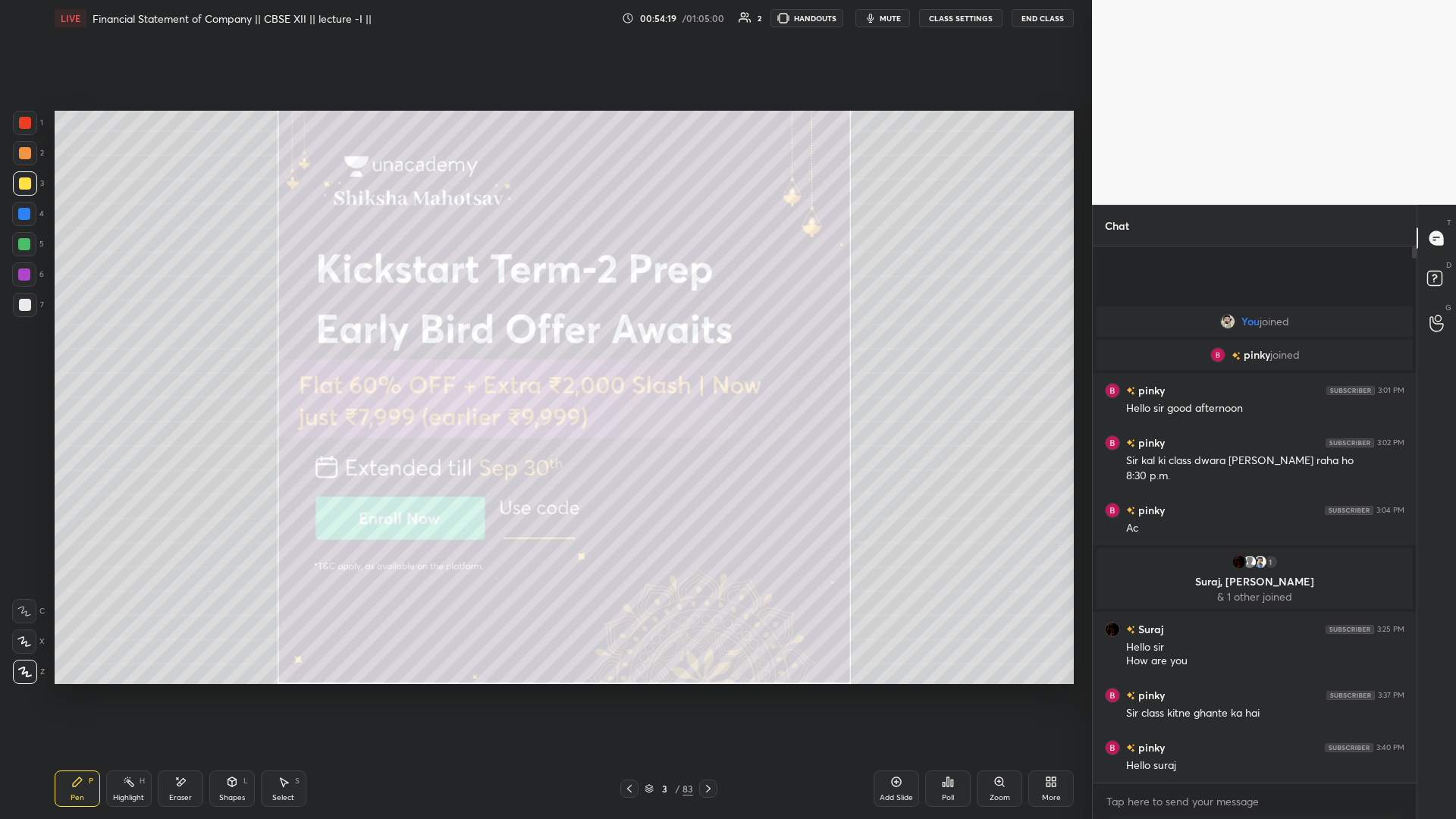
click at [544, 356] on icon at bounding box center [708, 789] width 12 height 12
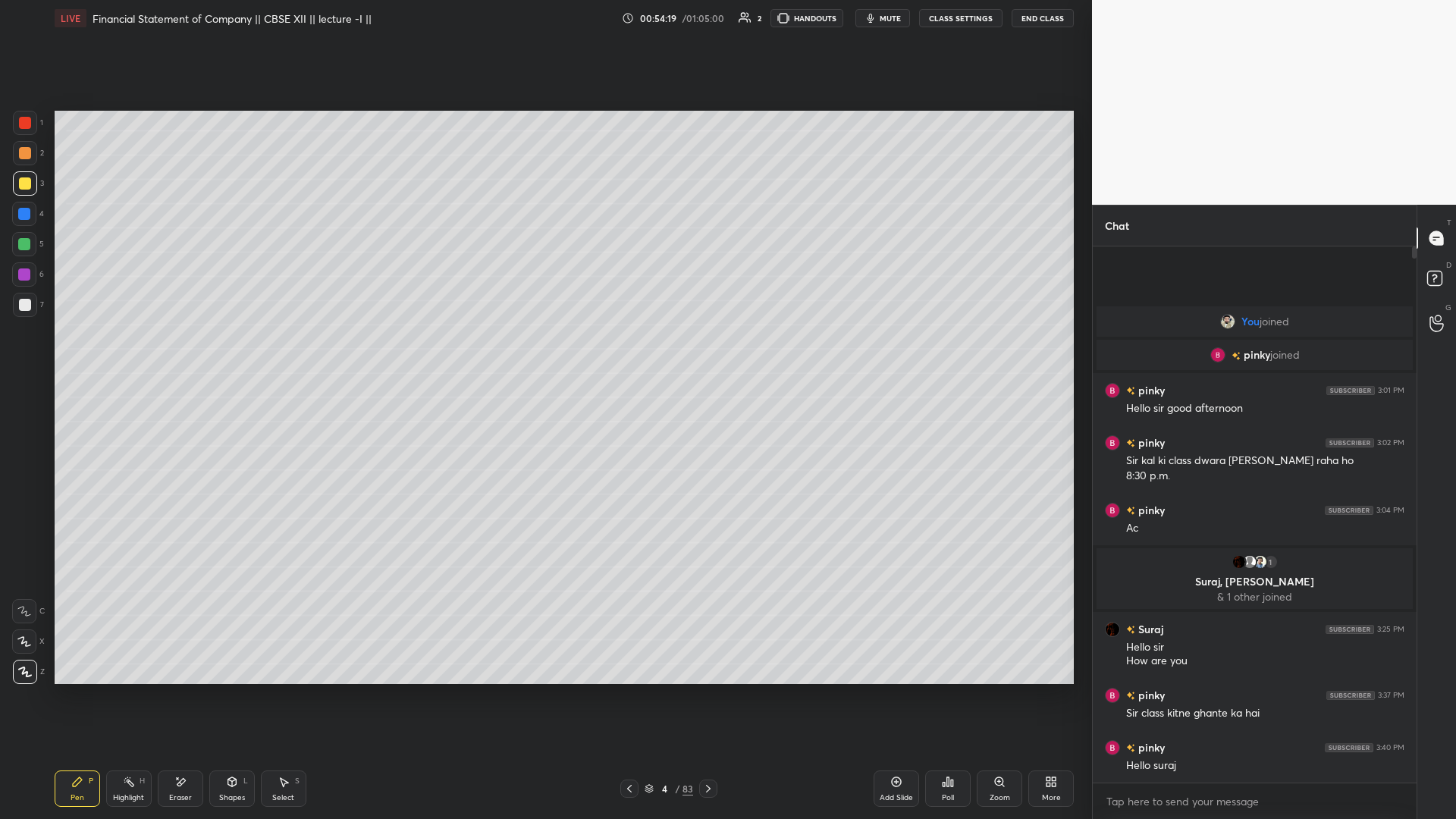
click at [544, 356] on icon at bounding box center [708, 789] width 12 height 12
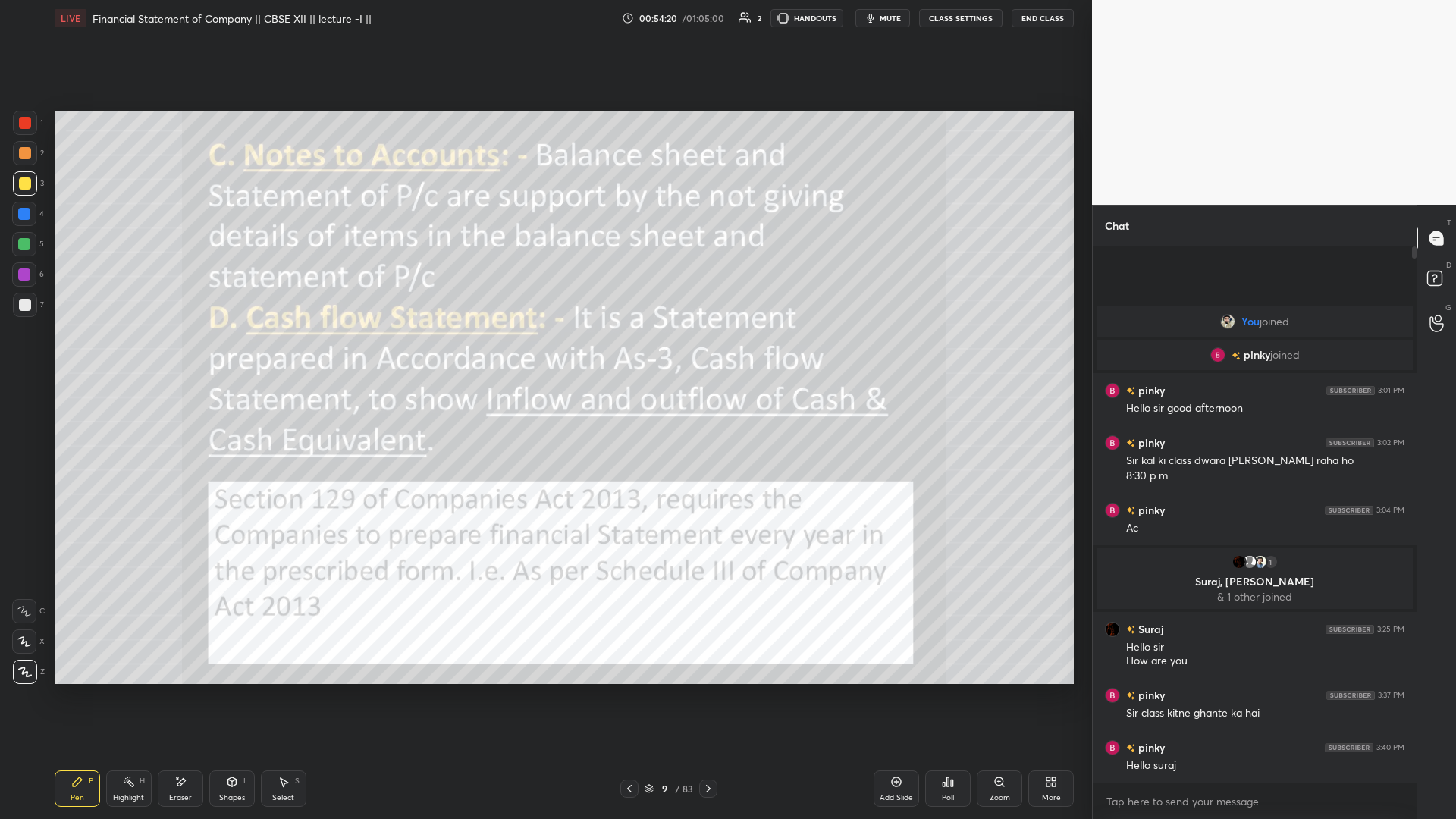
click at [544, 356] on icon at bounding box center [708, 789] width 12 height 12
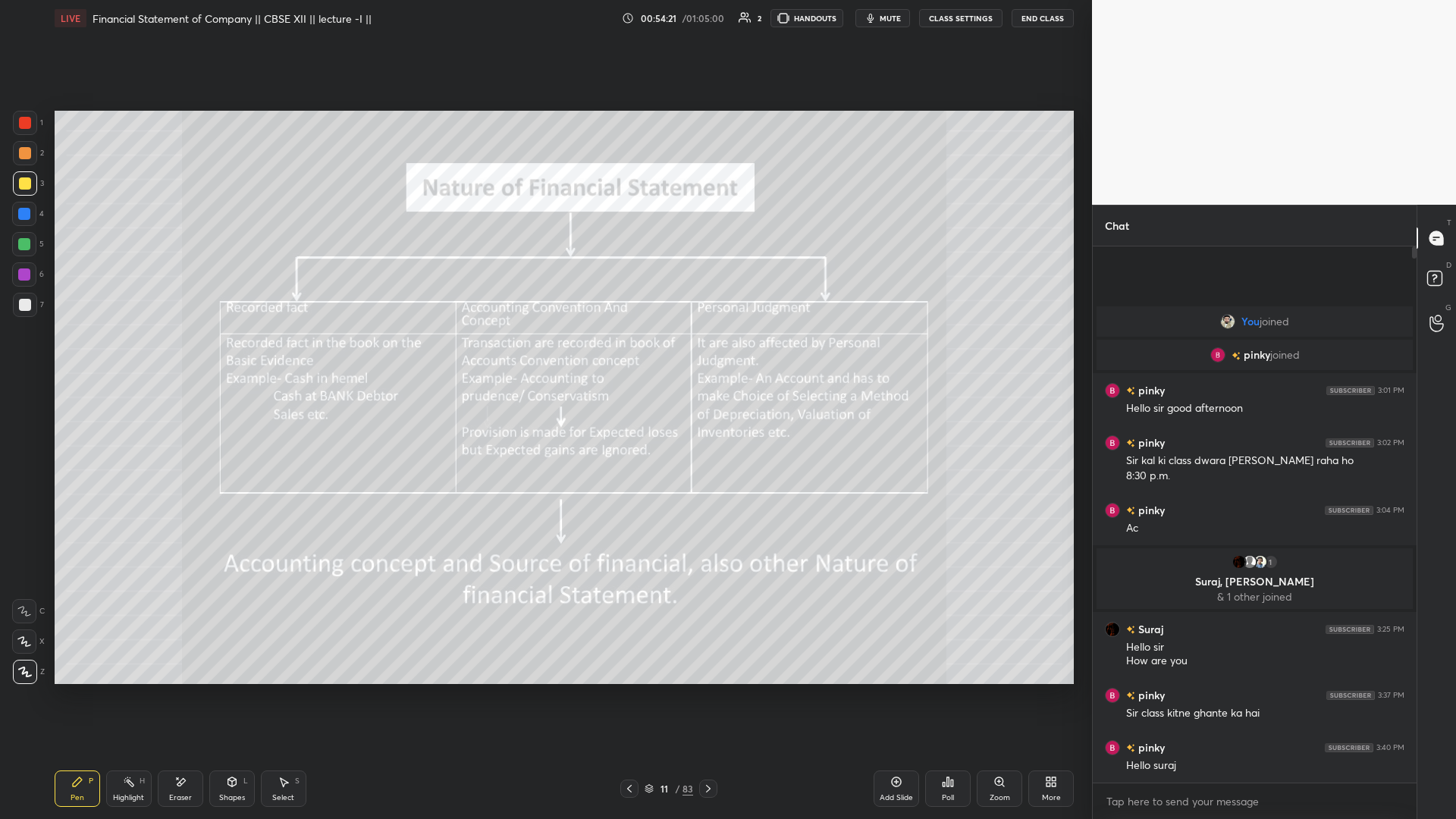
click at [544, 356] on icon at bounding box center [708, 789] width 12 height 12
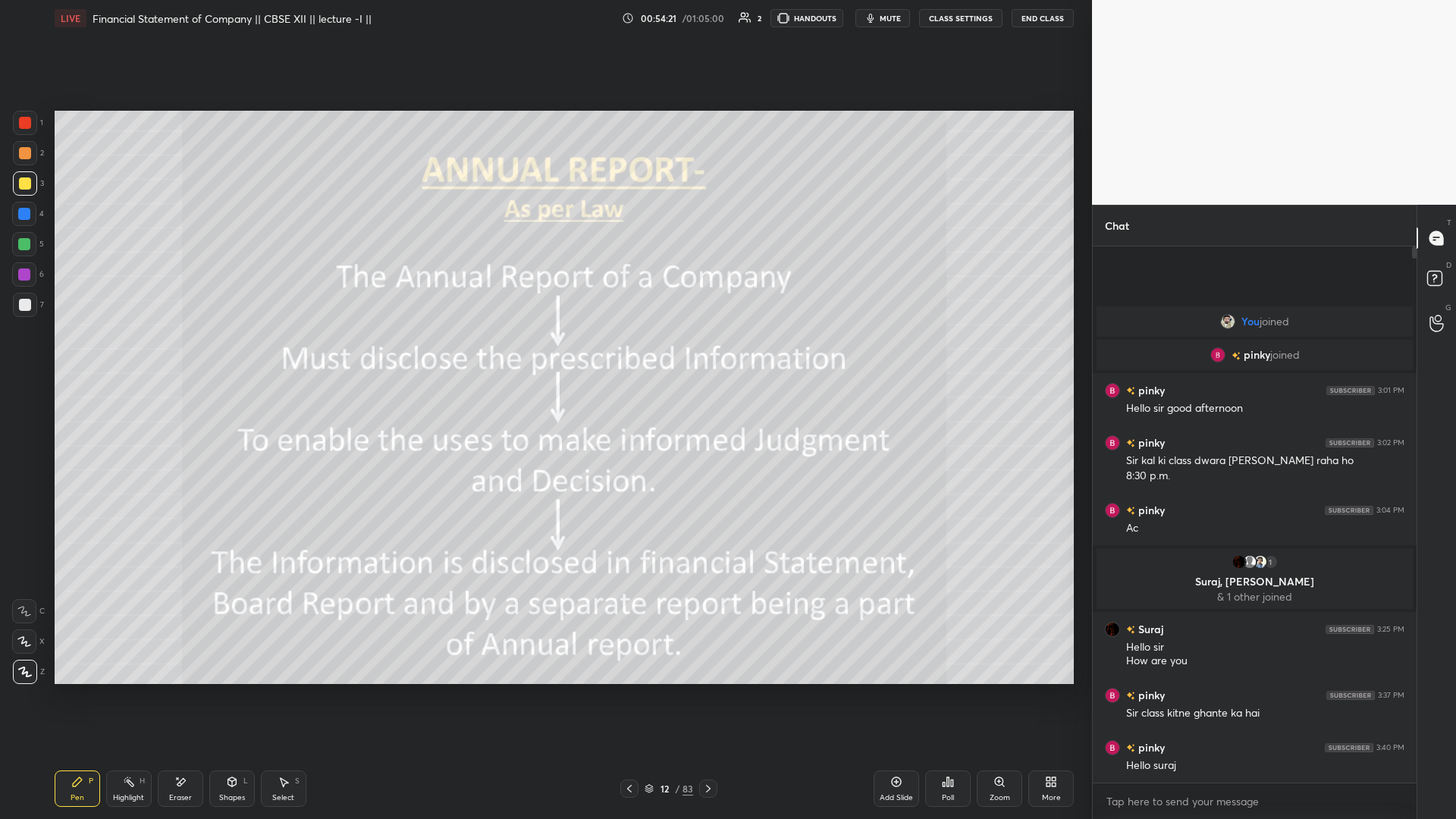
click at [544, 356] on icon at bounding box center [708, 789] width 12 height 12
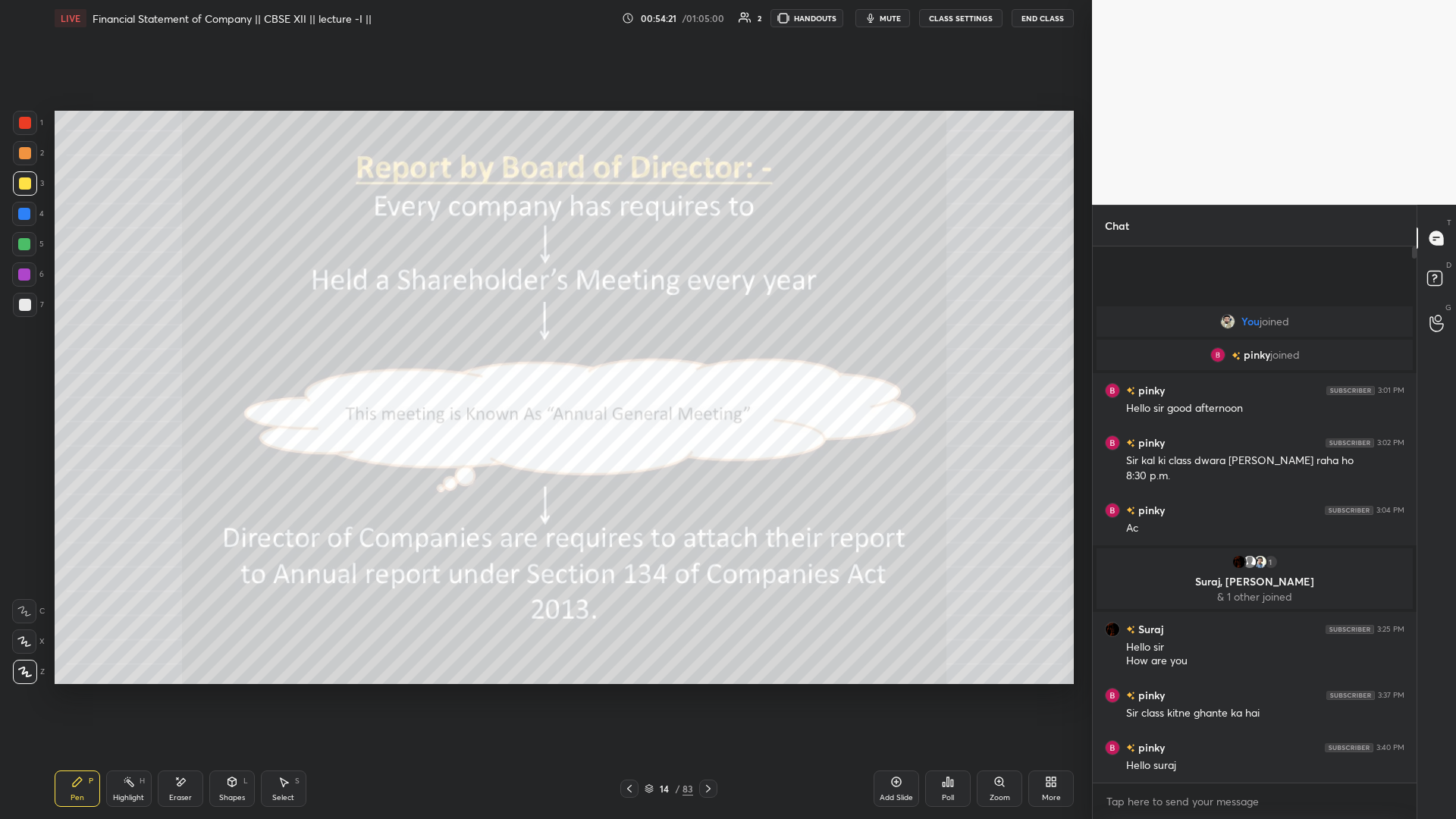
click at [544, 356] on icon at bounding box center [708, 789] width 12 height 12
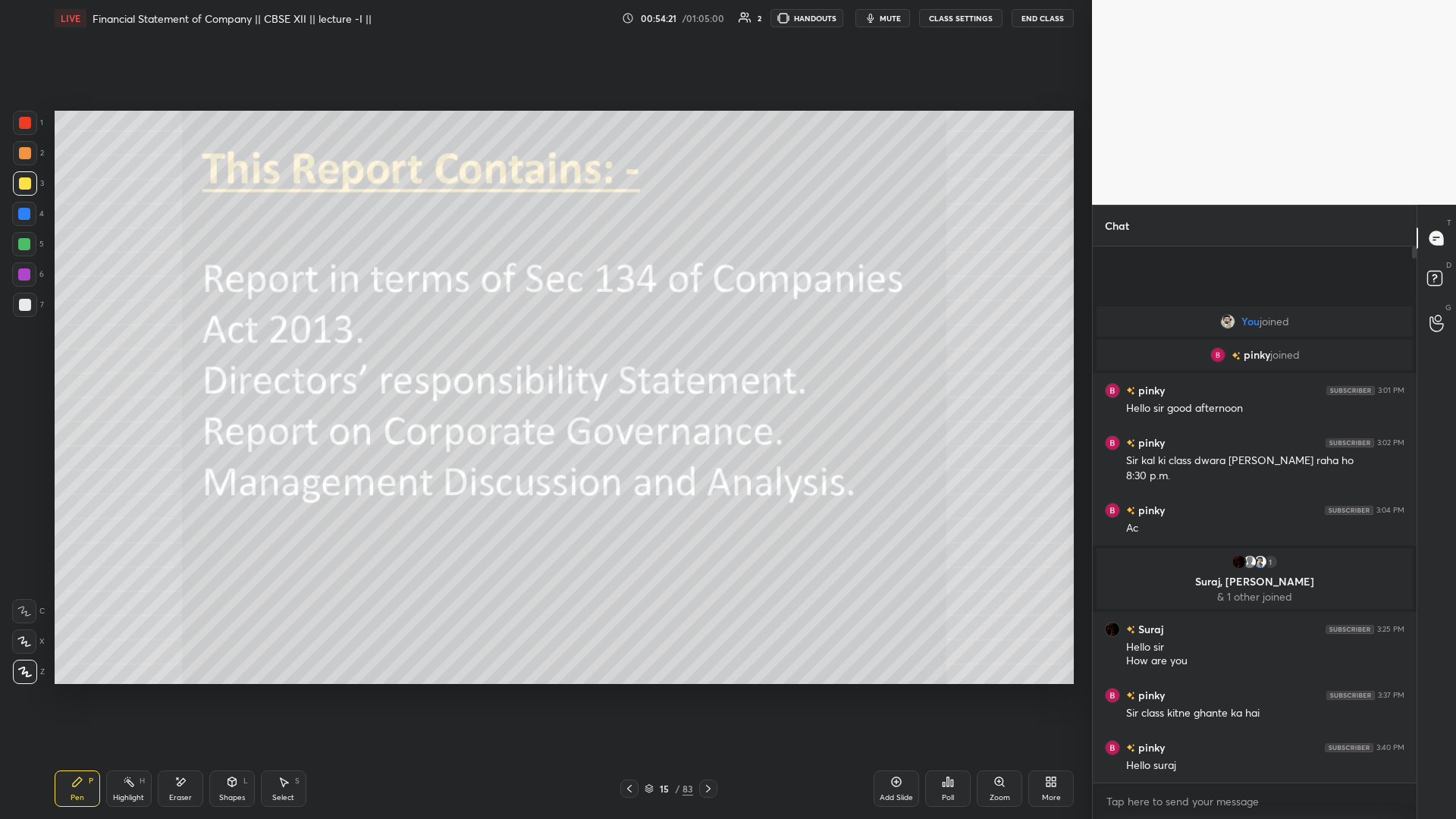
click at [544, 356] on icon at bounding box center [708, 789] width 12 height 12
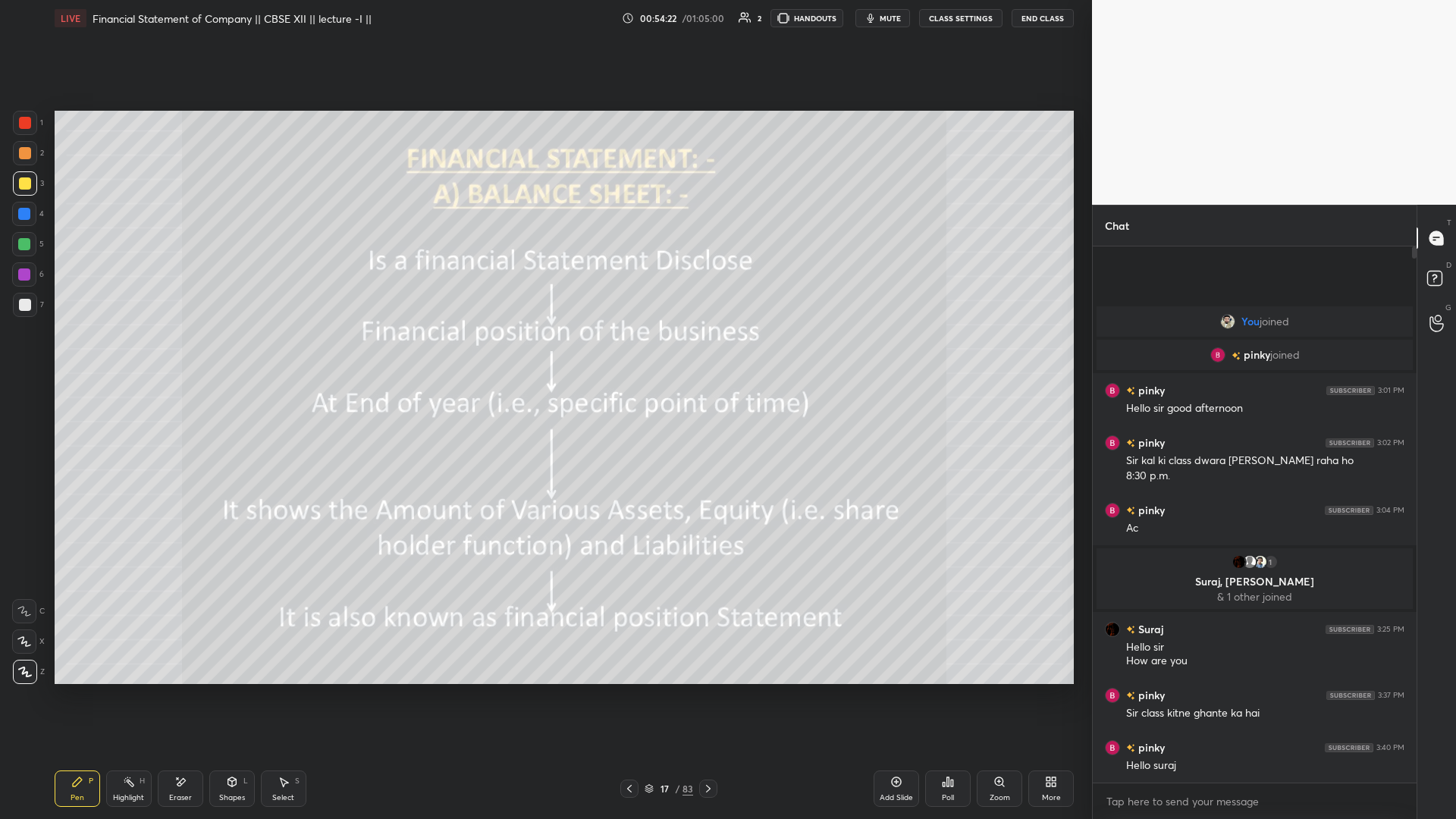
click at [544, 356] on icon at bounding box center [708, 789] width 12 height 12
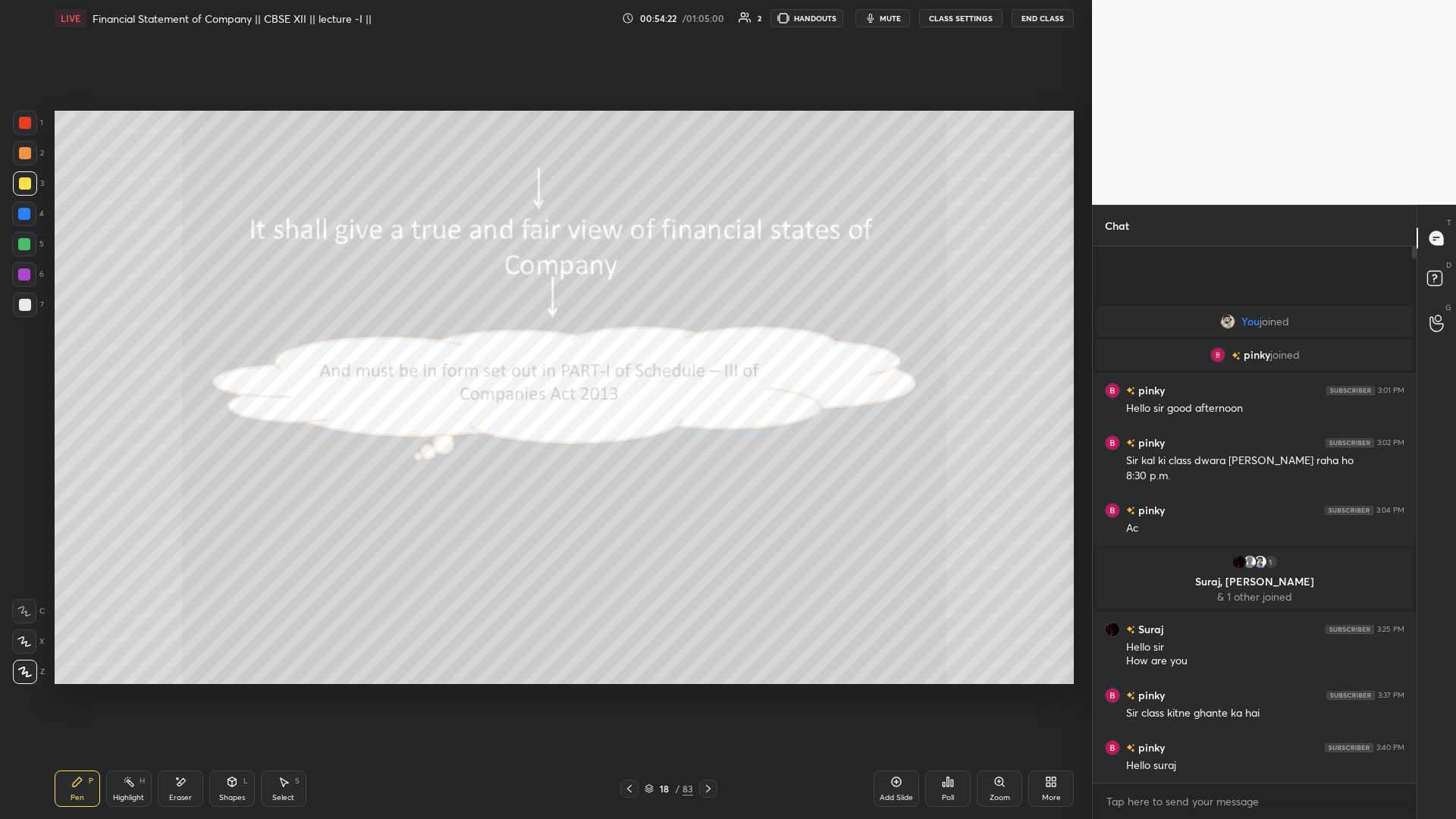
click at [544, 356] on icon at bounding box center [708, 789] width 12 height 12
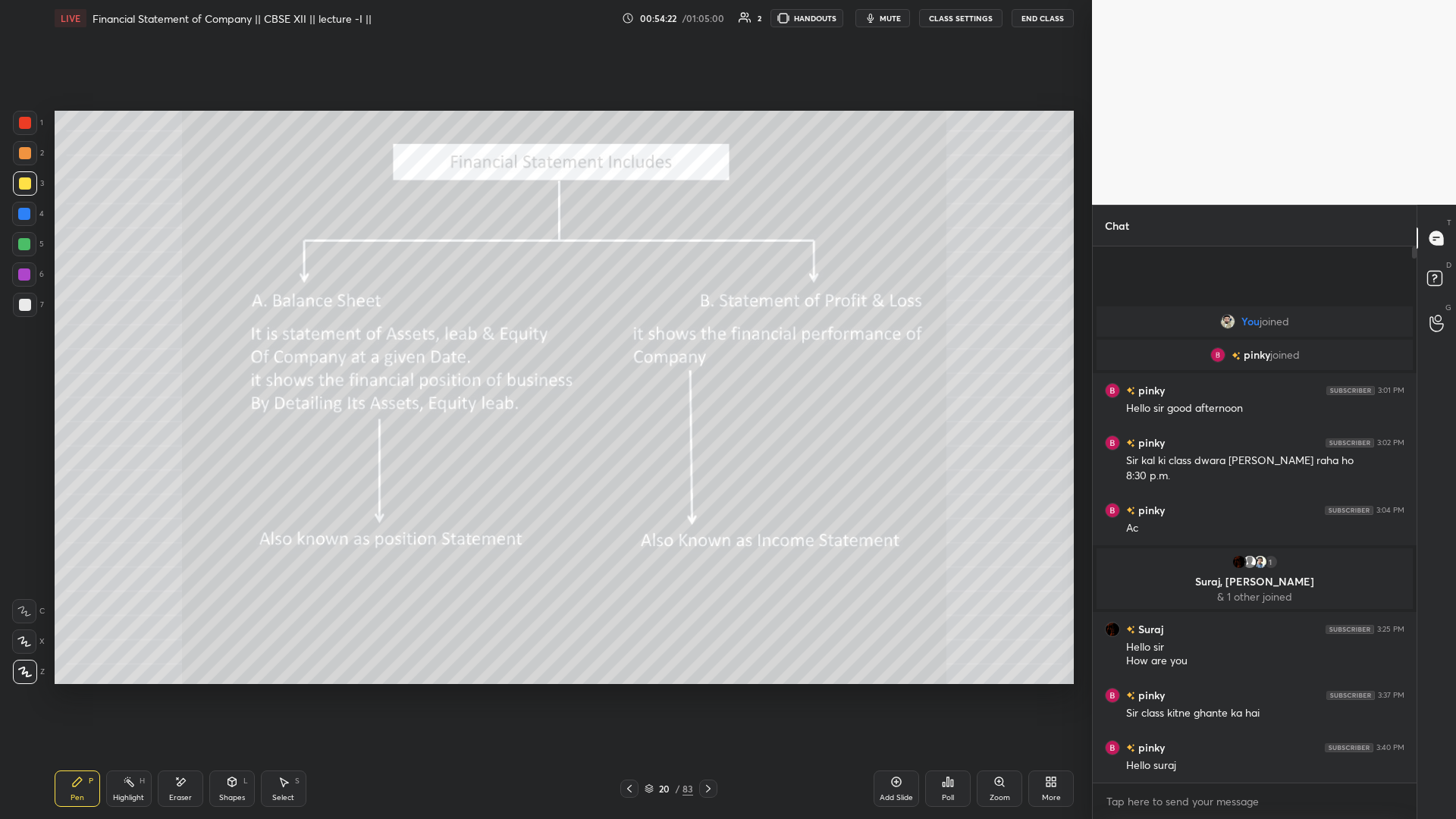
click at [544, 356] on icon at bounding box center [708, 789] width 12 height 12
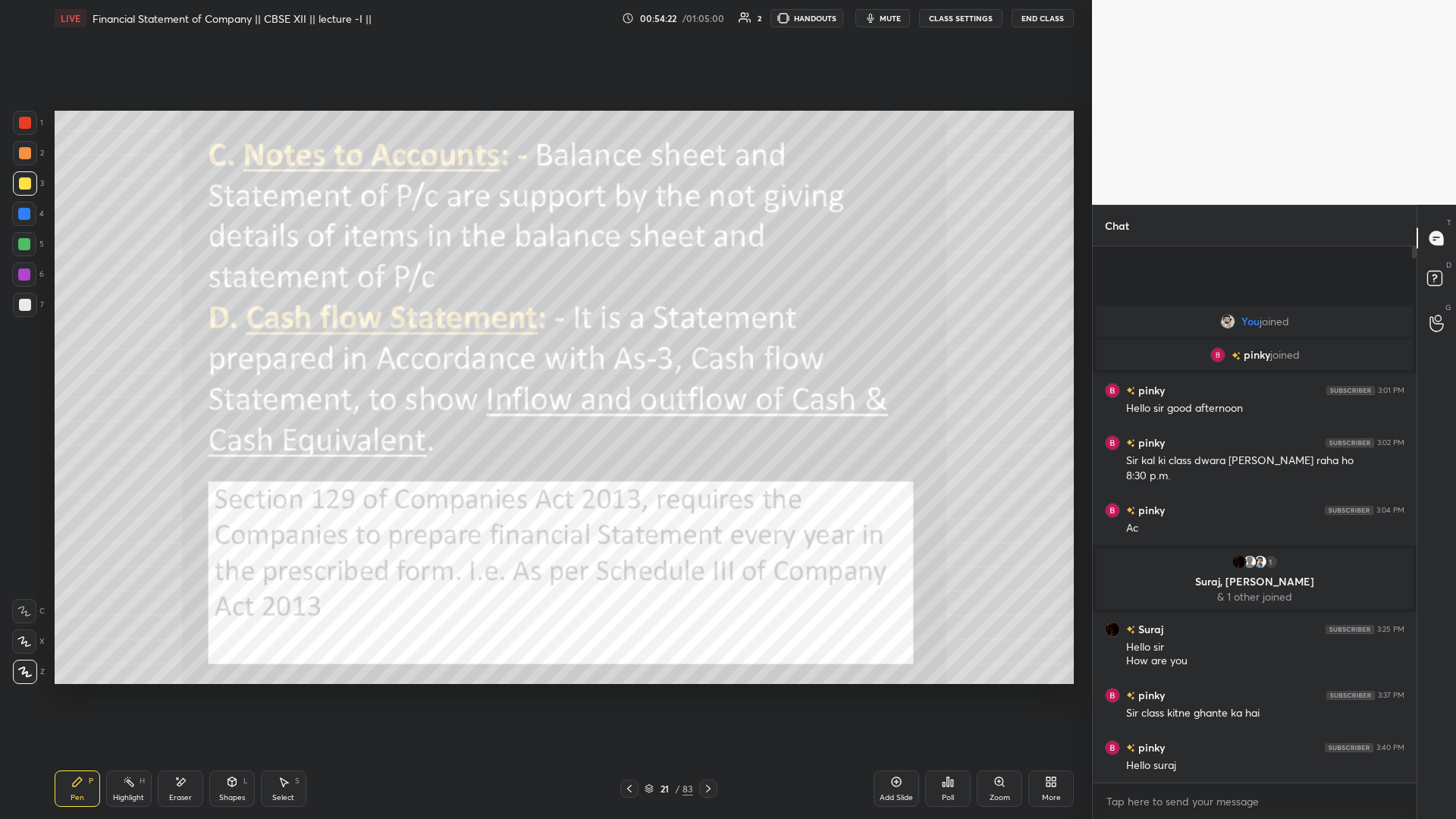
click at [544, 356] on icon at bounding box center [708, 789] width 12 height 12
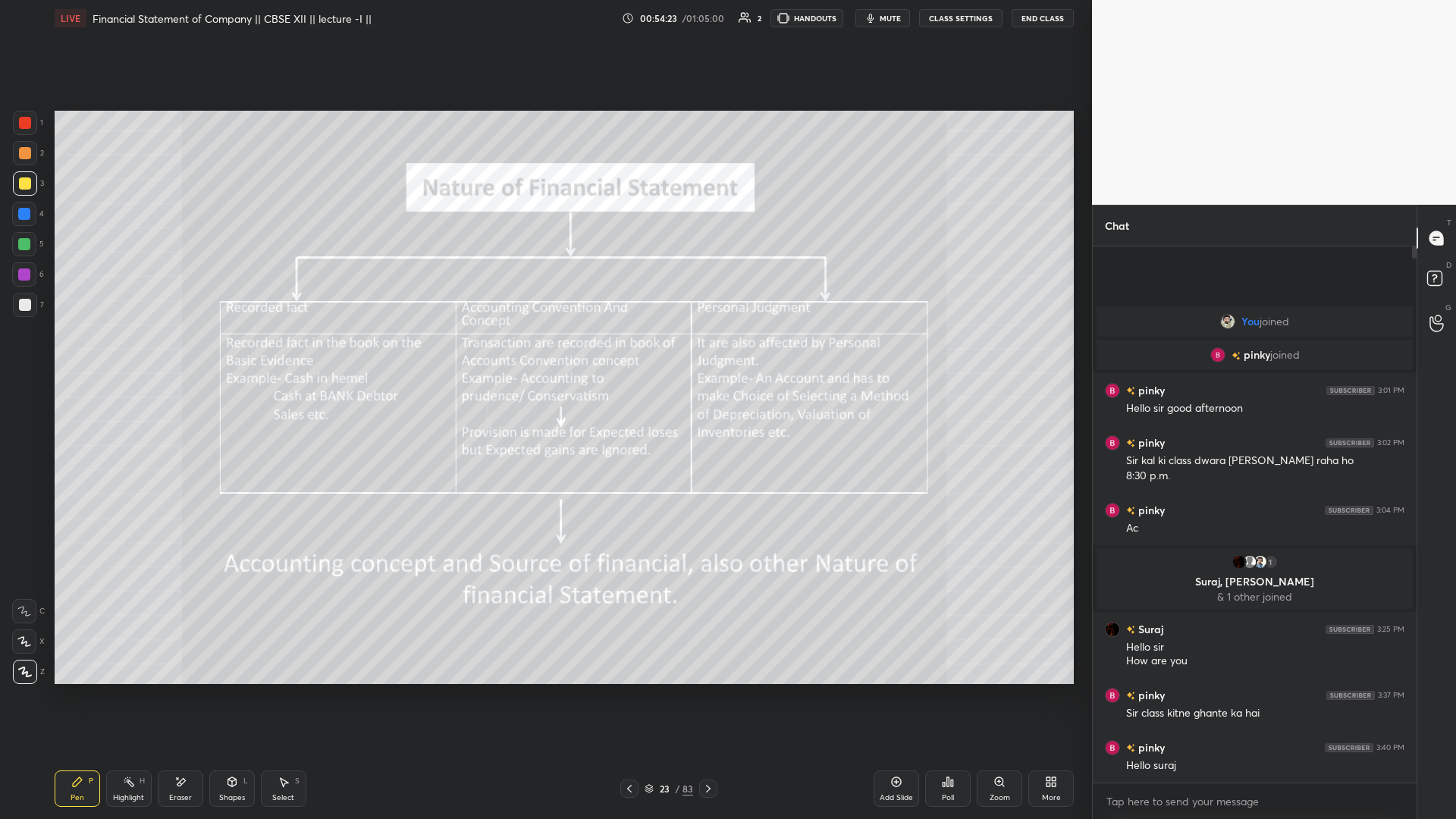
click at [544, 356] on icon at bounding box center [708, 789] width 12 height 12
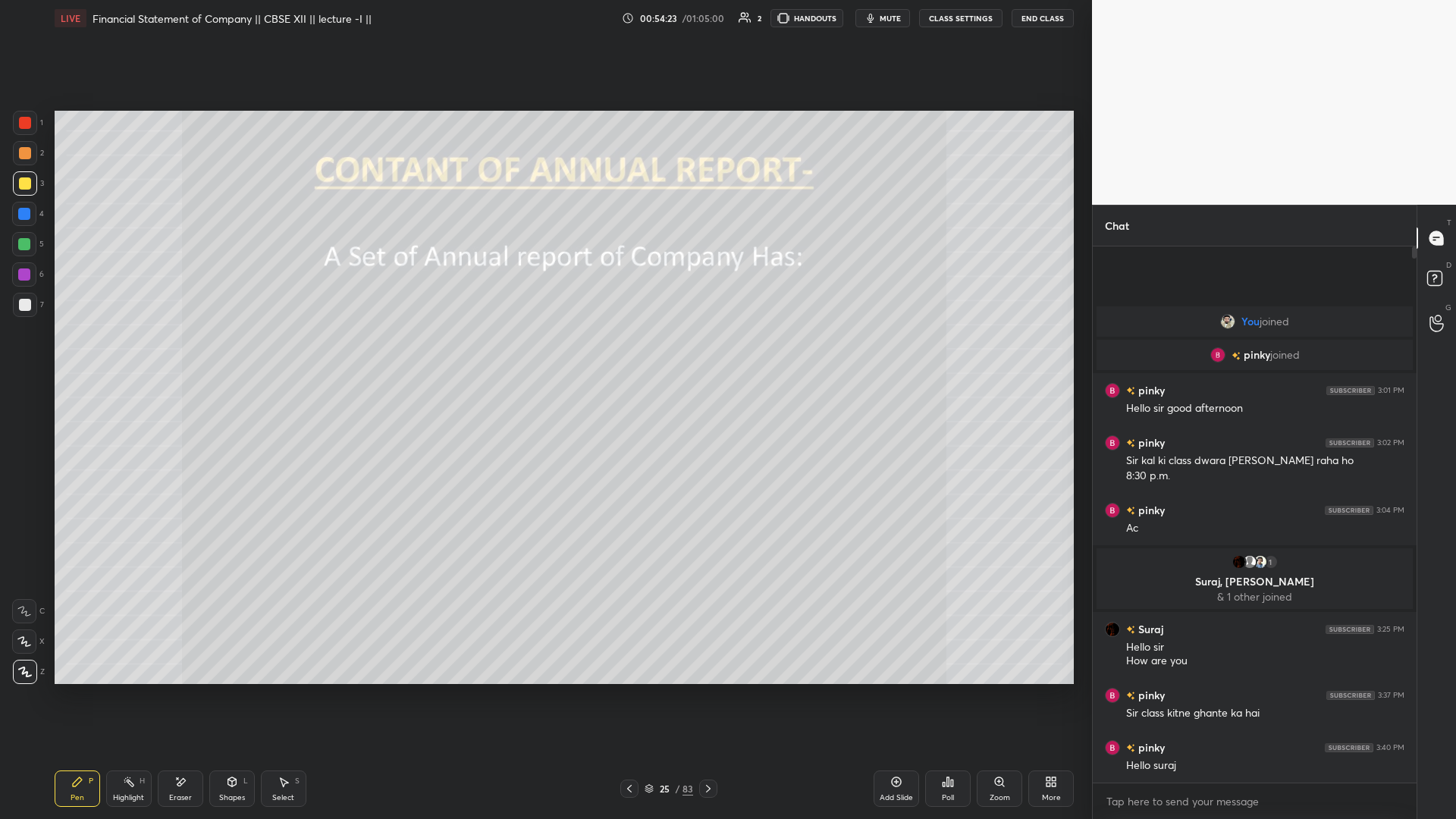
click at [544, 356] on icon at bounding box center [708, 789] width 12 height 12
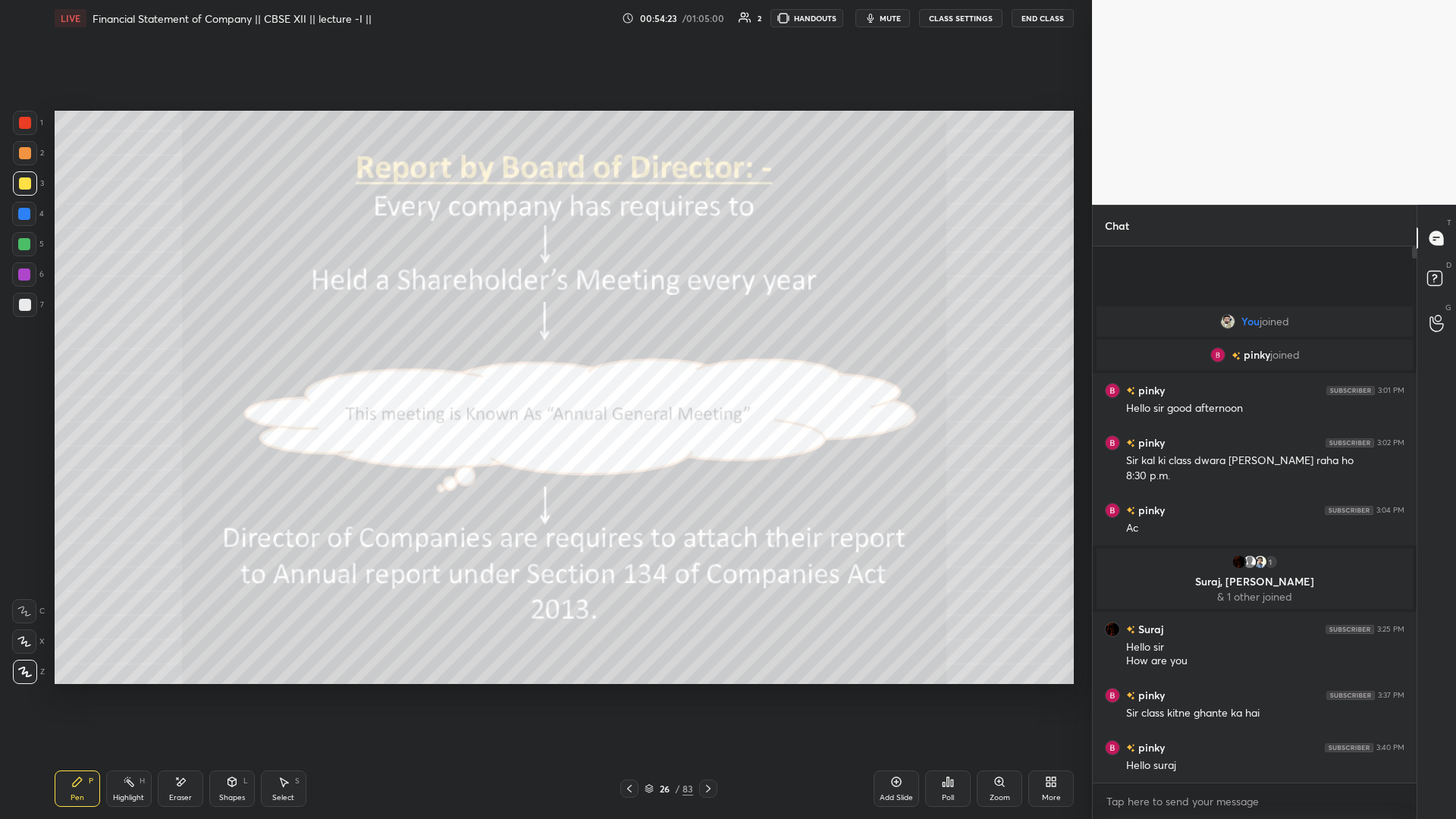
click at [544, 356] on icon at bounding box center [708, 789] width 12 height 12
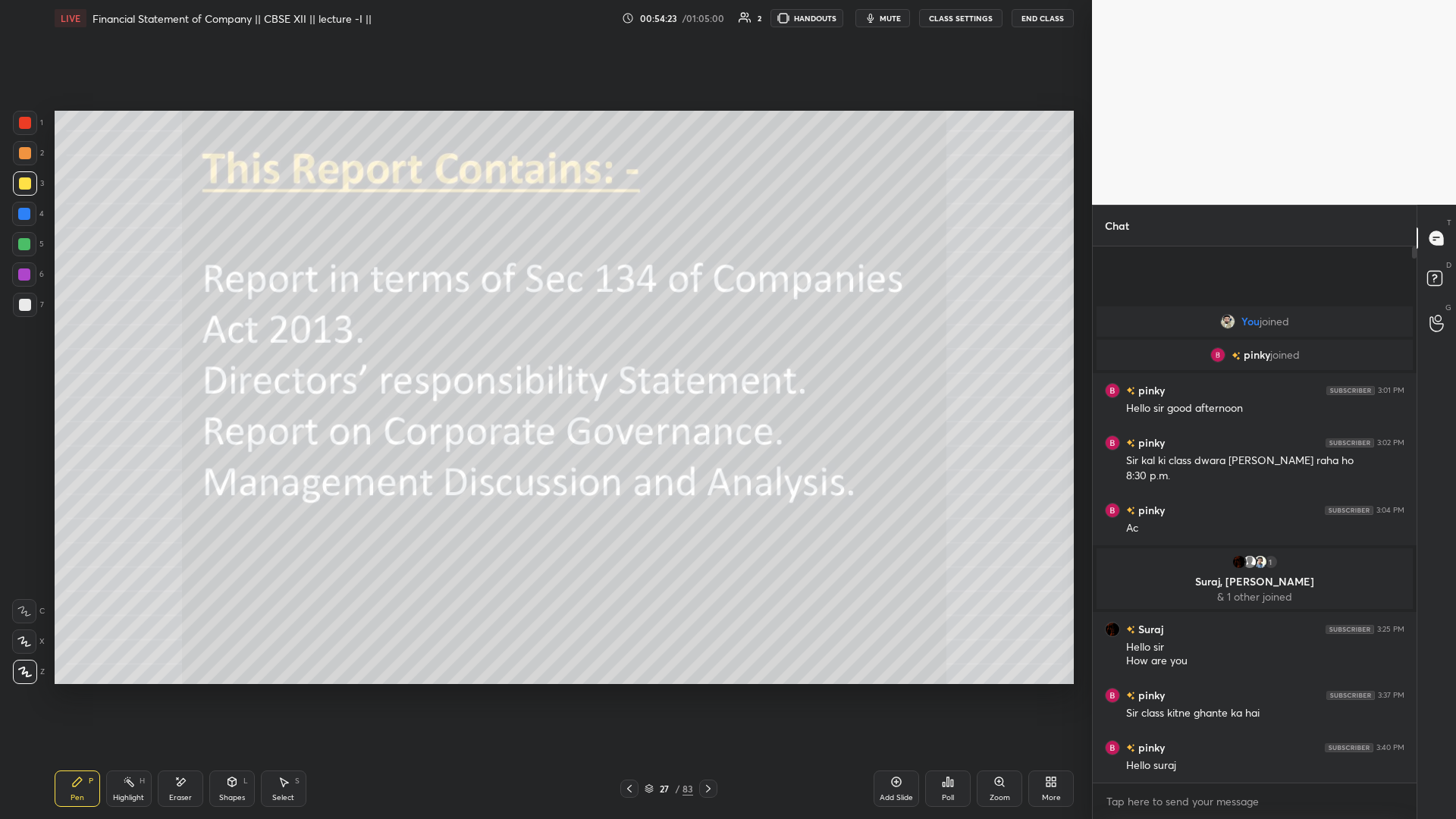
click at [544, 356] on icon at bounding box center [708, 789] width 12 height 12
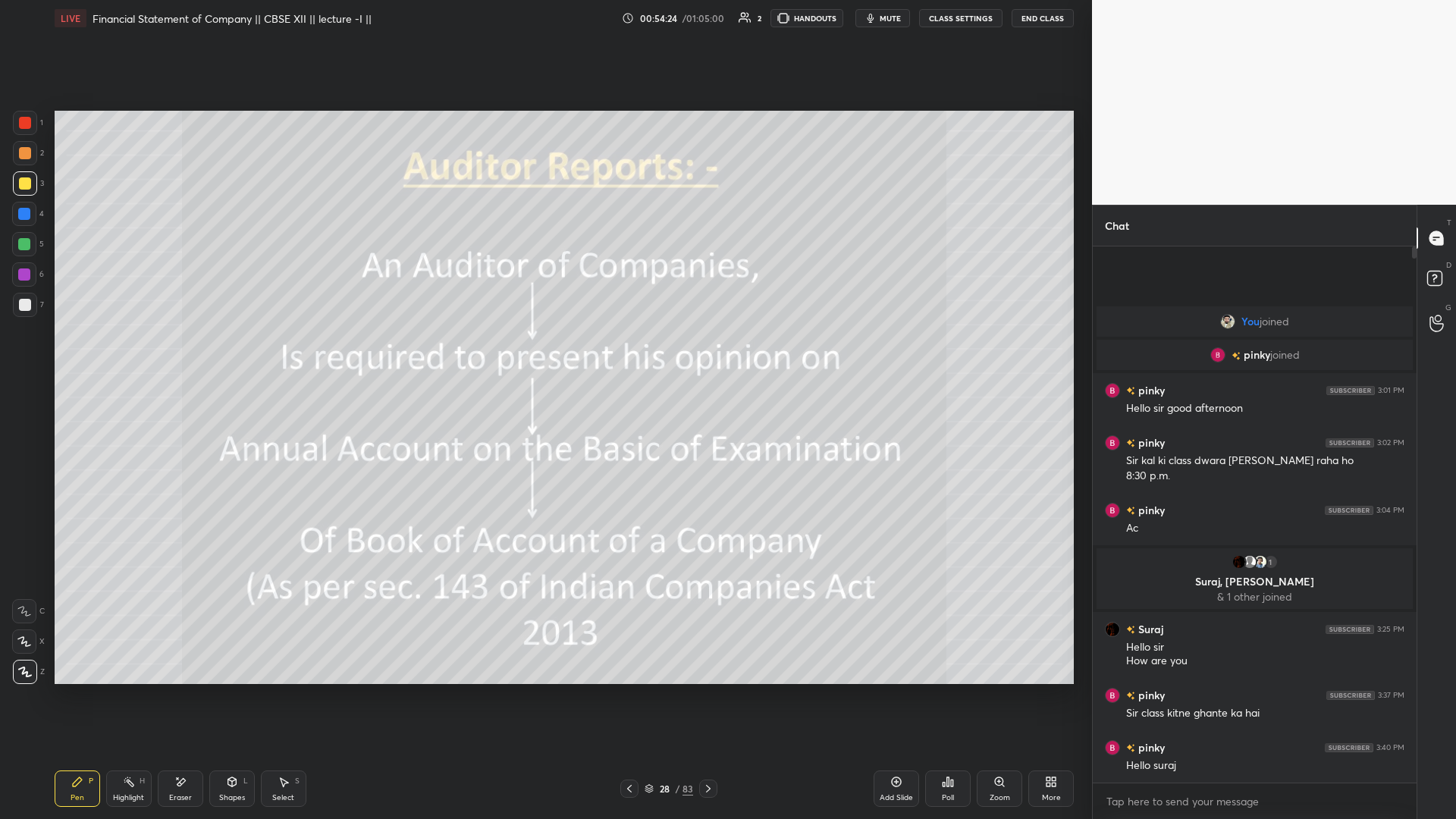
click at [544, 356] on icon at bounding box center [708, 789] width 12 height 12
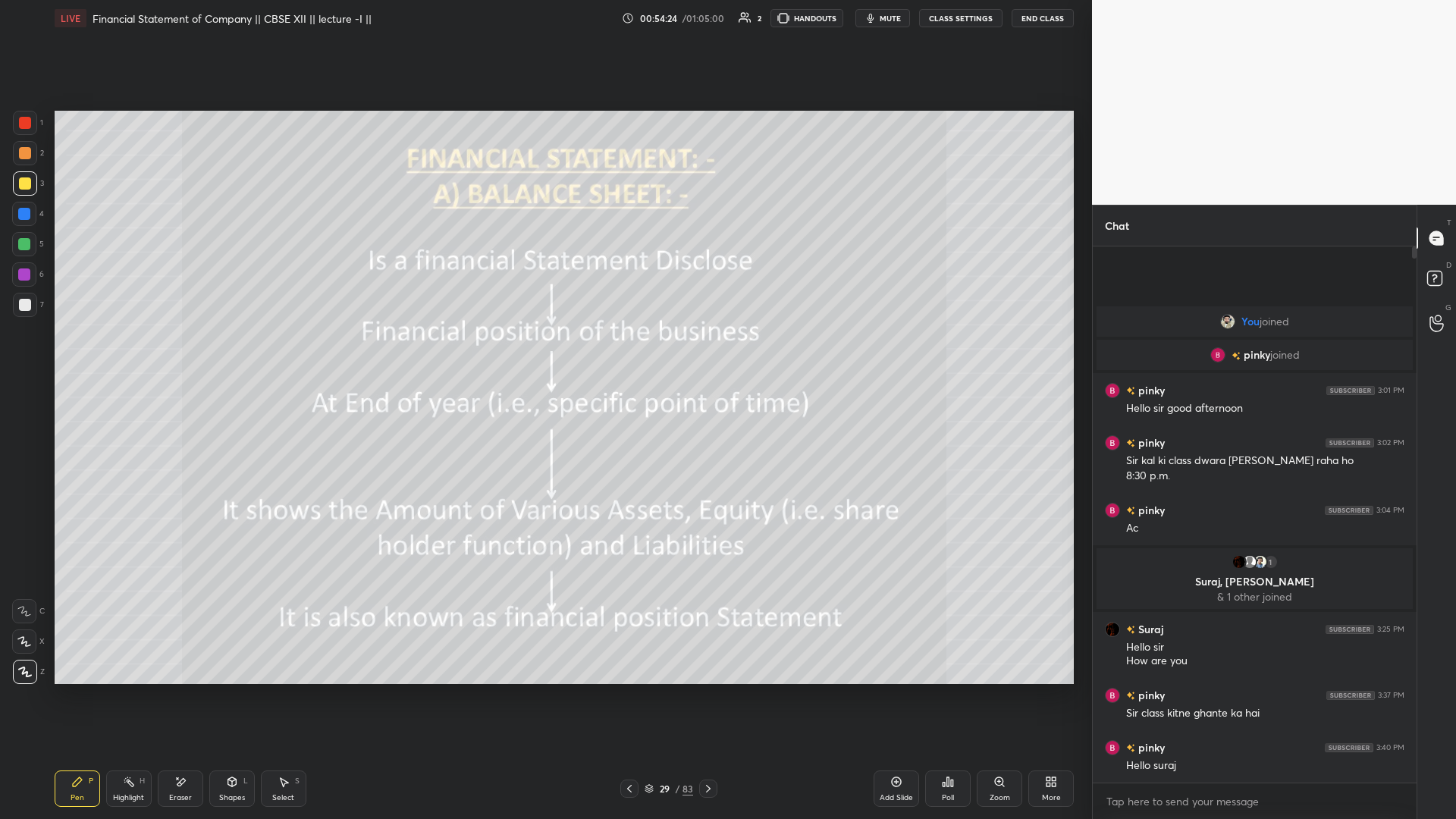
click at [544, 356] on icon at bounding box center [708, 789] width 12 height 12
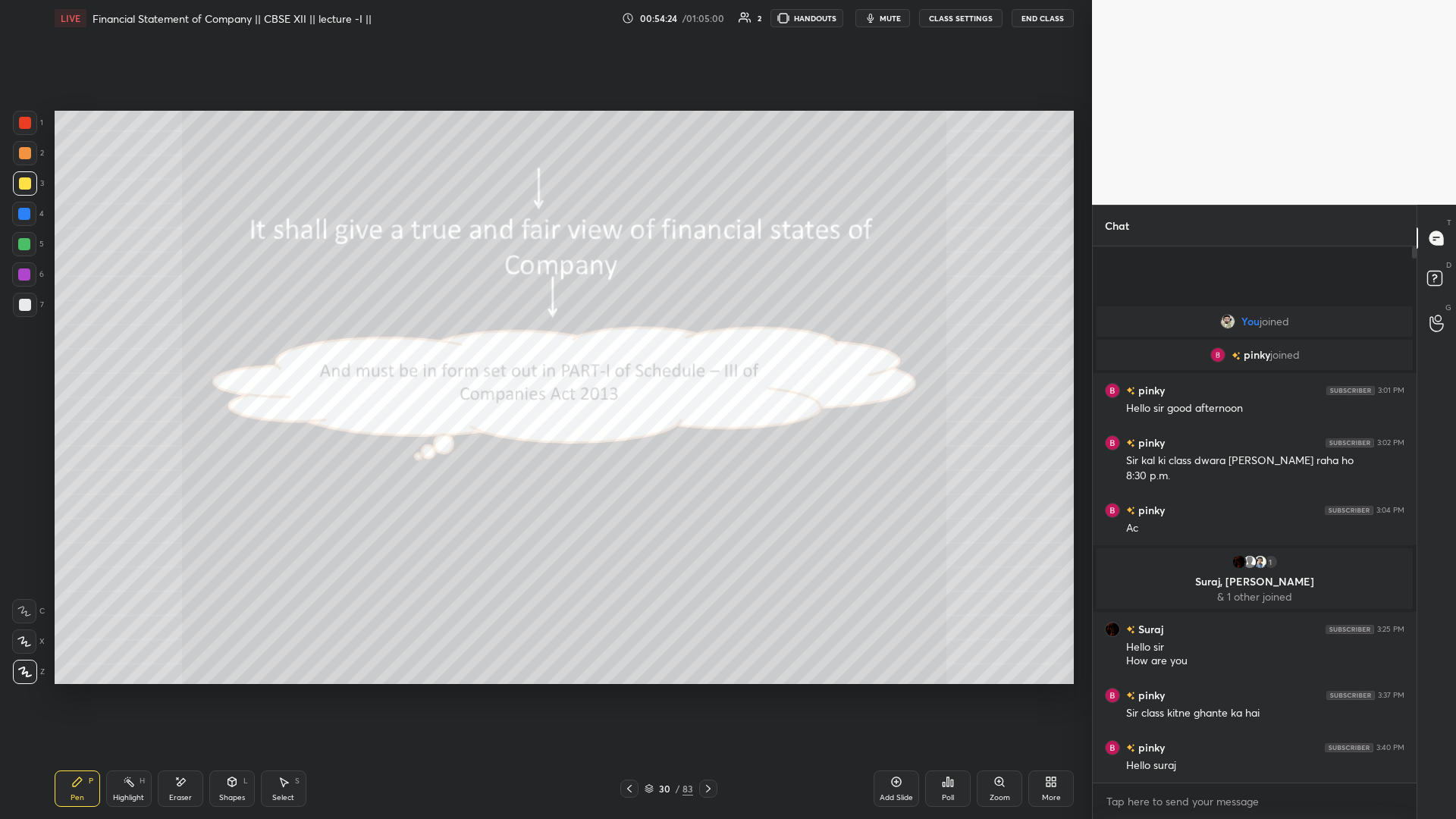
click at [544, 356] on icon at bounding box center [708, 789] width 12 height 12
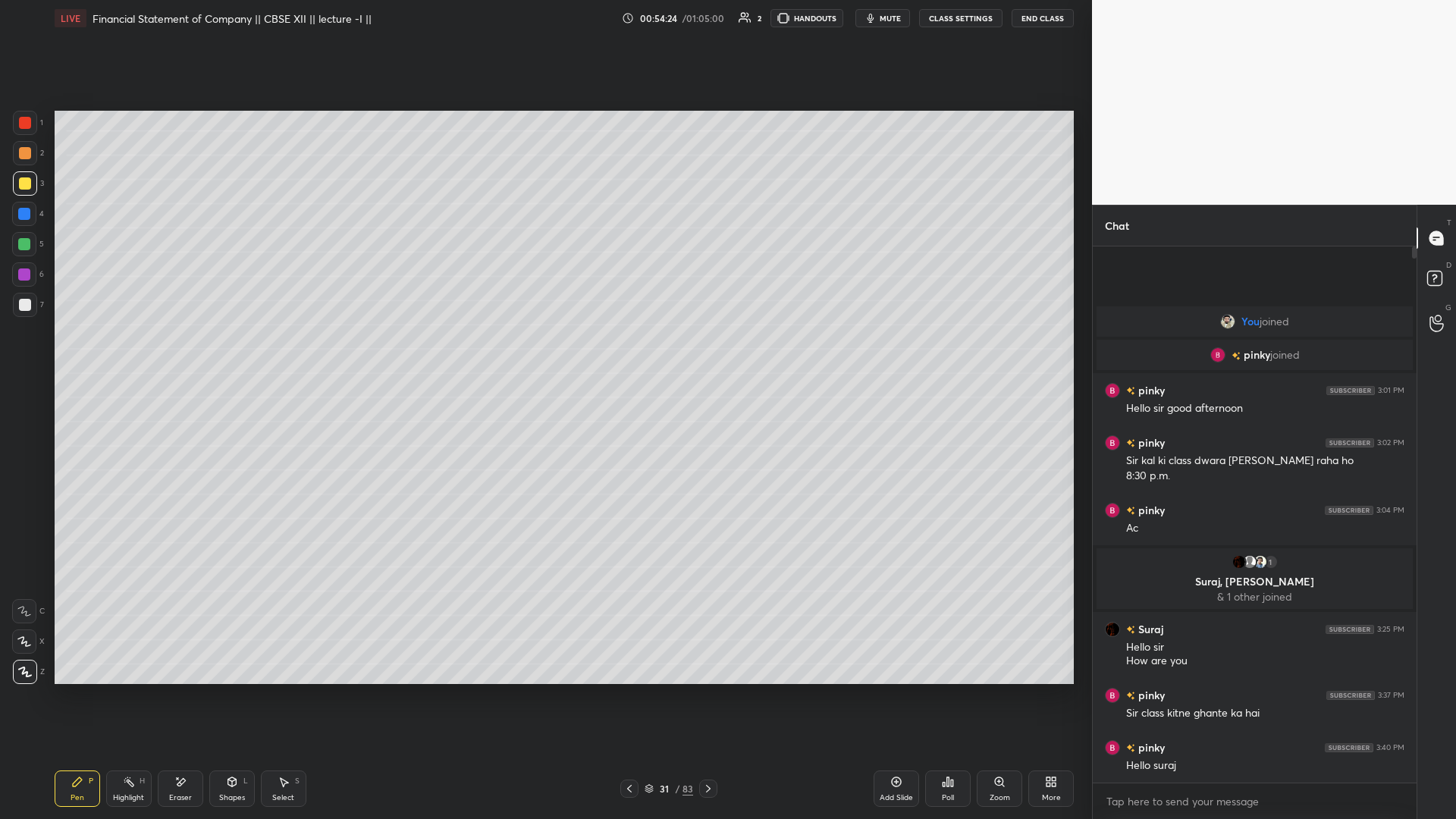
click at [544, 356] on icon at bounding box center [708, 789] width 12 height 12
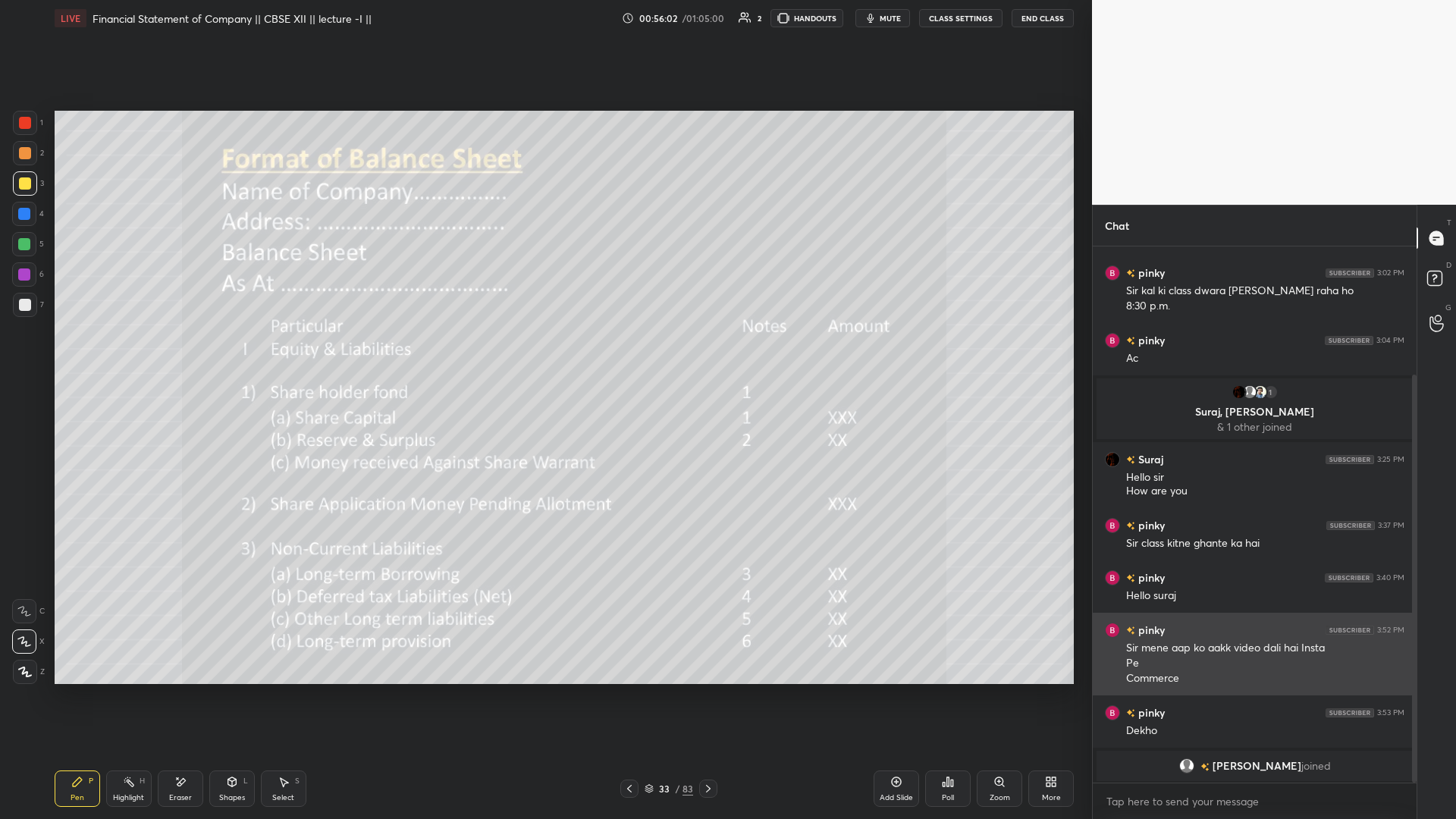
scroll to position [168, 0]
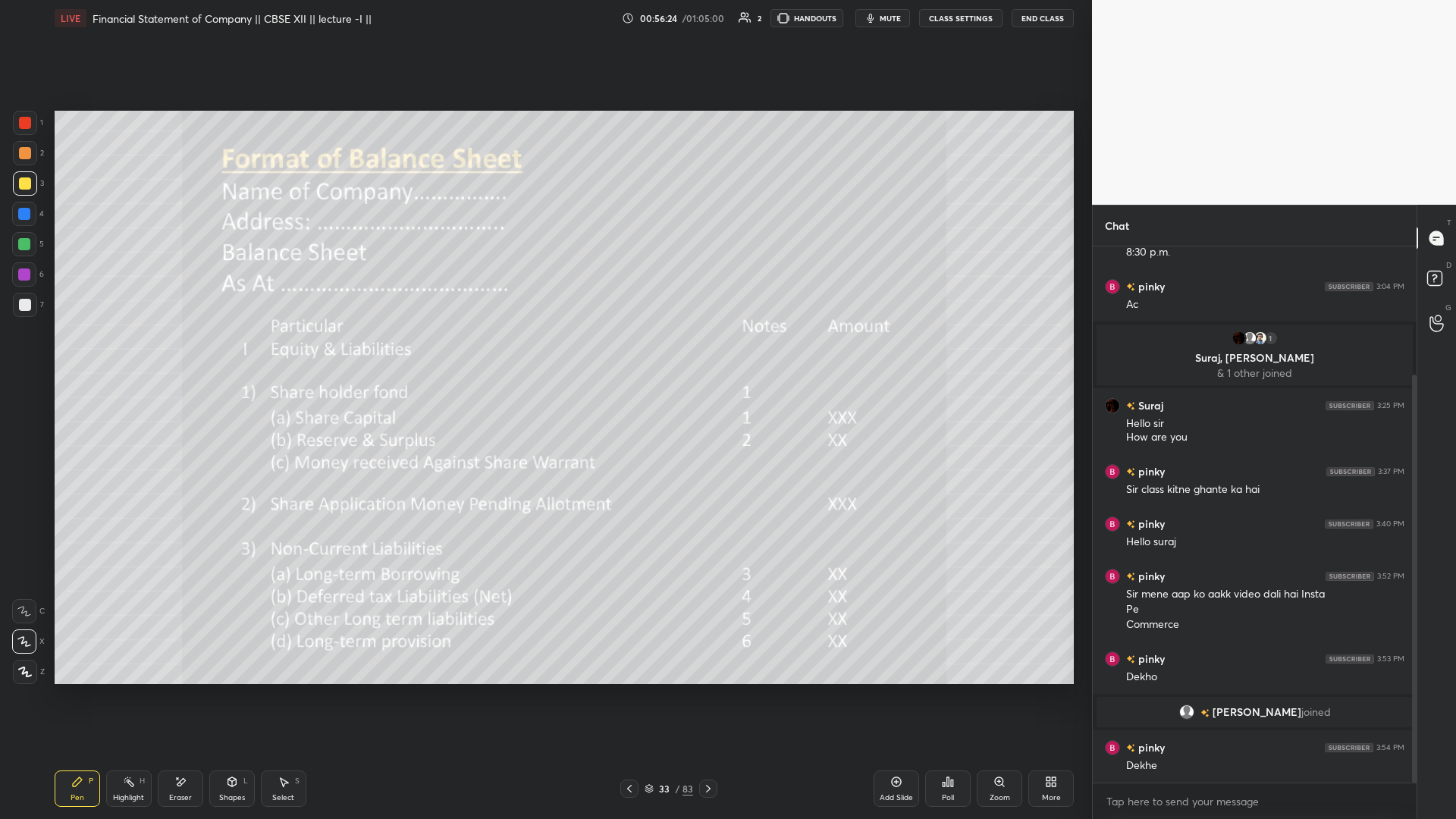
click at [544, 356] on icon at bounding box center [708, 789] width 12 height 12
click at [544, 16] on button "End Class" at bounding box center [1043, 18] width 62 height 18
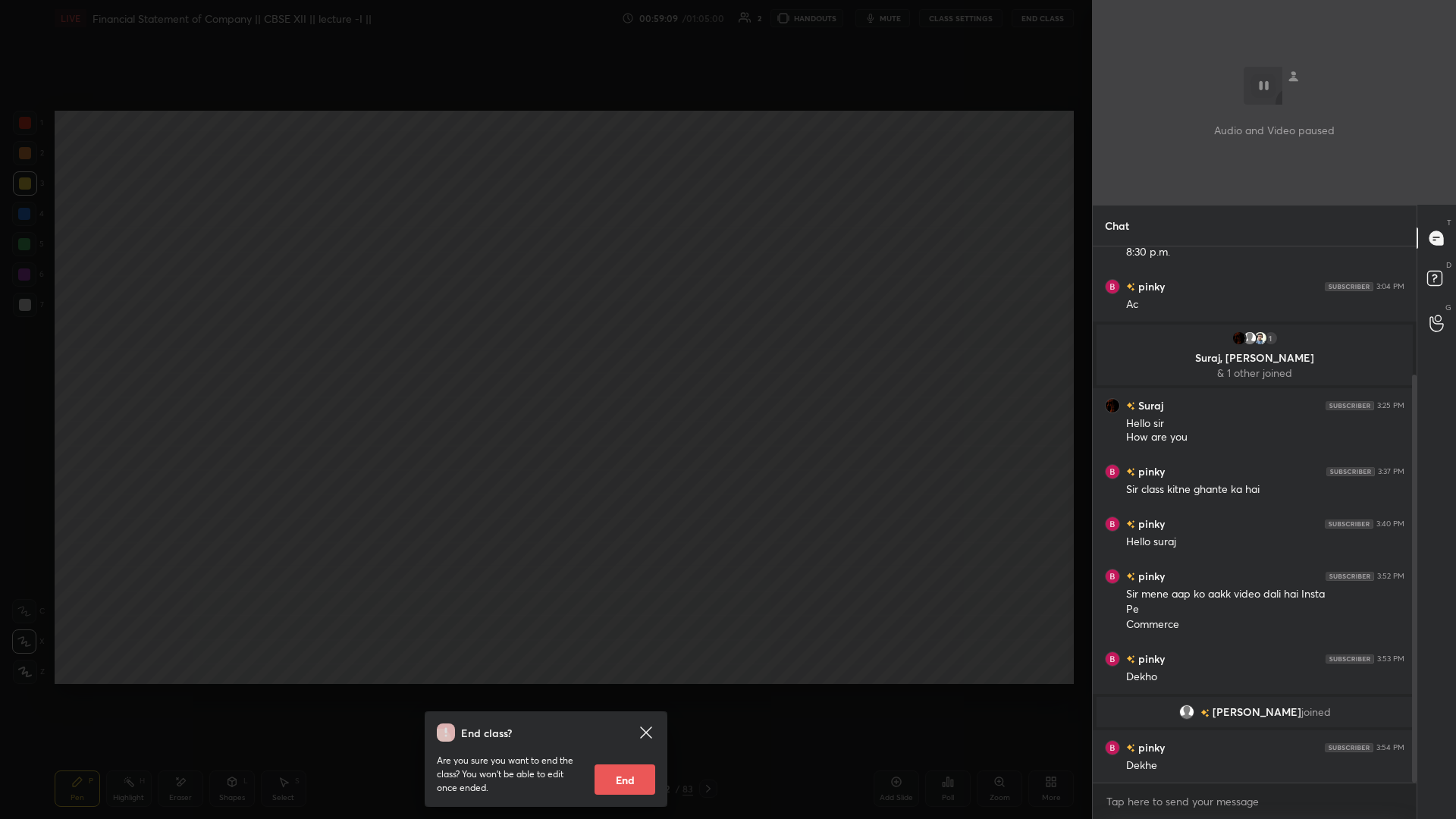
click at [544, 356] on button "End" at bounding box center [624, 779] width 60 height 30
type textarea "x"
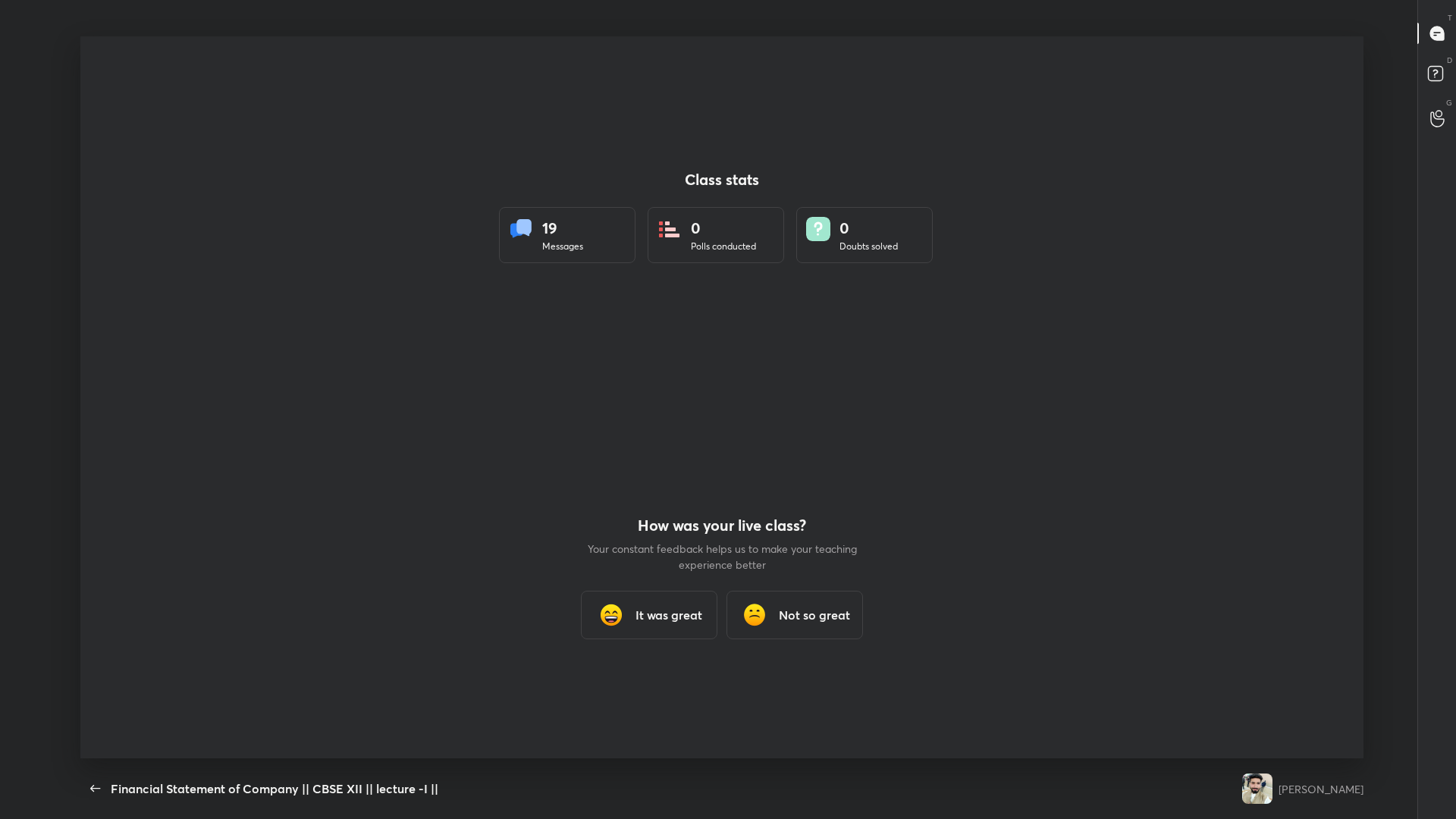
scroll to position [75141, 74414]
click at [95, 356] on icon "button" at bounding box center [95, 789] width 18 height 18
